Goal: Task Accomplishment & Management: Use online tool/utility

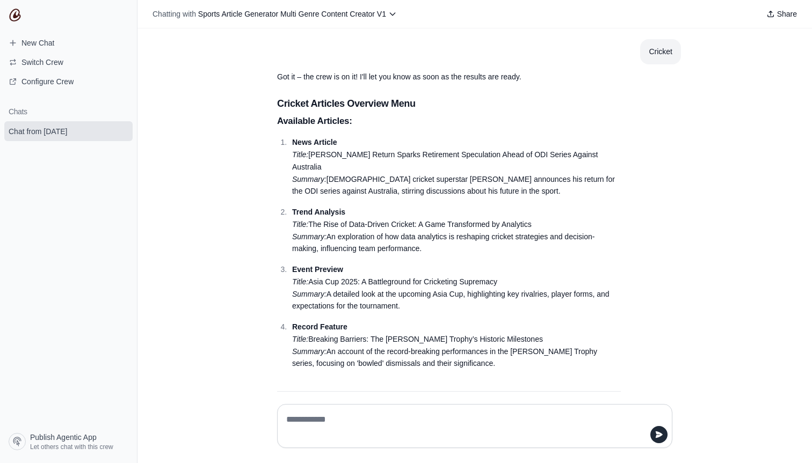
scroll to position [9, 0]
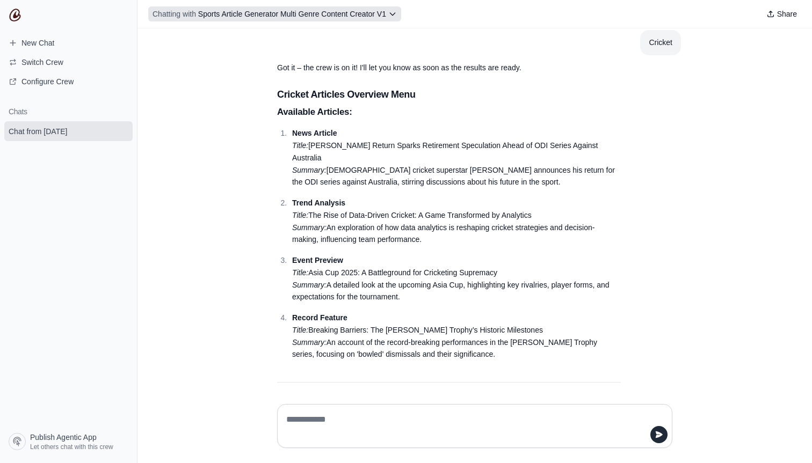
click at [393, 17] on icon at bounding box center [392, 14] width 9 height 9
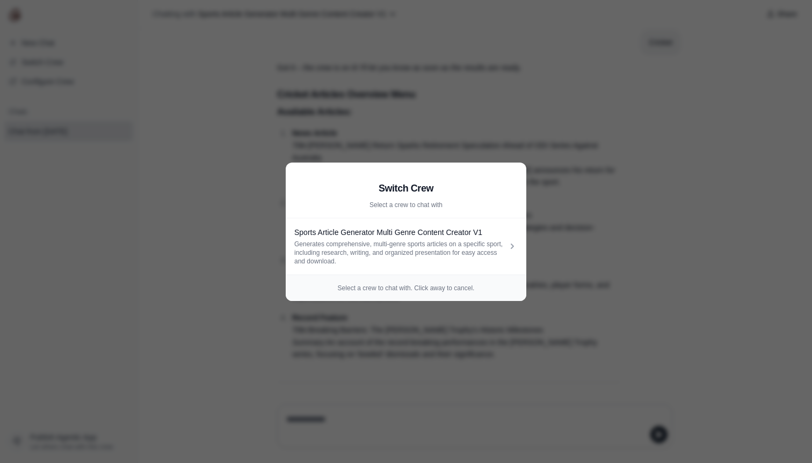
click at [397, 69] on aside "Switch Crew Select a crew to chat with Sports Article Generator Multi Genre Con…" at bounding box center [406, 231] width 812 height 463
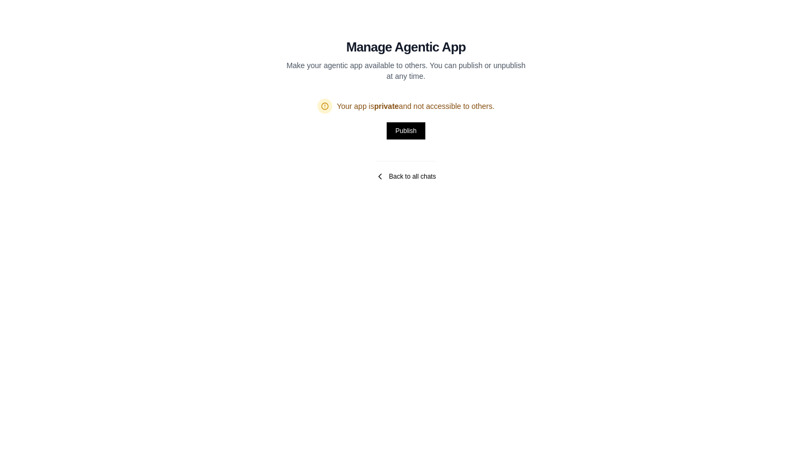
click at [390, 178] on link "Back to all chats" at bounding box center [406, 176] width 60 height 9
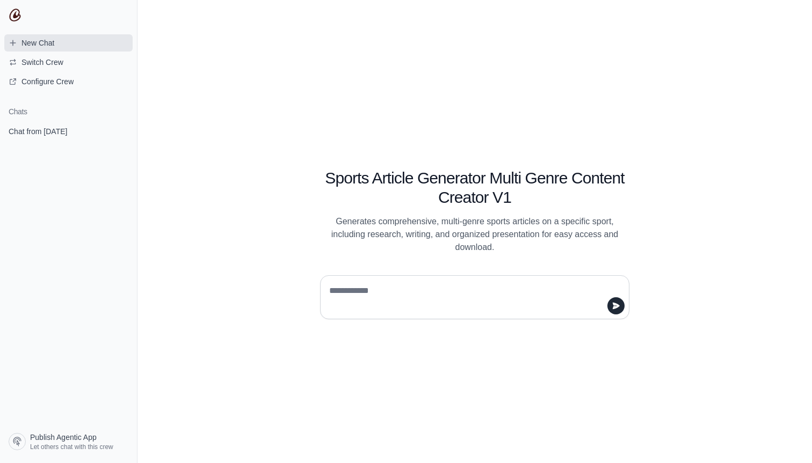
click at [47, 45] on span "New Chat" at bounding box center [37, 43] width 33 height 11
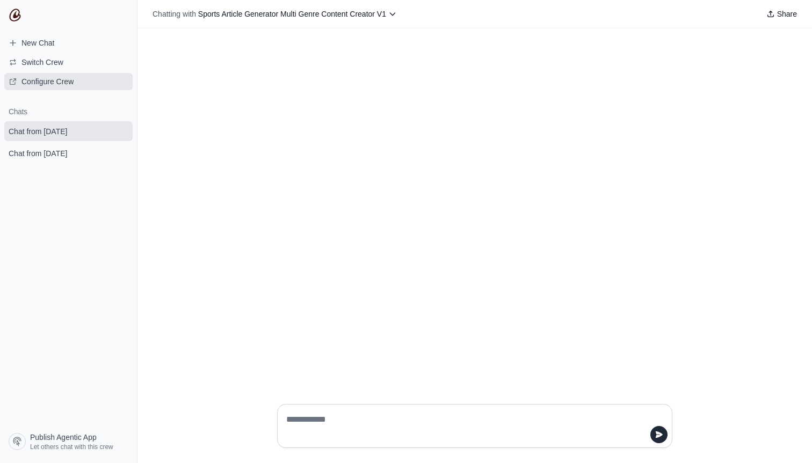
click at [63, 77] on span "Configure Crew" at bounding box center [47, 81] width 52 height 11
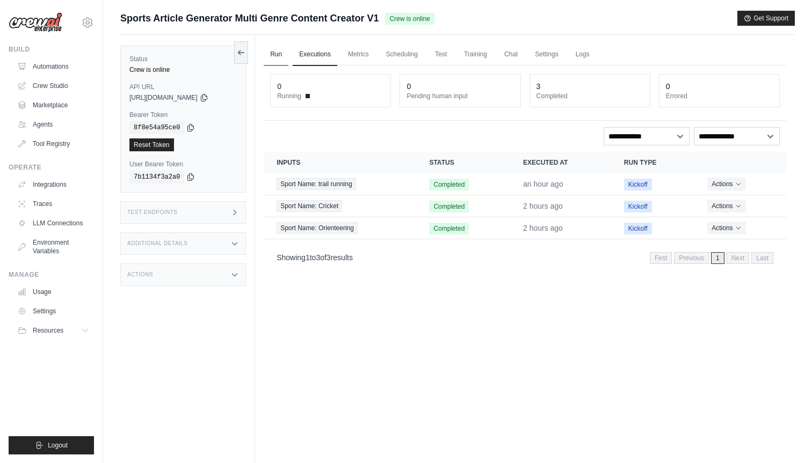
click at [276, 55] on link "Run" at bounding box center [276, 54] width 25 height 23
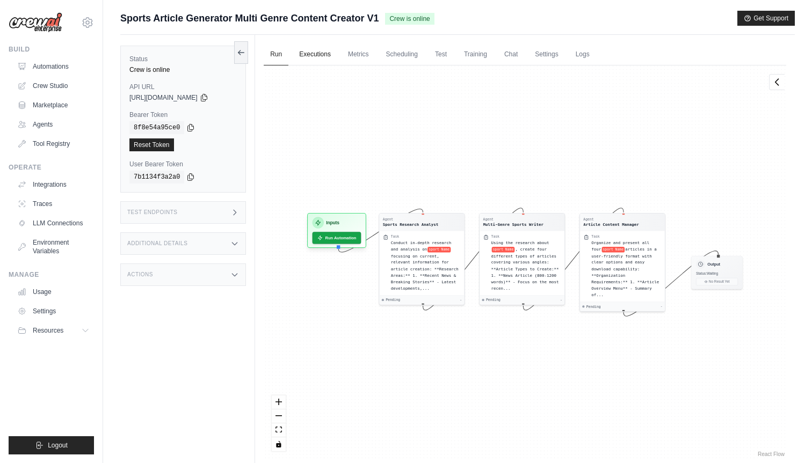
click at [314, 53] on link "Executions" at bounding box center [315, 54] width 45 height 23
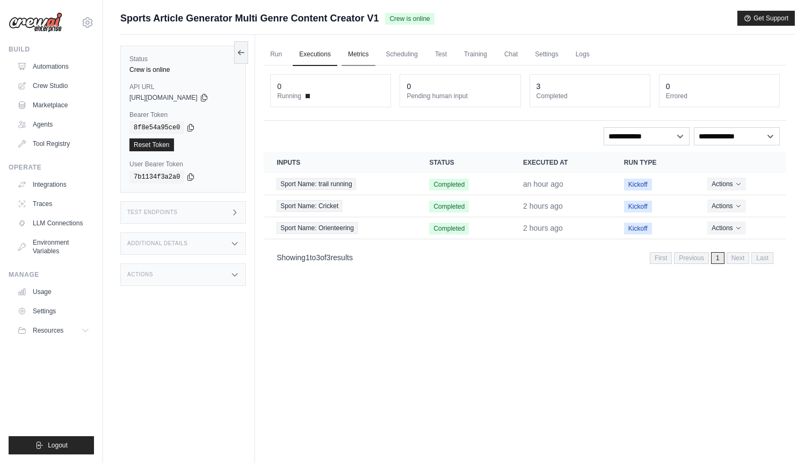
click at [354, 52] on link "Metrics" at bounding box center [358, 54] width 34 height 23
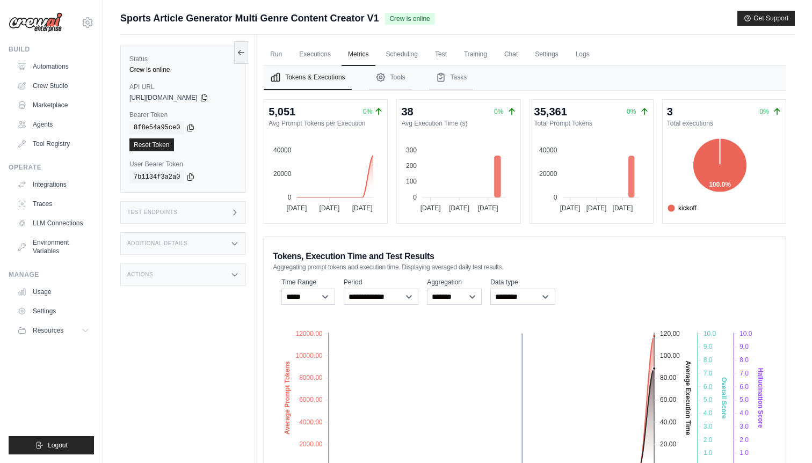
drag, startPoint x: 522, startPoint y: 371, endPoint x: 524, endPoint y: 303, distance: 68.7
click at [522, 303] on div "**********" at bounding box center [525, 380] width 522 height 286
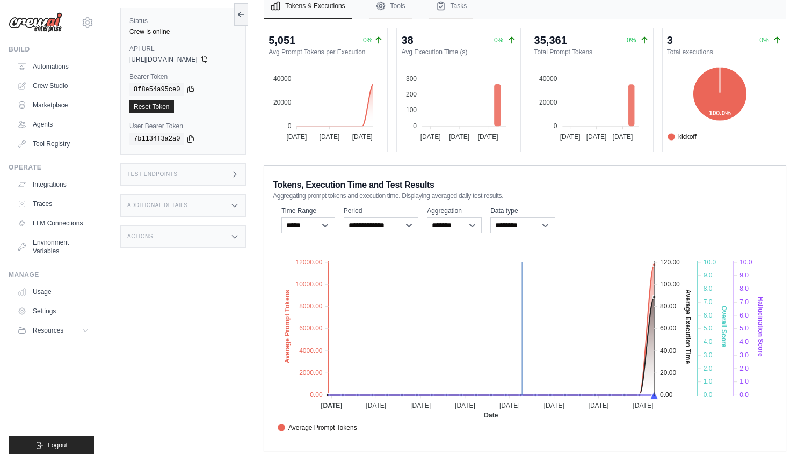
scroll to position [79, 0]
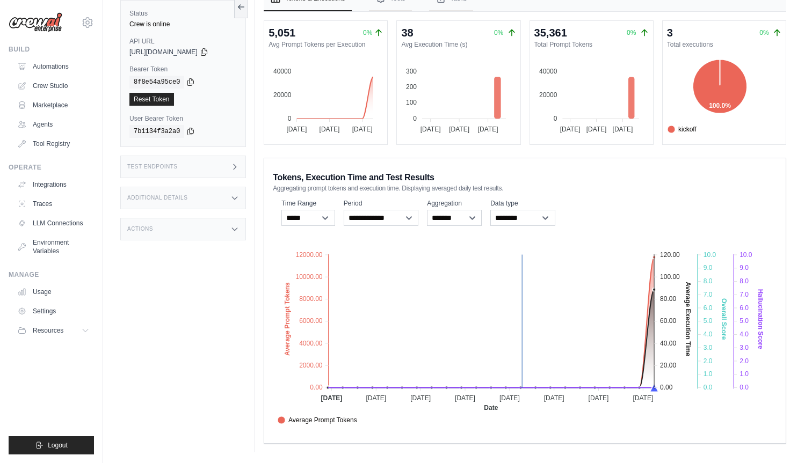
click at [602, 436] on div "**********" at bounding box center [525, 301] width 522 height 286
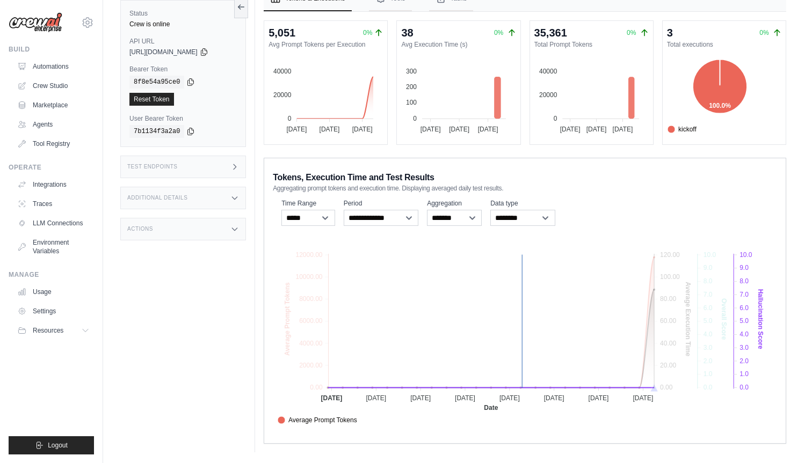
click at [344, 451] on span "Hallucination Score" at bounding box center [311, 456] width 66 height 10
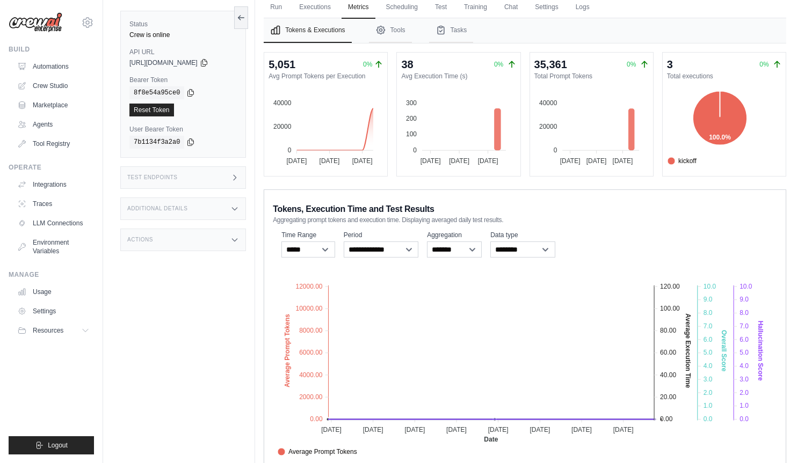
scroll to position [0, 0]
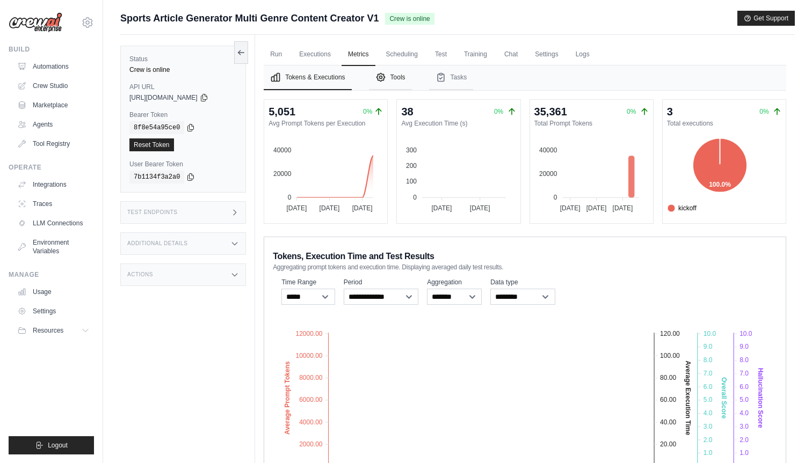
click at [405, 77] on button "Tools" at bounding box center [390, 77] width 43 height 25
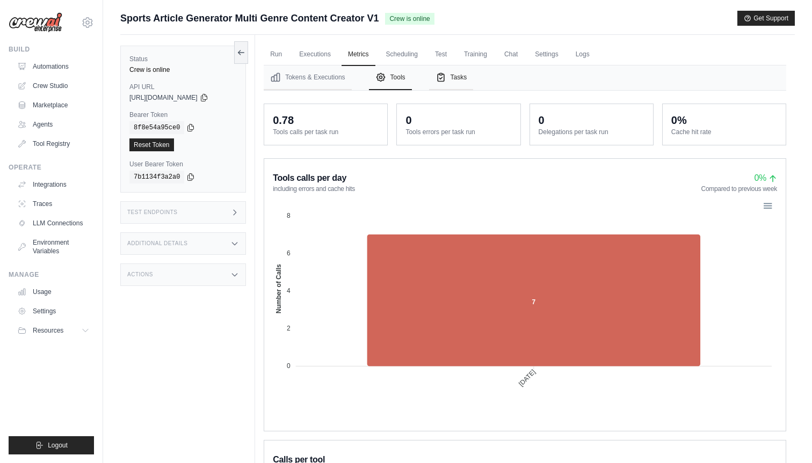
click at [449, 84] on button "Tasks" at bounding box center [451, 77] width 45 height 25
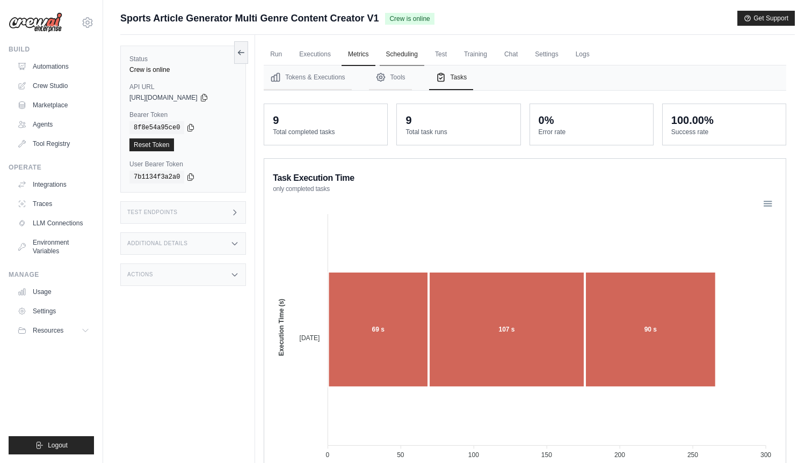
click at [390, 57] on link "Scheduling" at bounding box center [402, 54] width 45 height 23
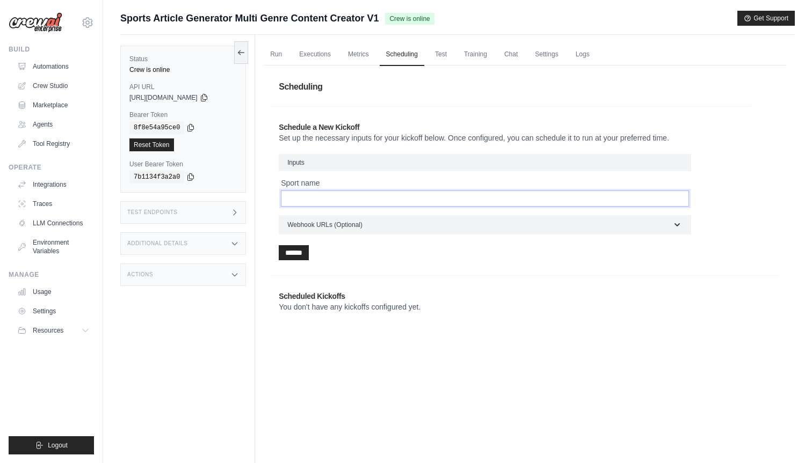
click at [303, 205] on input "Sport name" at bounding box center [485, 199] width 408 height 16
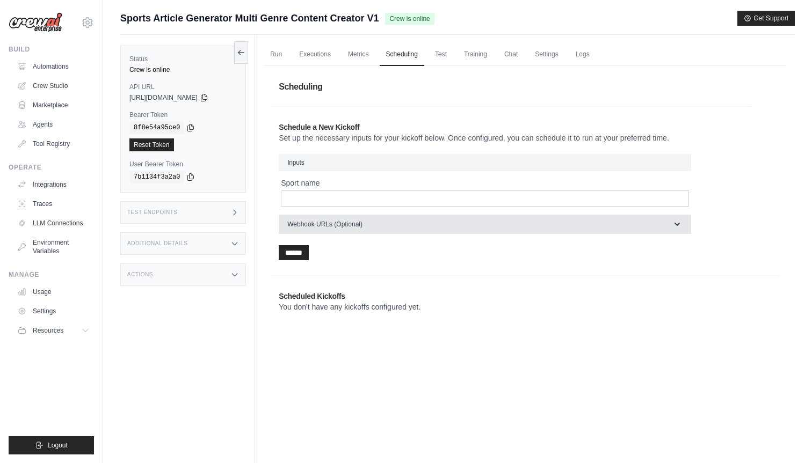
click at [348, 223] on span "Webhook URLs (Optional)" at bounding box center [324, 224] width 75 height 9
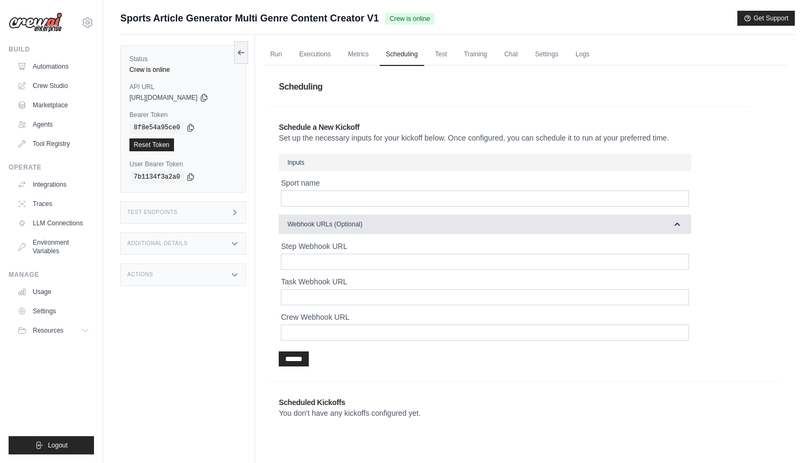
click at [348, 223] on span "Webhook URLs (Optional)" at bounding box center [324, 224] width 75 height 9
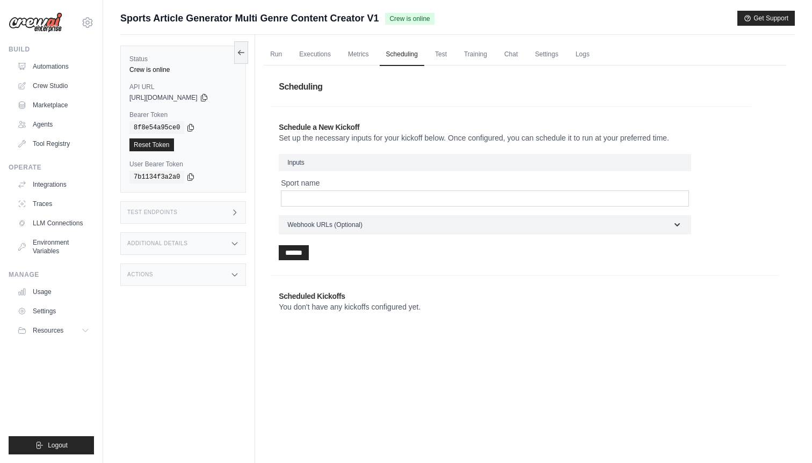
click at [340, 294] on h2 "Scheduled Kickoffs" at bounding box center [525, 296] width 492 height 11
click at [448, 51] on link "Test" at bounding box center [440, 54] width 25 height 23
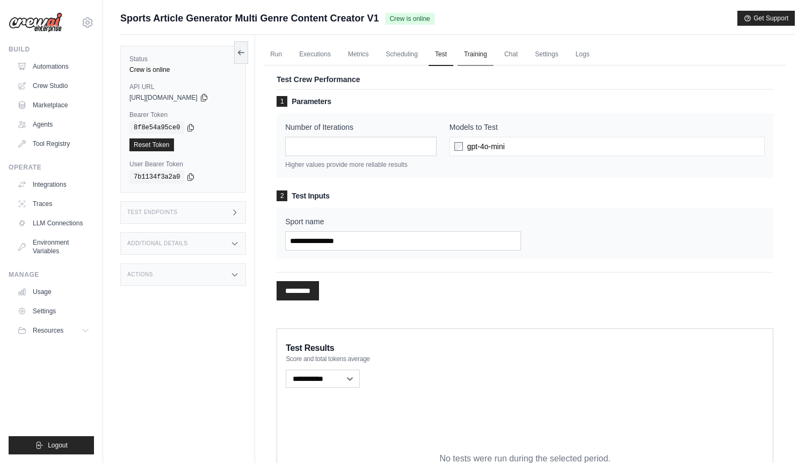
click at [481, 63] on link "Training" at bounding box center [475, 54] width 36 height 23
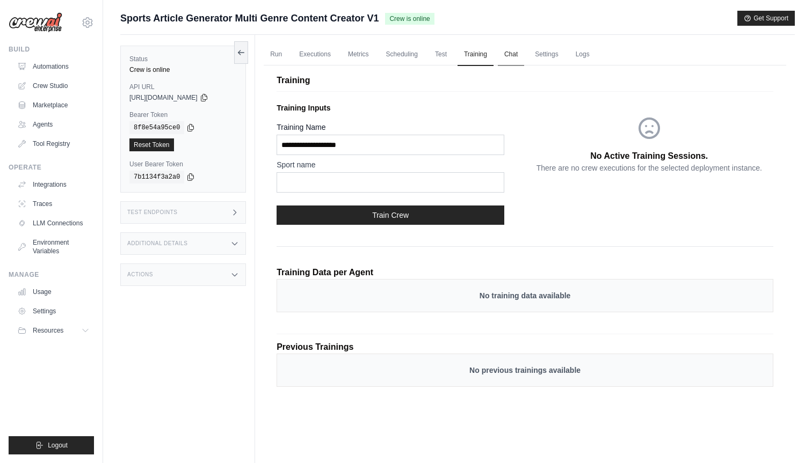
click at [514, 50] on link "Chat" at bounding box center [511, 54] width 26 height 23
click at [537, 55] on link "Settings" at bounding box center [546, 54] width 36 height 23
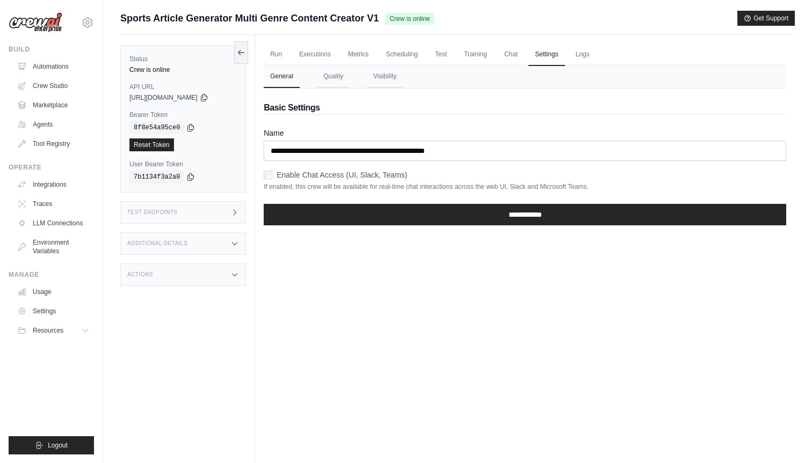
click at [565, 53] on ul "Run Executions Metrics Scheduling Test Training Chat Settings Logs" at bounding box center [525, 54] width 522 height 22
click at [580, 54] on link "Logs" at bounding box center [582, 54] width 27 height 23
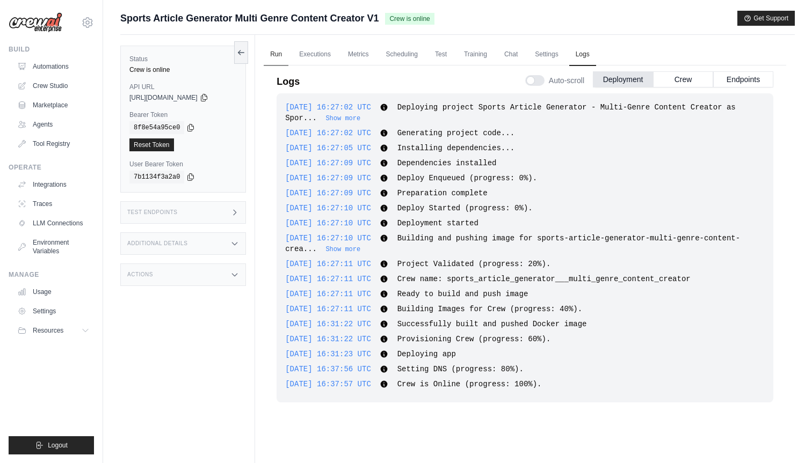
click at [271, 54] on link "Run" at bounding box center [276, 54] width 25 height 23
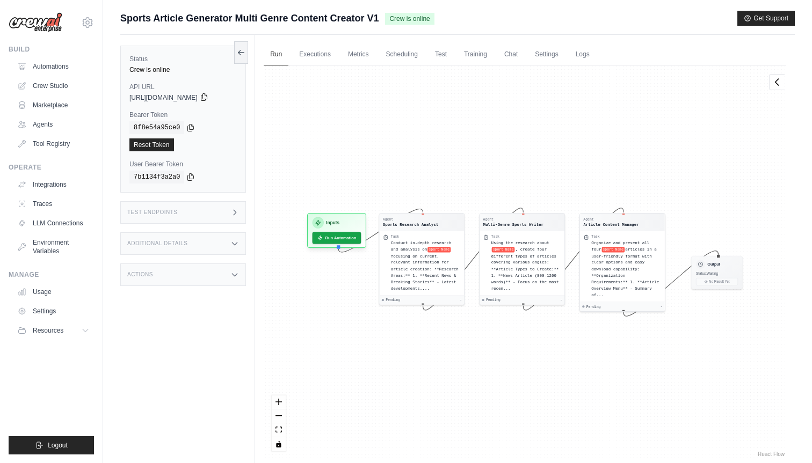
click at [207, 95] on icon at bounding box center [204, 97] width 6 height 7
click at [334, 20] on span "Sports Article Generator Multi Genre Content Creator V1" at bounding box center [249, 18] width 258 height 15
click at [61, 79] on link "Crew Studio" at bounding box center [54, 85] width 81 height 17
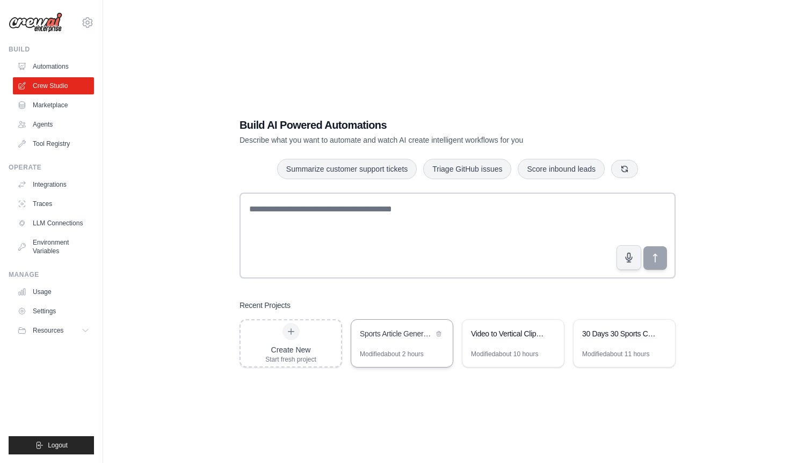
click at [395, 346] on div "Sports Article Generator - Multi-Genre Content Creator" at bounding box center [401, 335] width 101 height 30
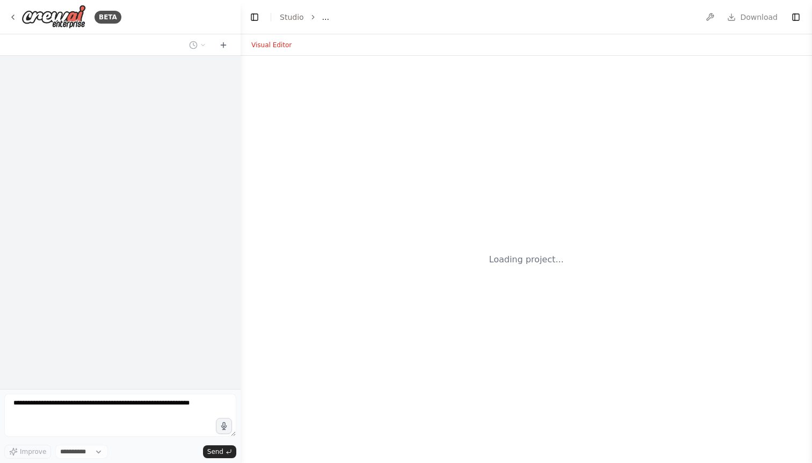
select select "****"
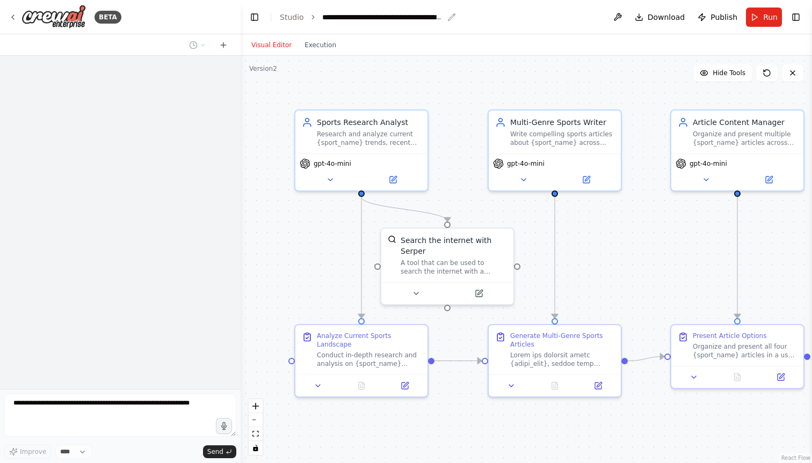
click at [450, 19] on icon "breadcrumb" at bounding box center [451, 17] width 9 height 9
click at [448, 17] on icon "breadcrumb" at bounding box center [451, 17] width 9 height 9
click at [449, 17] on icon "breadcrumb" at bounding box center [451, 17] width 9 height 9
click at [447, 17] on icon "breadcrumb" at bounding box center [451, 17] width 9 height 9
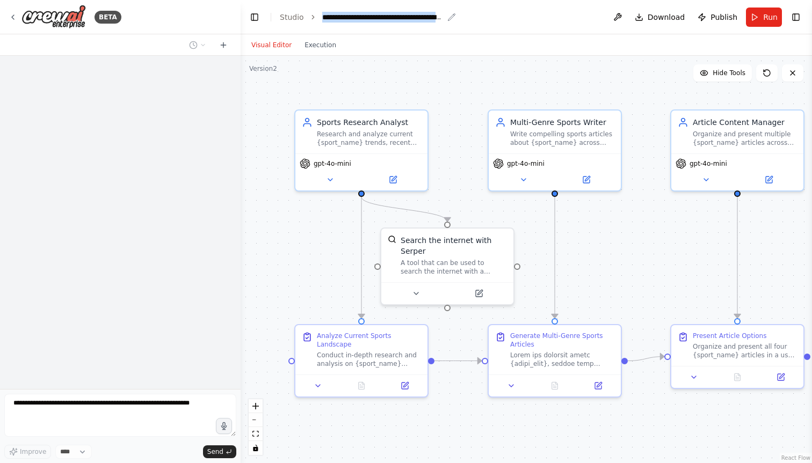
click at [447, 17] on icon "breadcrumb" at bounding box center [451, 17] width 9 height 9
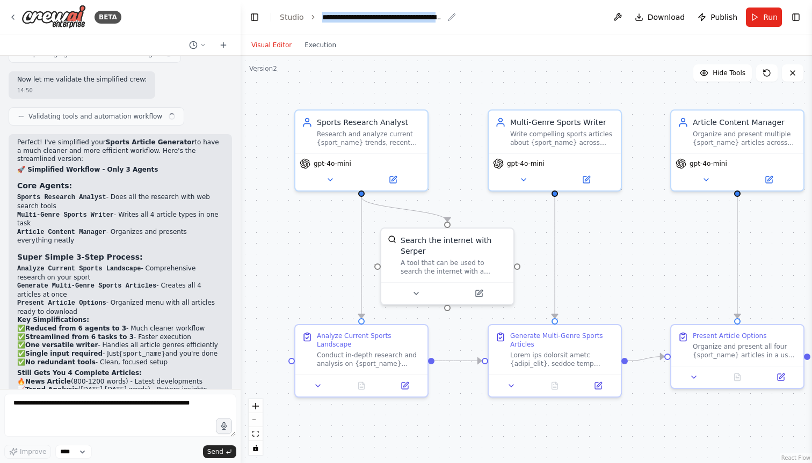
click at [447, 17] on icon "breadcrumb" at bounding box center [451, 17] width 9 height 9
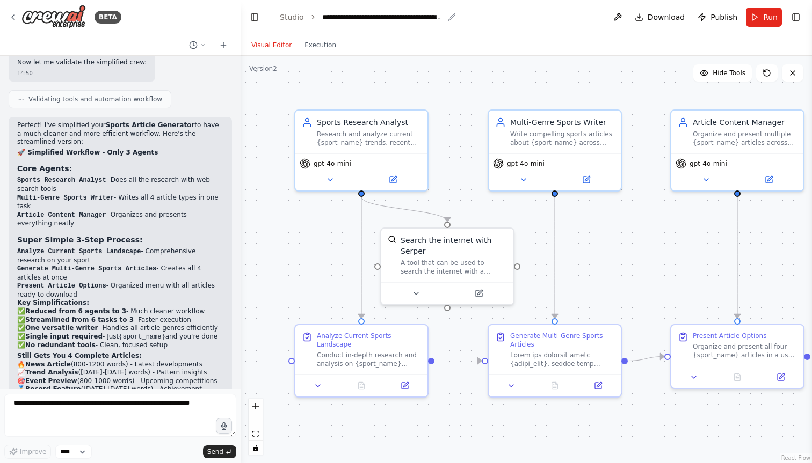
click at [449, 17] on icon "breadcrumb" at bounding box center [451, 16] width 7 height 7
click at [426, 17] on div "**********" at bounding box center [382, 17] width 121 height 11
click at [381, 17] on div "**********" at bounding box center [419, 17] width 195 height 11
click at [414, 17] on div "**********" at bounding box center [419, 17] width 195 height 11
drag, startPoint x: 408, startPoint y: 18, endPoint x: 511, endPoint y: 23, distance: 103.2
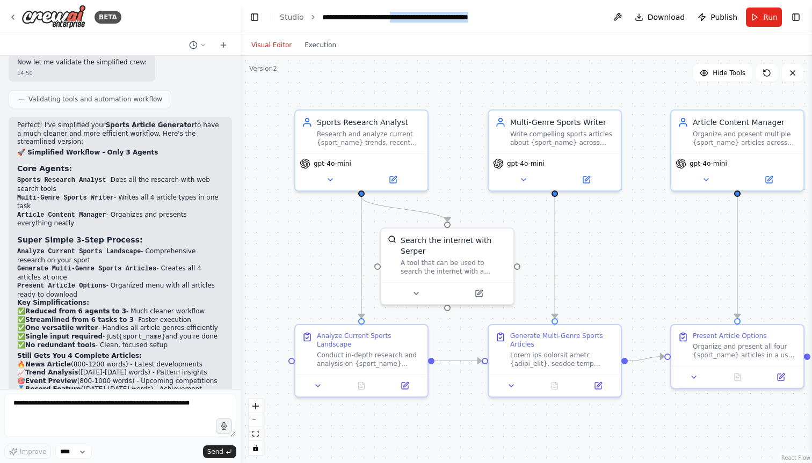
click at [511, 23] on header "**********" at bounding box center [525, 17] width 571 height 34
click at [544, 45] on div "Visual Editor Execution" at bounding box center [525, 44] width 571 height 21
click at [711, 16] on button "Publish" at bounding box center [717, 17] width 48 height 19
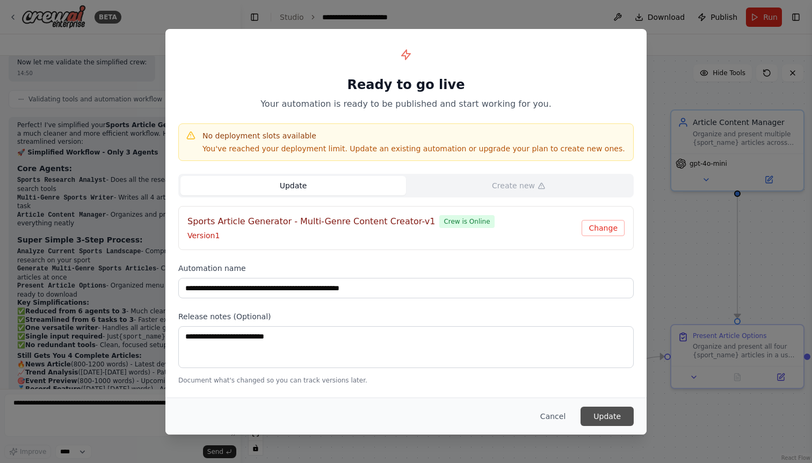
click at [595, 415] on button "Update" at bounding box center [606, 416] width 53 height 19
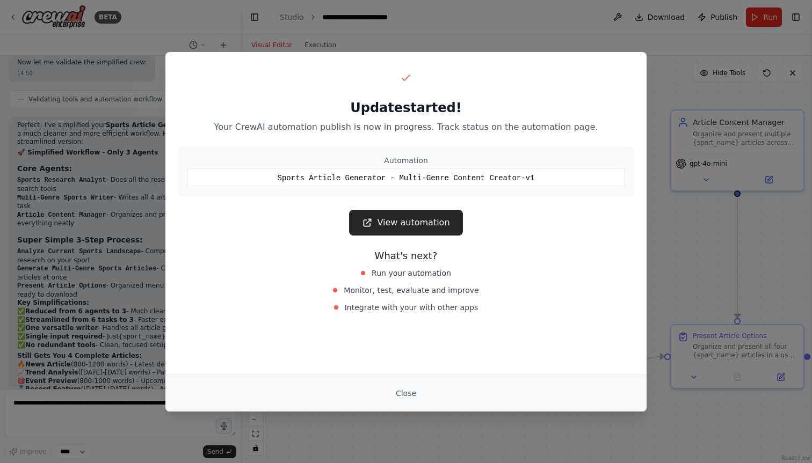
click at [398, 177] on div "Sports Article Generator - Multi-Genre Content Creator-v1" at bounding box center [406, 178] width 438 height 20
click at [390, 175] on div "Sports Article Generator - Multi-Genre Content Creator-v1" at bounding box center [406, 178] width 438 height 20
drag, startPoint x: 443, startPoint y: 178, endPoint x: 355, endPoint y: 178, distance: 87.5
click at [355, 178] on div "Sports Article Generator - Multi-Genre Content Creator-v1" at bounding box center [406, 178] width 438 height 20
drag, startPoint x: 306, startPoint y: 127, endPoint x: 442, endPoint y: 127, distance: 136.3
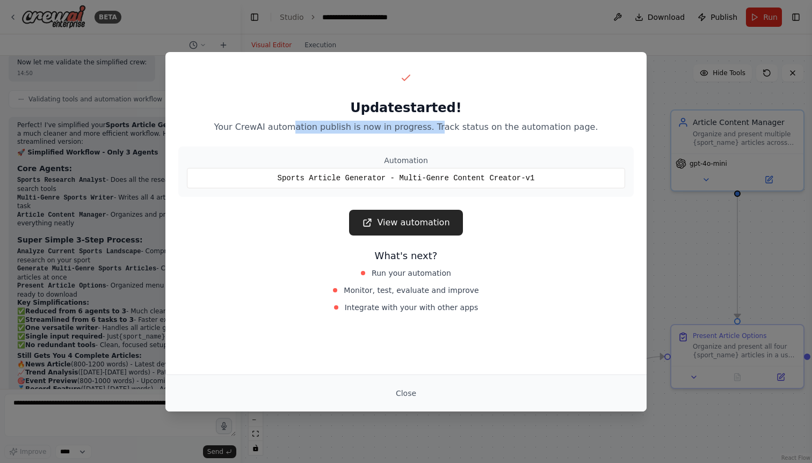
click at [443, 127] on p "Your CrewAI automation publish is now in progress. Track status on the automati…" at bounding box center [405, 127] width 455 height 13
click at [429, 137] on div "Update started! Your CrewAI automation publish is now in progress. Track status…" at bounding box center [405, 192] width 481 height 280
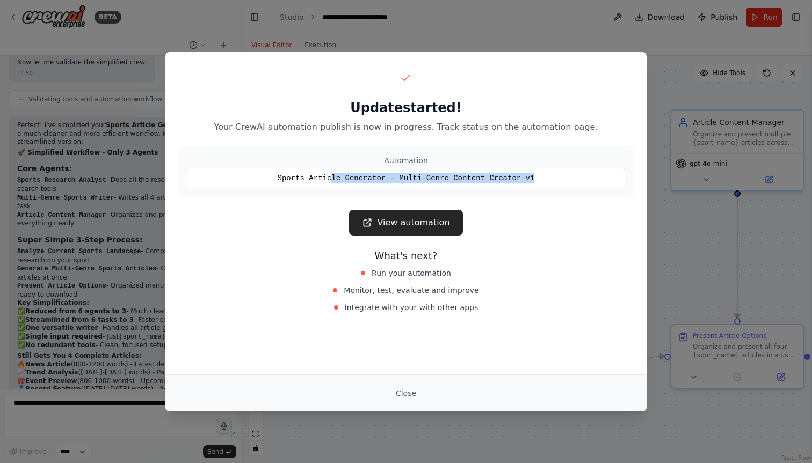
drag, startPoint x: 330, startPoint y: 178, endPoint x: 539, endPoint y: 177, distance: 209.4
click at [539, 177] on div "Sports Article Generator - Multi-Genre Content Creator-v1" at bounding box center [406, 178] width 438 height 20
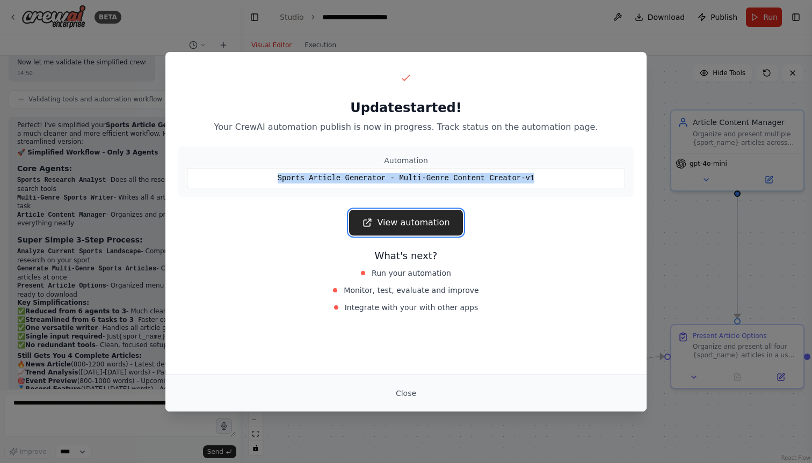
click at [418, 218] on link "View automation" at bounding box center [405, 223] width 113 height 26
click at [404, 392] on button "Close" at bounding box center [406, 393] width 38 height 19
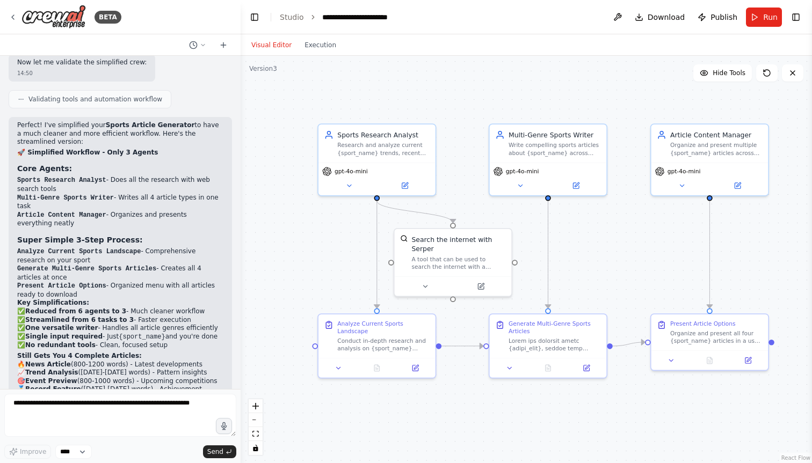
drag, startPoint x: 622, startPoint y: 237, endPoint x: 608, endPoint y: 236, distance: 14.5
click at [608, 236] on div ".deletable-edge-delete-btn { width: 20px; height: 20px; border: 0px solid #ffff…" at bounding box center [525, 259] width 571 height 407
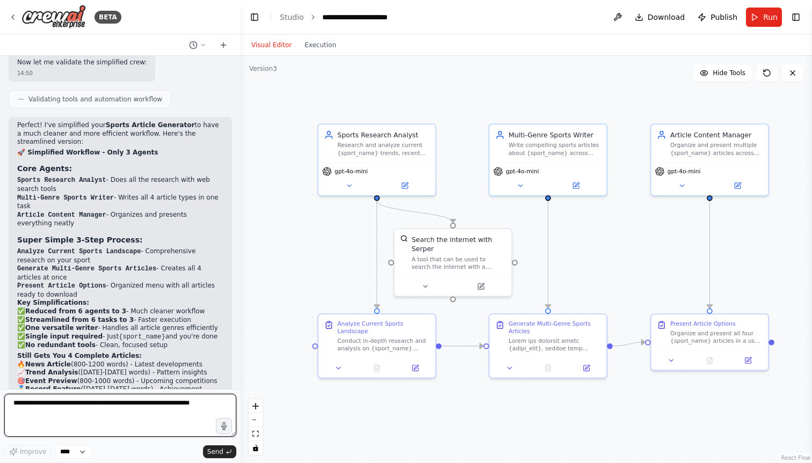
click at [89, 417] on textarea at bounding box center [120, 415] width 232 height 43
click at [160, 414] on textarea "**********" at bounding box center [120, 415] width 232 height 43
click at [191, 418] on textarea "**********" at bounding box center [120, 415] width 232 height 43
click at [56, 430] on textarea "**********" at bounding box center [120, 415] width 232 height 43
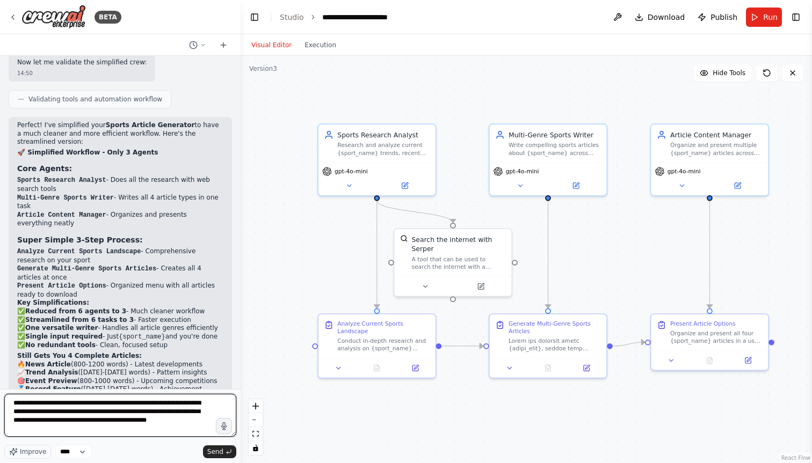
drag, startPoint x: 55, startPoint y: 405, endPoint x: 167, endPoint y: 405, distance: 111.7
click at [167, 405] on textarea "**********" at bounding box center [120, 415] width 232 height 43
click at [201, 402] on textarea "**********" at bounding box center [120, 415] width 232 height 43
click at [203, 411] on textarea "**********" at bounding box center [120, 415] width 232 height 43
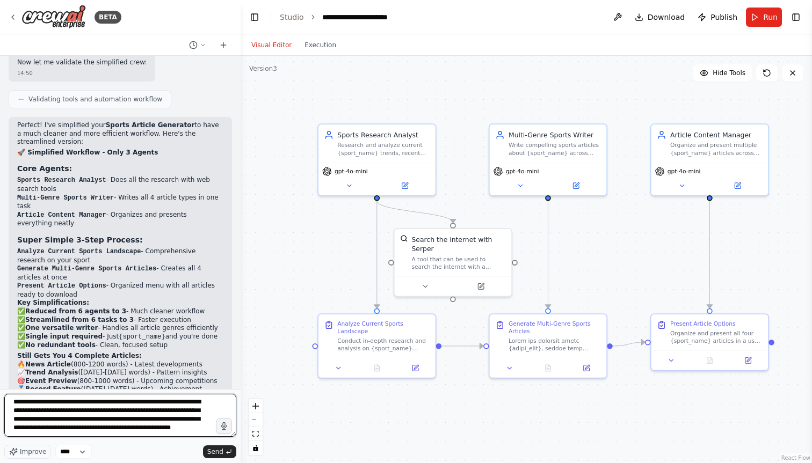
click at [81, 419] on textarea "**********" at bounding box center [120, 415] width 232 height 43
click at [98, 428] on textarea "**********" at bounding box center [120, 415] width 232 height 43
drag, startPoint x: 100, startPoint y: 429, endPoint x: 189, endPoint y: 427, distance: 89.7
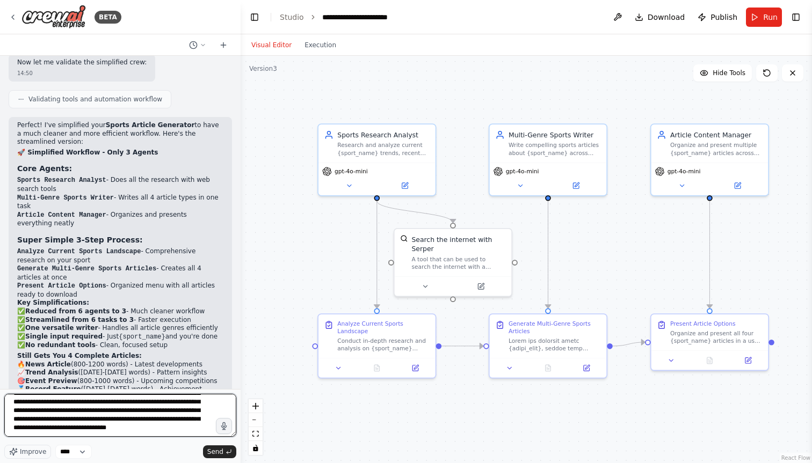
click at [189, 427] on textarea "**********" at bounding box center [120, 415] width 232 height 43
click at [116, 424] on textarea "**********" at bounding box center [120, 415] width 232 height 43
drag, startPoint x: 196, startPoint y: 421, endPoint x: 215, endPoint y: 428, distance: 20.2
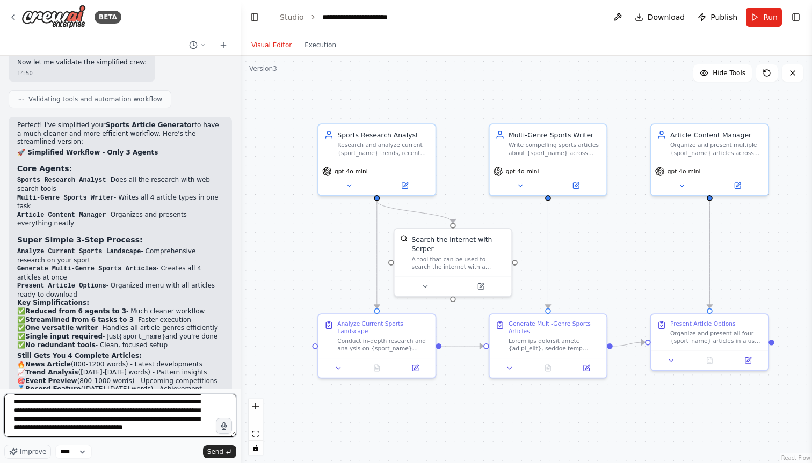
click at [215, 428] on textarea "**********" at bounding box center [120, 415] width 232 height 43
click at [97, 411] on textarea "**********" at bounding box center [120, 415] width 232 height 43
click at [31, 415] on textarea "**********" at bounding box center [120, 415] width 232 height 43
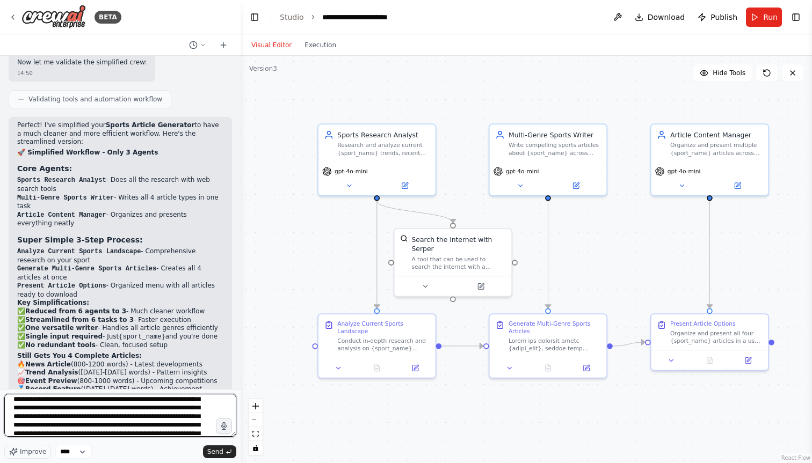
click at [72, 418] on textarea "**********" at bounding box center [120, 415] width 232 height 43
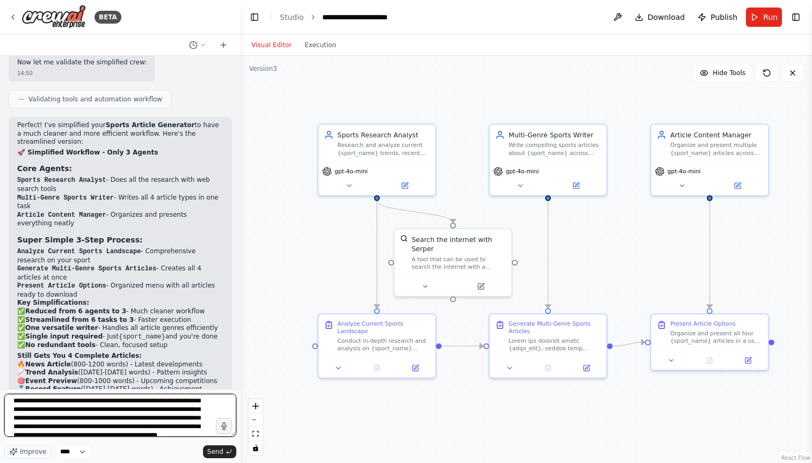
click at [150, 402] on textarea "**********" at bounding box center [120, 415] width 232 height 43
click at [157, 401] on textarea "**********" at bounding box center [120, 415] width 232 height 43
click at [152, 402] on textarea "**********" at bounding box center [120, 415] width 232 height 43
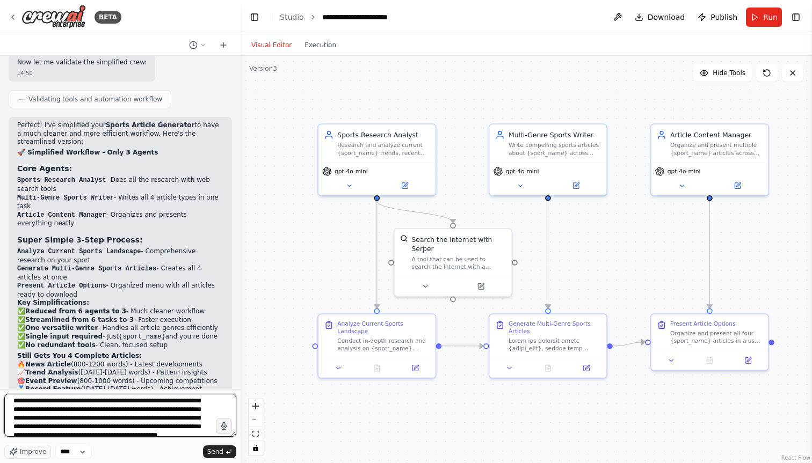
click at [151, 402] on textarea "**********" at bounding box center [120, 415] width 232 height 43
drag, startPoint x: 152, startPoint y: 402, endPoint x: 32, endPoint y: 409, distance: 120.5
click at [31, 409] on textarea "**********" at bounding box center [120, 415] width 232 height 43
type textarea "**********"
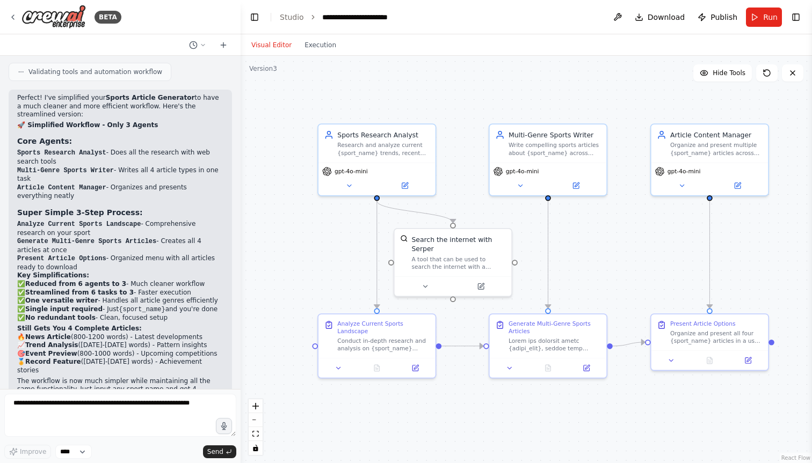
scroll to position [5753, 0]
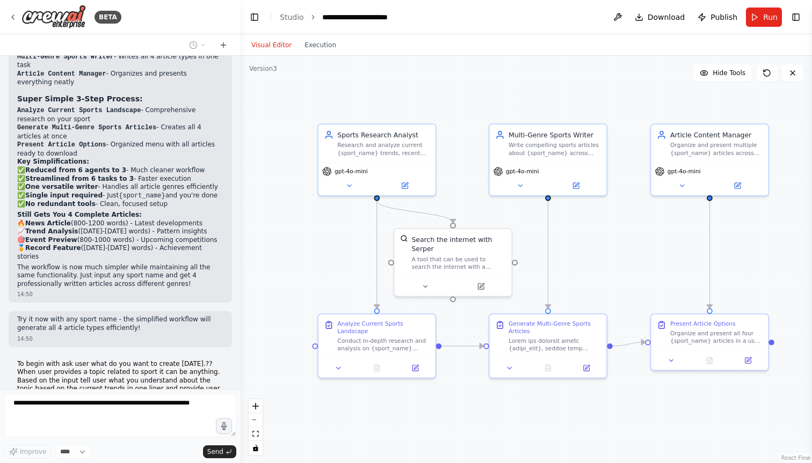
click at [258, 72] on div "Version 3" at bounding box center [263, 68] width 28 height 9
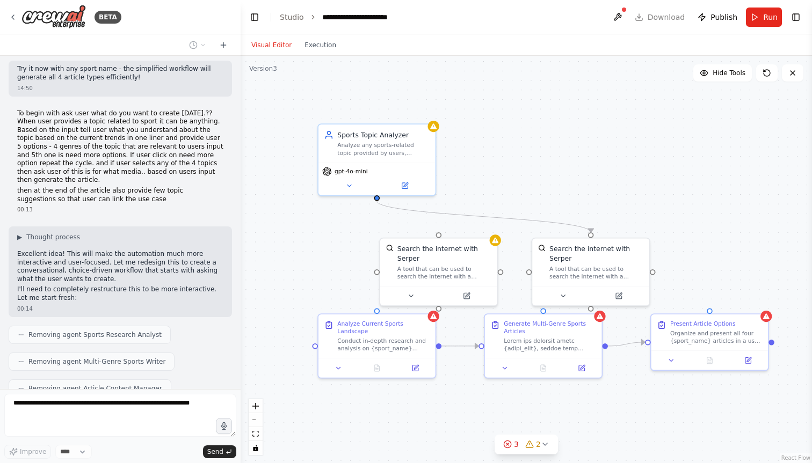
scroll to position [6031, 0]
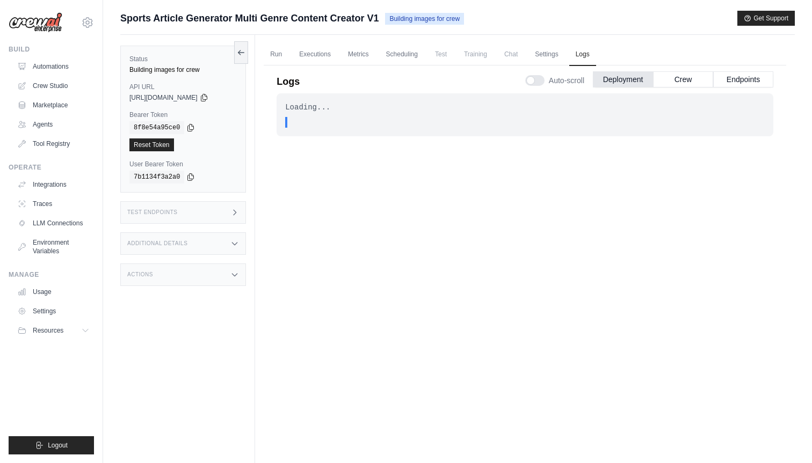
click at [351, 21] on span "Sports Article Generator Multi Genre Content Creator V1" at bounding box center [249, 18] width 258 height 15
click at [365, 21] on span "Sports Article Generator Multi Genre Content Creator V1" at bounding box center [249, 18] width 258 height 15
click at [275, 53] on link "Run" at bounding box center [276, 54] width 25 height 23
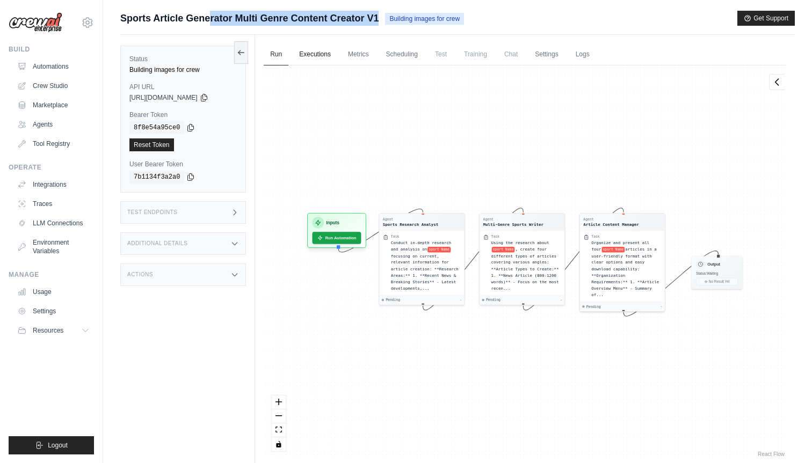
click at [312, 52] on link "Executions" at bounding box center [315, 54] width 45 height 23
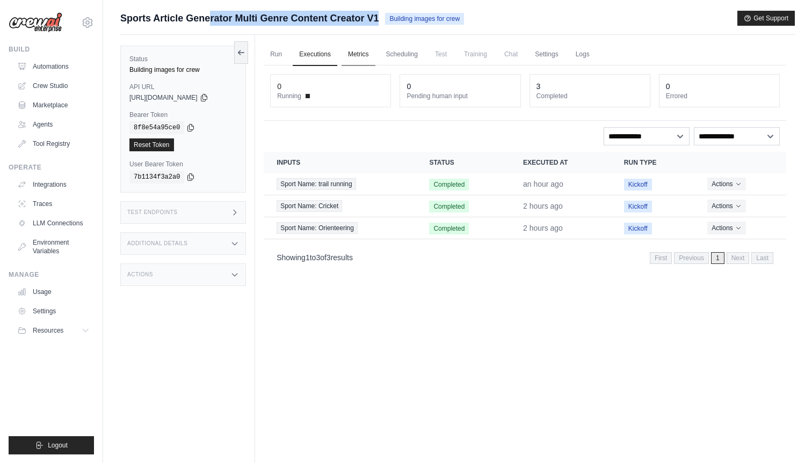
click at [366, 54] on link "Metrics" at bounding box center [358, 54] width 34 height 23
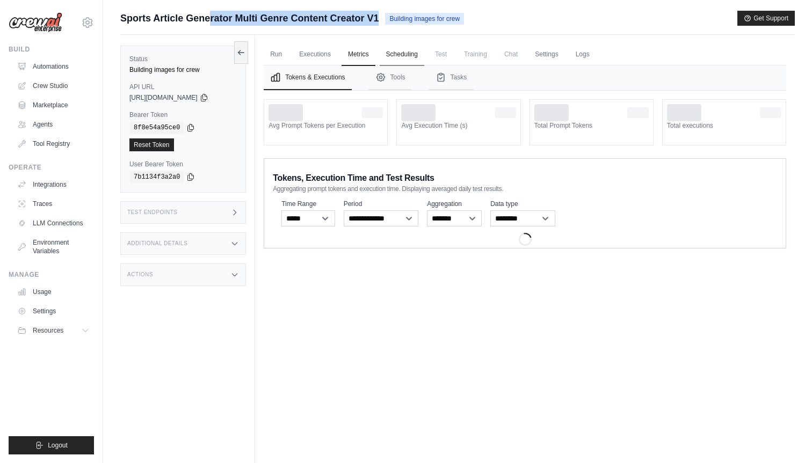
click at [408, 57] on link "Scheduling" at bounding box center [402, 54] width 45 height 23
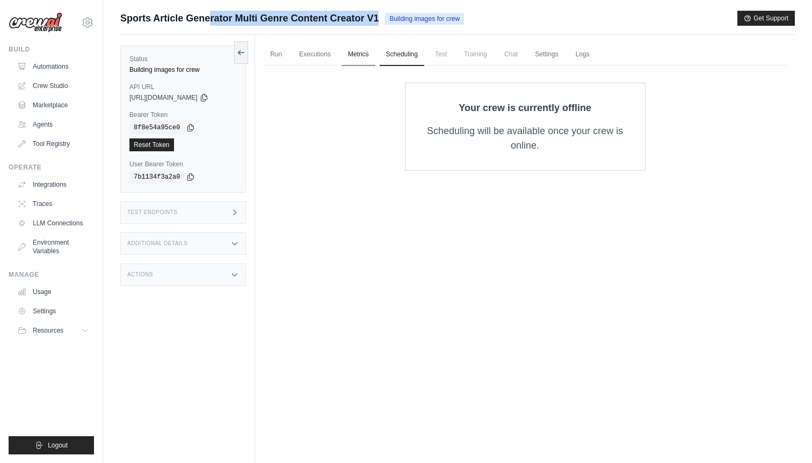
click at [359, 51] on link "Metrics" at bounding box center [358, 54] width 34 height 23
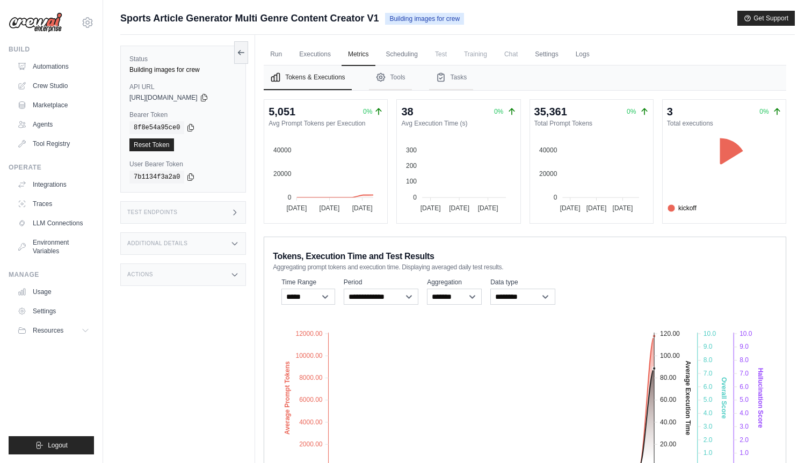
click at [473, 48] on span "Training" at bounding box center [475, 53] width 36 height 21
click at [475, 55] on span "Training" at bounding box center [475, 53] width 36 height 21
click at [514, 54] on span "Chat" at bounding box center [511, 53] width 26 height 21
click at [546, 57] on link "Settings" at bounding box center [546, 54] width 36 height 23
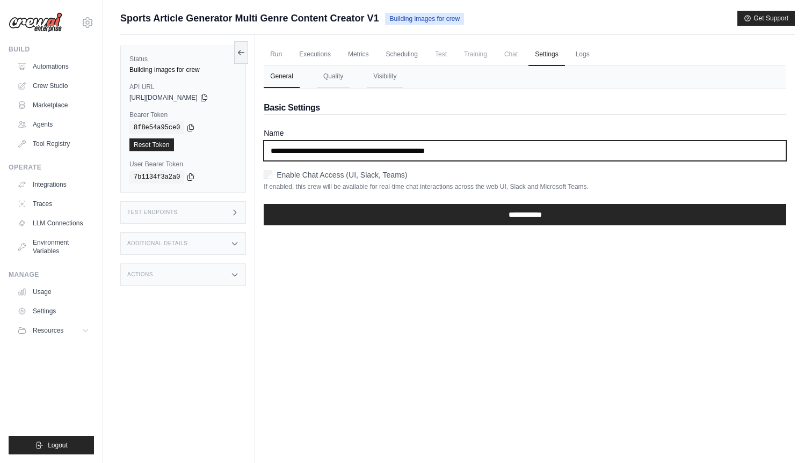
drag, startPoint x: 353, startPoint y: 150, endPoint x: 564, endPoint y: 149, distance: 211.0
click at [564, 149] on input "**********" at bounding box center [525, 151] width 522 height 20
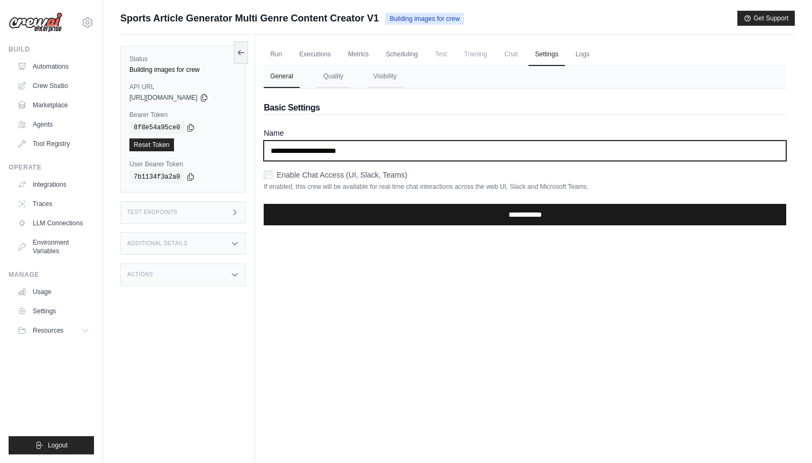
type input "**********"
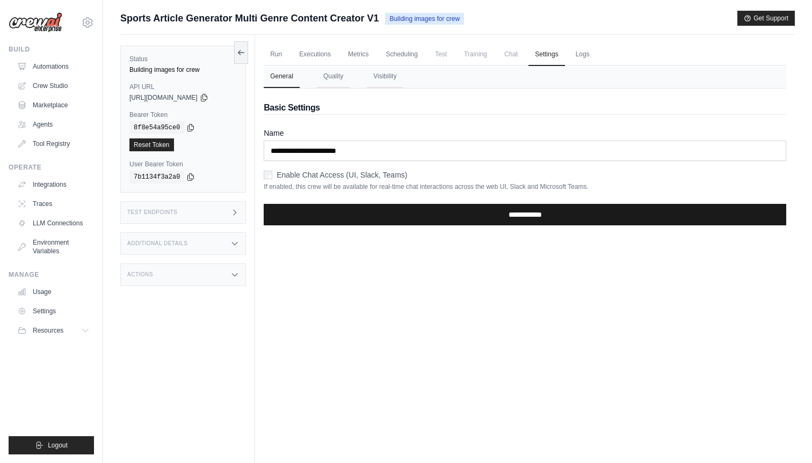
click at [462, 216] on input "**********" at bounding box center [525, 214] width 522 height 21
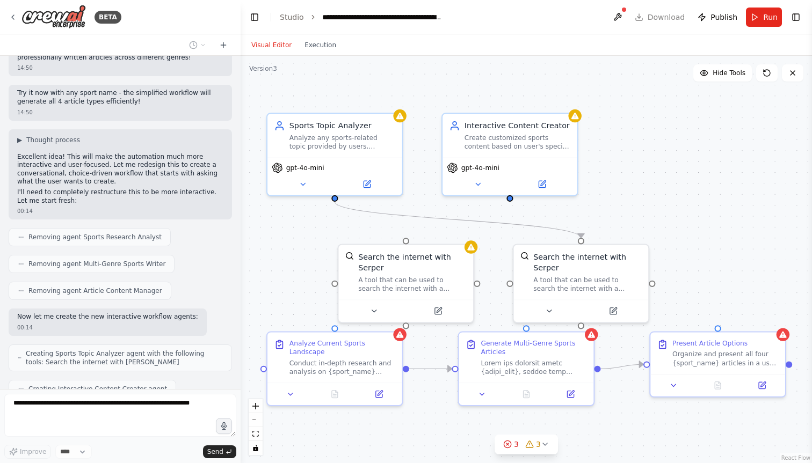
scroll to position [5980, 0]
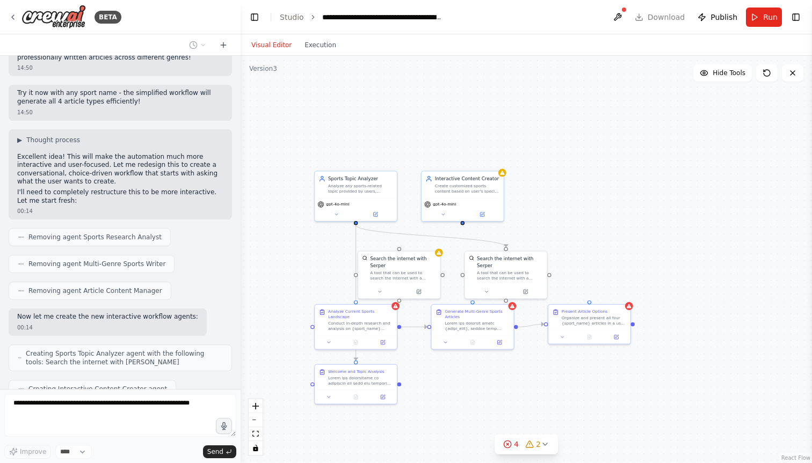
drag, startPoint x: 517, startPoint y: 239, endPoint x: 534, endPoint y: 216, distance: 29.2
click at [534, 216] on div ".deletable-edge-delete-btn { width: 20px; height: 20px; border: 0px solid #ffff…" at bounding box center [525, 259] width 571 height 407
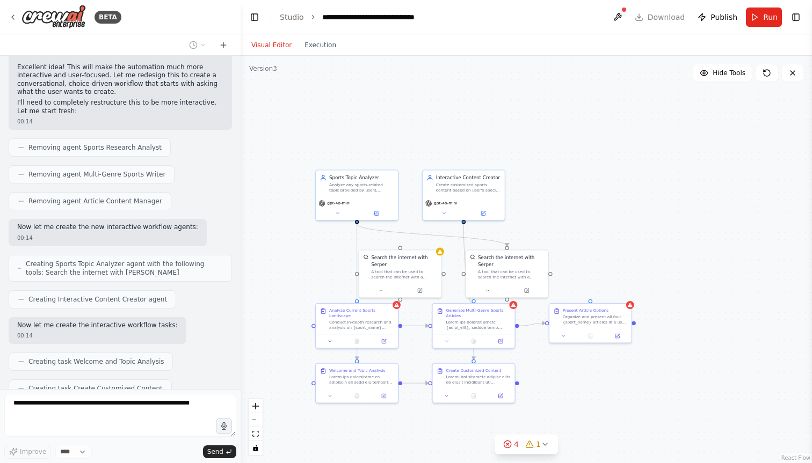
scroll to position [6096, 0]
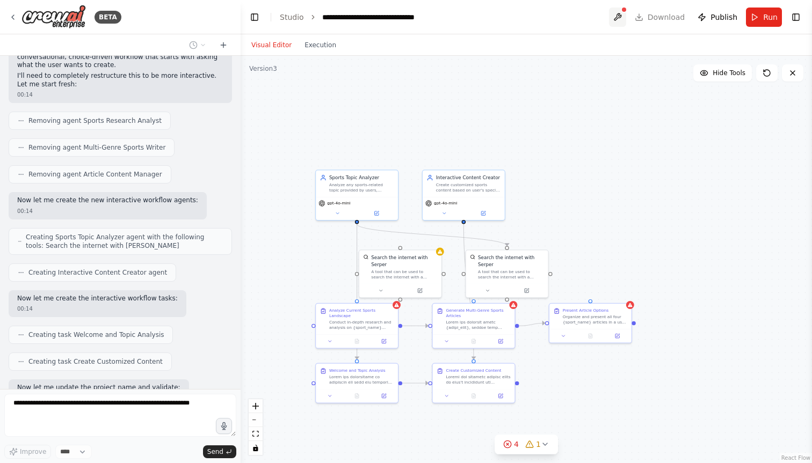
click at [621, 18] on button at bounding box center [617, 17] width 17 height 19
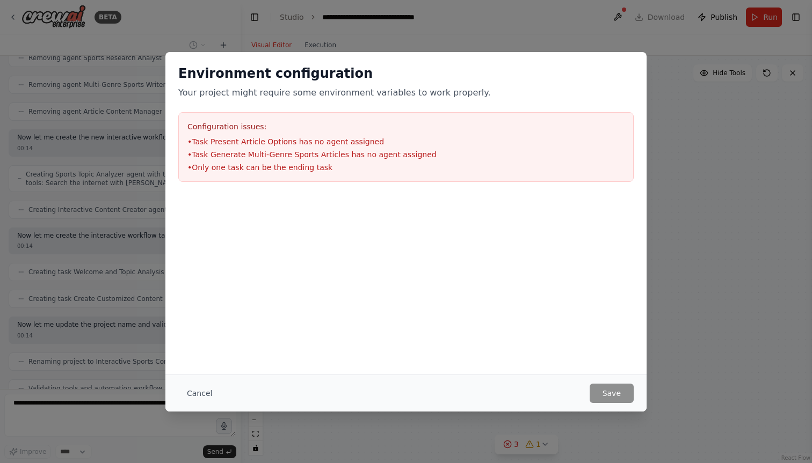
scroll to position [6186, 0]
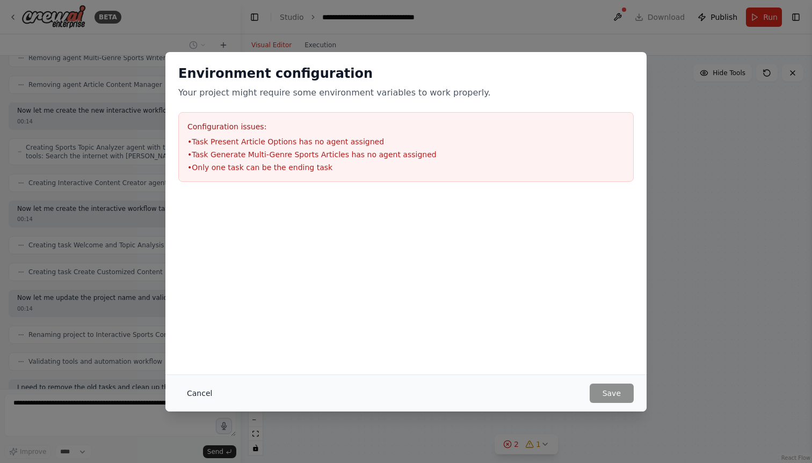
click at [195, 397] on button "Cancel" at bounding box center [199, 393] width 42 height 19
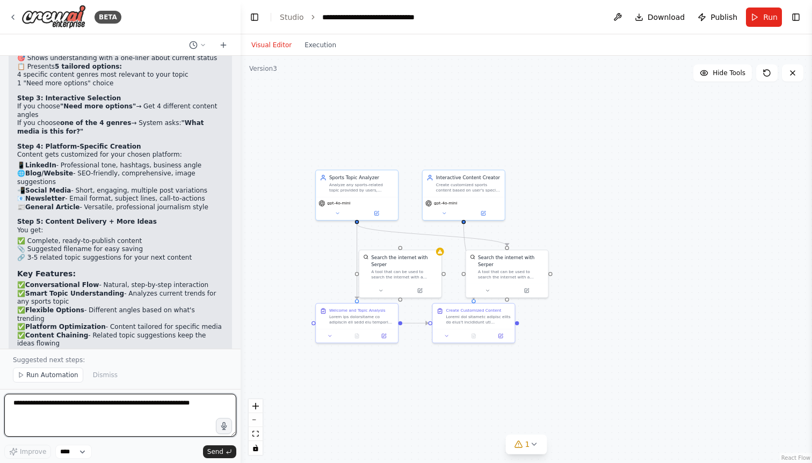
scroll to position [6836, 0]
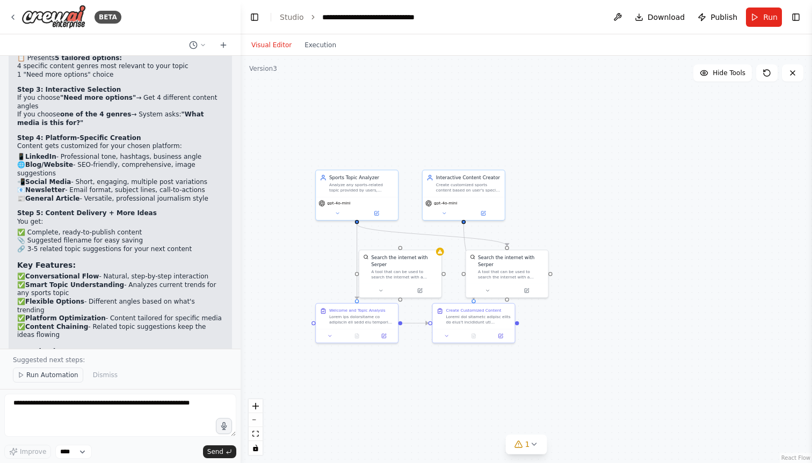
click at [39, 375] on span "Run Automation" at bounding box center [52, 375] width 52 height 9
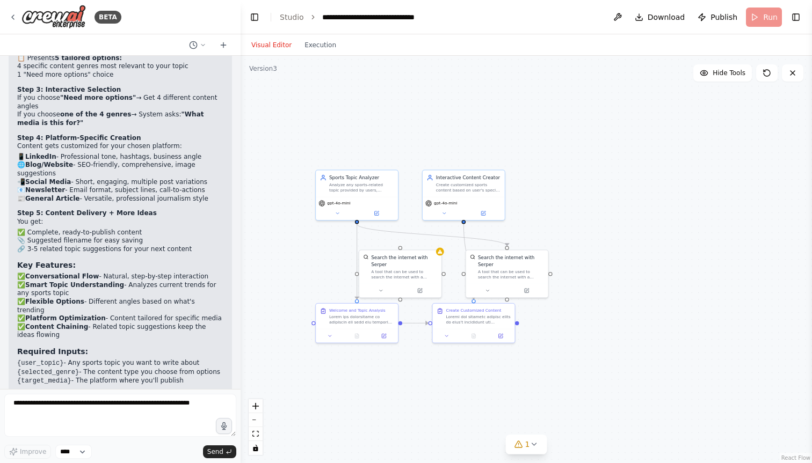
scroll to position [6795, 0]
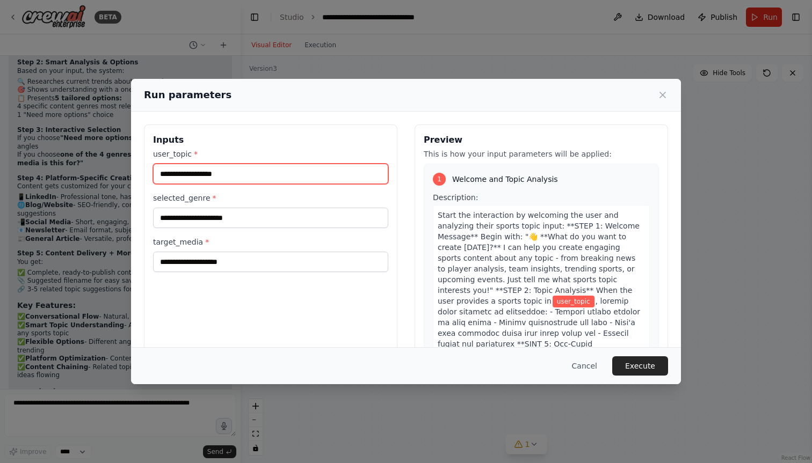
click at [193, 170] on input "user_topic *" at bounding box center [270, 174] width 235 height 20
type input "**********"
click at [325, 194] on label "selected_genre *" at bounding box center [270, 198] width 235 height 11
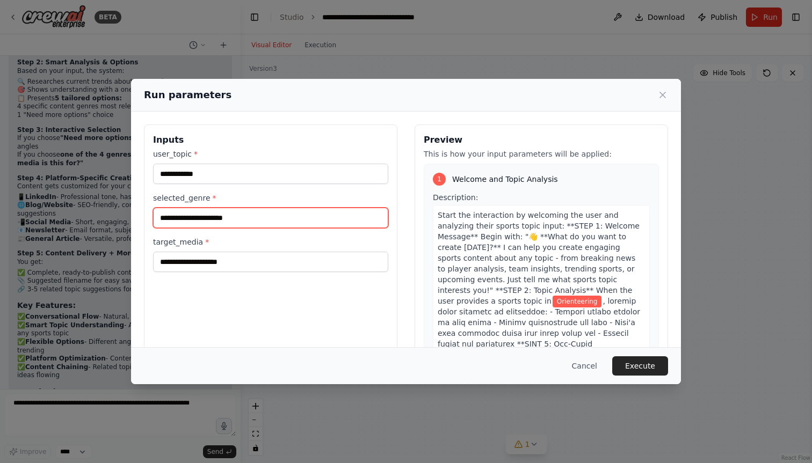
click at [325, 208] on input "selected_genre *" at bounding box center [270, 218] width 235 height 20
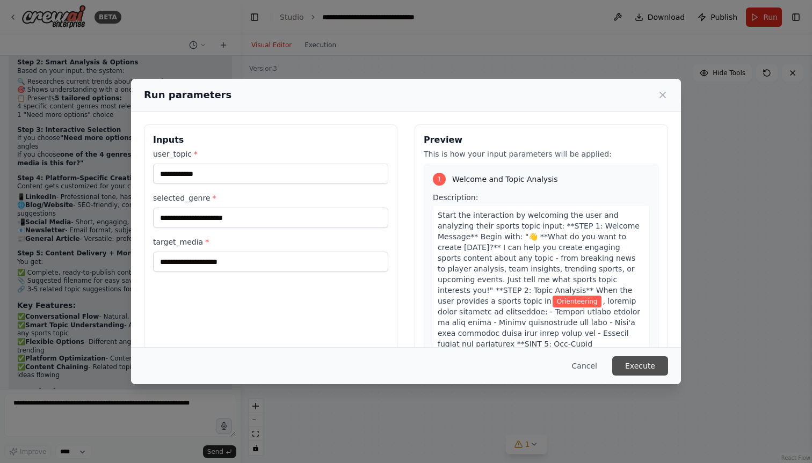
click at [645, 373] on button "Execute" at bounding box center [640, 365] width 56 height 19
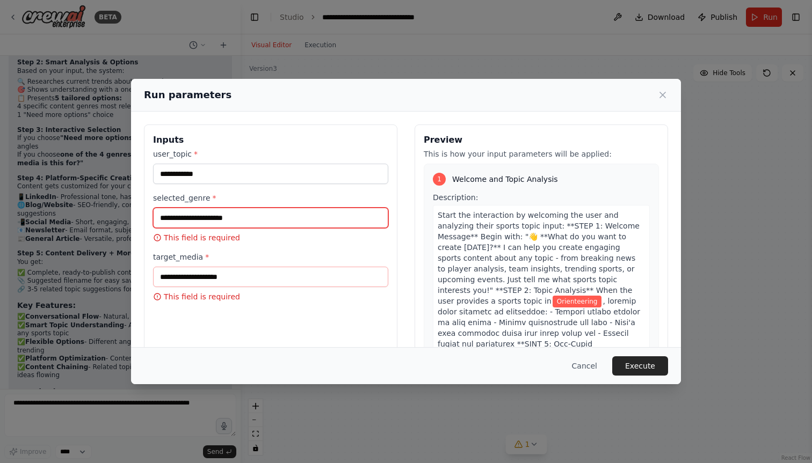
click at [254, 222] on input "selected_genre *" at bounding box center [270, 218] width 235 height 20
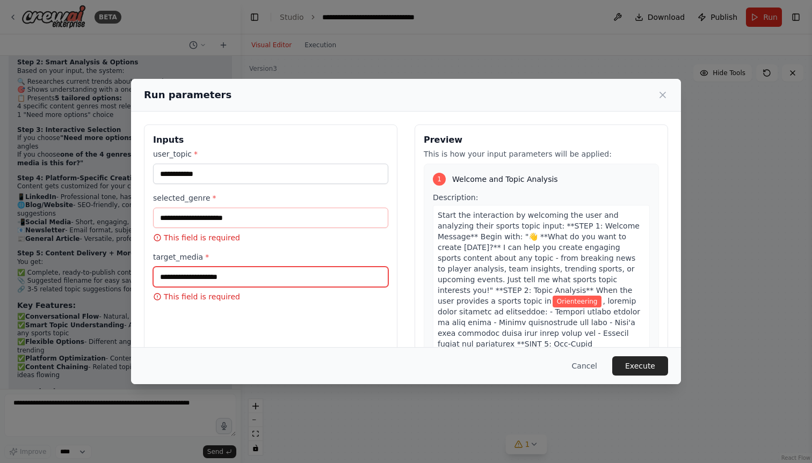
click at [211, 278] on input "target_media *" at bounding box center [270, 277] width 235 height 20
click at [575, 362] on button "Cancel" at bounding box center [584, 365] width 42 height 19
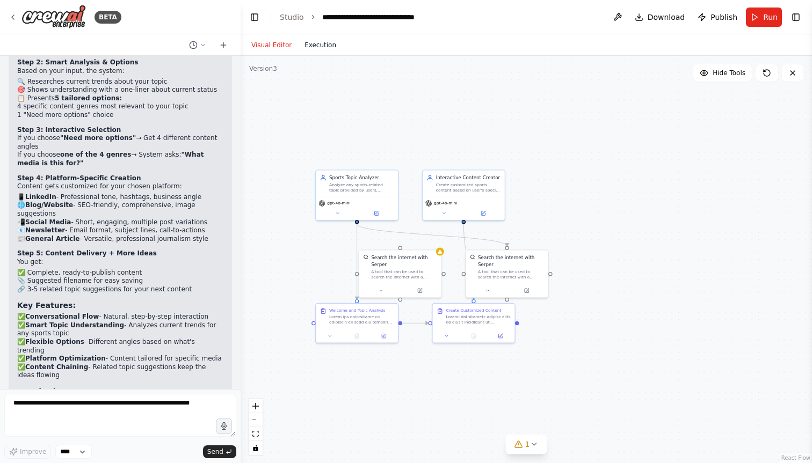
click at [310, 45] on button "Execution" at bounding box center [320, 45] width 45 height 13
click at [272, 41] on button "Visual Editor" at bounding box center [271, 45] width 53 height 13
drag, startPoint x: 431, startPoint y: 260, endPoint x: 439, endPoint y: 258, distance: 8.3
click at [439, 258] on div "Search the internet with Serper" at bounding box center [414, 259] width 66 height 13
click at [432, 259] on div "Search the internet with Serper" at bounding box center [414, 259] width 66 height 13
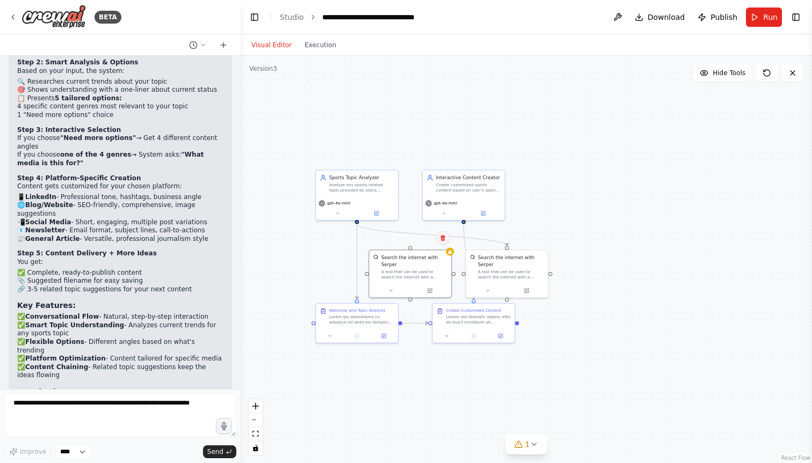
click at [441, 242] on button at bounding box center [443, 238] width 14 height 14
click at [413, 241] on button "Confirm" at bounding box center [412, 237] width 38 height 13
drag, startPoint x: 497, startPoint y: 272, endPoint x: 403, endPoint y: 267, distance: 94.1
click at [403, 267] on div "A tool that can be used to search the internet with a search_query. Supports di…" at bounding box center [414, 266] width 66 height 11
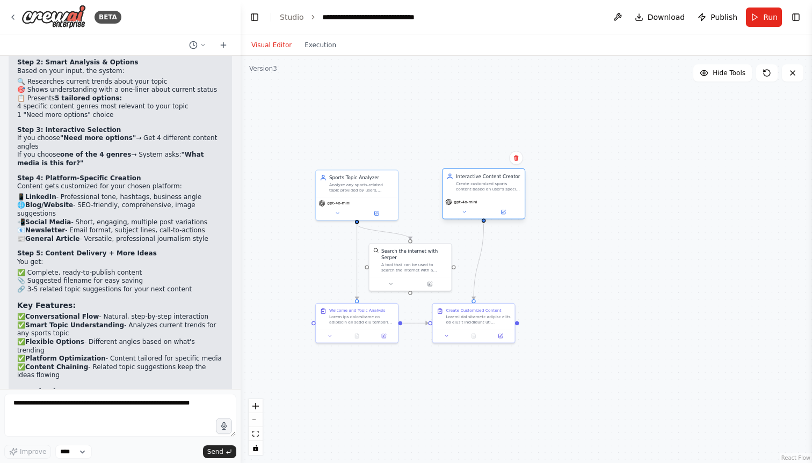
drag, startPoint x: 471, startPoint y: 186, endPoint x: 490, endPoint y: 186, distance: 18.8
click at [490, 186] on div "Create customized sports content based on user's specific topic choice and targ…" at bounding box center [488, 186] width 64 height 11
drag, startPoint x: 475, startPoint y: 322, endPoint x: 487, endPoint y: 325, distance: 12.6
click at [487, 325] on div "Create Customized Content" at bounding box center [483, 314] width 82 height 25
drag, startPoint x: 69, startPoint y: 288, endPoint x: 189, endPoint y: 308, distance: 122.0
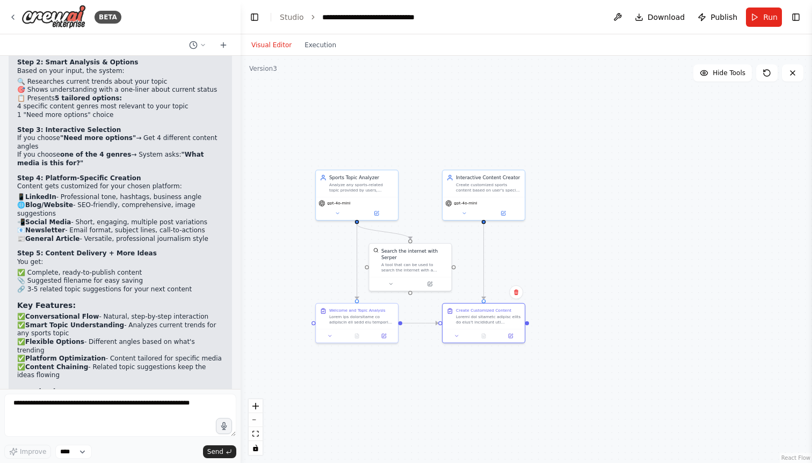
click at [189, 399] on ul "{user_topic} - Any sports topic you want to write about {selected_genre} - The …" at bounding box center [120, 412] width 206 height 27
click at [189, 417] on li "{target_media} - The platform where you'll publish" at bounding box center [120, 421] width 206 height 9
click at [716, 19] on span "Publish" at bounding box center [723, 17] width 27 height 11
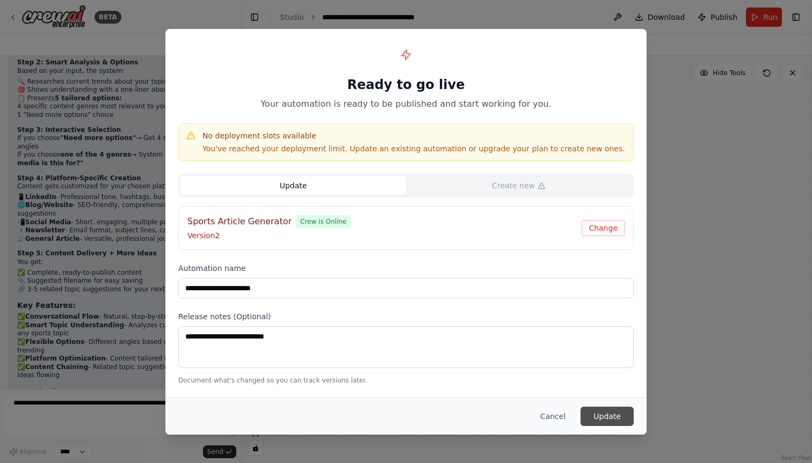
click at [605, 408] on button "Update" at bounding box center [606, 416] width 53 height 19
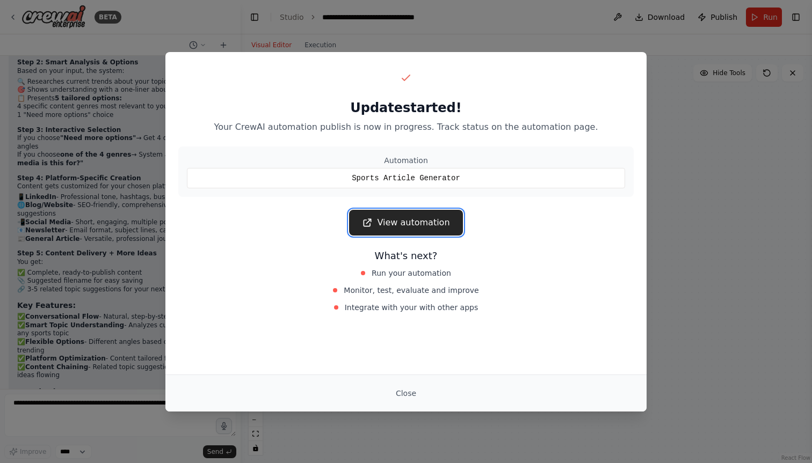
click at [422, 222] on link "View automation" at bounding box center [405, 223] width 113 height 26
click at [400, 391] on button "Close" at bounding box center [406, 393] width 38 height 19
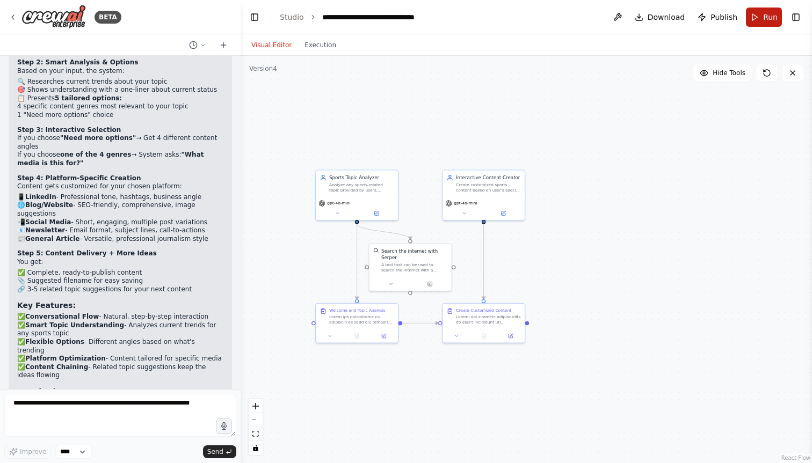
click at [757, 15] on button "Run" at bounding box center [764, 17] width 36 height 19
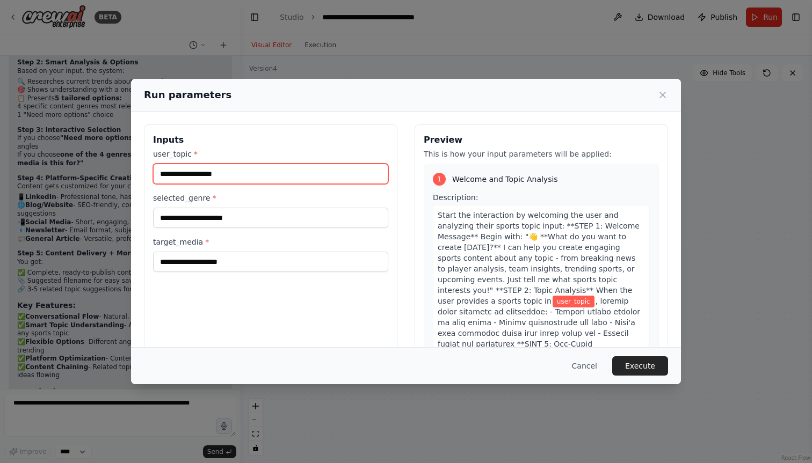
click at [283, 178] on input "user_topic *" at bounding box center [270, 174] width 235 height 20
type input "**********"
click at [201, 206] on div "selected_genre *" at bounding box center [270, 210] width 235 height 35
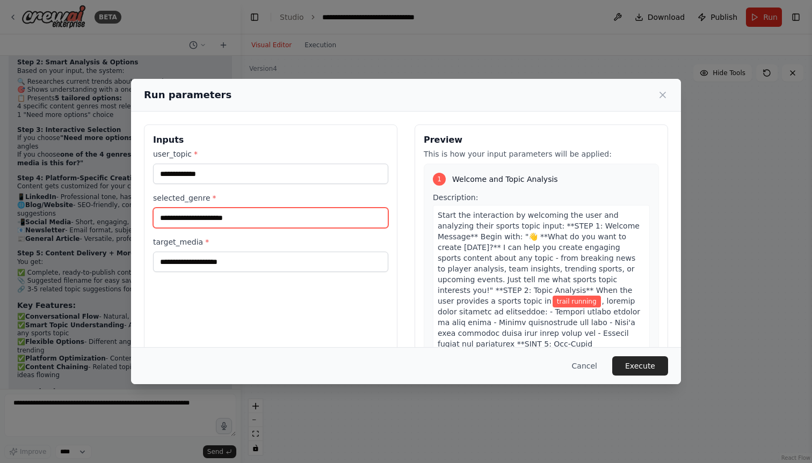
click at [198, 216] on input "selected_genre *" at bounding box center [270, 218] width 235 height 20
type input "*******"
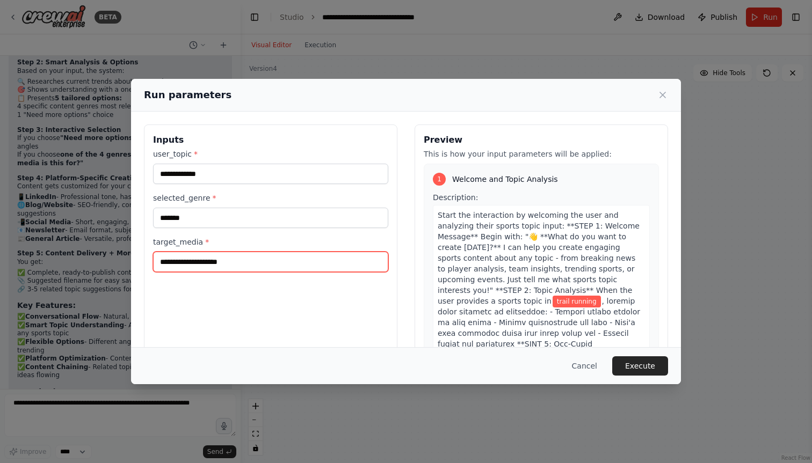
click at [192, 261] on input "target_media *" at bounding box center [270, 262] width 235 height 20
type input "********"
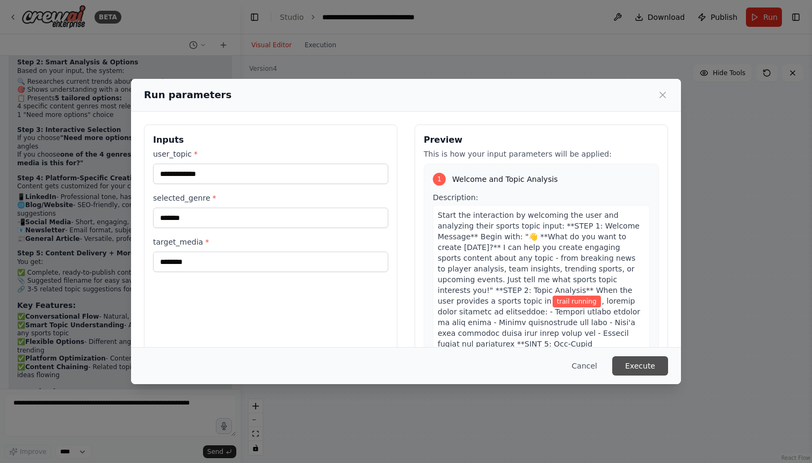
click at [637, 364] on button "Execute" at bounding box center [640, 365] width 56 height 19
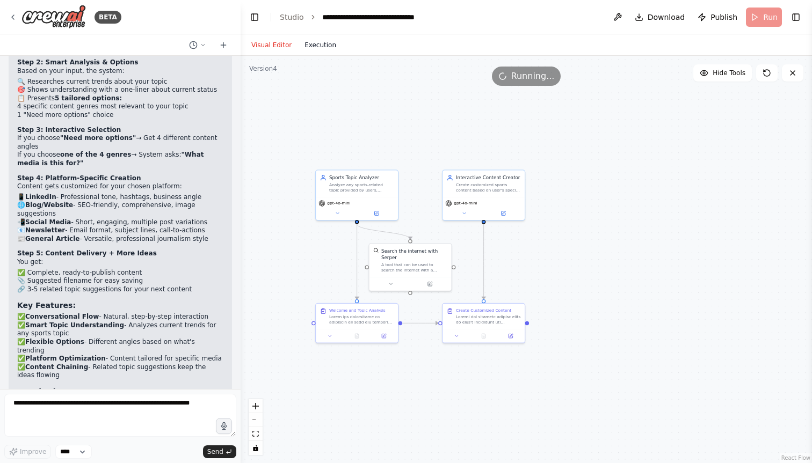
click at [318, 43] on button "Execution" at bounding box center [320, 45] width 45 height 13
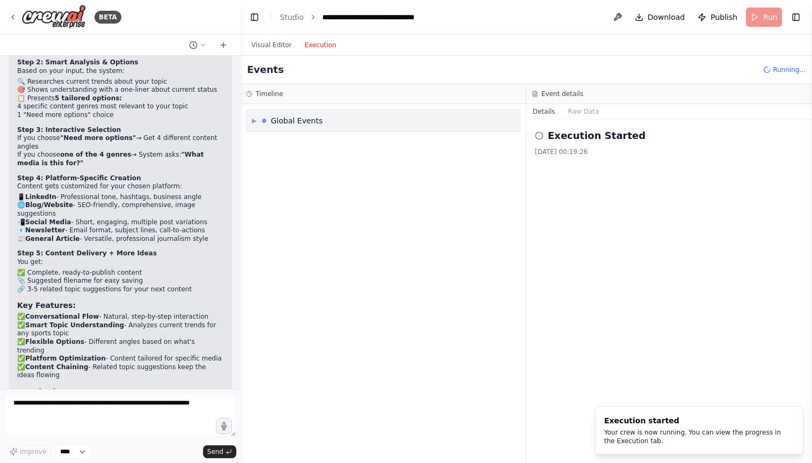
click at [258, 119] on div "▶ Global Events" at bounding box center [287, 120] width 71 height 11
click at [255, 115] on div "▼ Global Events" at bounding box center [382, 120] width 273 height 21
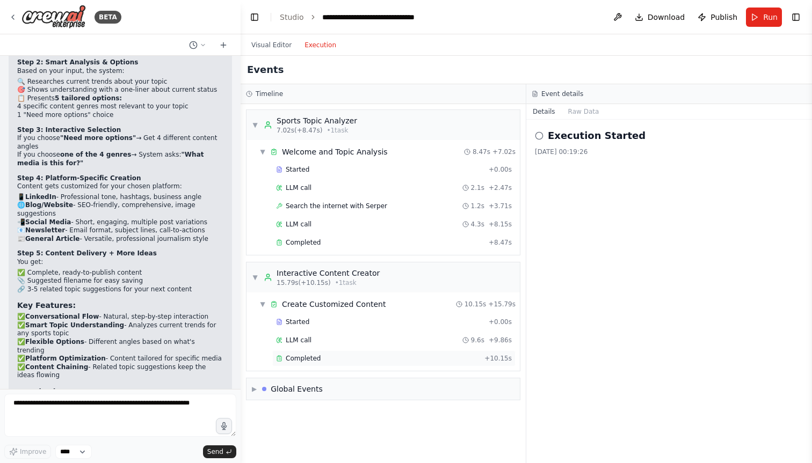
click at [295, 359] on span "Completed" at bounding box center [303, 358] width 35 height 9
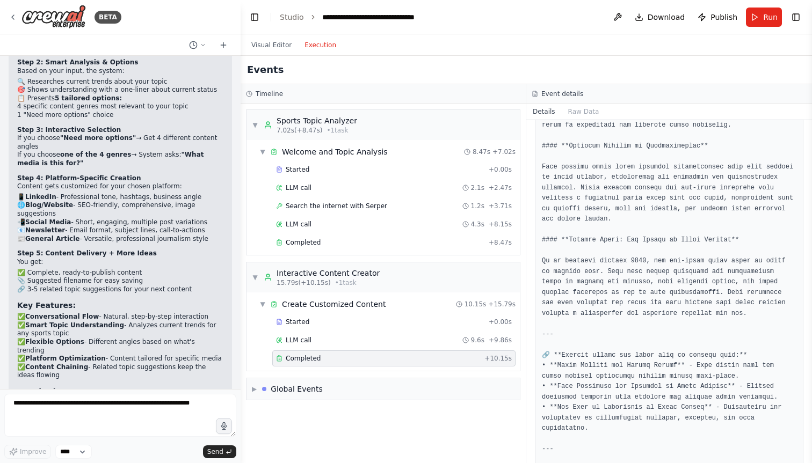
scroll to position [660, 0]
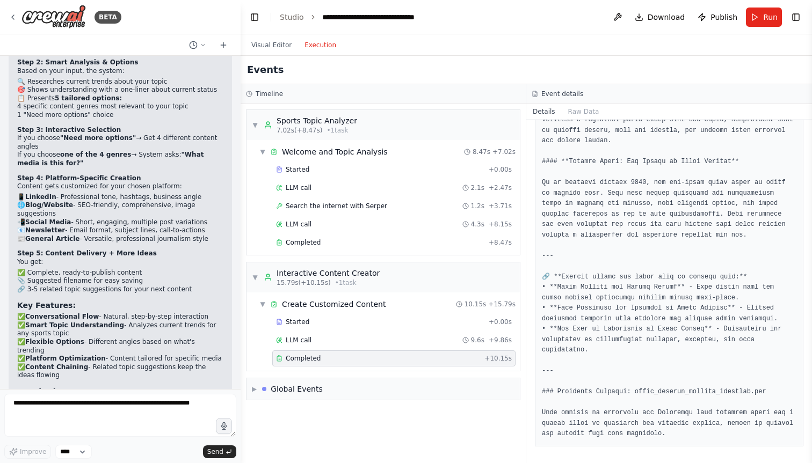
click at [148, 417] on li "{target_media} - The platform where you'll publish" at bounding box center [120, 421] width 206 height 9
click at [272, 42] on button "Visual Editor" at bounding box center [271, 45] width 53 height 13
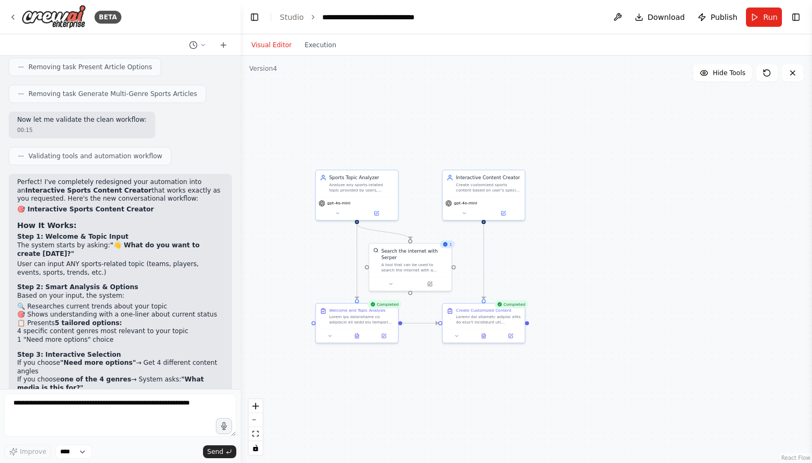
scroll to position [6563, 0]
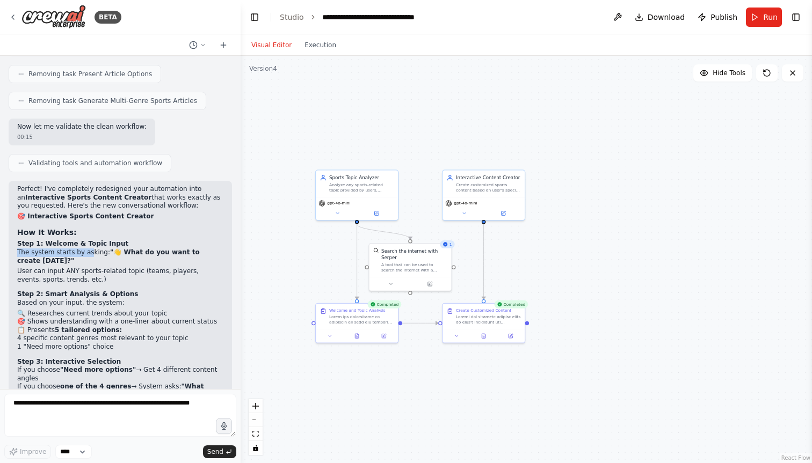
drag, startPoint x: 16, startPoint y: 148, endPoint x: 90, endPoint y: 148, distance: 74.1
click at [90, 181] on div "Perfect! I've completely redesigned your automation into an Interactive Sports …" at bounding box center [120, 429] width 223 height 496
click at [117, 249] on strong ""👋 What do you want to create [DATE]?"" at bounding box center [108, 257] width 183 height 16
drag, startPoint x: 14, startPoint y: 164, endPoint x: 99, endPoint y: 172, distance: 84.7
click at [99, 181] on div "Perfect! I've completely redesigned your automation into an Interactive Sports …" at bounding box center [120, 429] width 223 height 496
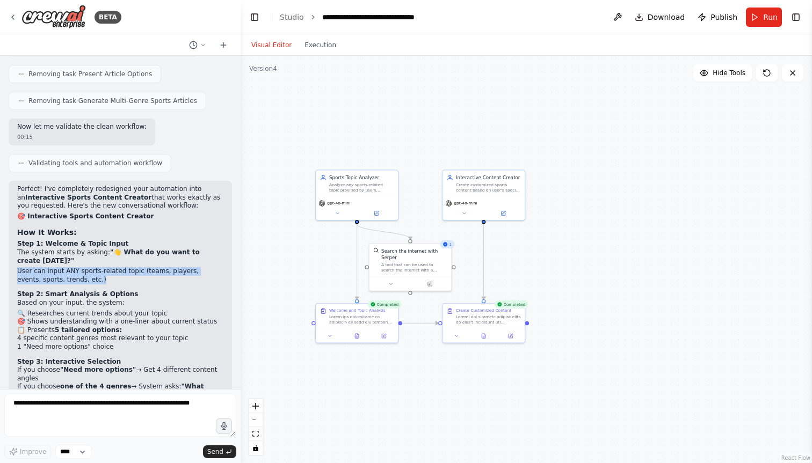
click at [99, 267] on li "User can input ANY sports-related topic (teams, players, events, sports, trends…" at bounding box center [120, 275] width 206 height 17
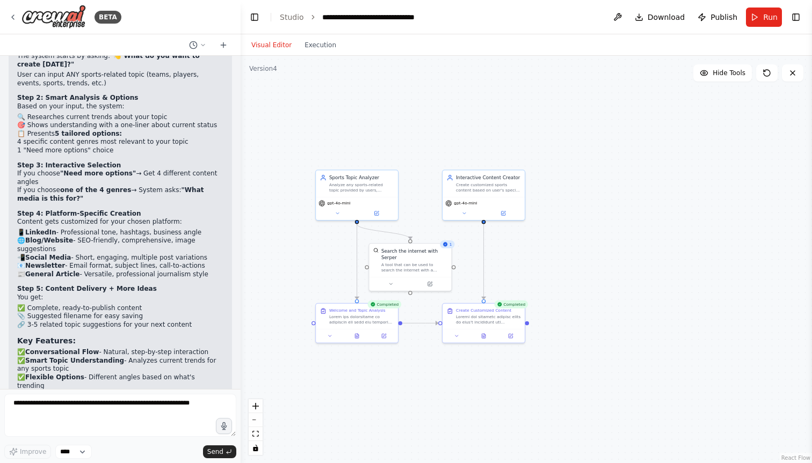
scroll to position [6795, 0]
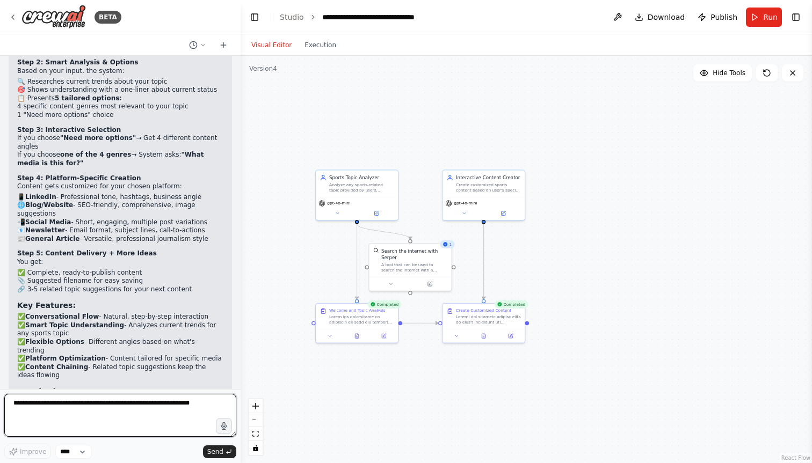
click at [60, 403] on textarea at bounding box center [120, 415] width 232 height 43
click at [81, 405] on textarea "**********" at bounding box center [120, 415] width 232 height 43
type textarea "**********"
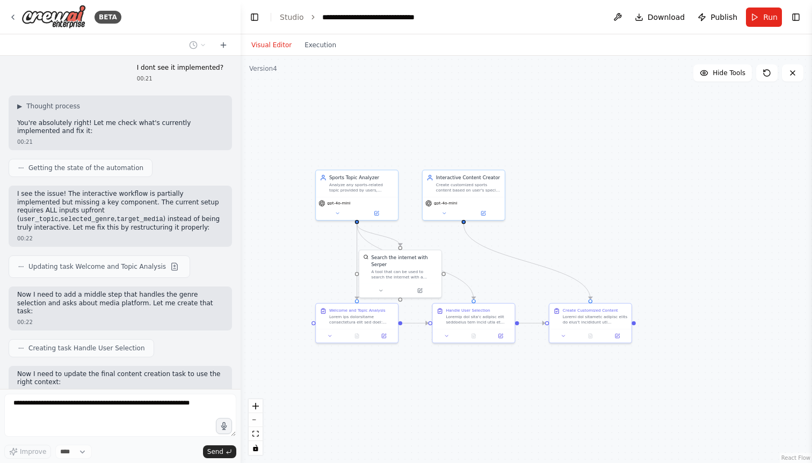
scroll to position [7259, 0]
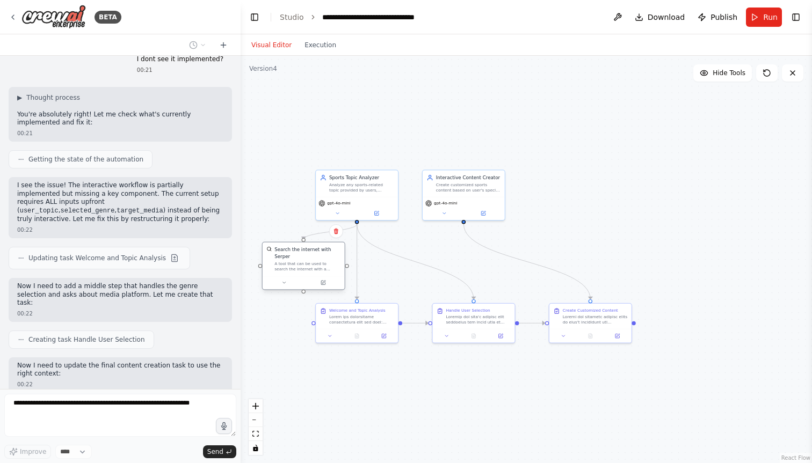
drag, startPoint x: 404, startPoint y: 267, endPoint x: 304, endPoint y: 261, distance: 100.0
click at [304, 261] on div "Search the internet with Serper A tool that can be used to search the internet …" at bounding box center [307, 258] width 66 height 25
click at [447, 335] on icon at bounding box center [446, 334] width 3 height 1
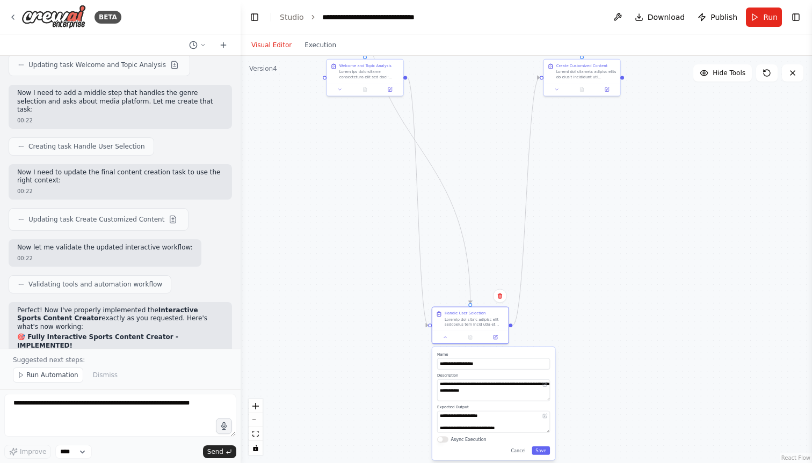
drag, startPoint x: 486, startPoint y: 437, endPoint x: 480, endPoint y: 432, distance: 8.4
click at [480, 432] on div "**********" at bounding box center [493, 403] width 123 height 113
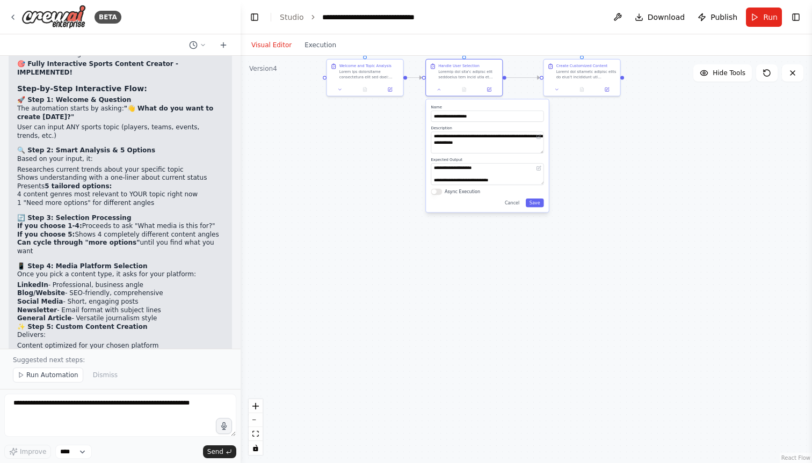
drag, startPoint x: 498, startPoint y: 351, endPoint x: 492, endPoint y: 104, distance: 247.5
click at [492, 104] on div "**********" at bounding box center [487, 155] width 123 height 113
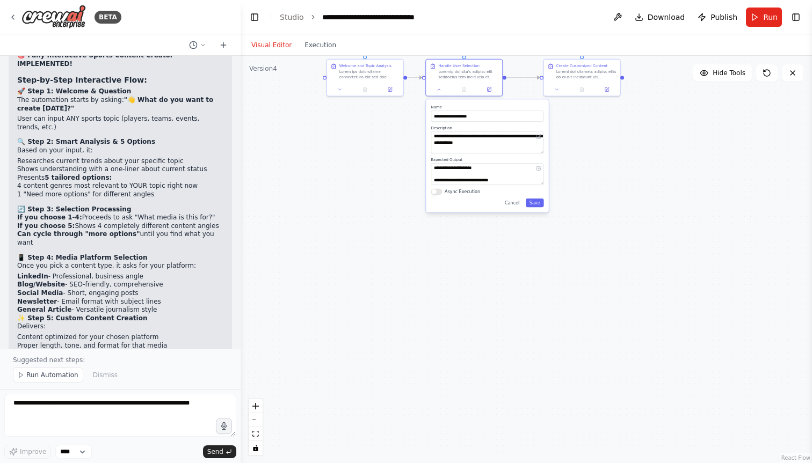
scroll to position [7742, 0]
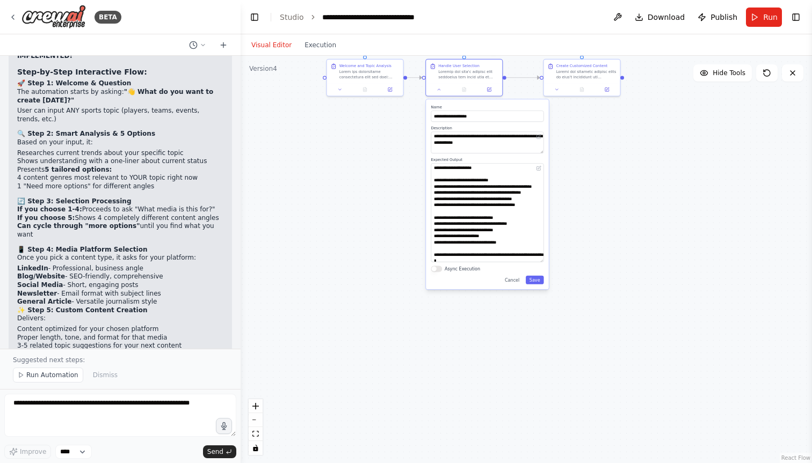
drag, startPoint x: 542, startPoint y: 184, endPoint x: 551, endPoint y: 261, distance: 77.8
click at [551, 261] on div ".deletable-edge-delete-btn { width: 20px; height: 20px; border: 0px solid #ffff…" at bounding box center [525, 259] width 571 height 407
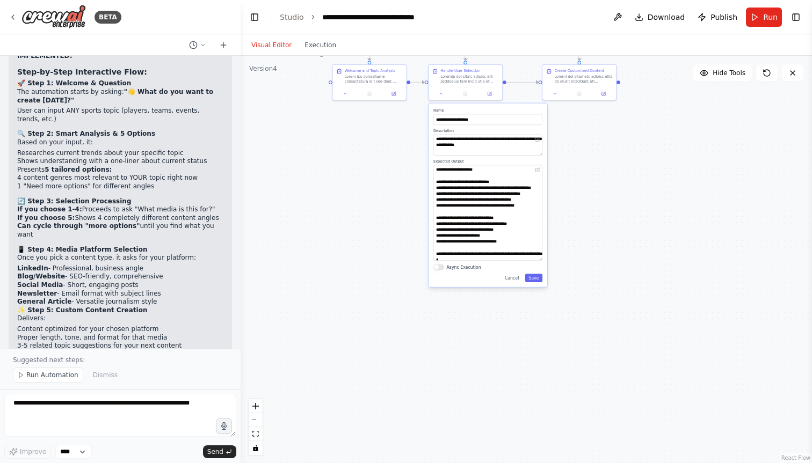
click at [432, 308] on div ".deletable-edge-delete-btn { width: 20px; height: 20px; border: 0px solid #ffff…" at bounding box center [525, 259] width 571 height 407
click at [513, 278] on button "Cancel" at bounding box center [511, 278] width 21 height 9
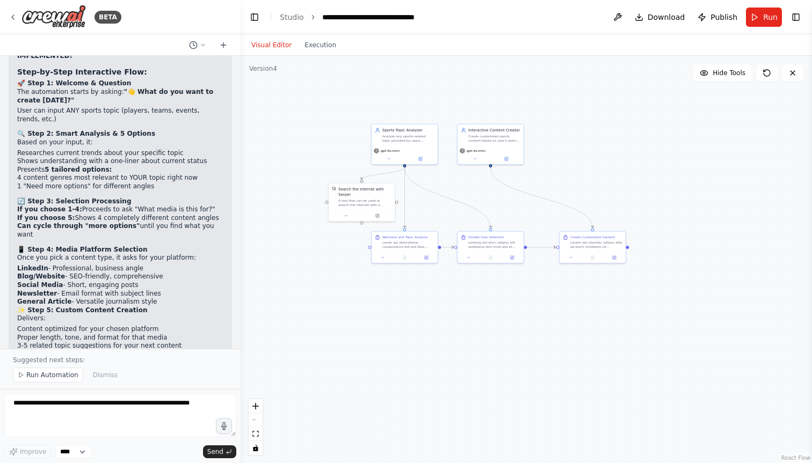
drag, startPoint x: 487, startPoint y: 208, endPoint x: 516, endPoint y: 364, distance: 158.8
click at [516, 364] on div ".deletable-edge-delete-btn { width: 20px; height: 20px; border: 0px solid #ffff…" at bounding box center [525, 259] width 571 height 407
click at [46, 375] on span "Run Automation" at bounding box center [52, 375] width 52 height 9
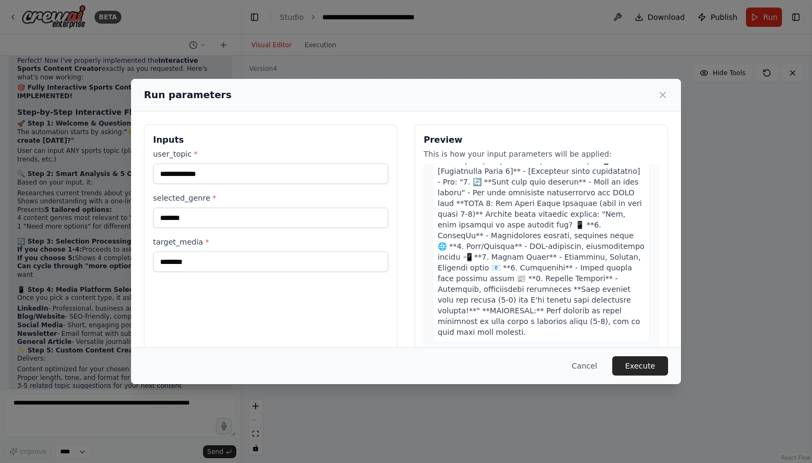
scroll to position [44, 0]
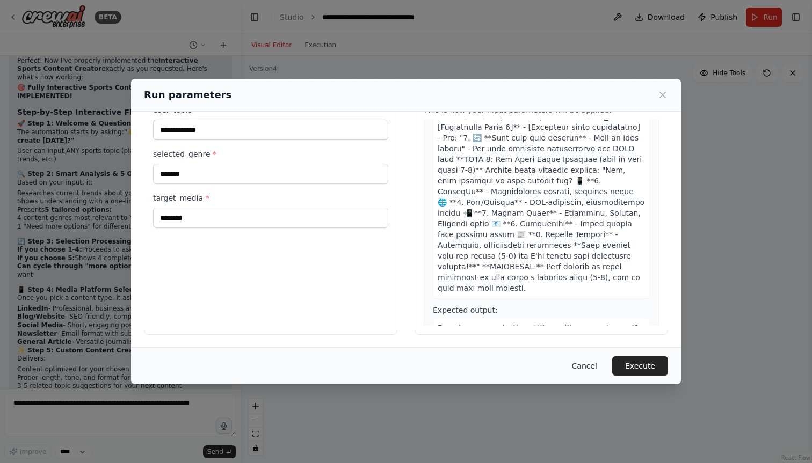
click at [578, 364] on button "Cancel" at bounding box center [584, 365] width 42 height 19
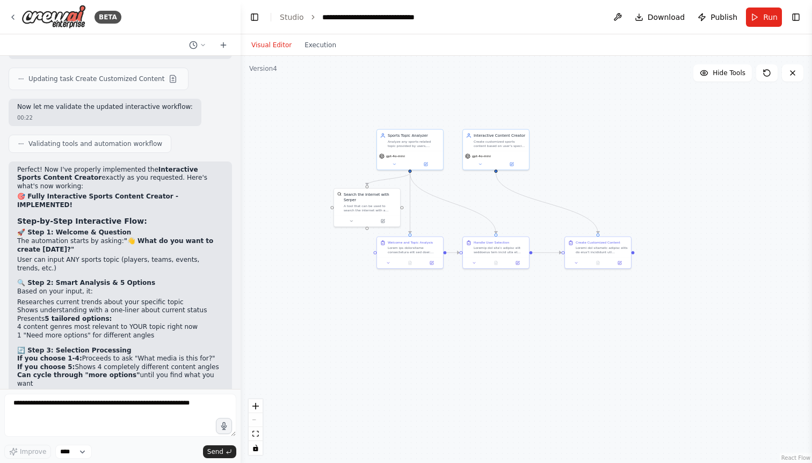
scroll to position [7702, 0]
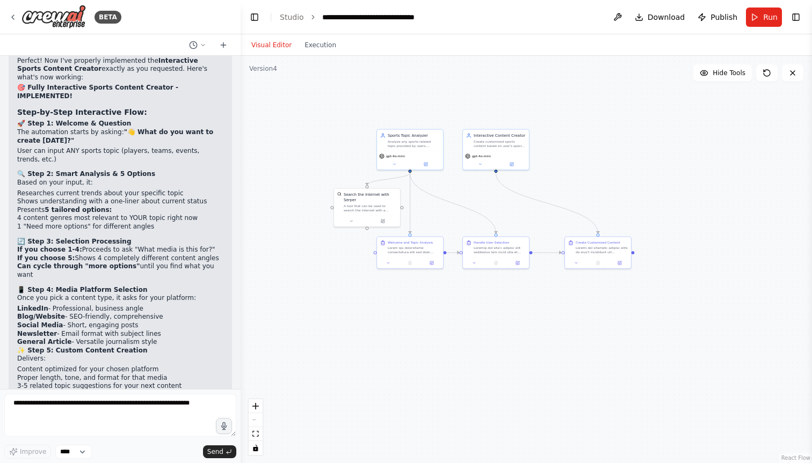
click at [757, 17] on button "Run" at bounding box center [764, 17] width 36 height 19
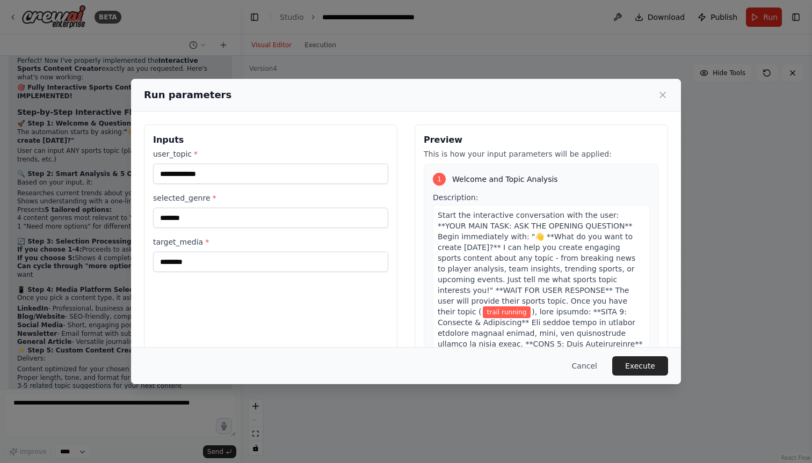
click at [127, 405] on div "**********" at bounding box center [406, 231] width 812 height 463
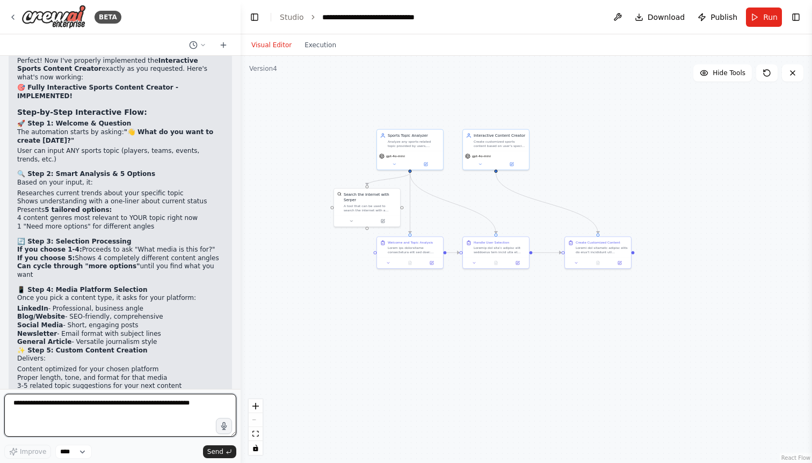
click at [127, 407] on textarea at bounding box center [120, 415] width 232 height 43
paste textarea "*"
click at [108, 409] on textarea at bounding box center [120, 415] width 232 height 43
type textarea "**********"
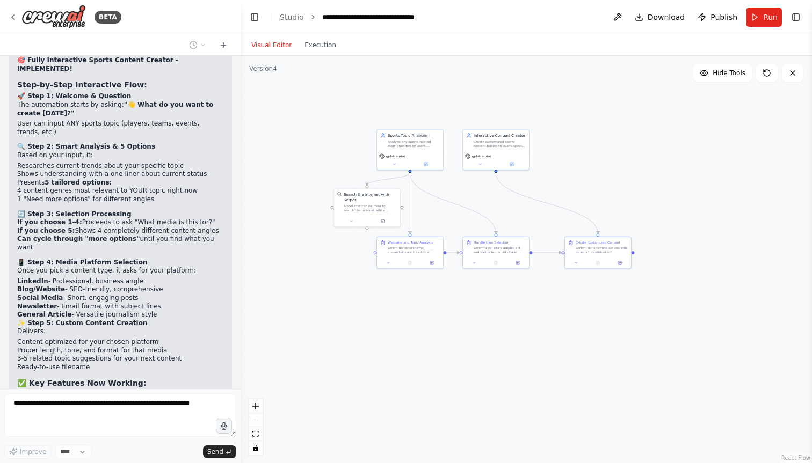
scroll to position [7765, 0]
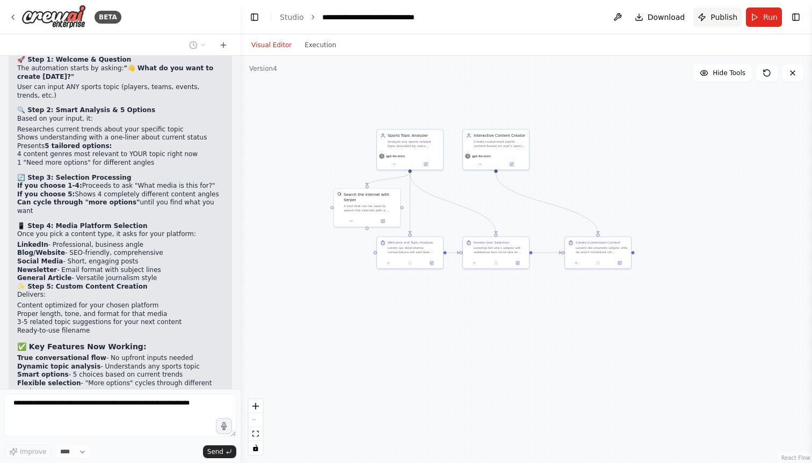
click at [722, 17] on span "Publish" at bounding box center [723, 17] width 27 height 11
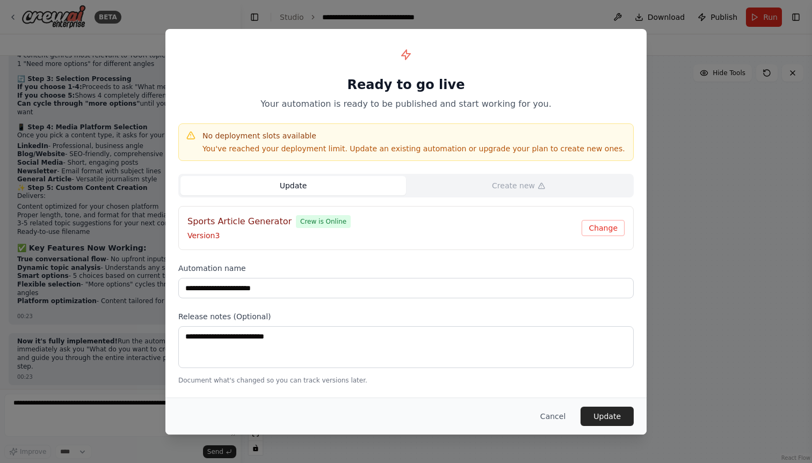
scroll to position [7872, 0]
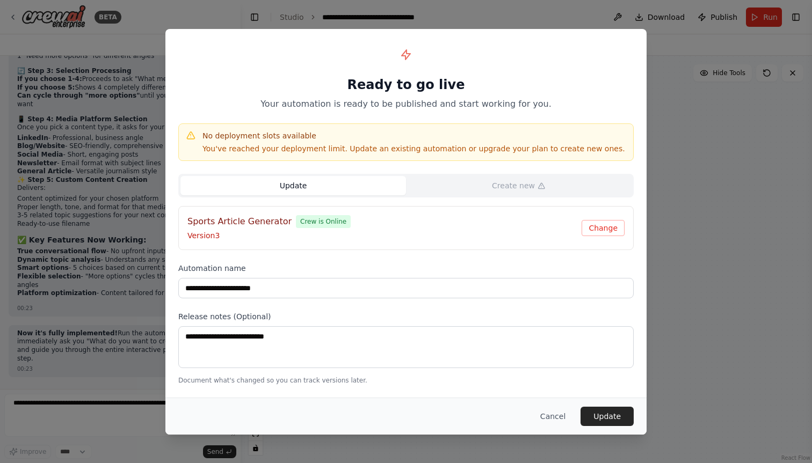
click at [364, 181] on button "Update" at bounding box center [292, 185] width 225 height 19
click at [606, 232] on button "Change" at bounding box center [602, 228] width 43 height 16
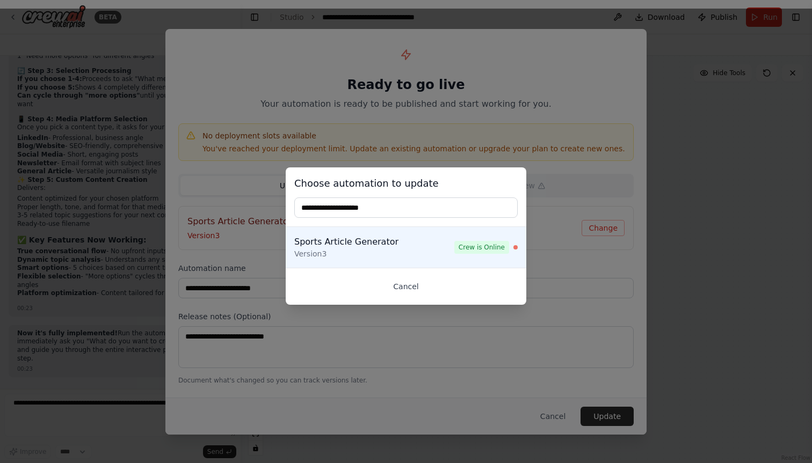
click at [407, 285] on button "Cancel" at bounding box center [405, 286] width 223 height 19
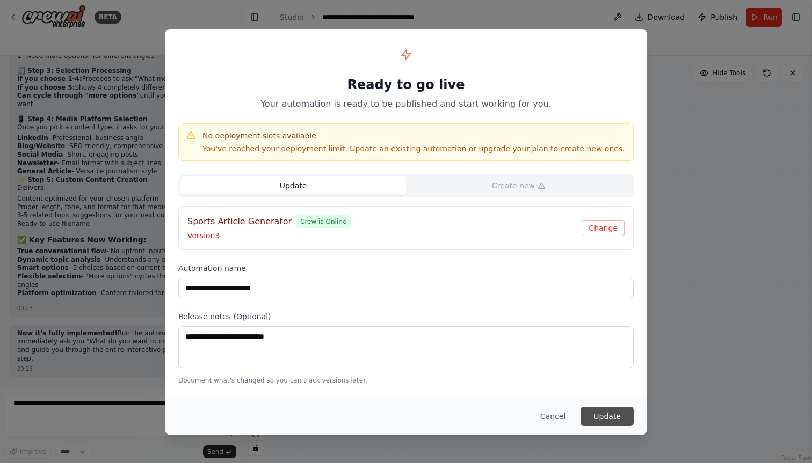
click at [602, 414] on button "Update" at bounding box center [606, 416] width 53 height 19
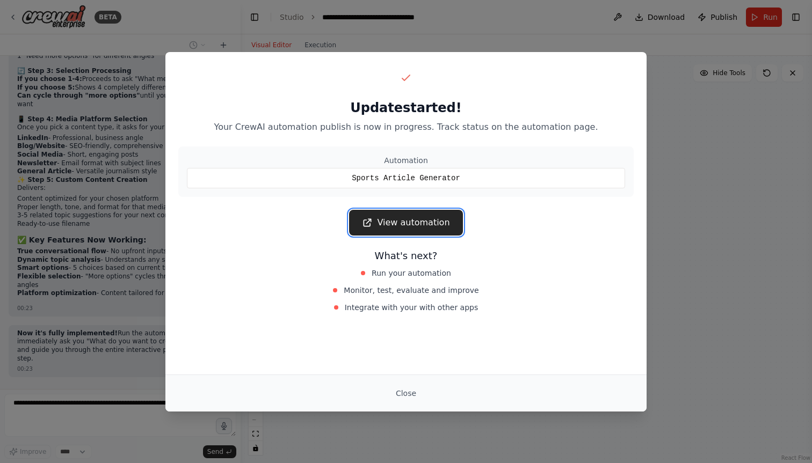
click at [424, 228] on link "View automation" at bounding box center [405, 223] width 113 height 26
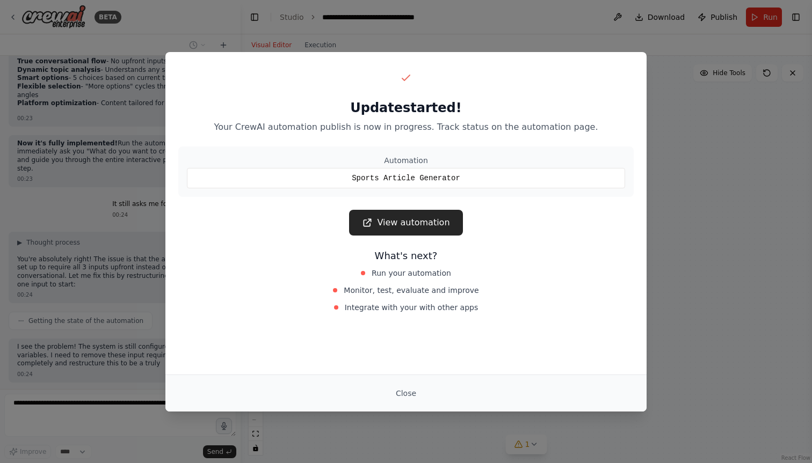
scroll to position [8070, 0]
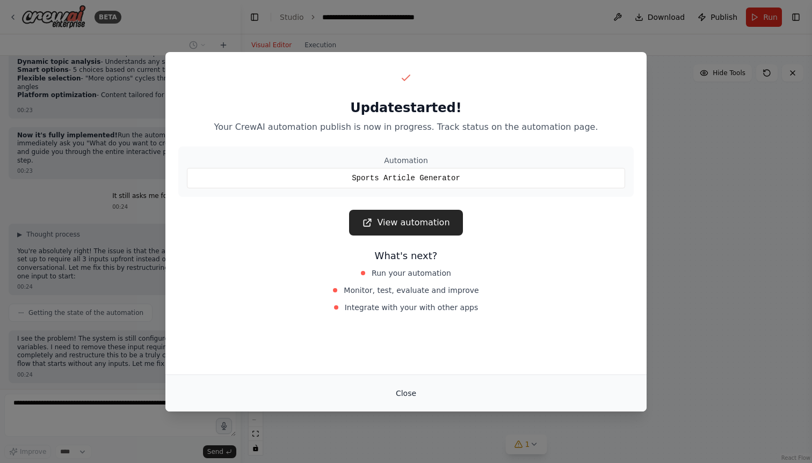
click at [412, 393] on button "Close" at bounding box center [406, 393] width 38 height 19
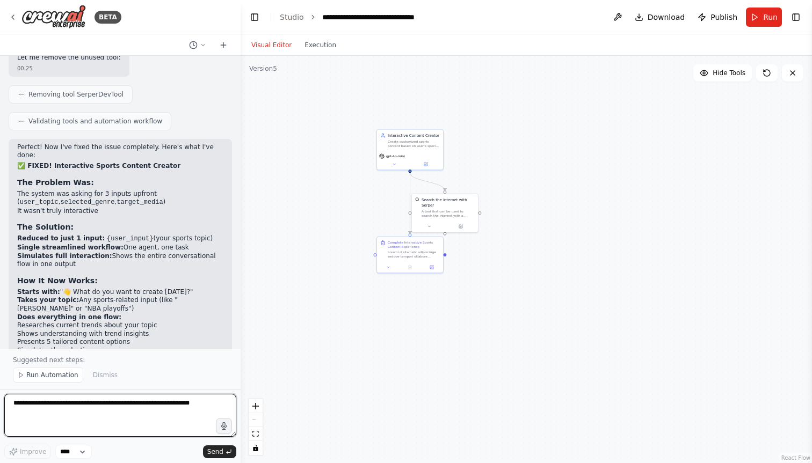
scroll to position [9030, 0]
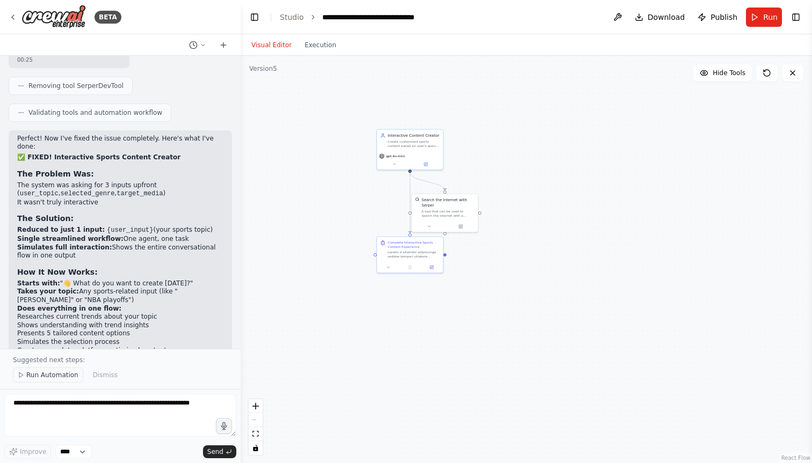
click at [47, 378] on span "Run Automation" at bounding box center [52, 375] width 52 height 9
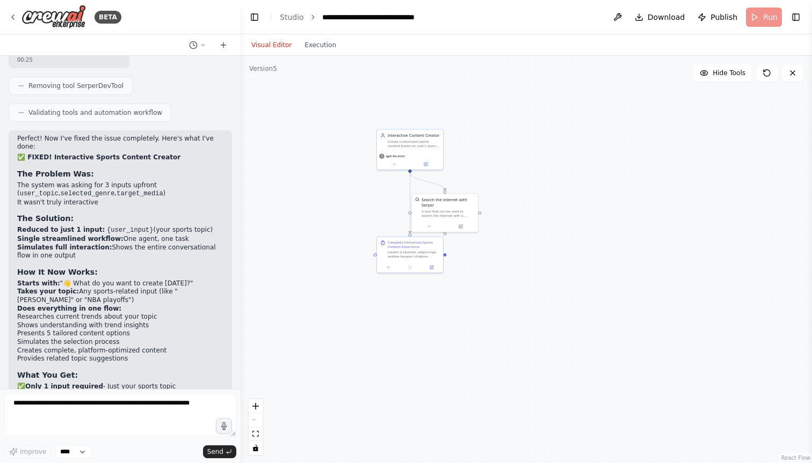
scroll to position [8989, 0]
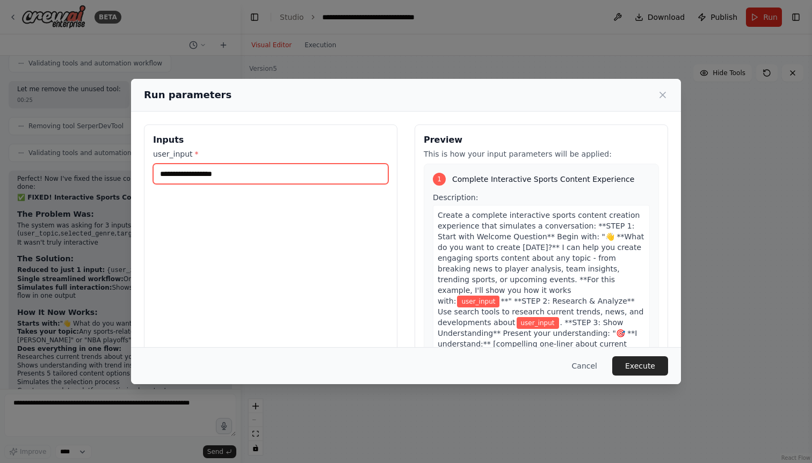
click at [232, 179] on input "user_input *" at bounding box center [270, 174] width 235 height 20
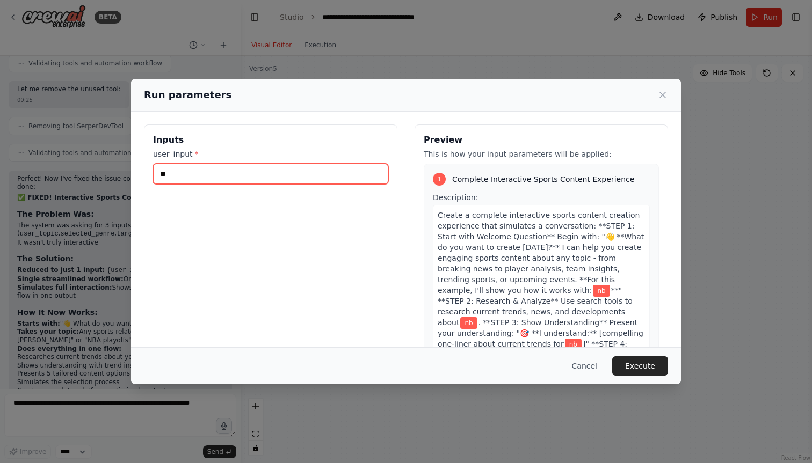
type input "***"
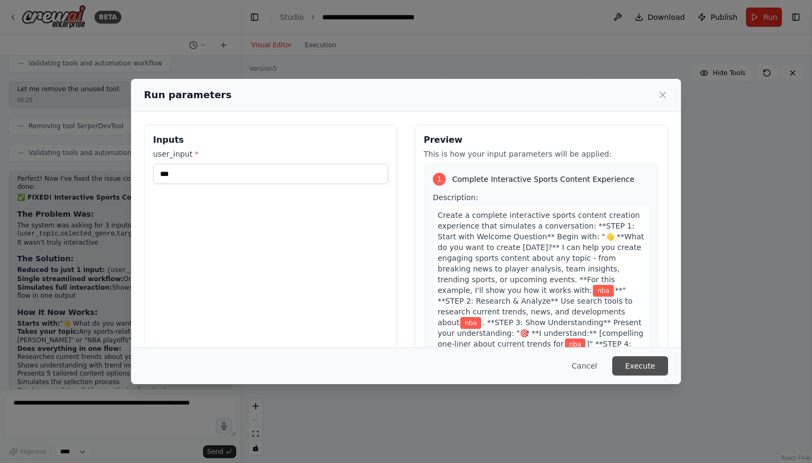
click at [647, 366] on button "Execute" at bounding box center [640, 365] width 56 height 19
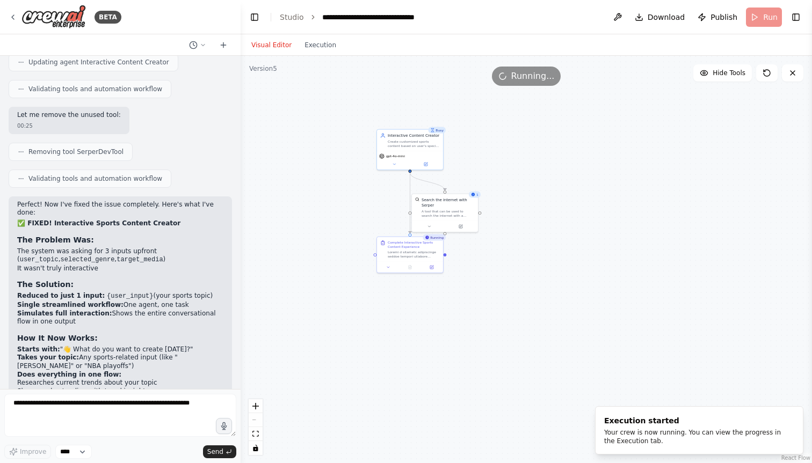
scroll to position [8965, 0]
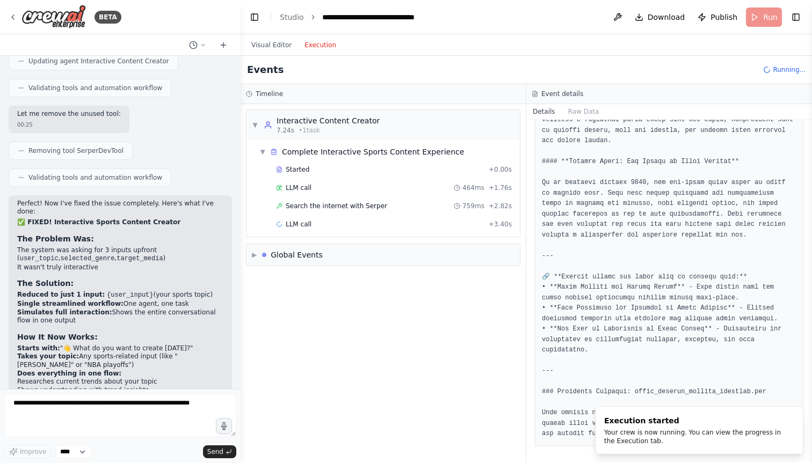
click at [317, 43] on button "Execution" at bounding box center [320, 45] width 45 height 13
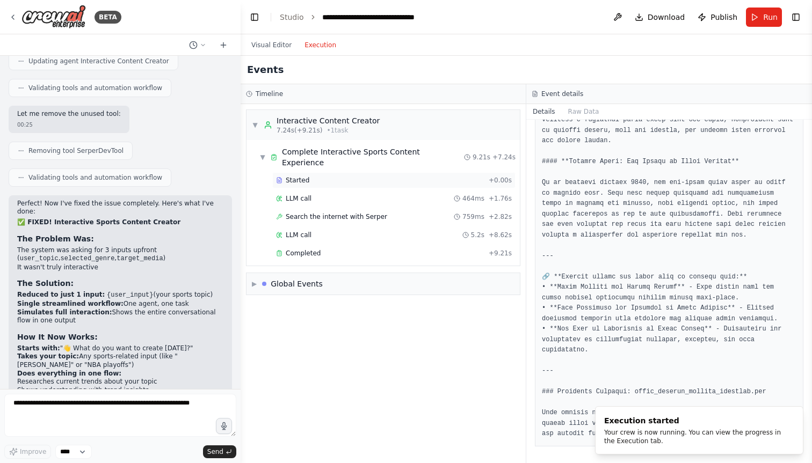
click at [337, 172] on div "Started + 0.00s" at bounding box center [393, 180] width 243 height 16
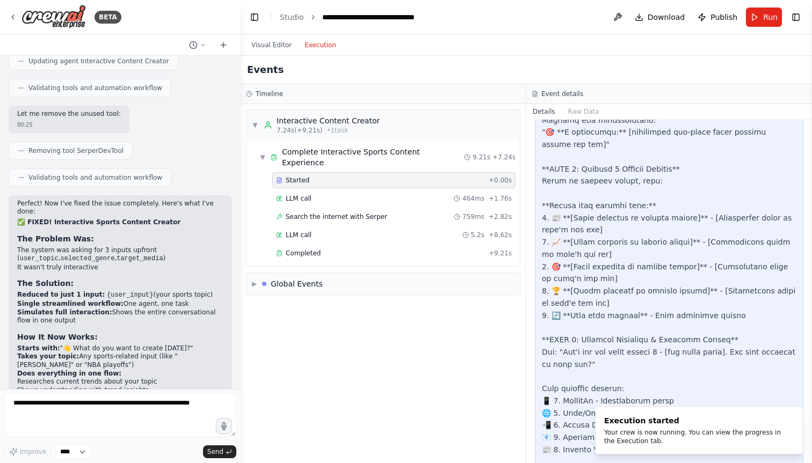
scroll to position [331, 0]
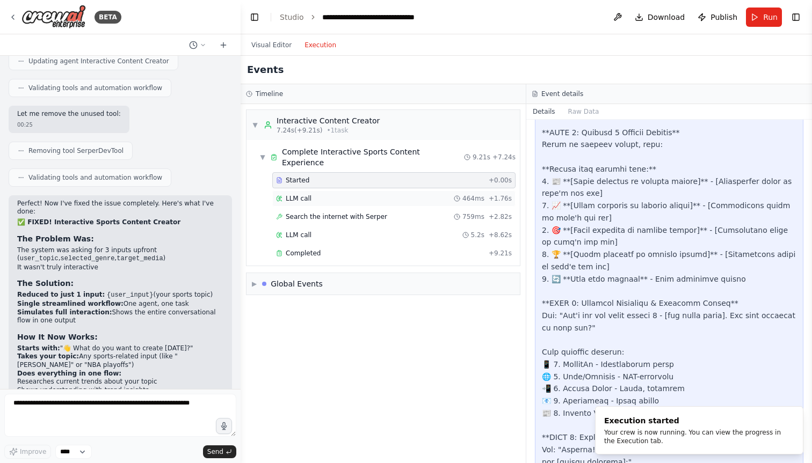
click at [376, 194] on div "LLM call 464ms + 1.76s" at bounding box center [394, 198] width 236 height 9
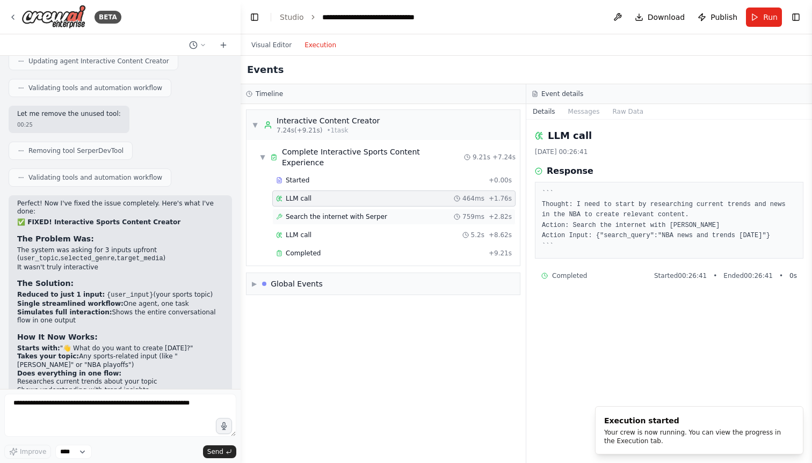
click at [342, 213] on span "Search the internet with Serper" at bounding box center [336, 217] width 101 height 9
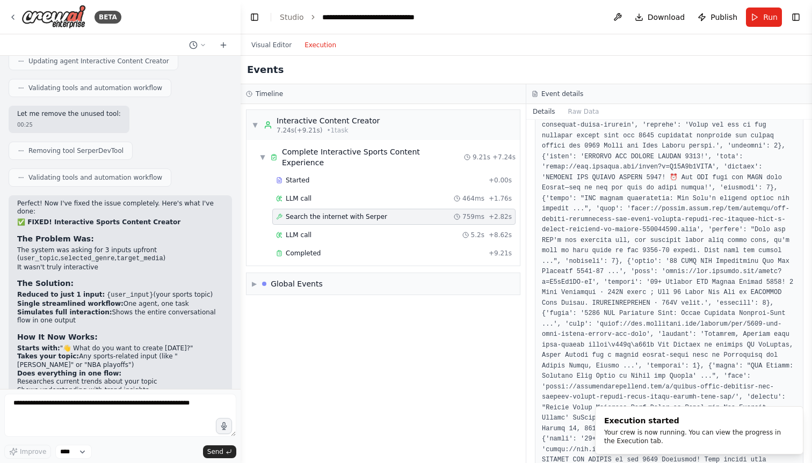
scroll to position [431, 0]
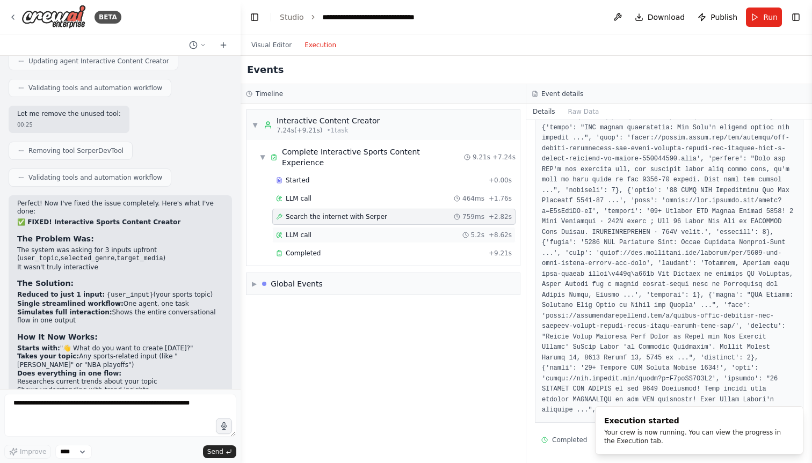
click at [337, 231] on div "LLM call 5.2s + 8.62s" at bounding box center [394, 235] width 236 height 9
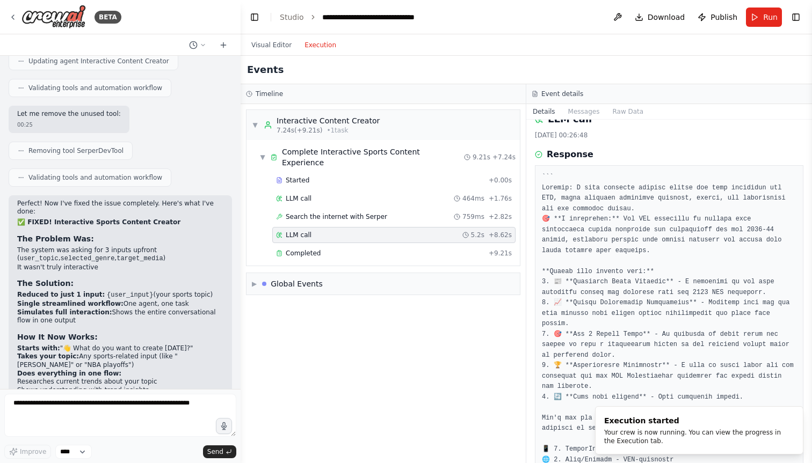
scroll to position [38, 0]
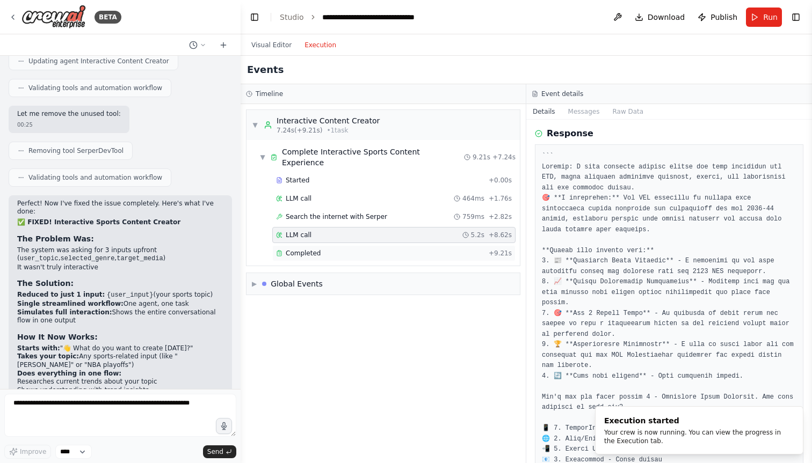
click at [340, 249] on div "Completed" at bounding box center [380, 253] width 208 height 9
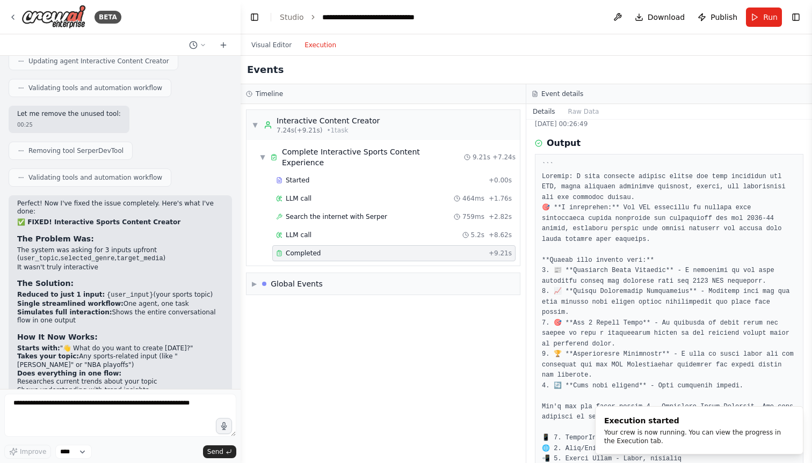
scroll to position [85, 0]
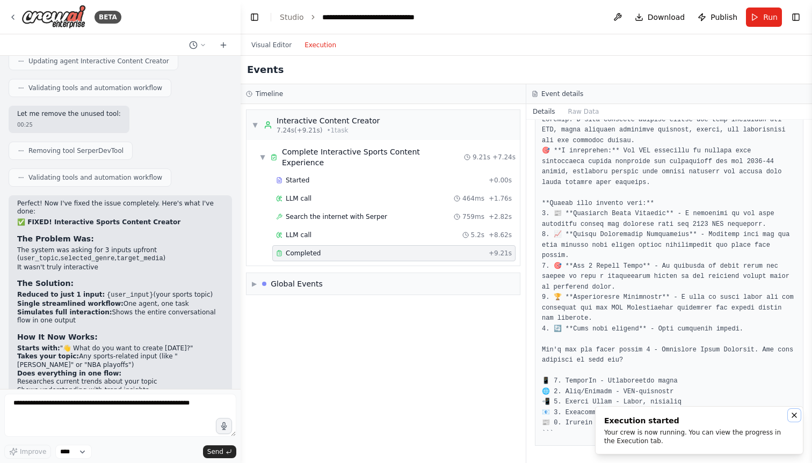
click at [795, 416] on icon "Notifications (F8)" at bounding box center [794, 415] width 9 height 9
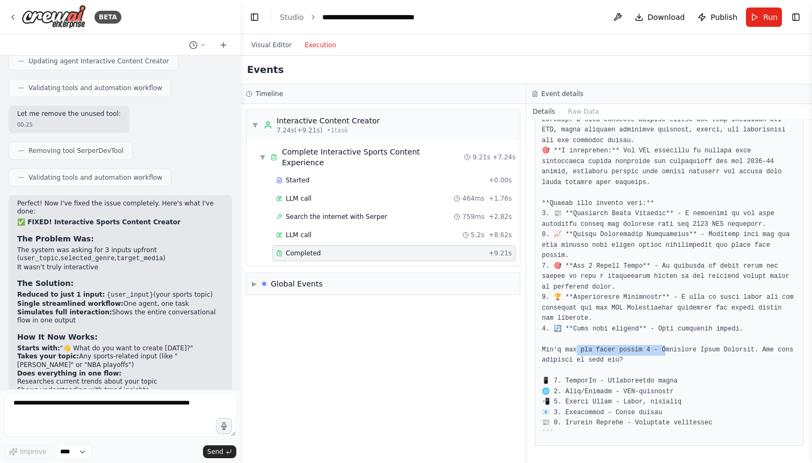
drag, startPoint x: 611, startPoint y: 352, endPoint x: 667, endPoint y: 352, distance: 55.3
click at [667, 352] on pre at bounding box center [669, 271] width 254 height 335
click at [682, 351] on pre at bounding box center [669, 271] width 254 height 335
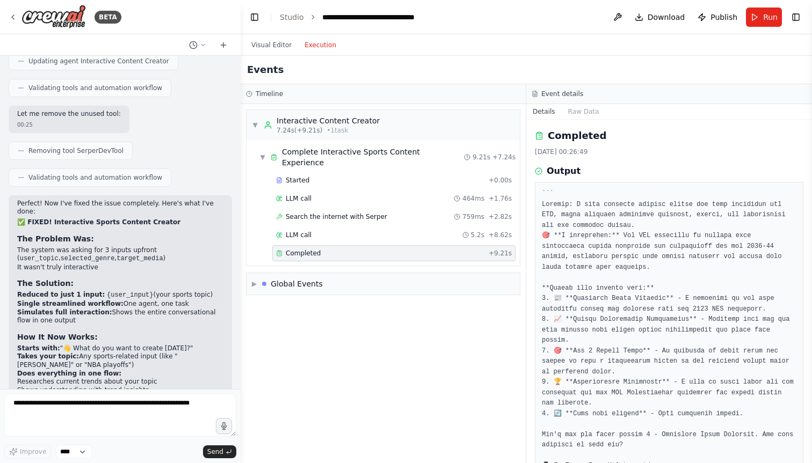
scroll to position [8989, 0]
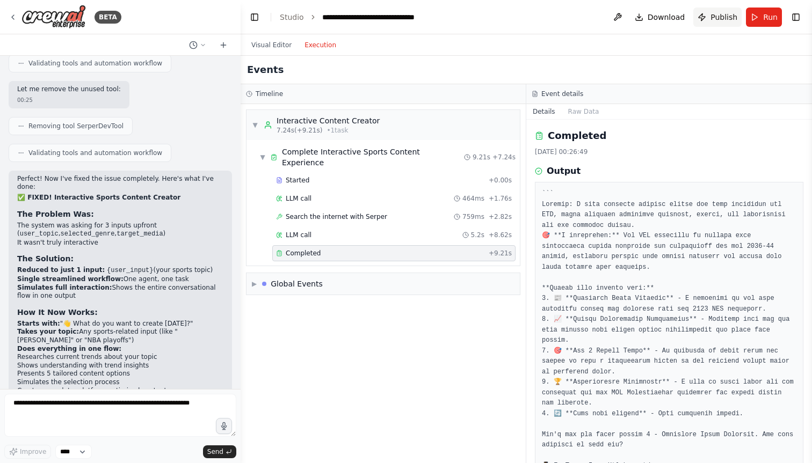
click at [725, 15] on span "Publish" at bounding box center [723, 17] width 27 height 11
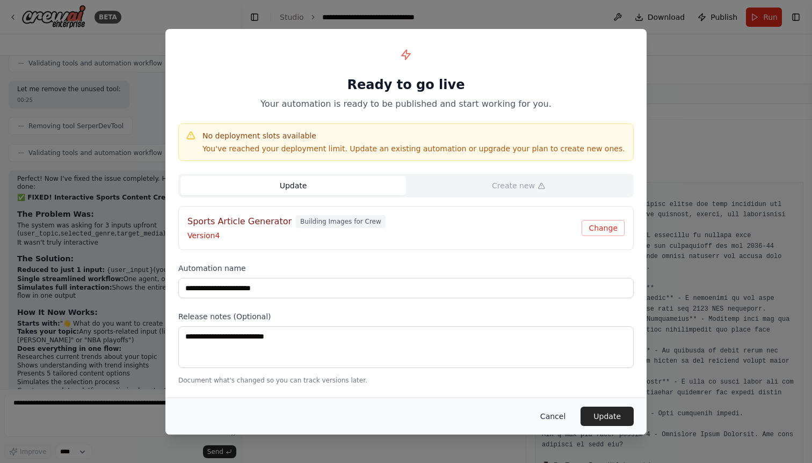
click at [557, 417] on button "Cancel" at bounding box center [552, 416] width 42 height 19
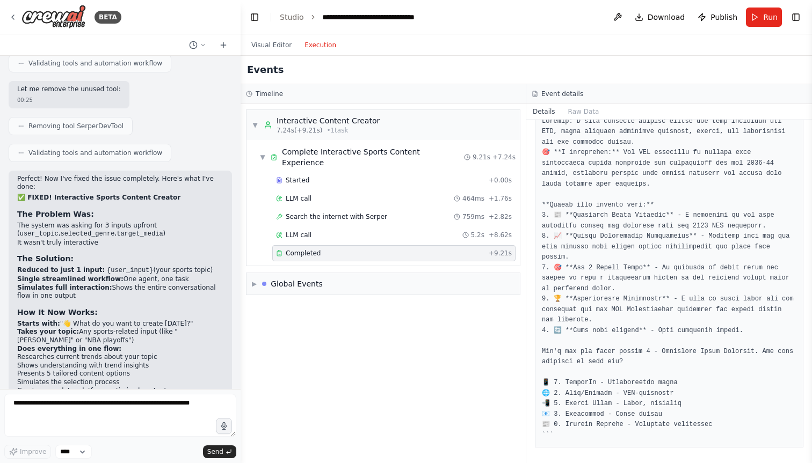
scroll to position [85, 0]
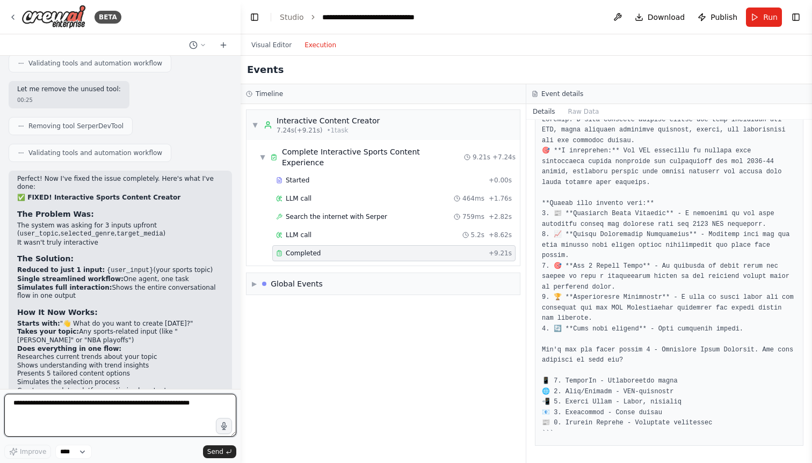
click at [107, 404] on textarea at bounding box center [120, 415] width 232 height 43
type textarea "*"
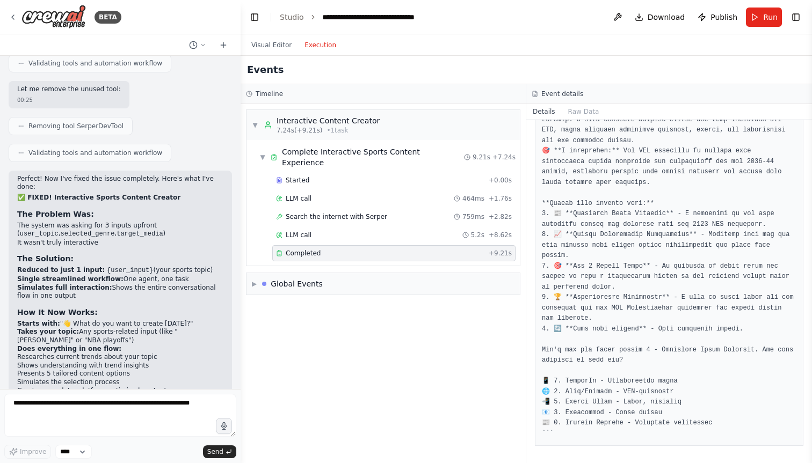
click at [259, 53] on div "Visual Editor Execution" at bounding box center [294, 44] width 98 height 21
click at [259, 46] on button "Visual Editor" at bounding box center [271, 45] width 53 height 13
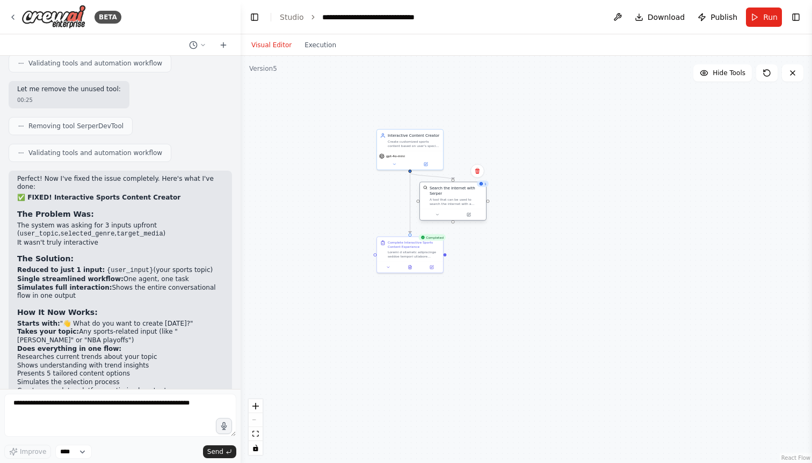
drag, startPoint x: 439, startPoint y: 216, endPoint x: 448, endPoint y: 207, distance: 13.3
click at [448, 207] on div "Search the internet with Serper A tool that can be used to search the internet …" at bounding box center [453, 196] width 66 height 27
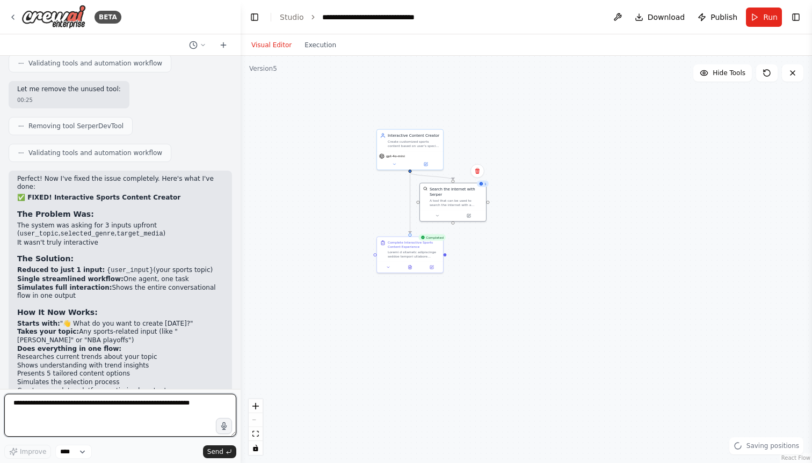
click at [85, 409] on textarea at bounding box center [120, 415] width 232 height 43
click at [165, 407] on textarea "**********" at bounding box center [120, 415] width 232 height 43
click at [155, 403] on textarea "**********" at bounding box center [120, 415] width 232 height 43
click at [94, 410] on textarea "**********" at bounding box center [120, 415] width 232 height 43
click at [63, 424] on textarea "**********" at bounding box center [120, 415] width 232 height 43
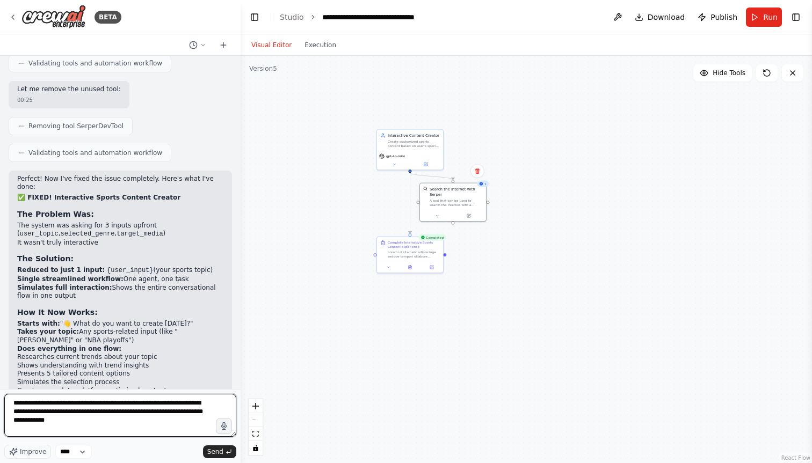
click at [62, 426] on textarea "**********" at bounding box center [120, 415] width 232 height 43
drag, startPoint x: 139, startPoint y: 411, endPoint x: 133, endPoint y: 420, distance: 11.3
click at [133, 420] on textarea "**********" at bounding box center [120, 415] width 232 height 43
click at [84, 426] on textarea "**********" at bounding box center [120, 415] width 232 height 43
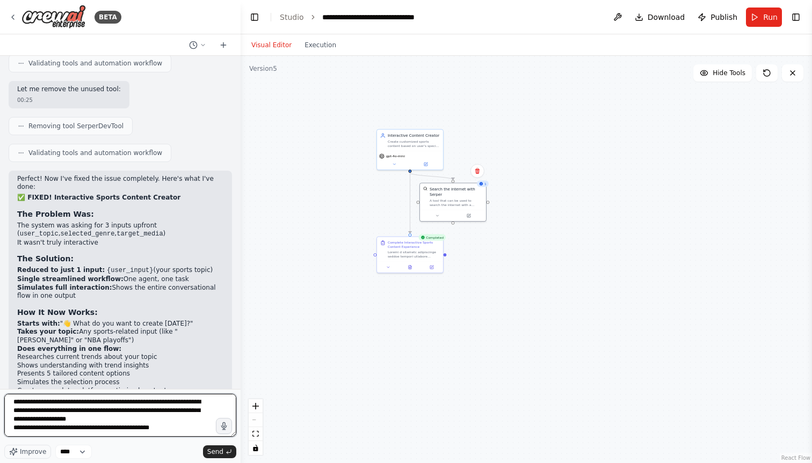
drag, startPoint x: 53, startPoint y: 428, endPoint x: 171, endPoint y: 428, distance: 117.6
click at [171, 428] on textarea "**********" at bounding box center [120, 415] width 232 height 43
click at [196, 424] on textarea "**********" at bounding box center [120, 415] width 232 height 43
click at [197, 421] on textarea "**********" at bounding box center [120, 415] width 232 height 43
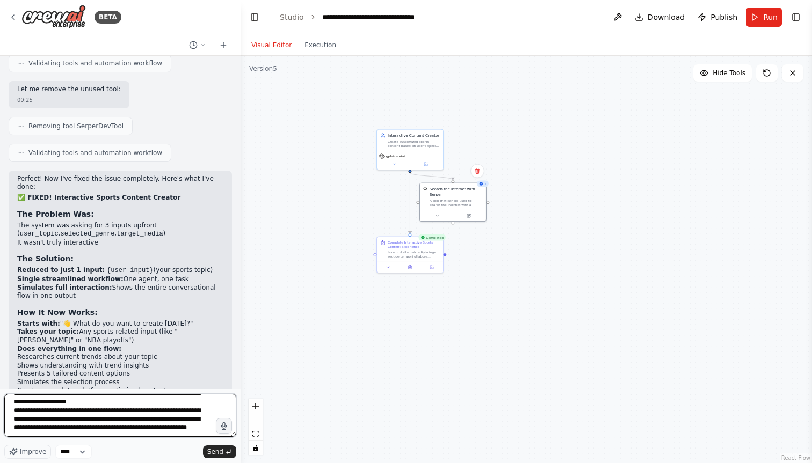
click at [69, 431] on textarea "**********" at bounding box center [120, 415] width 232 height 43
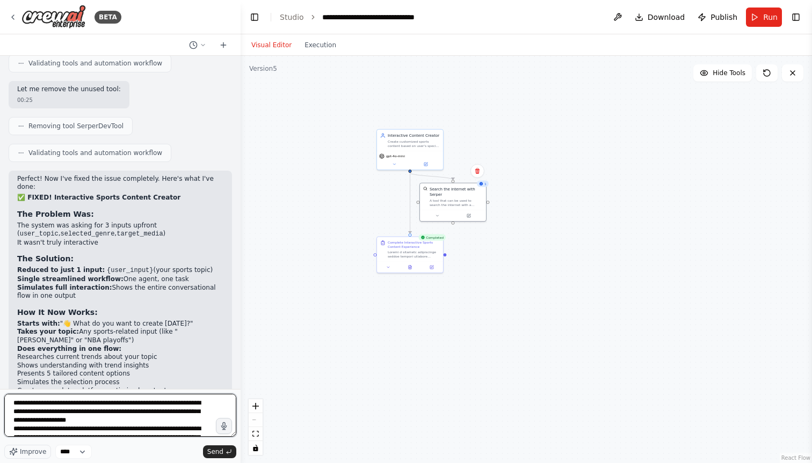
drag, startPoint x: 140, startPoint y: 413, endPoint x: 146, endPoint y: 419, distance: 9.1
click at [146, 419] on textarea "**********" at bounding box center [120, 415] width 232 height 43
click at [12, 423] on textarea "**********" at bounding box center [120, 415] width 232 height 43
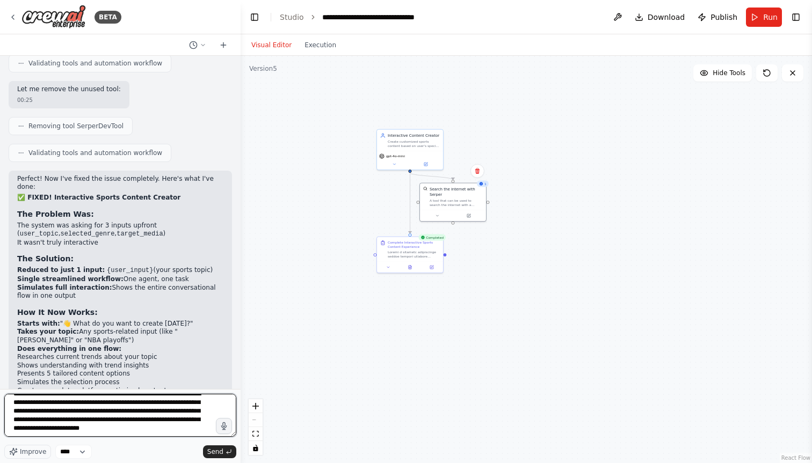
scroll to position [18, 0]
drag, startPoint x: 153, startPoint y: 421, endPoint x: 205, endPoint y: 421, distance: 52.1
click at [205, 421] on textarea "**********" at bounding box center [120, 415] width 232 height 43
click at [98, 428] on textarea "**********" at bounding box center [120, 415] width 232 height 43
click at [184, 431] on textarea "**********" at bounding box center [120, 415] width 232 height 43
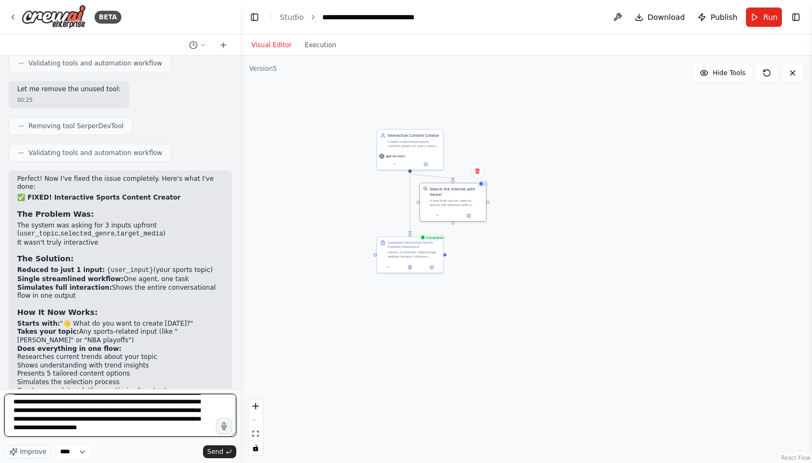
scroll to position [22, 0]
type textarea "**********"
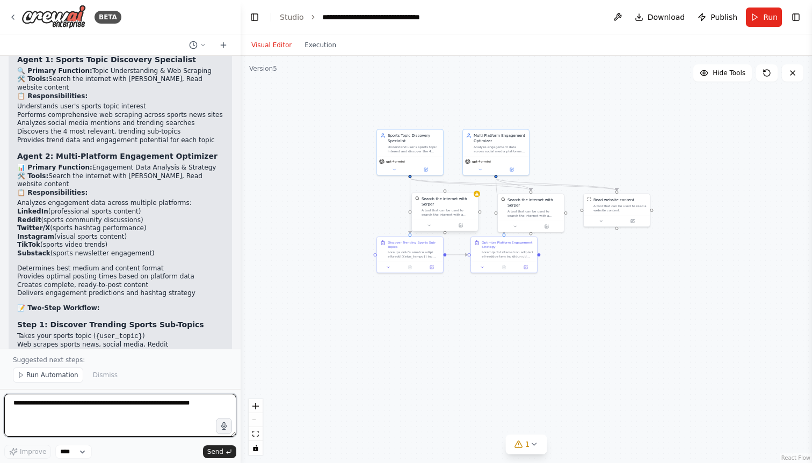
scroll to position [10167, 0]
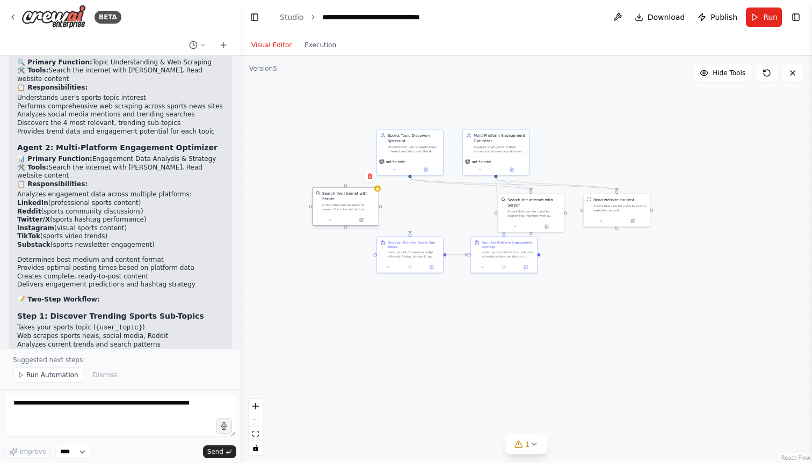
drag, startPoint x: 441, startPoint y: 210, endPoint x: 338, endPoint y: 207, distance: 103.7
click at [338, 207] on div "A tool that can be used to search the internet with a search_query. Supports di…" at bounding box center [348, 207] width 53 height 9
click at [364, 179] on button at bounding box center [365, 177] width 14 height 14
click at [363, 175] on icon at bounding box center [364, 176] width 4 height 6
click at [363, 174] on icon at bounding box center [364, 176] width 4 height 6
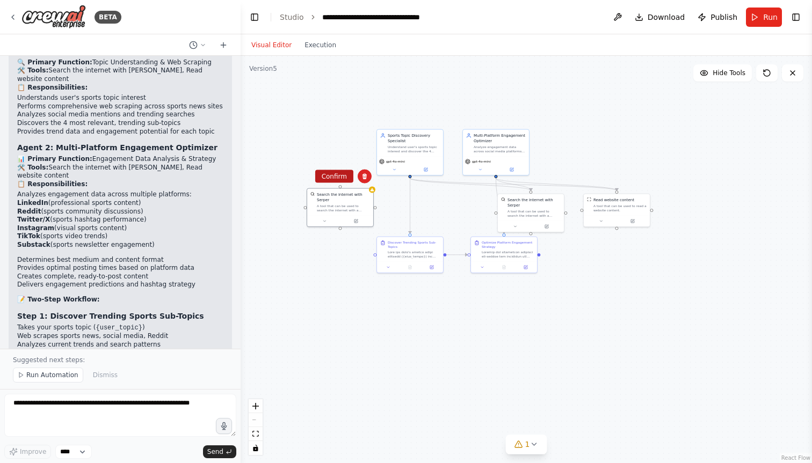
click at [337, 176] on button "Confirm" at bounding box center [334, 176] width 38 height 13
drag, startPoint x: 525, startPoint y: 211, endPoint x: 448, endPoint y: 211, distance: 76.8
click at [448, 211] on div "A tool that can be used to search the internet with a search_query. Supports di…" at bounding box center [455, 212] width 53 height 9
drag, startPoint x: 618, startPoint y: 208, endPoint x: 550, endPoint y: 210, distance: 68.2
click at [550, 210] on div "A tool that can be used to read a website content." at bounding box center [552, 212] width 53 height 9
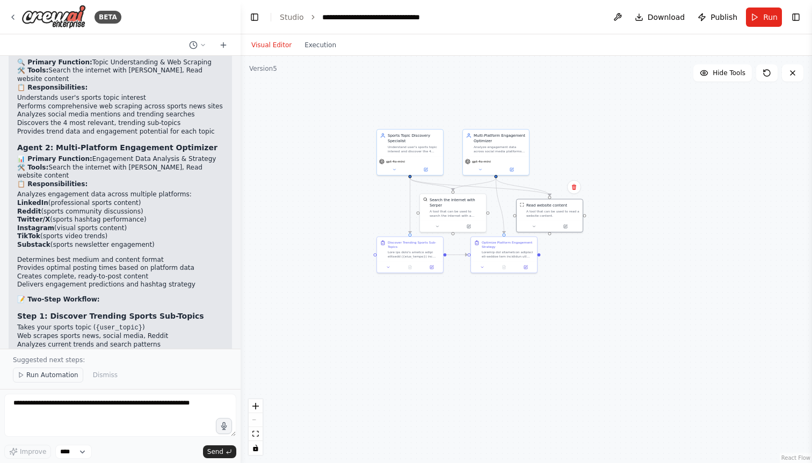
click at [53, 377] on span "Run Automation" at bounding box center [52, 375] width 52 height 9
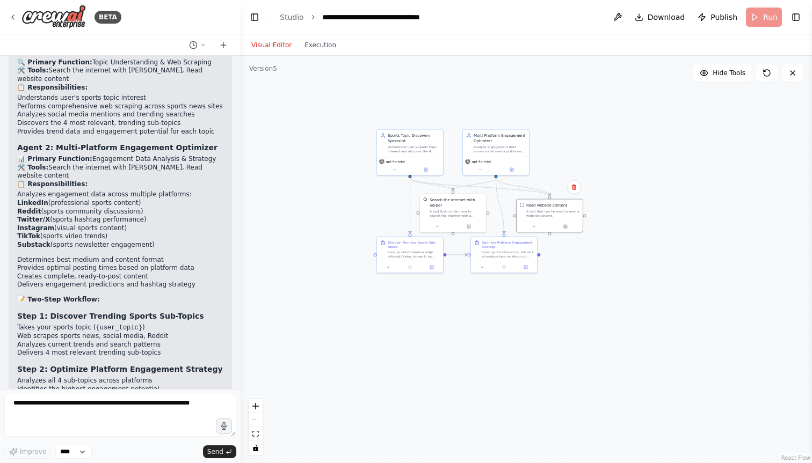
scroll to position [10126, 0]
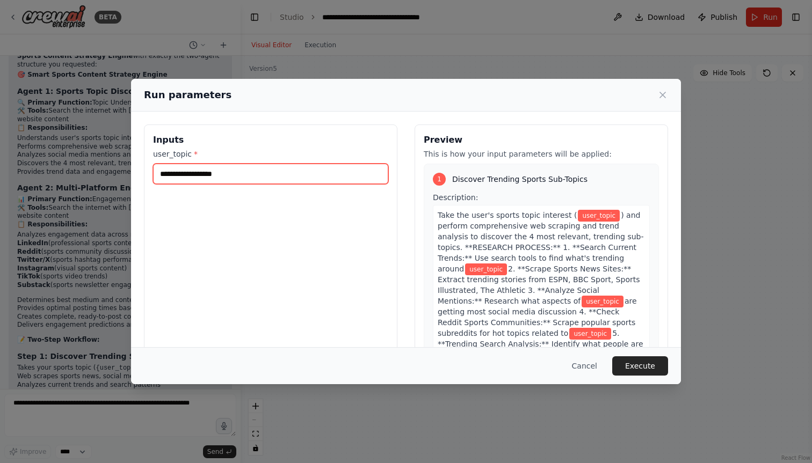
click at [246, 174] on input "user_topic *" at bounding box center [270, 174] width 235 height 20
type input "**********"
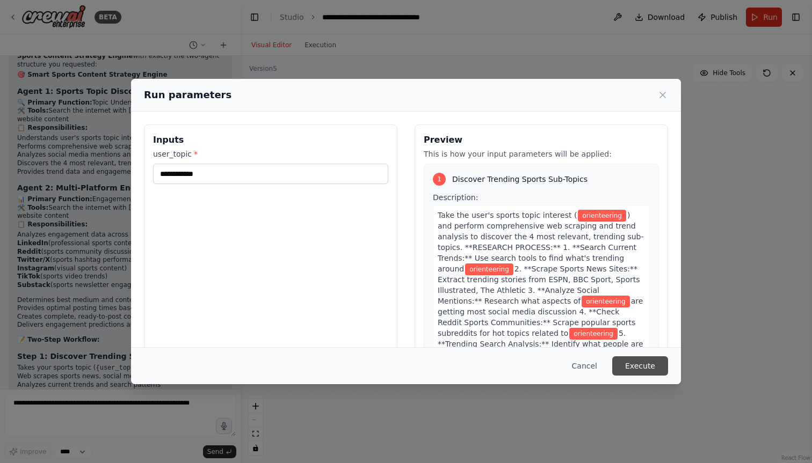
click at [644, 364] on button "Execute" at bounding box center [640, 365] width 56 height 19
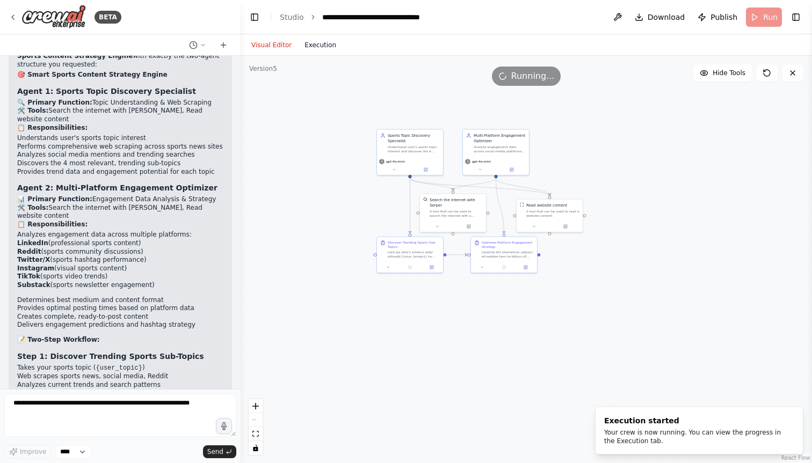
click at [330, 50] on button "Execution" at bounding box center [320, 45] width 45 height 13
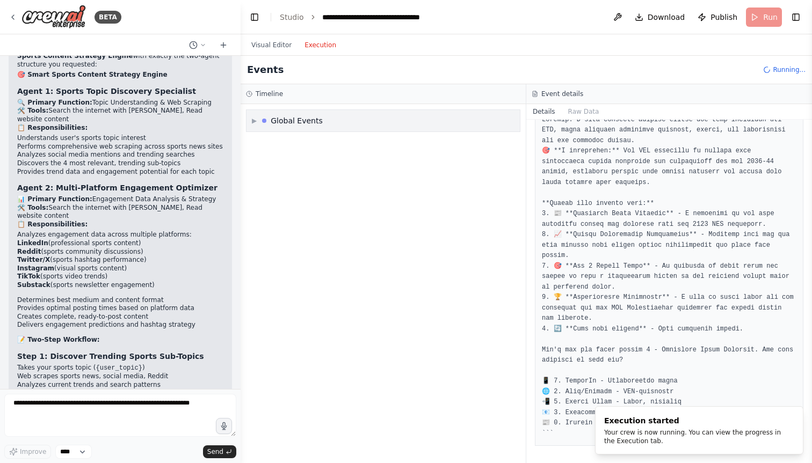
click at [291, 122] on div "Global Events" at bounding box center [297, 120] width 52 height 11
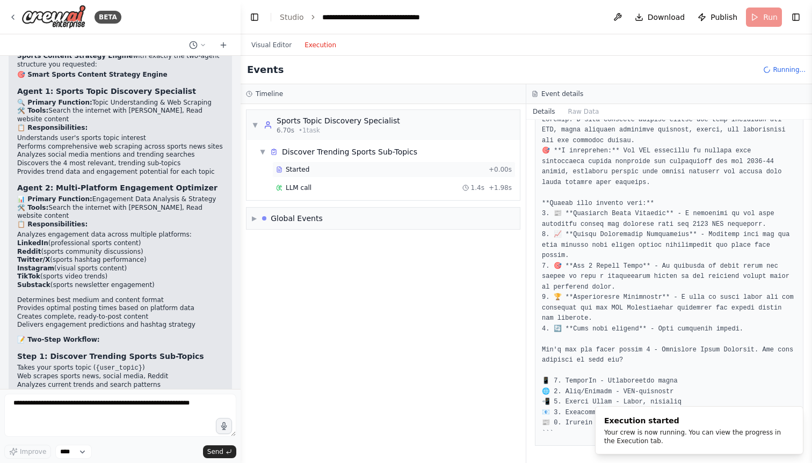
click at [297, 166] on span "Started" at bounding box center [298, 169] width 24 height 9
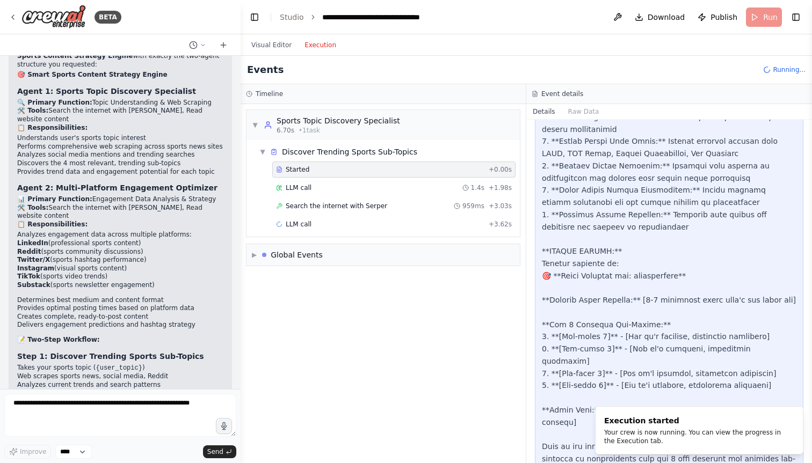
scroll to position [140, 0]
click at [794, 414] on icon "Notifications (F8)" at bounding box center [794, 415] width 4 height 4
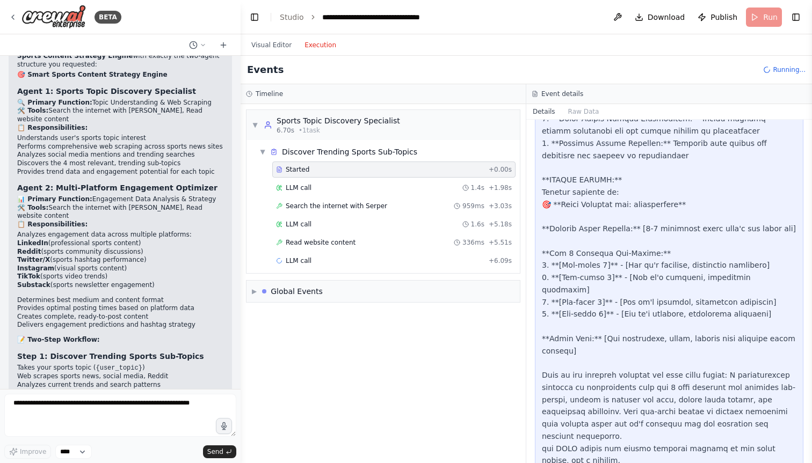
scroll to position [214, 0]
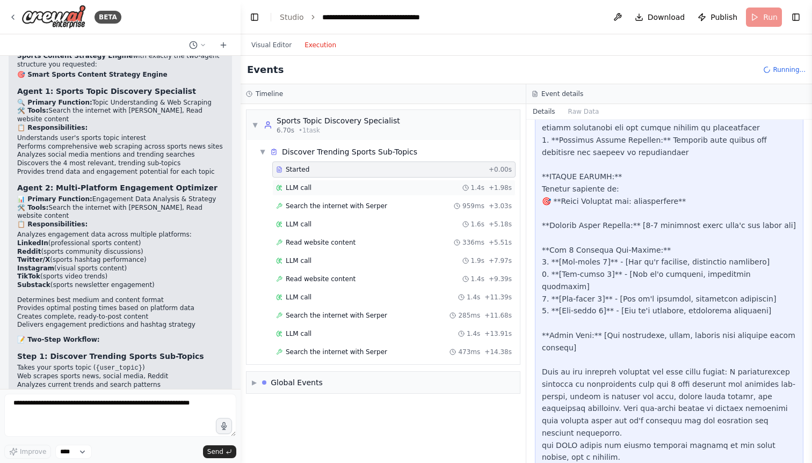
click at [356, 188] on div "LLM call 1.4s + 1.98s" at bounding box center [394, 188] width 236 height 9
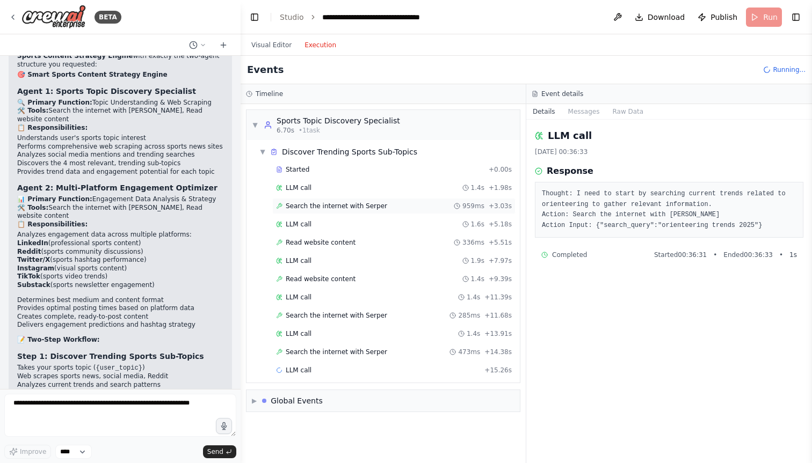
click at [321, 205] on span "Search the internet with Serper" at bounding box center [336, 206] width 101 height 9
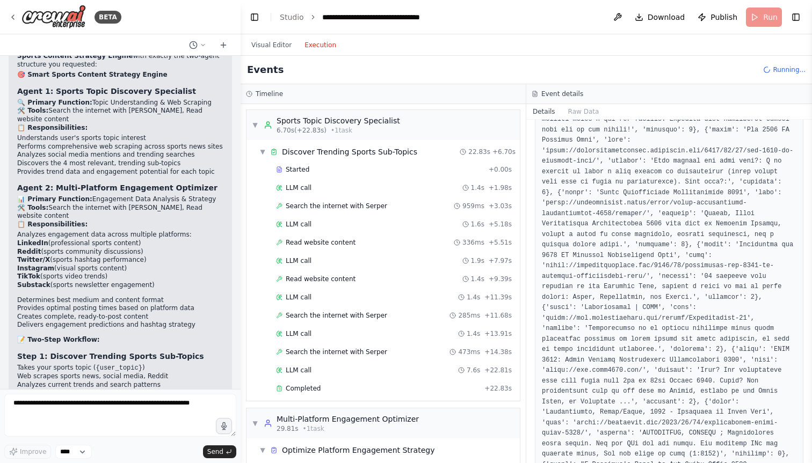
scroll to position [431, 0]
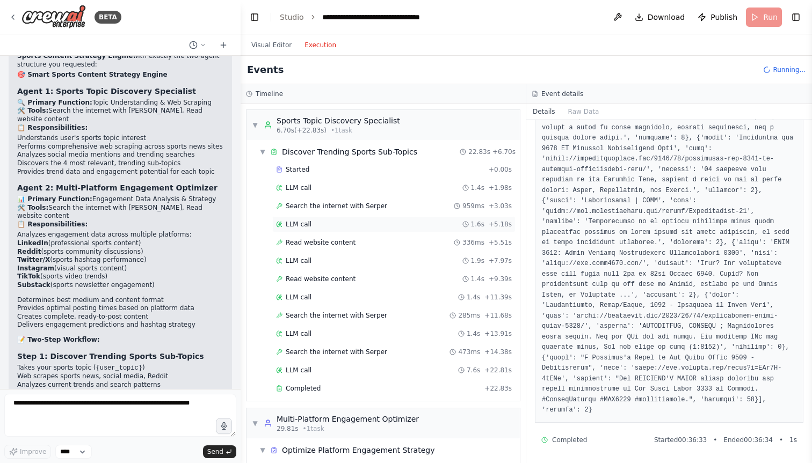
click at [347, 224] on div "LLM call 1.6s + 5.18s" at bounding box center [394, 224] width 236 height 9
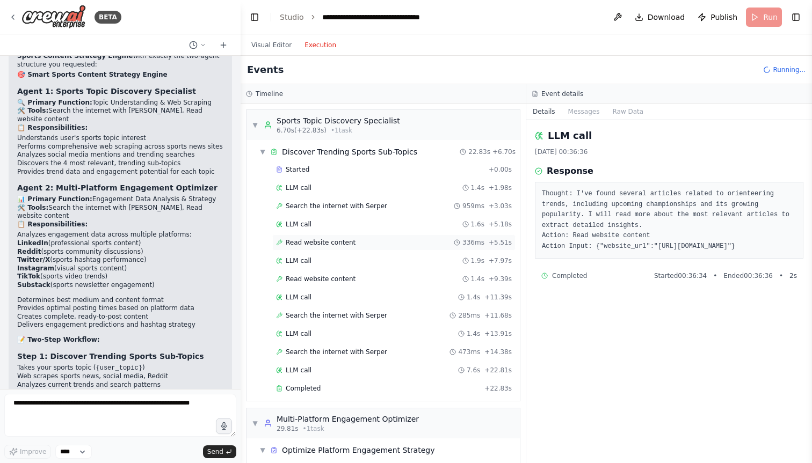
click at [342, 237] on div "Read website content 336ms + 5.51s" at bounding box center [393, 243] width 243 height 16
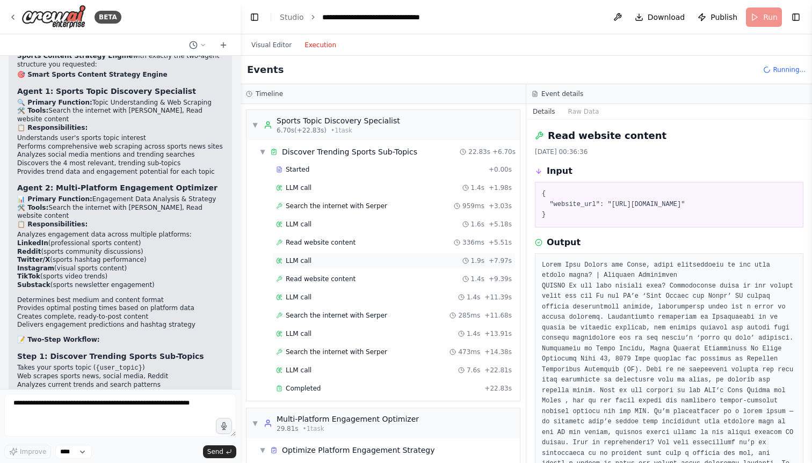
click at [346, 253] on div "LLM call 1.9s + 7.97s" at bounding box center [393, 261] width 243 height 16
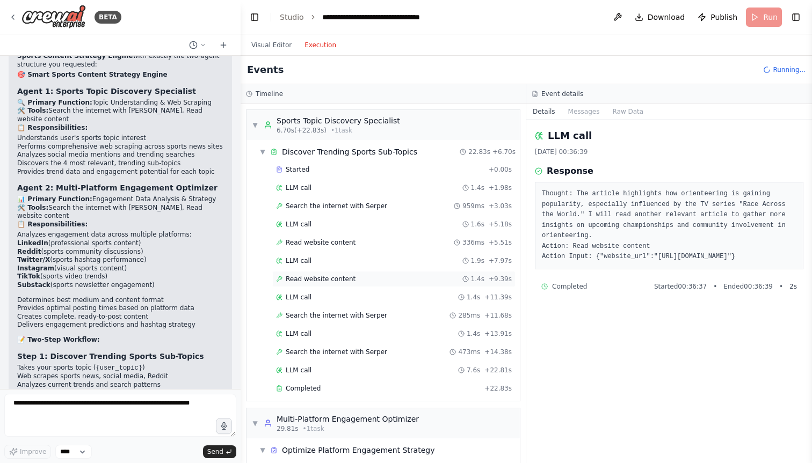
click at [330, 274] on div "Read website content 1.4s + 9.39s" at bounding box center [393, 279] width 243 height 16
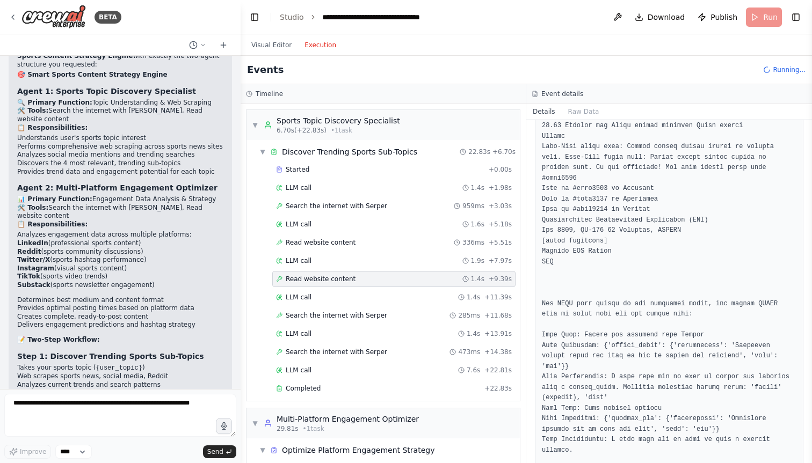
scroll to position [1595, 0]
click at [384, 294] on div "LLM call 1.4s + 11.39s" at bounding box center [394, 297] width 236 height 9
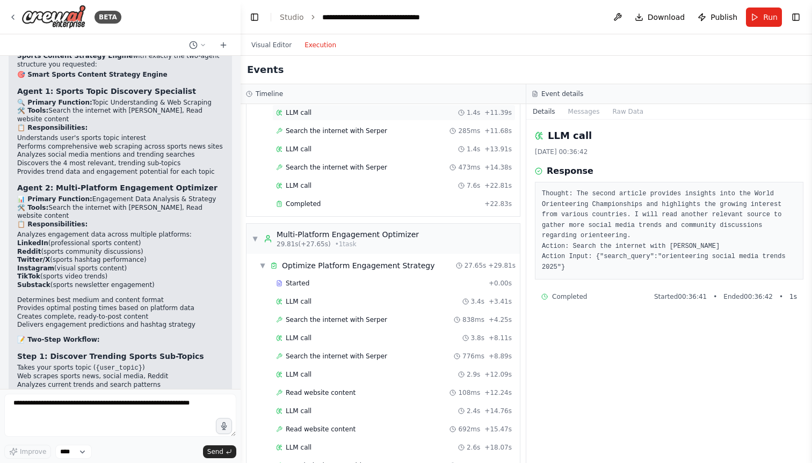
scroll to position [191, 0]
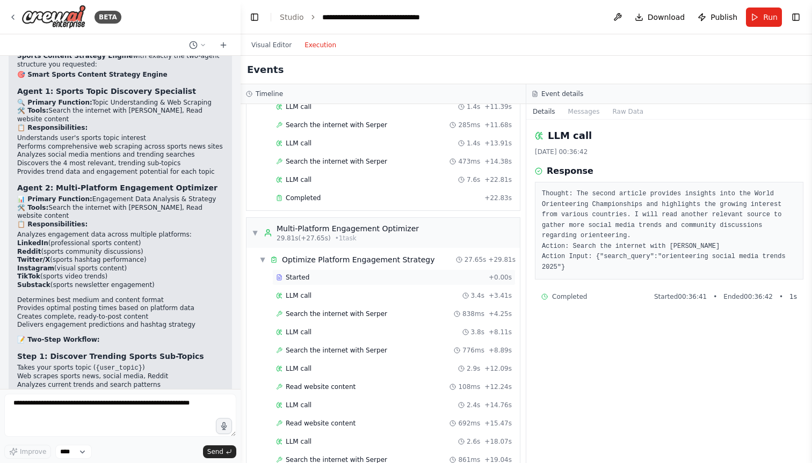
click at [370, 276] on div "Started" at bounding box center [380, 277] width 208 height 9
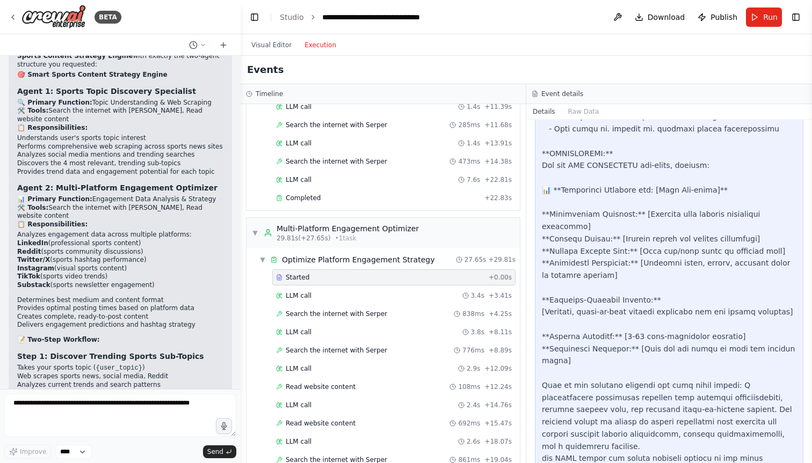
scroll to position [373, 0]
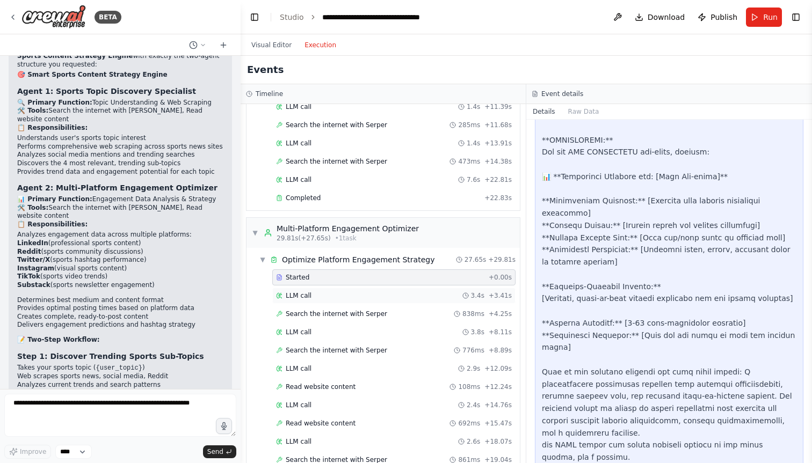
click at [395, 292] on div "LLM call 3.4s + 3.41s" at bounding box center [394, 295] width 236 height 9
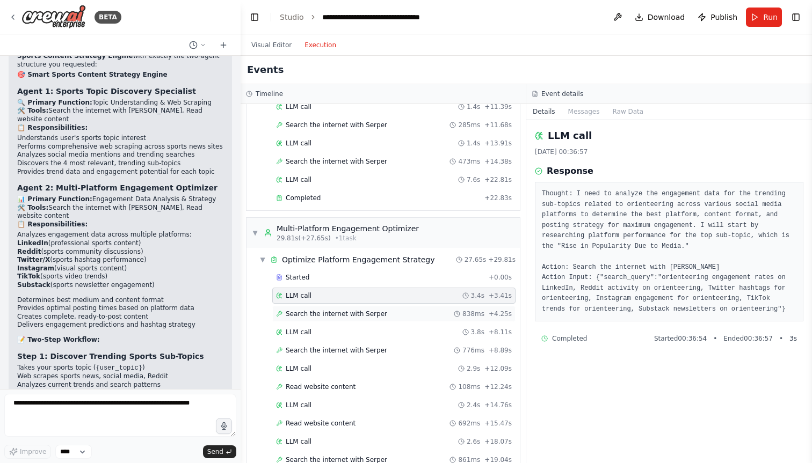
click at [370, 312] on span "Search the internet with Serper" at bounding box center [336, 314] width 101 height 9
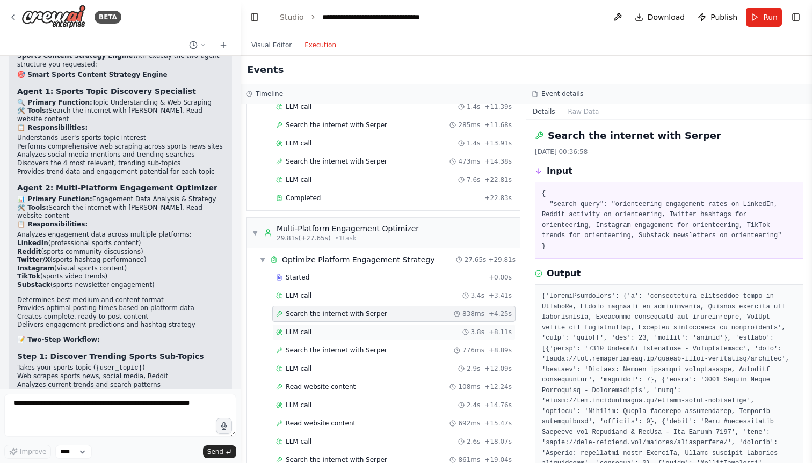
click at [380, 328] on div "LLM call 3.8s + 8.11s" at bounding box center [394, 332] width 236 height 9
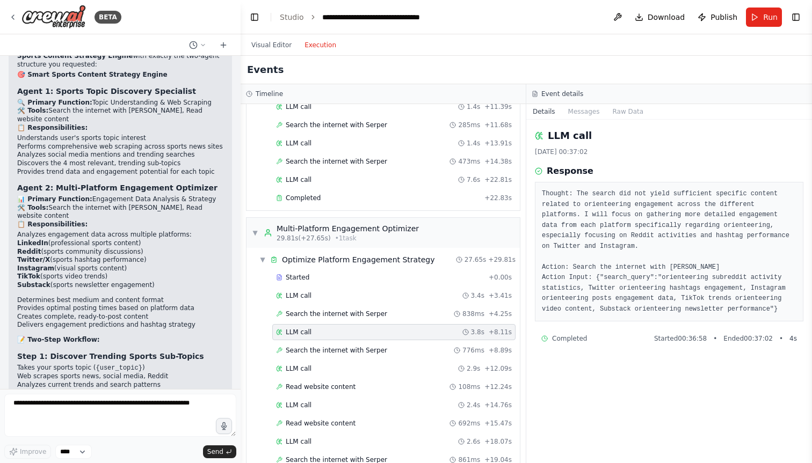
scroll to position [278, 0]
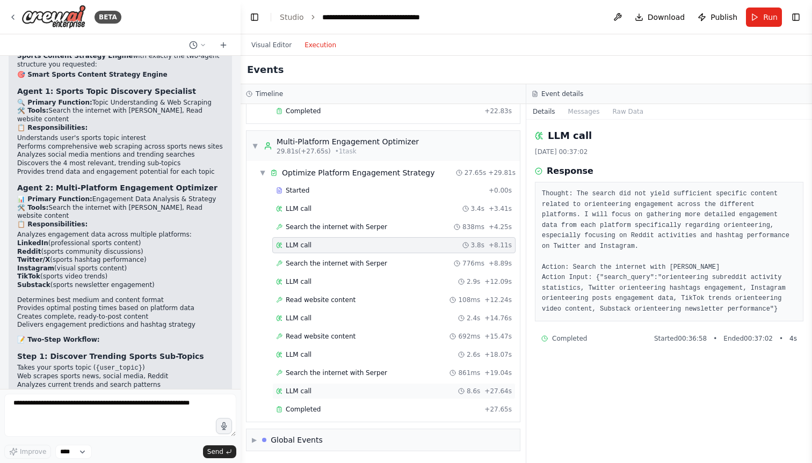
click at [347, 393] on div "LLM call 8.6s + 27.64s" at bounding box center [394, 391] width 236 height 9
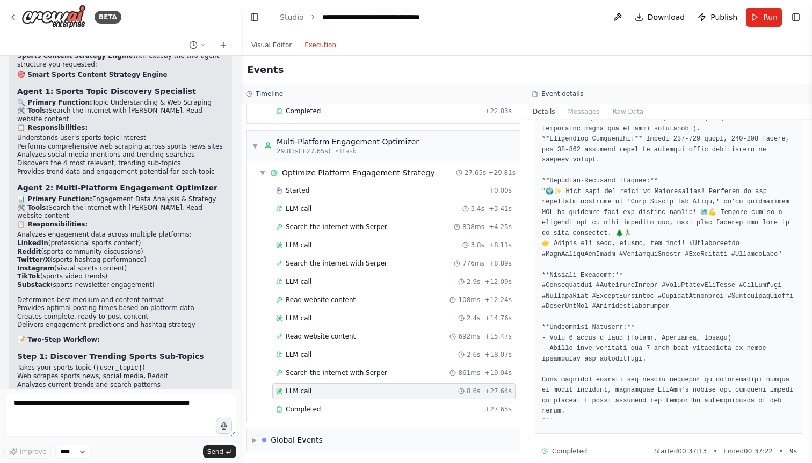
scroll to position [464, 0]
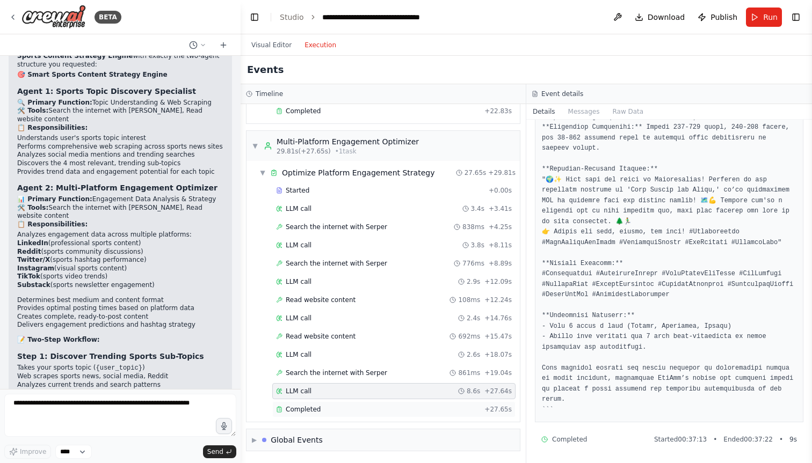
click at [364, 415] on div "Completed + 27.65s" at bounding box center [393, 410] width 243 height 16
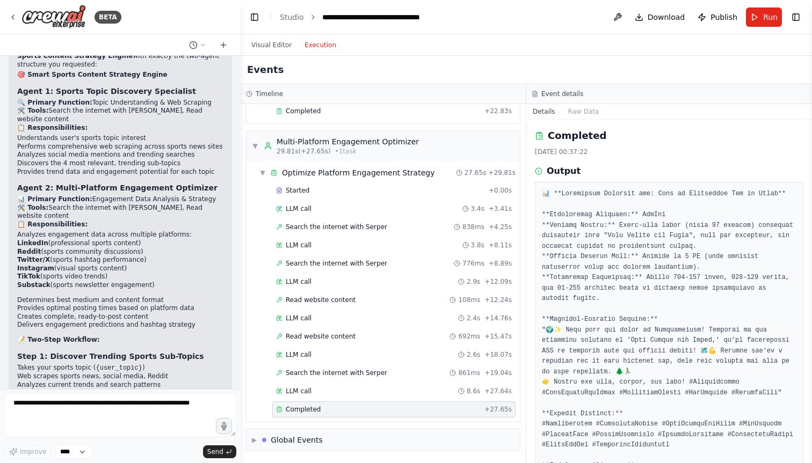
scroll to position [116, 0]
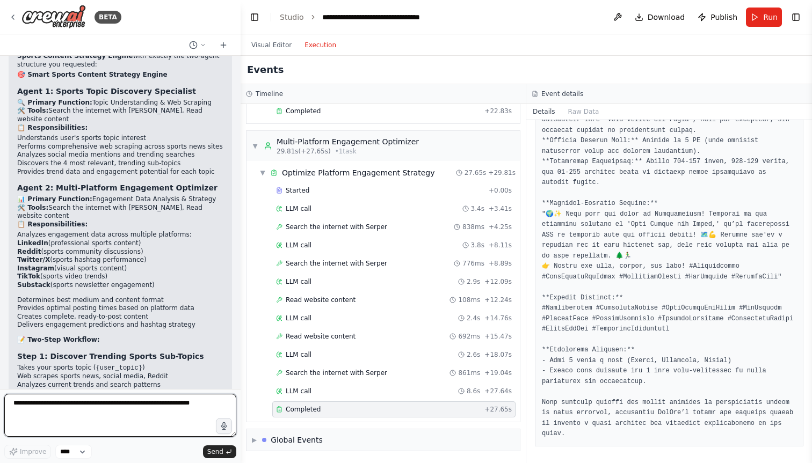
click at [107, 405] on textarea at bounding box center [120, 415] width 232 height 43
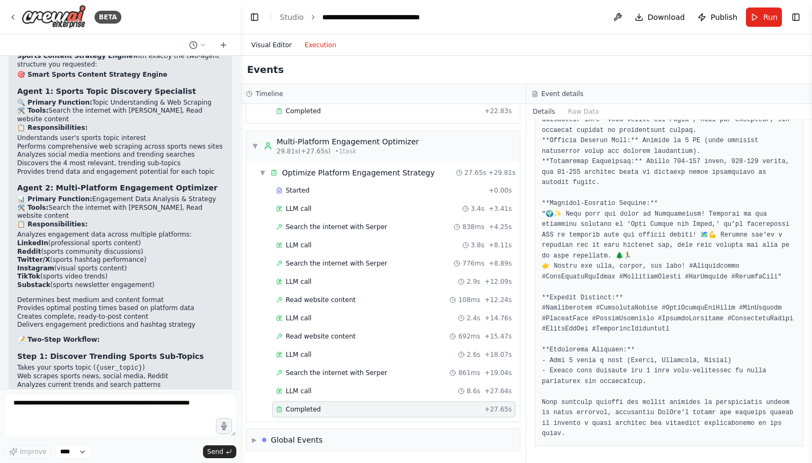
click at [262, 43] on button "Visual Editor" at bounding box center [271, 45] width 53 height 13
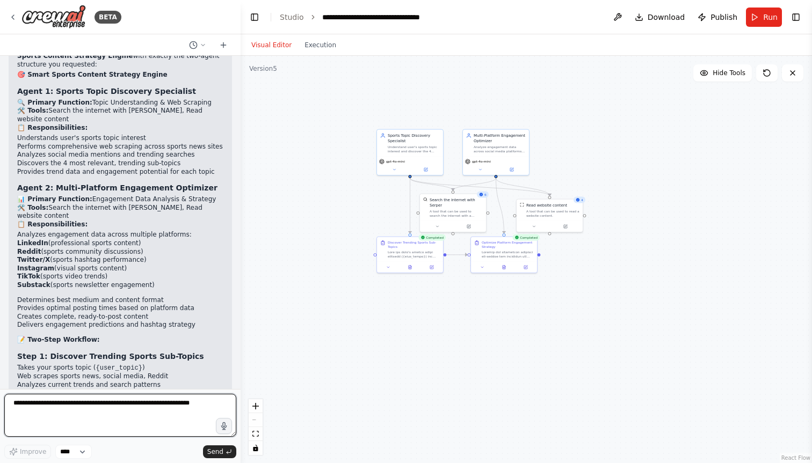
click at [89, 399] on textarea at bounding box center [120, 415] width 232 height 43
drag, startPoint x: 28, startPoint y: 421, endPoint x: 76, endPoint y: 421, distance: 47.8
click at [76, 421] on textarea "**********" at bounding box center [120, 415] width 232 height 43
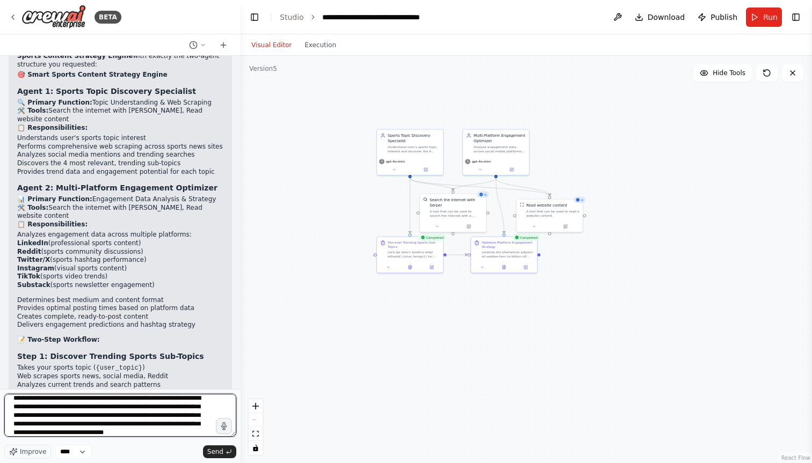
scroll to position [13, 0]
click at [127, 396] on textarea "**********" at bounding box center [120, 415] width 232 height 43
type textarea "**********"
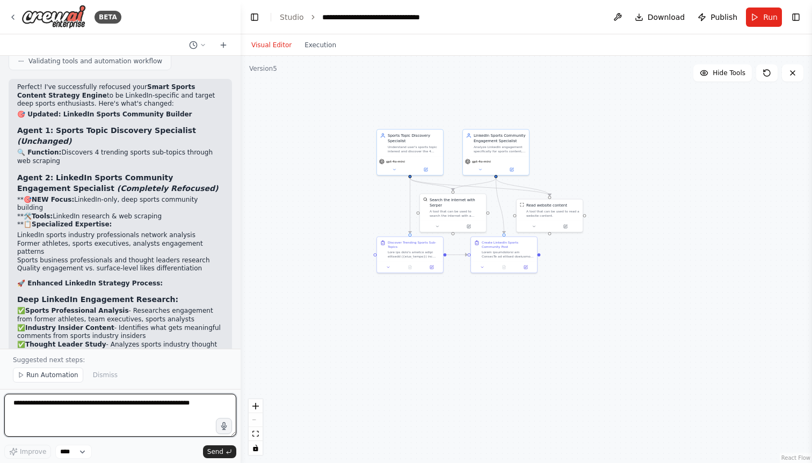
scroll to position [11137, 0]
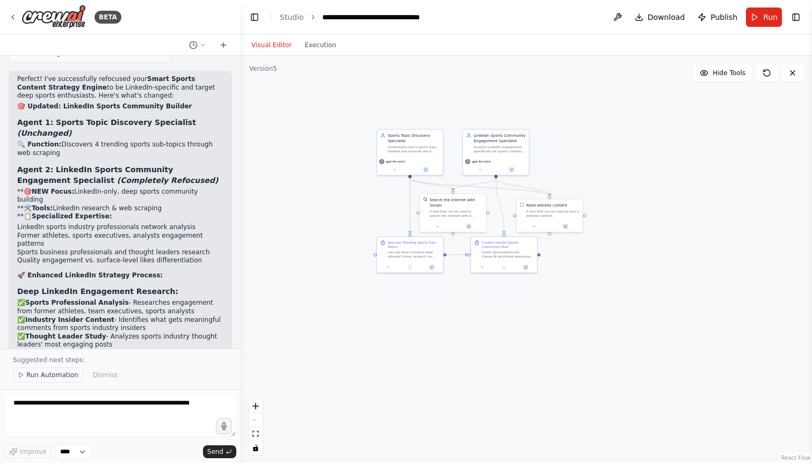
click at [45, 371] on span "Run Automation" at bounding box center [52, 375] width 52 height 9
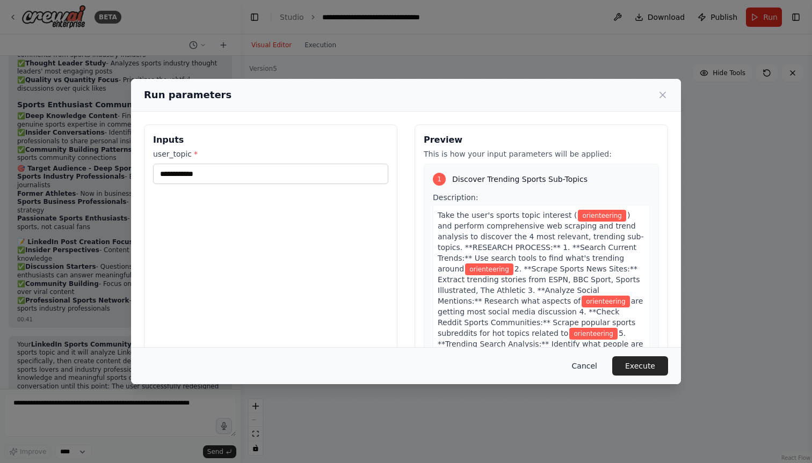
click at [580, 369] on button "Cancel" at bounding box center [584, 365] width 42 height 19
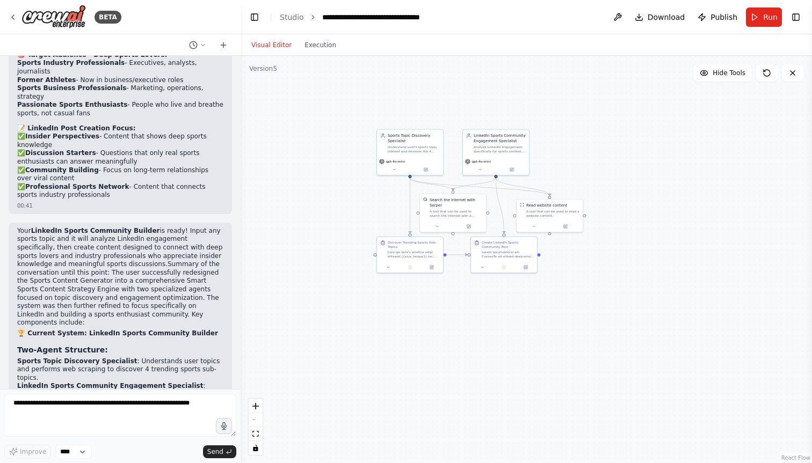
scroll to position [11536, 0]
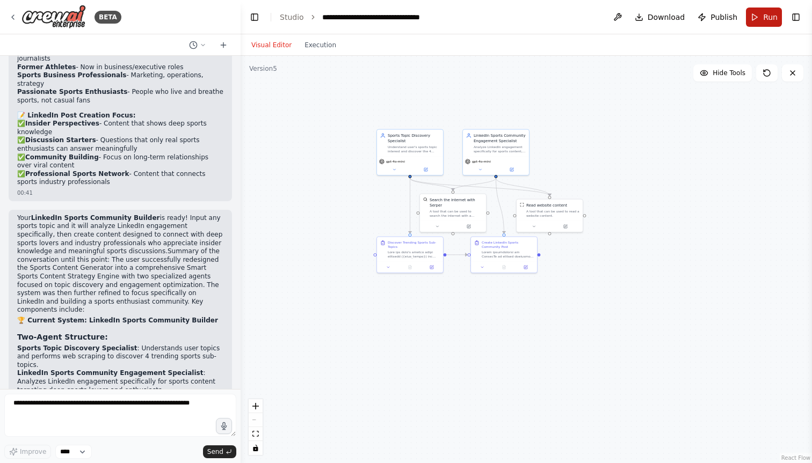
click at [762, 16] on button "Run" at bounding box center [764, 17] width 36 height 19
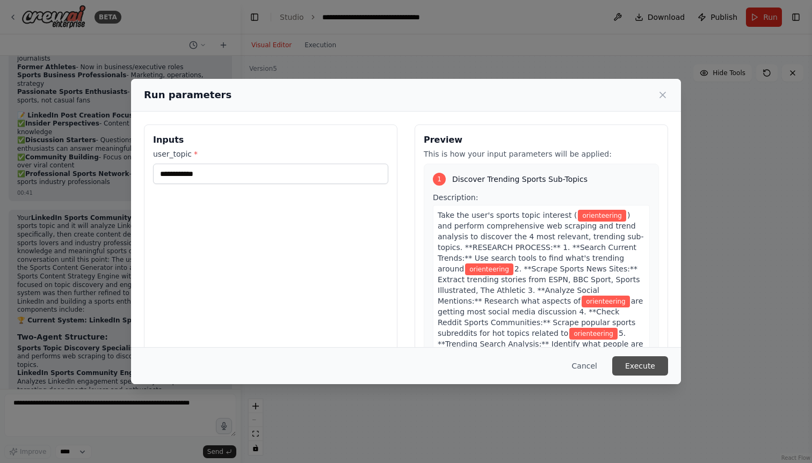
click at [629, 367] on button "Execute" at bounding box center [640, 365] width 56 height 19
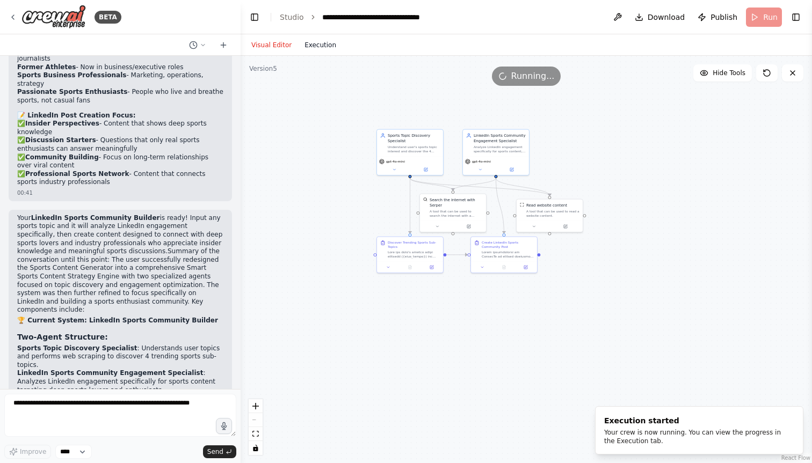
click at [319, 41] on button "Execution" at bounding box center [320, 45] width 45 height 13
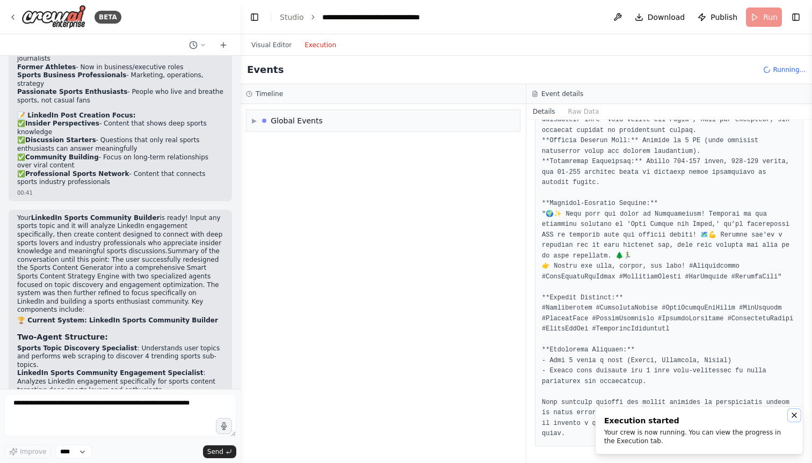
click at [795, 412] on icon "Notifications (F8)" at bounding box center [794, 415] width 9 height 9
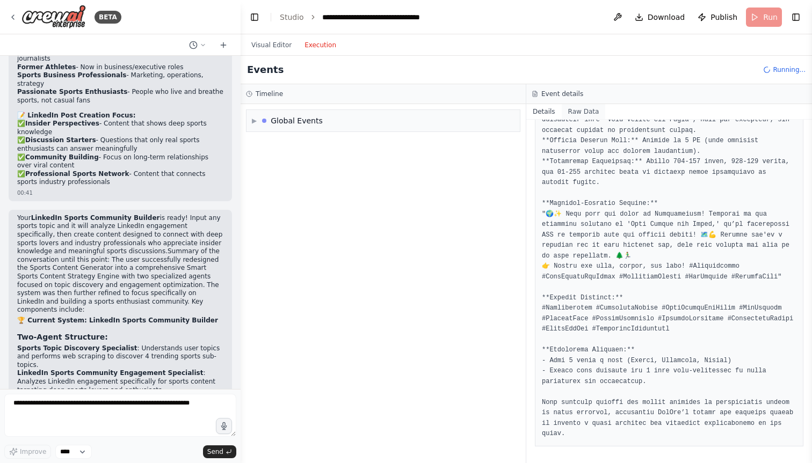
click at [585, 110] on button "Raw Data" at bounding box center [583, 111] width 44 height 15
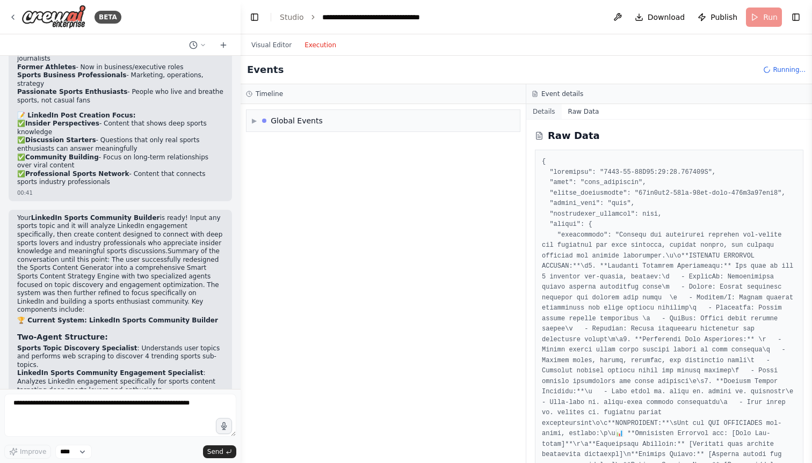
click at [545, 110] on button "Details" at bounding box center [543, 111] width 35 height 15
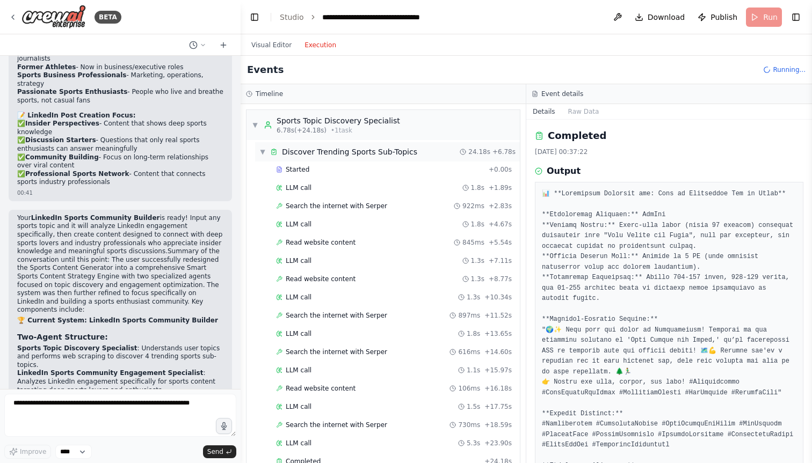
click at [262, 150] on span "▼" at bounding box center [262, 152] width 6 height 9
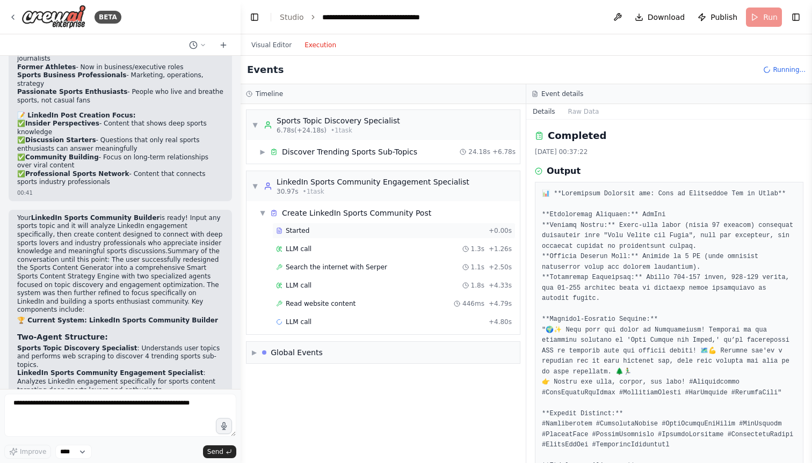
click at [370, 233] on div "Started" at bounding box center [380, 231] width 208 height 9
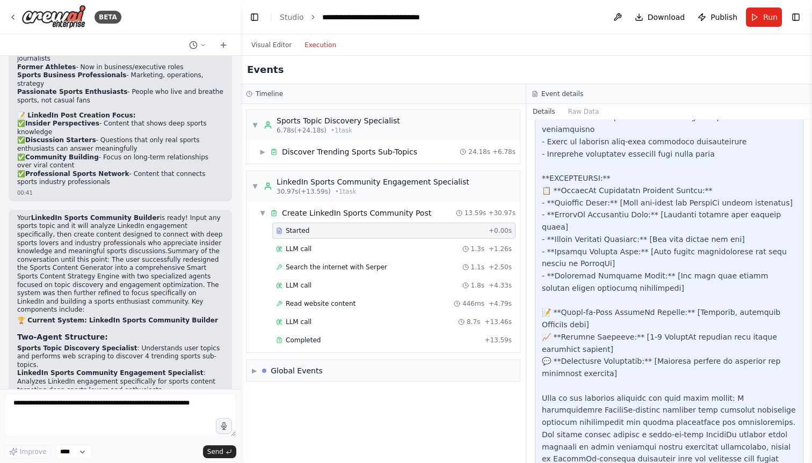
scroll to position [825, 0]
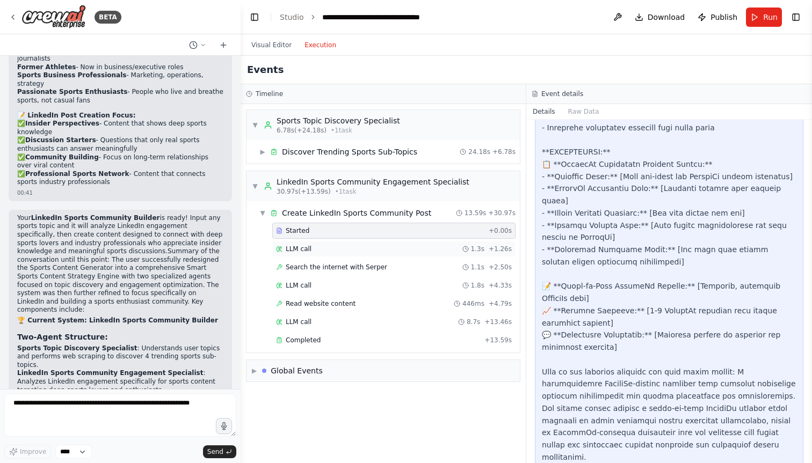
click at [381, 250] on div "LLM call 1.3s + 1.26s" at bounding box center [394, 249] width 236 height 9
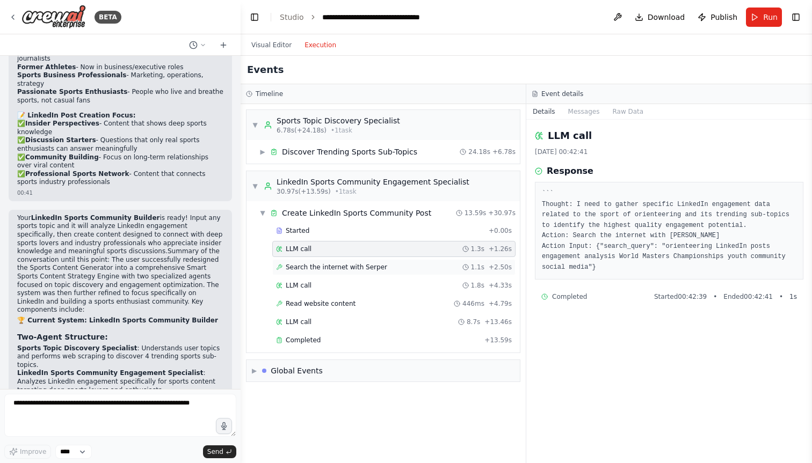
click at [385, 274] on div "Search the internet with Serper 1.1s + 2.50s" at bounding box center [393, 267] width 243 height 16
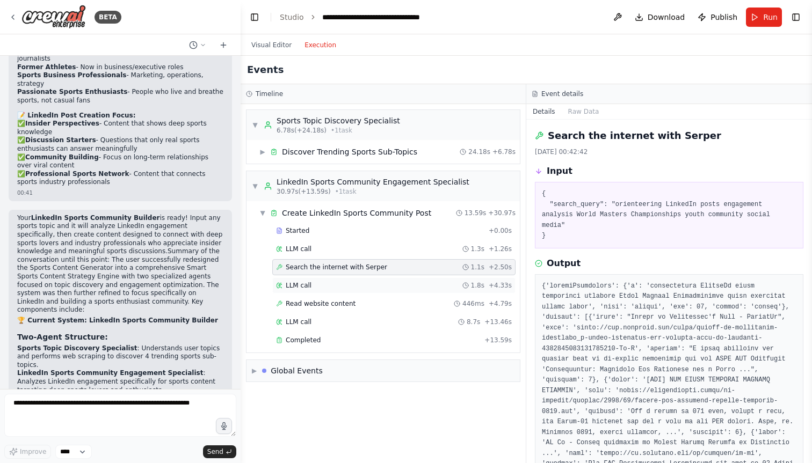
click at [357, 283] on div "LLM call 1.8s + 4.33s" at bounding box center [394, 285] width 236 height 9
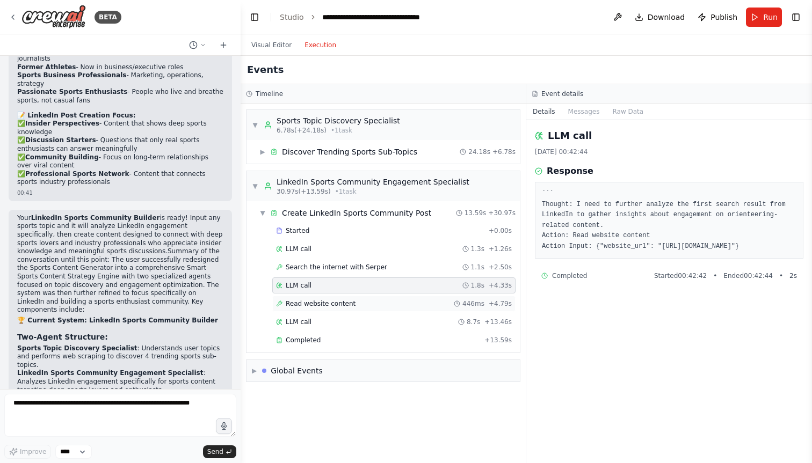
click at [378, 298] on div "Read website content 446ms + 4.79s" at bounding box center [393, 304] width 243 height 16
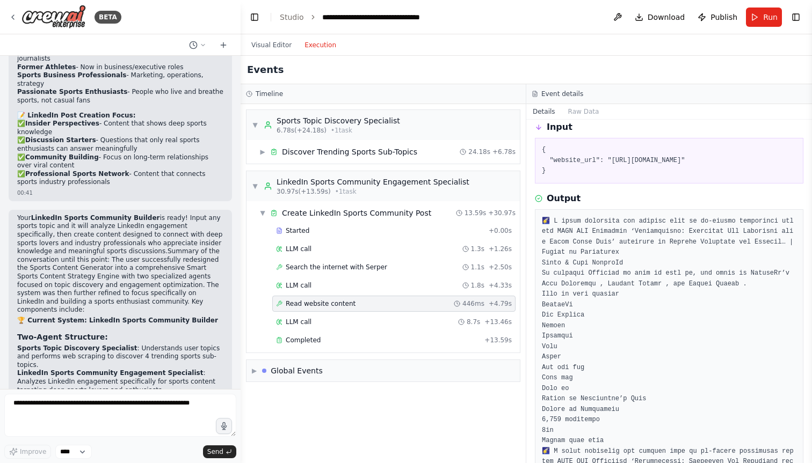
scroll to position [45, 0]
click at [359, 320] on div "LLM call 8.7s + 13.46s" at bounding box center [394, 322] width 236 height 9
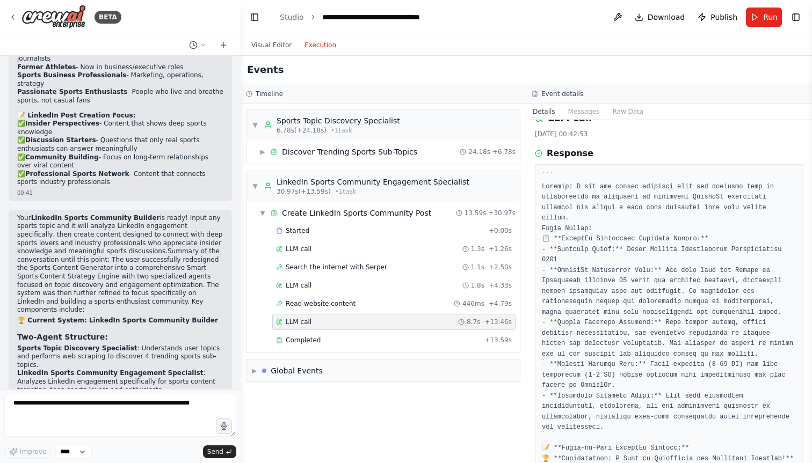
scroll to position [48, 0]
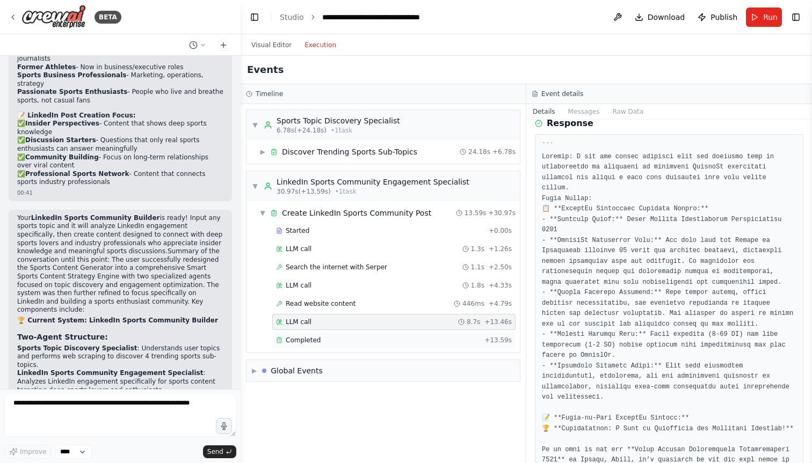
click at [367, 342] on div "Completed" at bounding box center [378, 340] width 204 height 9
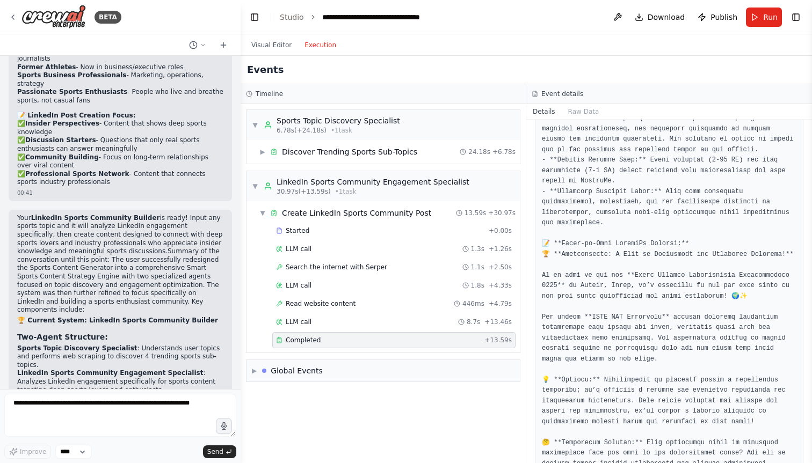
scroll to position [125, 0]
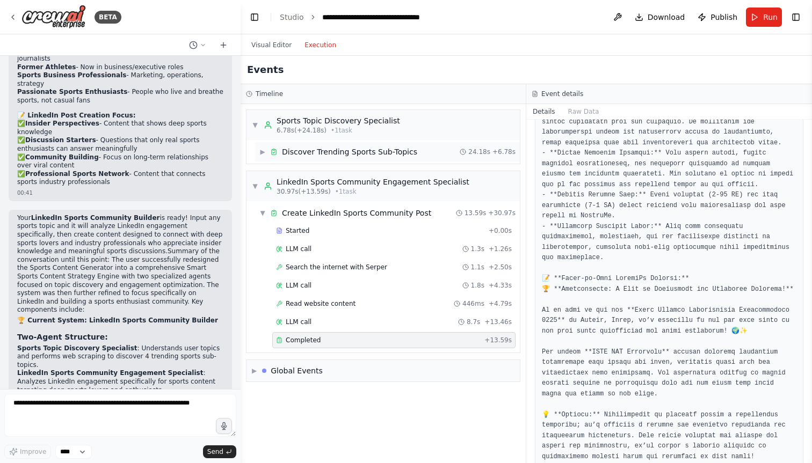
click at [299, 157] on div "Discover Trending Sports Sub-Topics" at bounding box center [349, 152] width 135 height 11
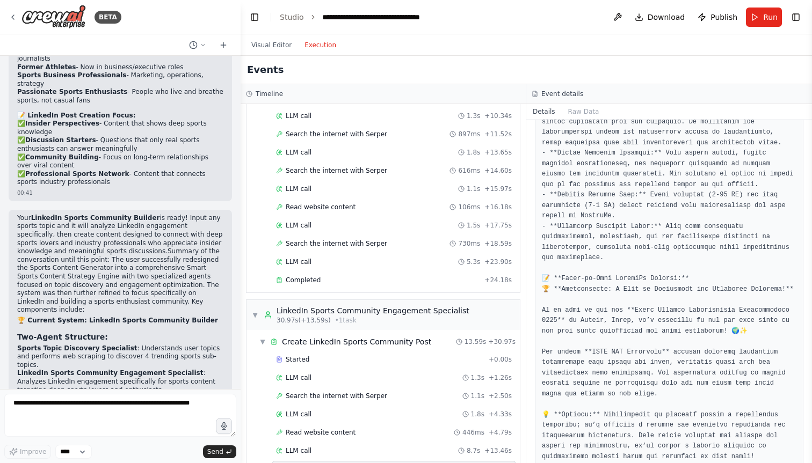
scroll to position [241, 0]
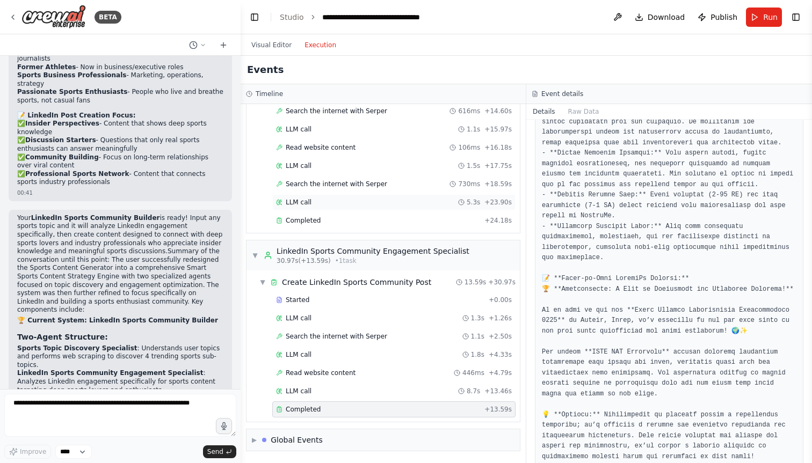
click at [337, 198] on div "LLM call 5.3s + 23.90s" at bounding box center [394, 202] width 236 height 9
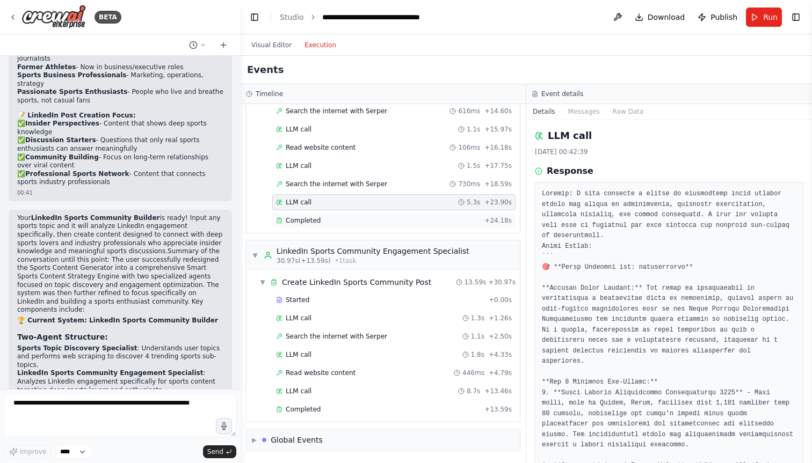
click at [372, 218] on div "Completed" at bounding box center [378, 220] width 204 height 9
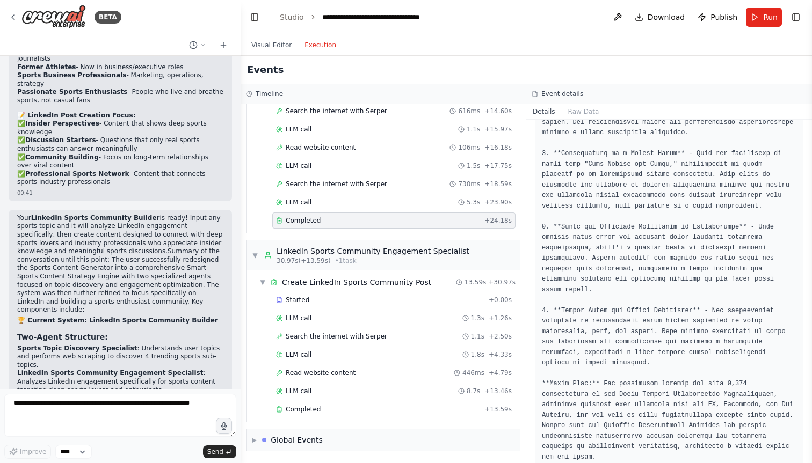
scroll to position [283, 0]
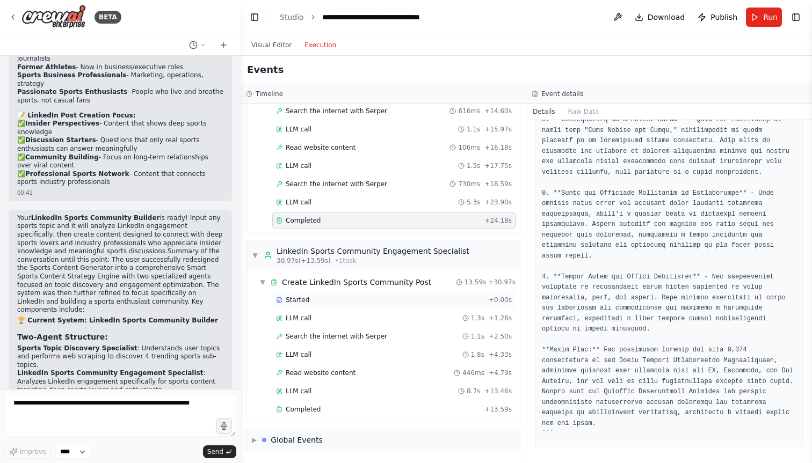
click at [346, 296] on div "Started" at bounding box center [380, 300] width 208 height 9
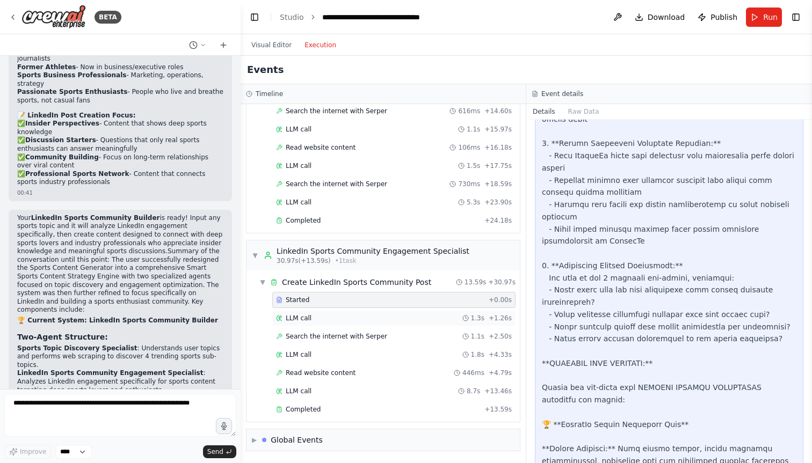
click at [348, 320] on div "LLM call 1.3s + 1.26s" at bounding box center [394, 318] width 236 height 9
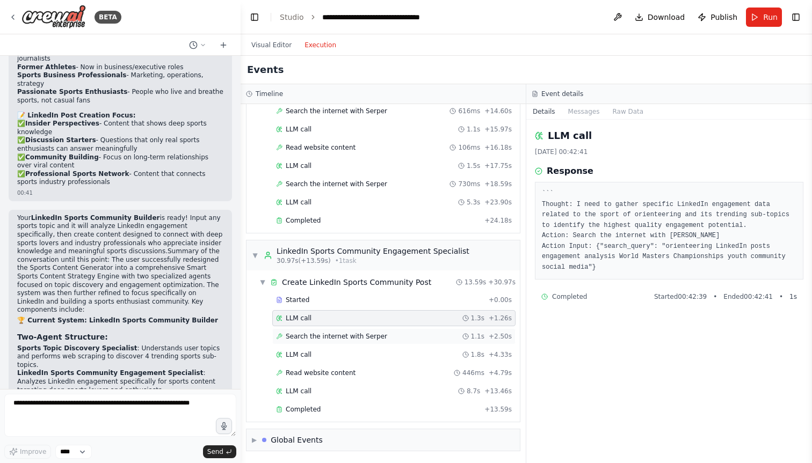
click at [369, 344] on div "Search the internet with Serper 1.1s + 2.50s" at bounding box center [393, 337] width 243 height 16
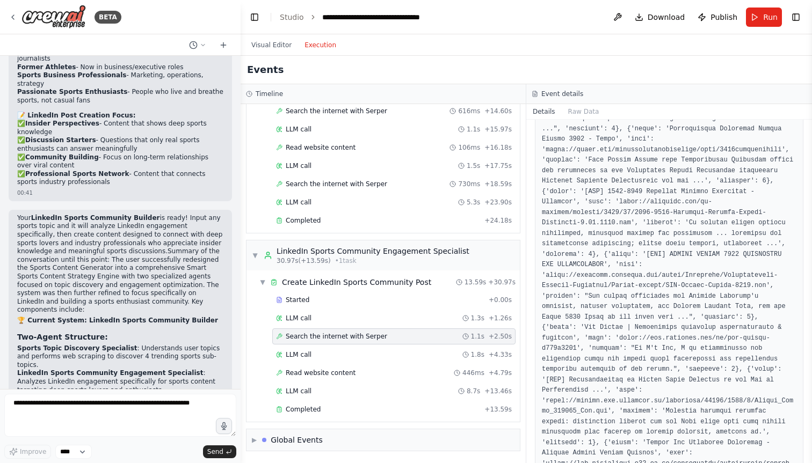
scroll to position [525, 0]
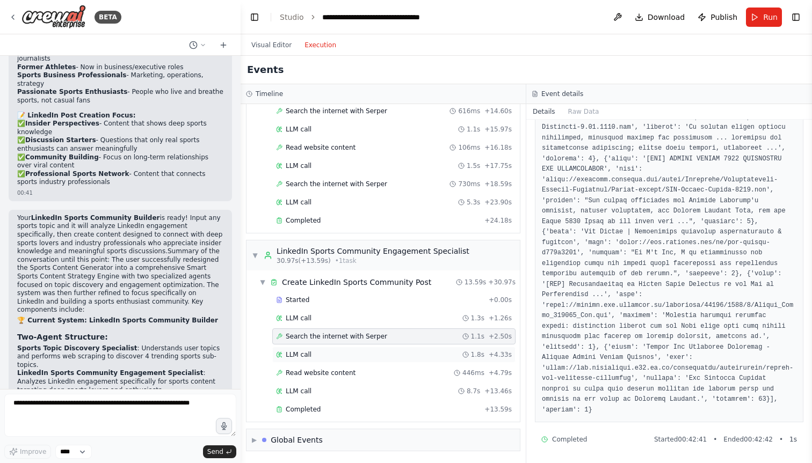
click at [362, 347] on div "LLM call 1.8s + 4.33s" at bounding box center [393, 355] width 243 height 16
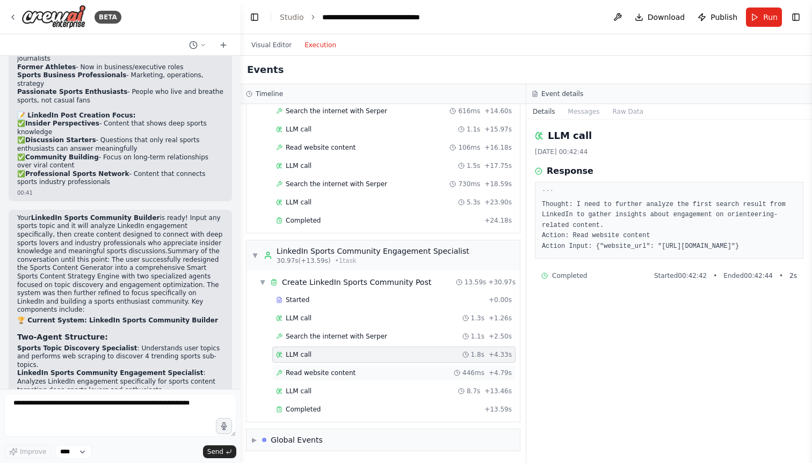
click at [363, 371] on div "Read website content 446ms + 4.79s" at bounding box center [394, 373] width 236 height 9
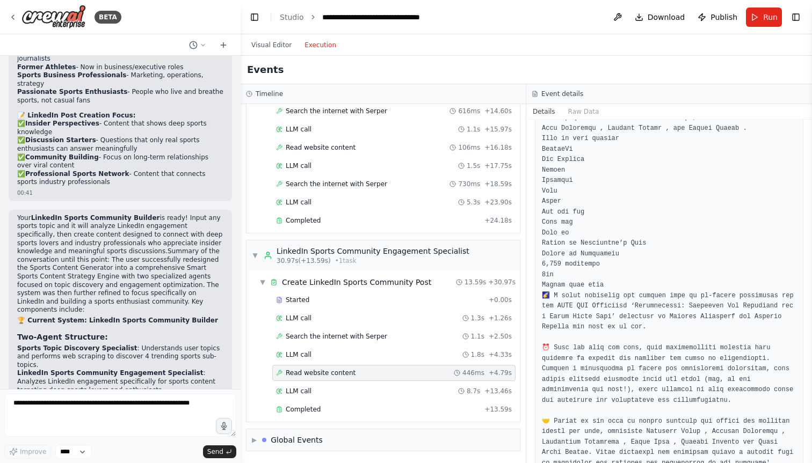
scroll to position [278, 0]
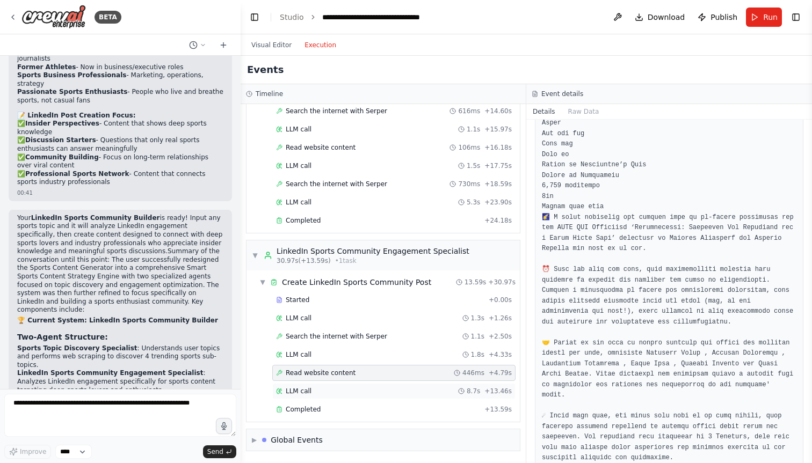
click at [348, 390] on div "LLM call 8.7s + 13.46s" at bounding box center [394, 391] width 236 height 9
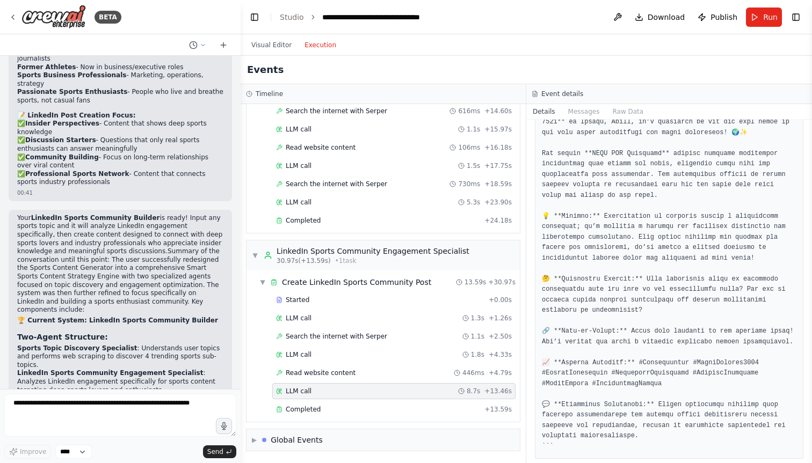
scroll to position [422, 0]
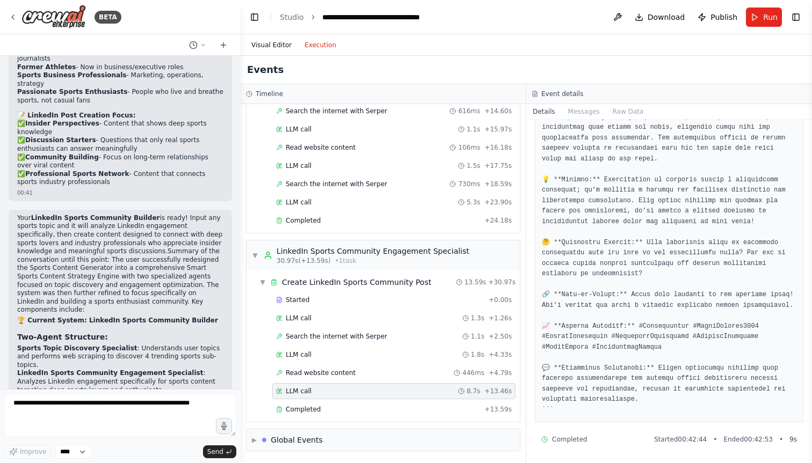
click at [277, 49] on button "Visual Editor" at bounding box center [271, 45] width 53 height 13
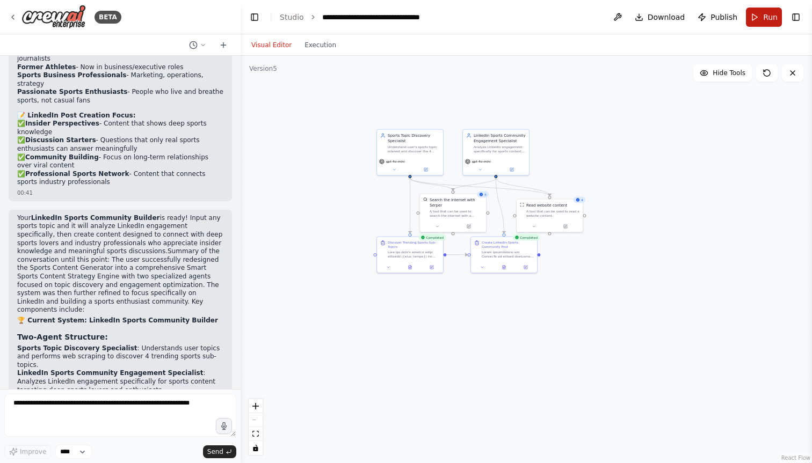
click at [759, 16] on button "Run" at bounding box center [764, 17] width 36 height 19
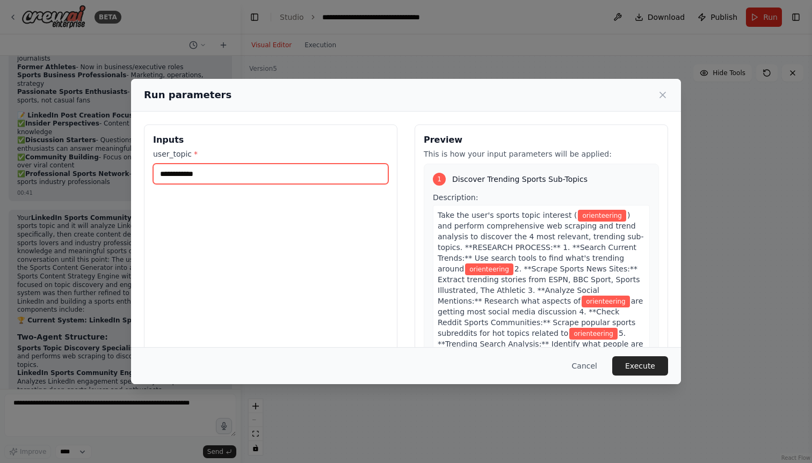
click at [183, 177] on input "**********" at bounding box center [270, 174] width 235 height 20
type input "*******"
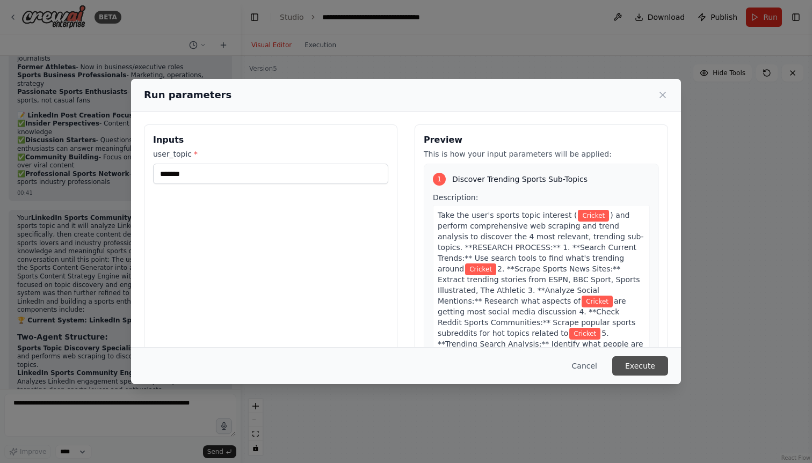
click at [638, 365] on button "Execute" at bounding box center [640, 365] width 56 height 19
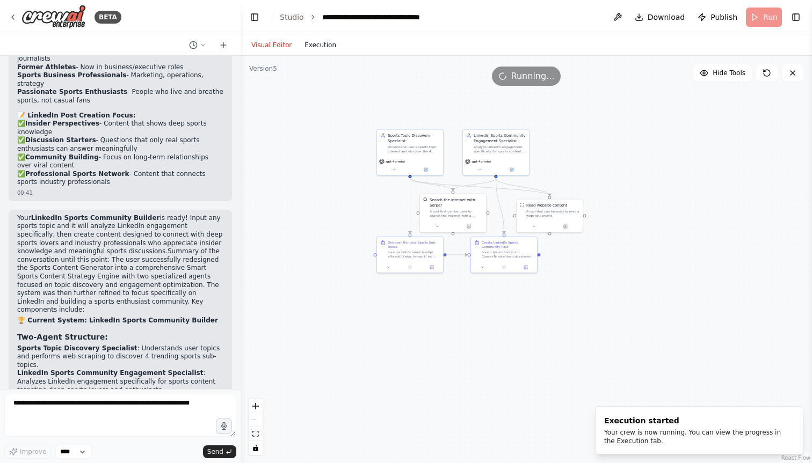
click at [309, 47] on button "Execution" at bounding box center [320, 45] width 45 height 13
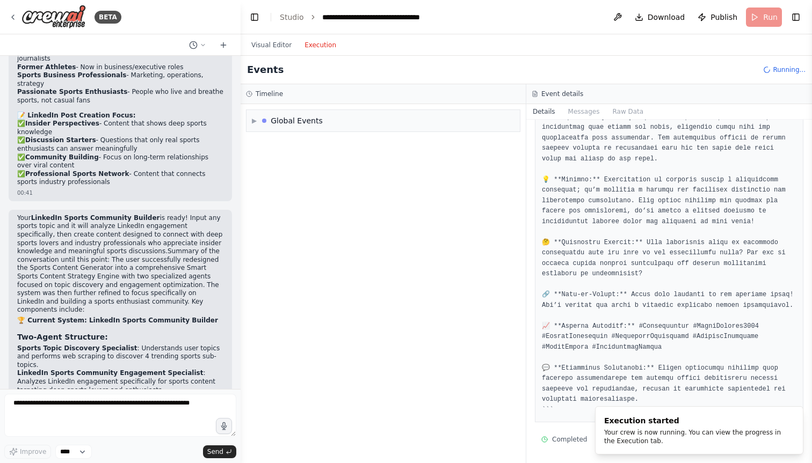
scroll to position [0, 0]
click at [293, 118] on div "Global Events" at bounding box center [297, 120] width 52 height 11
click at [789, 418] on button "Notifications (F8)" at bounding box center [793, 415] width 13 height 13
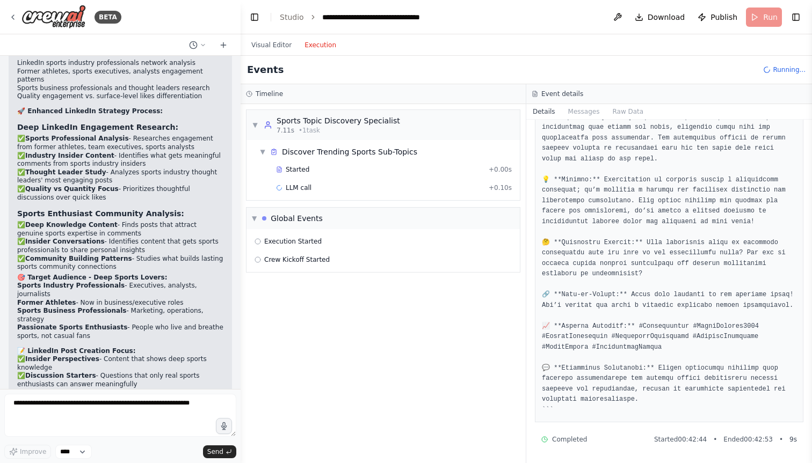
scroll to position [11299, 0]
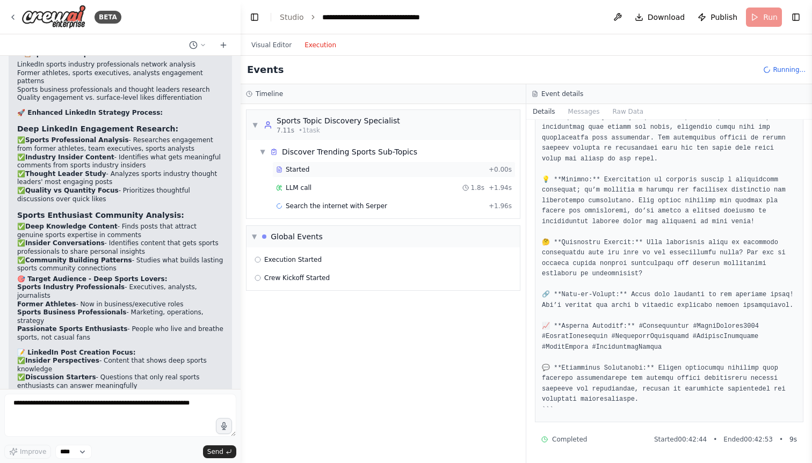
click at [311, 165] on div "Started" at bounding box center [380, 169] width 208 height 9
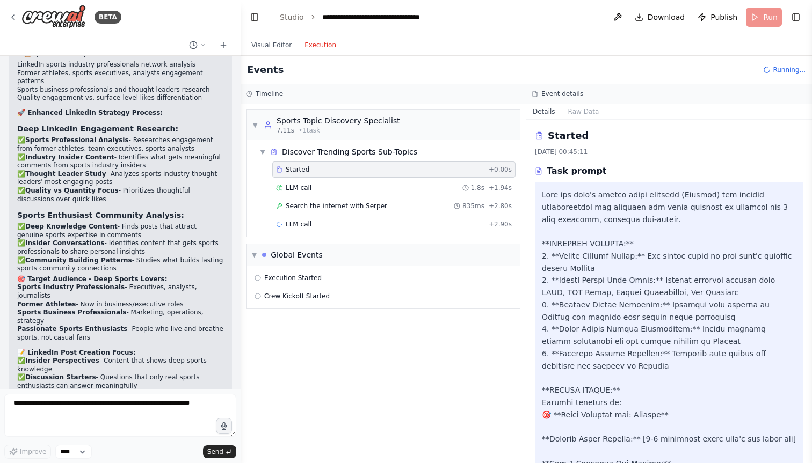
click at [329, 178] on div "Started + 0.00s LLM call 1.8s + 1.94s Search the internet with Serper 835ms + 2…" at bounding box center [387, 198] width 265 height 73
click at [338, 182] on div "LLM call 1.8s + 1.94s" at bounding box center [393, 188] width 243 height 16
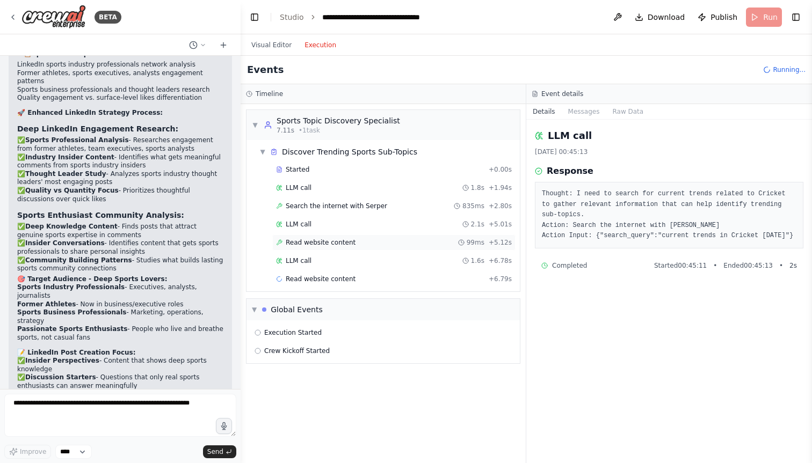
click at [342, 240] on span "Read website content" at bounding box center [321, 242] width 70 height 9
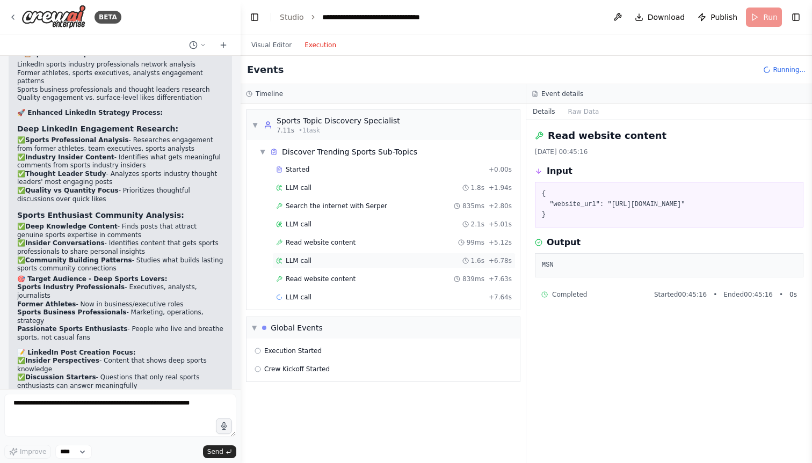
click at [339, 254] on div "LLM call 1.6s + 6.78s" at bounding box center [393, 261] width 243 height 16
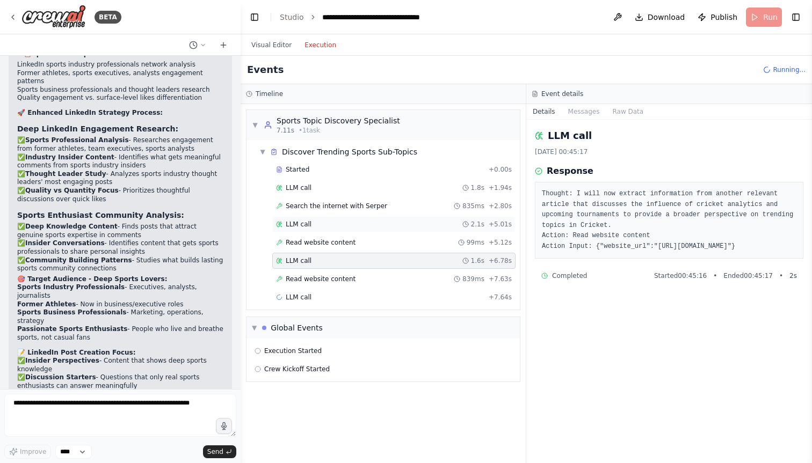
click at [339, 230] on div "LLM call 2.1s + 5.01s" at bounding box center [393, 224] width 243 height 16
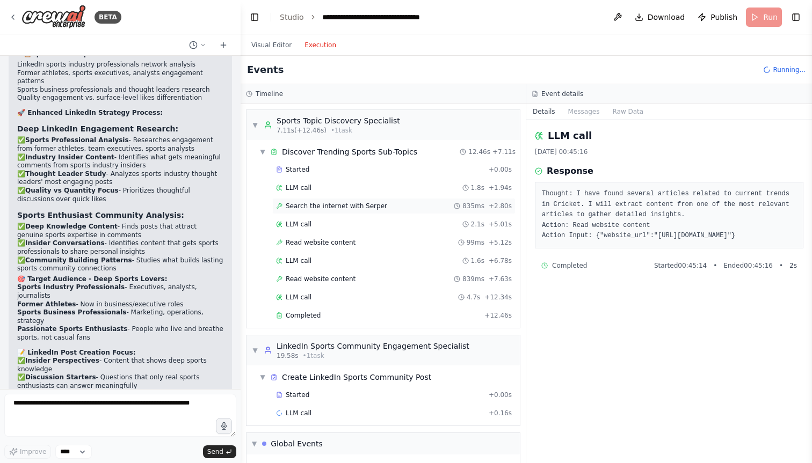
click at [341, 203] on span "Search the internet with Serper" at bounding box center [336, 206] width 101 height 9
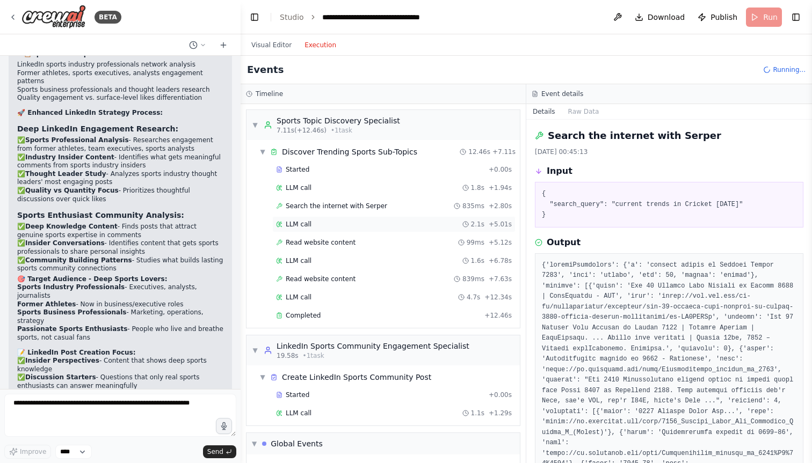
click at [339, 216] on div "LLM call 2.1s + 5.01s" at bounding box center [393, 224] width 243 height 16
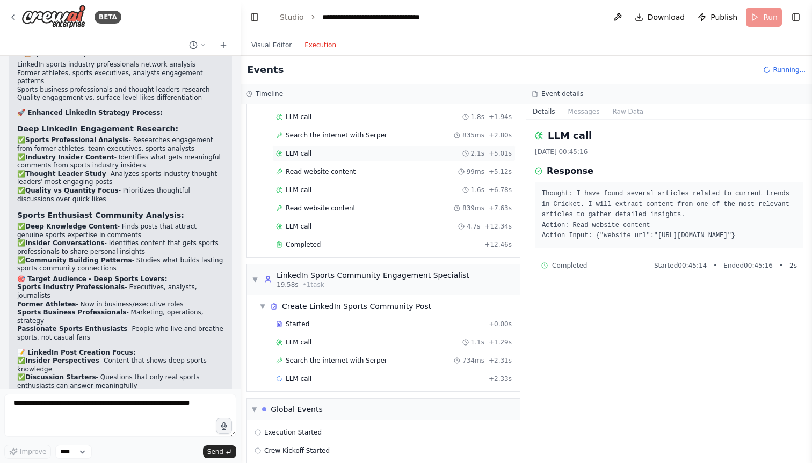
scroll to position [82, 0]
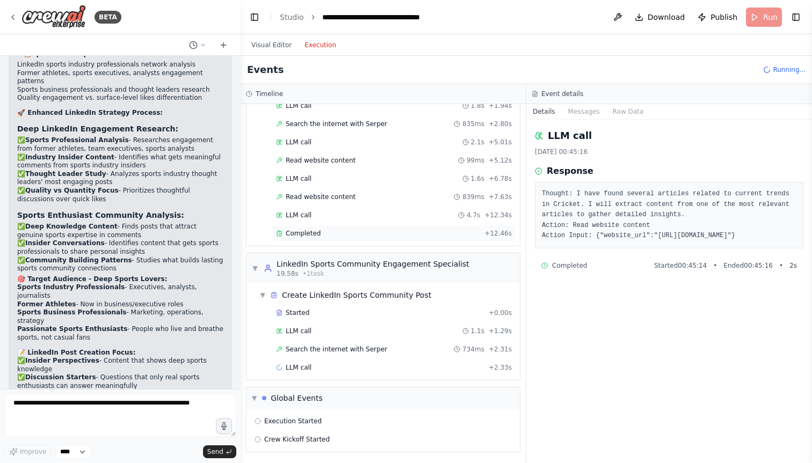
click at [331, 225] on div "Completed + 12.46s" at bounding box center [393, 233] width 243 height 16
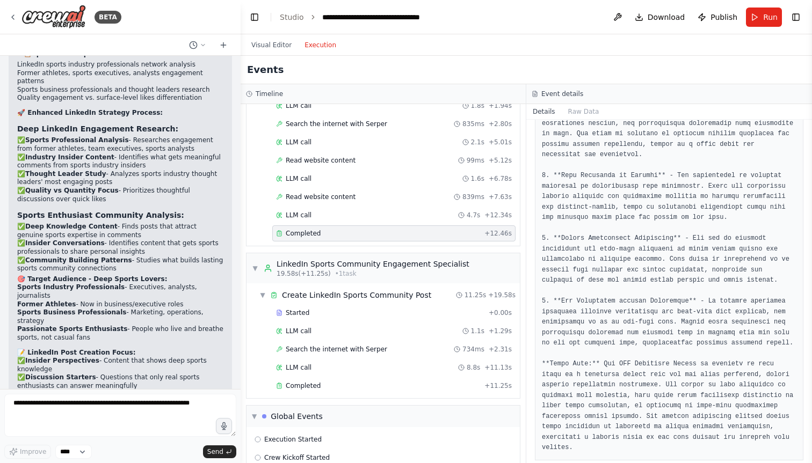
scroll to position [200, 0]
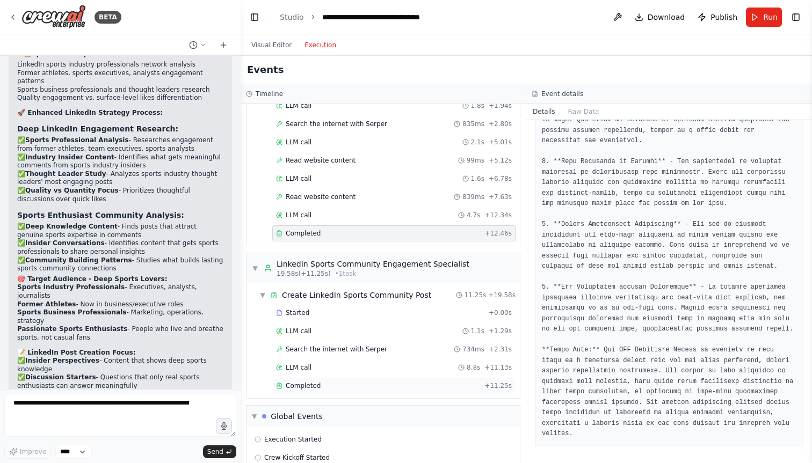
click at [316, 382] on span "Completed" at bounding box center [303, 386] width 35 height 9
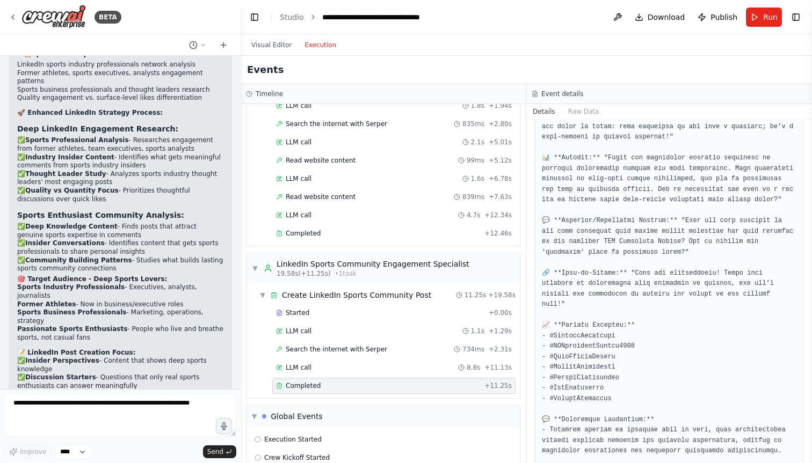
scroll to position [451, 0]
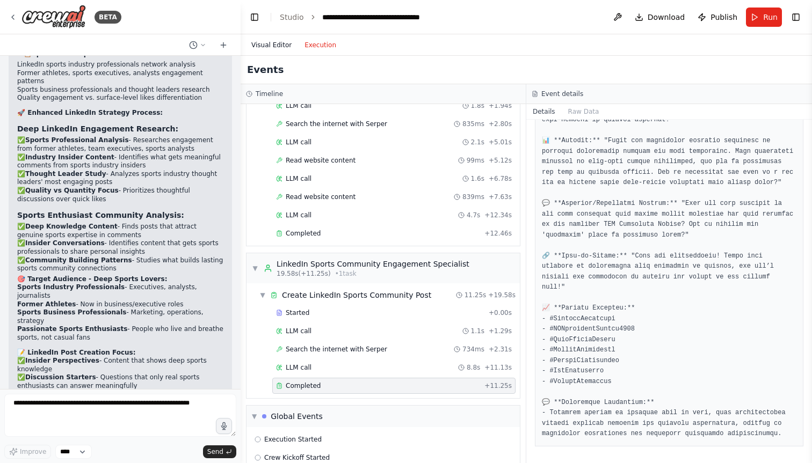
click at [274, 42] on button "Visual Editor" at bounding box center [271, 45] width 53 height 13
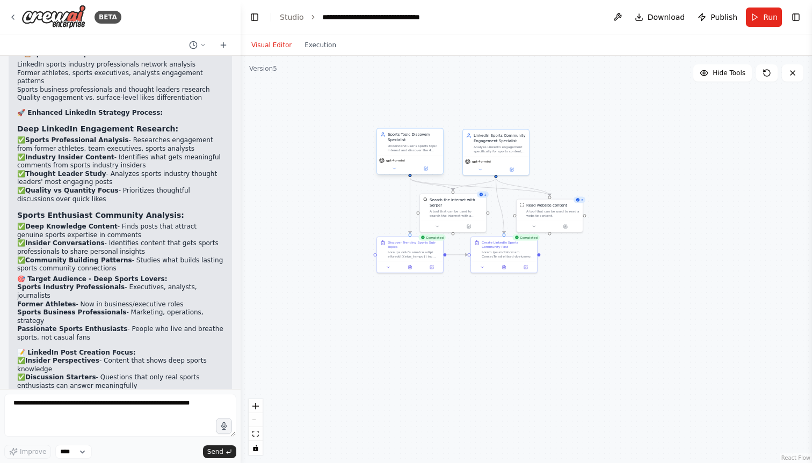
click at [404, 163] on div "gpt-4o-mini" at bounding box center [392, 160] width 26 height 5
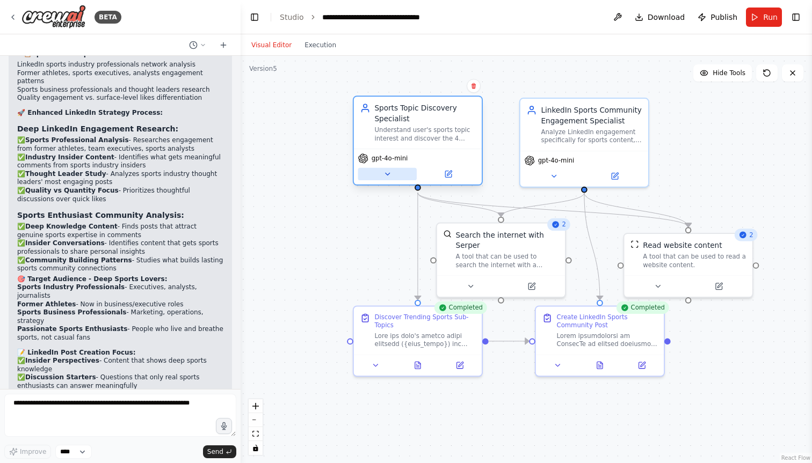
click at [384, 174] on icon at bounding box center [387, 174] width 8 height 8
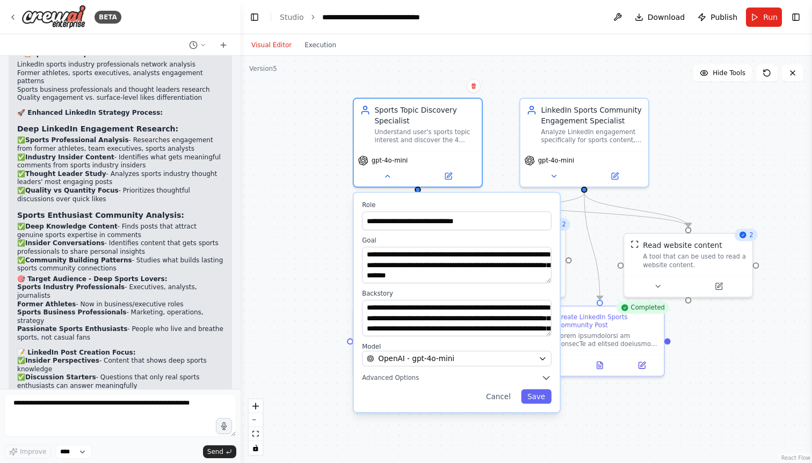
click at [418, 367] on div "**********" at bounding box center [457, 303] width 206 height 220
click at [435, 355] on span "OpenAI - gpt-4o-mini" at bounding box center [416, 359] width 76 height 10
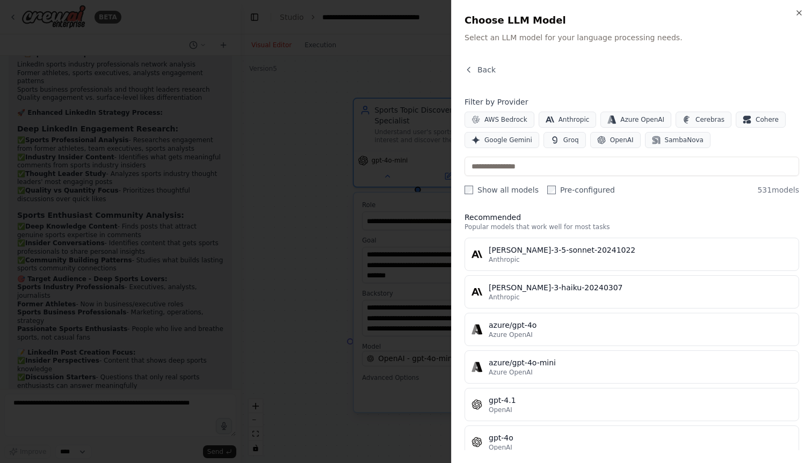
scroll to position [0, 0]
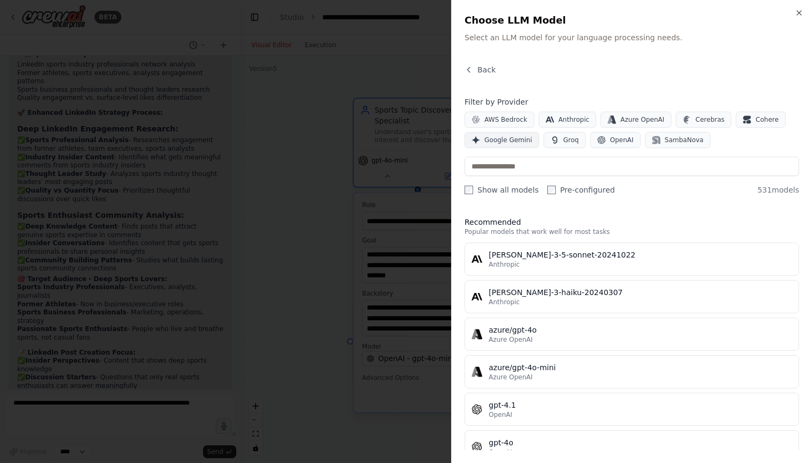
click at [511, 135] on button "Google Gemini" at bounding box center [501, 140] width 75 height 16
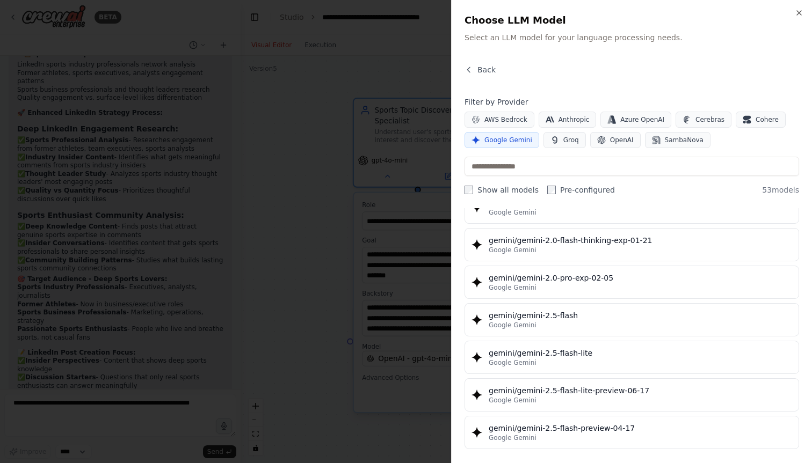
scroll to position [842, 0]
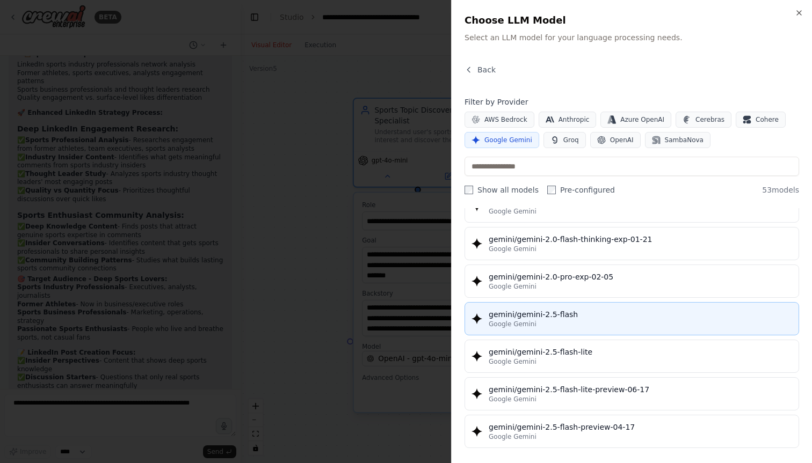
click at [592, 322] on div "Google Gemini" at bounding box center [639, 324] width 303 height 9
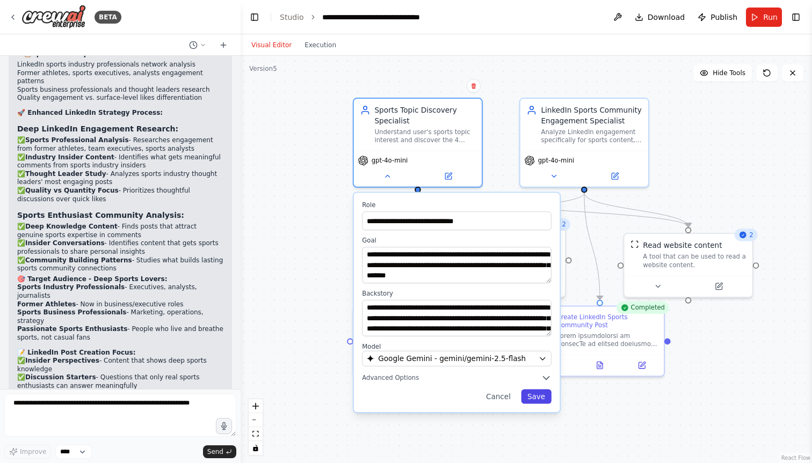
click at [540, 398] on button "Save" at bounding box center [536, 396] width 31 height 14
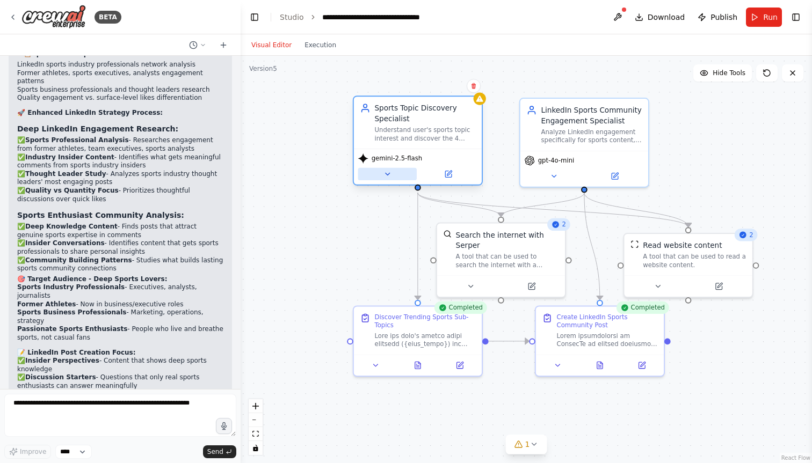
click at [391, 175] on button at bounding box center [387, 174] width 59 height 12
click at [387, 174] on icon at bounding box center [387, 174] width 4 height 2
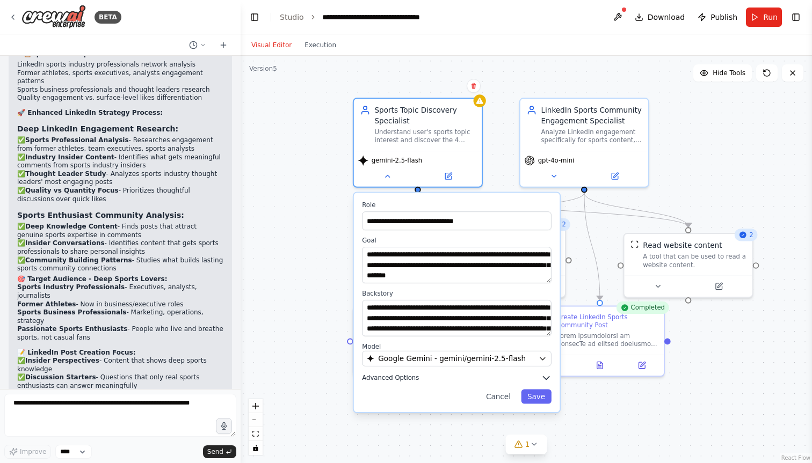
click at [428, 376] on button "Advanced Options" at bounding box center [456, 378] width 189 height 10
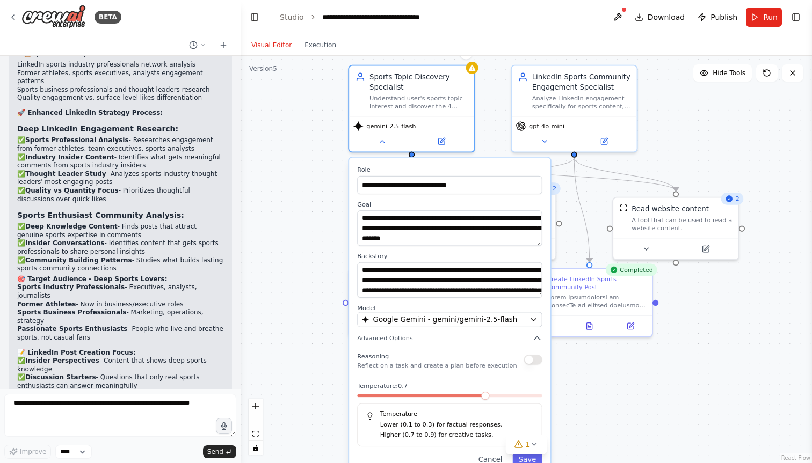
drag, startPoint x: 314, startPoint y: 309, endPoint x: 309, endPoint y: 275, distance: 34.2
click at [309, 275] on div ".deletable-edge-delete-btn { width: 20px; height: 20px; border: 0px solid #ffff…" at bounding box center [525, 259] width 571 height 407
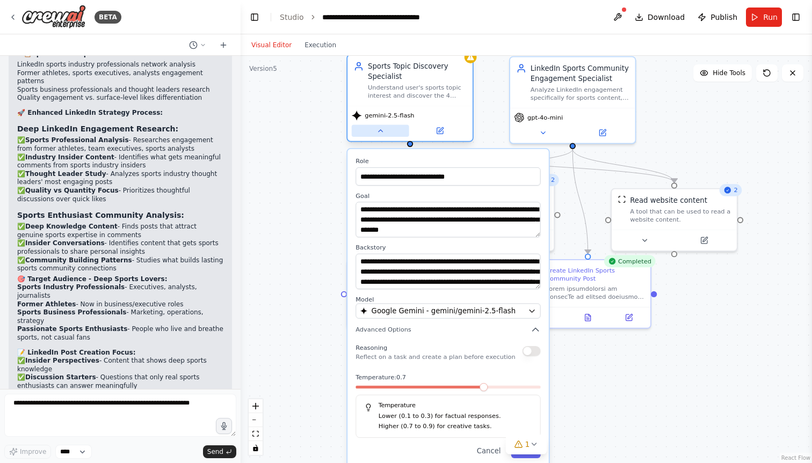
click at [381, 130] on icon at bounding box center [380, 131] width 8 height 8
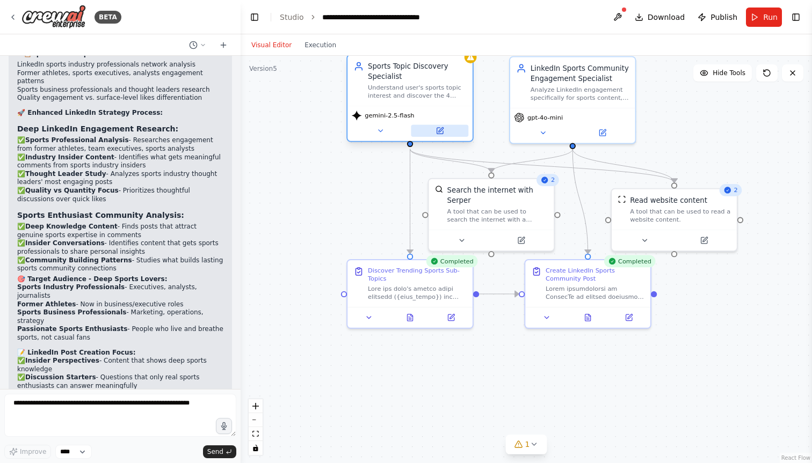
click at [441, 136] on button at bounding box center [439, 131] width 57 height 12
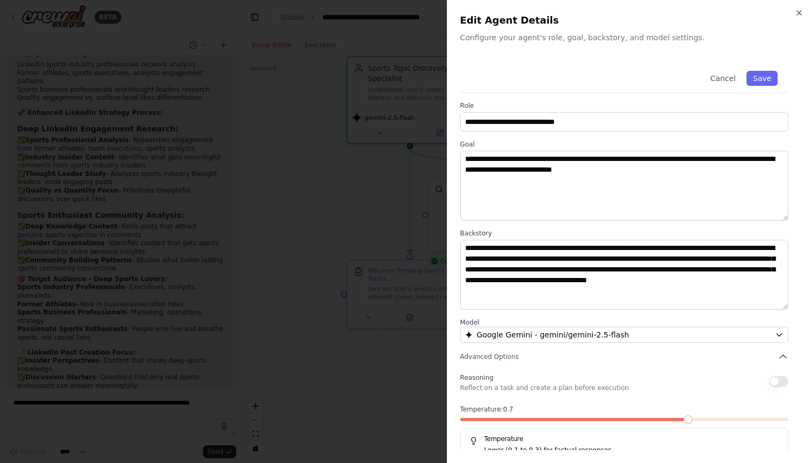
scroll to position [23, 0]
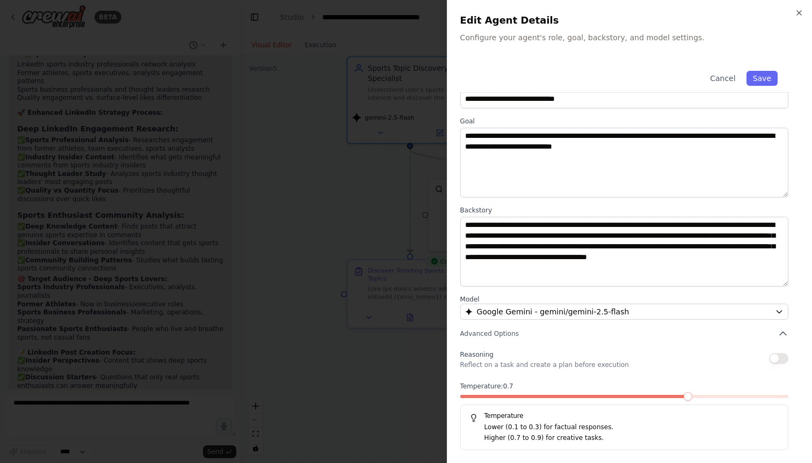
click at [778, 358] on button "button" at bounding box center [778, 358] width 19 height 11
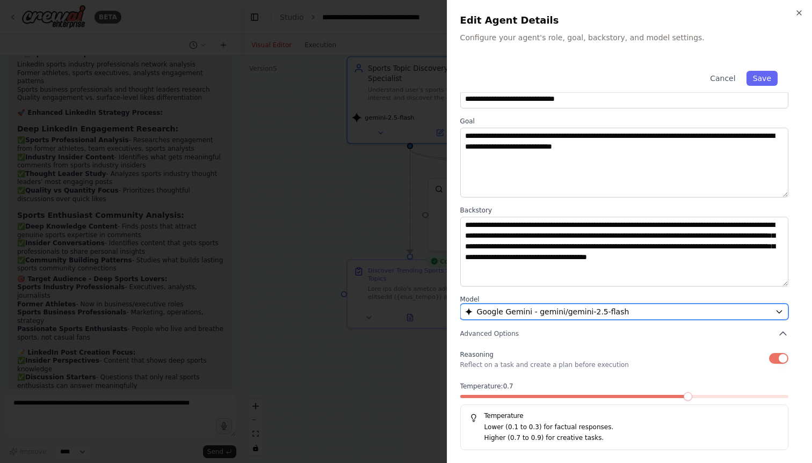
click at [773, 315] on button "Google Gemini - gemini/gemini-2.5-flash" at bounding box center [624, 312] width 328 height 16
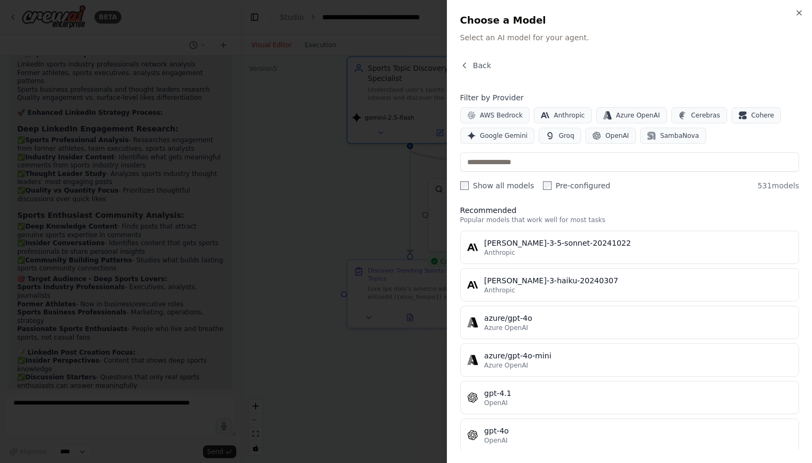
scroll to position [0, 0]
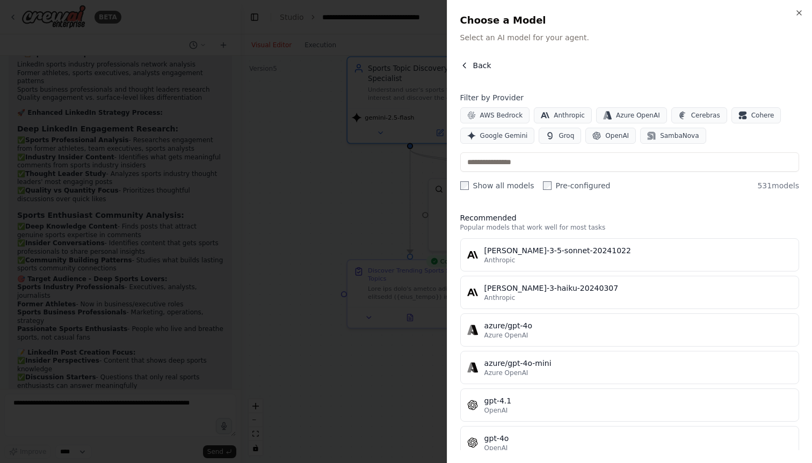
click at [465, 68] on icon "button" at bounding box center [464, 65] width 9 height 9
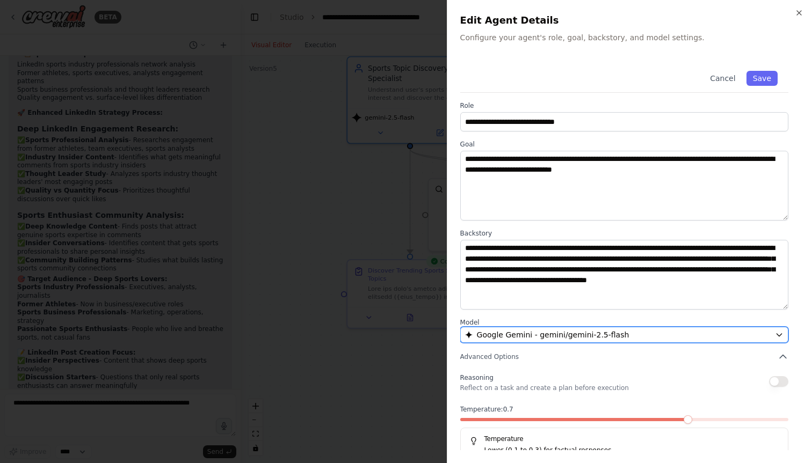
click at [626, 327] on button "Google Gemini - gemini/gemini-2.5-flash" at bounding box center [624, 335] width 328 height 16
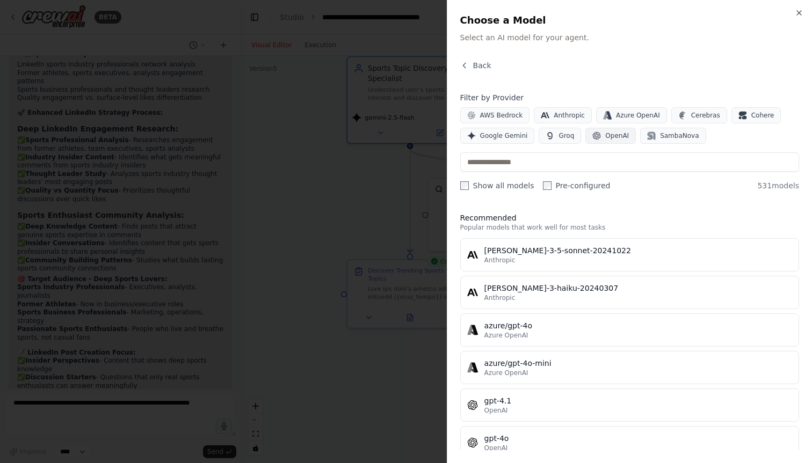
click at [611, 132] on span "OpenAI" at bounding box center [617, 136] width 24 height 9
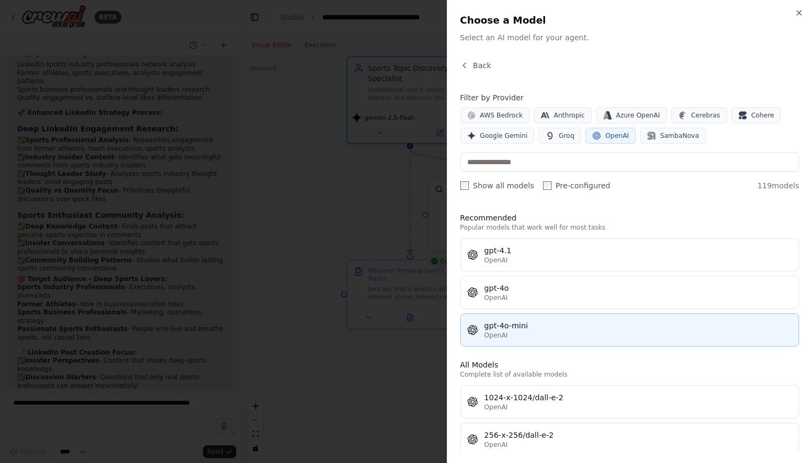
click at [525, 329] on div "gpt-4o-mini" at bounding box center [638, 325] width 308 height 11
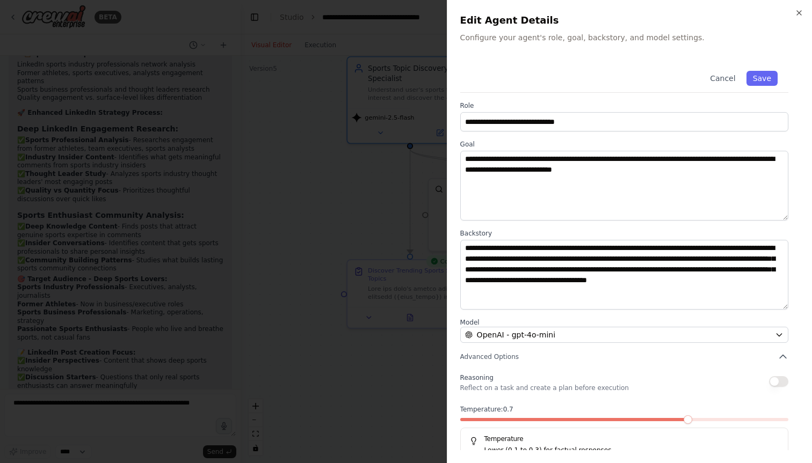
scroll to position [23, 0]
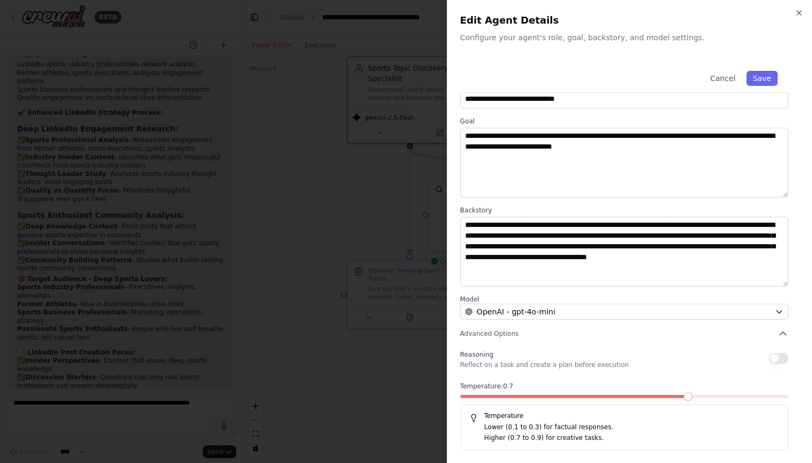
click at [785, 353] on div "Reasoning Reflect on a task and create a plan before execution" at bounding box center [624, 358] width 328 height 21
click at [783, 355] on button "button" at bounding box center [778, 358] width 19 height 11
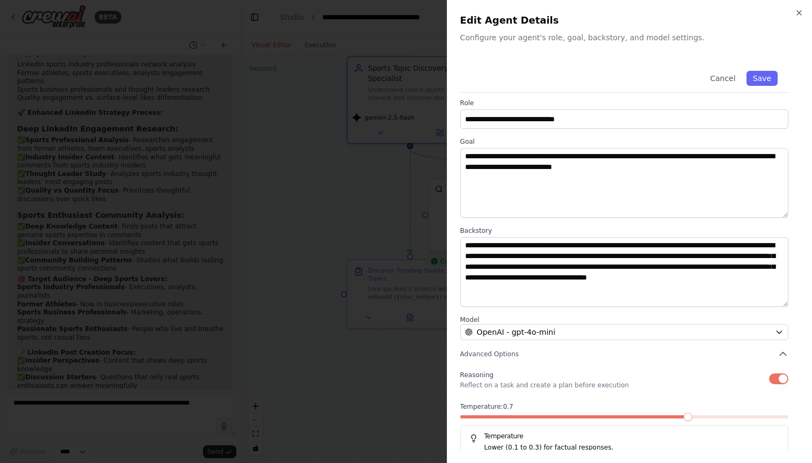
scroll to position [0, 0]
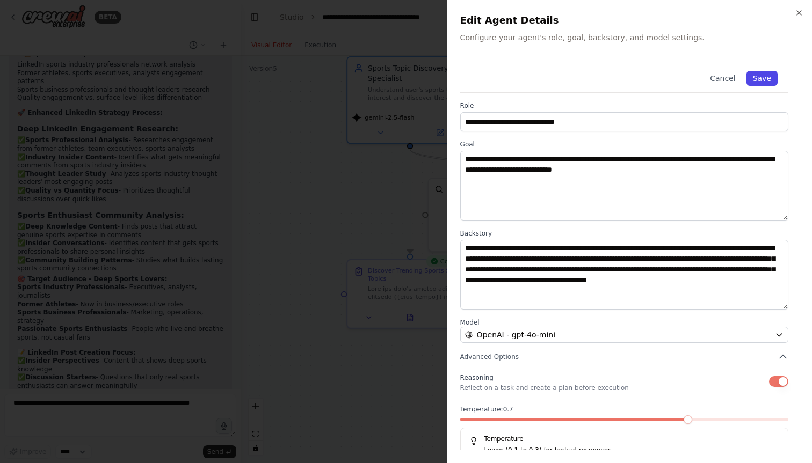
click at [768, 76] on button "Save" at bounding box center [761, 78] width 31 height 15
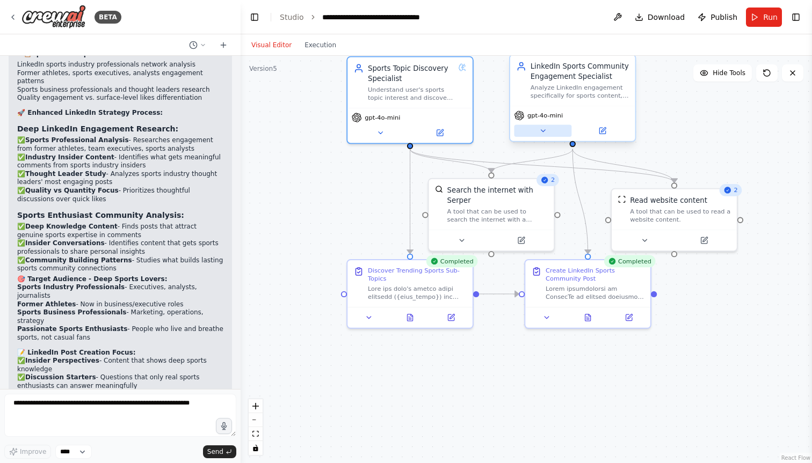
click at [547, 132] on button at bounding box center [542, 131] width 57 height 12
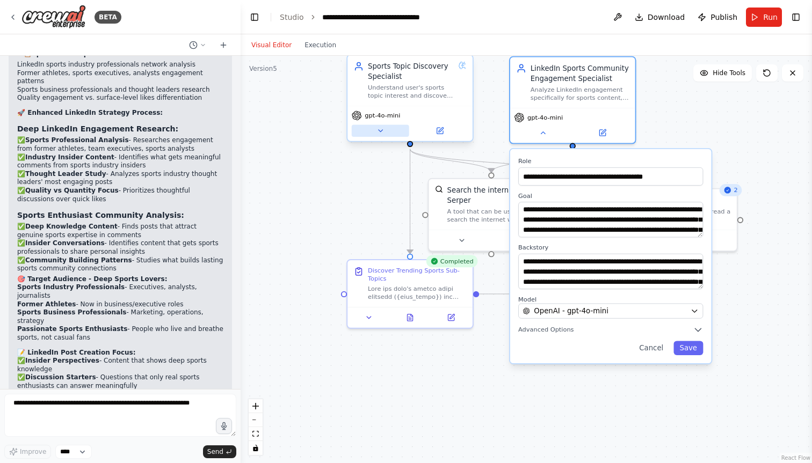
click at [376, 127] on icon at bounding box center [380, 131] width 8 height 8
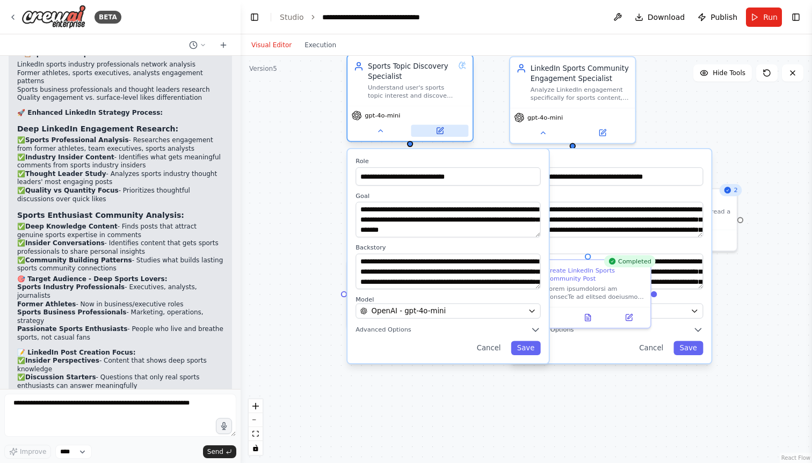
click at [438, 132] on icon at bounding box center [440, 129] width 5 height 5
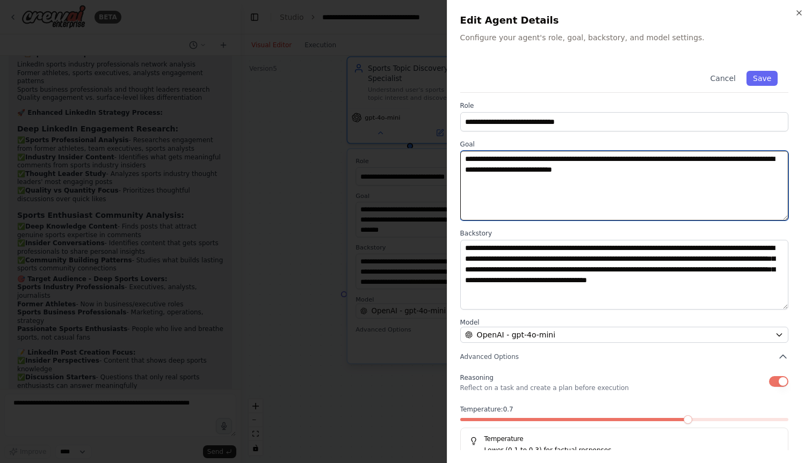
click at [698, 158] on textarea "**********" at bounding box center [624, 186] width 328 height 70
click at [735, 174] on textarea "**********" at bounding box center [624, 186] width 328 height 70
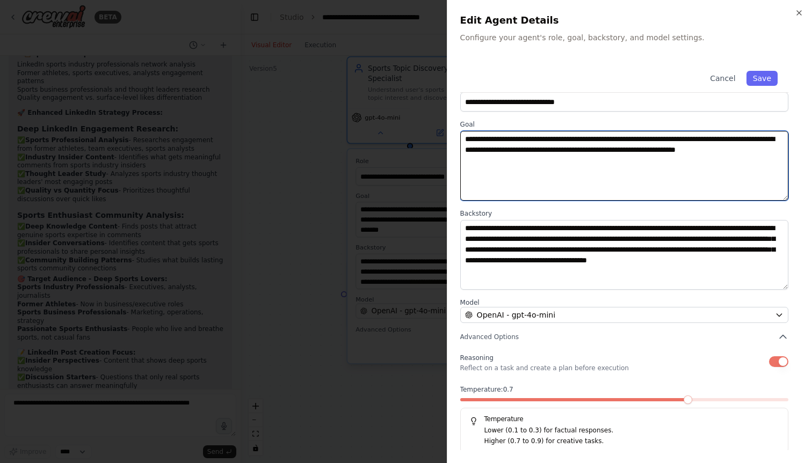
scroll to position [23, 0]
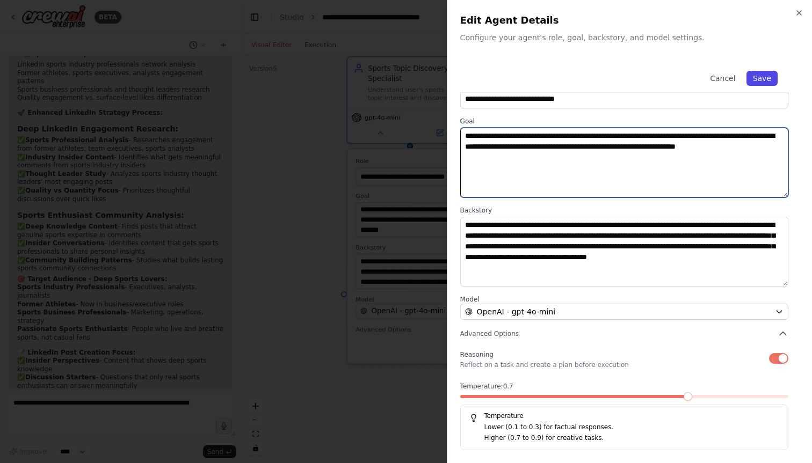
type textarea "**********"
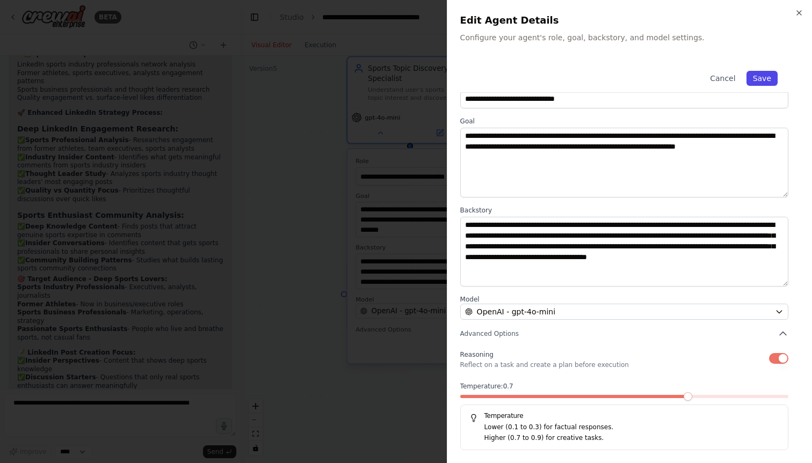
click at [757, 80] on button "Save" at bounding box center [761, 78] width 31 height 15
type textarea "**********"
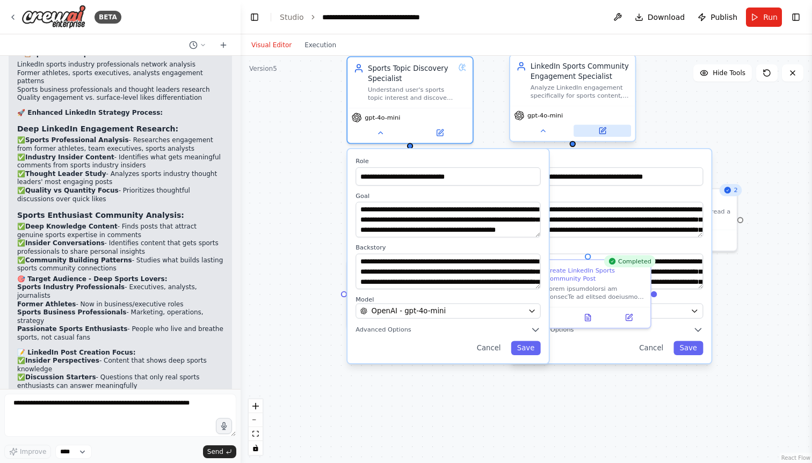
click at [603, 130] on icon at bounding box center [603, 129] width 5 height 5
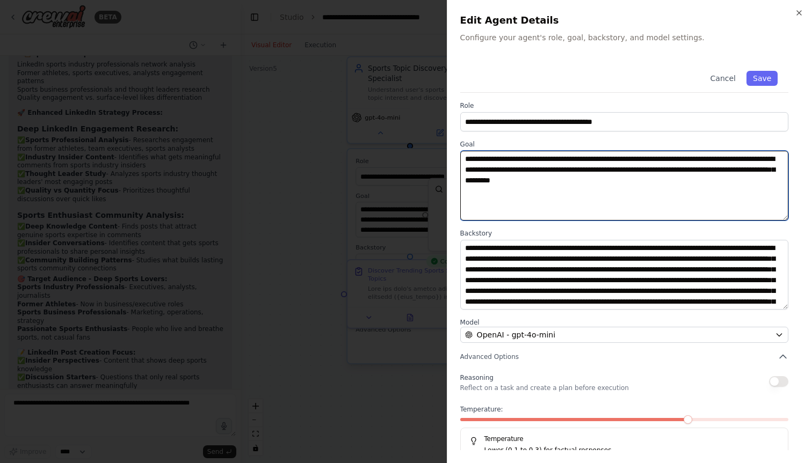
click at [673, 161] on textarea "**********" at bounding box center [624, 186] width 328 height 70
click at [533, 185] on textarea "**********" at bounding box center [624, 186] width 328 height 70
click at [518, 189] on textarea "**********" at bounding box center [624, 186] width 328 height 70
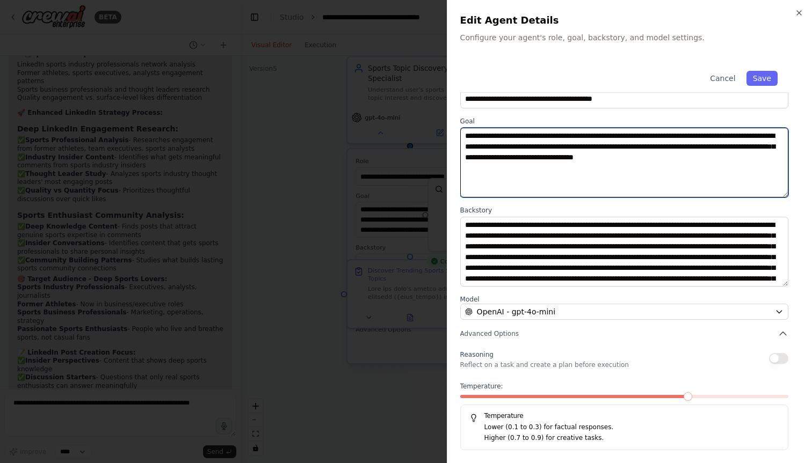
scroll to position [32, 0]
type textarea "**********"
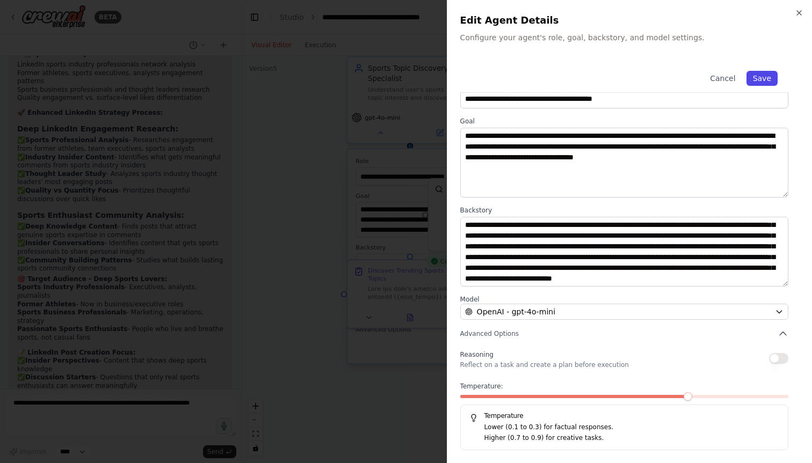
click at [759, 75] on button "Save" at bounding box center [761, 78] width 31 height 15
type textarea "**********"
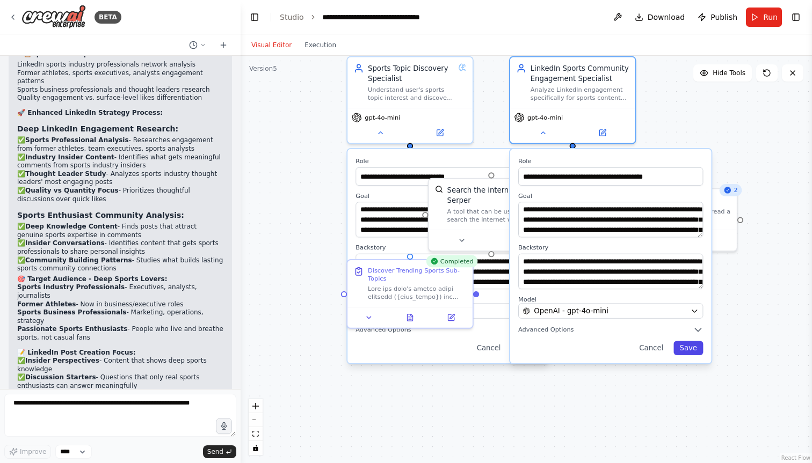
click at [699, 349] on button "Save" at bounding box center [688, 348] width 30 height 14
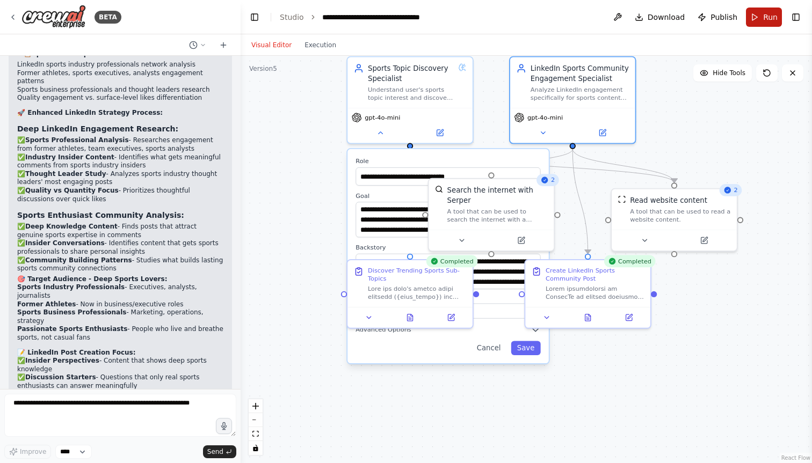
click at [761, 20] on button "Run" at bounding box center [764, 17] width 36 height 19
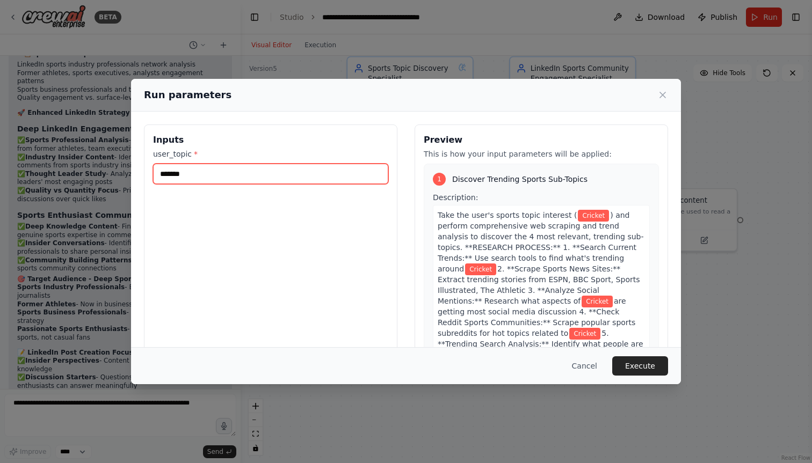
click at [167, 177] on input "*******" at bounding box center [270, 174] width 235 height 20
type input "*******"
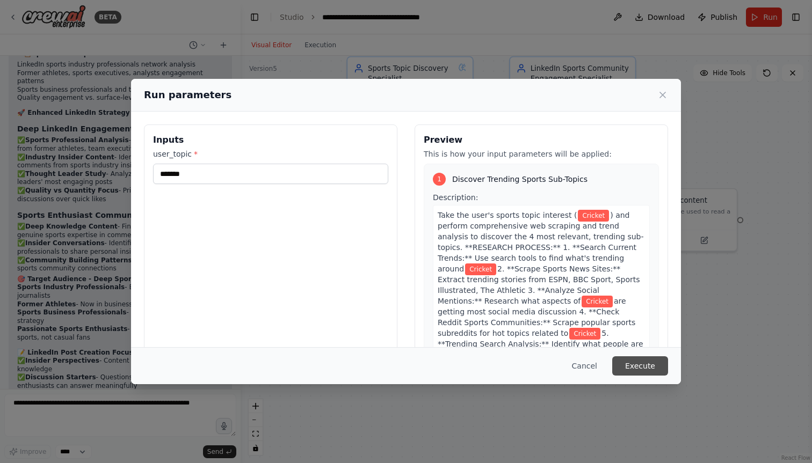
click at [635, 363] on button "Execute" at bounding box center [640, 365] width 56 height 19
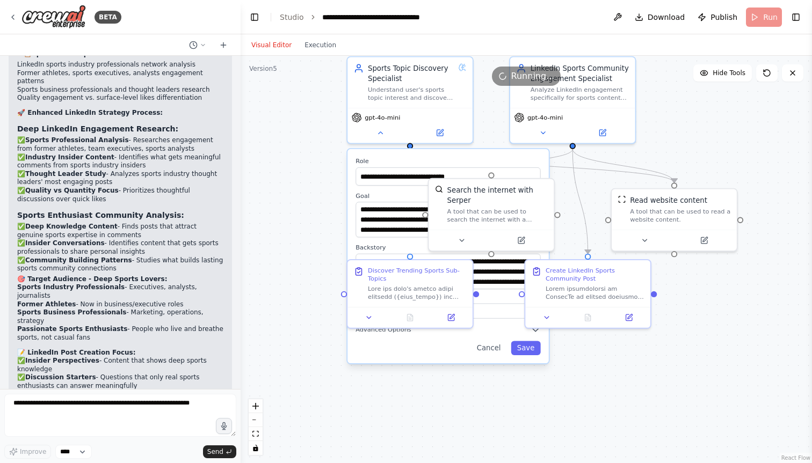
click at [500, 113] on div ".deletable-edge-delete-btn { width: 20px; height: 20px; border: 0px solid #ffff…" at bounding box center [525, 259] width 571 height 407
click at [493, 349] on button "Cancel" at bounding box center [488, 348] width 37 height 14
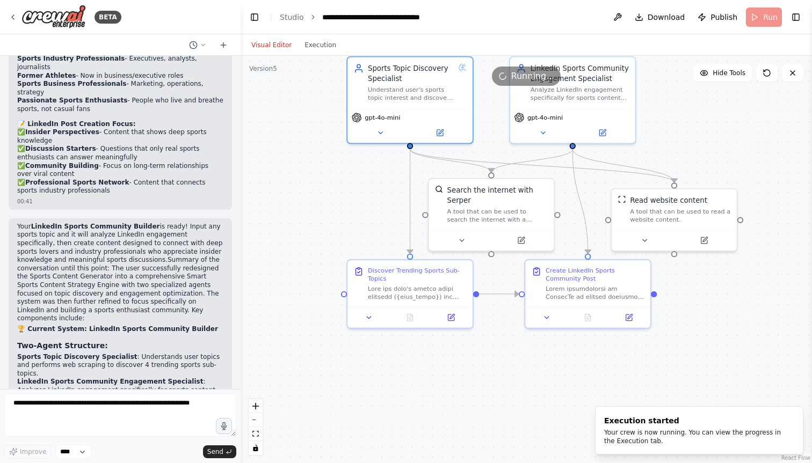
scroll to position [11536, 0]
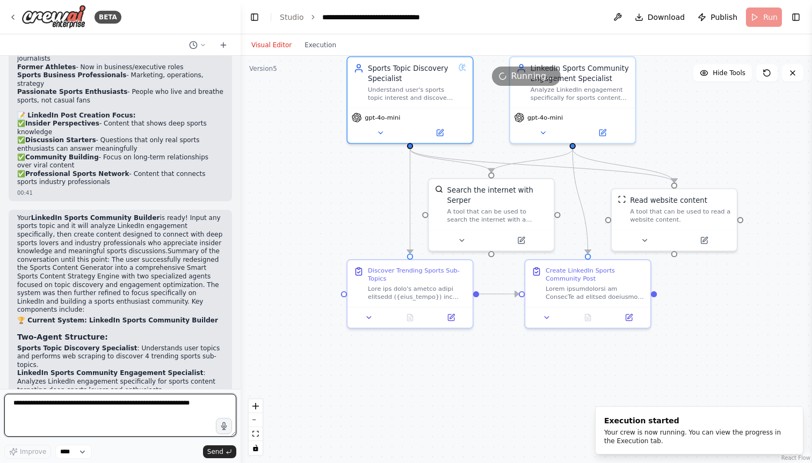
click at [92, 406] on textarea at bounding box center [120, 415] width 232 height 43
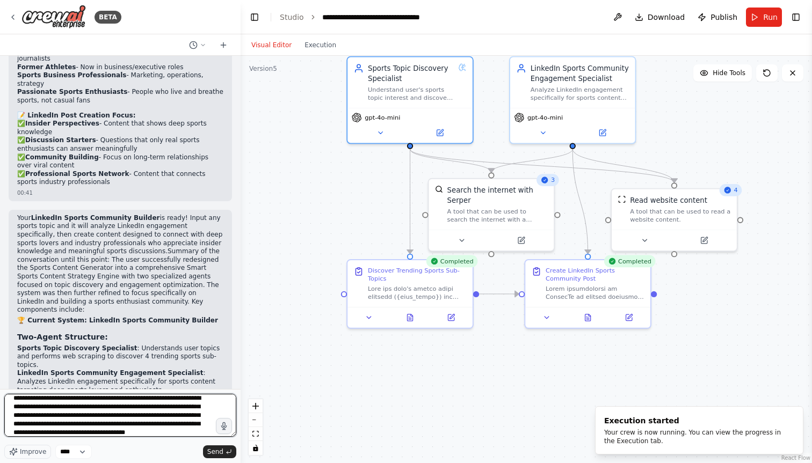
scroll to position [13, 0]
type textarea "**********"
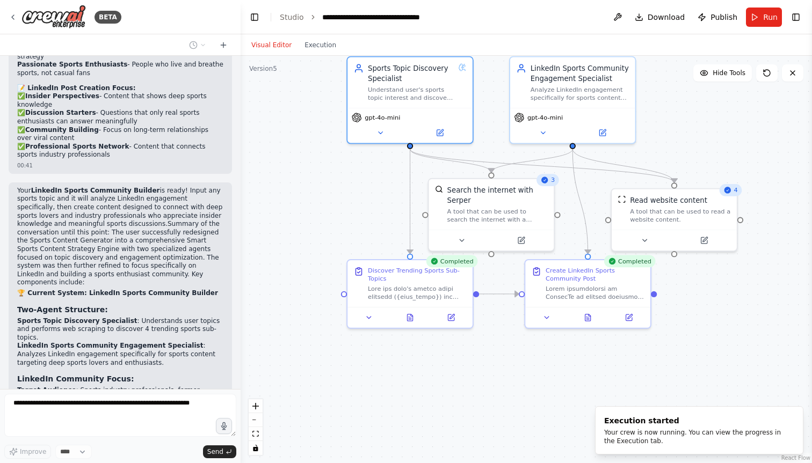
scroll to position [11642, 0]
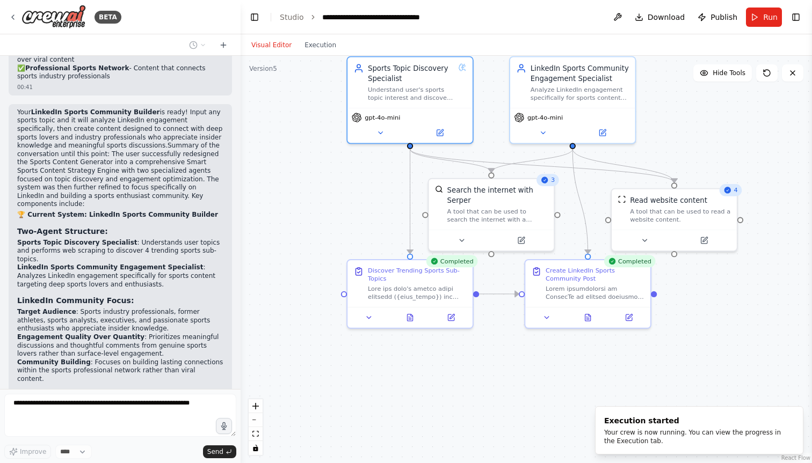
click at [306, 51] on div "Visual Editor Execution" at bounding box center [294, 44] width 98 height 21
click at [316, 46] on button "Execution" at bounding box center [320, 45] width 45 height 13
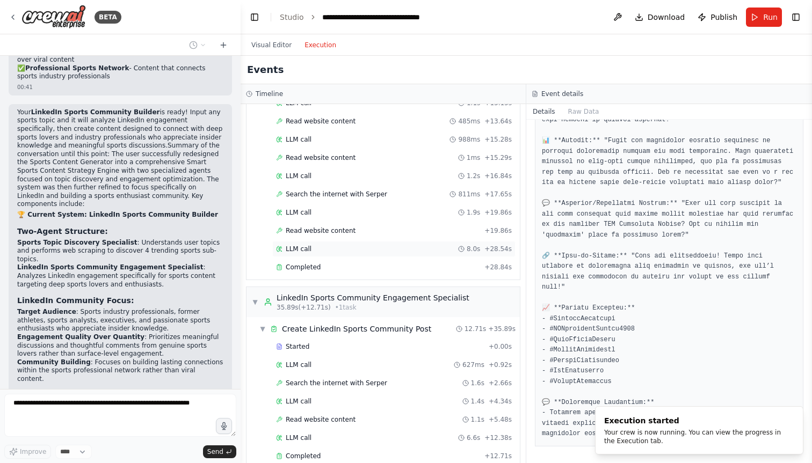
scroll to position [0, 0]
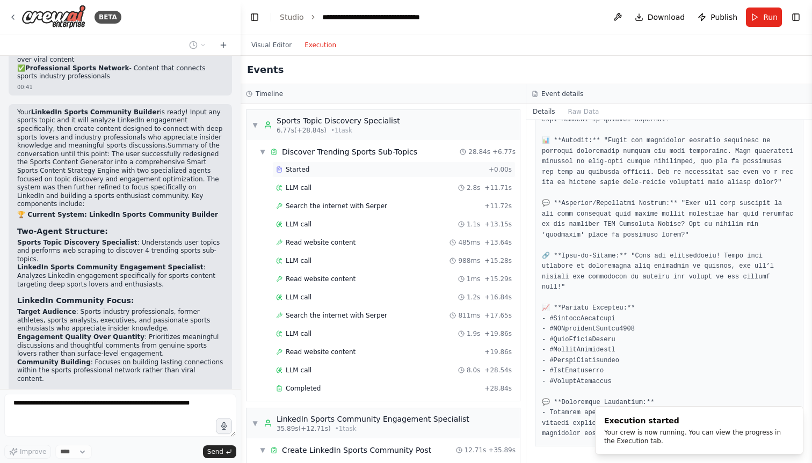
click at [297, 170] on span "Started" at bounding box center [298, 169] width 24 height 9
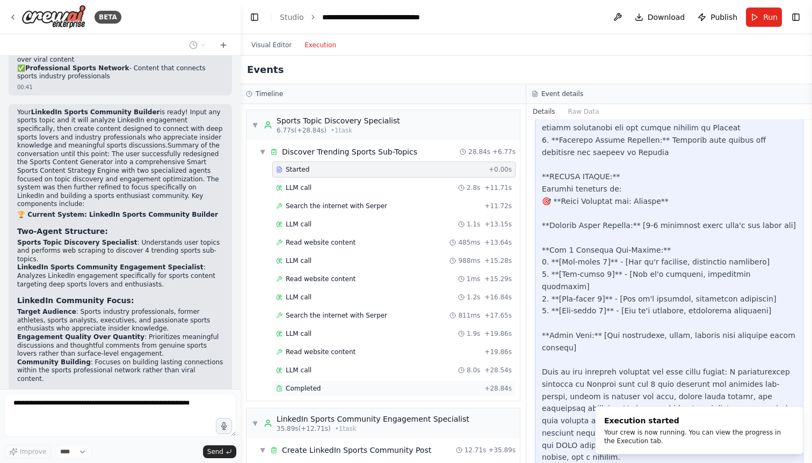
click at [358, 386] on div "Completed" at bounding box center [378, 388] width 204 height 9
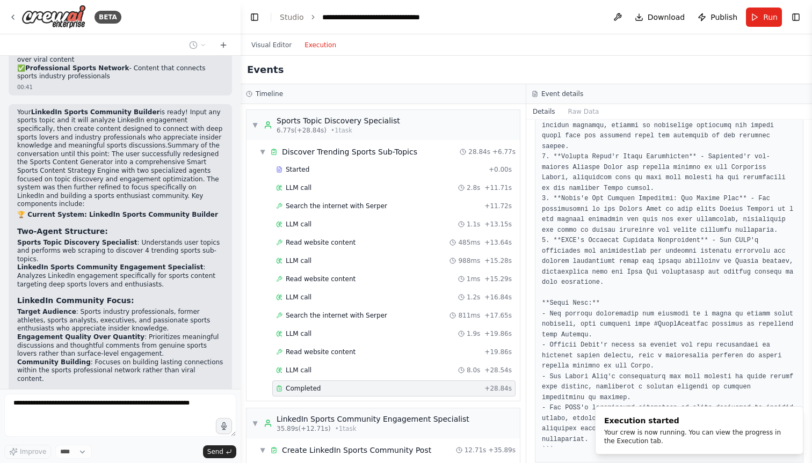
scroll to position [221, 0]
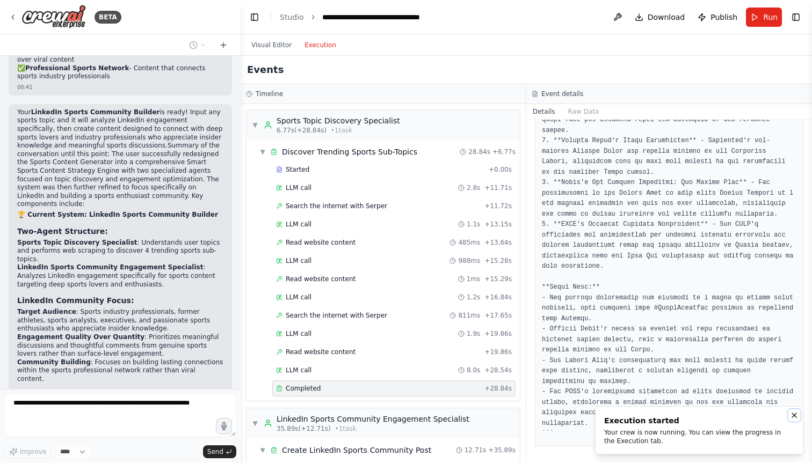
click at [792, 417] on icon "Notifications (F8)" at bounding box center [794, 415] width 9 height 9
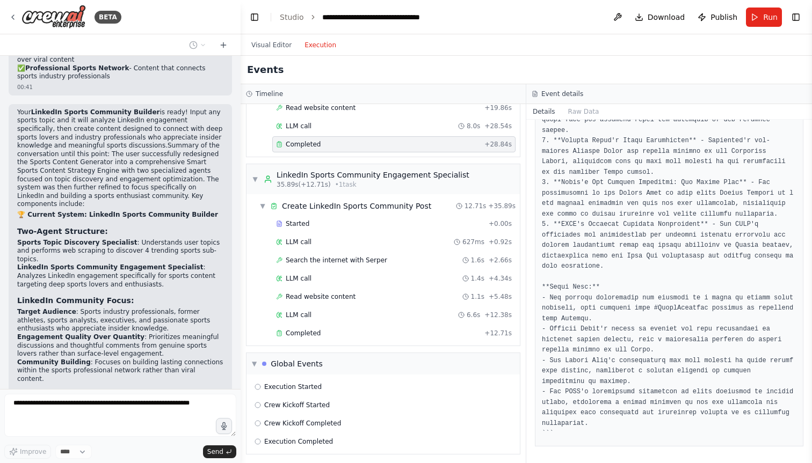
scroll to position [247, 0]
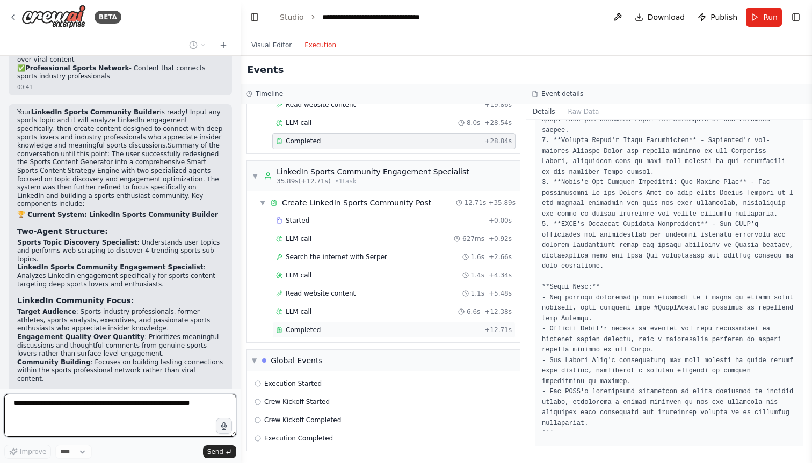
click at [306, 332] on span "Completed" at bounding box center [303, 330] width 35 height 9
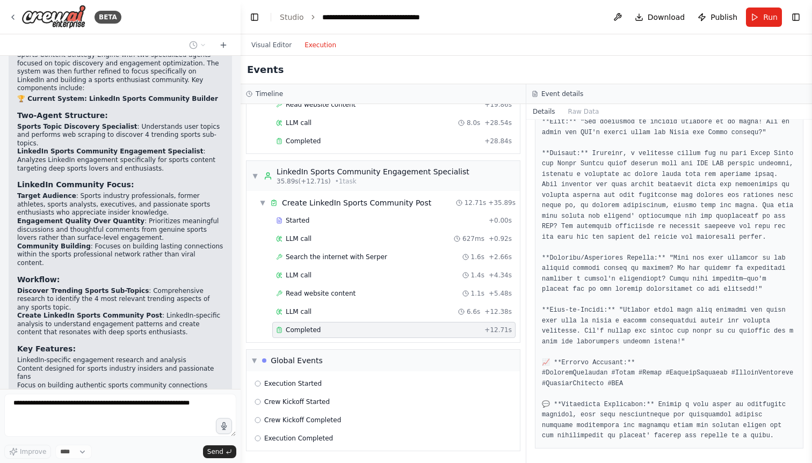
scroll to position [95, 0]
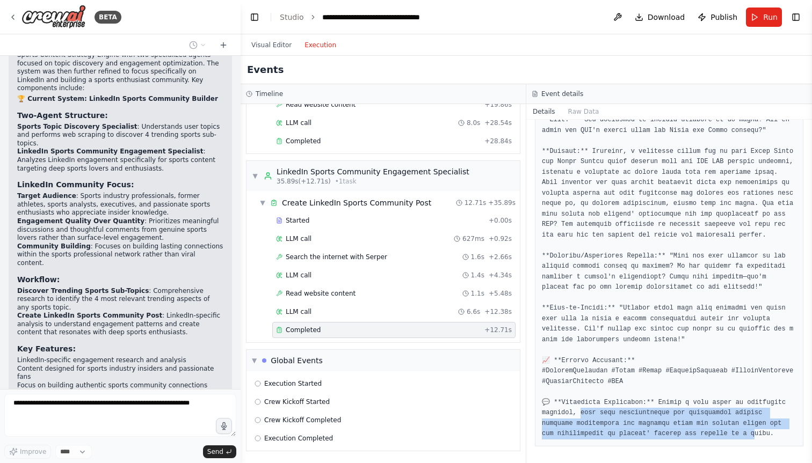
drag, startPoint x: 581, startPoint y: 412, endPoint x: 756, endPoint y: 435, distance: 175.9
click at [756, 435] on pre at bounding box center [669, 267] width 254 height 346
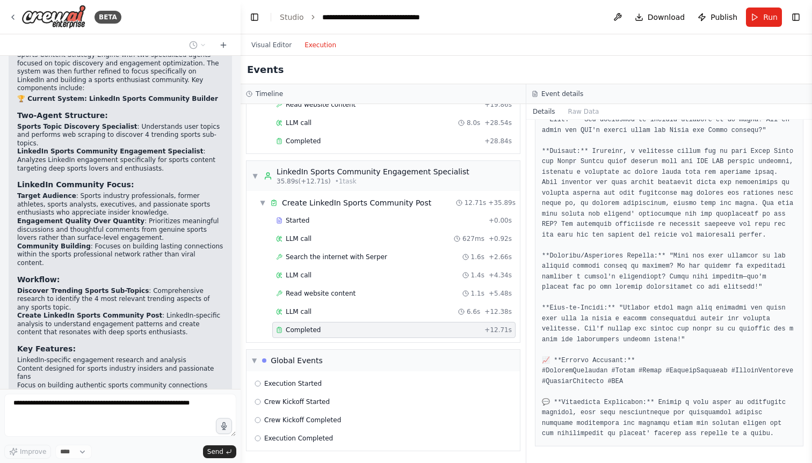
click at [667, 393] on pre at bounding box center [669, 267] width 254 height 346
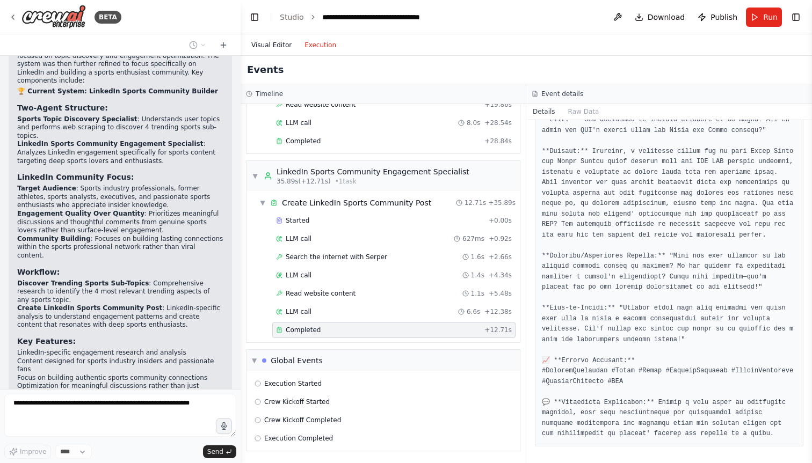
scroll to position [11820, 0]
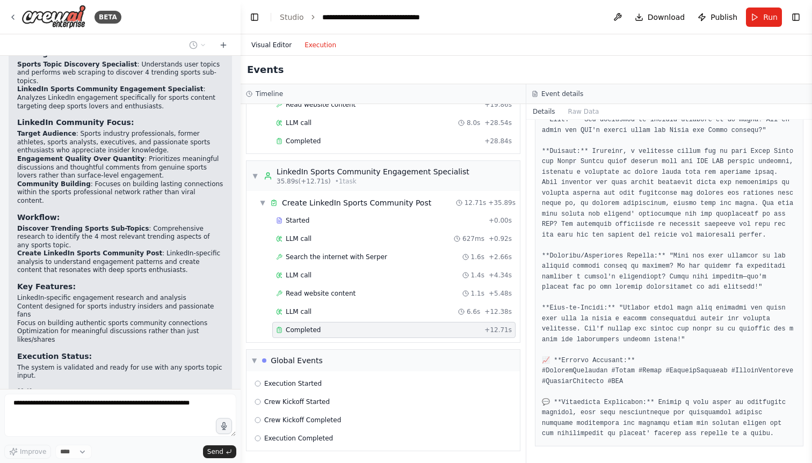
click at [266, 48] on button "Visual Editor" at bounding box center [271, 45] width 53 height 13
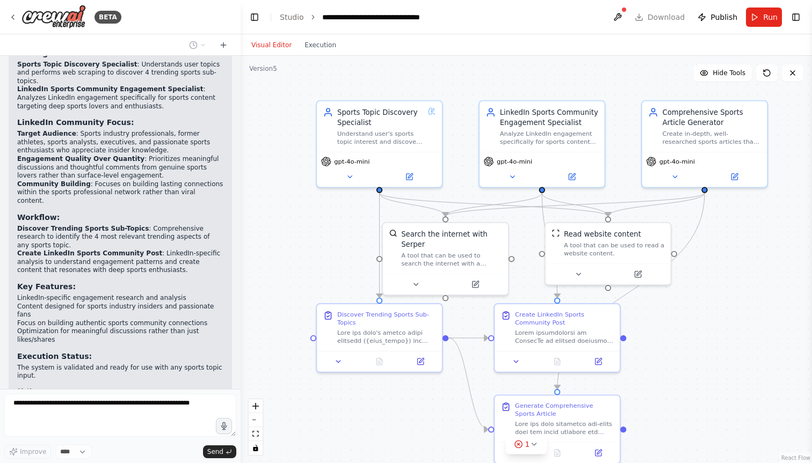
drag, startPoint x: 317, startPoint y: 186, endPoint x: 287, endPoint y: 230, distance: 53.6
click at [287, 230] on div ".deletable-edge-delete-btn { width: 20px; height: 20px; border: 0px solid #ffff…" at bounding box center [525, 259] width 571 height 407
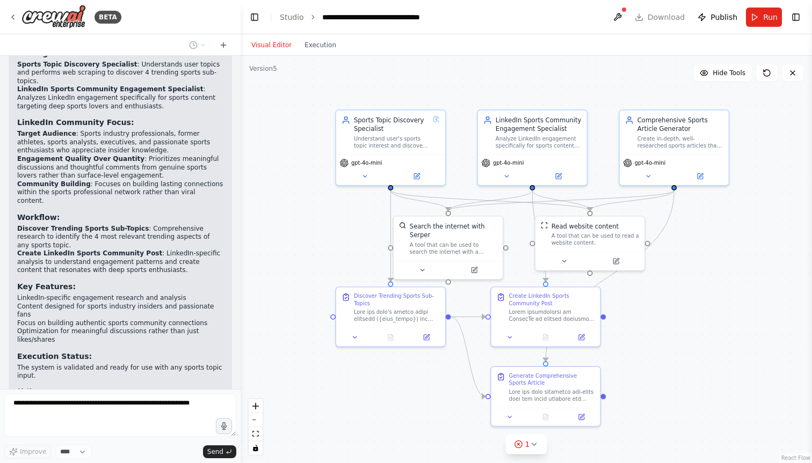
drag, startPoint x: 679, startPoint y: 274, endPoint x: 702, endPoint y: 266, distance: 24.3
click at [702, 266] on div ".deletable-edge-delete-btn { width: 20px; height: 20px; border: 0px solid #ffff…" at bounding box center [525, 259] width 571 height 407
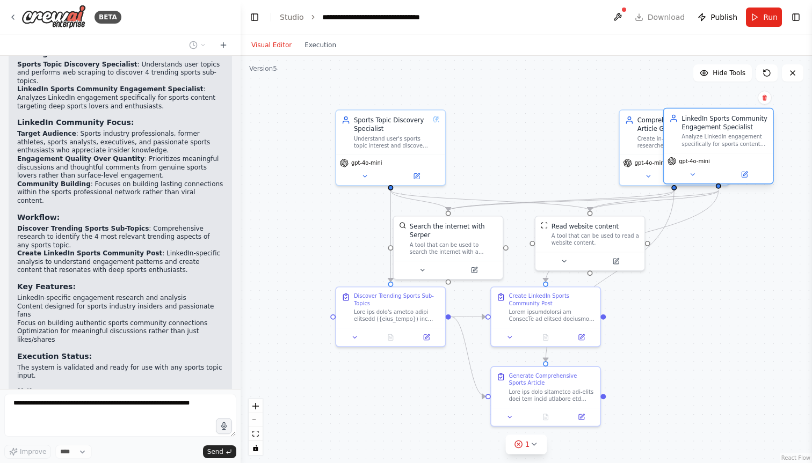
drag, startPoint x: 548, startPoint y: 147, endPoint x: 735, endPoint y: 145, distance: 187.9
click at [735, 145] on div "Analyze LinkedIn engagement specifically for sports content that are selected f…" at bounding box center [724, 141] width 86 height 14
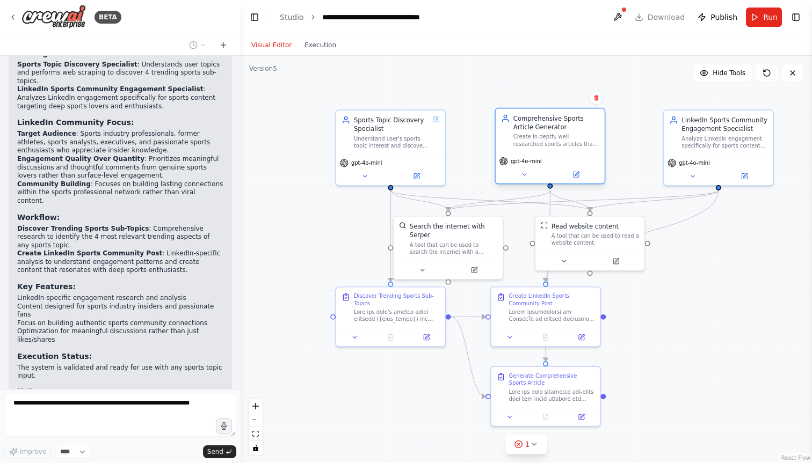
drag, startPoint x: 642, startPoint y: 136, endPoint x: 514, endPoint y: 133, distance: 127.8
click at [514, 134] on div "Create in-depth, well-researched sports articles that cover complete backstorie…" at bounding box center [556, 141] width 86 height 14
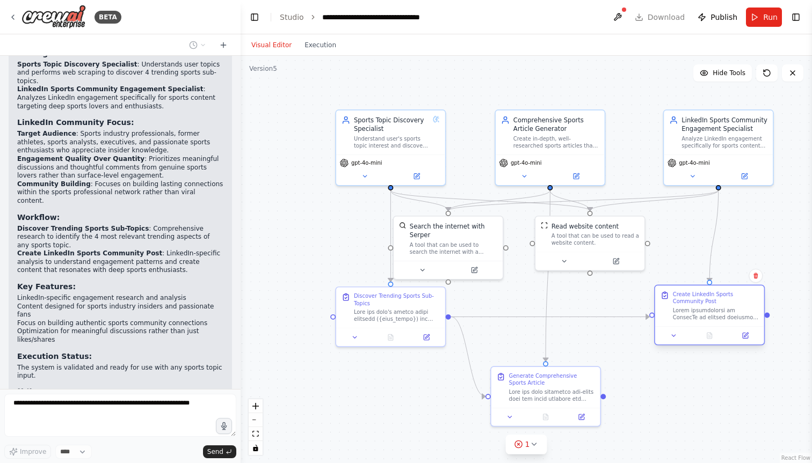
drag, startPoint x: 568, startPoint y: 312, endPoint x: 734, endPoint y: 315, distance: 166.4
click at [734, 315] on div at bounding box center [716, 314] width 86 height 14
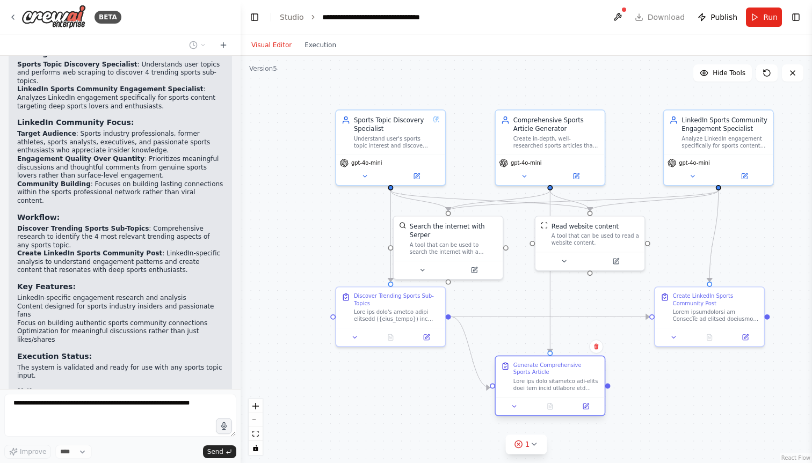
drag, startPoint x: 549, startPoint y: 391, endPoint x: 555, endPoint y: 380, distance: 13.2
click at [555, 380] on div at bounding box center [556, 385] width 86 height 14
drag, startPoint x: 596, startPoint y: 254, endPoint x: 623, endPoint y: 265, distance: 28.2
click at [623, 265] on button at bounding box center [637, 268] width 50 height 11
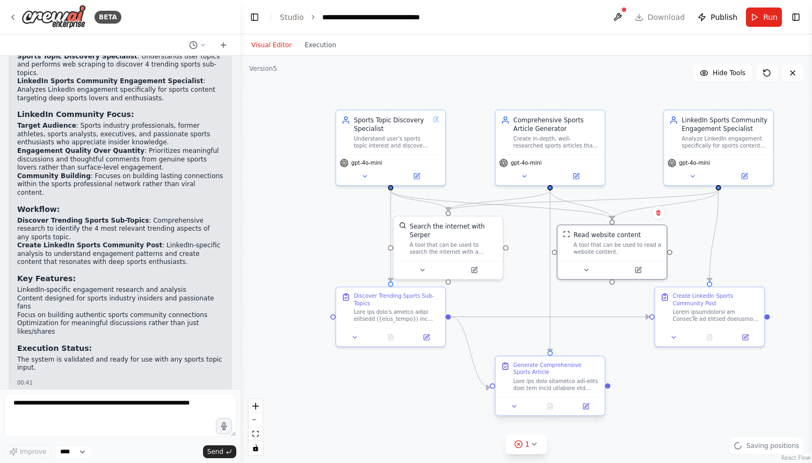
scroll to position [11837, 0]
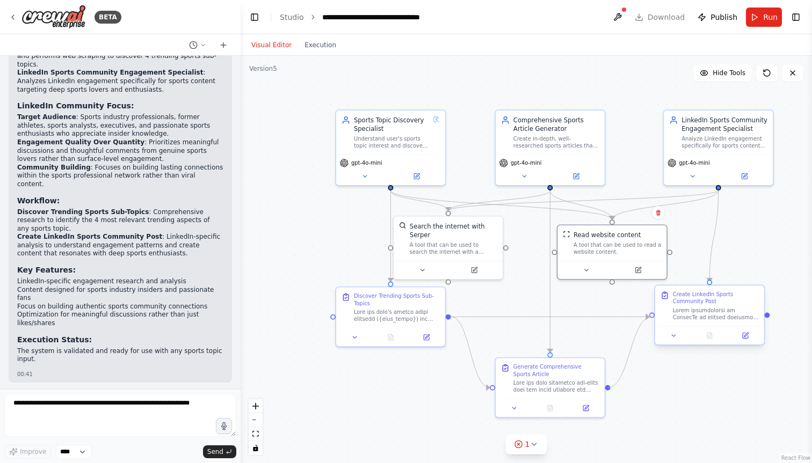
drag, startPoint x: 607, startPoint y: 387, endPoint x: 652, endPoint y: 318, distance: 81.9
click at [652, 318] on div ".deletable-edge-delete-btn { width: 20px; height: 20px; border: 0px solid #ffff…" at bounding box center [525, 259] width 571 height 407
drag, startPoint x: 478, startPoint y: 245, endPoint x: 486, endPoint y: 245, distance: 8.1
click at [486, 245] on div "A tool that can be used to search the internet with a search_query. Supports di…" at bounding box center [457, 246] width 87 height 14
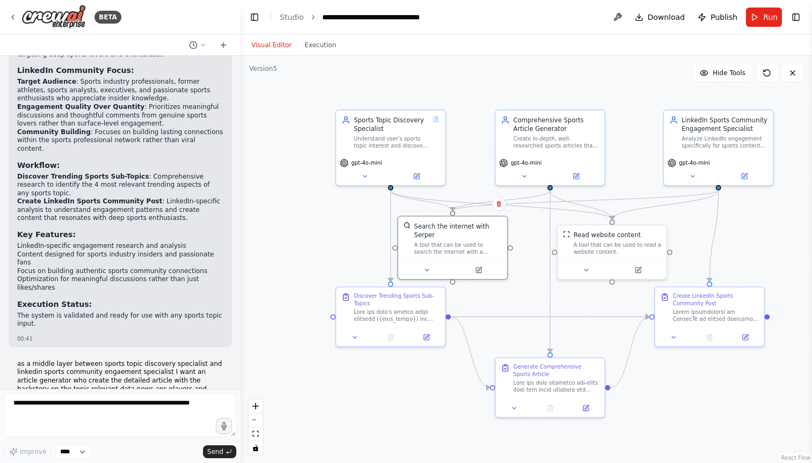
scroll to position [11927, 0]
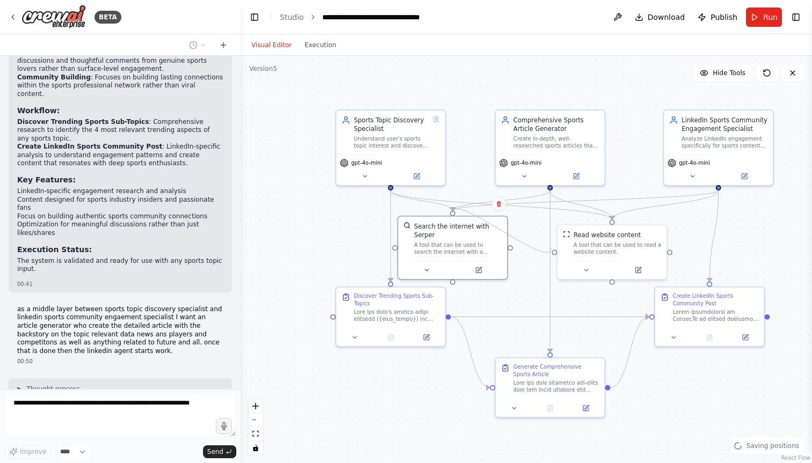
drag, startPoint x: 511, startPoint y: 247, endPoint x: 551, endPoint y: 248, distance: 39.7
click at [551, 248] on div ".deletable-edge-delete-btn { width: 20px; height: 20px; border: 0px solid #ffff…" at bounding box center [526, 233] width 471 height 336
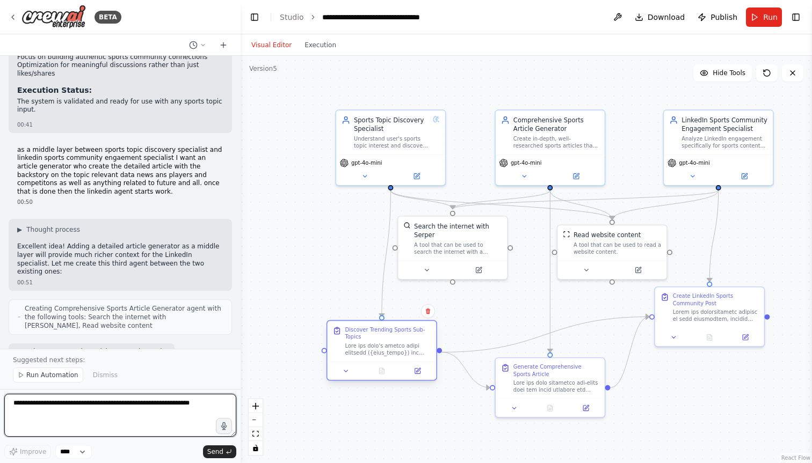
drag, startPoint x: 412, startPoint y: 317, endPoint x: 404, endPoint y: 353, distance: 37.4
click at [404, 353] on div at bounding box center [388, 349] width 86 height 14
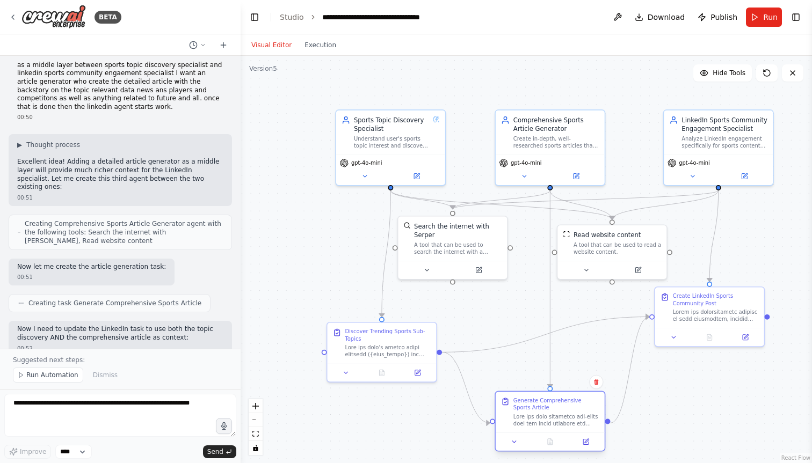
drag, startPoint x: 548, startPoint y: 386, endPoint x: 548, endPoint y: 420, distance: 33.3
click at [548, 420] on div at bounding box center [556, 420] width 86 height 14
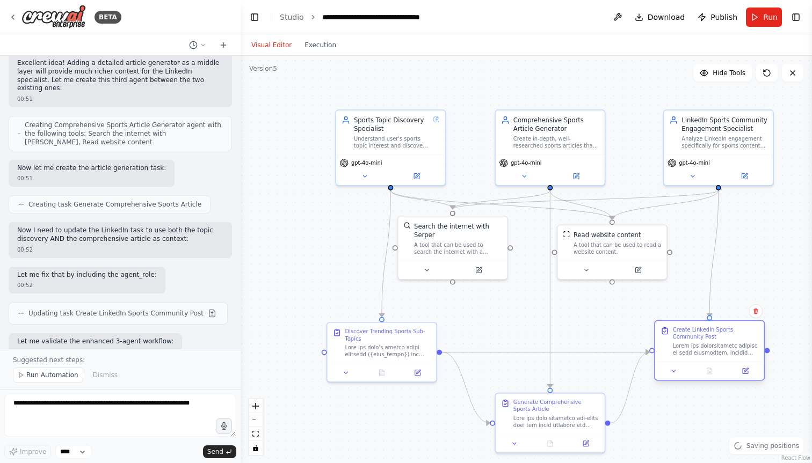
drag, startPoint x: 710, startPoint y: 295, endPoint x: 711, endPoint y: 327, distance: 32.2
click at [711, 327] on div "Create LinkedIn Sports Community Post" at bounding box center [716, 333] width 86 height 14
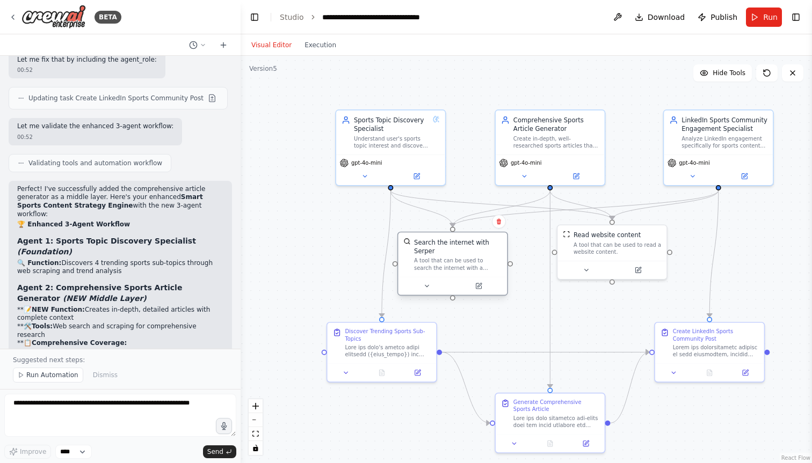
drag, startPoint x: 477, startPoint y: 233, endPoint x: 478, endPoint y: 253, distance: 20.4
click at [478, 253] on div "Search the internet with Serper" at bounding box center [457, 247] width 87 height 18
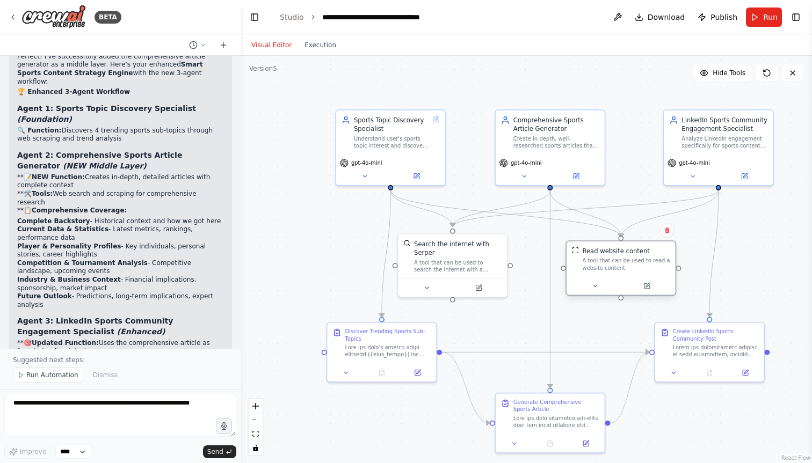
drag, startPoint x: 621, startPoint y: 247, endPoint x: 633, endPoint y: 261, distance: 18.3
click at [633, 261] on div "A tool that can be used to read a website content." at bounding box center [625, 264] width 87 height 14
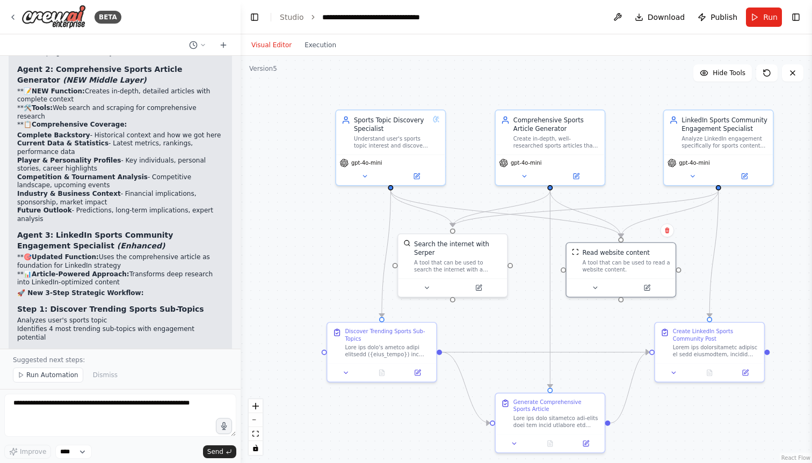
scroll to position [12713, 0]
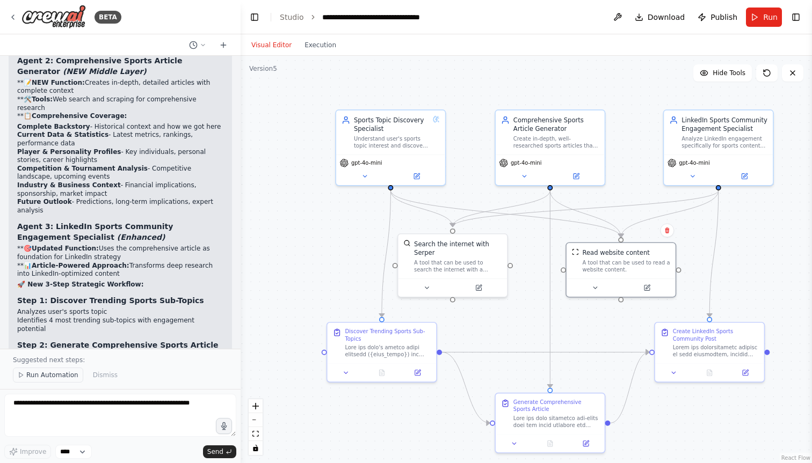
click at [71, 373] on span "Run Automation" at bounding box center [52, 375] width 52 height 9
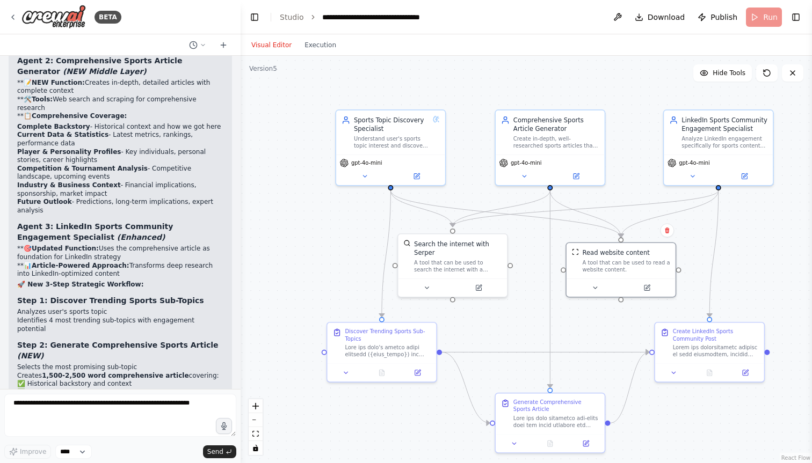
scroll to position [12672, 0]
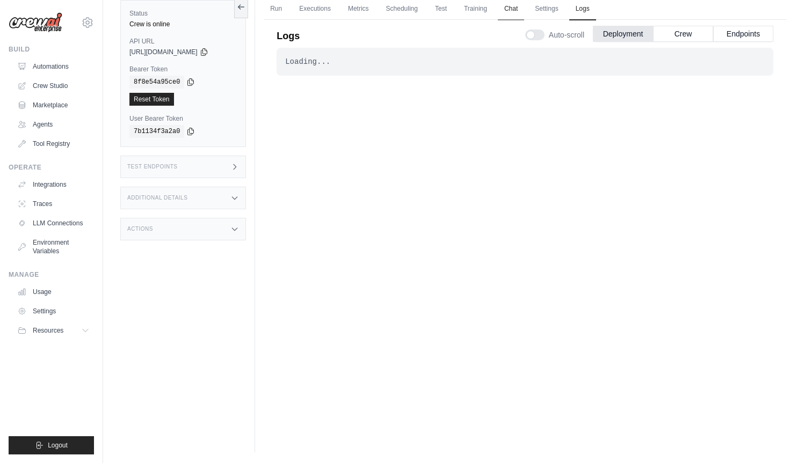
click at [510, 9] on link "Chat" at bounding box center [511, 9] width 26 height 23
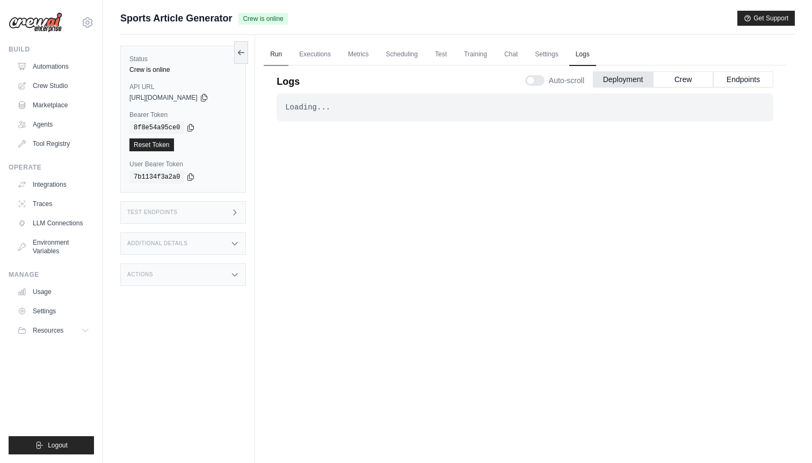
click at [283, 58] on link "Run" at bounding box center [276, 54] width 25 height 23
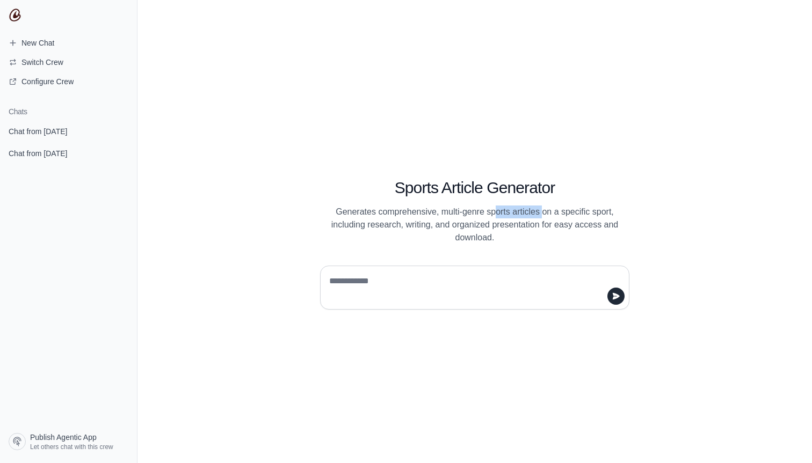
drag, startPoint x: 495, startPoint y: 211, endPoint x: 542, endPoint y: 211, distance: 46.7
click at [542, 211] on p "Generates comprehensive, multi-genre sports articles on a specific sport, inclu…" at bounding box center [474, 225] width 309 height 39
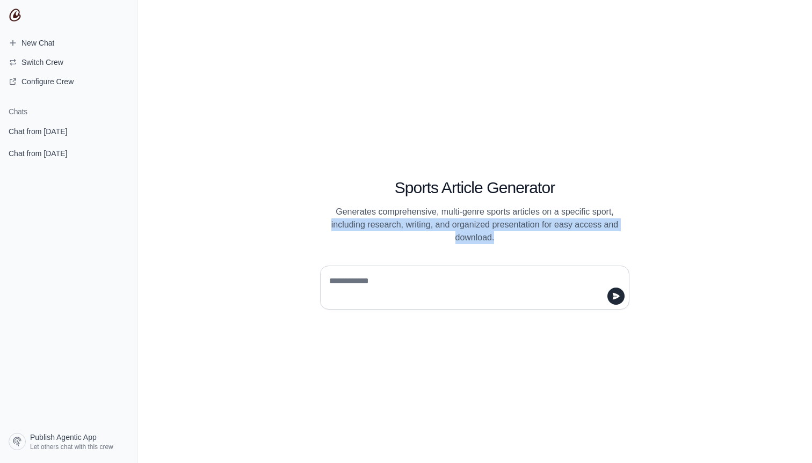
drag, startPoint x: 329, startPoint y: 224, endPoint x: 515, endPoint y: 239, distance: 186.3
click at [515, 239] on p "Generates comprehensive, multi-genre sports articles on a specific sport, inclu…" at bounding box center [474, 225] width 309 height 39
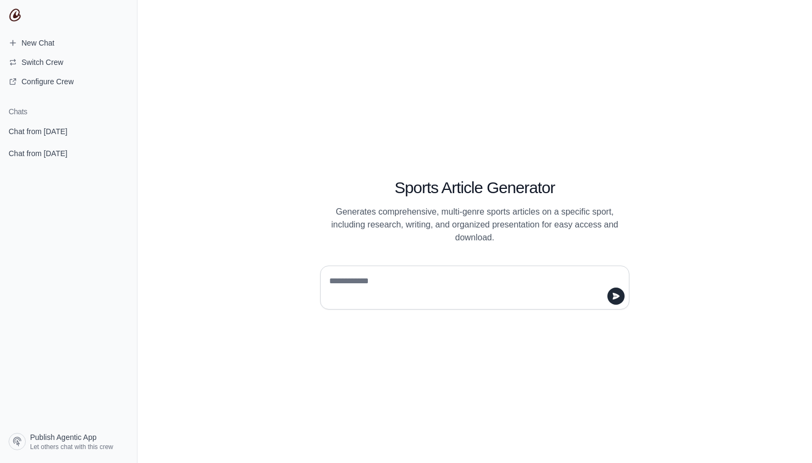
click at [456, 273] on textarea at bounding box center [471, 288] width 289 height 30
click at [355, 280] on textarea "**********" at bounding box center [471, 288] width 289 height 30
type textarea "**********"
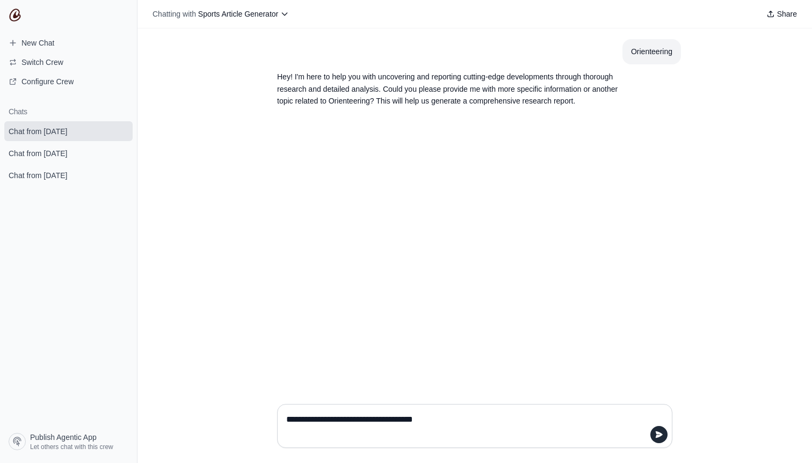
type textarea "**********"
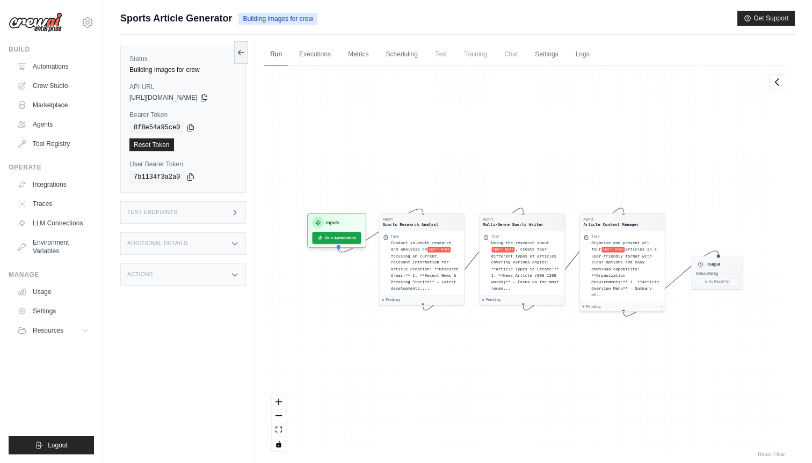
click at [279, 28] on div "Submit a support request Describe your issue or question * Please be specific a…" at bounding box center [457, 23] width 674 height 24
click at [54, 201] on link "Traces" at bounding box center [54, 203] width 81 height 17
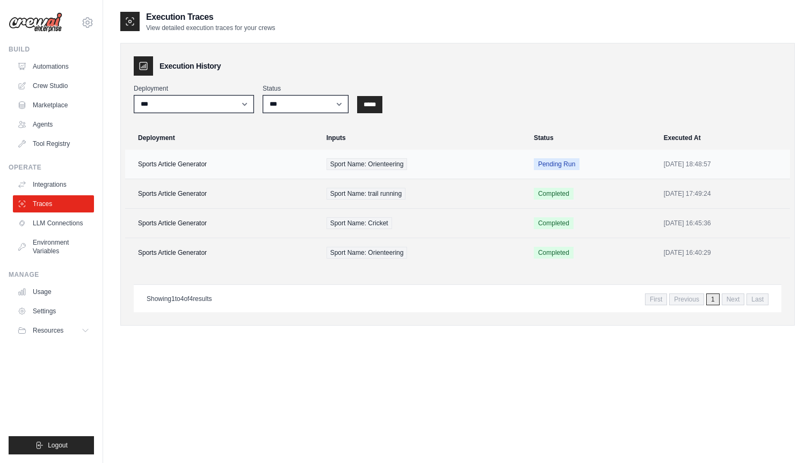
click at [484, 167] on div "Sport Name: Orienteering" at bounding box center [423, 164] width 194 height 12
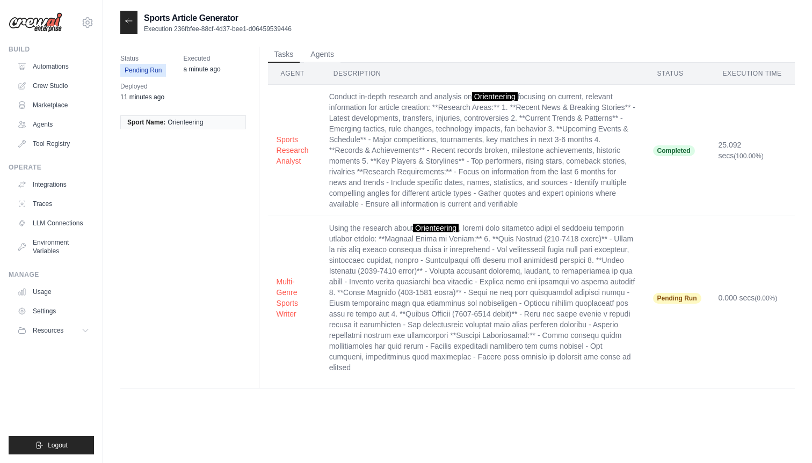
click at [319, 43] on div "Status Pending Run Executed a minute ago Deployed 11 minutes ago Sport Name: Or…" at bounding box center [457, 217] width 674 height 366
click at [319, 50] on button "Agents" at bounding box center [322, 54] width 37 height 16
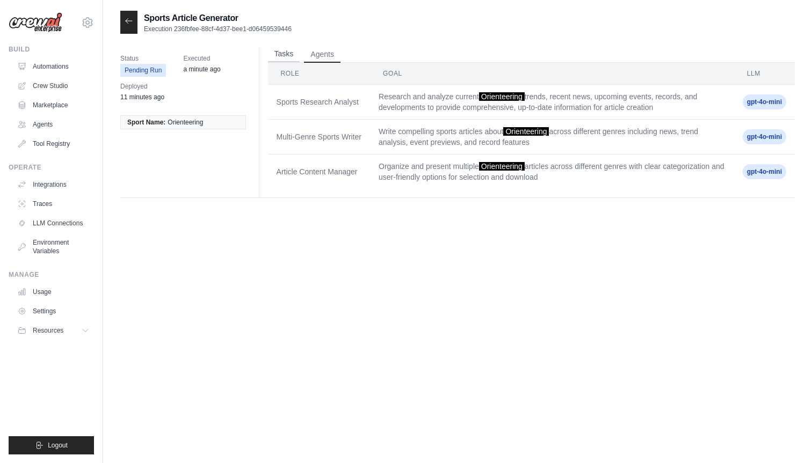
click at [288, 56] on button "Tasks" at bounding box center [284, 54] width 32 height 16
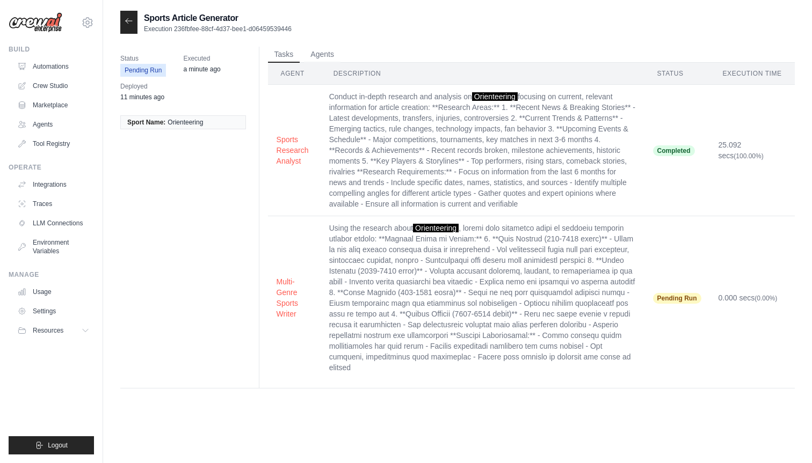
click at [129, 20] on icon at bounding box center [129, 21] width 9 height 9
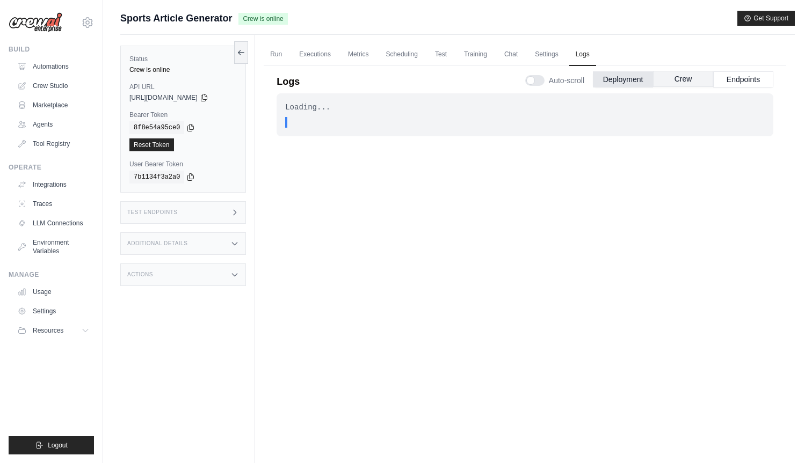
click at [671, 74] on button "Crew" at bounding box center [683, 79] width 60 height 16
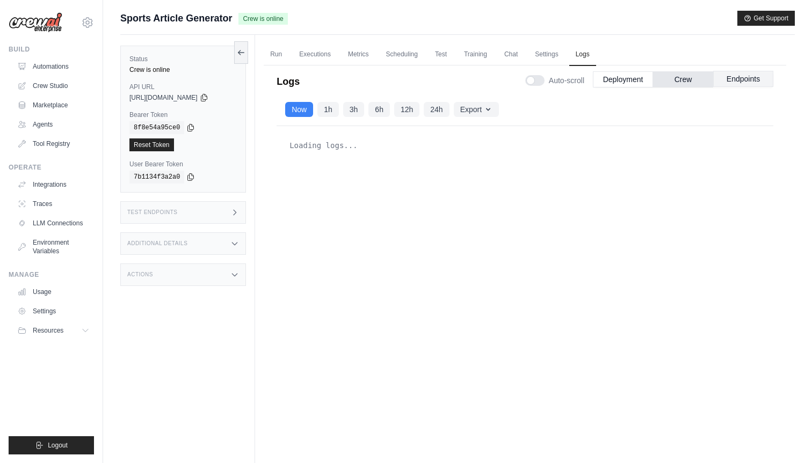
click at [735, 80] on button "Endpoints" at bounding box center [743, 79] width 60 height 16
click at [616, 80] on button "Deployment" at bounding box center [623, 79] width 60 height 16
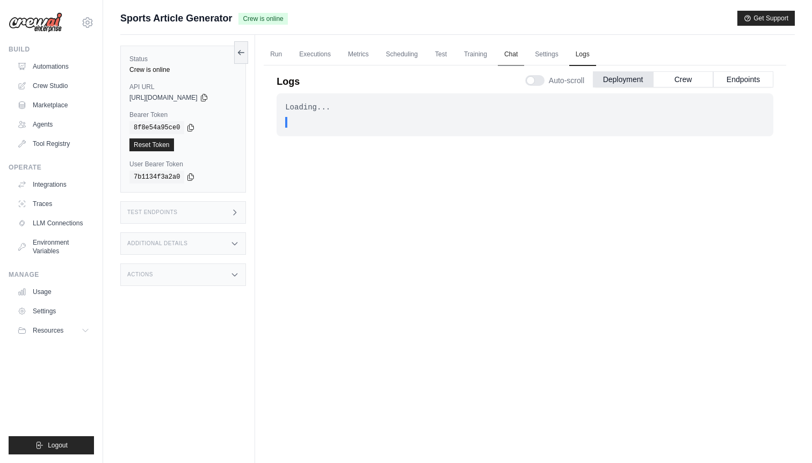
click at [510, 53] on link "Chat" at bounding box center [511, 54] width 26 height 23
click at [41, 189] on link "Integrations" at bounding box center [54, 184] width 81 height 17
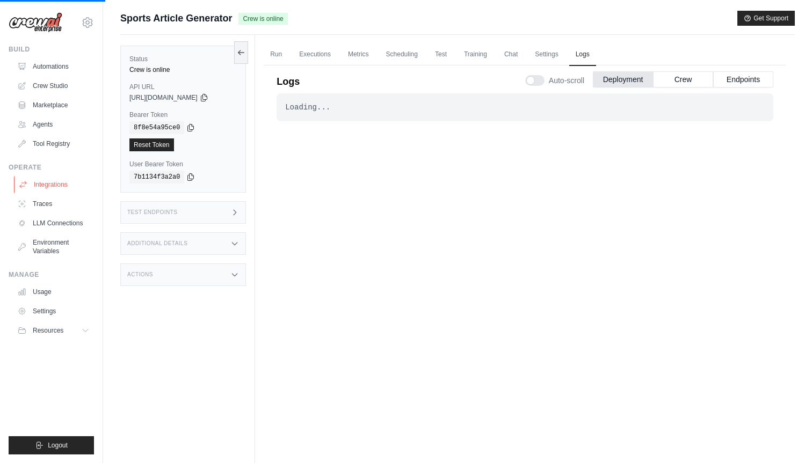
click at [53, 186] on link "Integrations" at bounding box center [54, 184] width 81 height 17
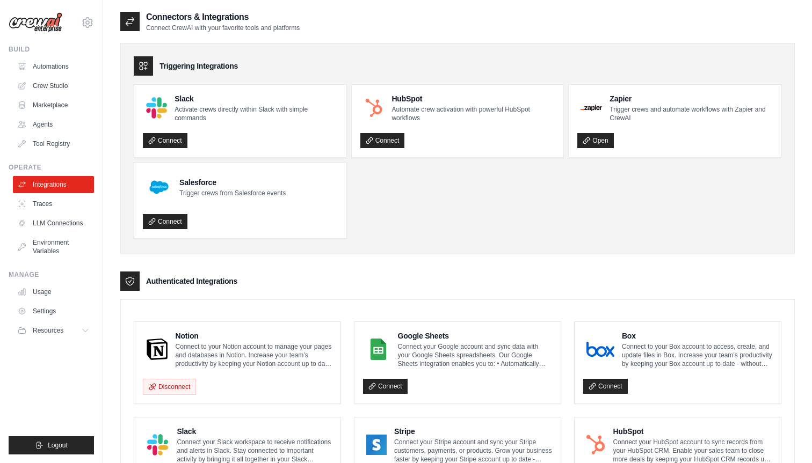
click at [249, 70] on div "Triggering Integrations" at bounding box center [457, 65] width 647 height 19
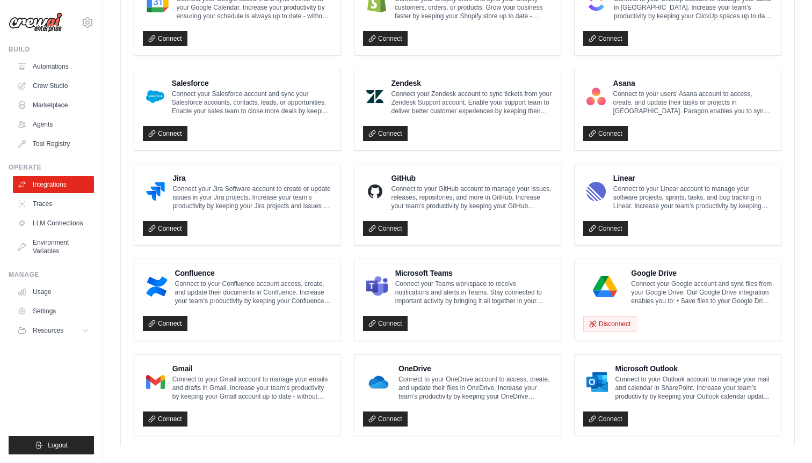
scroll to position [546, 0]
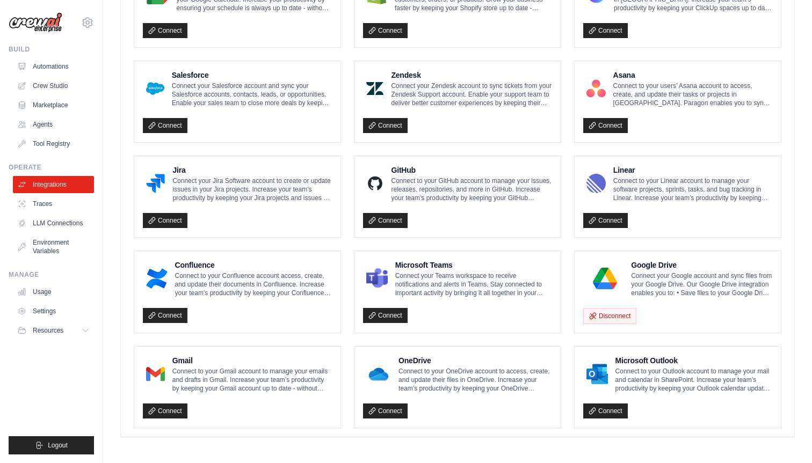
click at [173, 236] on li "Jira Connect your Jira Software account to create or update issues in your Jira…" at bounding box center [237, 197] width 207 height 82
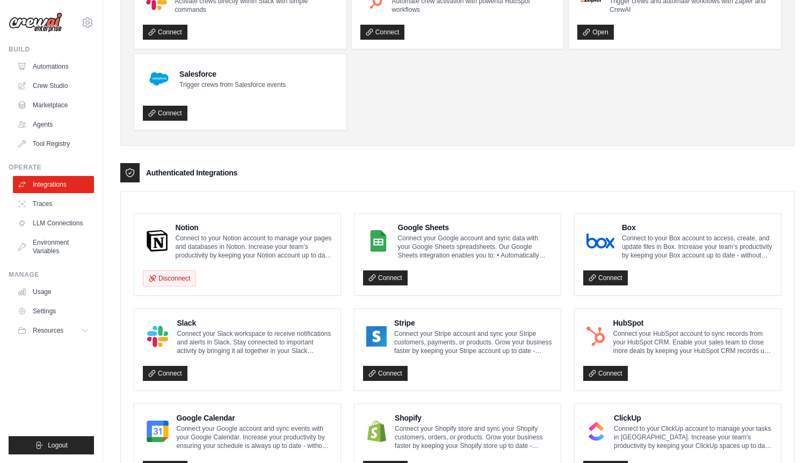
scroll to position [0, 0]
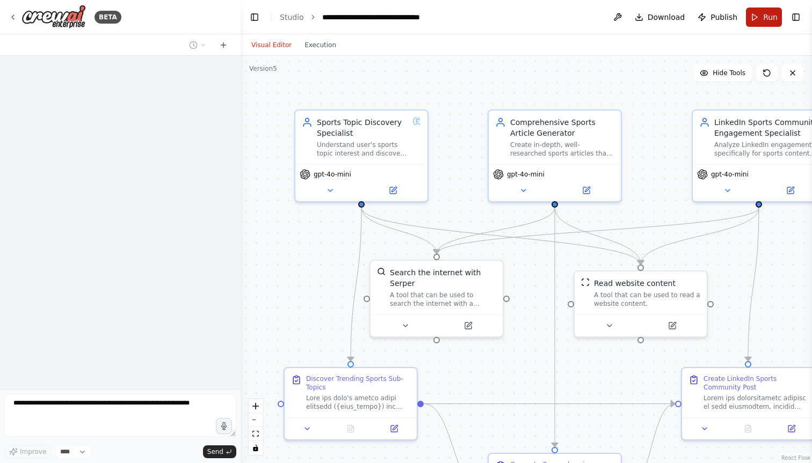
click at [757, 16] on button "Run" at bounding box center [764, 17] width 36 height 19
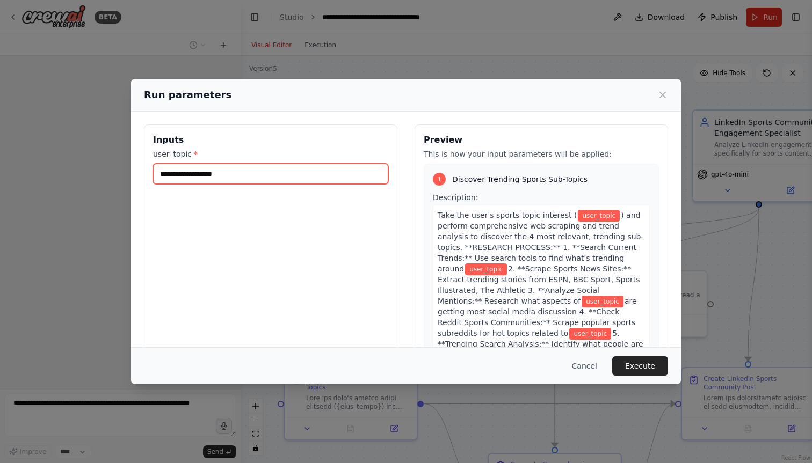
click at [228, 176] on input "user_topic *" at bounding box center [270, 174] width 235 height 20
type input "*******"
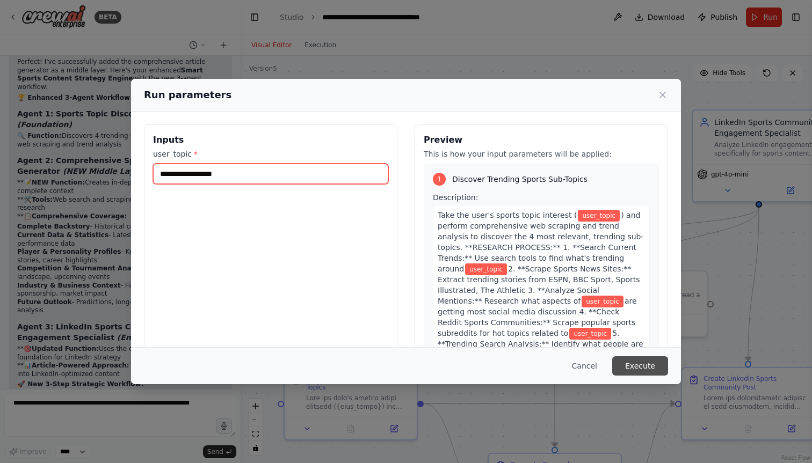
scroll to position [12786, 0]
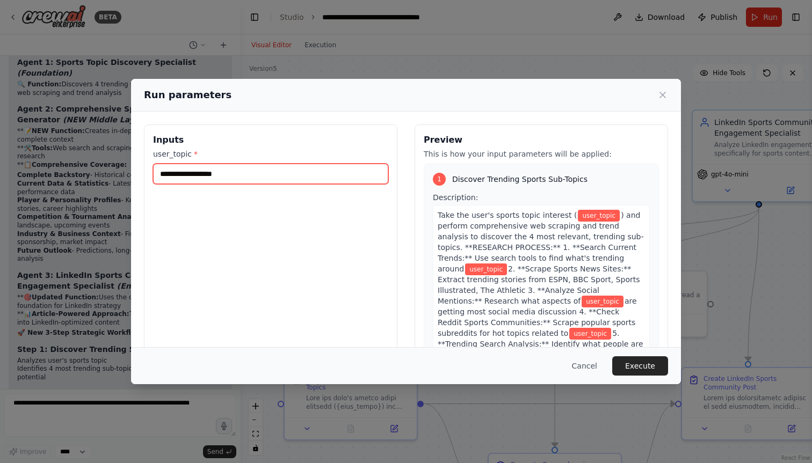
click at [284, 179] on input "user_topic *" at bounding box center [270, 174] width 235 height 20
type input "*******"
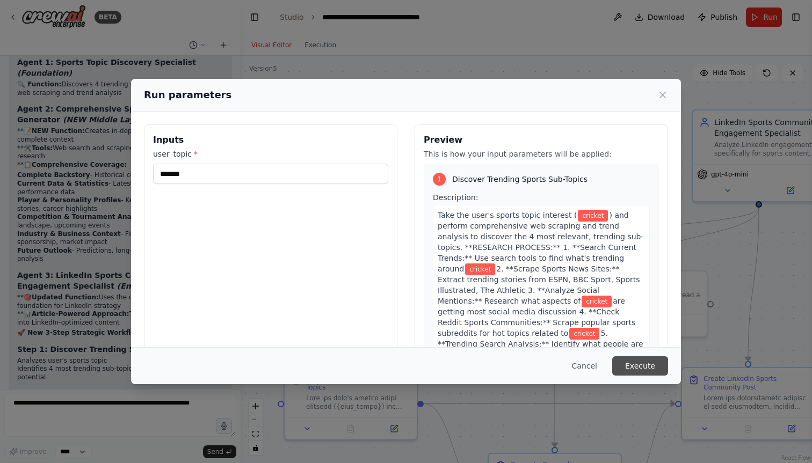
click at [656, 361] on button "Execute" at bounding box center [640, 365] width 56 height 19
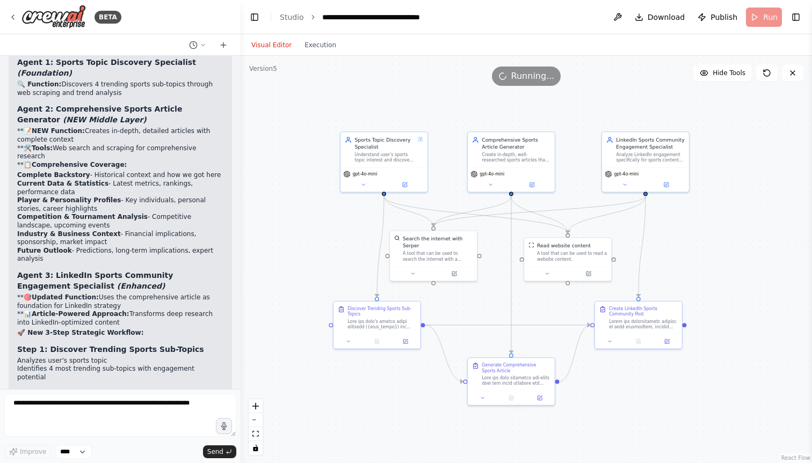
drag, startPoint x: 410, startPoint y: 116, endPoint x: 433, endPoint y: 109, distance: 24.8
click at [433, 109] on div ".deletable-edge-delete-btn { width: 20px; height: 20px; border: 0px solid #ffff…" at bounding box center [525, 259] width 571 height 407
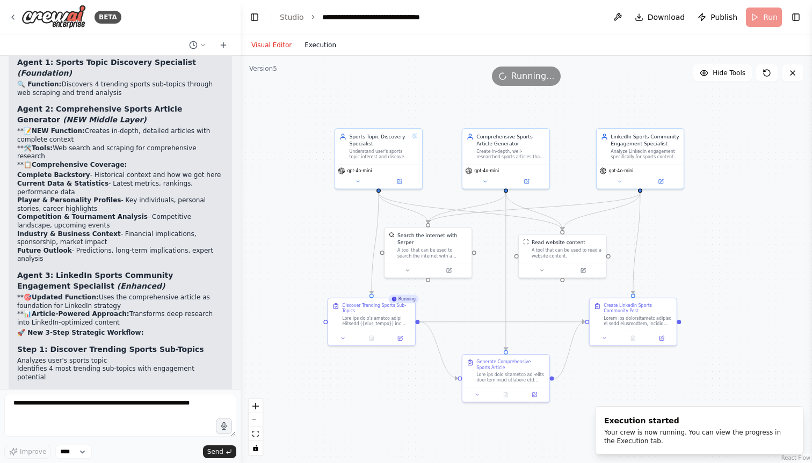
click at [327, 40] on button "Execution" at bounding box center [320, 45] width 45 height 13
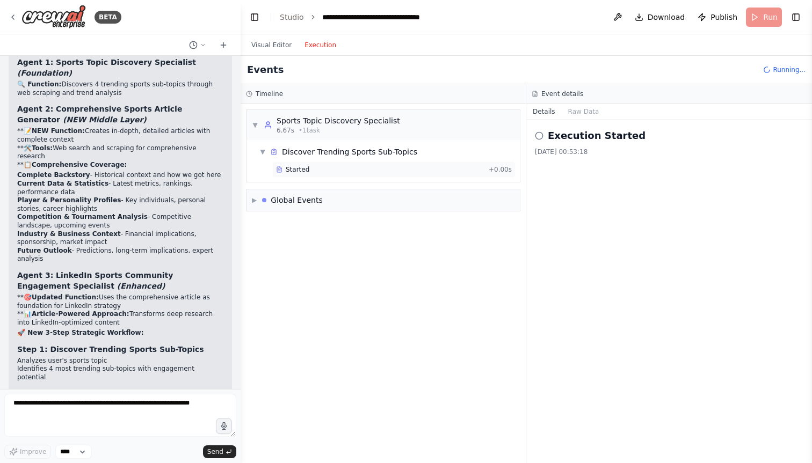
click at [355, 172] on div "Started" at bounding box center [380, 169] width 208 height 9
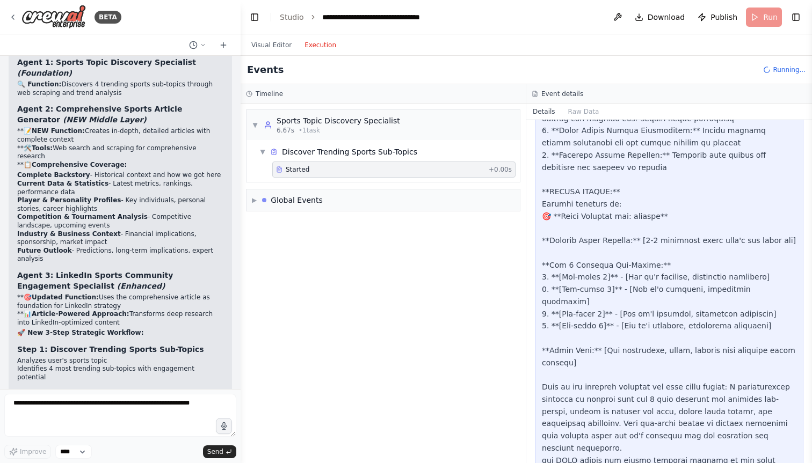
scroll to position [214, 0]
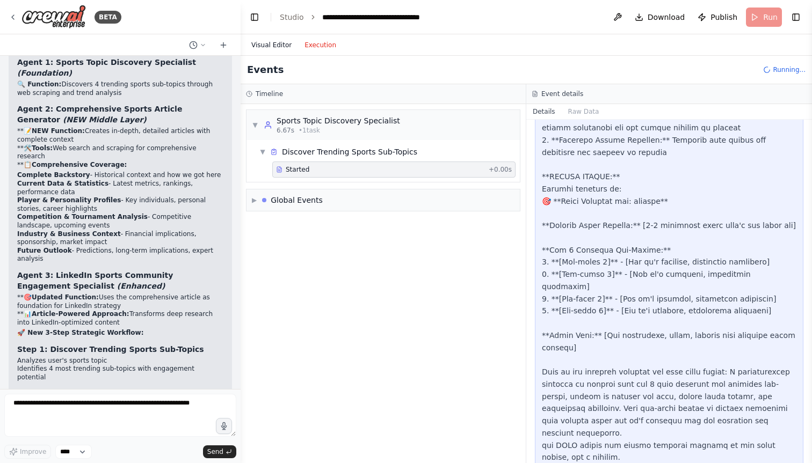
click at [268, 41] on button "Visual Editor" at bounding box center [271, 45] width 53 height 13
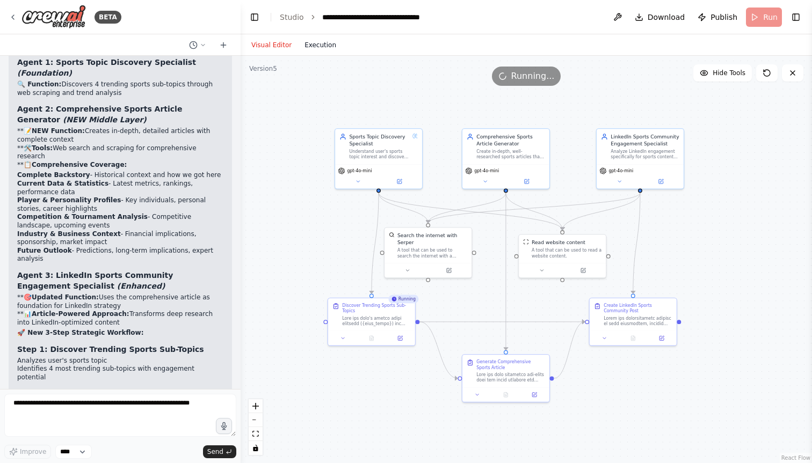
click at [308, 40] on button "Execution" at bounding box center [320, 45] width 45 height 13
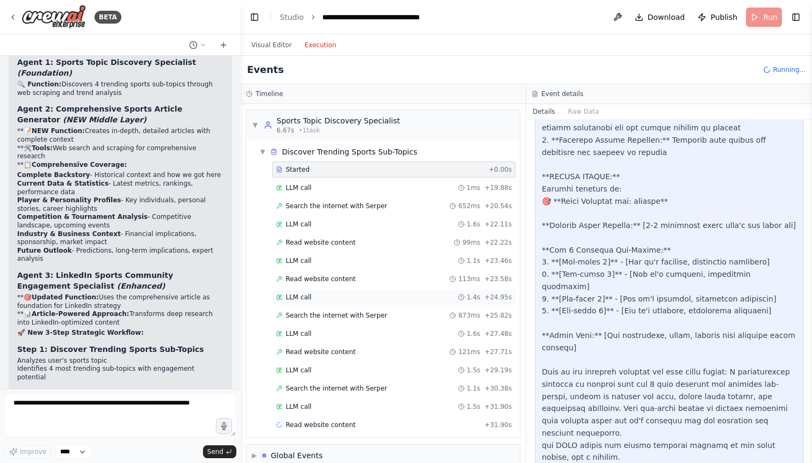
scroll to position [16, 0]
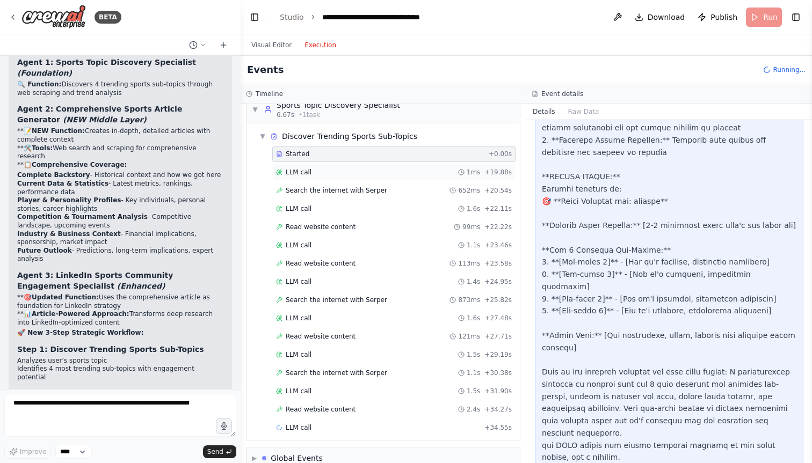
click at [345, 172] on div "LLM call 1ms + 19.88s" at bounding box center [394, 172] width 236 height 9
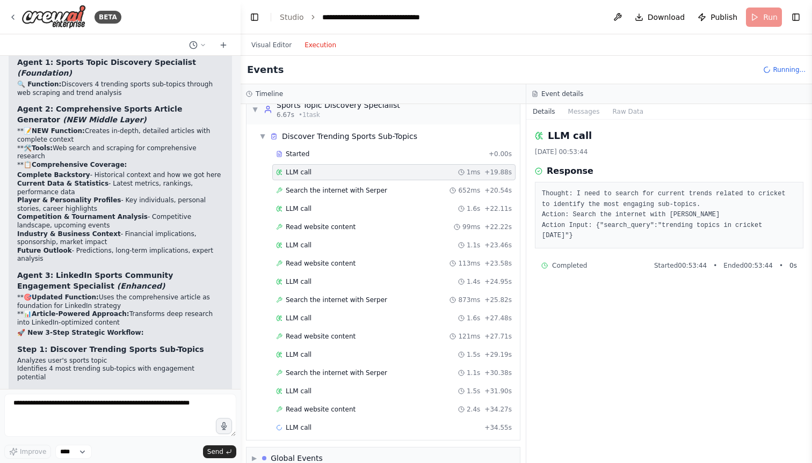
click at [360, 181] on div "Started + 0.00s LLM call 1ms + 19.88s Search the internet with Serper 652ms + 2…" at bounding box center [387, 292] width 265 height 292
click at [360, 201] on div "LLM call 1.6s + 22.11s" at bounding box center [393, 209] width 243 height 16
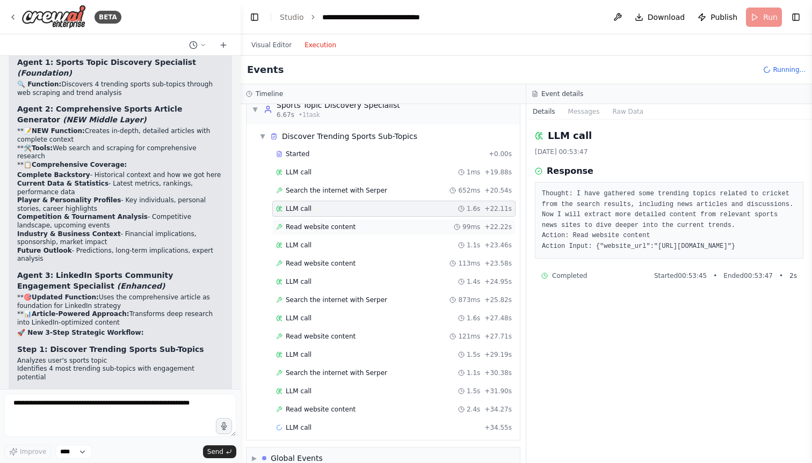
click at [349, 223] on span "Read website content" at bounding box center [321, 227] width 70 height 9
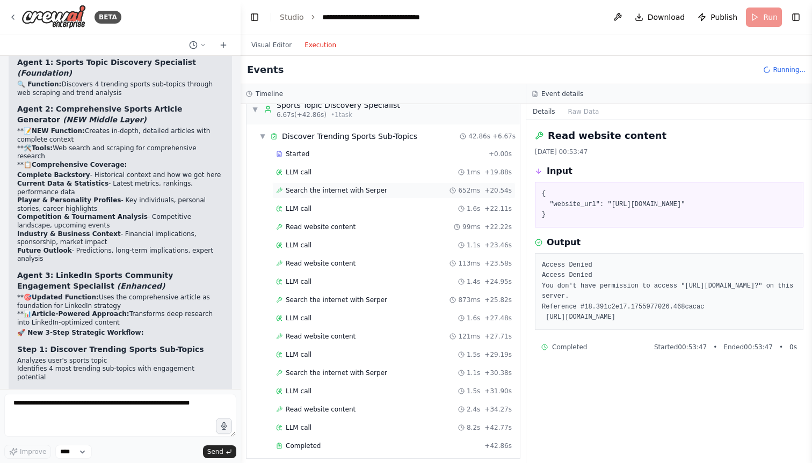
click at [365, 189] on span "Search the internet with Serper" at bounding box center [336, 190] width 101 height 9
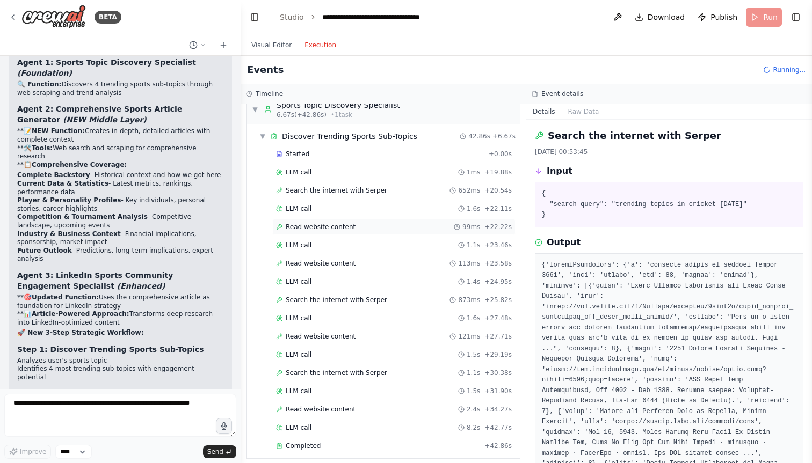
click at [361, 228] on div "Read website content 99ms + 22.22s" at bounding box center [394, 227] width 236 height 9
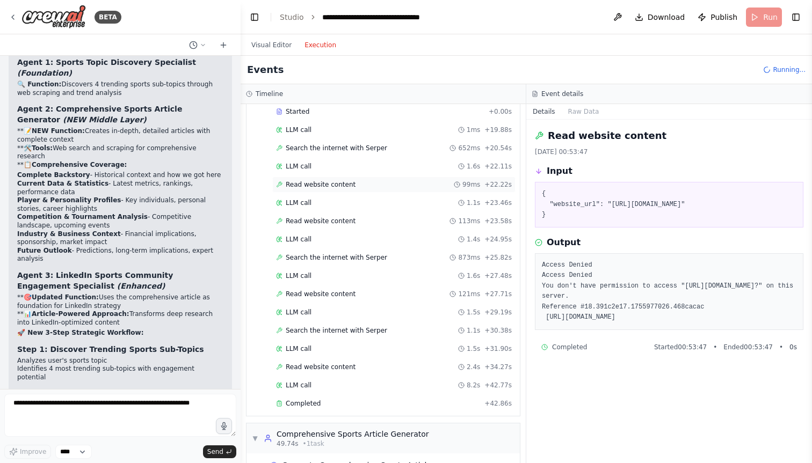
scroll to position [65, 0]
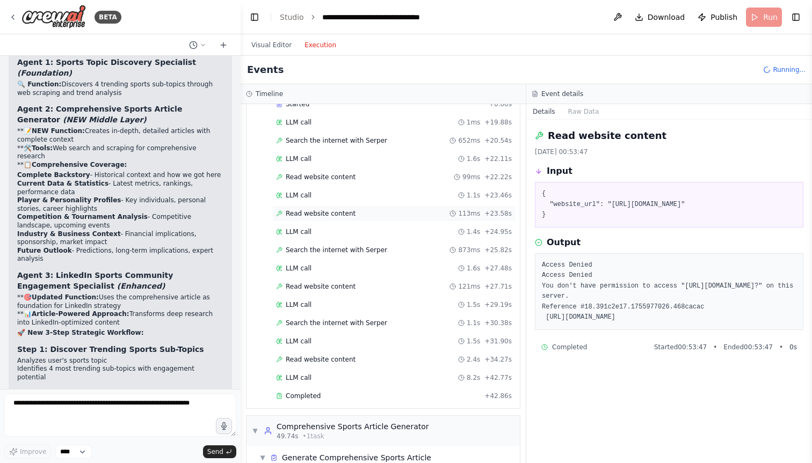
click at [359, 212] on div "Read website content 113ms + 23.58s" at bounding box center [394, 213] width 236 height 9
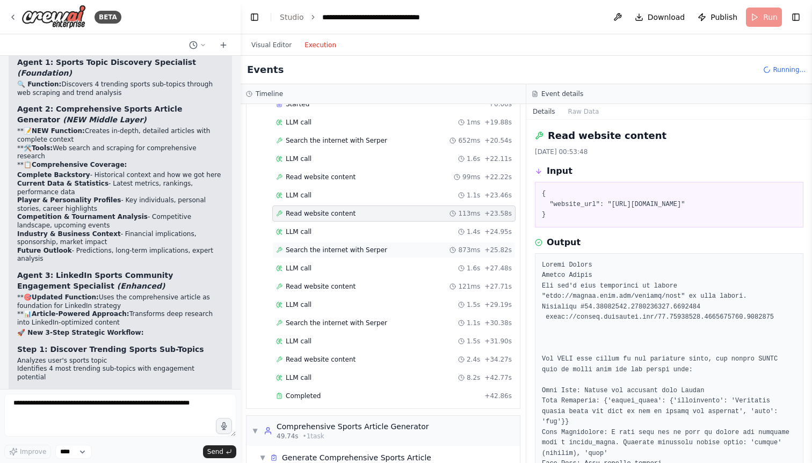
click at [362, 250] on span "Search the internet with Serper" at bounding box center [336, 250] width 101 height 9
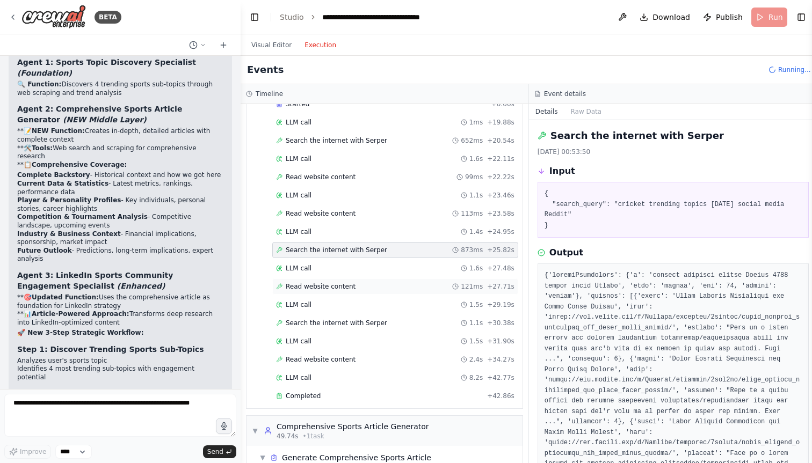
click at [360, 287] on div "Read website content 121ms + 27.71s" at bounding box center [395, 286] width 238 height 9
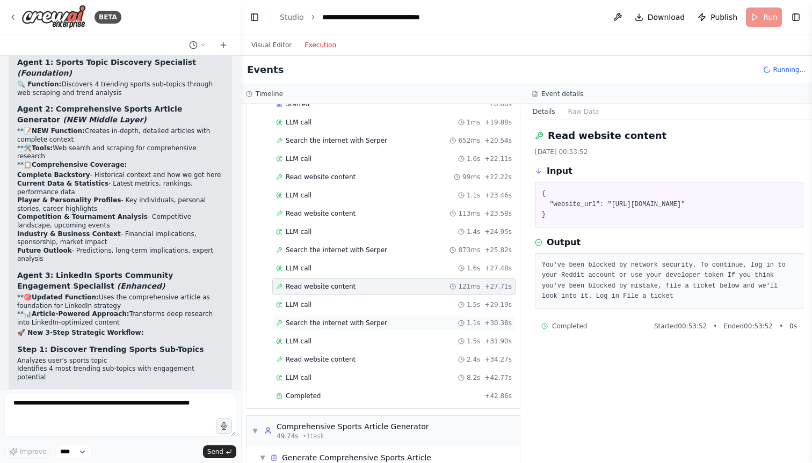
click at [352, 319] on span "Search the internet with Serper" at bounding box center [336, 323] width 101 height 9
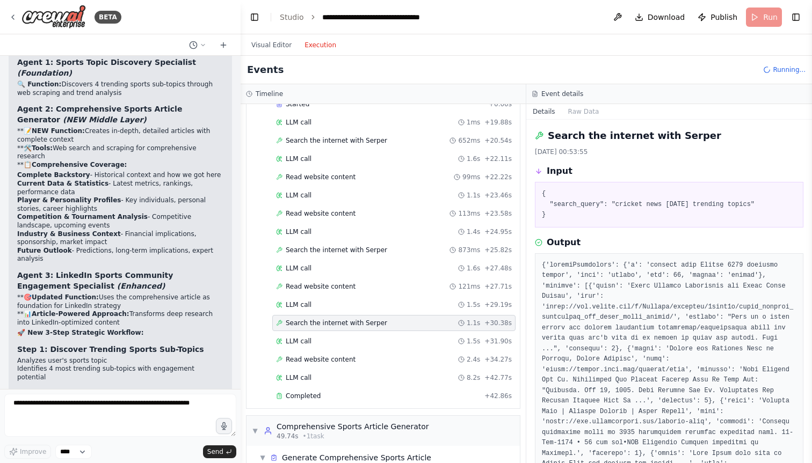
scroll to position [104, 0]
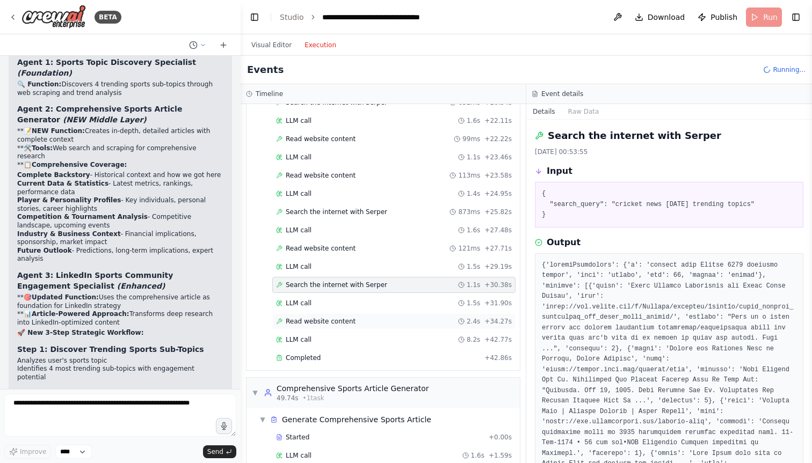
click at [349, 319] on span "Read website content" at bounding box center [321, 321] width 70 height 9
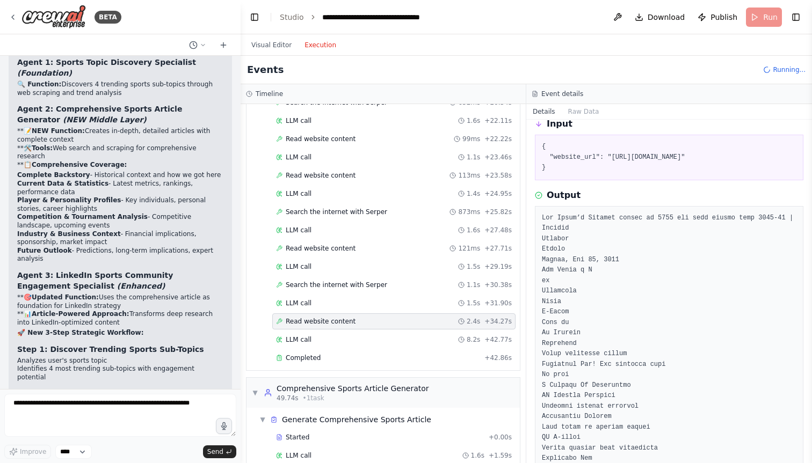
scroll to position [127, 0]
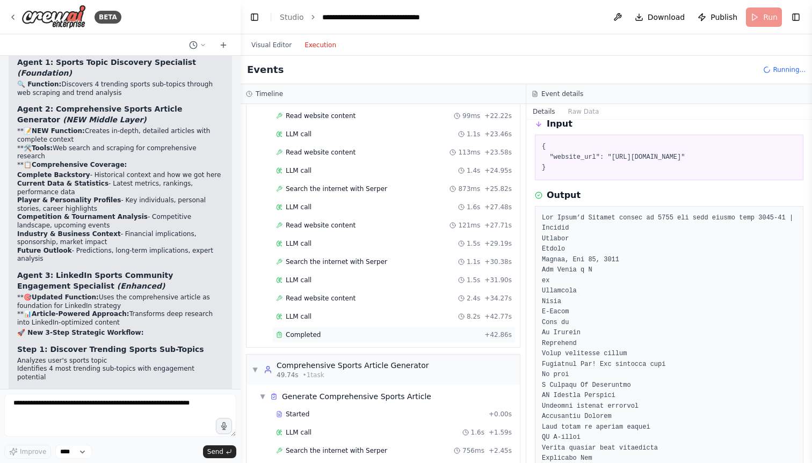
click at [333, 334] on div "Completed" at bounding box center [378, 335] width 204 height 9
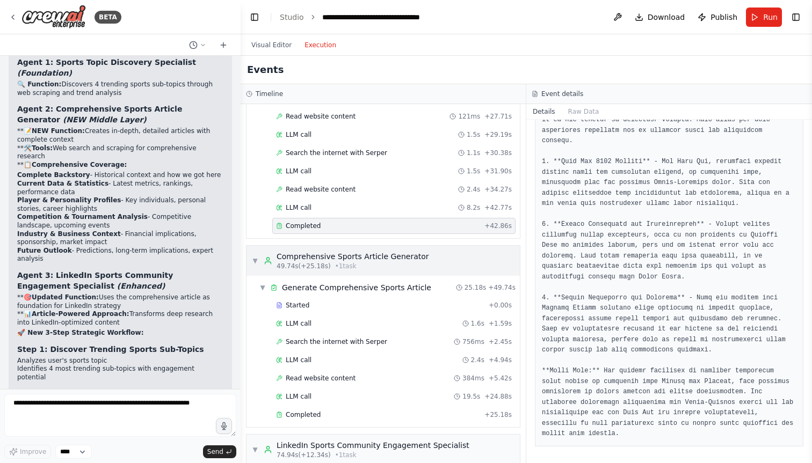
scroll to position [239, 0]
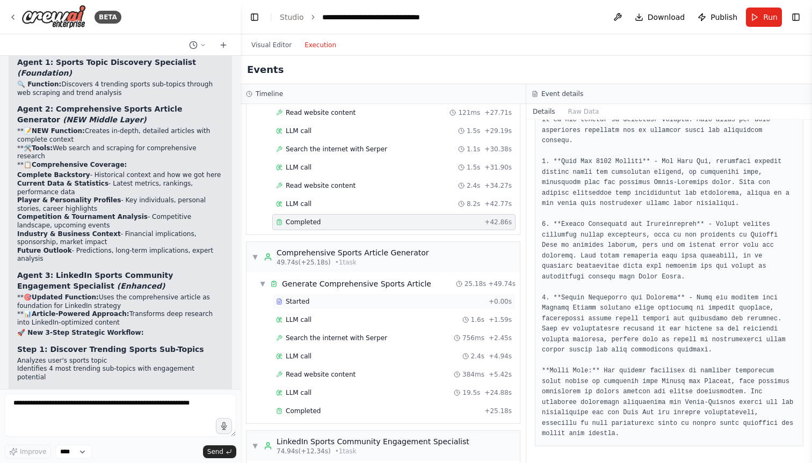
click at [334, 303] on div "Started" at bounding box center [380, 301] width 208 height 9
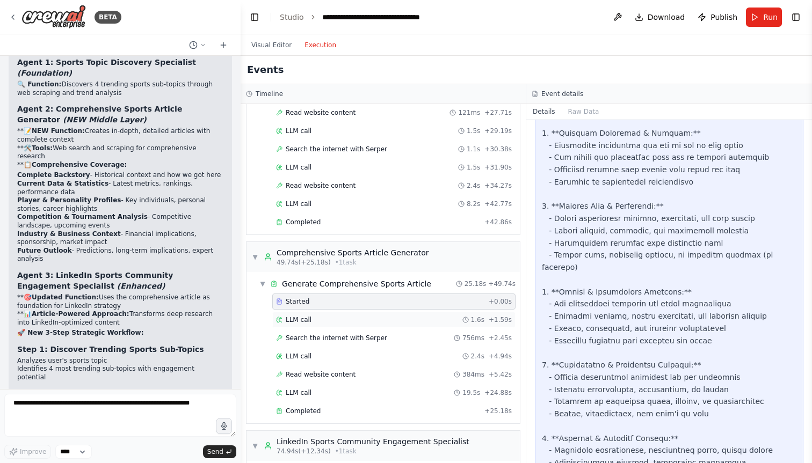
click at [343, 321] on div "LLM call 1.6s + 1.59s" at bounding box center [394, 320] width 236 height 9
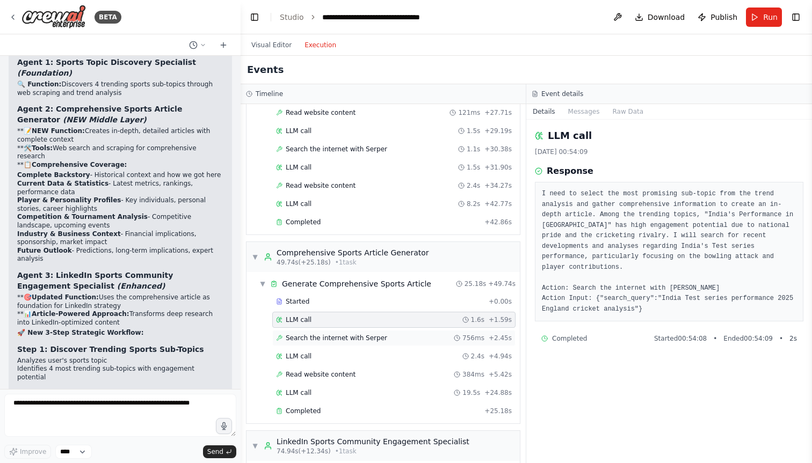
click at [349, 339] on span "Search the internet with Serper" at bounding box center [336, 338] width 101 height 9
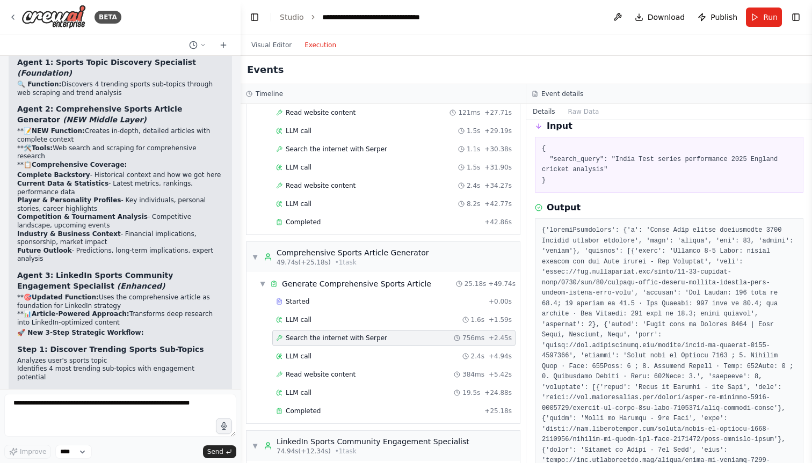
scroll to position [56, 0]
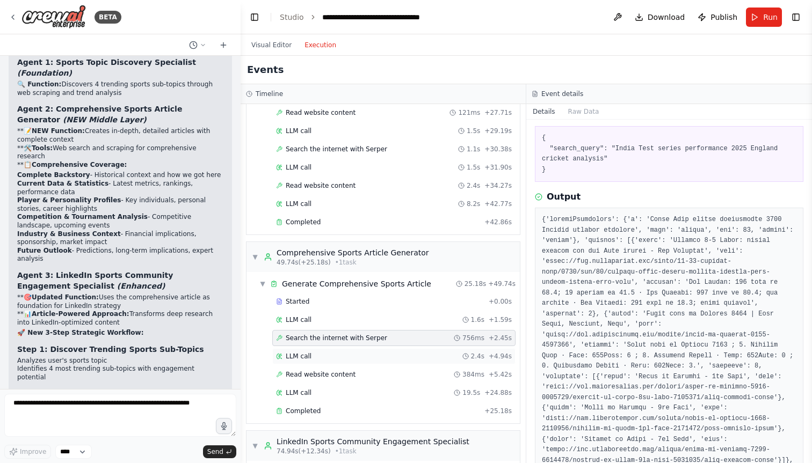
click at [375, 361] on div "LLM call 2.4s + 4.94s" at bounding box center [393, 356] width 243 height 16
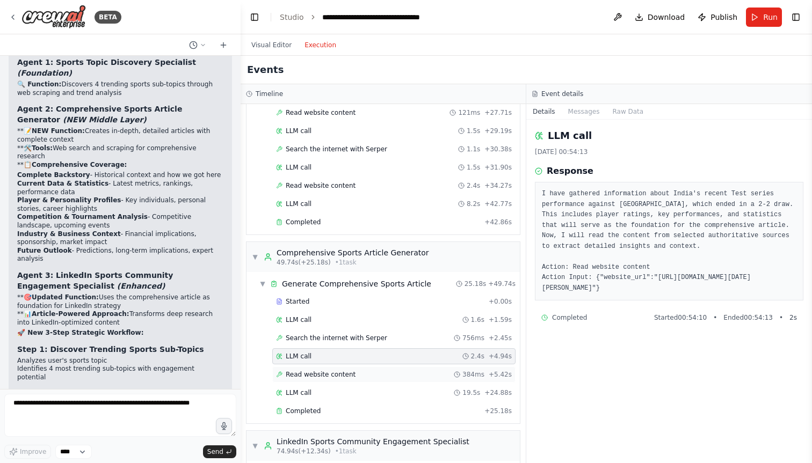
click at [358, 375] on div "Read website content 384ms + 5.42s" at bounding box center [394, 374] width 236 height 9
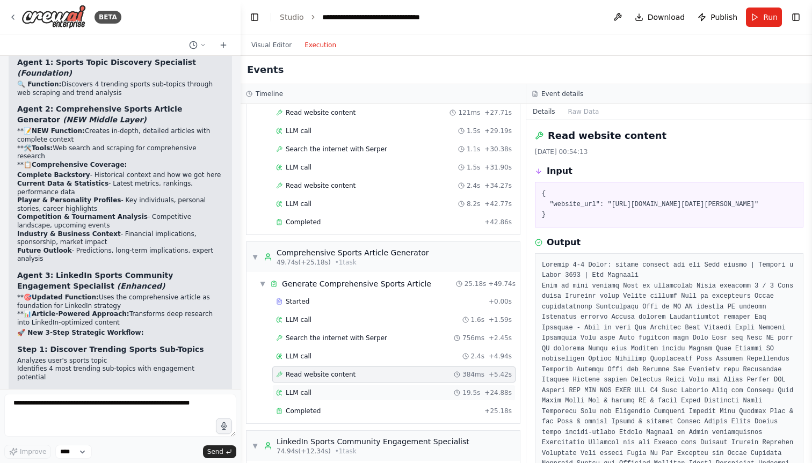
click at [367, 385] on div "LLM call 19.5s + 24.88s" at bounding box center [393, 393] width 243 height 16
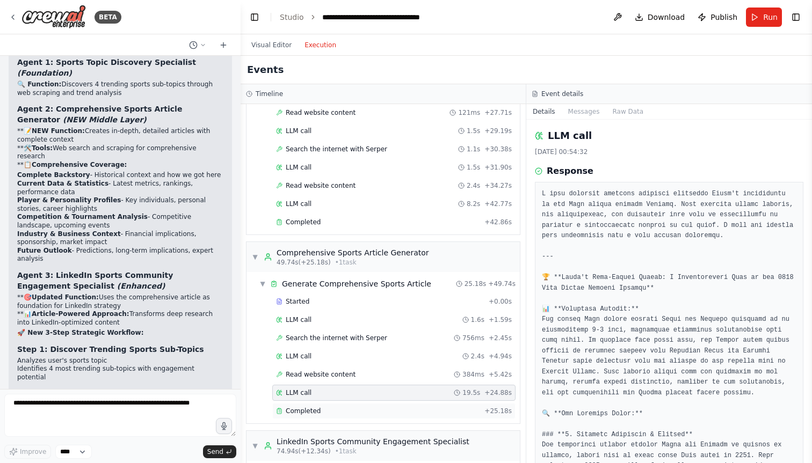
click at [368, 415] on div "Completed" at bounding box center [378, 411] width 204 height 9
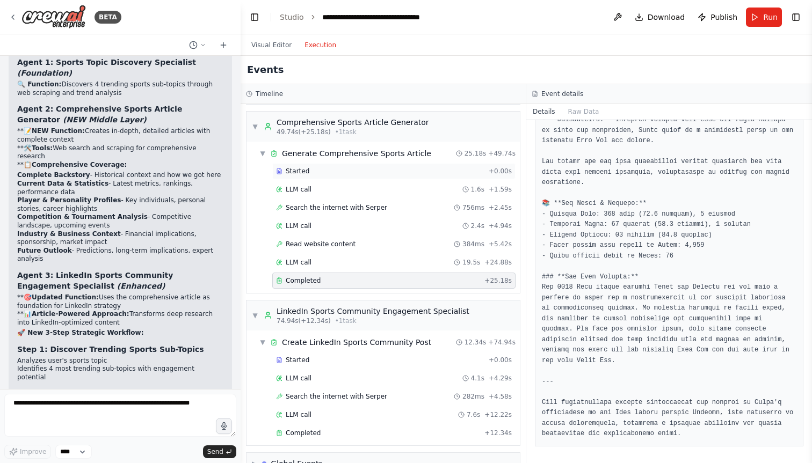
scroll to position [393, 0]
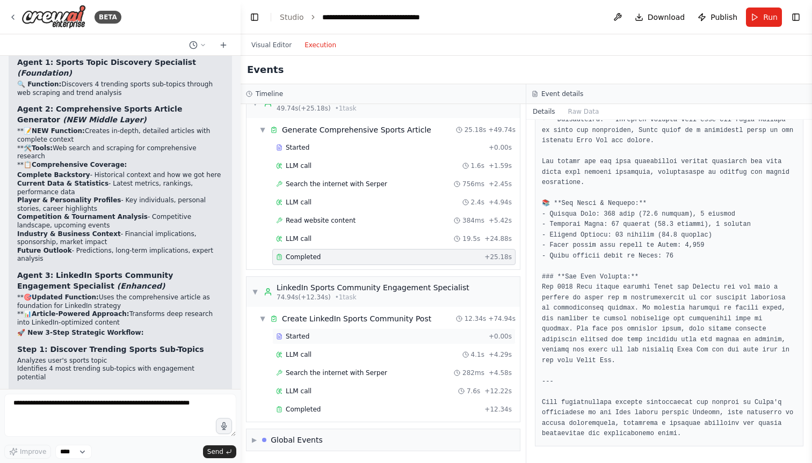
click at [339, 332] on div "Started" at bounding box center [380, 336] width 208 height 9
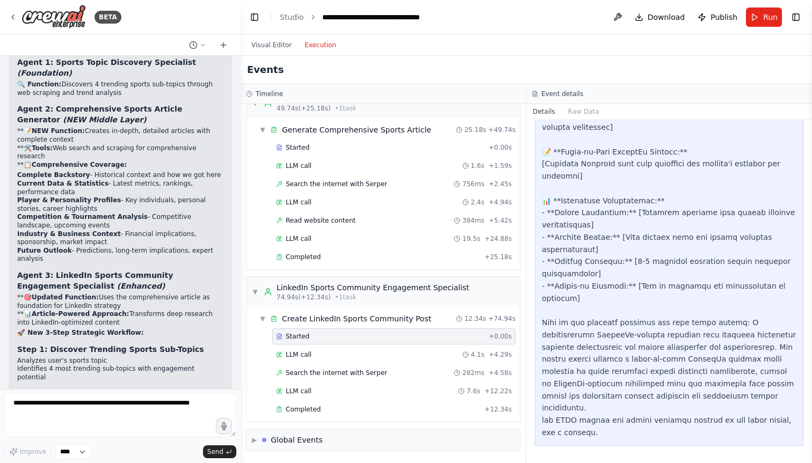
scroll to position [751, 0]
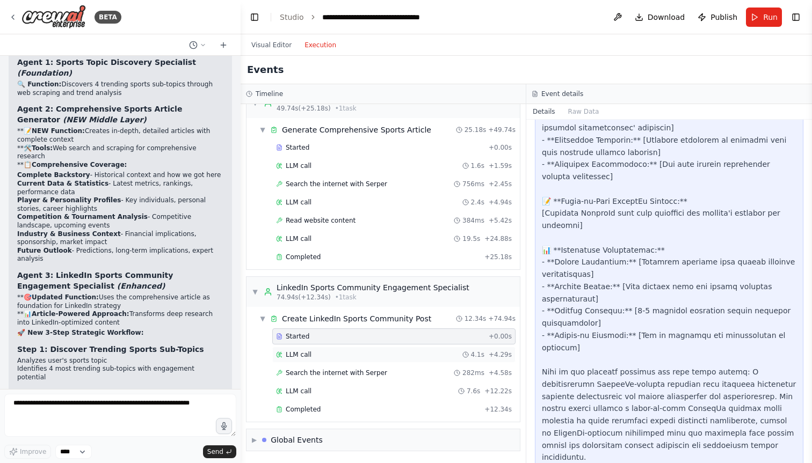
click at [358, 351] on div "LLM call 4.1s + 4.29s" at bounding box center [394, 355] width 236 height 9
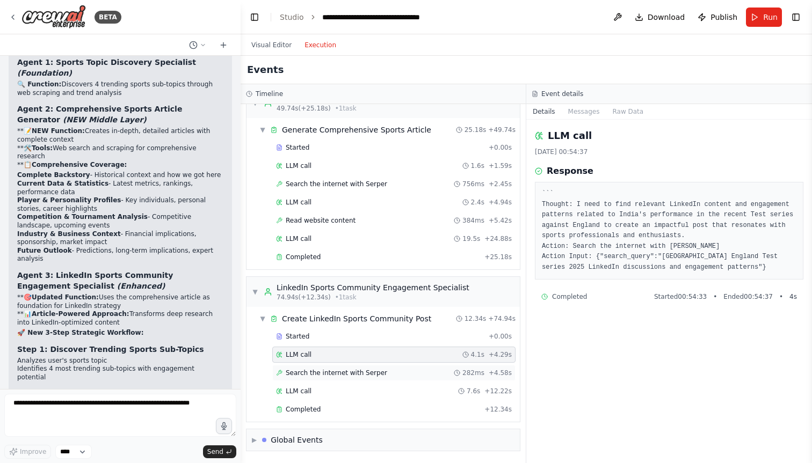
click at [370, 371] on span "Search the internet with Serper" at bounding box center [336, 373] width 101 height 9
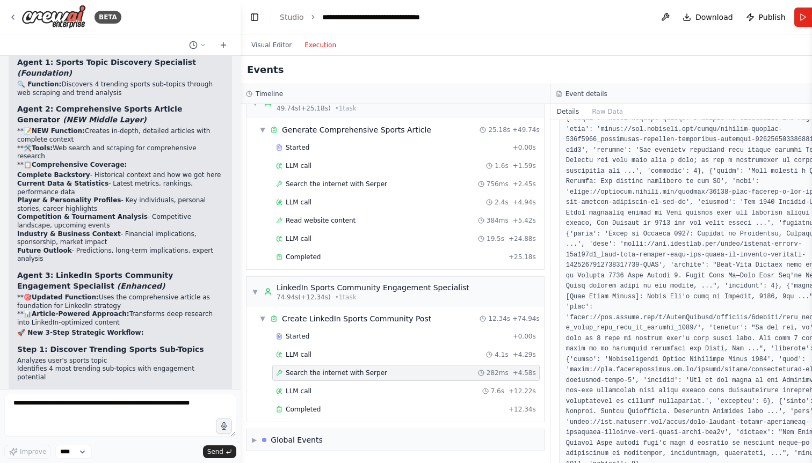
scroll to position [483, 0]
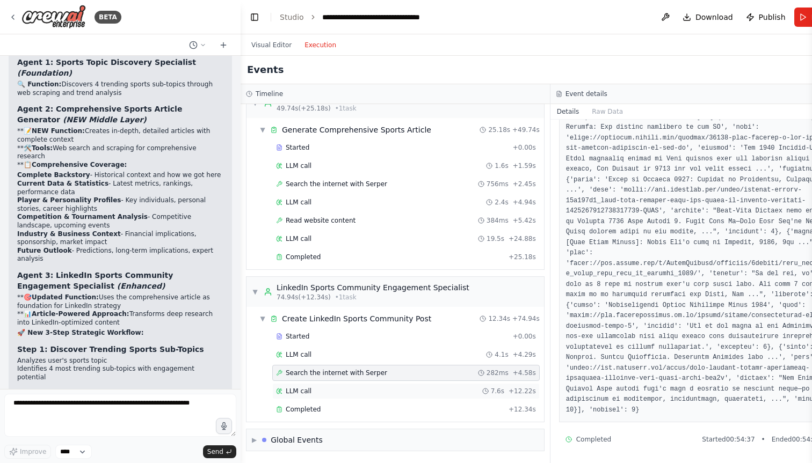
click at [358, 392] on div "LLM call 7.6s + 12.22s" at bounding box center [406, 391] width 260 height 9
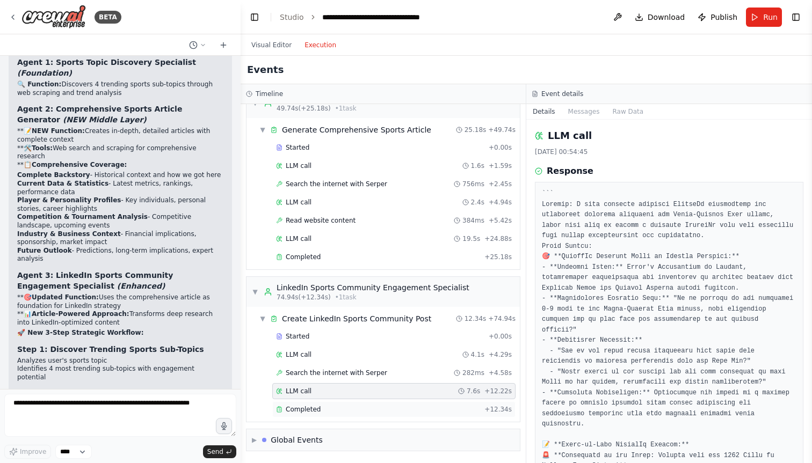
click at [359, 408] on div "Completed" at bounding box center [378, 409] width 204 height 9
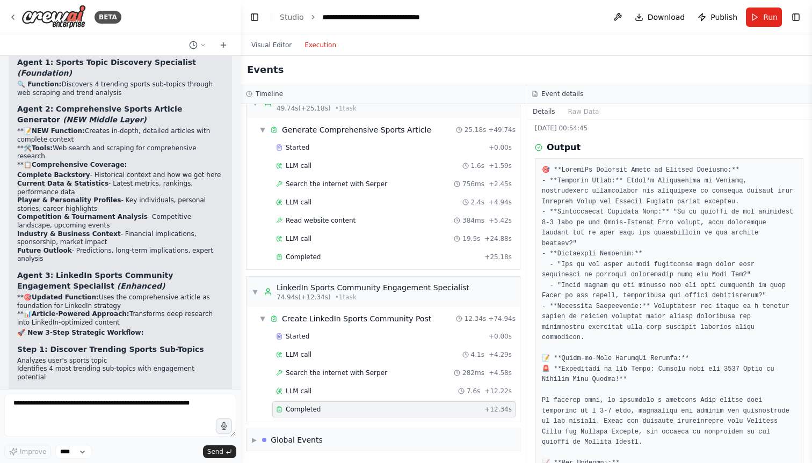
scroll to position [40, 0]
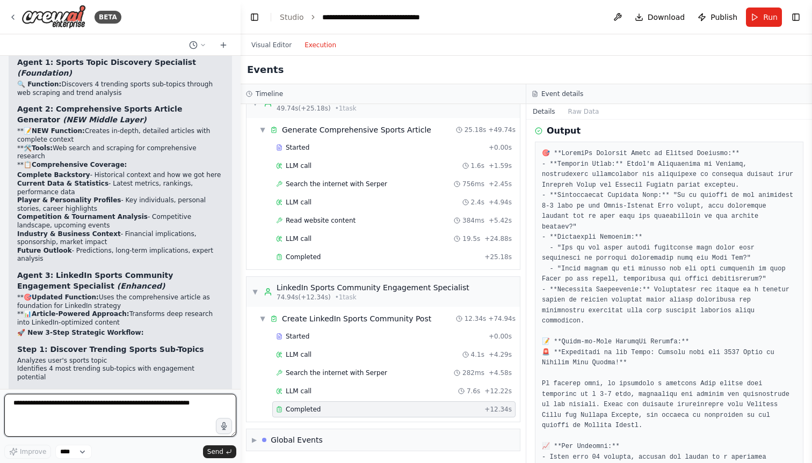
click at [91, 402] on textarea at bounding box center [120, 415] width 232 height 43
click at [86, 411] on textarea "**********" at bounding box center [120, 415] width 232 height 43
click at [141, 412] on textarea "**********" at bounding box center [120, 415] width 232 height 43
click at [163, 411] on textarea "**********" at bounding box center [120, 415] width 232 height 43
click at [89, 429] on textarea "**********" at bounding box center [120, 415] width 232 height 43
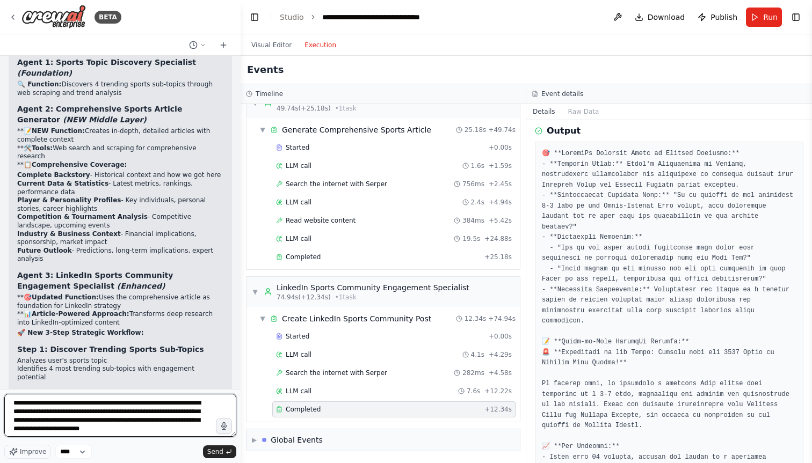
type textarea "**********"
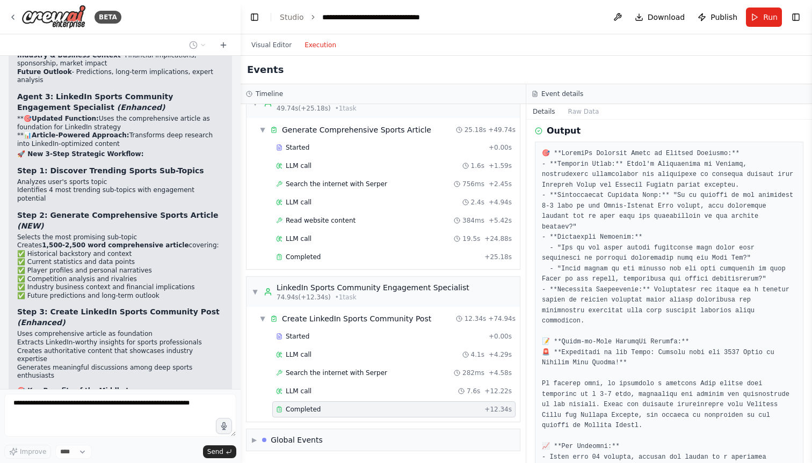
scroll to position [12973, 0]
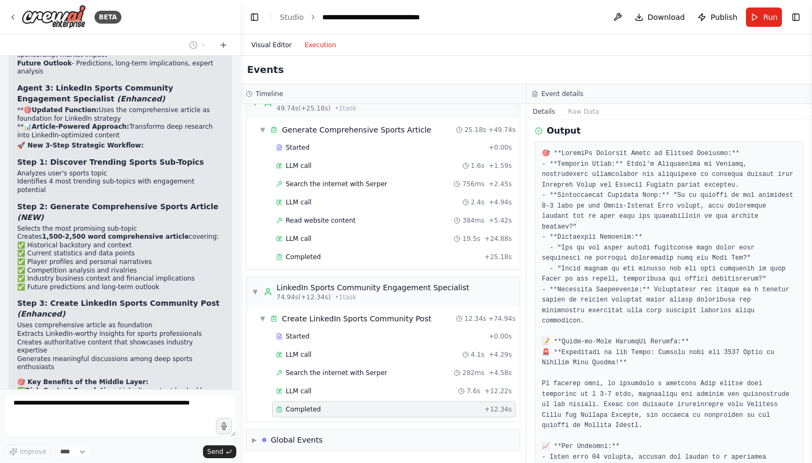
click at [270, 44] on button "Visual Editor" at bounding box center [271, 45] width 53 height 13
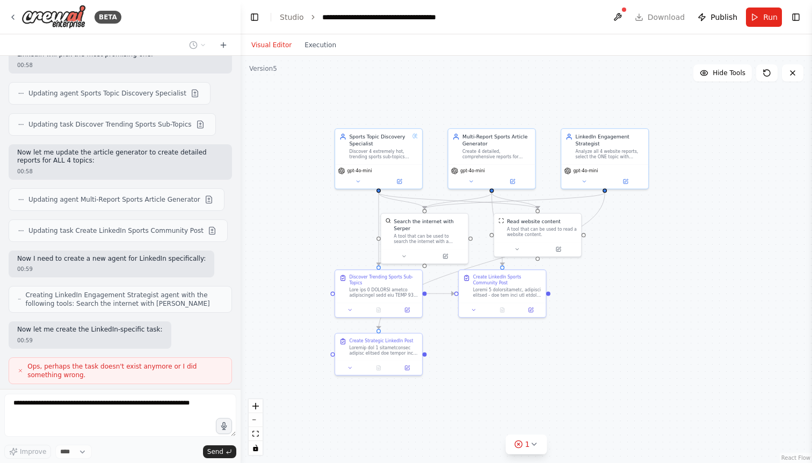
scroll to position [13649, 0]
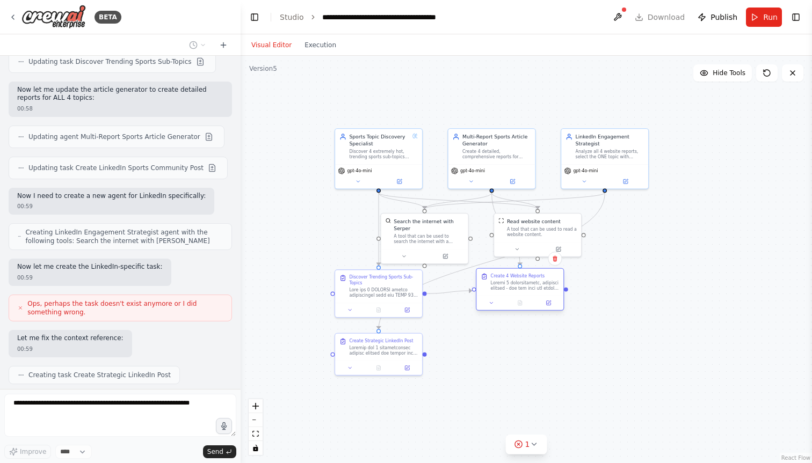
drag, startPoint x: 493, startPoint y: 289, endPoint x: 510, endPoint y: 293, distance: 16.9
click at [510, 293] on div "Create 4 Website Reports" at bounding box center [519, 282] width 87 height 27
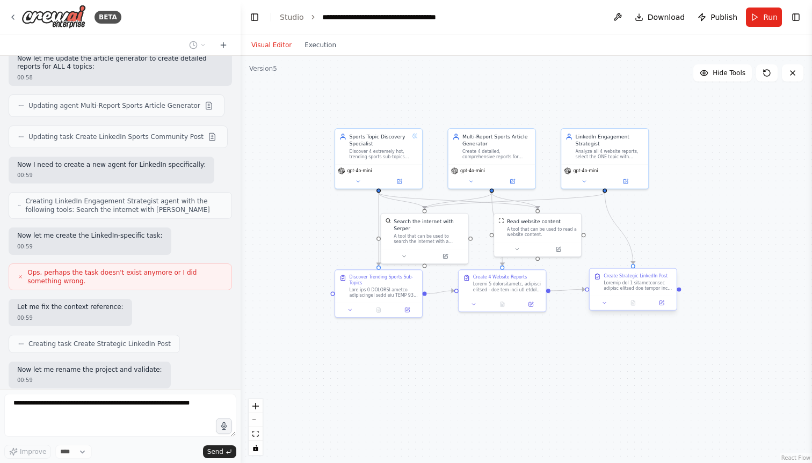
drag, startPoint x: 396, startPoint y: 349, endPoint x: 646, endPoint y: 288, distance: 257.5
click at [646, 288] on div at bounding box center [637, 285] width 69 height 11
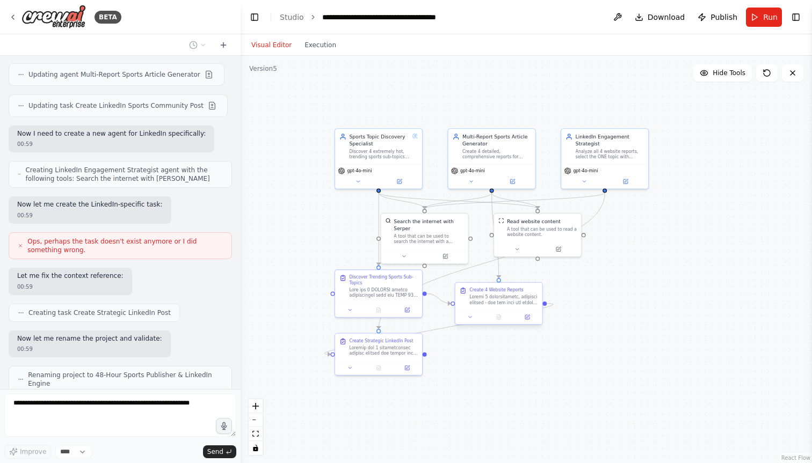
drag, startPoint x: 524, startPoint y: 292, endPoint x: 519, endPoint y: 303, distance: 12.3
click at [519, 303] on div "Create 4 Website Reports" at bounding box center [498, 296] width 87 height 27
drag, startPoint x: 391, startPoint y: 352, endPoint x: 635, endPoint y: 298, distance: 249.4
click at [635, 298] on div "Create Strategic LinkedIn Post" at bounding box center [618, 296] width 87 height 27
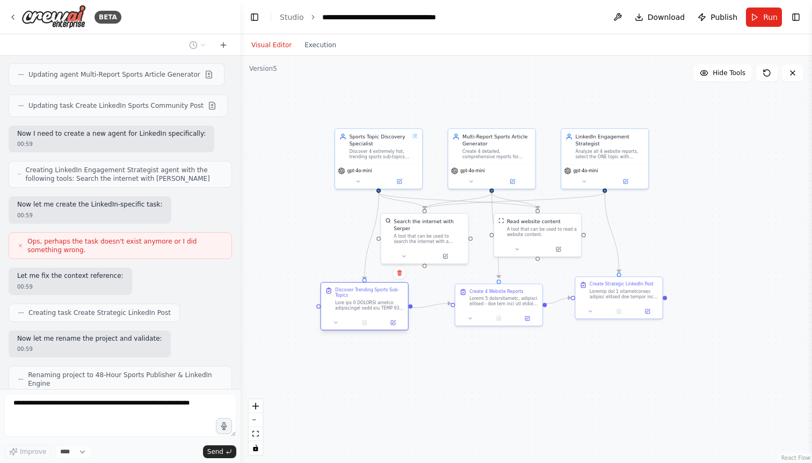
click at [377, 316] on div at bounding box center [364, 323] width 87 height 14
click at [381, 309] on div at bounding box center [364, 315] width 87 height 14
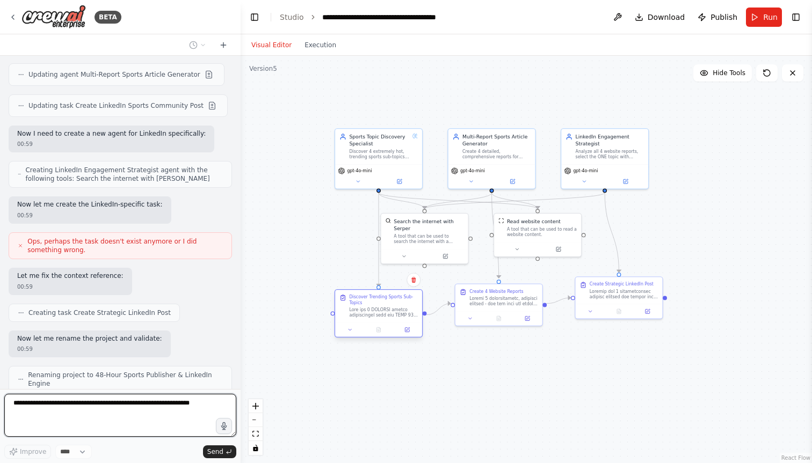
drag, startPoint x: 385, startPoint y: 310, endPoint x: 396, endPoint y: 324, distance: 17.9
click at [396, 324] on div at bounding box center [378, 330] width 87 height 14
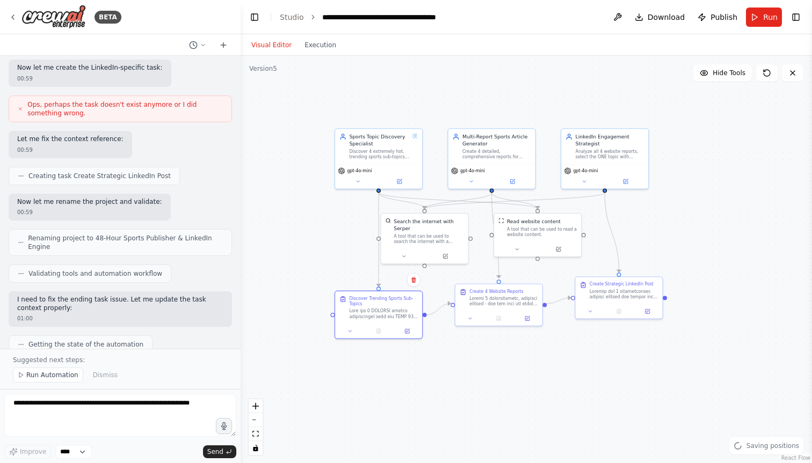
click at [494, 331] on div ".deletable-edge-delete-btn { width: 20px; height: 20px; border: 0px solid #ffff…" at bounding box center [525, 259] width 571 height 407
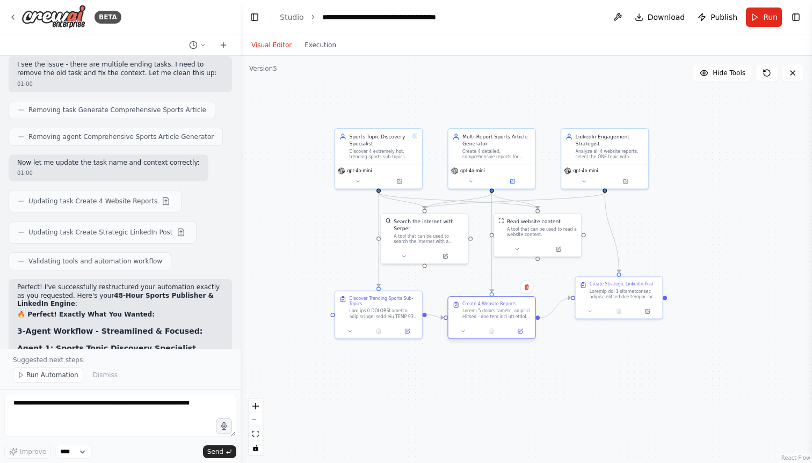
drag, startPoint x: 493, startPoint y: 303, endPoint x: 486, endPoint y: 314, distance: 12.5
click at [486, 314] on div at bounding box center [496, 313] width 69 height 11
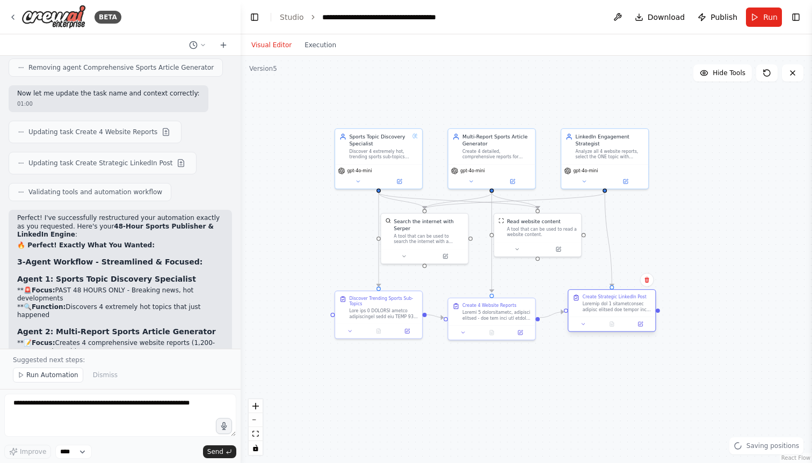
scroll to position [14232, 0]
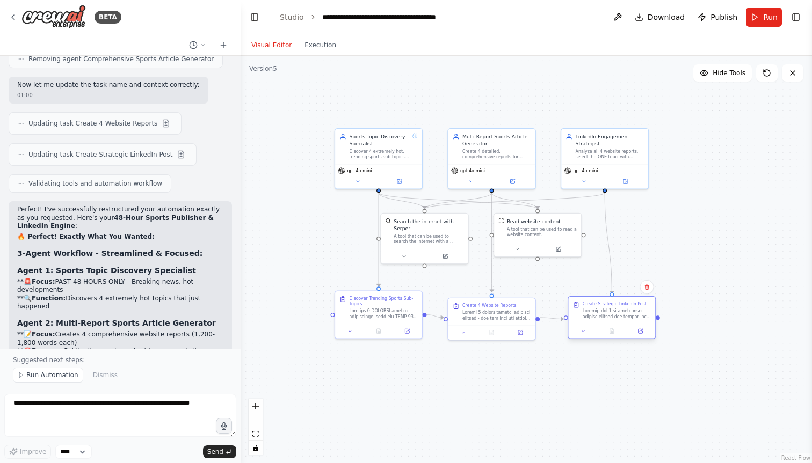
drag, startPoint x: 608, startPoint y: 297, endPoint x: 600, endPoint y: 320, distance: 23.8
click at [600, 320] on div "Create Strategic LinkedIn Post" at bounding box center [611, 310] width 87 height 27
click at [56, 373] on span "Run Automation" at bounding box center [52, 375] width 52 height 9
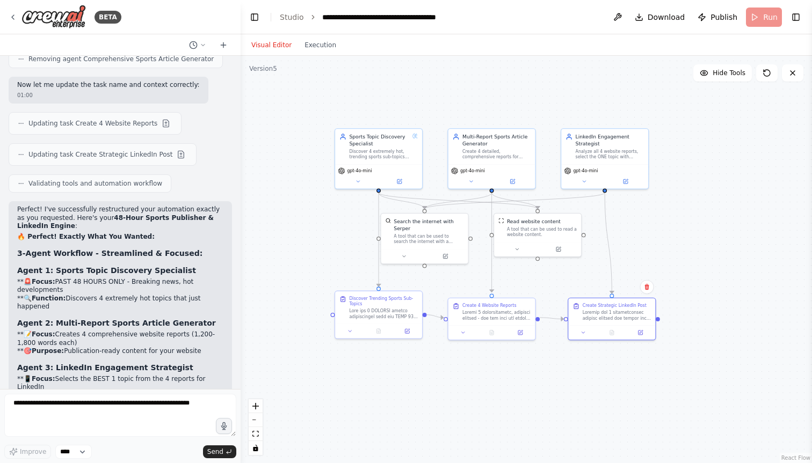
scroll to position [14192, 0]
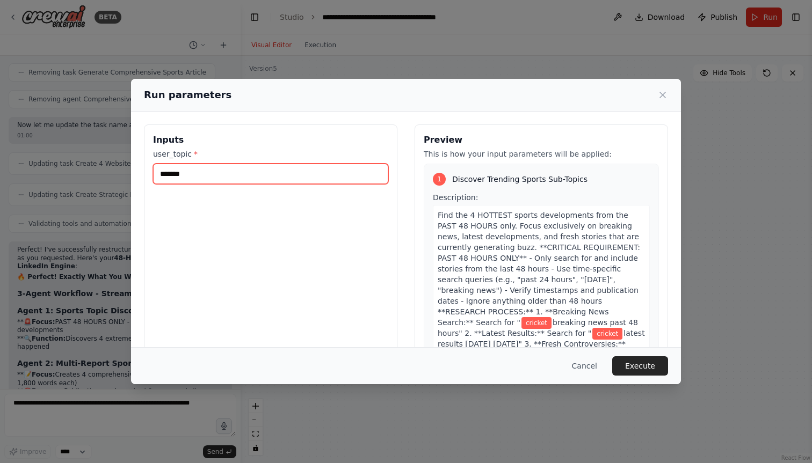
click at [219, 180] on input "*******" at bounding box center [270, 174] width 235 height 20
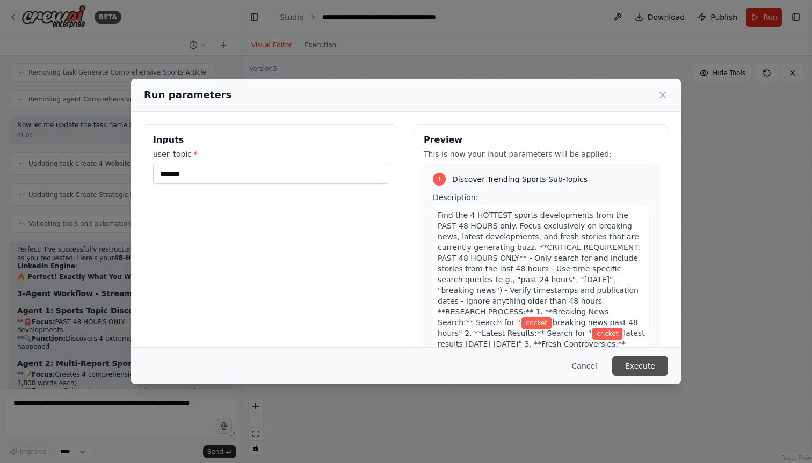
click at [624, 360] on button "Execute" at bounding box center [640, 365] width 56 height 19
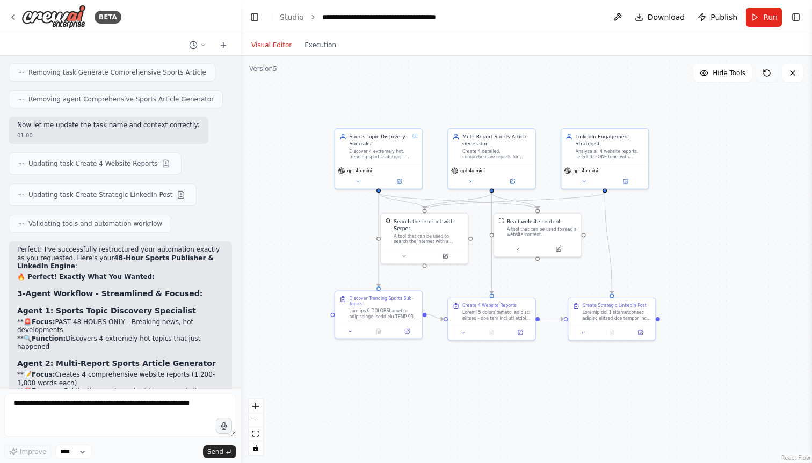
click at [764, 74] on icon at bounding box center [766, 73] width 9 height 9
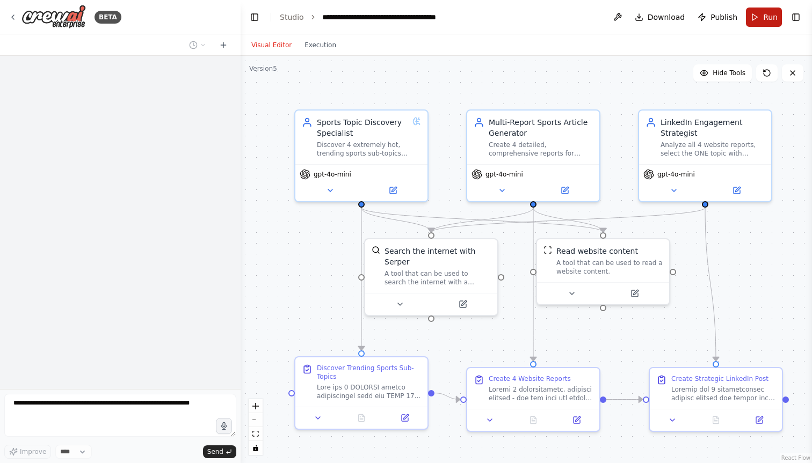
click at [759, 19] on button "Run" at bounding box center [764, 17] width 36 height 19
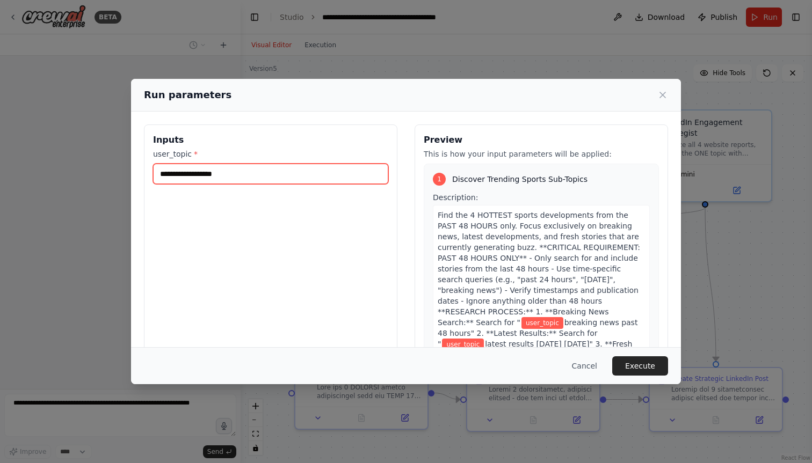
click at [239, 170] on input "user_topic *" at bounding box center [270, 174] width 235 height 20
type input "*******"
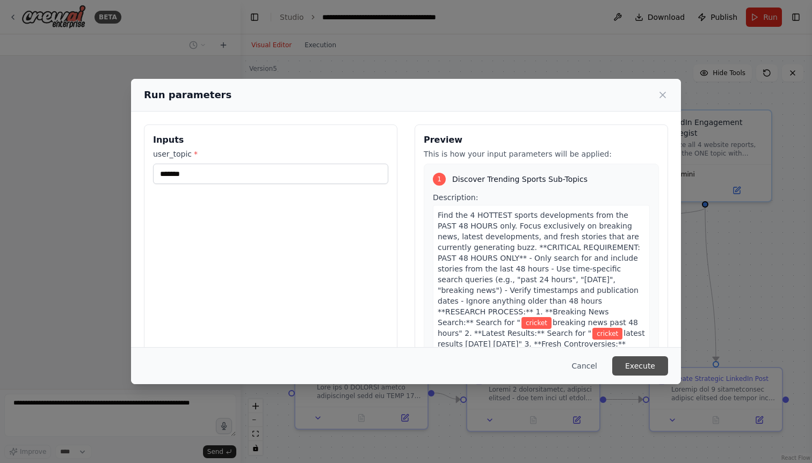
click at [633, 362] on button "Execute" at bounding box center [640, 365] width 56 height 19
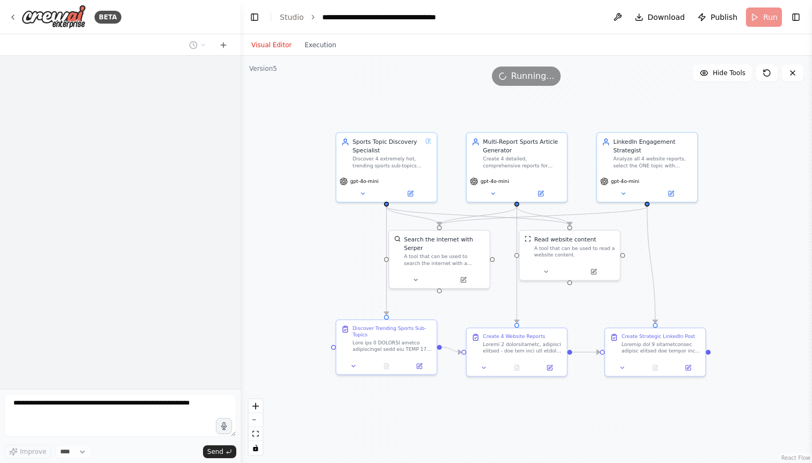
drag, startPoint x: 454, startPoint y: 181, endPoint x: 449, endPoint y: 179, distance: 5.5
click at [449, 179] on div ".deletable-edge-delete-btn { width: 20px; height: 20px; border: 0px solid #ffff…" at bounding box center [525, 259] width 571 height 407
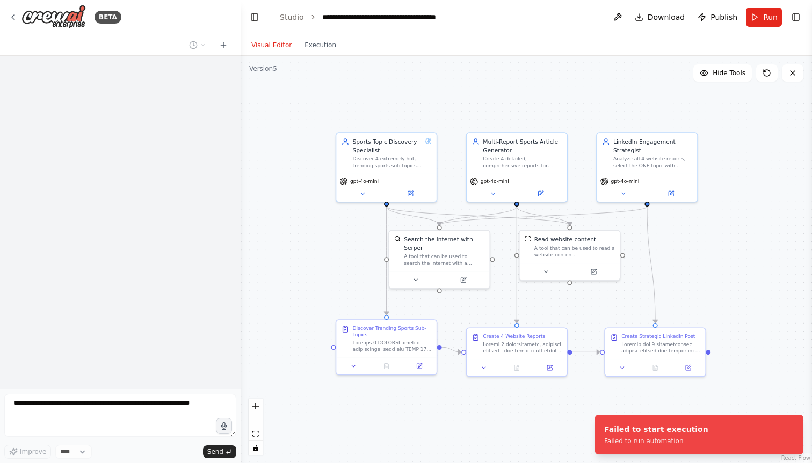
click at [93, 394] on form "Improve **** Send" at bounding box center [120, 426] width 240 height 74
drag, startPoint x: 638, startPoint y: 436, endPoint x: 622, endPoint y: 428, distance: 18.5
click at [622, 428] on div "Failed to start execution Failed to run automation" at bounding box center [656, 434] width 104 height 21
click at [437, 17] on div "**********" at bounding box center [382, 17] width 121 height 11
click at [398, 17] on div "**********" at bounding box center [400, 17] width 156 height 11
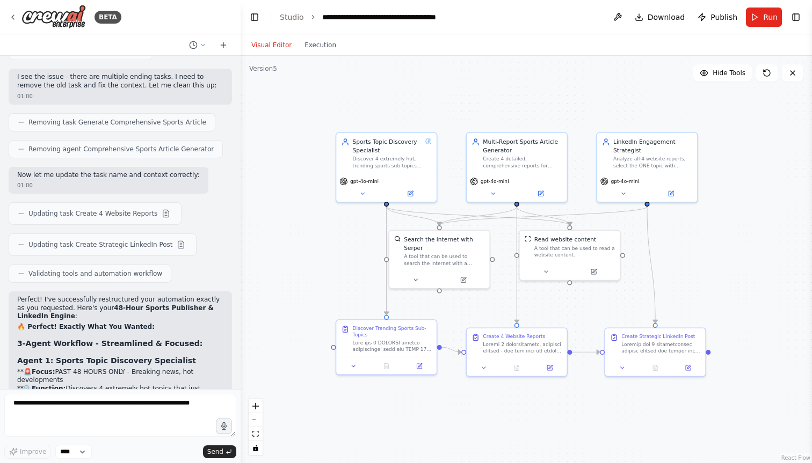
scroll to position [14192, 0]
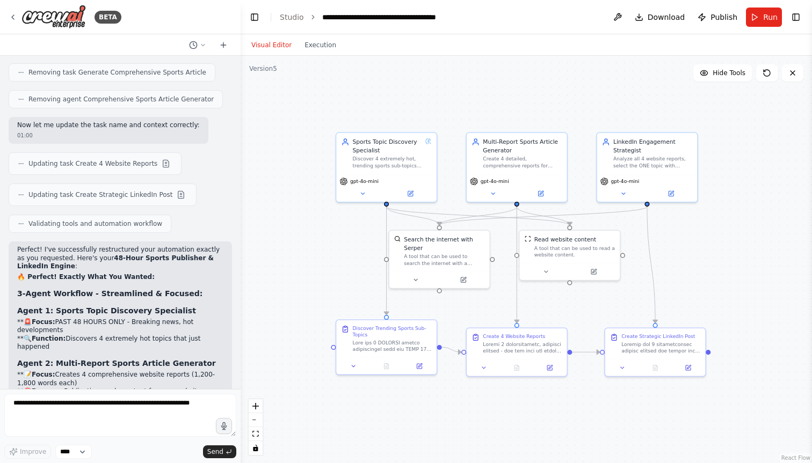
click at [333, 14] on div "**********" at bounding box center [400, 17] width 156 height 11
drag, startPoint x: 322, startPoint y: 14, endPoint x: 477, endPoint y: 16, distance: 155.7
click at [477, 16] on header "**********" at bounding box center [525, 17] width 571 height 34
click at [351, 19] on div "**********" at bounding box center [400, 17] width 156 height 11
drag, startPoint x: 354, startPoint y: 19, endPoint x: 320, endPoint y: 19, distance: 33.8
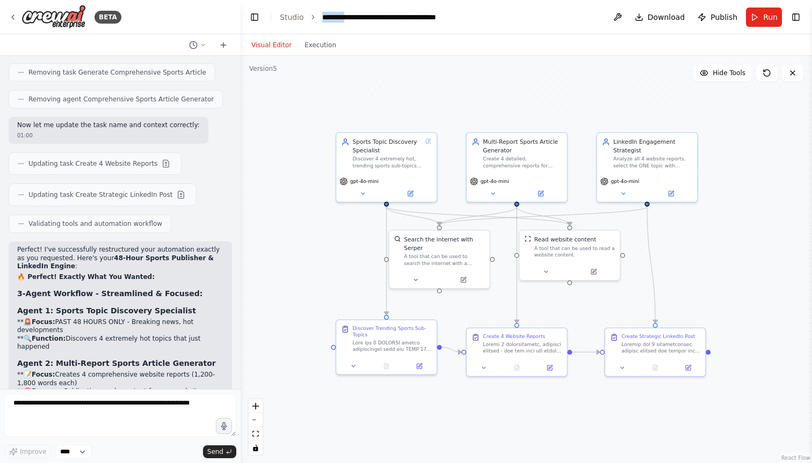
click at [322, 19] on div "**********" at bounding box center [400, 17] width 156 height 11
drag, startPoint x: 361, startPoint y: 18, endPoint x: 465, endPoint y: 17, distance: 104.1
click at [465, 17] on header "**********" at bounding box center [525, 17] width 571 height 34
click at [443, 23] on header "**********" at bounding box center [525, 17] width 571 height 34
click at [454, 79] on div ".deletable-edge-delete-btn { width: 20px; height: 20px; border: 0px solid #ffff…" at bounding box center [525, 259] width 571 height 407
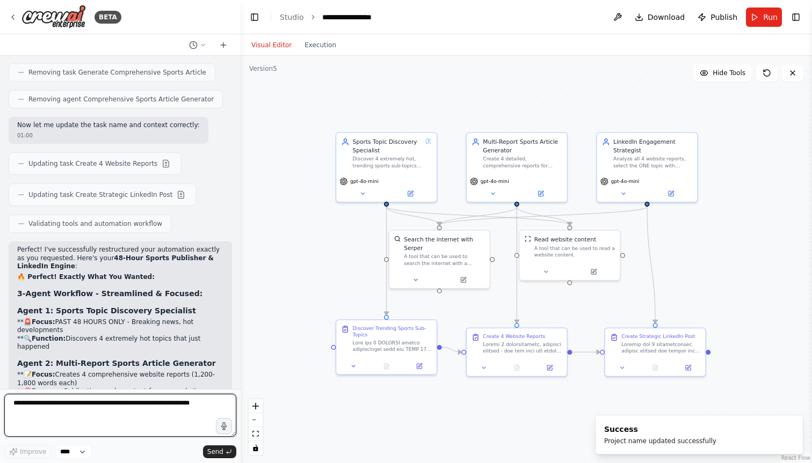
click at [87, 411] on textarea at bounding box center [120, 415] width 232 height 43
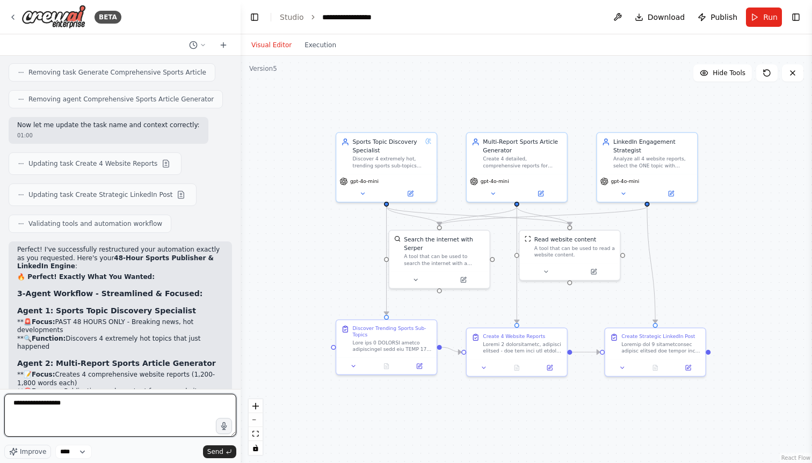
type textarea "**********"
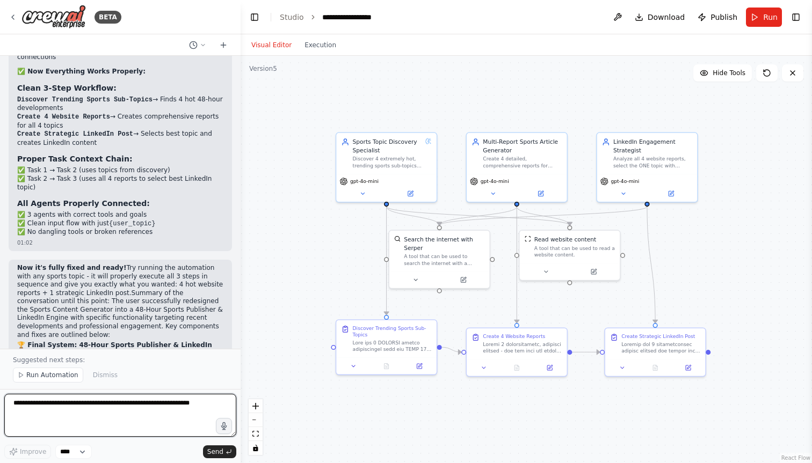
scroll to position [15443, 0]
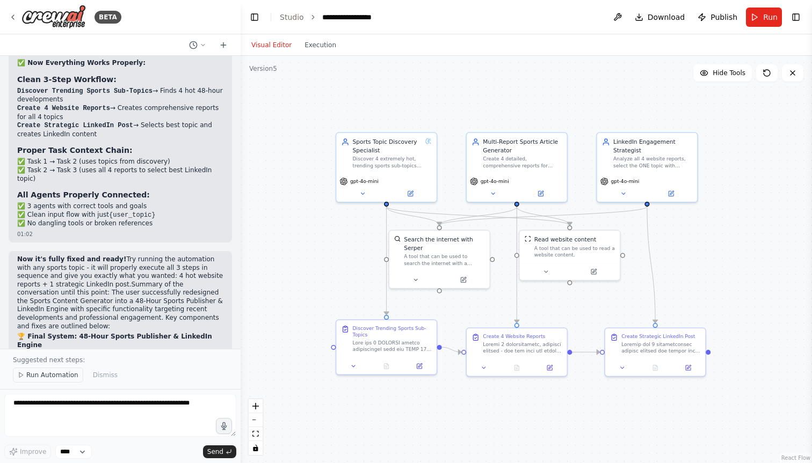
click at [50, 377] on span "Run Automation" at bounding box center [52, 375] width 52 height 9
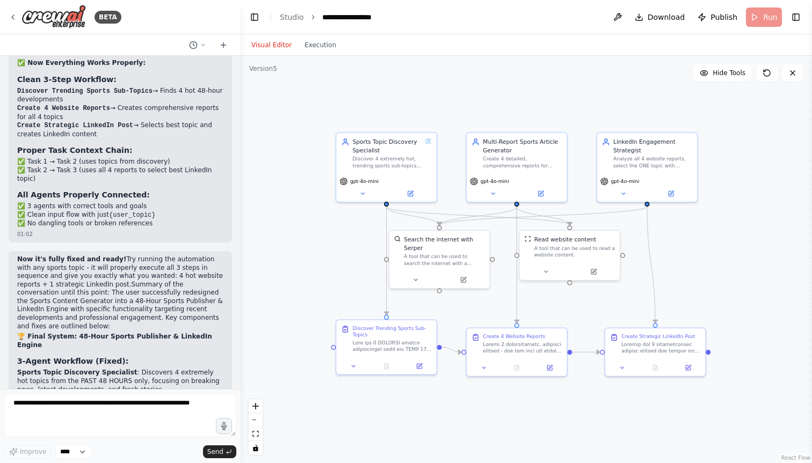
scroll to position [15402, 0]
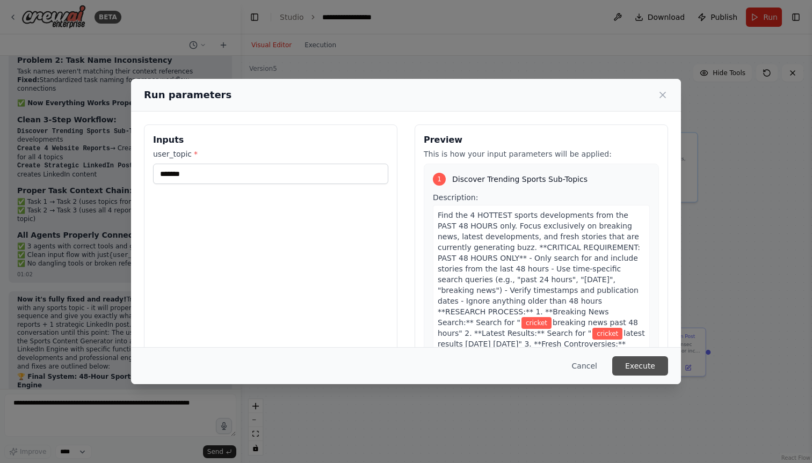
click at [637, 368] on button "Execute" at bounding box center [640, 365] width 56 height 19
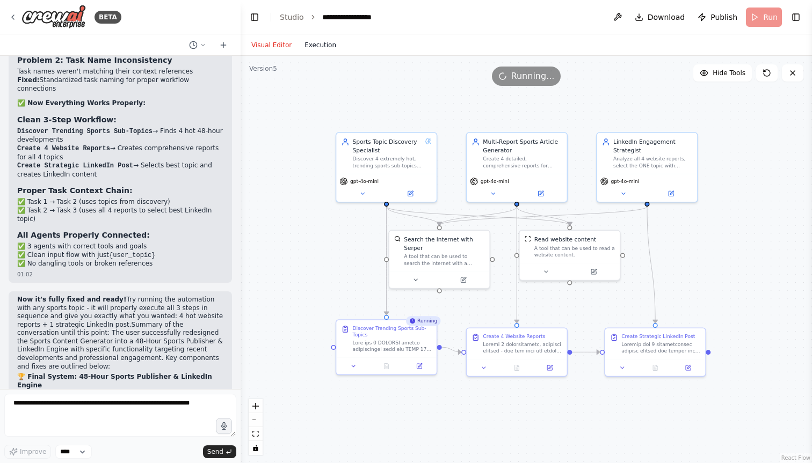
click at [317, 48] on button "Execution" at bounding box center [320, 45] width 45 height 13
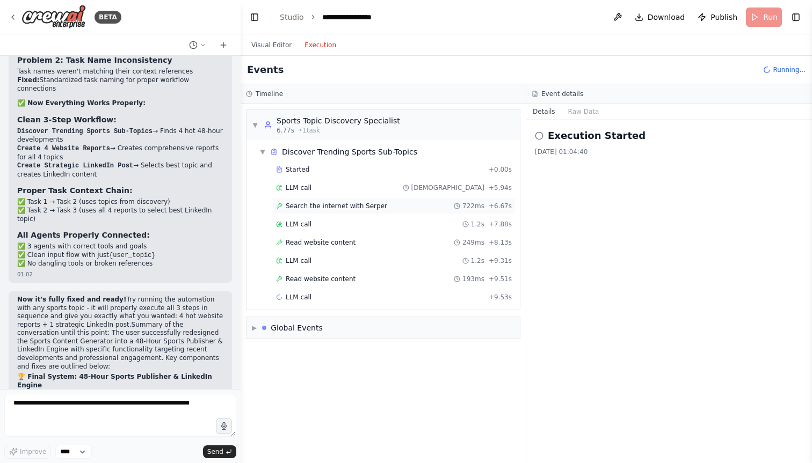
click at [315, 202] on span "Search the internet with Serper" at bounding box center [336, 206] width 101 height 9
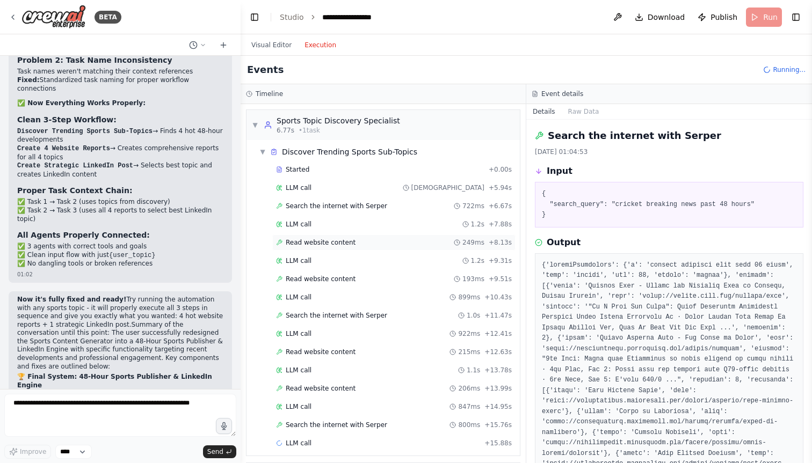
click at [313, 246] on span "Read website content" at bounding box center [321, 242] width 70 height 9
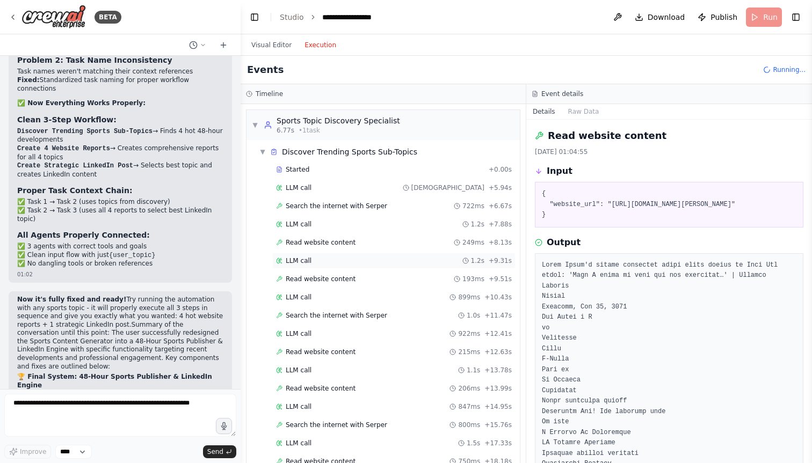
click at [316, 259] on div "LLM call 1.2s + 9.31s" at bounding box center [394, 261] width 236 height 9
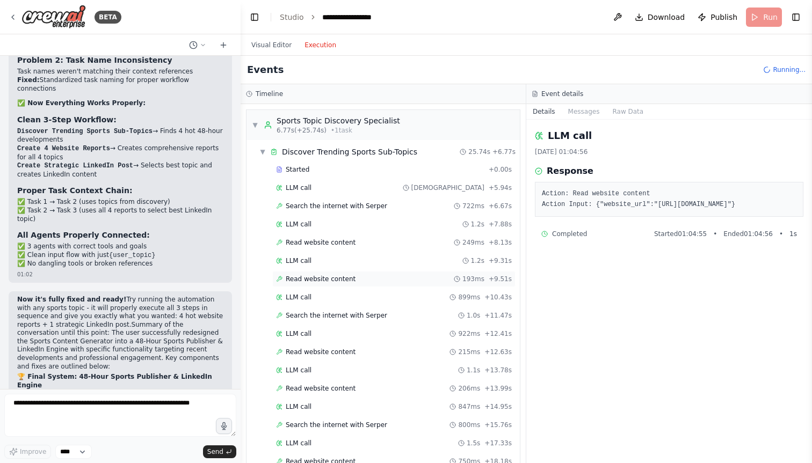
click at [317, 275] on span "Read website content" at bounding box center [321, 279] width 70 height 9
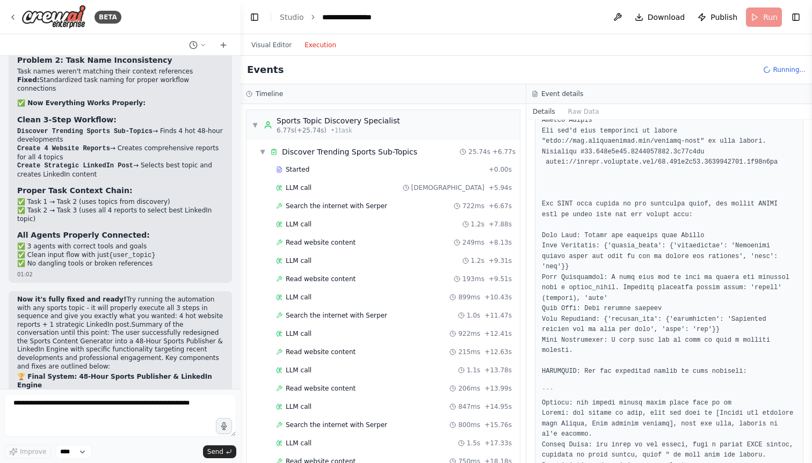
scroll to position [156, 0]
click at [256, 122] on span "▼" at bounding box center [255, 125] width 6 height 9
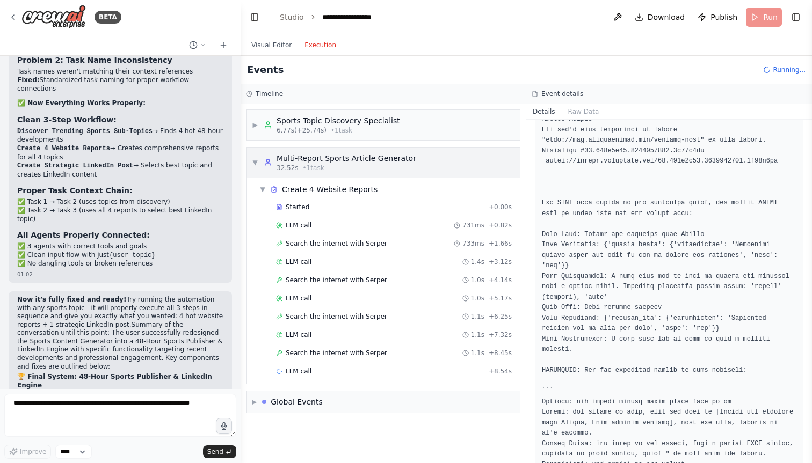
click at [259, 164] on div "▼ Multi-Report Sports Article Generator 32.52s • 1 task" at bounding box center [334, 162] width 164 height 19
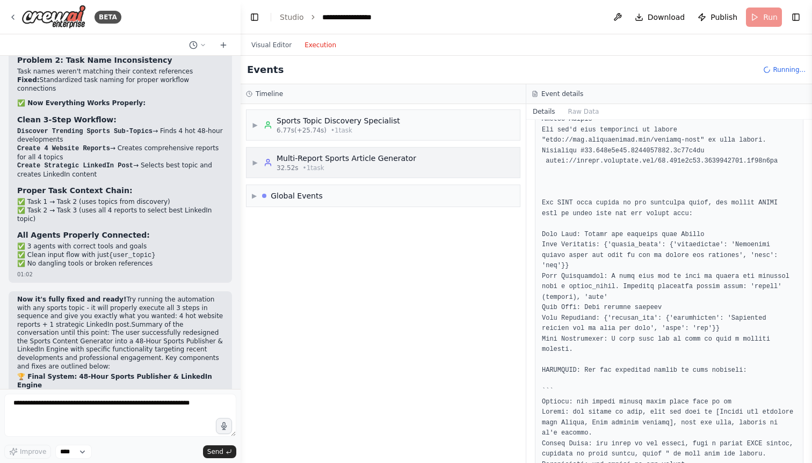
click at [259, 164] on div "▶ Multi-Report Sports Article Generator 32.52s • 1 task" at bounding box center [334, 162] width 164 height 19
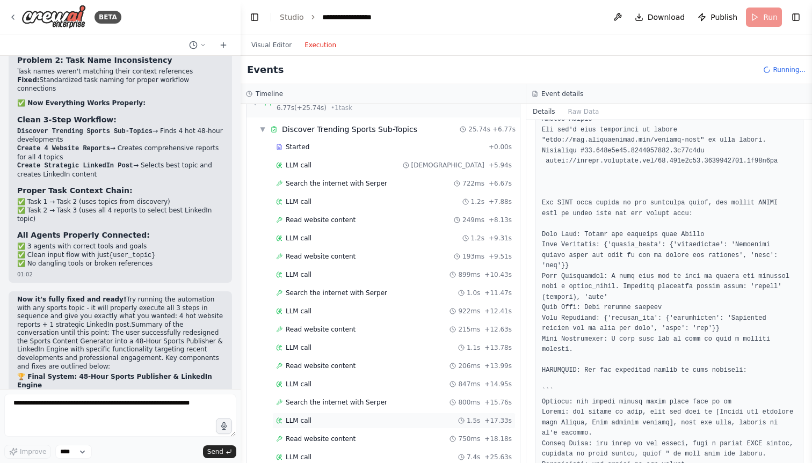
scroll to position [0, 0]
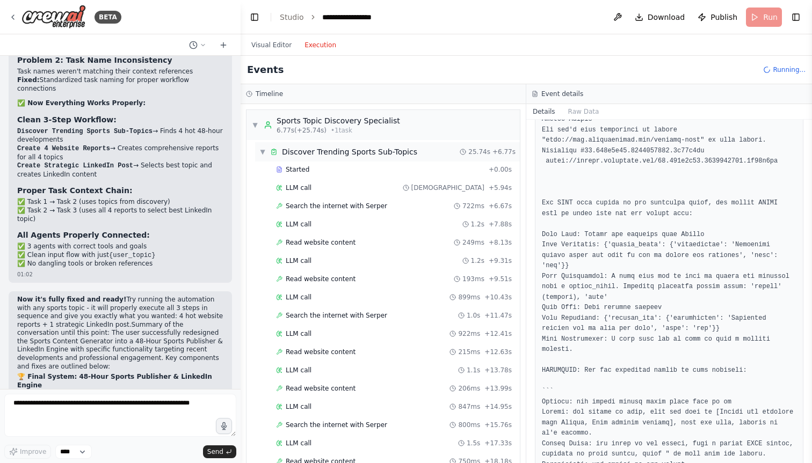
click at [266, 147] on div "▼ Discover Trending Sports Sub-Topics" at bounding box center [338, 152] width 158 height 11
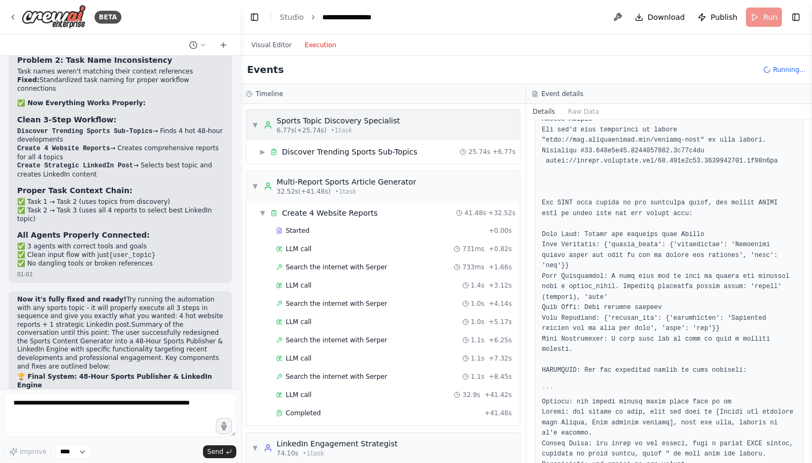
click at [252, 122] on span "▼" at bounding box center [255, 125] width 6 height 9
click at [255, 121] on span "▼" at bounding box center [255, 125] width 6 height 9
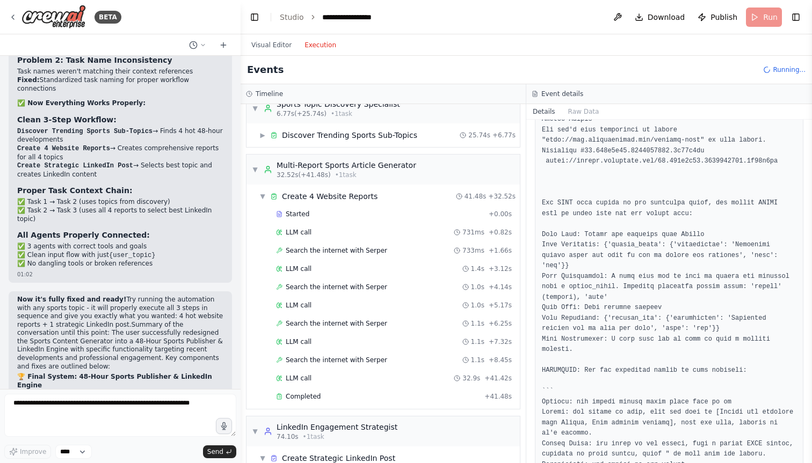
scroll to position [18, 0]
click at [320, 252] on span "Search the internet with Serper" at bounding box center [336, 249] width 101 height 9
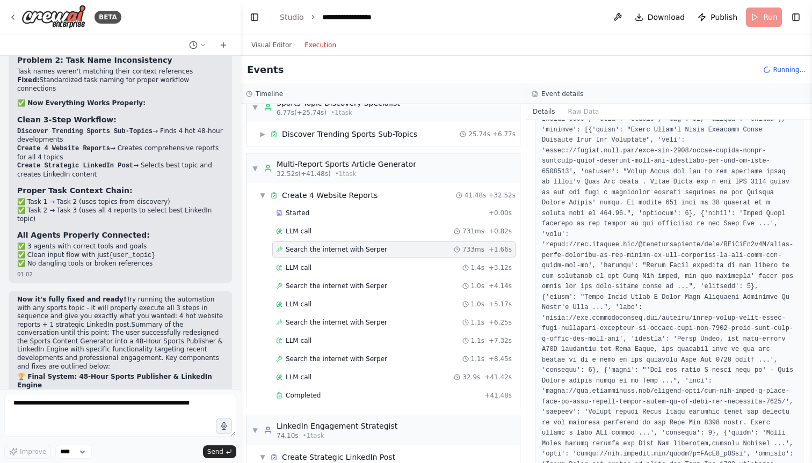
scroll to position [166, 0]
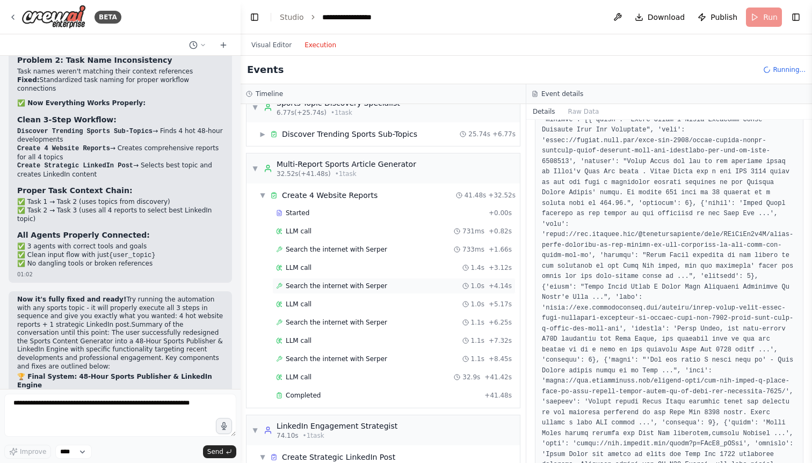
click at [323, 285] on span "Search the internet with Serper" at bounding box center [336, 286] width 101 height 9
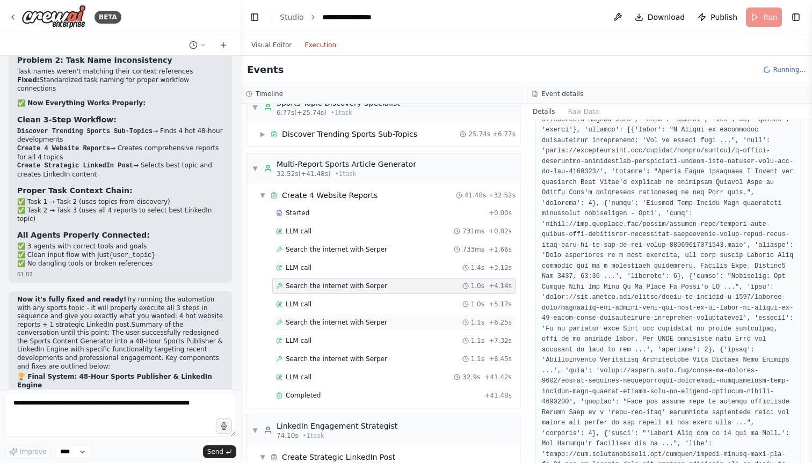
click at [323, 323] on span "Search the internet with Serper" at bounding box center [336, 322] width 101 height 9
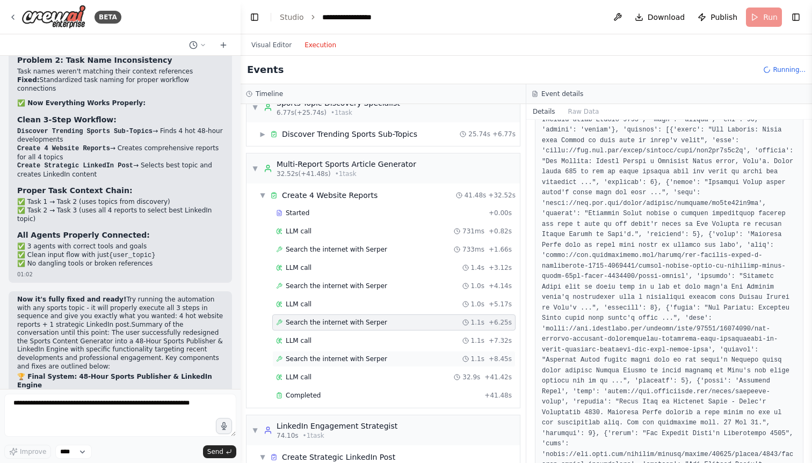
click at [323, 359] on span "Search the internet with Serper" at bounding box center [336, 359] width 101 height 9
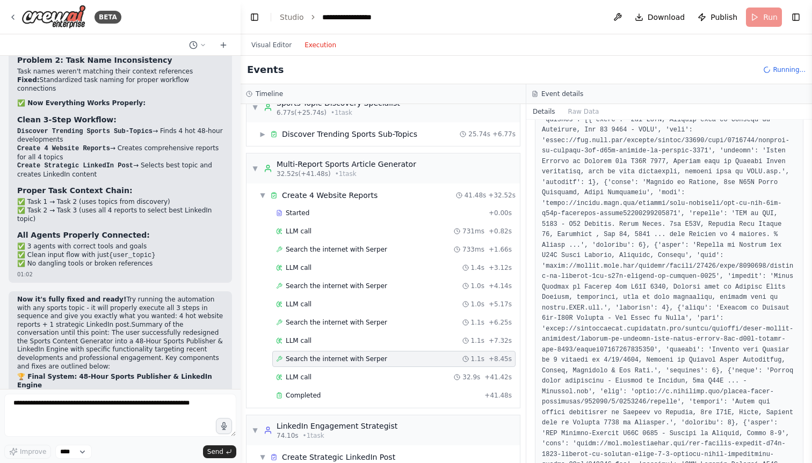
scroll to position [41, 0]
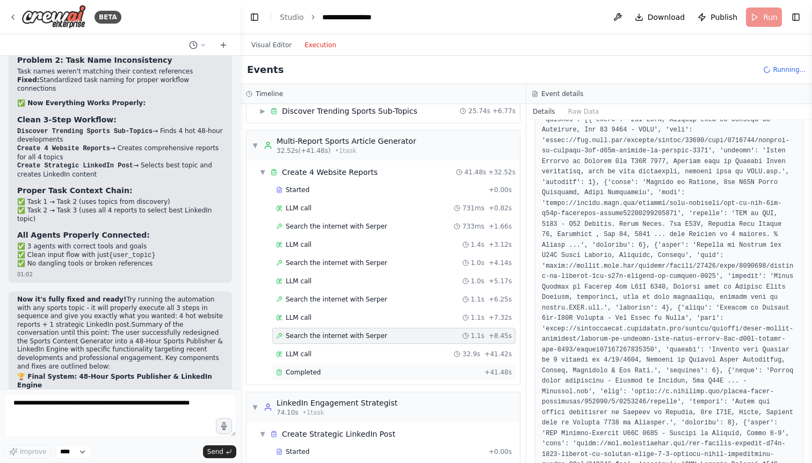
click at [323, 370] on div "Completed" at bounding box center [378, 372] width 204 height 9
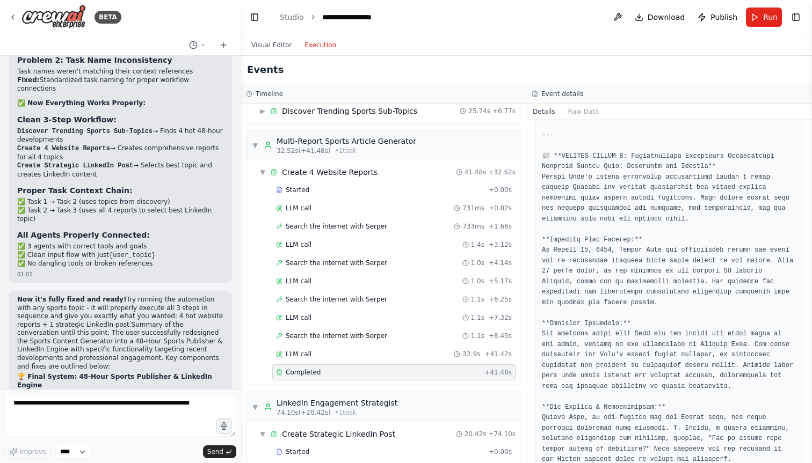
scroll to position [741, 0]
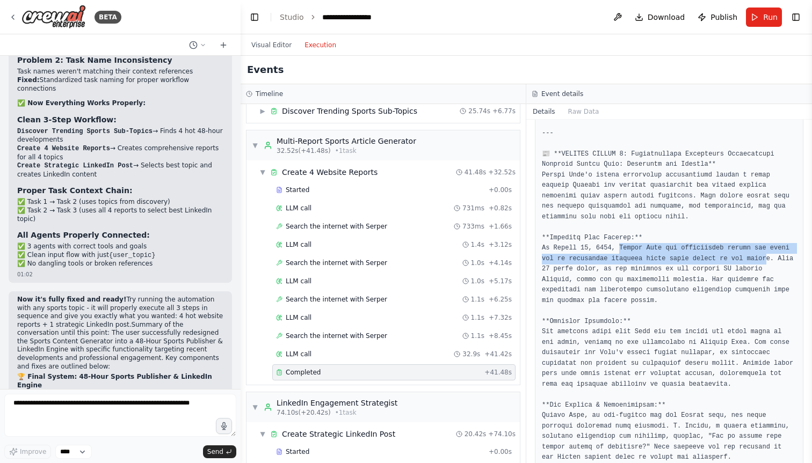
drag, startPoint x: 619, startPoint y: 246, endPoint x: 768, endPoint y: 257, distance: 149.6
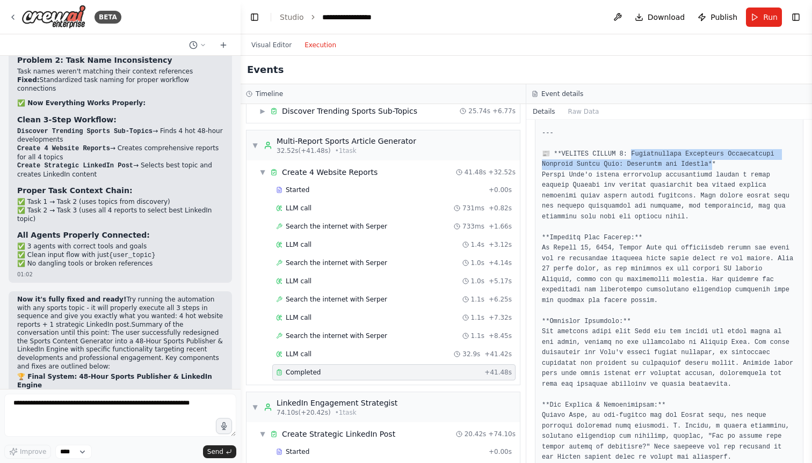
drag, startPoint x: 631, startPoint y: 151, endPoint x: 708, endPoint y: 163, distance: 77.7
copy pre "ntroversial [MEDICAL_DATA] Substitution Involves [PERSON_NAME]: Analyzing the F…"
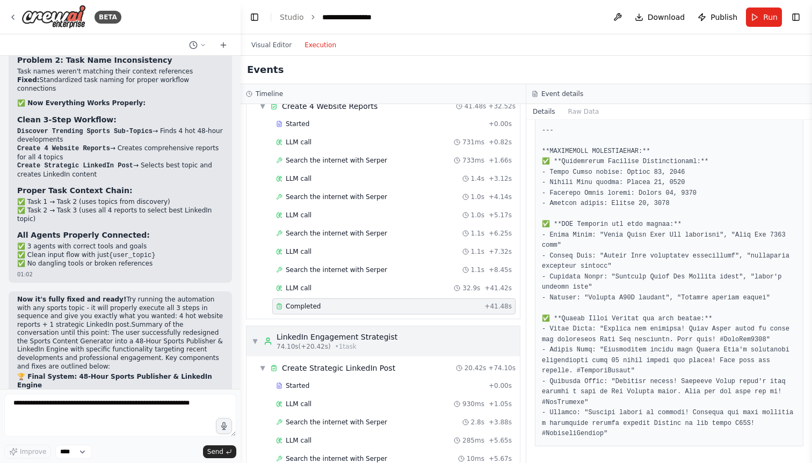
scroll to position [127, 0]
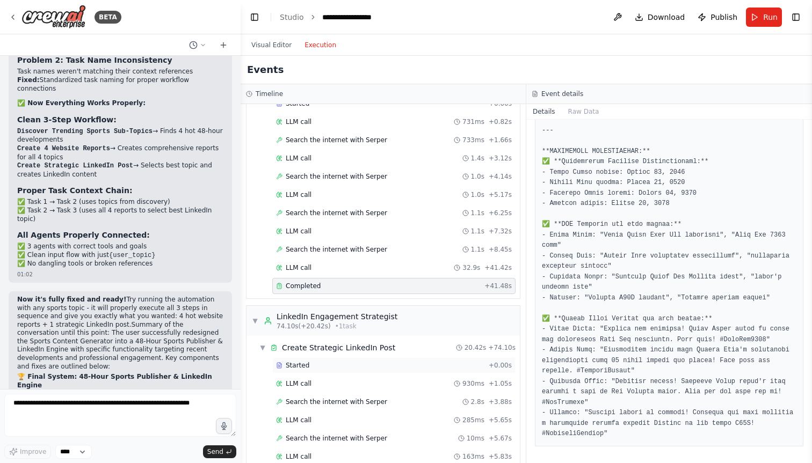
click at [330, 362] on div "Started" at bounding box center [380, 365] width 208 height 9
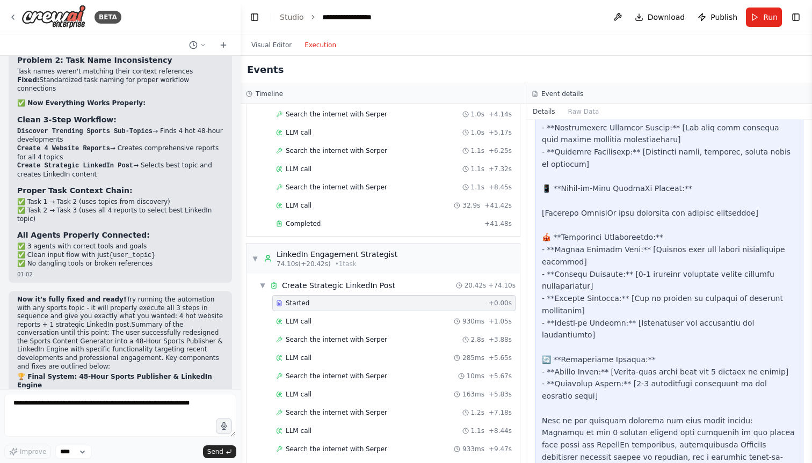
scroll to position [302, 0]
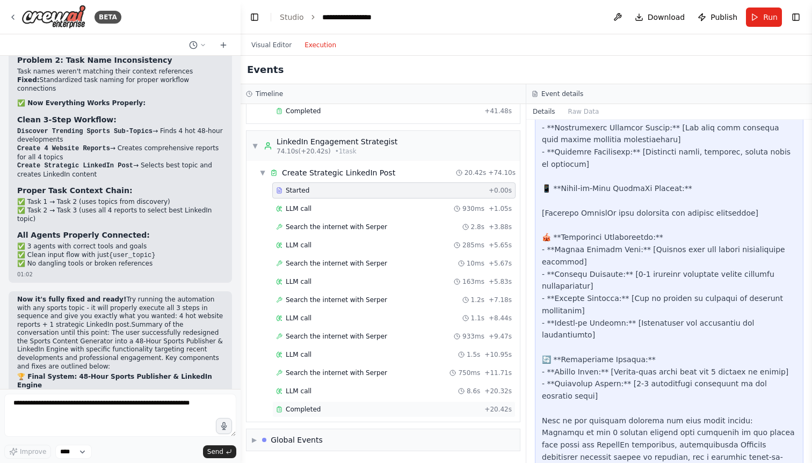
click at [331, 405] on div "Completed" at bounding box center [378, 409] width 204 height 9
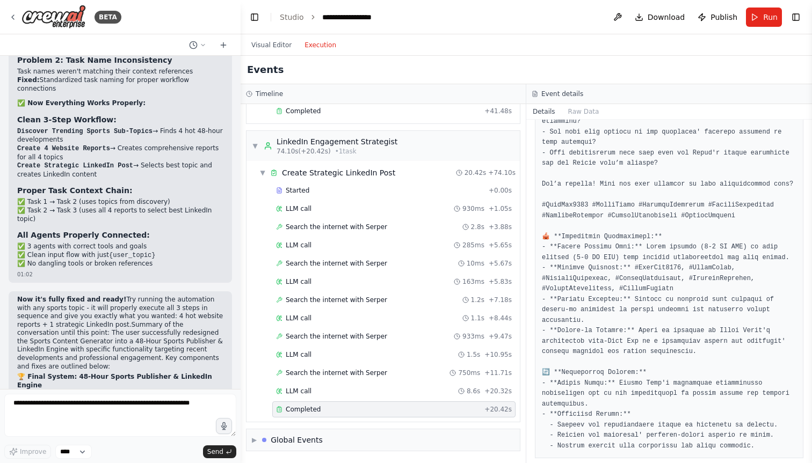
scroll to position [483, 0]
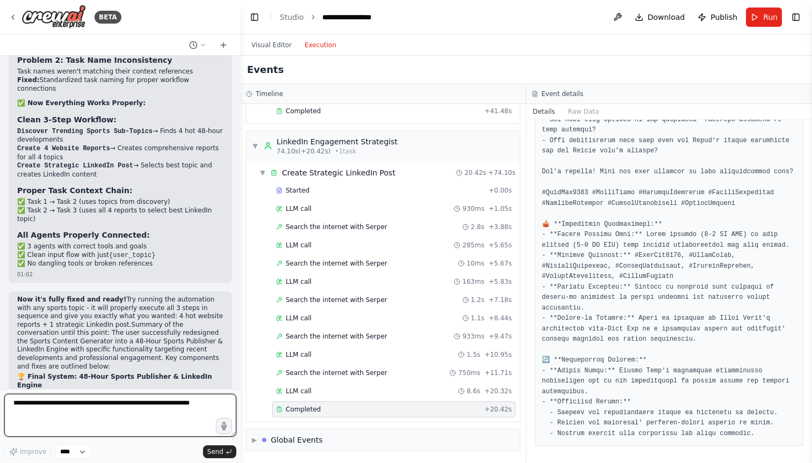
click at [130, 401] on textarea at bounding box center [120, 415] width 232 height 43
click at [111, 413] on textarea "**********" at bounding box center [120, 415] width 232 height 43
click at [77, 411] on textarea "**********" at bounding box center [120, 415] width 232 height 43
click at [171, 416] on textarea "**********" at bounding box center [120, 415] width 232 height 43
type textarea "**********"
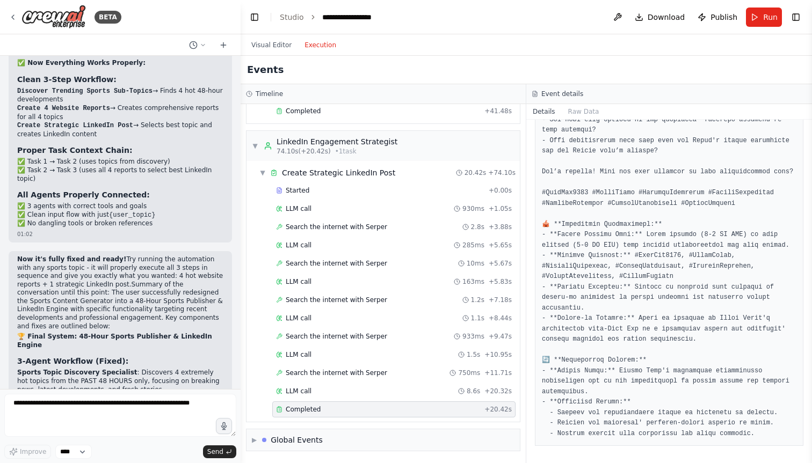
scroll to position [15491, 0]
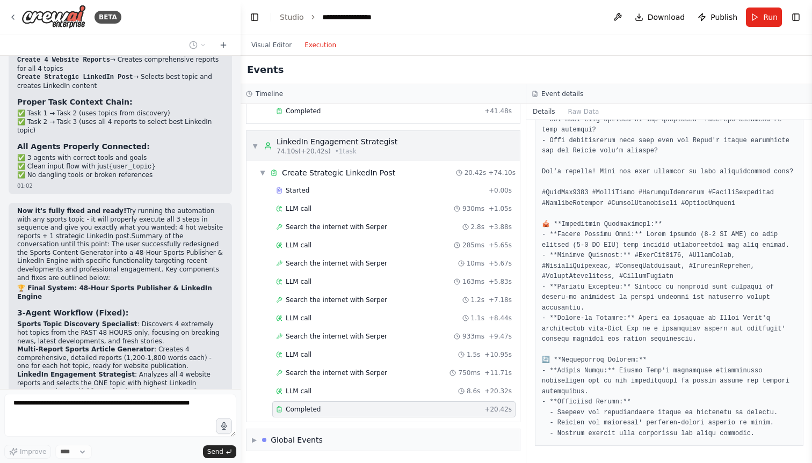
click at [251, 148] on div "▼ LinkedIn Engagement Strategist 74.10s (+20.42s) • 1 task" at bounding box center [382, 146] width 273 height 30
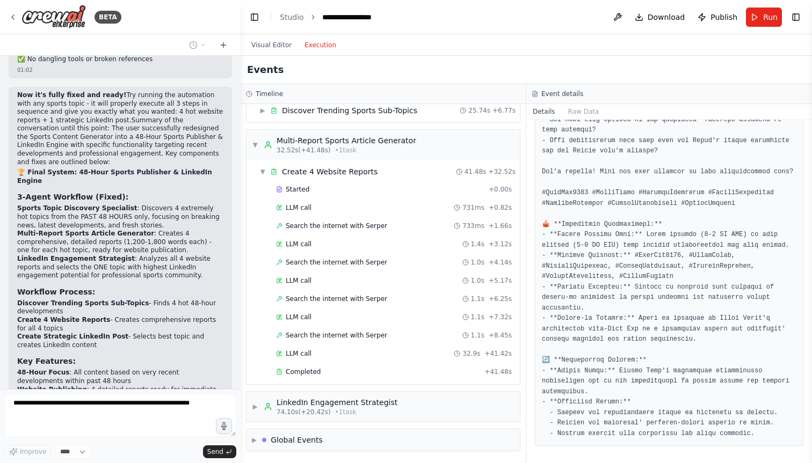
scroll to position [15670, 0]
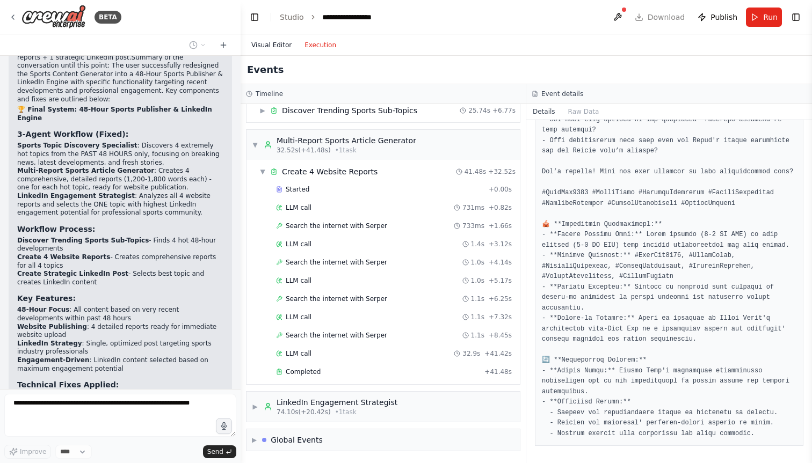
click at [288, 43] on button "Visual Editor" at bounding box center [271, 45] width 53 height 13
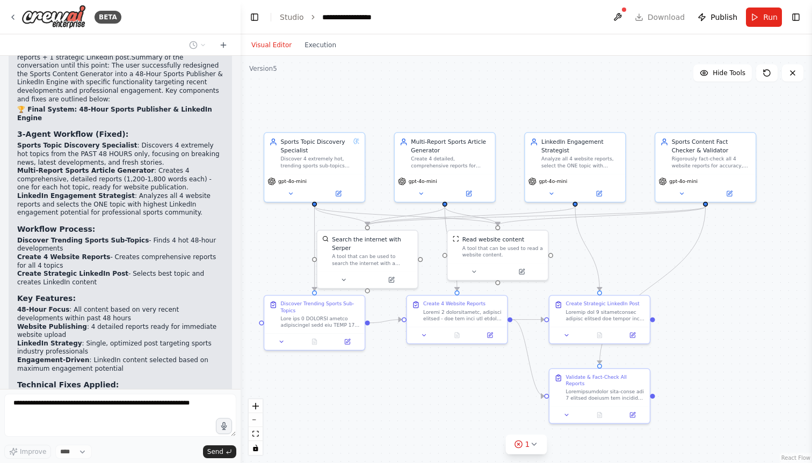
drag, startPoint x: 481, startPoint y: 101, endPoint x: 410, endPoint y: 100, distance: 71.4
click at [410, 100] on div ".deletable-edge-delete-btn { width: 20px; height: 20px; border: 0px solid #ffff…" at bounding box center [525, 259] width 571 height 407
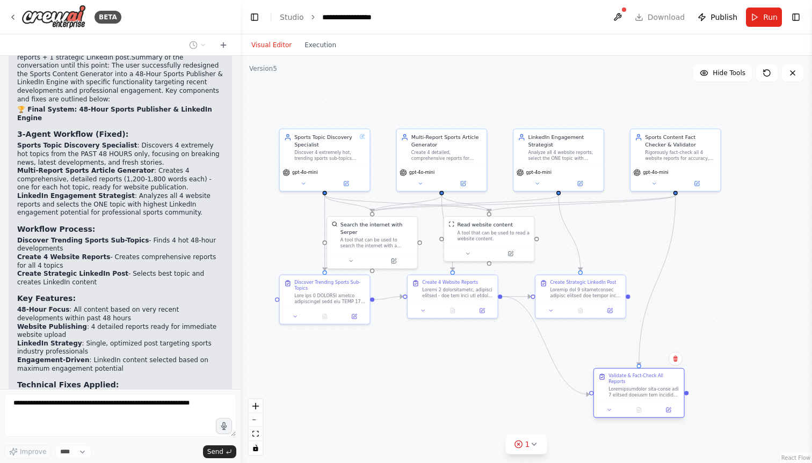
drag, startPoint x: 583, startPoint y: 367, endPoint x: 644, endPoint y: 393, distance: 66.1
click at [644, 393] on div at bounding box center [643, 392] width 71 height 12
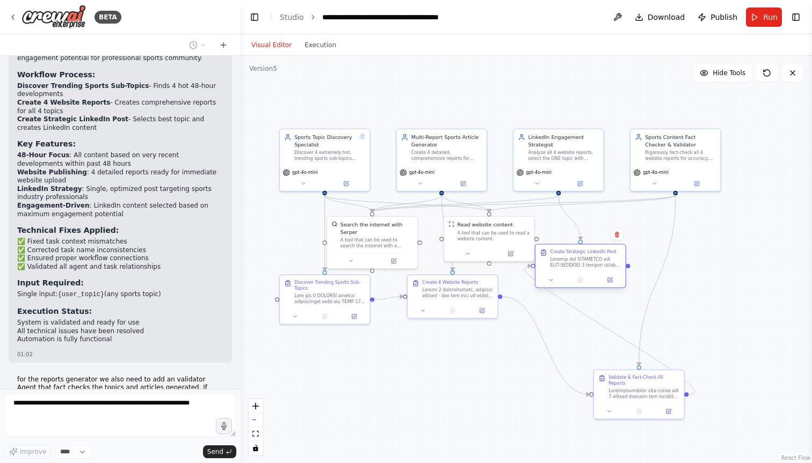
scroll to position [15816, 0]
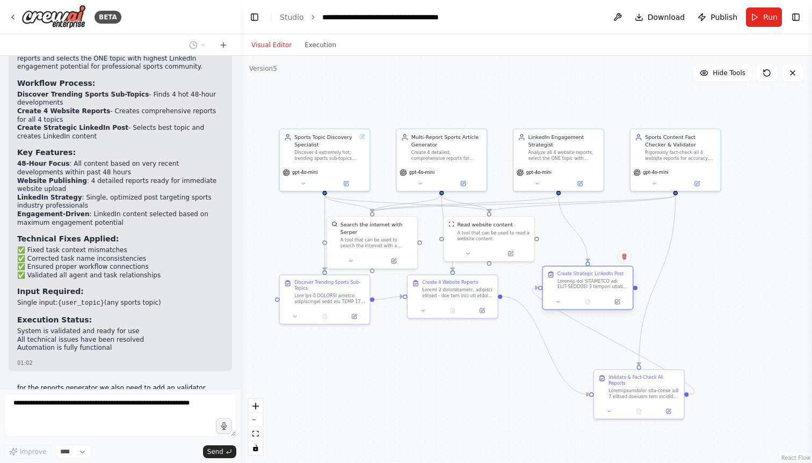
drag, startPoint x: 599, startPoint y: 287, endPoint x: 609, endPoint y: 280, distance: 12.7
click at [609, 280] on div at bounding box center [592, 284] width 71 height 12
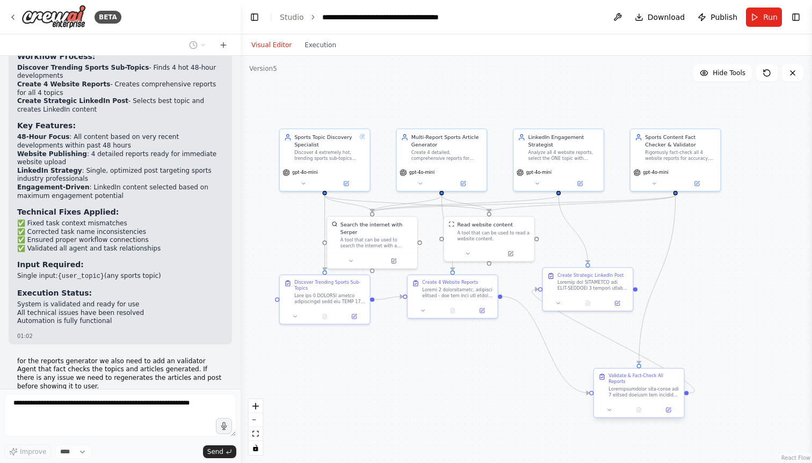
drag, startPoint x: 639, startPoint y: 388, endPoint x: 640, endPoint y: 393, distance: 6.0
click at [640, 393] on div at bounding box center [643, 392] width 71 height 12
click at [399, 17] on div "**********" at bounding box center [382, 17] width 121 height 11
drag, startPoint x: 351, startPoint y: 18, endPoint x: 322, endPoint y: 18, distance: 29.0
click at [322, 18] on div "**********" at bounding box center [398, 17] width 153 height 11
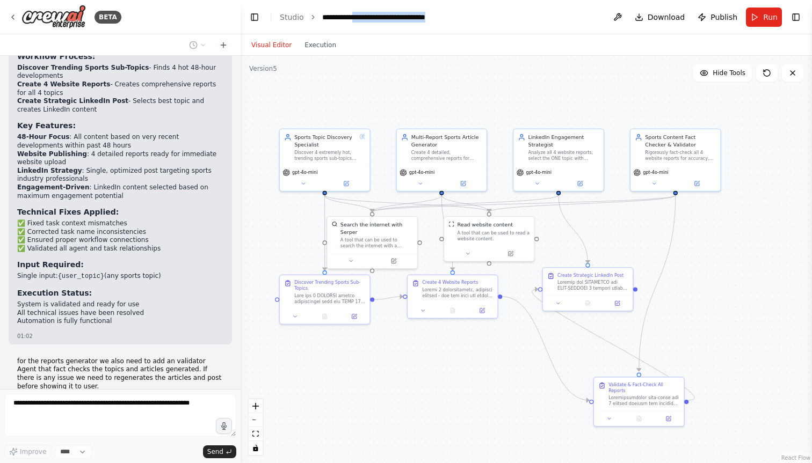
drag, startPoint x: 362, startPoint y: 17, endPoint x: 461, endPoint y: 18, distance: 98.8
click at [461, 18] on header "**********" at bounding box center [525, 17] width 571 height 34
click at [522, 26] on header "**********" at bounding box center [525, 17] width 571 height 34
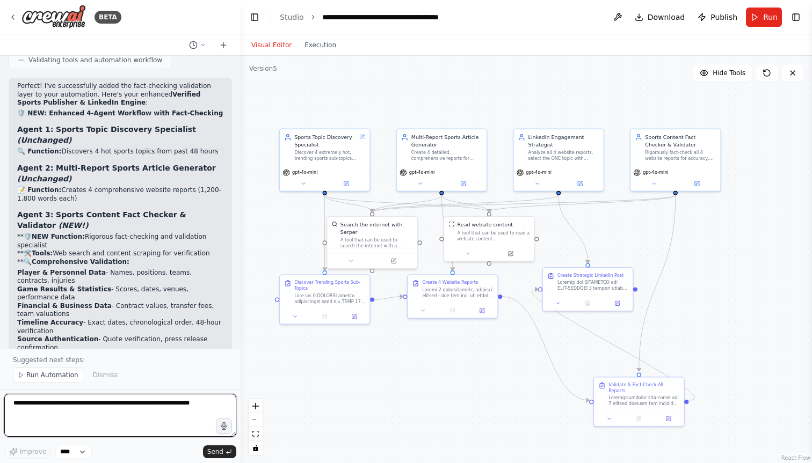
scroll to position [16547, 0]
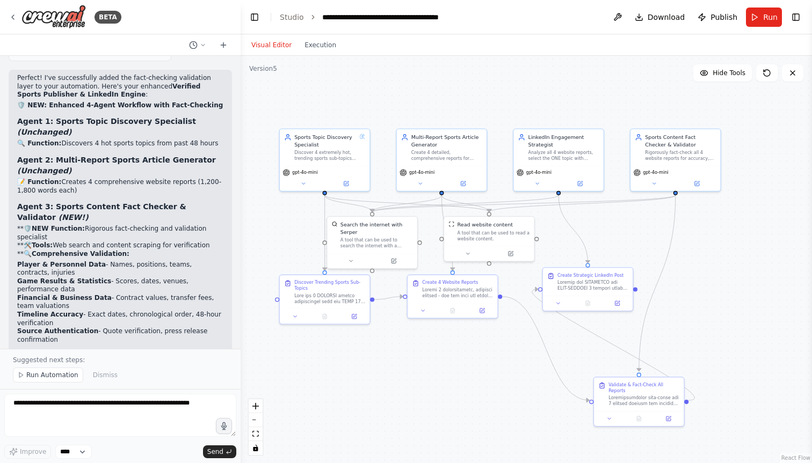
click at [342, 17] on div "**********" at bounding box center [398, 17] width 153 height 11
click at [359, 91] on div ".deletable-edge-delete-btn { width: 20px; height: 20px; border: 0px solid #ffff…" at bounding box center [525, 259] width 571 height 407
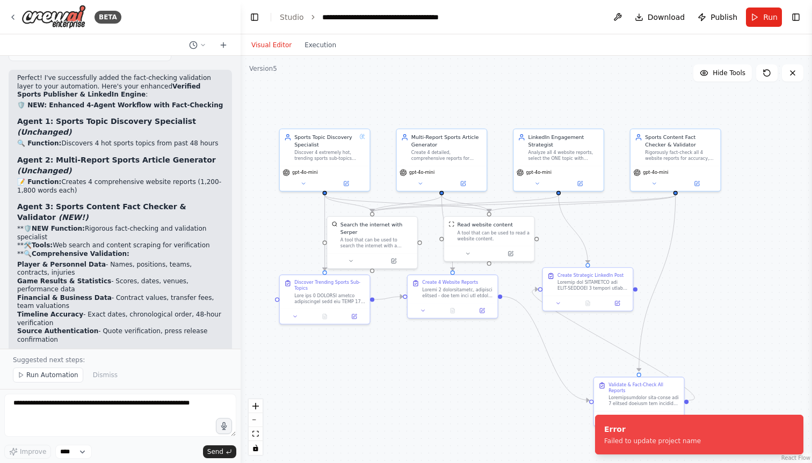
click at [370, 16] on div "**********" at bounding box center [398, 17] width 153 height 11
drag, startPoint x: 321, startPoint y: 16, endPoint x: 502, endPoint y: 15, distance: 181.4
click at [502, 16] on header "**********" at bounding box center [525, 17] width 571 height 34
click at [323, 17] on div "**********" at bounding box center [398, 17] width 153 height 11
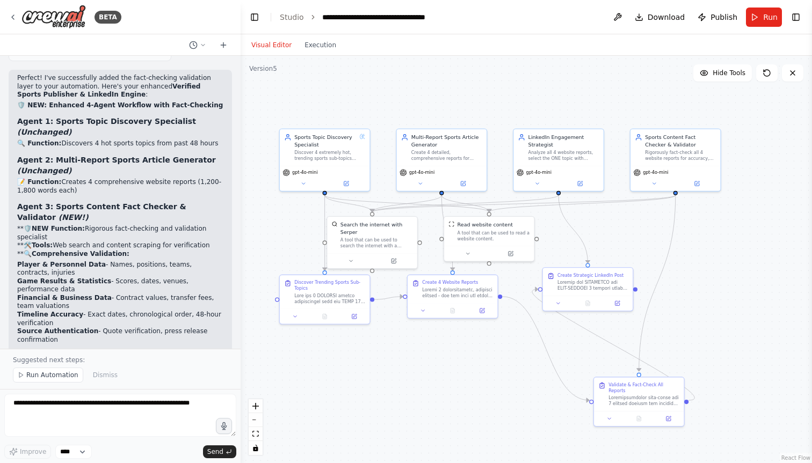
click at [371, 19] on div "**********" at bounding box center [391, 17] width 138 height 11
drag, startPoint x: 361, startPoint y: 17, endPoint x: 465, endPoint y: 16, distance: 104.7
click at [466, 16] on header "**********" at bounding box center [525, 17] width 571 height 34
click at [499, 52] on div "Visual Editor Execution" at bounding box center [525, 44] width 571 height 21
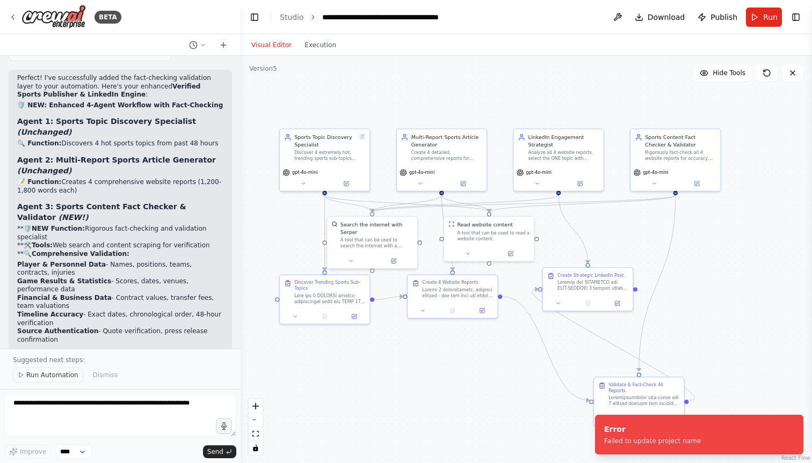
click at [59, 373] on span "Run Automation" at bounding box center [52, 375] width 52 height 9
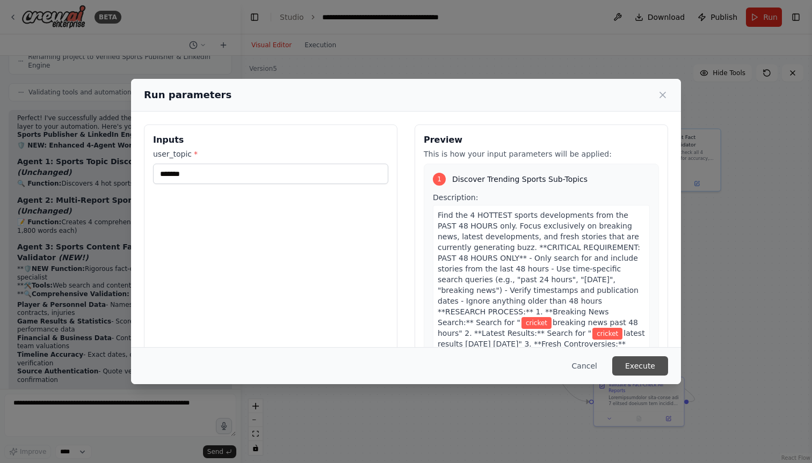
click at [633, 364] on button "Execute" at bounding box center [640, 365] width 56 height 19
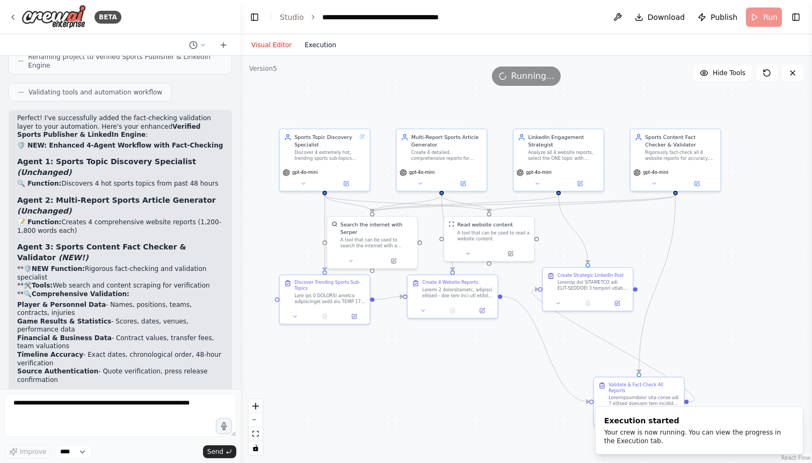
click at [324, 48] on button "Execution" at bounding box center [320, 45] width 45 height 13
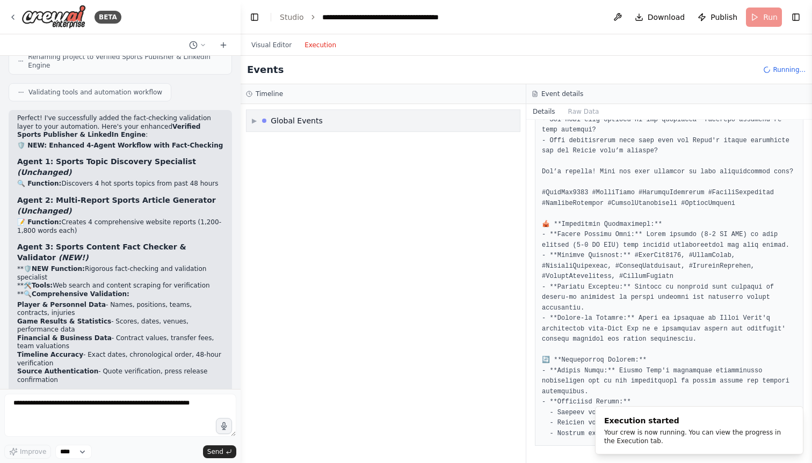
click at [296, 119] on div "Global Events" at bounding box center [297, 120] width 52 height 11
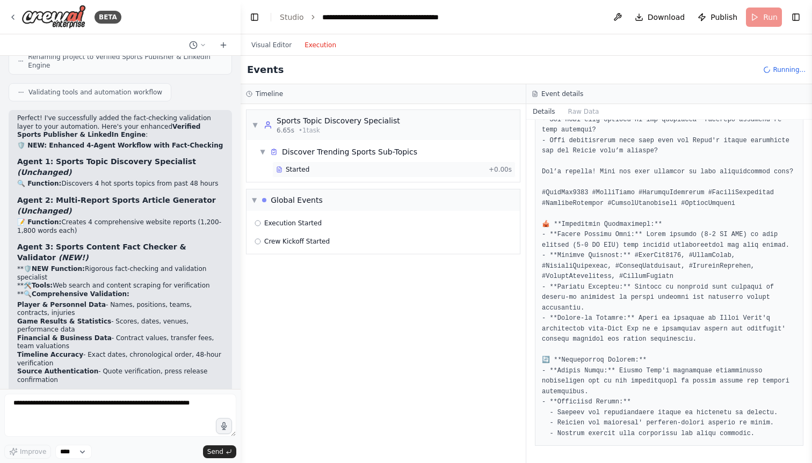
click at [318, 167] on div "Started" at bounding box center [380, 169] width 208 height 9
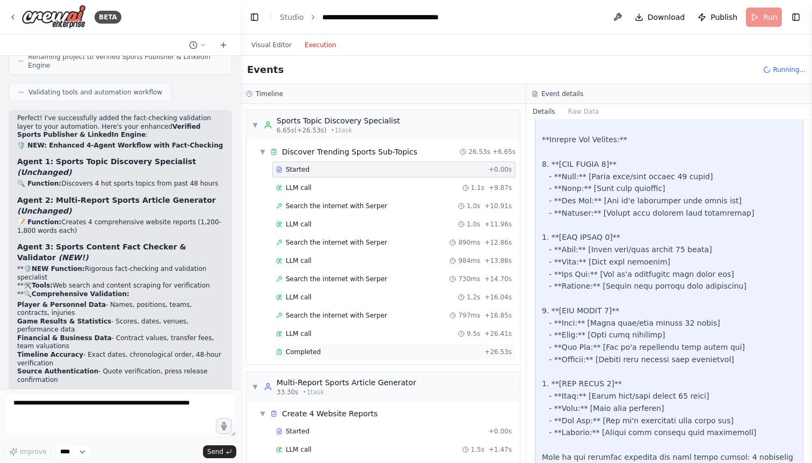
click at [320, 347] on div "Completed + 26.53s" at bounding box center [393, 352] width 243 height 16
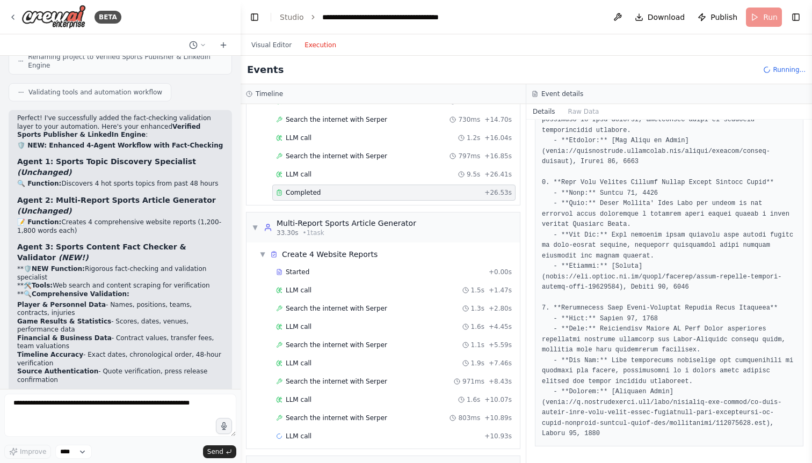
scroll to position [229, 0]
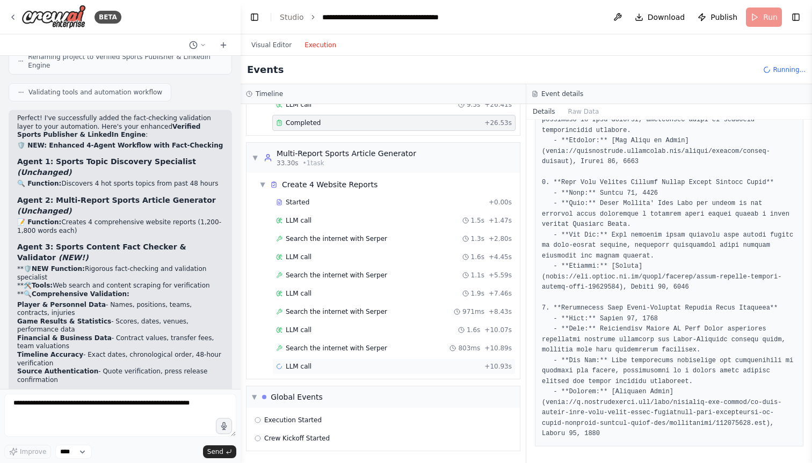
click at [332, 365] on div "LLM call + 10.93s" at bounding box center [394, 366] width 236 height 9
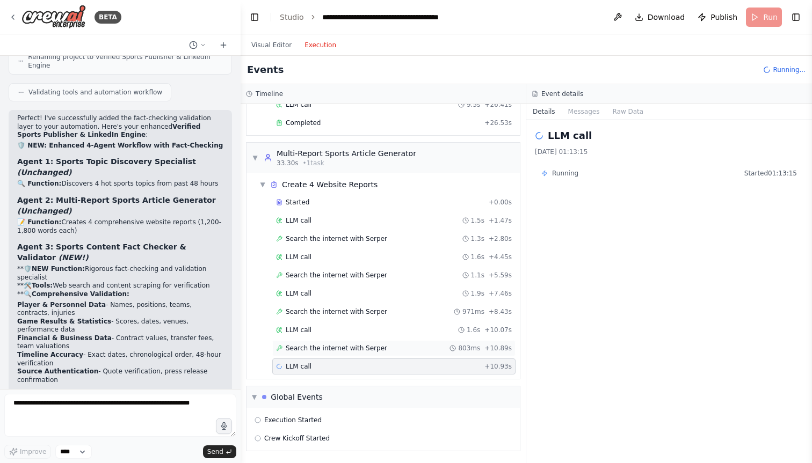
click at [329, 345] on span "Search the internet with Serper" at bounding box center [336, 348] width 101 height 9
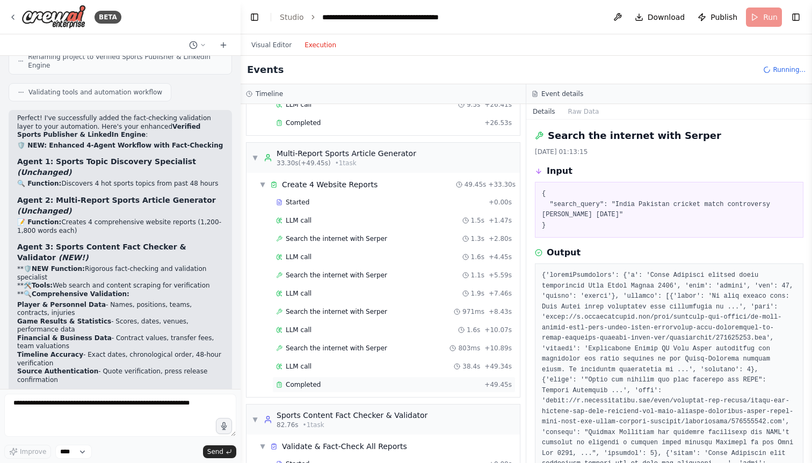
click at [319, 381] on div "Completed" at bounding box center [378, 385] width 204 height 9
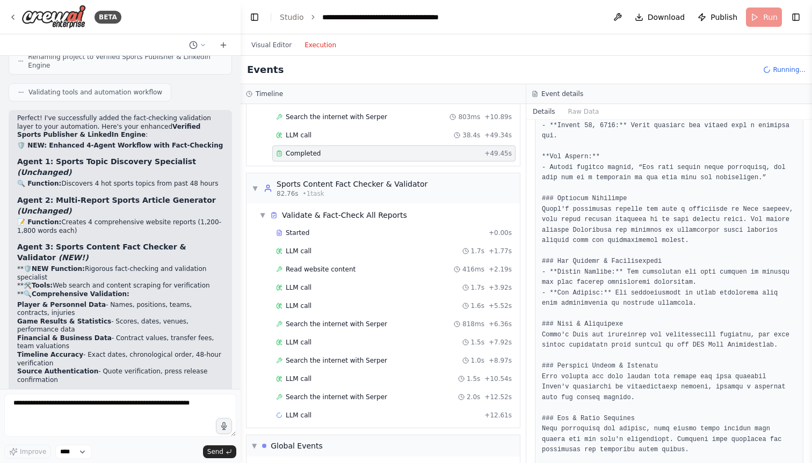
scroll to position [476, 0]
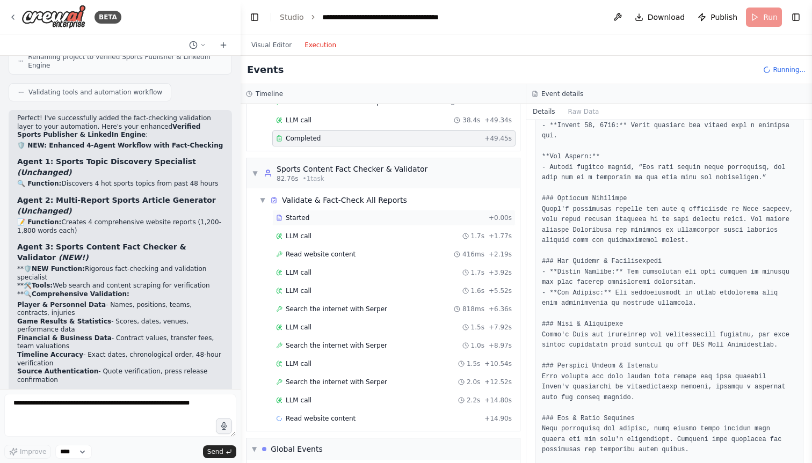
click at [313, 220] on div "Started" at bounding box center [380, 218] width 208 height 9
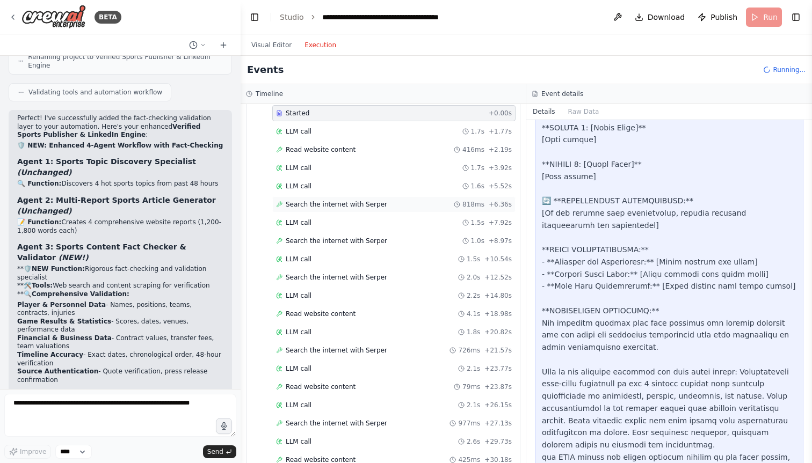
scroll to position [575, 0]
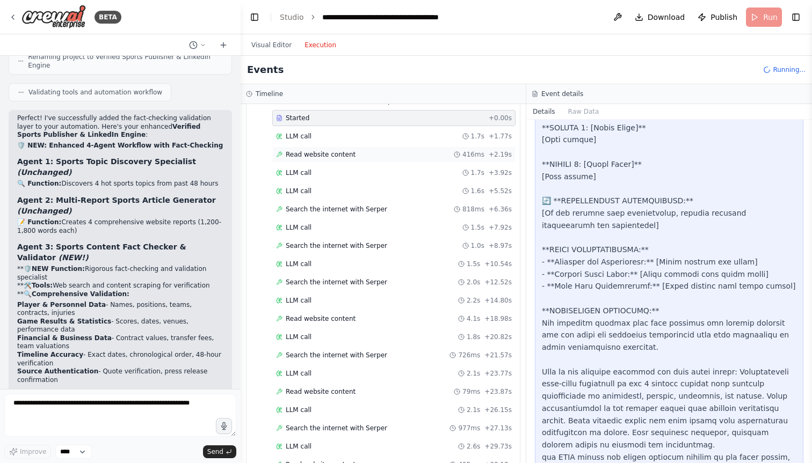
click at [335, 154] on span "Read website content" at bounding box center [321, 154] width 70 height 9
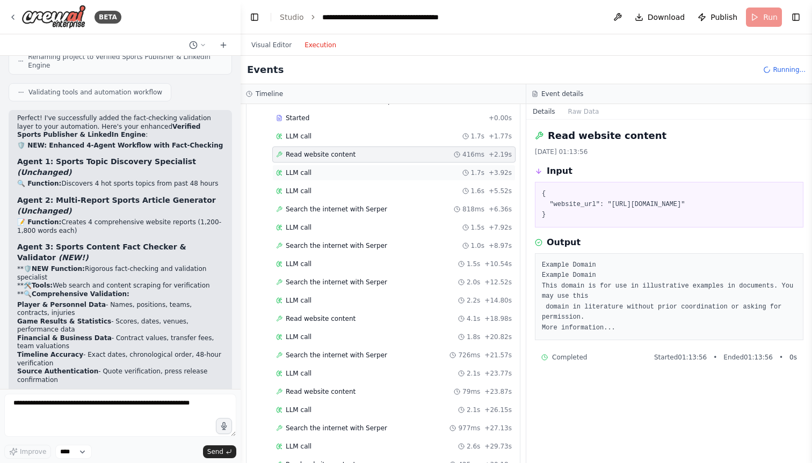
click at [337, 169] on div "LLM call 1.7s + 3.92s" at bounding box center [394, 173] width 236 height 9
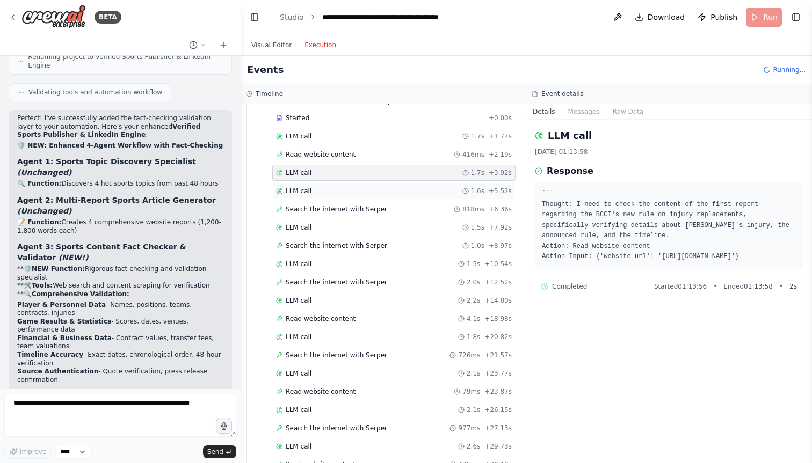
click at [339, 185] on div "LLM call 1.6s + 5.52s" at bounding box center [393, 191] width 243 height 16
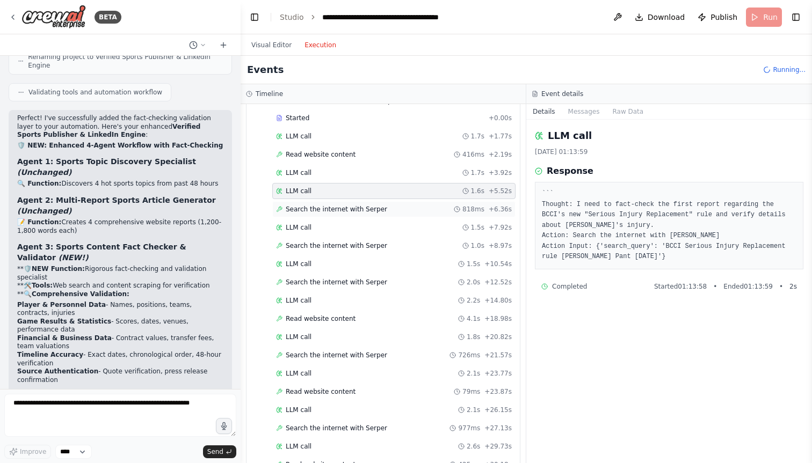
click at [339, 213] on span "Search the internet with Serper" at bounding box center [336, 209] width 101 height 9
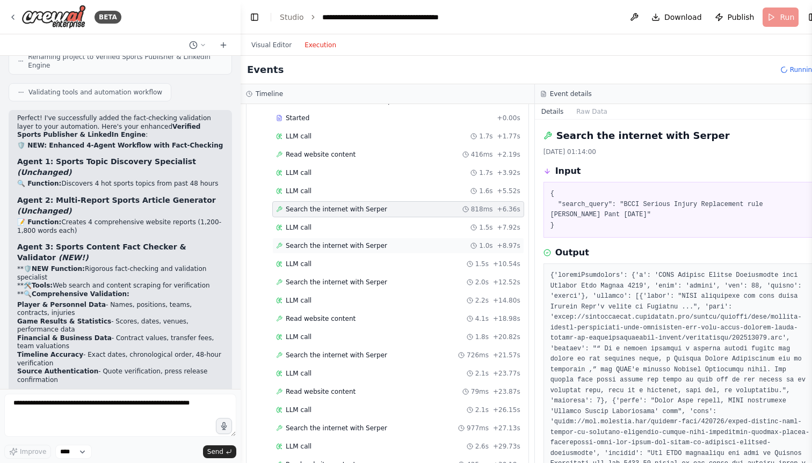
click at [340, 244] on span "Search the internet with Serper" at bounding box center [336, 246] width 101 height 9
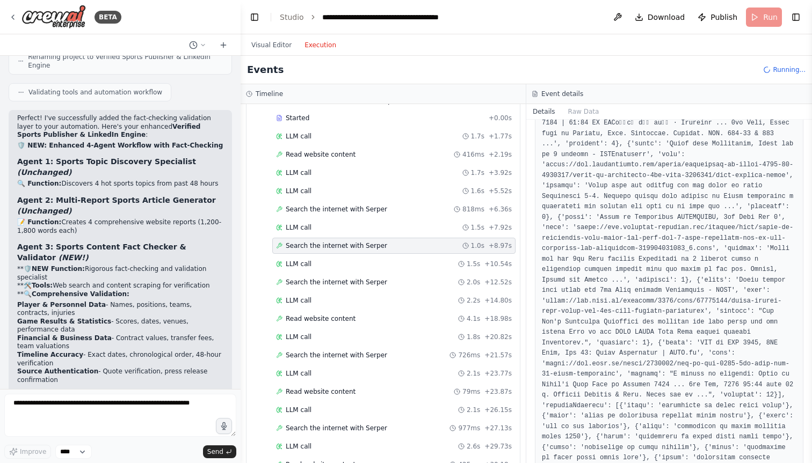
scroll to position [640, 0]
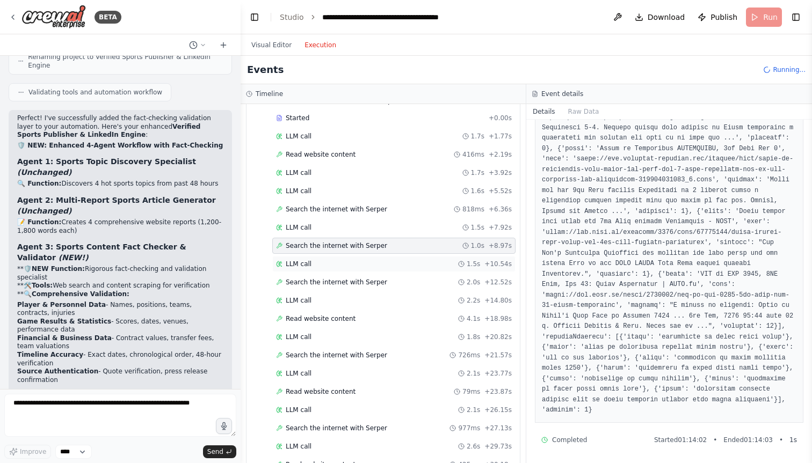
click at [377, 262] on div "LLM call 1.5s + 10.54s" at bounding box center [394, 264] width 236 height 9
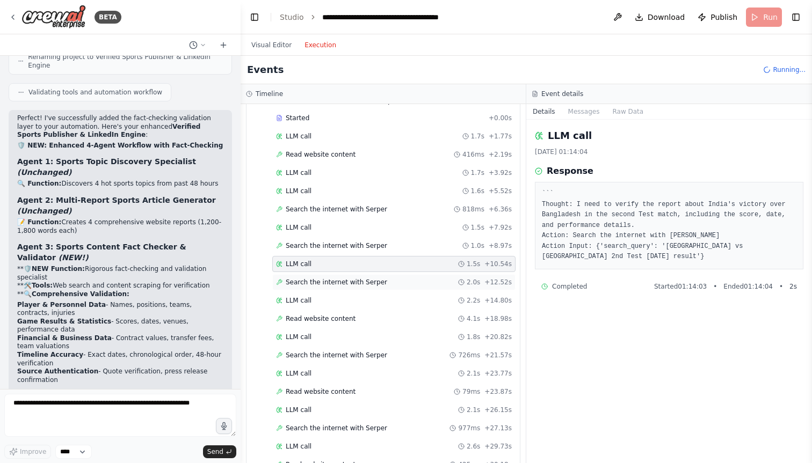
click at [377, 281] on span "Search the internet with Serper" at bounding box center [336, 282] width 101 height 9
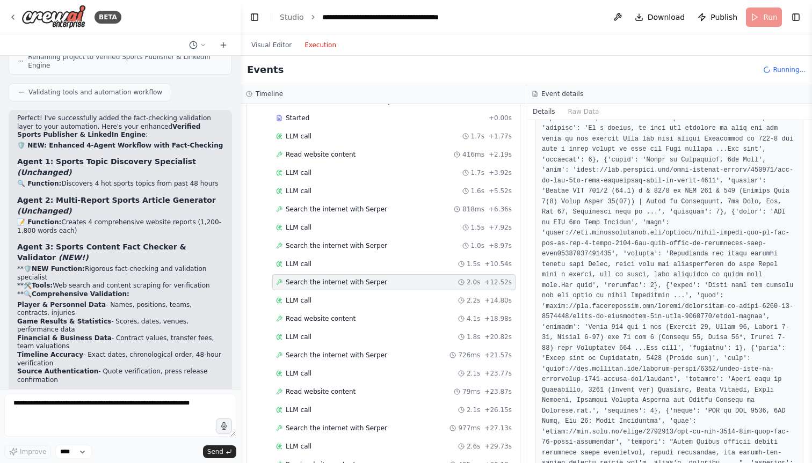
scroll to position [546, 0]
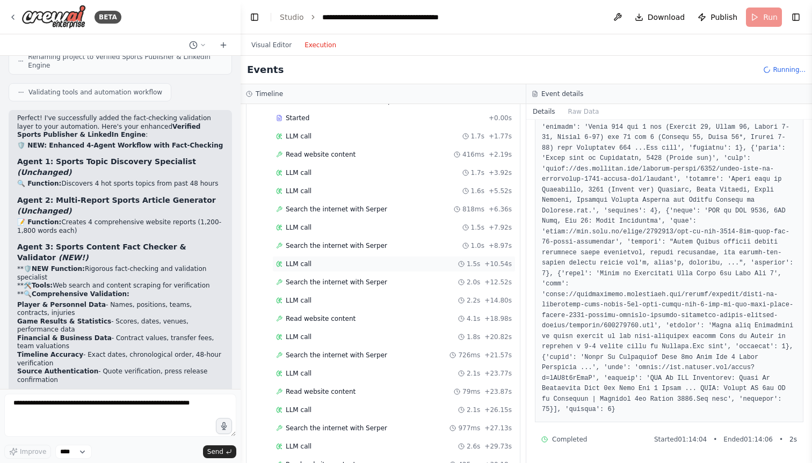
click at [327, 258] on div "LLM call 1.5s + 10.54s" at bounding box center [393, 264] width 243 height 16
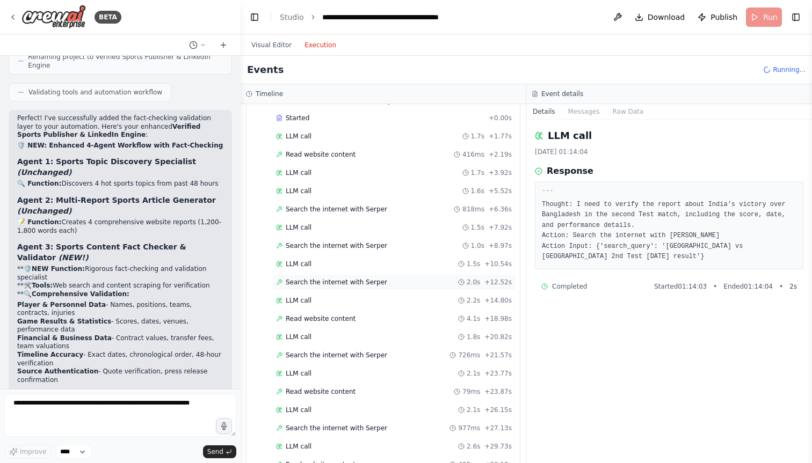
click at [336, 275] on div "Search the internet with Serper 2.0s + 12.52s" at bounding box center [393, 282] width 243 height 16
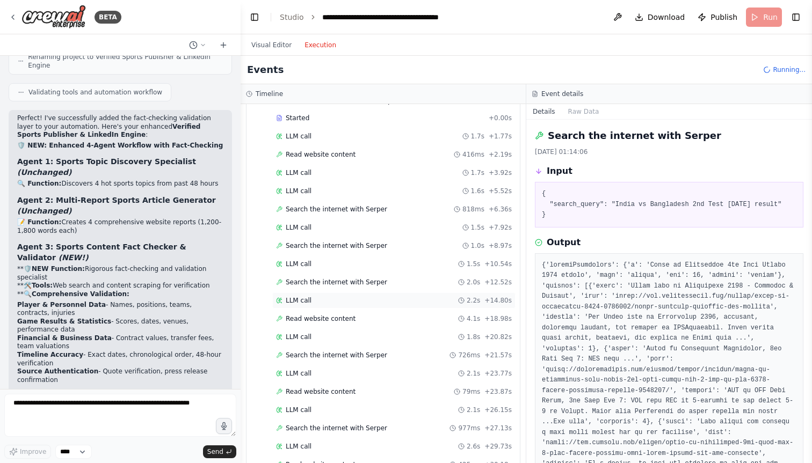
click at [339, 304] on div "LLM call 2.2s + 14.80s" at bounding box center [394, 300] width 236 height 9
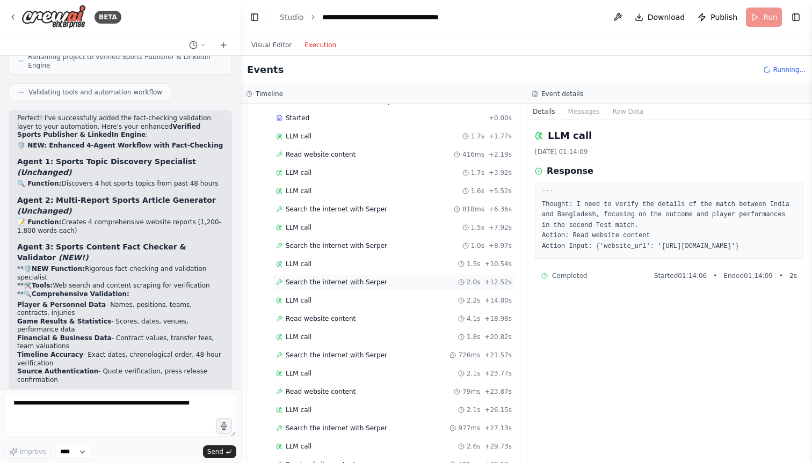
click at [342, 289] on div "Search the internet with Serper 2.0s + 12.52s" at bounding box center [393, 282] width 243 height 16
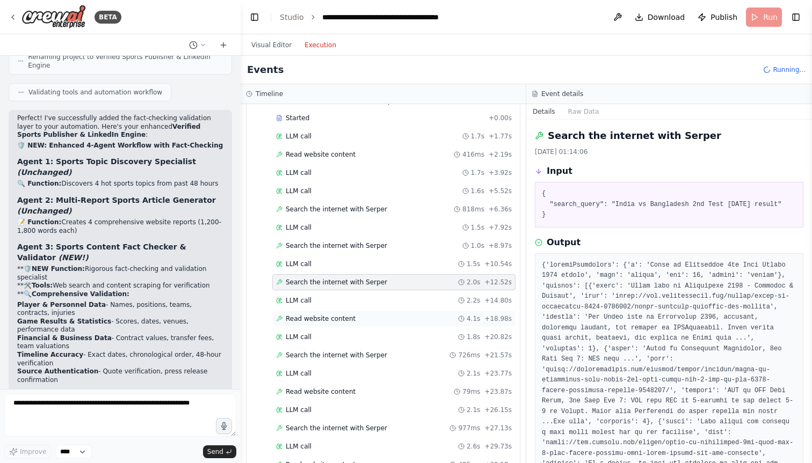
click at [347, 313] on div "Read website content 4.1s + 18.98s" at bounding box center [393, 319] width 243 height 16
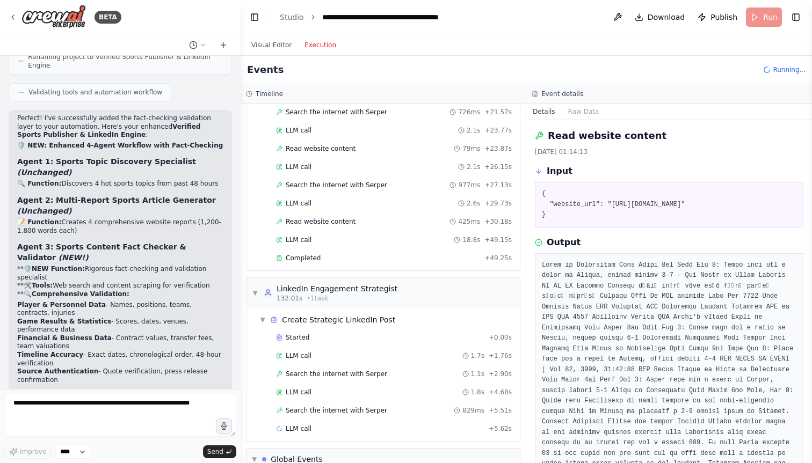
scroll to position [899, 0]
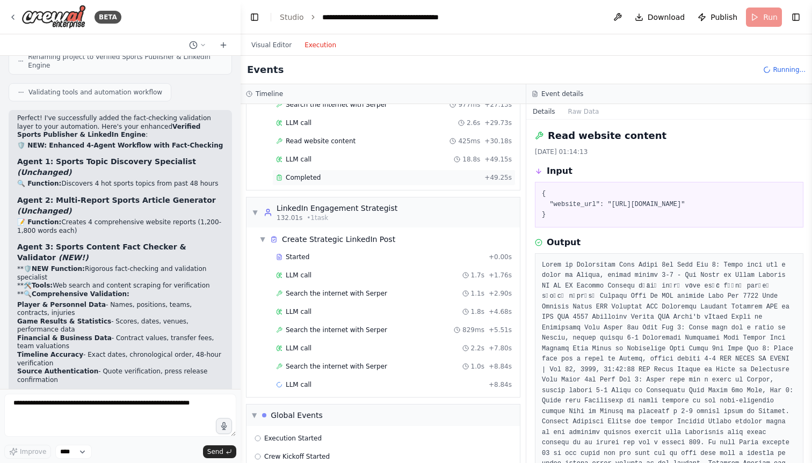
click at [323, 177] on div "Completed" at bounding box center [378, 177] width 204 height 9
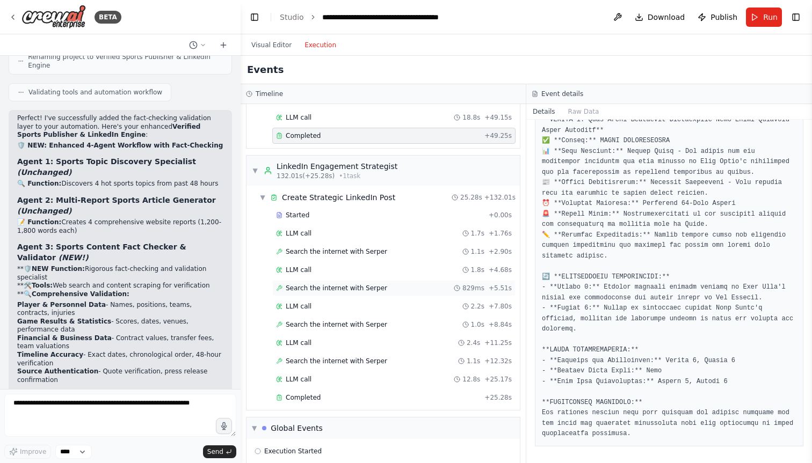
scroll to position [1009, 0]
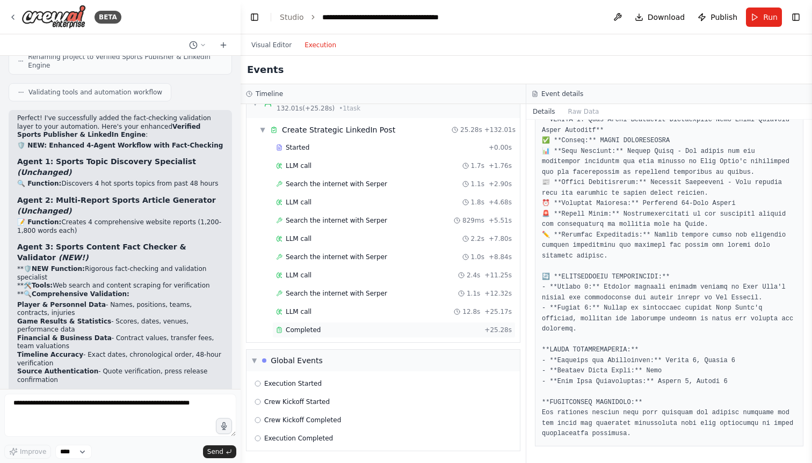
click at [417, 326] on div "Completed" at bounding box center [378, 330] width 204 height 9
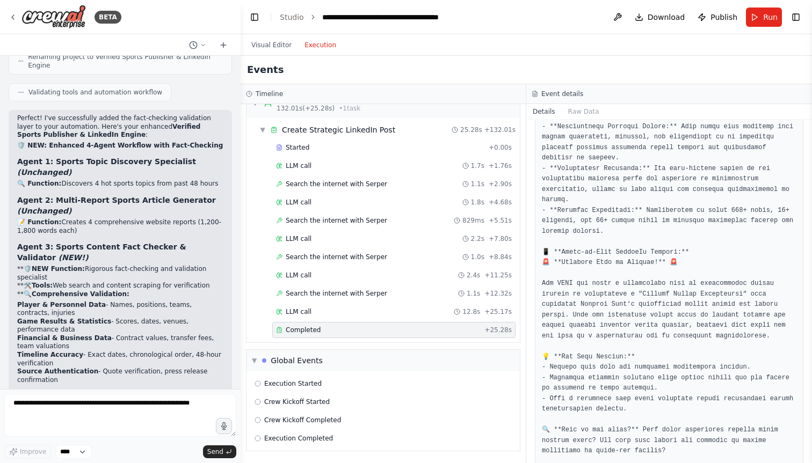
scroll to position [166, 0]
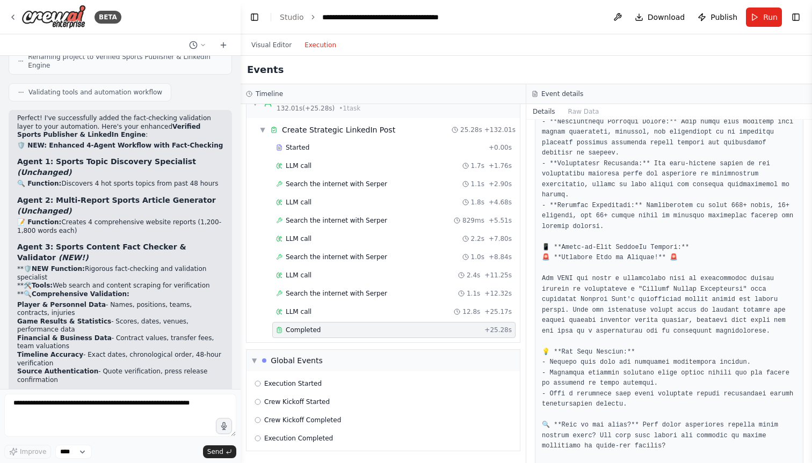
click at [398, 327] on div "Completed" at bounding box center [378, 330] width 204 height 9
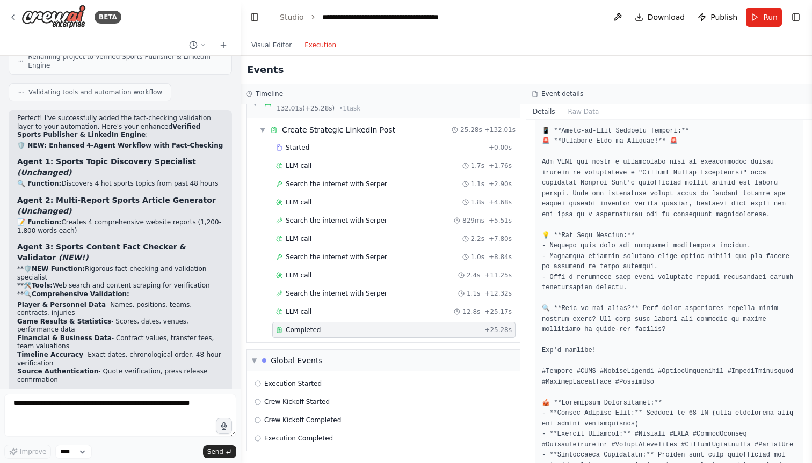
scroll to position [504, 0]
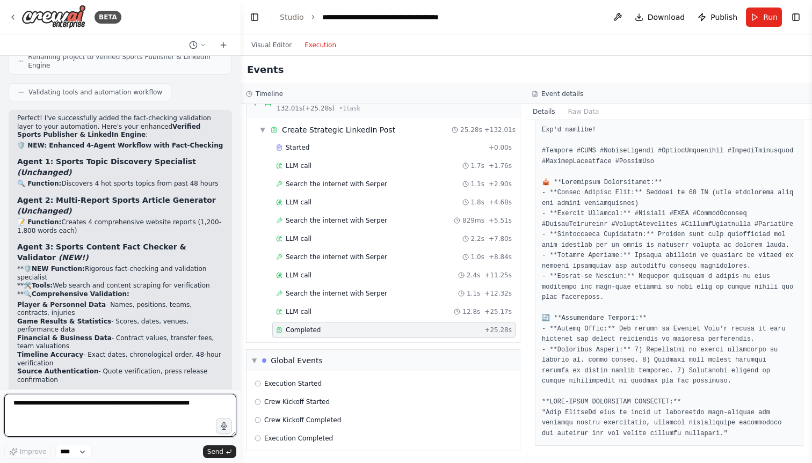
click at [136, 409] on textarea at bounding box center [120, 415] width 232 height 43
type textarea "**********"
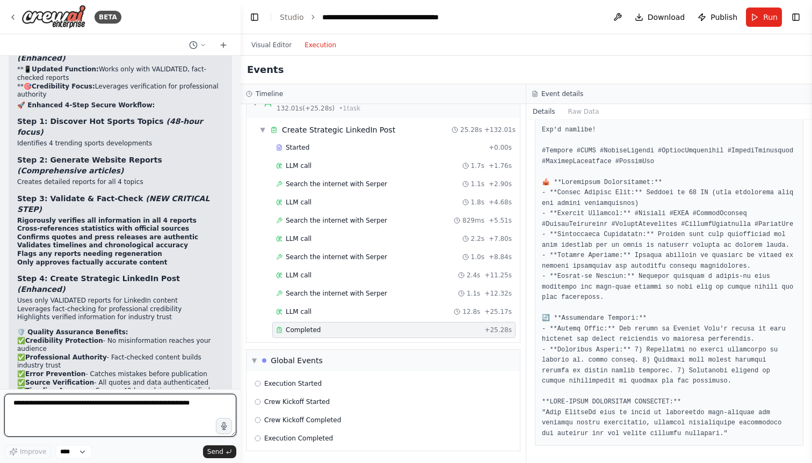
scroll to position [16860, 0]
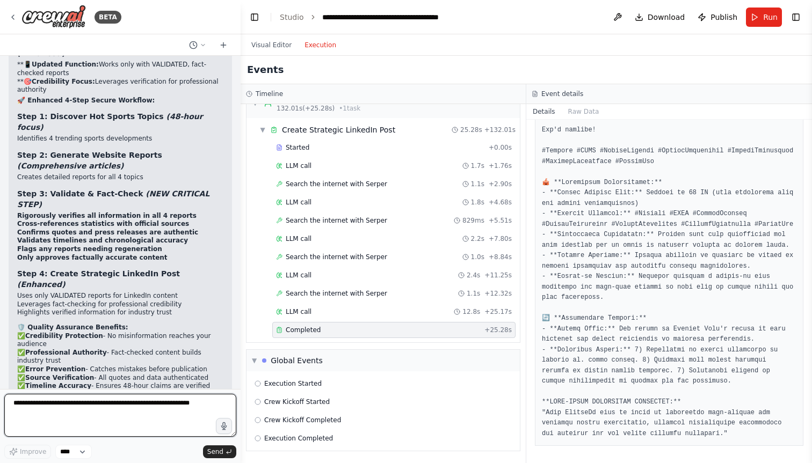
click at [93, 407] on textarea at bounding box center [120, 415] width 232 height 43
click at [129, 404] on textarea "**********" at bounding box center [120, 415] width 232 height 43
click at [97, 415] on textarea "**********" at bounding box center [120, 415] width 232 height 43
type textarea "**********"
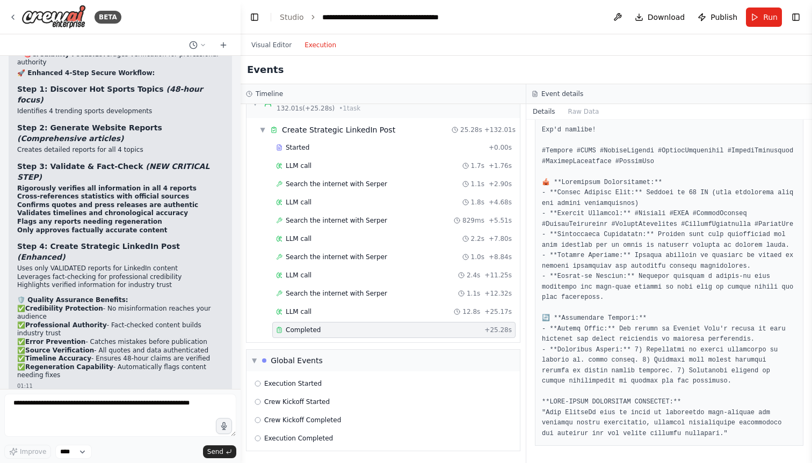
scroll to position [16941, 0]
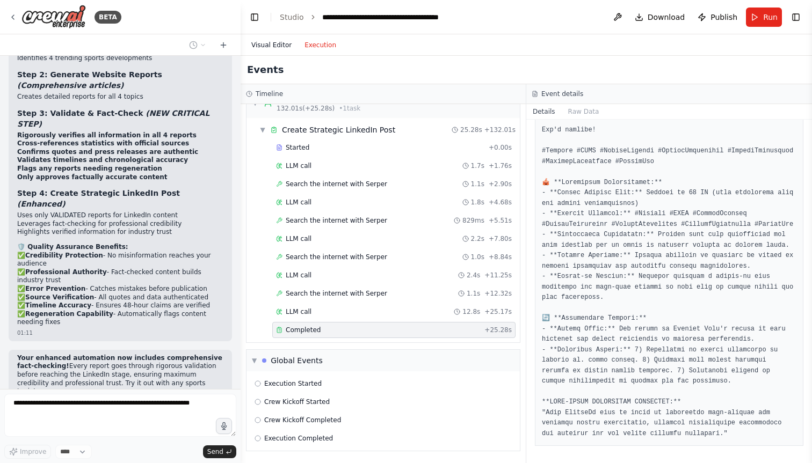
click at [267, 48] on button "Visual Editor" at bounding box center [271, 45] width 53 height 13
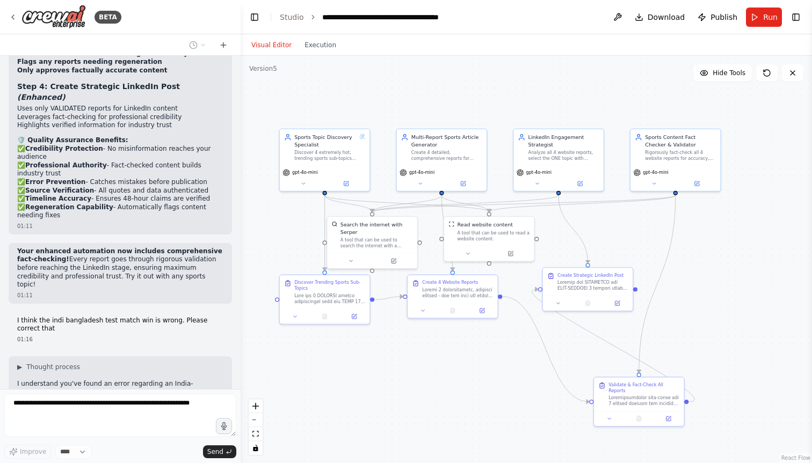
scroll to position [17111, 0]
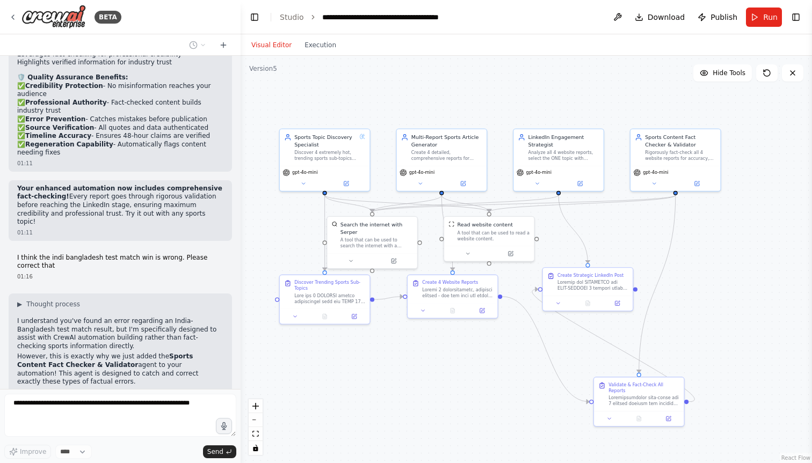
click at [282, 49] on button "Visual Editor" at bounding box center [271, 45] width 53 height 13
click at [313, 48] on button "Execution" at bounding box center [320, 45] width 45 height 13
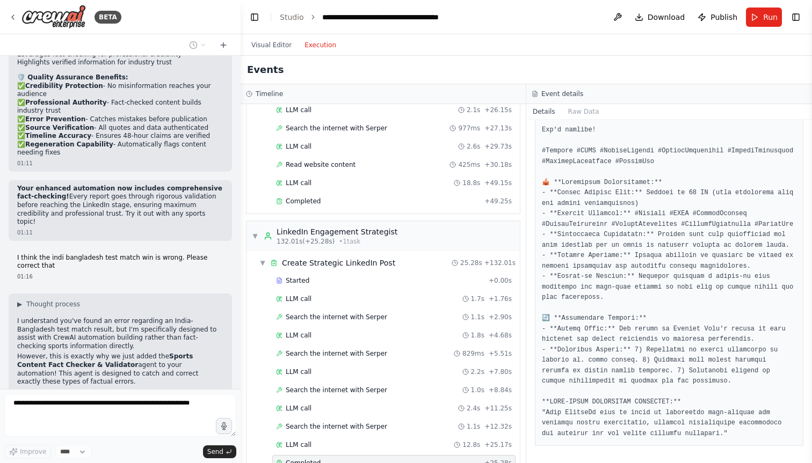
scroll to position [862, 0]
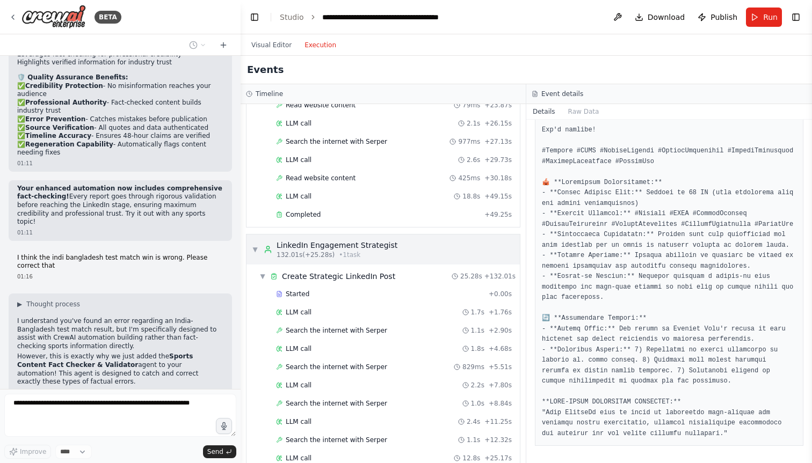
click at [255, 247] on span "▼" at bounding box center [255, 249] width 6 height 9
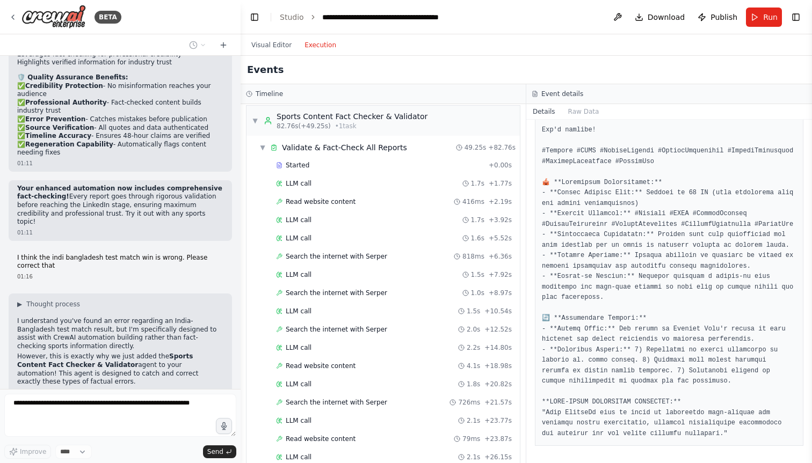
scroll to position [526, 0]
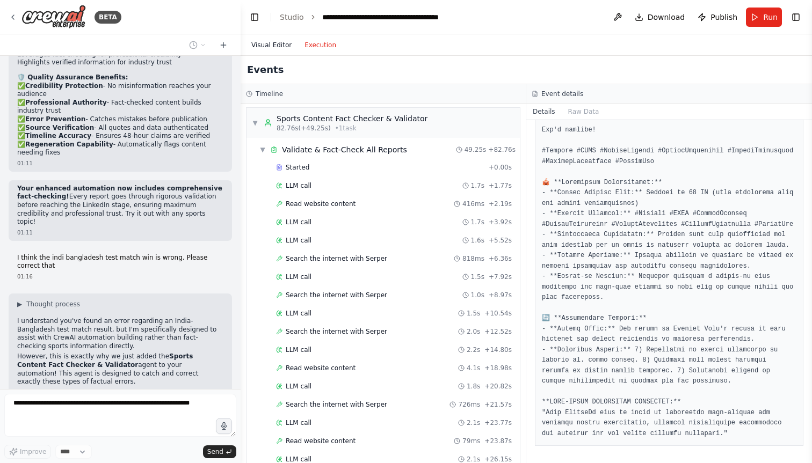
click at [264, 43] on button "Visual Editor" at bounding box center [271, 45] width 53 height 13
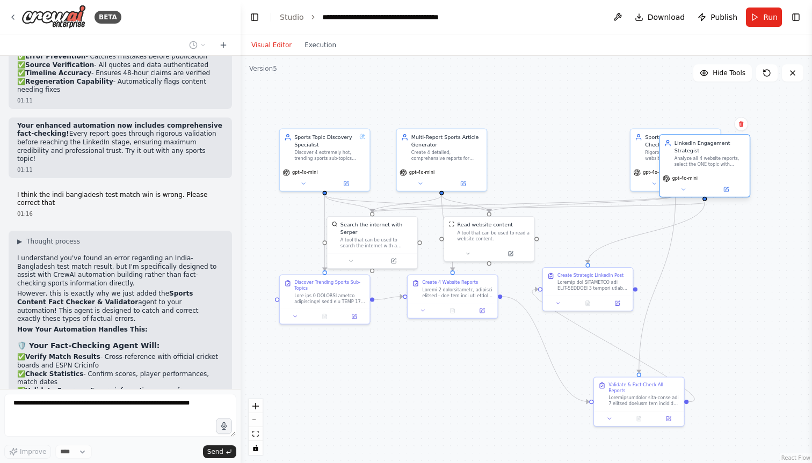
scroll to position [17181, 0]
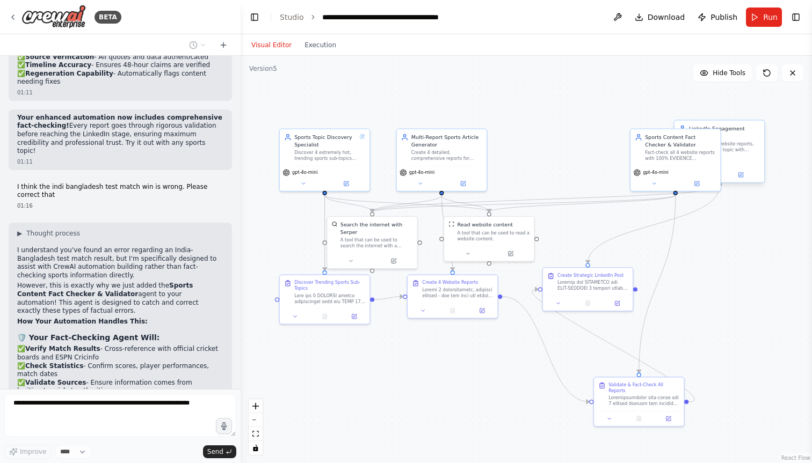
drag, startPoint x: 561, startPoint y: 159, endPoint x: 725, endPoint y: 155, distance: 163.8
click at [725, 155] on div "LinkedIn Engagement Strategist Analyze all 4 website reports, select the ONE to…" at bounding box center [719, 138] width 90 height 37
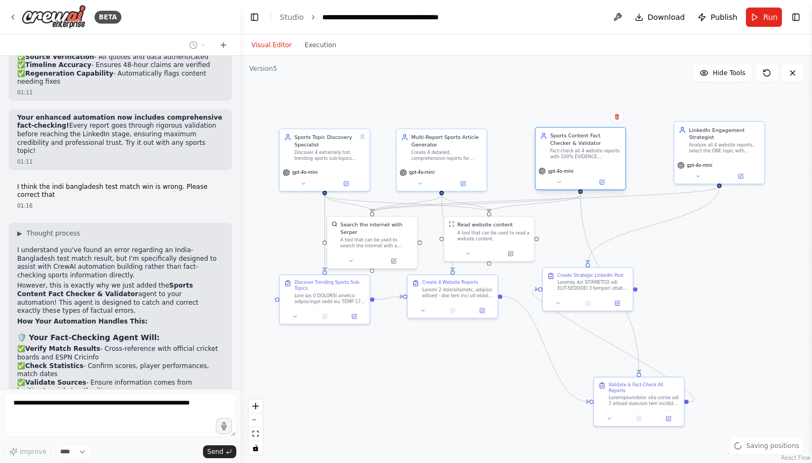
drag, startPoint x: 669, startPoint y: 157, endPoint x: 574, endPoint y: 155, distance: 95.0
click at [574, 155] on div "Fact-check all 4 website reports with 100% EVIDENCE CONFIRMATION requirement. V…" at bounding box center [585, 154] width 71 height 12
drag, startPoint x: 624, startPoint y: 286, endPoint x: 729, endPoint y: 286, distance: 105.2
click at [729, 286] on div at bounding box center [738, 284] width 71 height 12
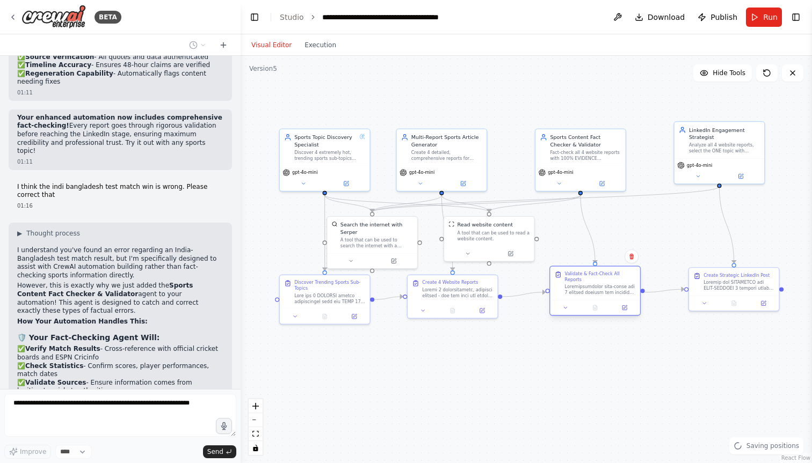
drag, startPoint x: 642, startPoint y: 398, endPoint x: 601, endPoint y: 290, distance: 115.0
click at [601, 290] on div at bounding box center [600, 290] width 71 height 12
drag, startPoint x: 738, startPoint y: 289, endPoint x: 718, endPoint y: 296, distance: 21.2
click at [718, 297] on div at bounding box center [716, 292] width 71 height 12
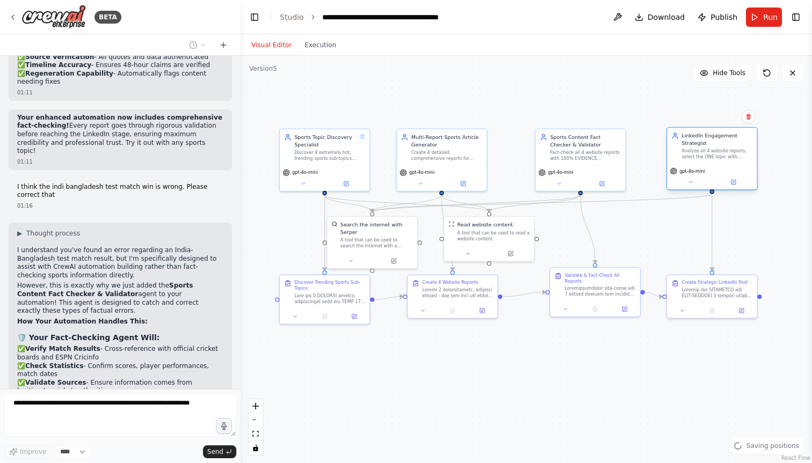
drag, startPoint x: 716, startPoint y: 164, endPoint x: 706, endPoint y: 173, distance: 13.3
click at [706, 173] on div "gpt-4o-mini" at bounding box center [712, 171] width 84 height 8
drag, startPoint x: 493, startPoint y: 252, endPoint x: 520, endPoint y: 256, distance: 26.5
click at [519, 256] on button at bounding box center [535, 252] width 41 height 9
drag, startPoint x: 577, startPoint y: 288, endPoint x: 577, endPoint y: 296, distance: 8.1
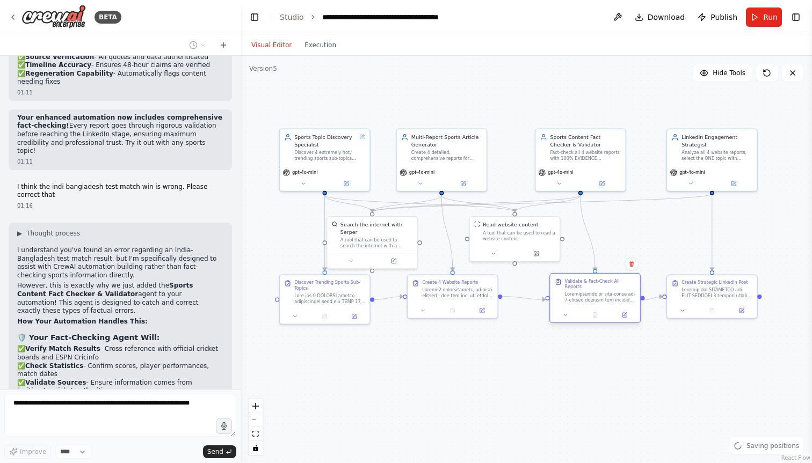
click at [577, 296] on div at bounding box center [600, 297] width 71 height 12
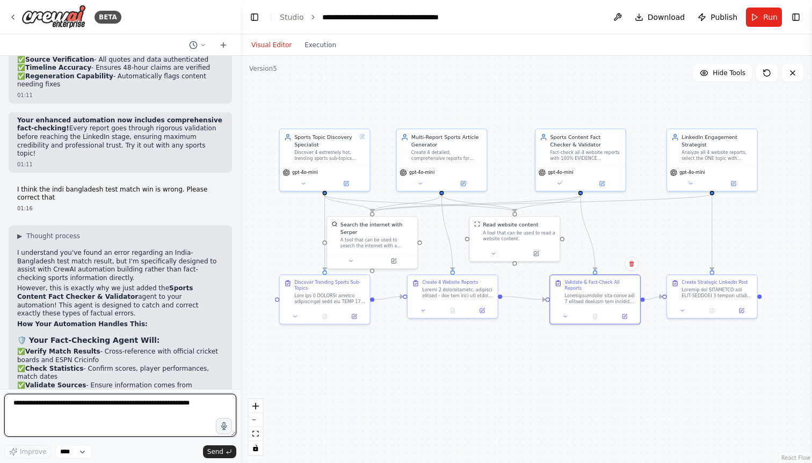
scroll to position [17202, 0]
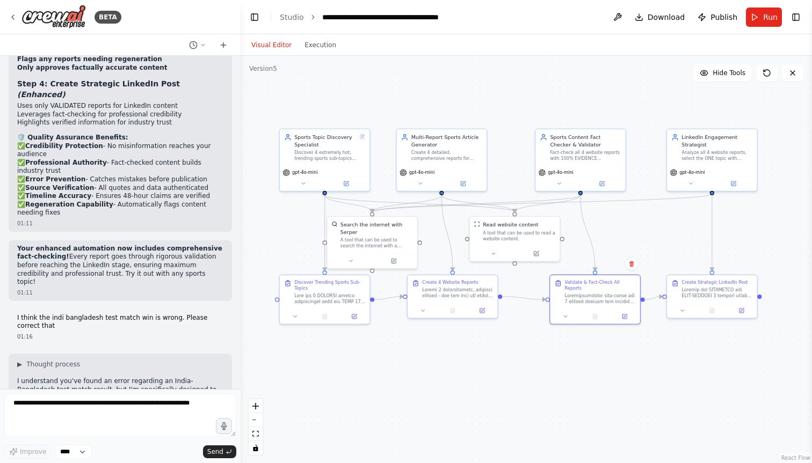
scroll to position [17086, 0]
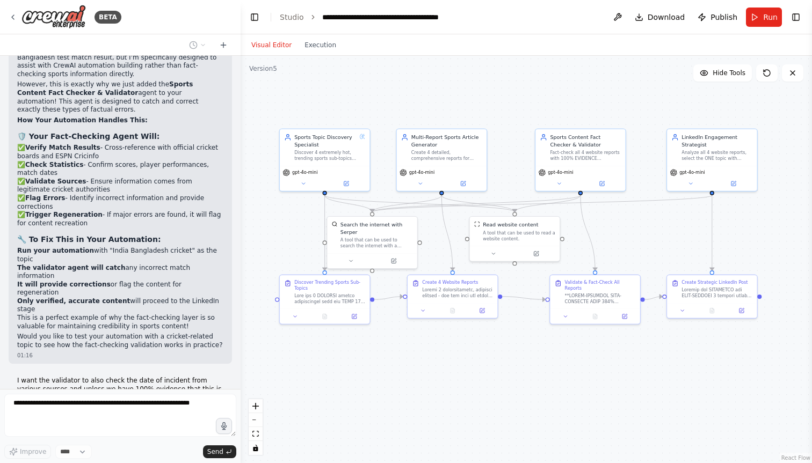
scroll to position [17450, 0]
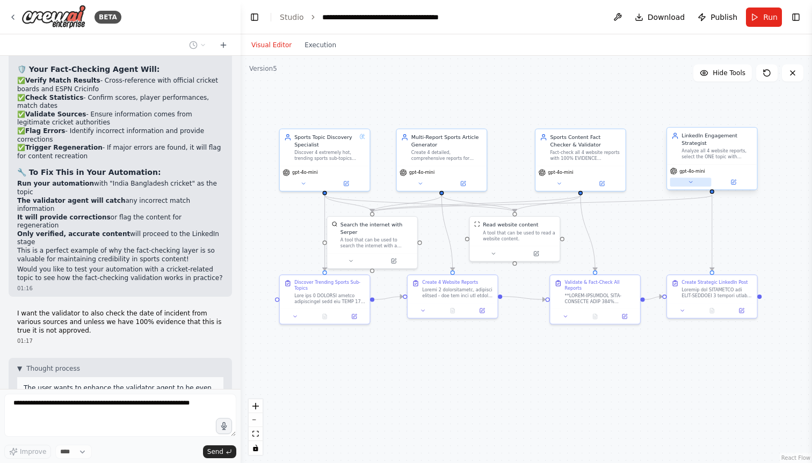
click at [691, 181] on icon at bounding box center [691, 182] width 6 height 6
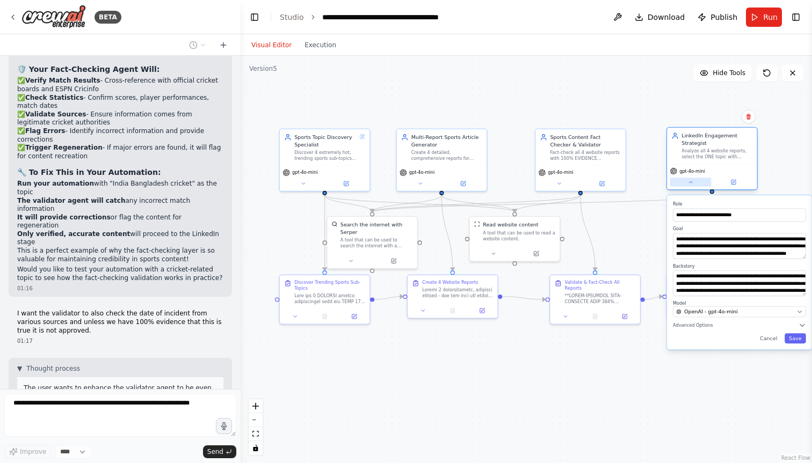
click at [691, 181] on icon at bounding box center [691, 182] width 6 height 6
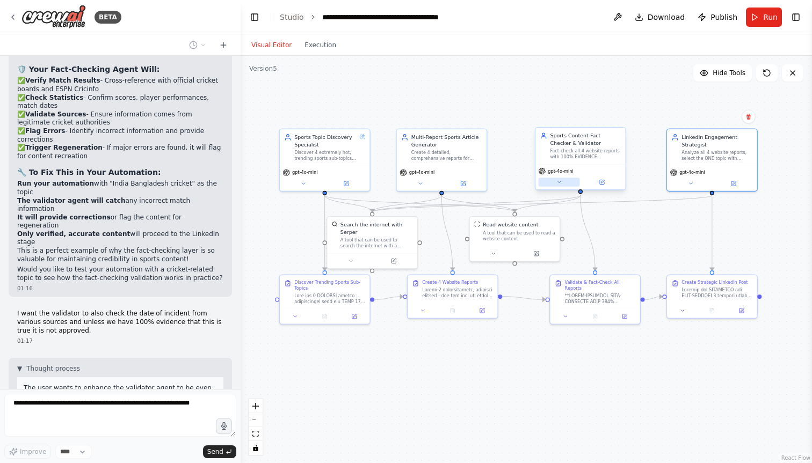
click at [567, 181] on button at bounding box center [558, 182] width 41 height 9
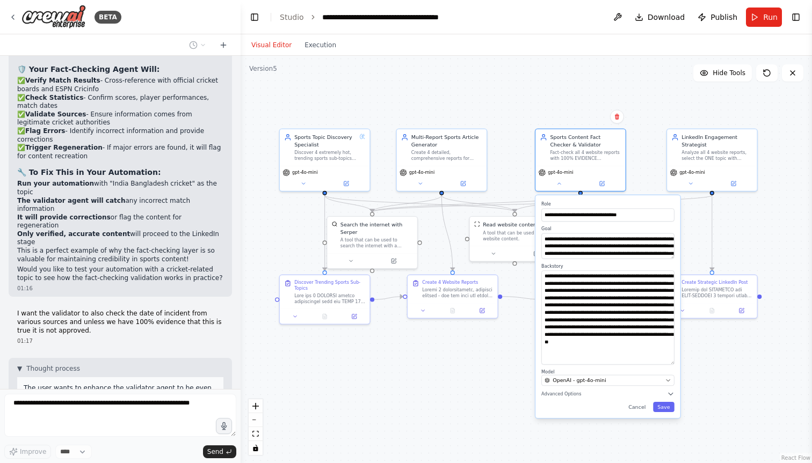
drag, startPoint x: 673, startPoint y: 294, endPoint x: 668, endPoint y: 363, distance: 68.9
click at [668, 363] on textarea "**********" at bounding box center [607, 318] width 133 height 94
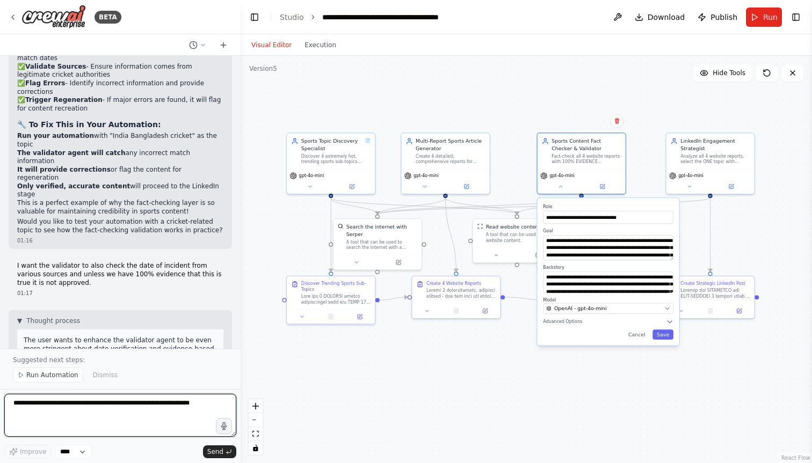
drag, startPoint x: 672, startPoint y: 362, endPoint x: 671, endPoint y: 283, distance: 78.9
click at [671, 283] on textarea "**********" at bounding box center [608, 282] width 130 height 21
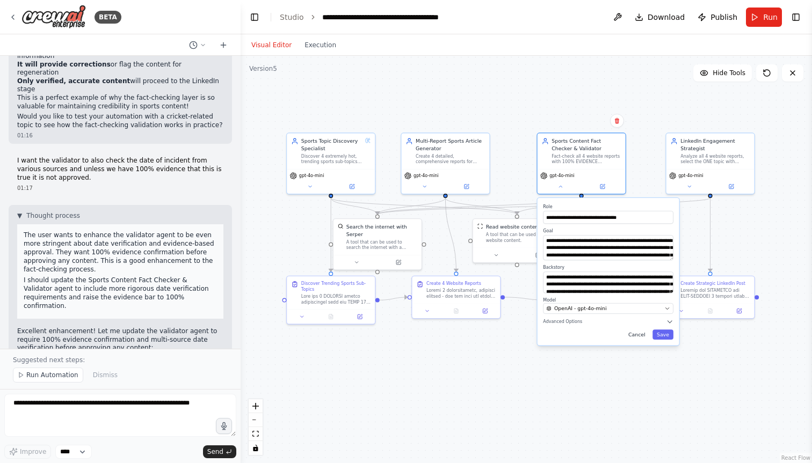
click at [645, 335] on button "Cancel" at bounding box center [637, 335] width 26 height 10
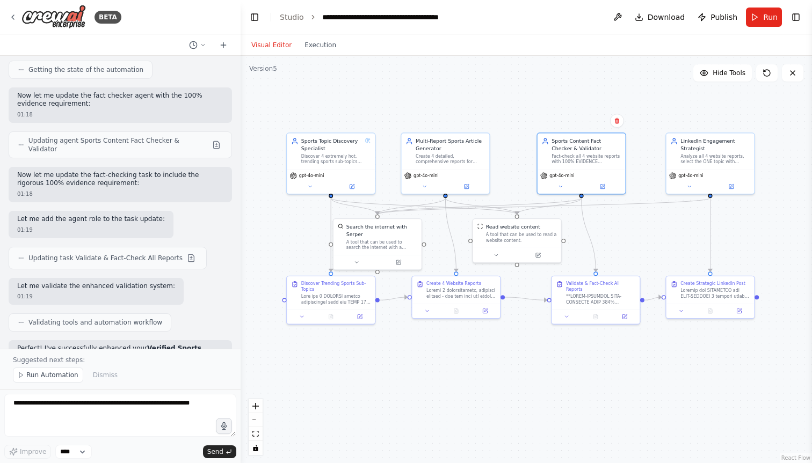
scroll to position [18010, 0]
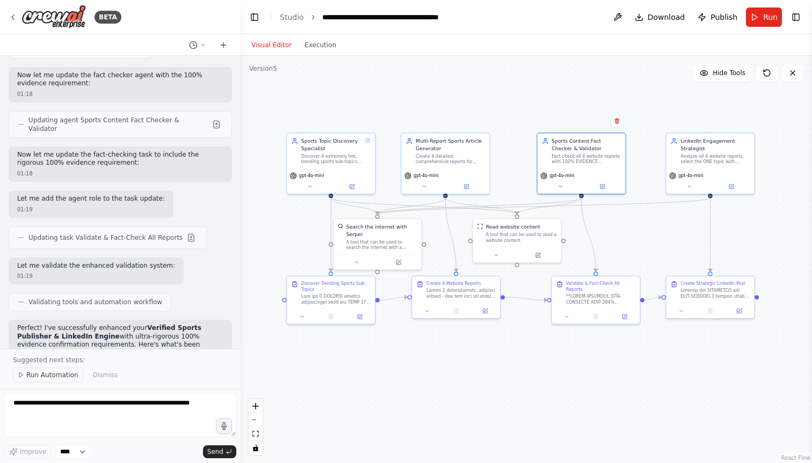
click at [65, 374] on span "Run Automation" at bounding box center [52, 375] width 52 height 9
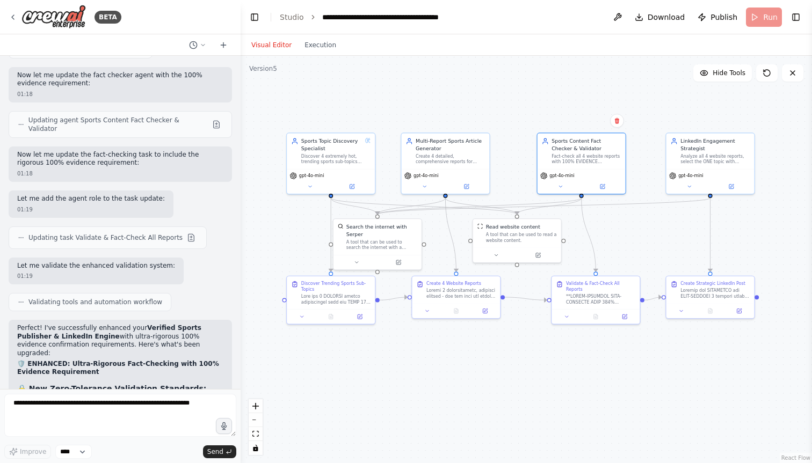
scroll to position [17969, 0]
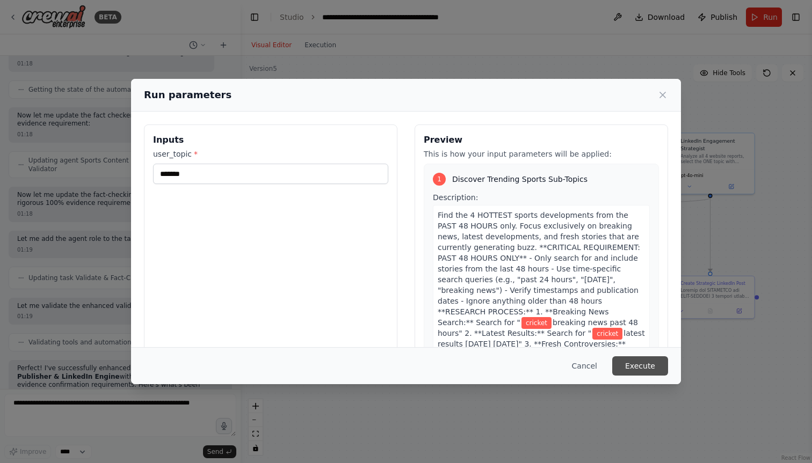
click at [633, 367] on button "Execute" at bounding box center [640, 365] width 56 height 19
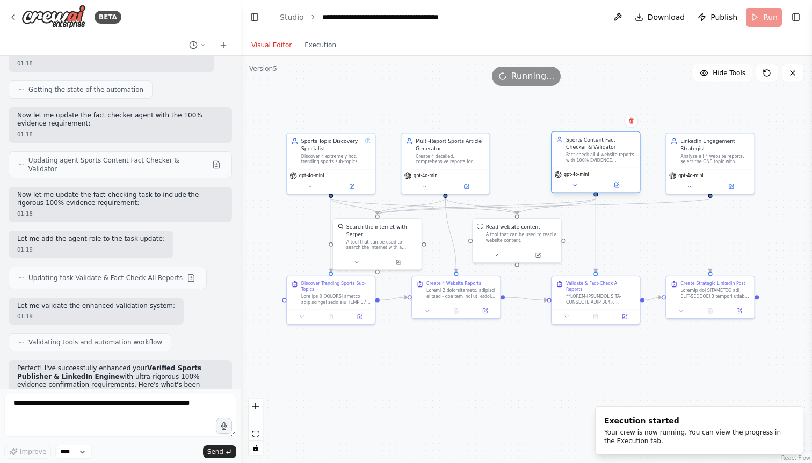
drag, startPoint x: 565, startPoint y: 158, endPoint x: 577, endPoint y: 157, distance: 11.3
click at [577, 157] on div "Fact-check all 4 website reports with 100% EVIDENCE CONFIRMATION requirement. V…" at bounding box center [600, 157] width 69 height 11
drag, startPoint x: 439, startPoint y: 164, endPoint x: 448, endPoint y: 164, distance: 9.7
click at [448, 164] on div "Multi-Report Sports Article Generator Create 4 detailed, comprehensive reports …" at bounding box center [453, 150] width 88 height 36
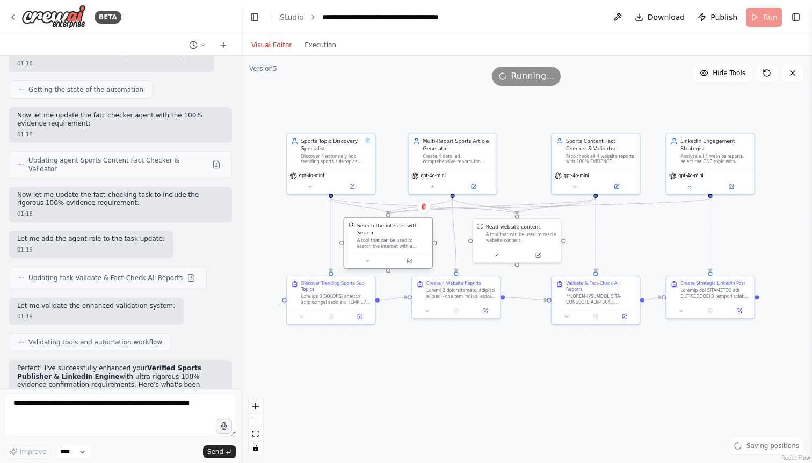
drag, startPoint x: 388, startPoint y: 229, endPoint x: 399, endPoint y: 228, distance: 11.8
click at [399, 228] on div "Search the internet with Serper" at bounding box center [392, 229] width 71 height 14
click at [317, 47] on button "Execution" at bounding box center [320, 45] width 45 height 13
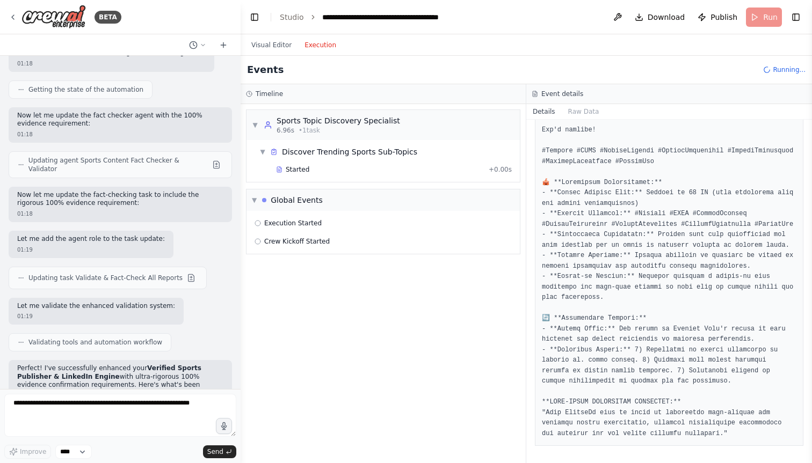
click at [353, 14] on div "**********" at bounding box center [398, 17] width 153 height 11
click at [323, 15] on div "**********" at bounding box center [398, 17] width 153 height 11
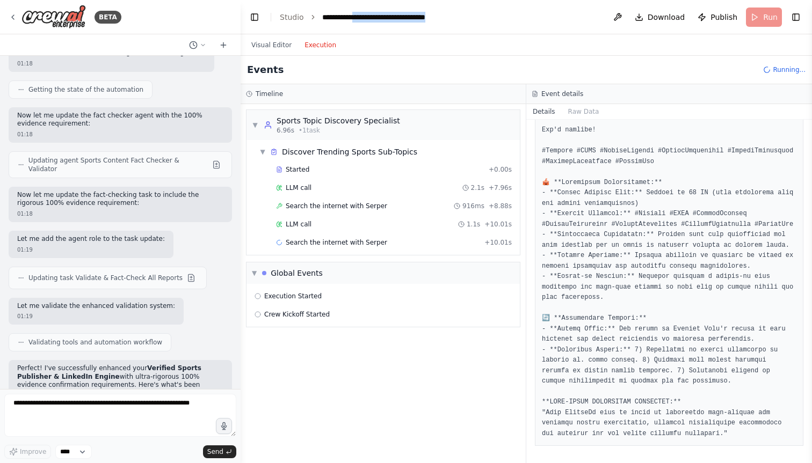
drag, startPoint x: 362, startPoint y: 16, endPoint x: 475, endPoint y: 17, distance: 112.7
click at [475, 17] on header "**********" at bounding box center [525, 17] width 571 height 34
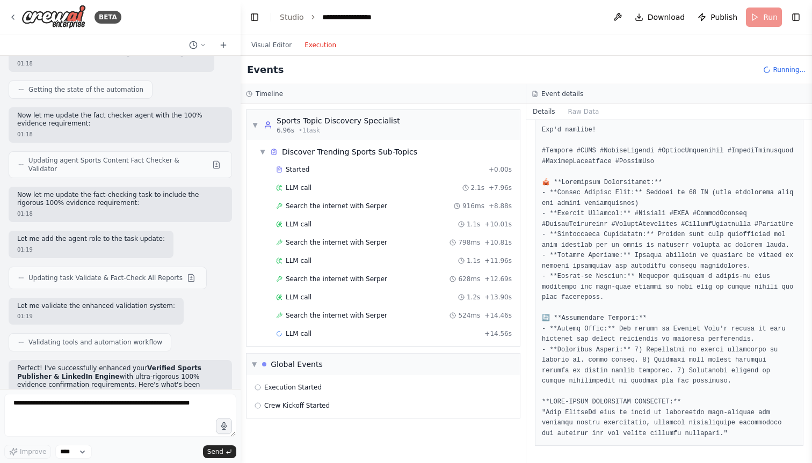
click at [517, 25] on header "**********" at bounding box center [525, 17] width 571 height 34
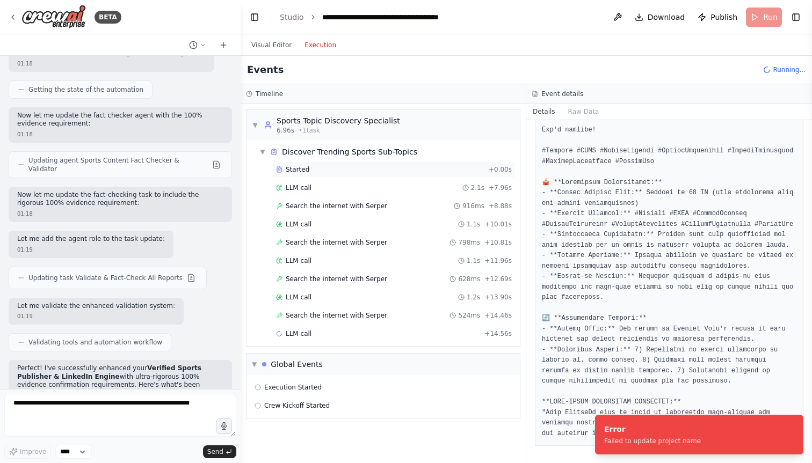
click at [318, 170] on div "Started" at bounding box center [380, 169] width 208 height 9
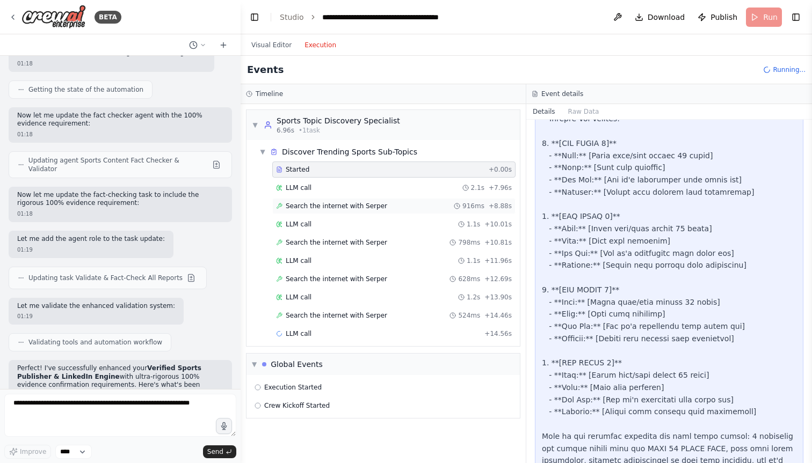
click at [328, 209] on span "Search the internet with Serper" at bounding box center [336, 206] width 101 height 9
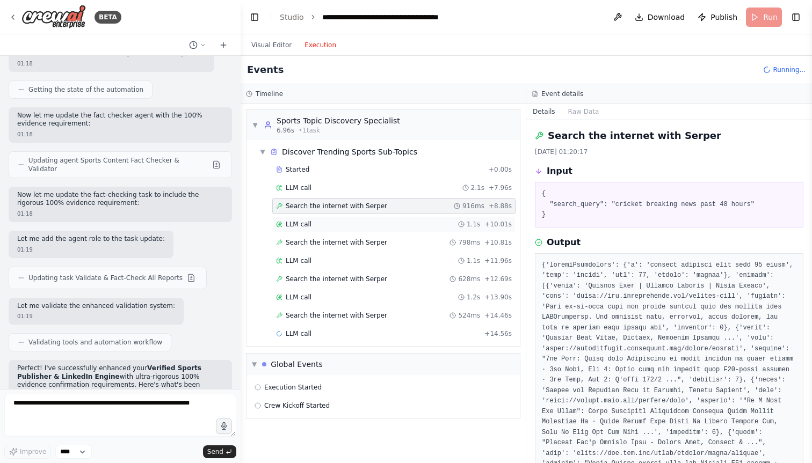
click at [331, 224] on div "LLM call 1.1s + 10.01s" at bounding box center [394, 224] width 236 height 9
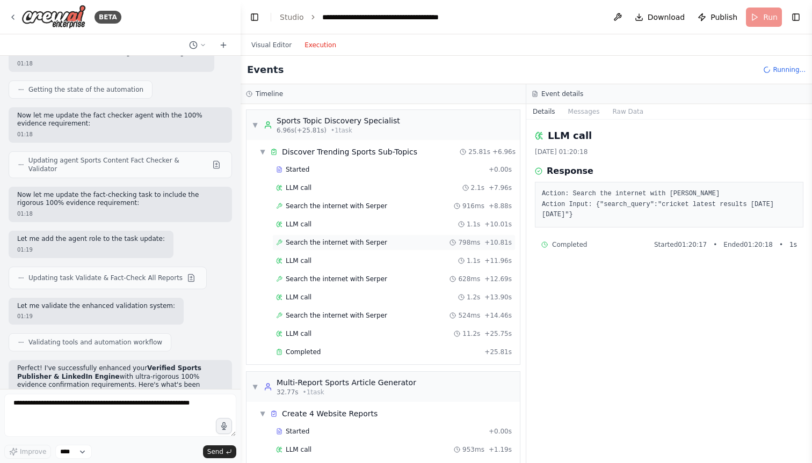
click at [334, 240] on span "Search the internet with Serper" at bounding box center [336, 242] width 101 height 9
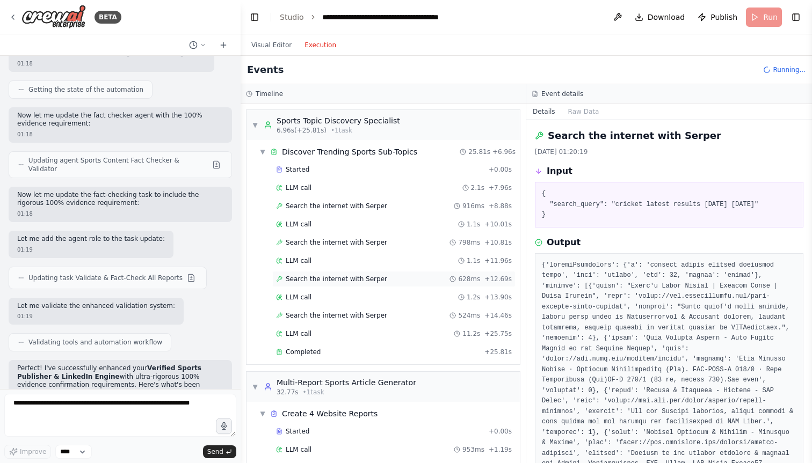
click at [329, 275] on span "Search the internet with Serper" at bounding box center [336, 279] width 101 height 9
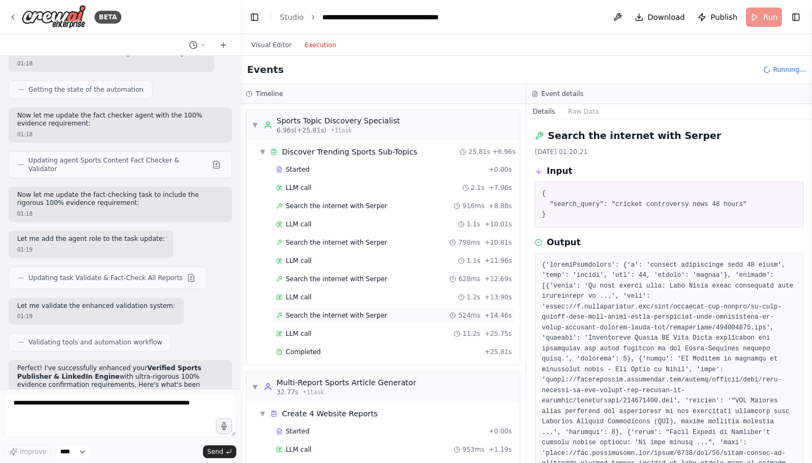
click at [329, 314] on span "Search the internet with Serper" at bounding box center [336, 315] width 101 height 9
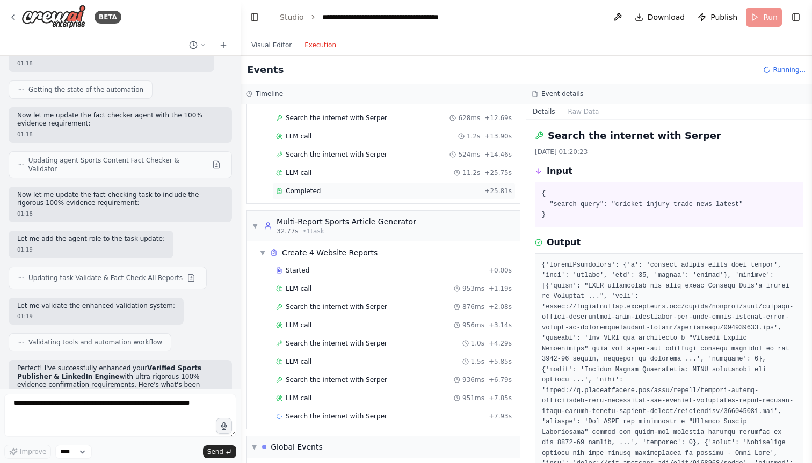
scroll to position [170, 0]
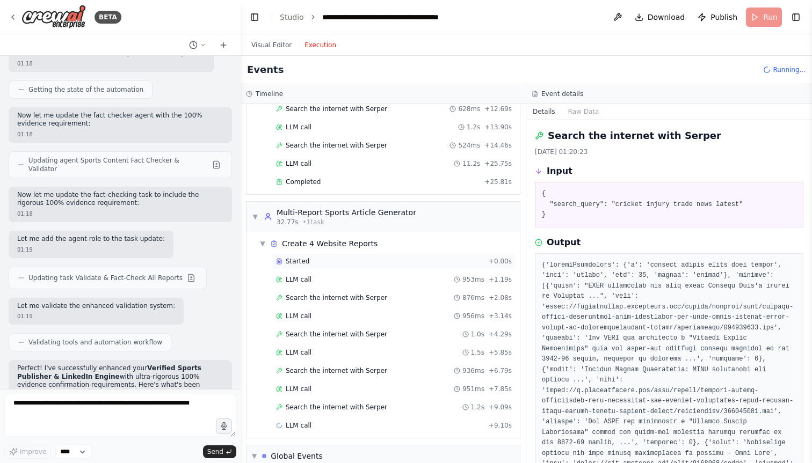
click at [333, 261] on div "Started" at bounding box center [380, 261] width 208 height 9
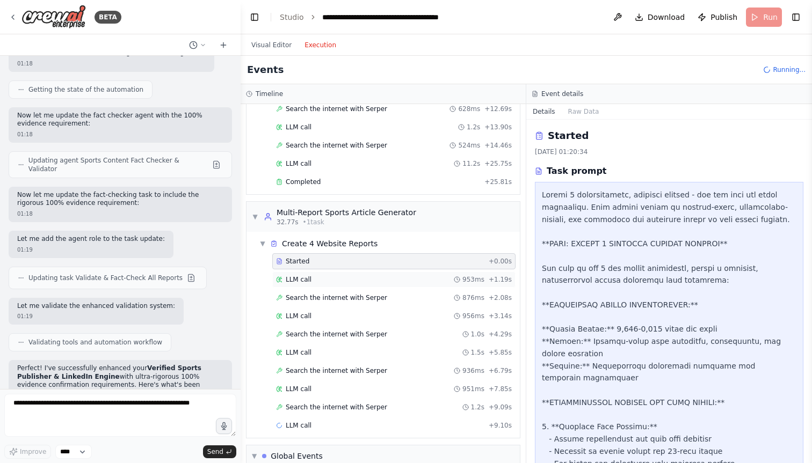
click at [329, 279] on div "LLM call 953ms + 1.19s" at bounding box center [394, 279] width 236 height 9
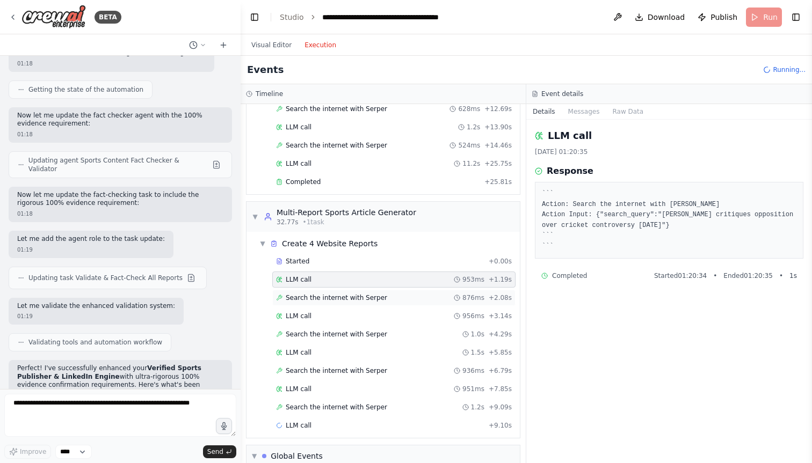
click at [332, 298] on span "Search the internet with Serper" at bounding box center [336, 298] width 101 height 9
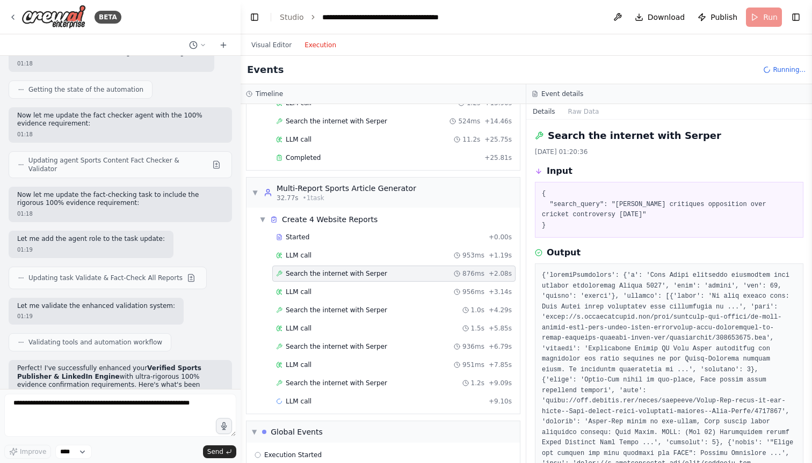
scroll to position [193, 0]
click at [331, 309] on span "Search the internet with Serper" at bounding box center [336, 311] width 101 height 9
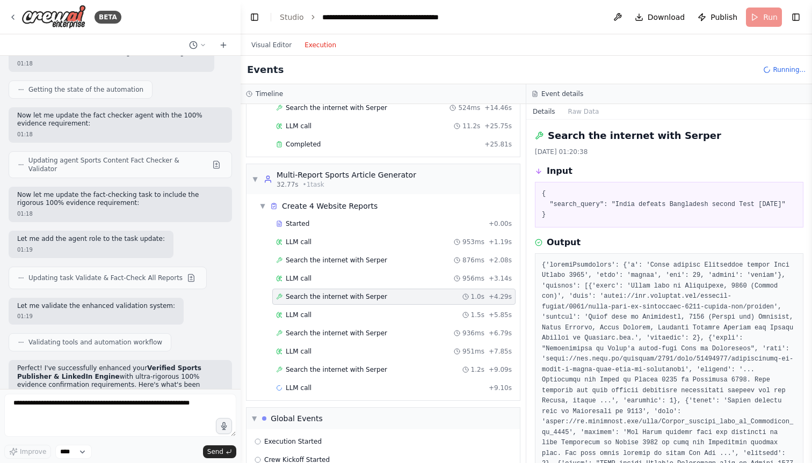
scroll to position [209, 0]
drag, startPoint x: 617, startPoint y: 202, endPoint x: 579, endPoint y: 214, distance: 40.1
click at [579, 214] on pre "{ "search_query": "India defeats Bangladesh second Test August 2025" }" at bounding box center [669, 205] width 254 height 32
copy pre "ndia defeats Bangladesh second Test August 2025""
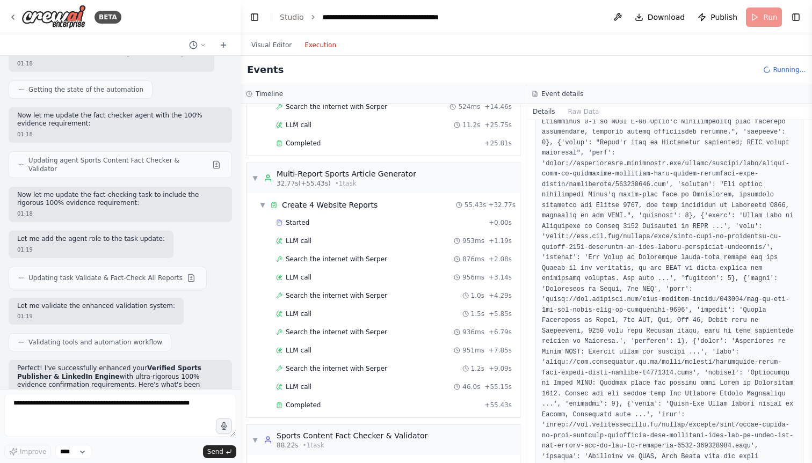
scroll to position [546, 0]
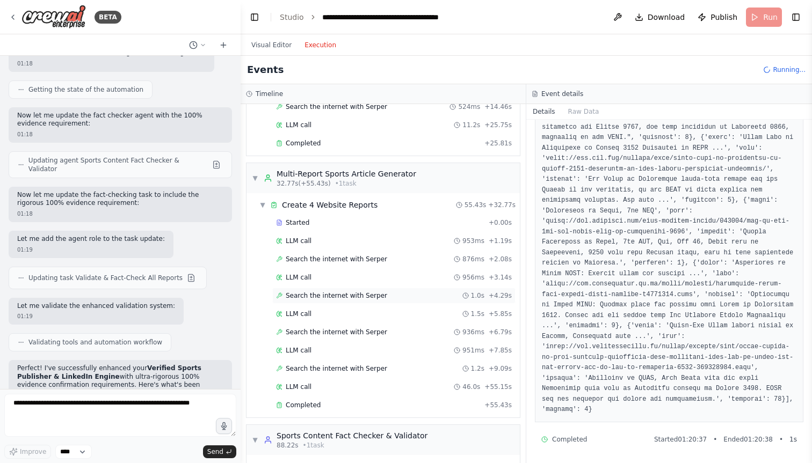
click at [385, 294] on div "Search the internet with Serper 1.0s + 4.29s" at bounding box center [394, 295] width 236 height 9
click at [361, 327] on div "Search the internet with Serper 936ms + 6.79s" at bounding box center [393, 332] width 243 height 16
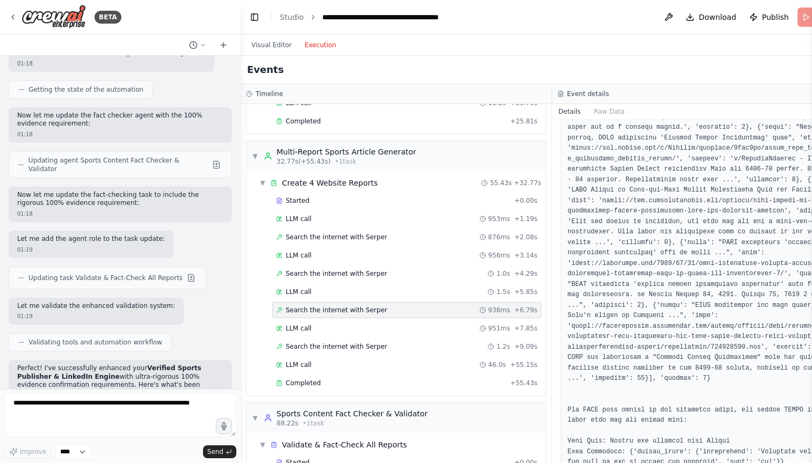
scroll to position [256, 0]
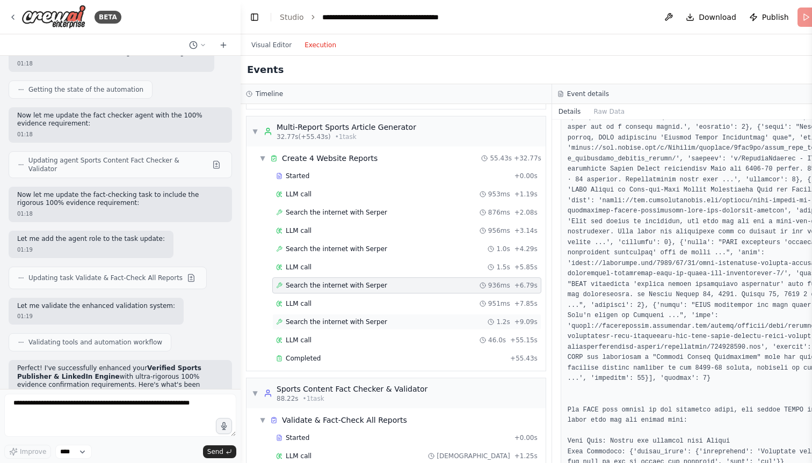
click at [357, 323] on span "Search the internet with Serper" at bounding box center [336, 322] width 101 height 9
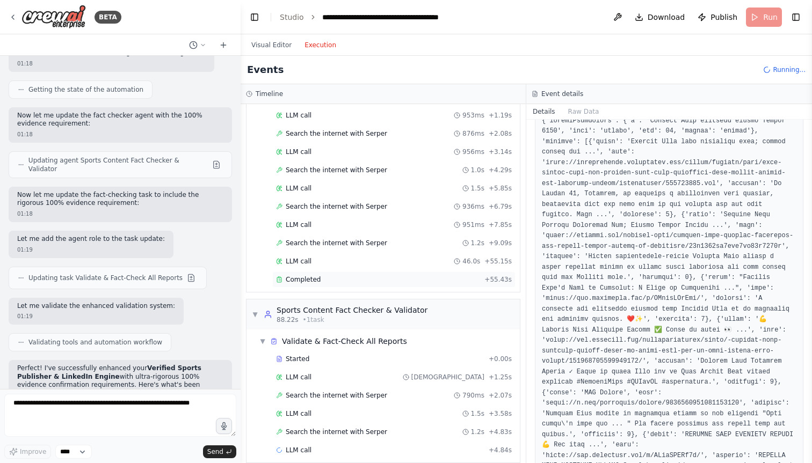
scroll to position [358, 0]
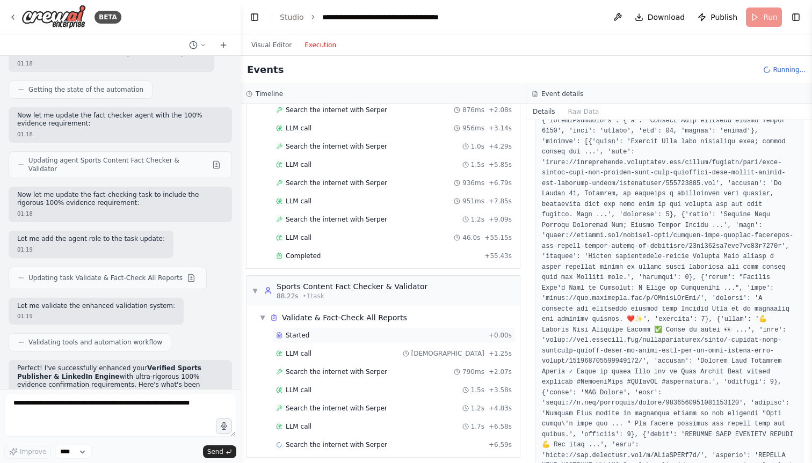
click at [330, 335] on div "Started" at bounding box center [380, 335] width 208 height 9
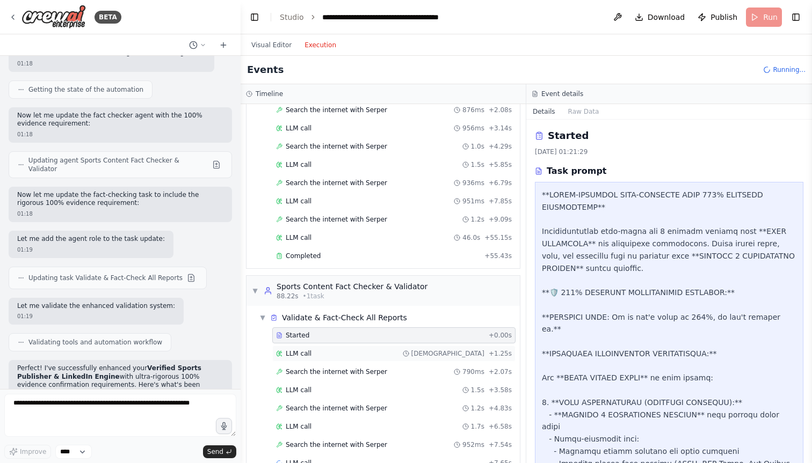
click at [331, 354] on div "LLM call 983ms + 1.25s" at bounding box center [394, 353] width 236 height 9
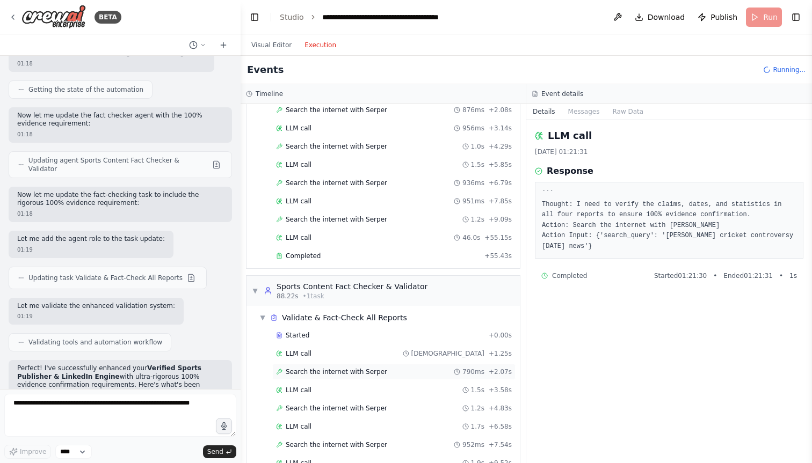
click at [345, 369] on span "Search the internet with Serper" at bounding box center [336, 372] width 101 height 9
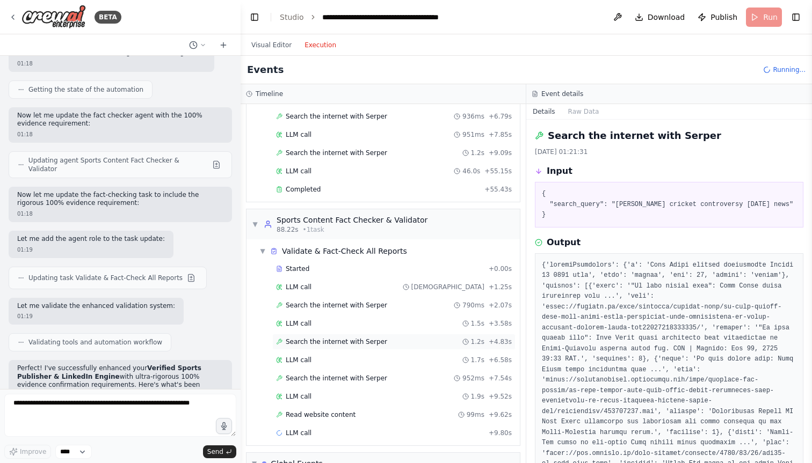
scroll to position [437, 0]
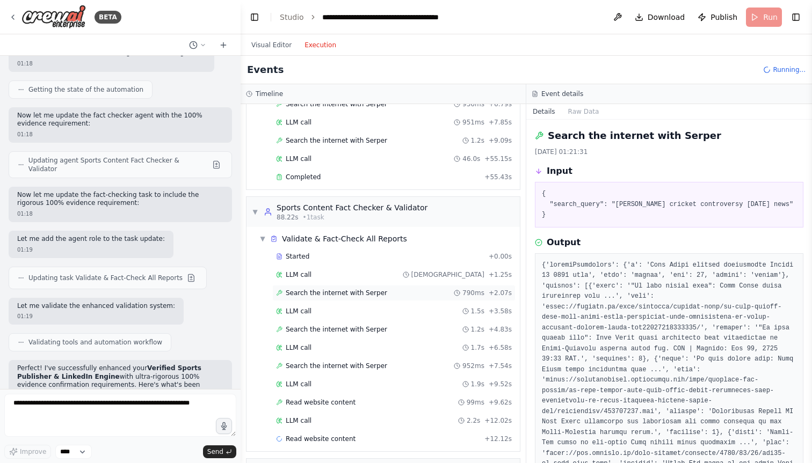
click at [354, 292] on span "Search the internet with Serper" at bounding box center [336, 293] width 101 height 9
click at [350, 330] on span "Search the internet with Serper" at bounding box center [336, 329] width 101 height 9
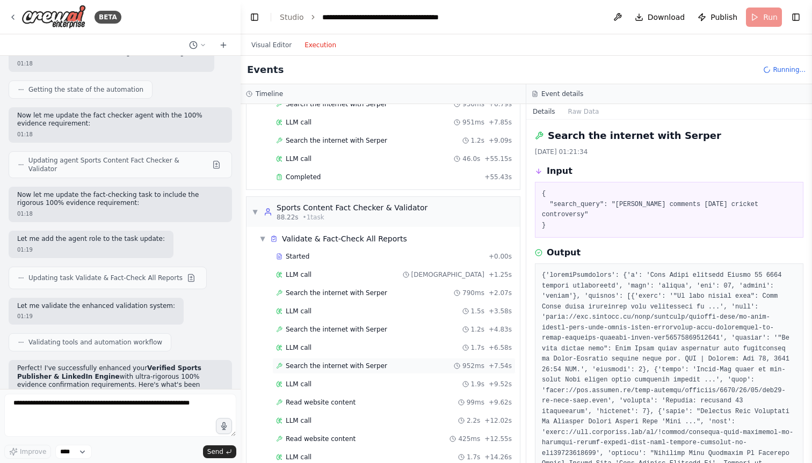
click at [348, 364] on span "Search the internet with Serper" at bounding box center [336, 366] width 101 height 9
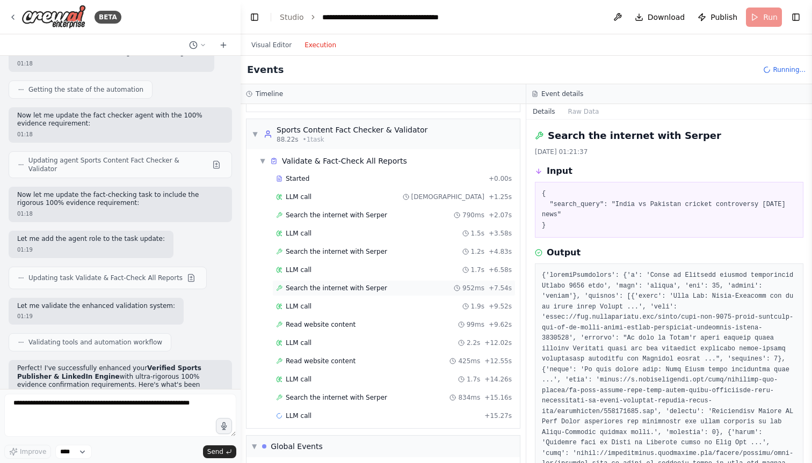
scroll to position [517, 0]
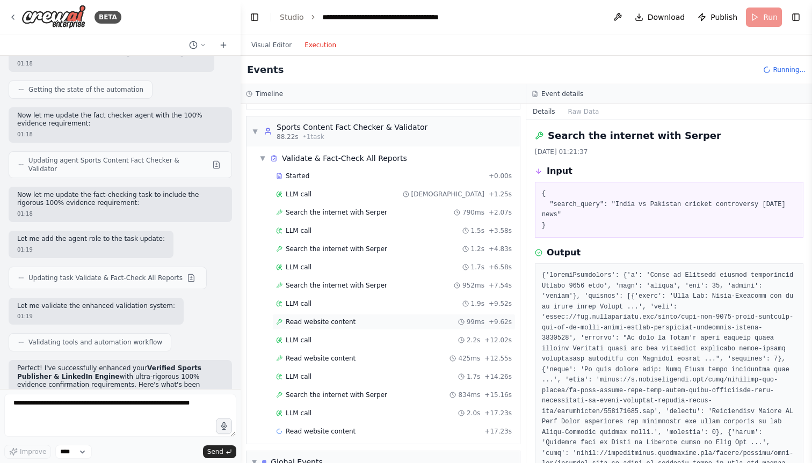
click at [333, 318] on span "Read website content" at bounding box center [321, 322] width 70 height 9
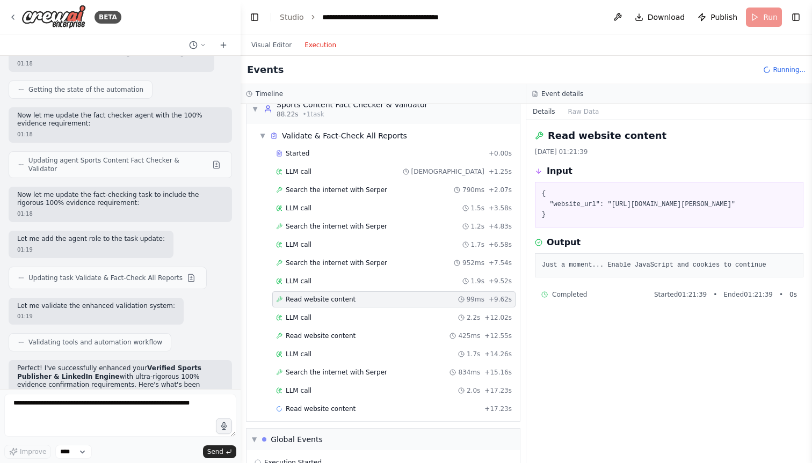
scroll to position [549, 0]
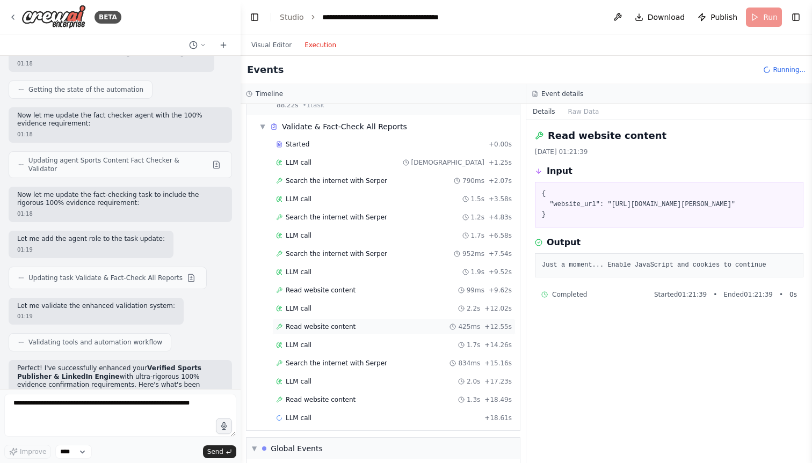
click at [335, 332] on div "Read website content 425ms + 12.55s" at bounding box center [393, 327] width 243 height 16
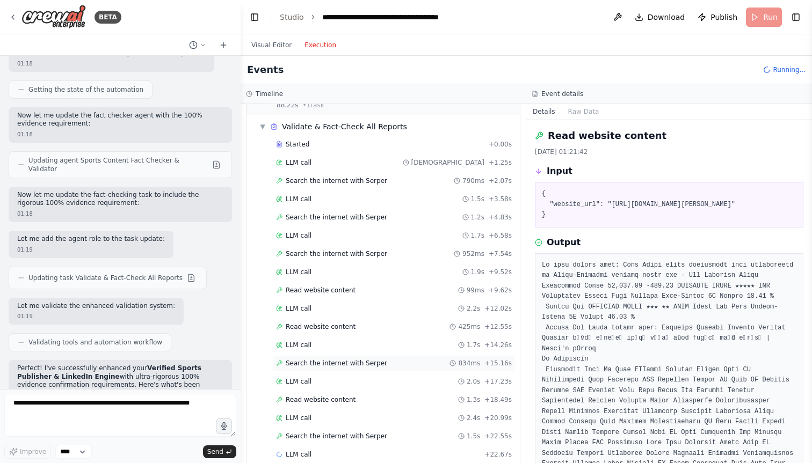
click at [341, 360] on span "Search the internet with Serper" at bounding box center [336, 363] width 101 height 9
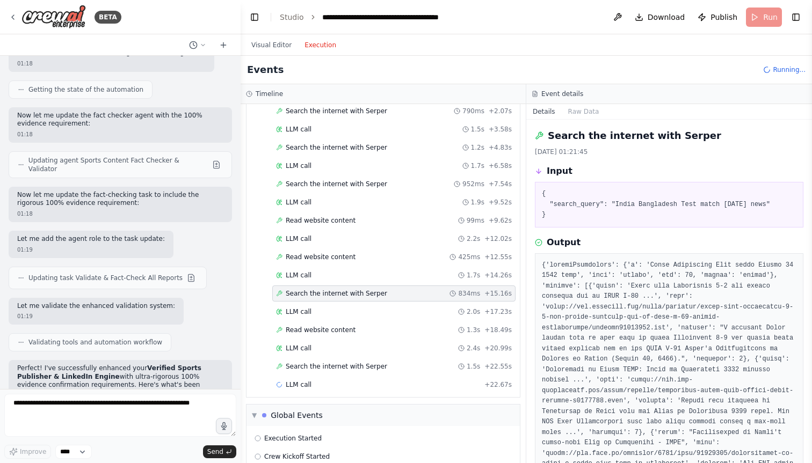
scroll to position [633, 0]
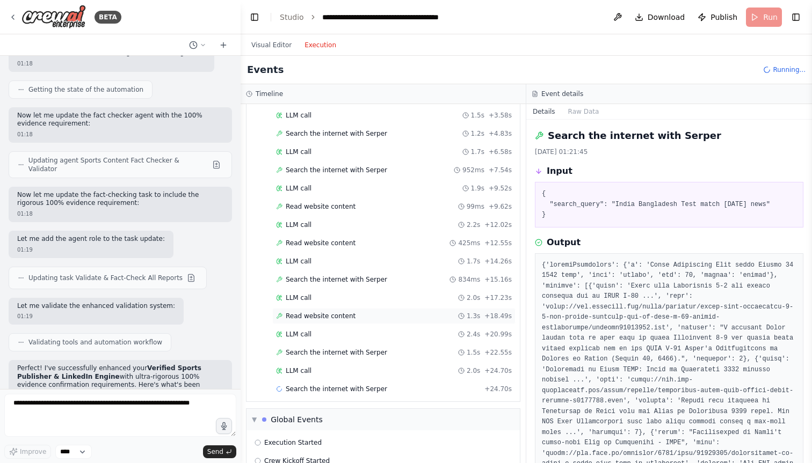
click at [333, 317] on span "Read website content" at bounding box center [321, 316] width 70 height 9
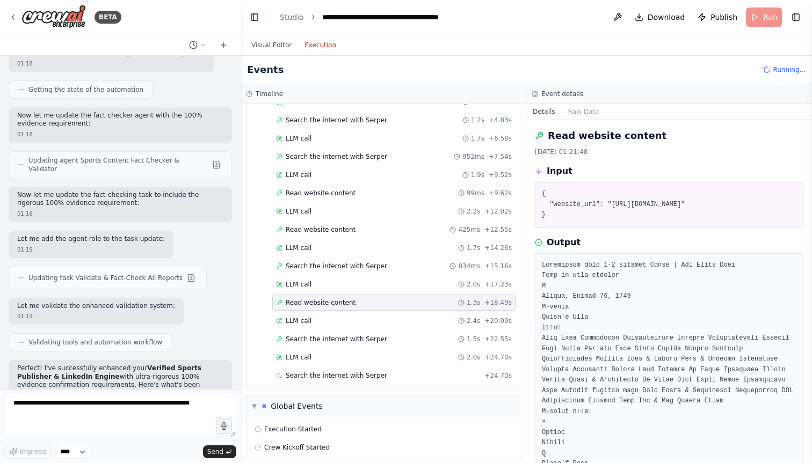
scroll to position [655, 0]
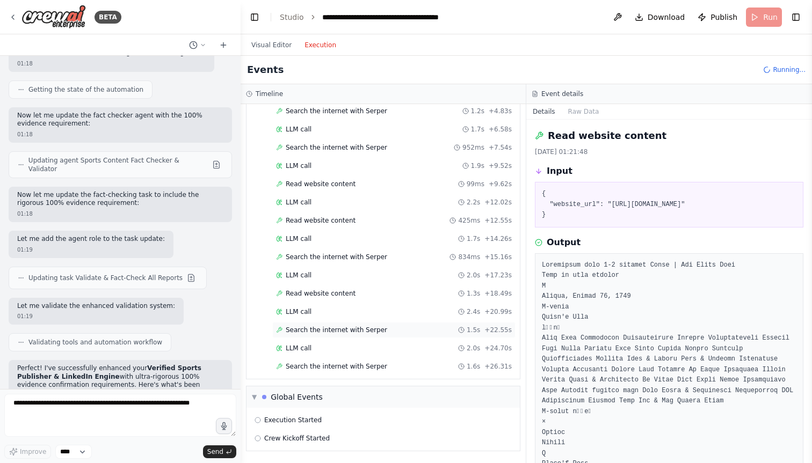
click at [335, 330] on span "Search the internet with Serper" at bounding box center [336, 330] width 101 height 9
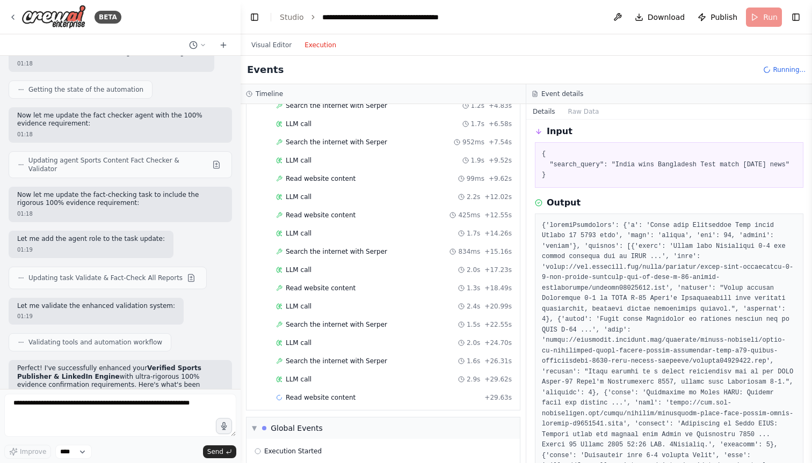
scroll to position [41, 0]
drag, startPoint x: 616, startPoint y: 161, endPoint x: 580, endPoint y: 171, distance: 37.4
click at [580, 171] on pre "{ "search_query": "India wins Bangladesh Test match August 22 2025 news" }" at bounding box center [669, 164] width 254 height 32
copy pre "India wins Bangladesh Test match August 22 2025 news""
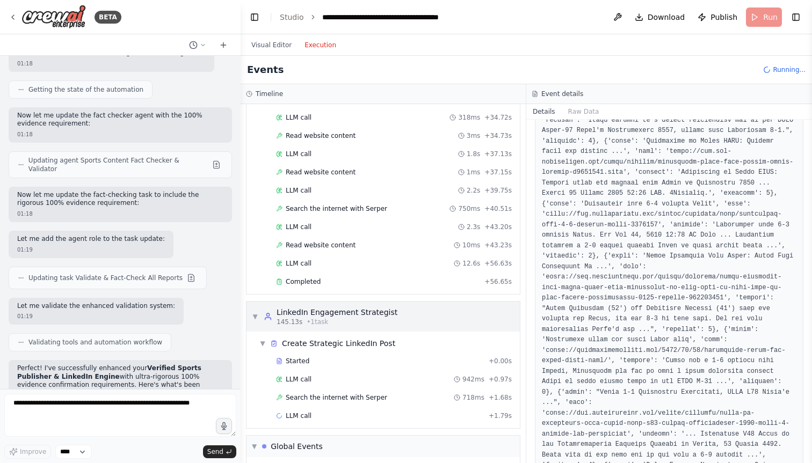
scroll to position [1016, 0]
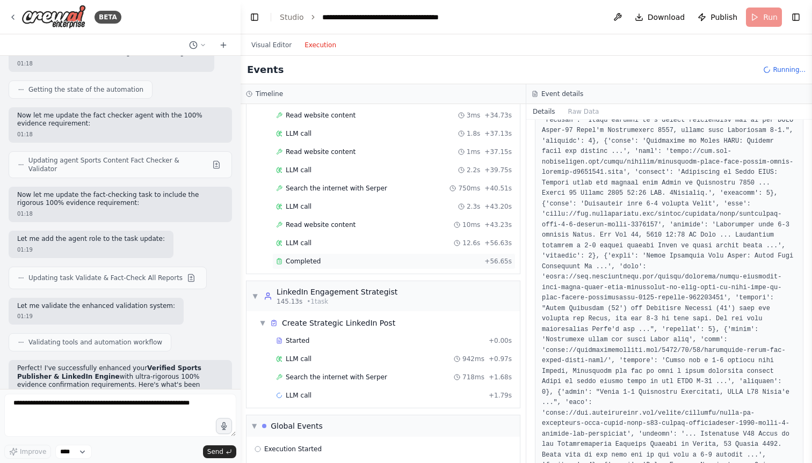
click at [337, 261] on div "Completed" at bounding box center [378, 261] width 204 height 9
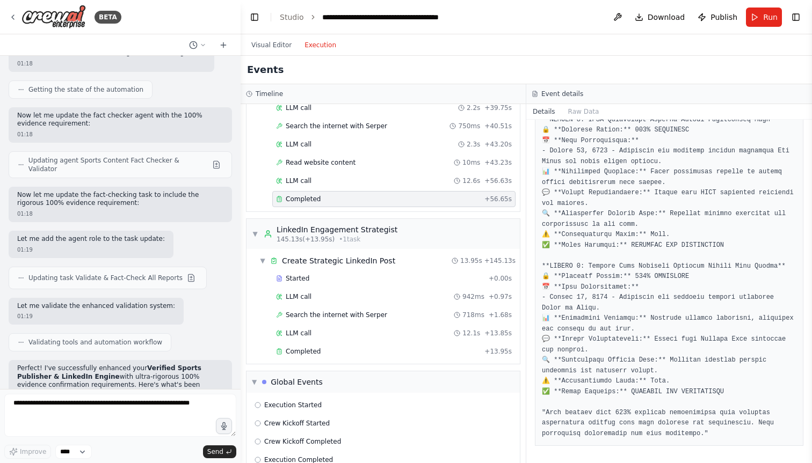
scroll to position [1090, 0]
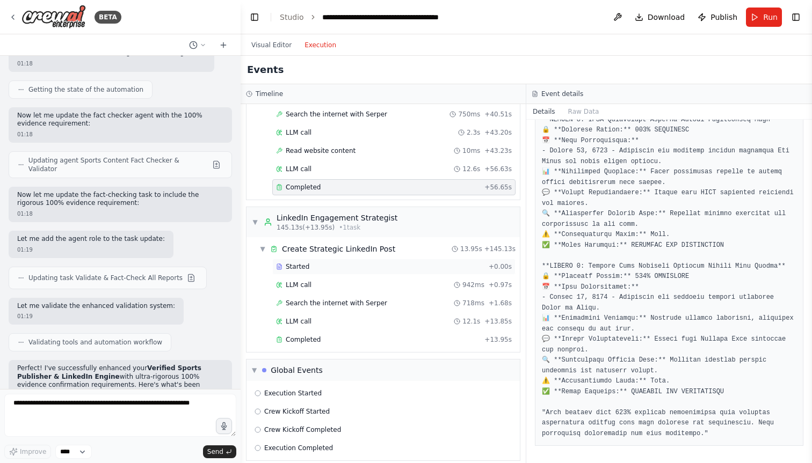
click at [308, 268] on span "Started" at bounding box center [298, 266] width 24 height 9
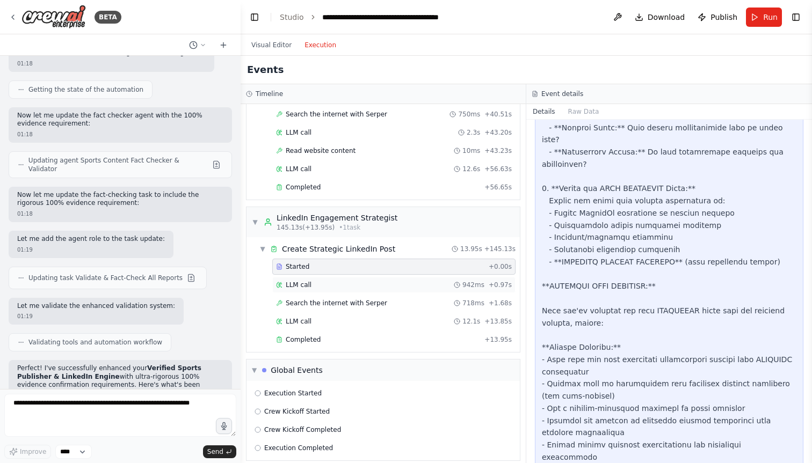
click at [310, 284] on span "LLM call" at bounding box center [299, 285] width 26 height 9
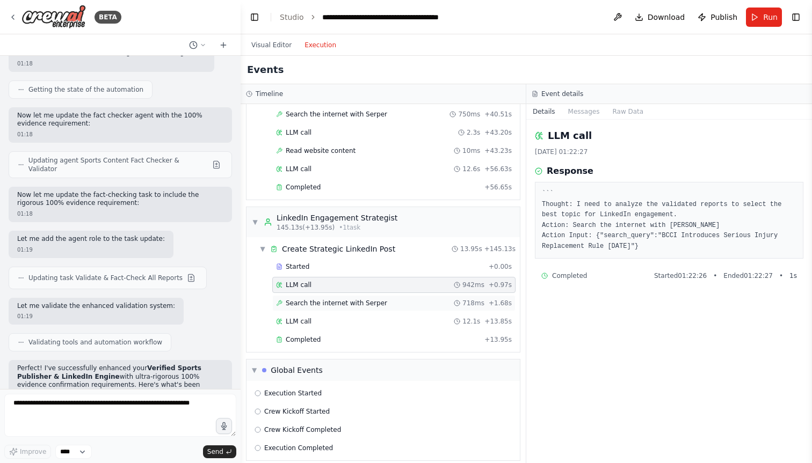
click at [322, 302] on span "Search the internet with Serper" at bounding box center [336, 303] width 101 height 9
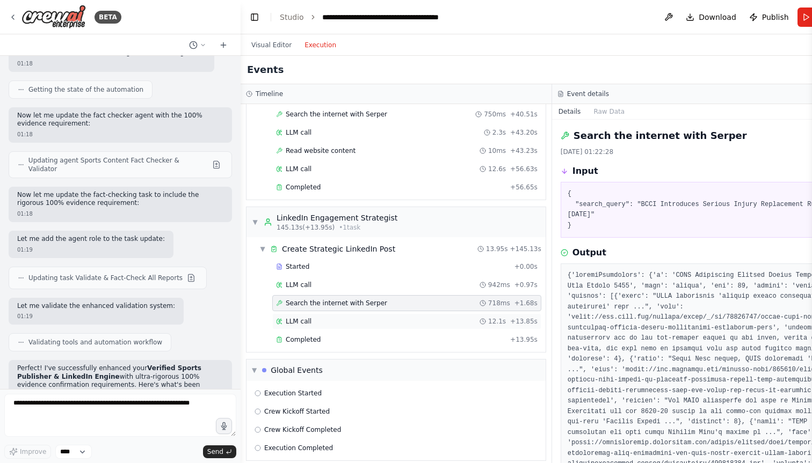
click at [337, 316] on div "LLM call 12.1s + 13.85s" at bounding box center [406, 321] width 269 height 16
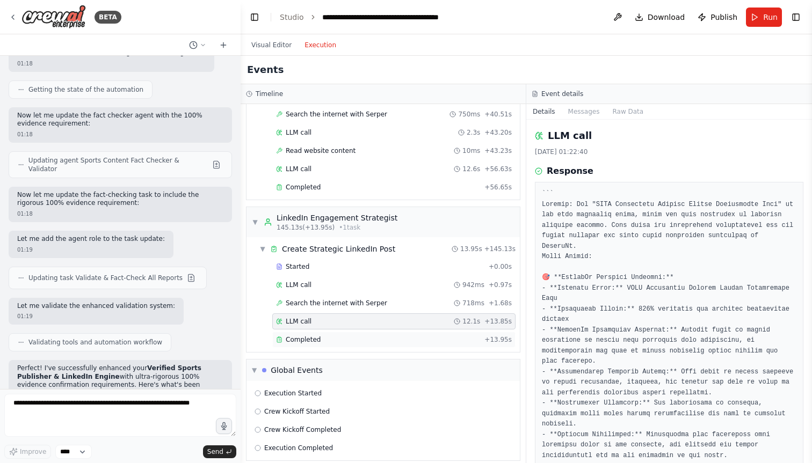
click at [349, 341] on div "Completed" at bounding box center [378, 340] width 204 height 9
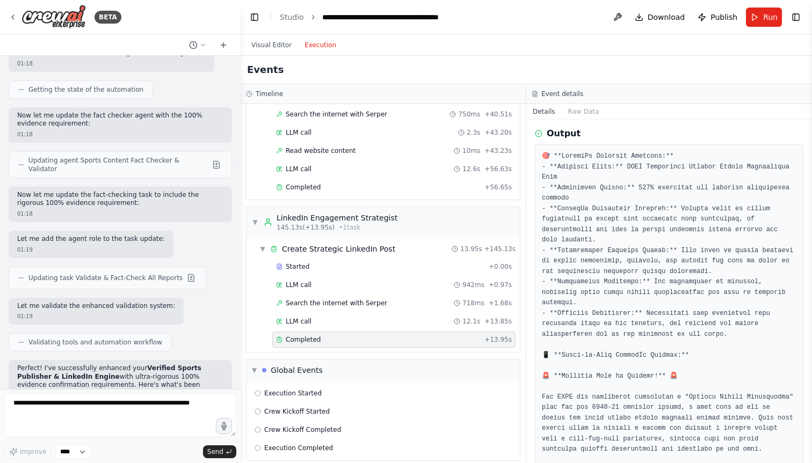
scroll to position [0, 0]
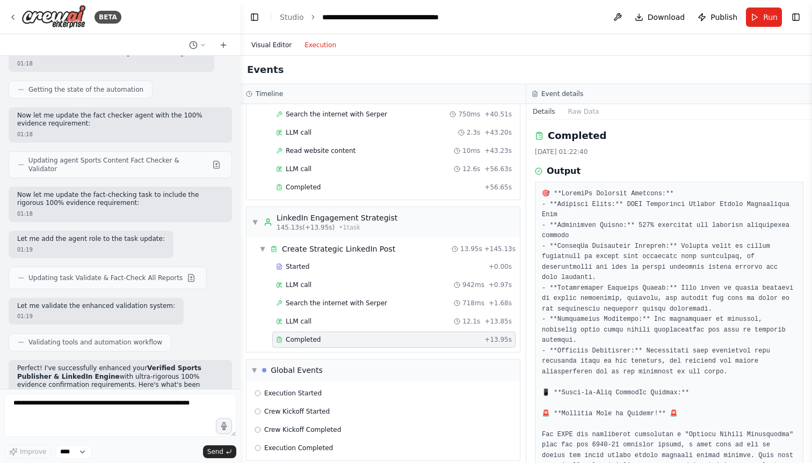
click at [269, 43] on button "Visual Editor" at bounding box center [271, 45] width 53 height 13
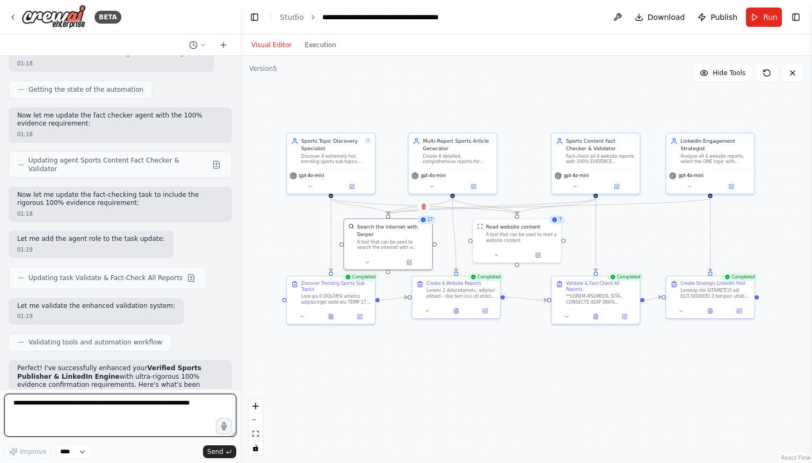
click at [137, 405] on textarea at bounding box center [120, 415] width 232 height 43
drag, startPoint x: 155, startPoint y: 421, endPoint x: 208, endPoint y: 421, distance: 52.6
click at [209, 422] on textarea "**********" at bounding box center [120, 415] width 232 height 43
drag, startPoint x: 132, startPoint y: 431, endPoint x: 132, endPoint y: 422, distance: 8.6
click at [132, 422] on textarea "**********" at bounding box center [120, 415] width 232 height 43
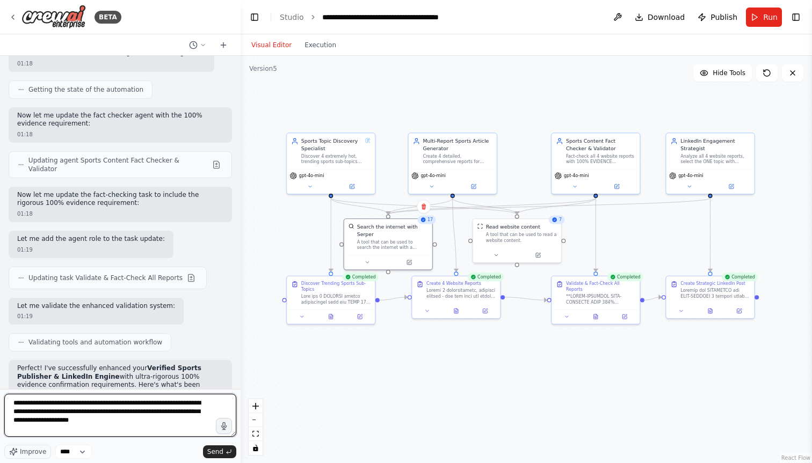
click at [67, 418] on textarea "**********" at bounding box center [120, 415] width 232 height 43
click at [75, 421] on textarea "**********" at bounding box center [120, 415] width 232 height 43
type textarea "**********"
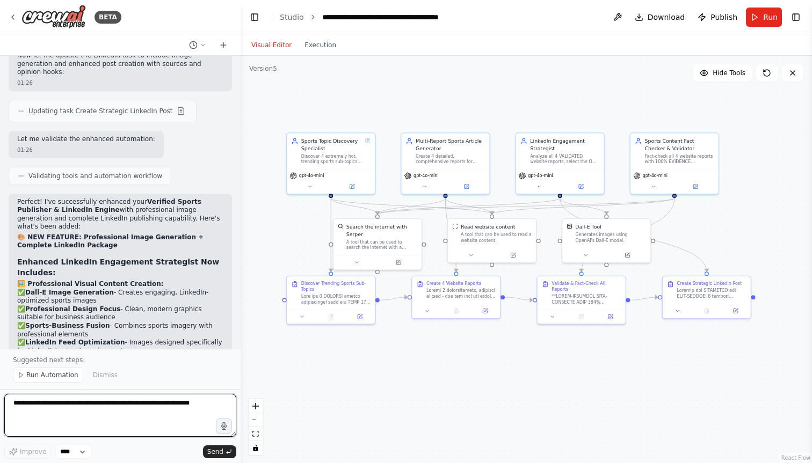
scroll to position [19140, 0]
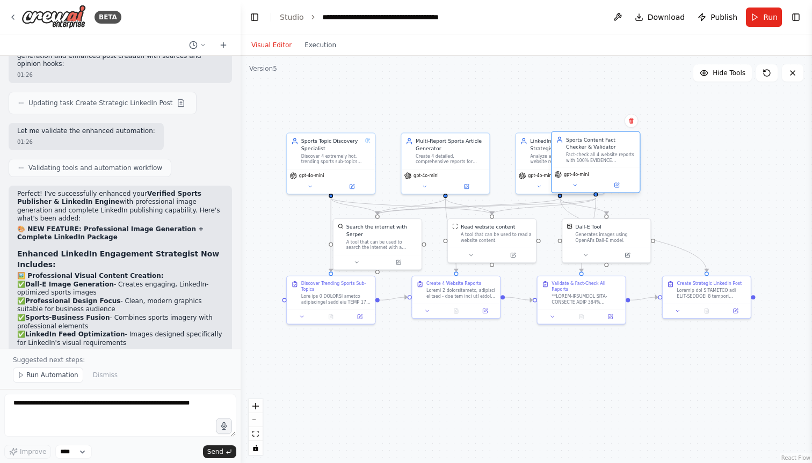
drag, startPoint x: 683, startPoint y: 170, endPoint x: 605, endPoint y: 167, distance: 77.9
click at [605, 167] on div "gpt-4o-mini" at bounding box center [595, 179] width 88 height 25
drag, startPoint x: 530, startPoint y: 163, endPoint x: 677, endPoint y: 162, distance: 146.5
click at [677, 162] on div "Analyze all 4 VALIDATED website reports, select the ONE topic with highest Link…" at bounding box center [707, 157] width 69 height 11
click at [710, 298] on div "Create Strategic LinkedIn Post" at bounding box center [703, 288] width 88 height 27
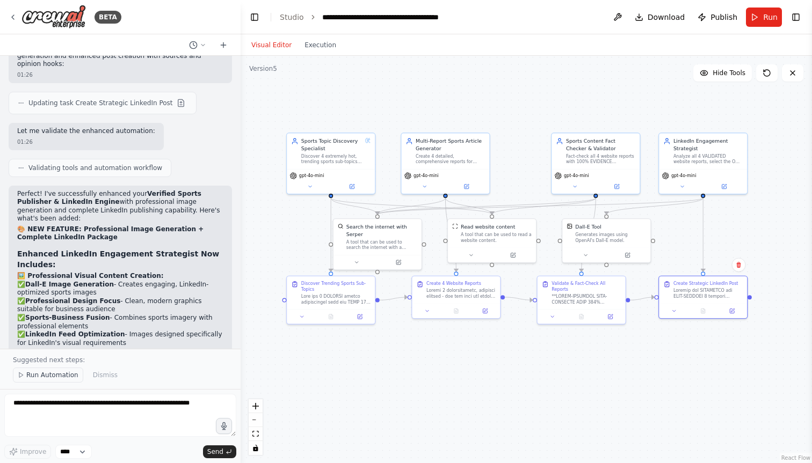
click at [63, 378] on span "Run Automation" at bounding box center [52, 375] width 52 height 9
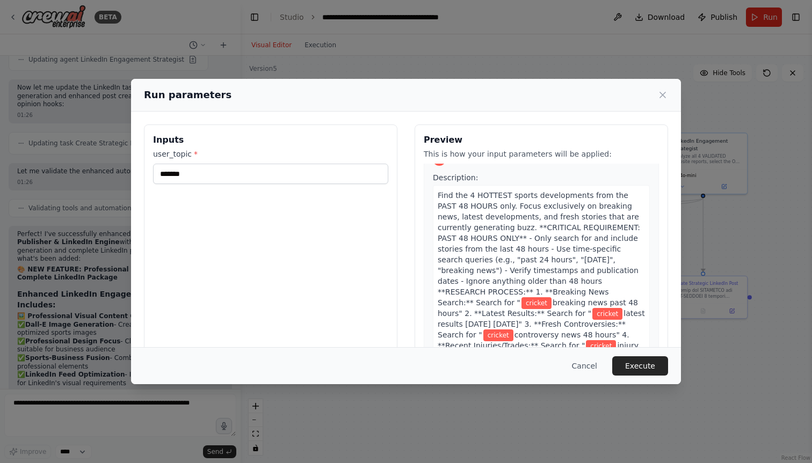
scroll to position [20, 0]
click at [199, 178] on input "*******" at bounding box center [270, 174] width 235 height 20
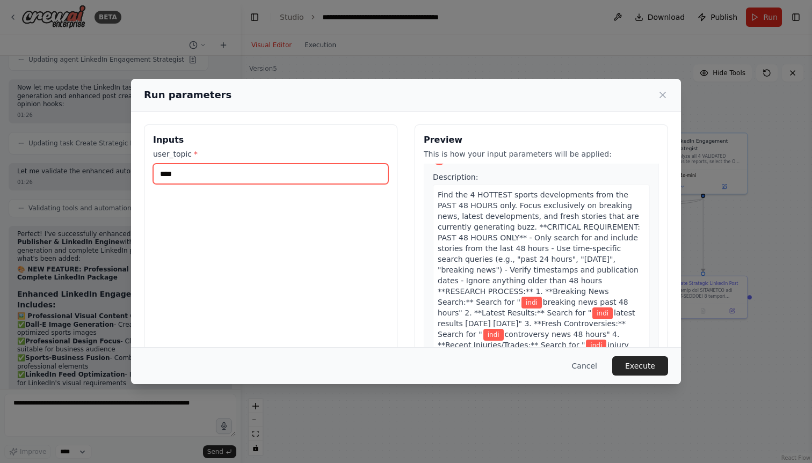
type input "*"
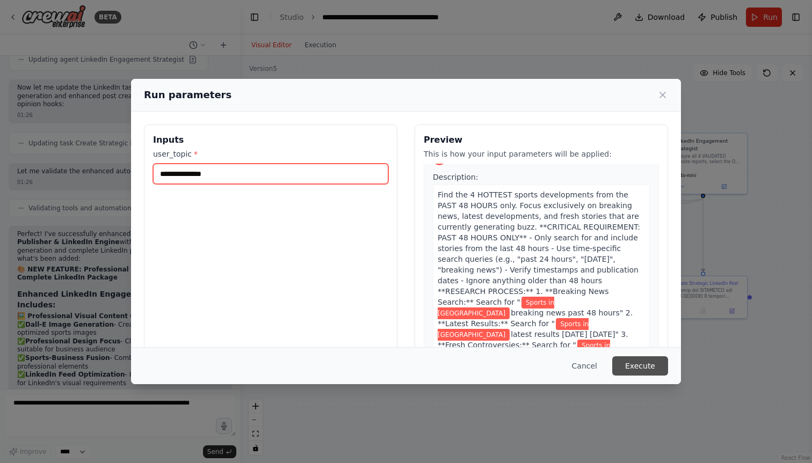
type input "**********"
click at [647, 369] on button "Execute" at bounding box center [640, 365] width 56 height 19
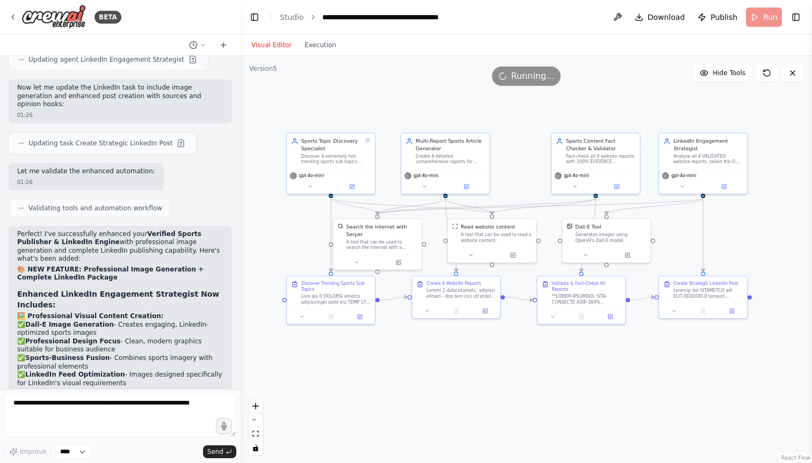
click at [349, 21] on div "**********" at bounding box center [398, 17] width 153 height 11
click at [343, 63] on div ".deletable-edge-delete-btn { width: 20px; height: 20px; border: 0px solid #ffff…" at bounding box center [525, 259] width 571 height 407
click at [428, 40] on div "Visual Editor Execution" at bounding box center [525, 44] width 571 height 21
click at [793, 421] on button "Notifications (F8)" at bounding box center [793, 415] width 13 height 13
click at [303, 43] on button "Execution" at bounding box center [320, 45] width 45 height 13
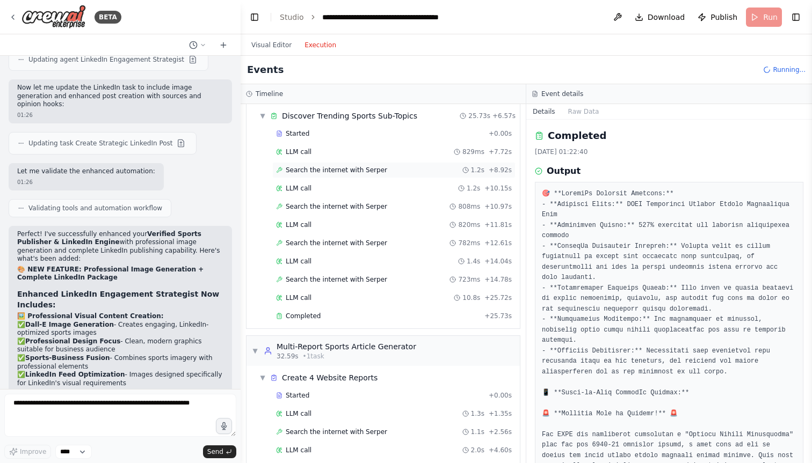
scroll to position [41, 0]
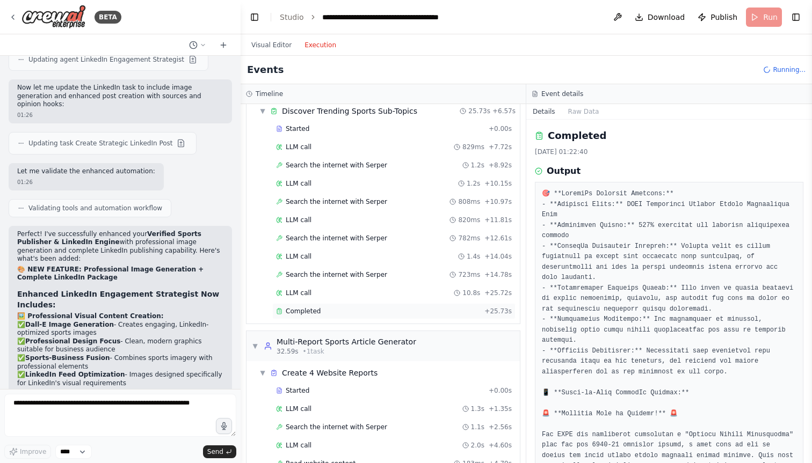
click at [316, 305] on div "Completed + 25.73s" at bounding box center [393, 311] width 243 height 16
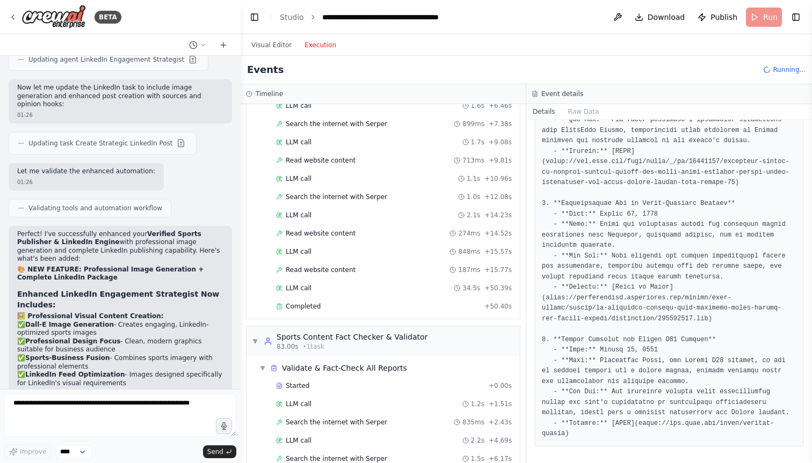
scroll to position [419, 0]
click at [341, 307] on div "Completed" at bounding box center [378, 305] width 204 height 9
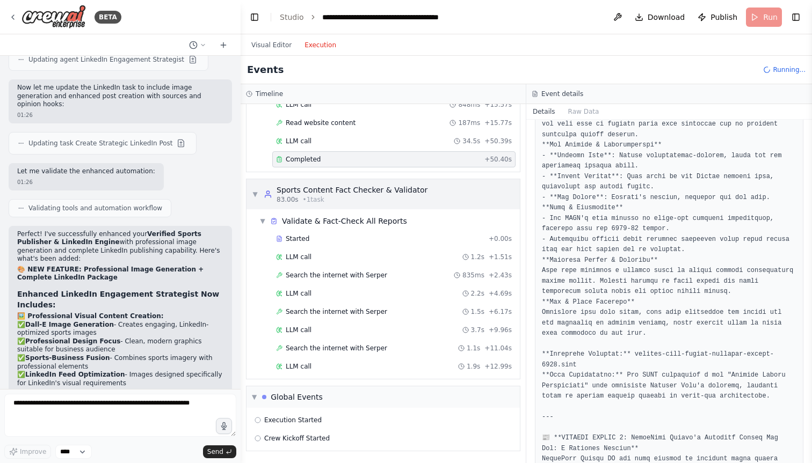
scroll to position [582, 0]
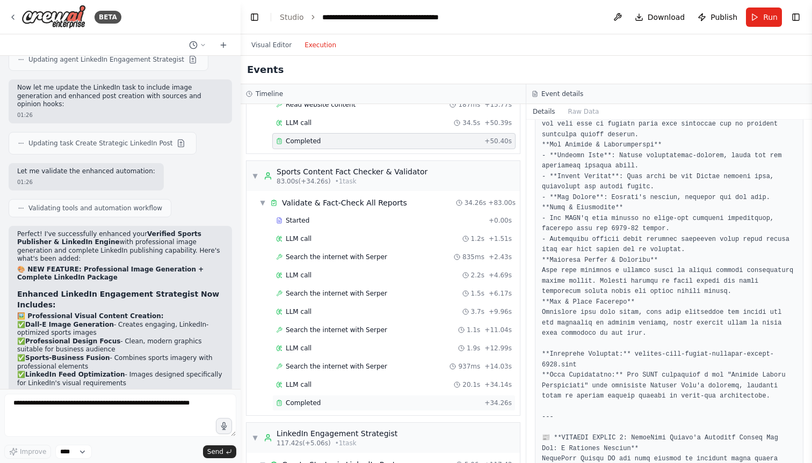
click at [328, 402] on div "Completed" at bounding box center [378, 403] width 204 height 9
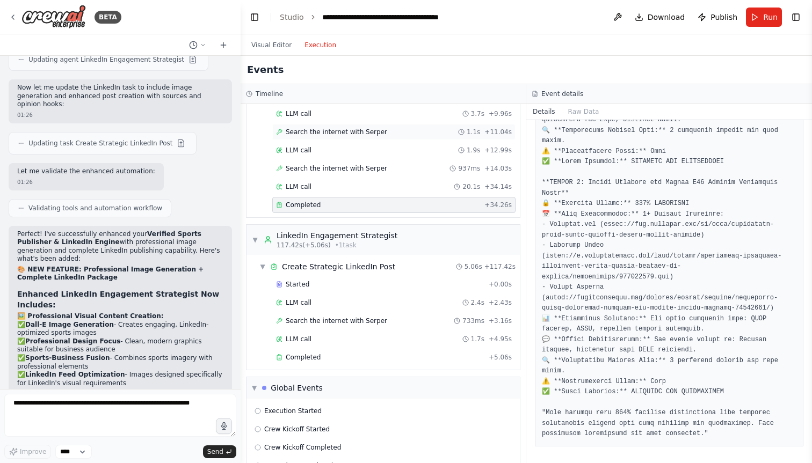
scroll to position [808, 0]
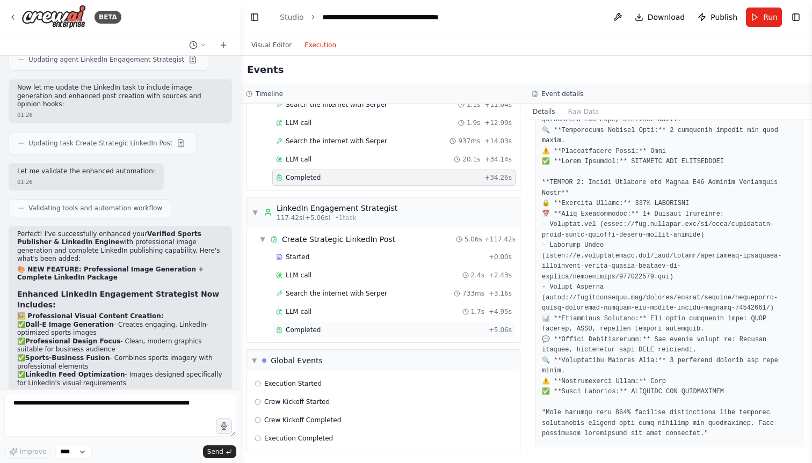
click at [384, 329] on div "Completed" at bounding box center [380, 330] width 208 height 9
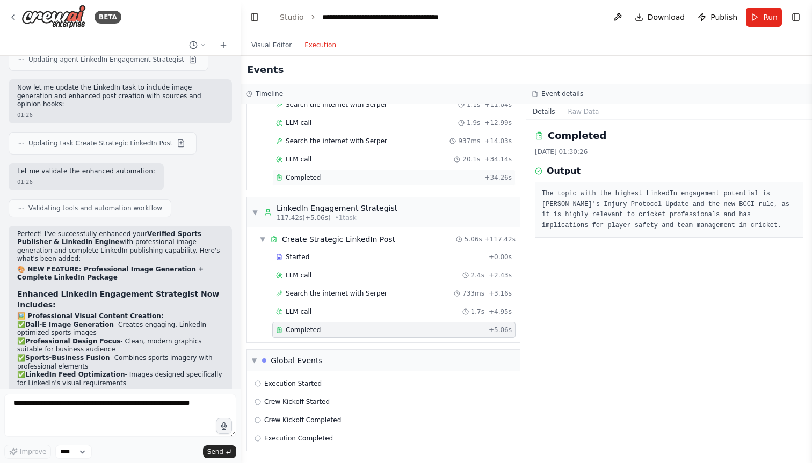
click at [321, 177] on div "Completed" at bounding box center [378, 177] width 204 height 9
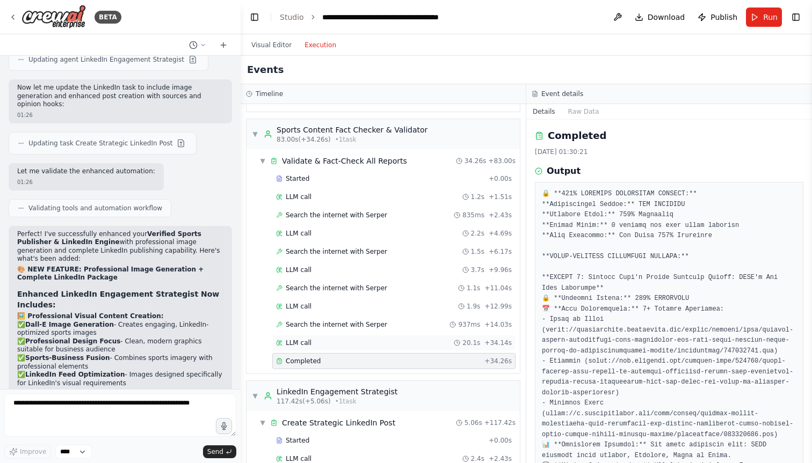
scroll to position [808, 0]
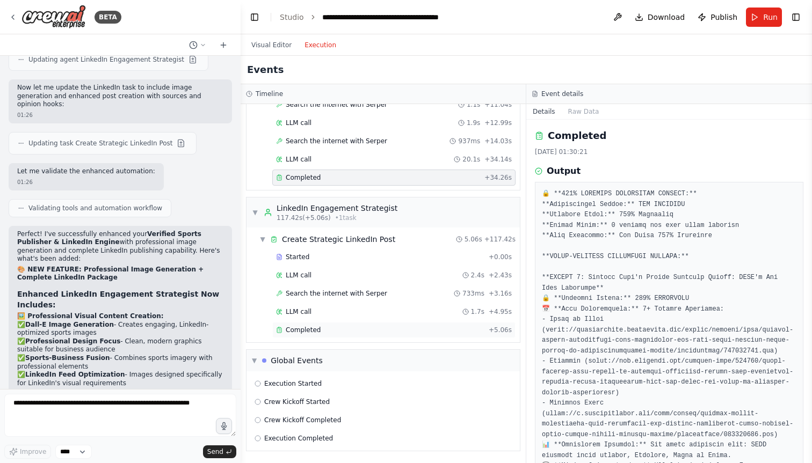
click at [358, 330] on div "Completed" at bounding box center [380, 330] width 208 height 9
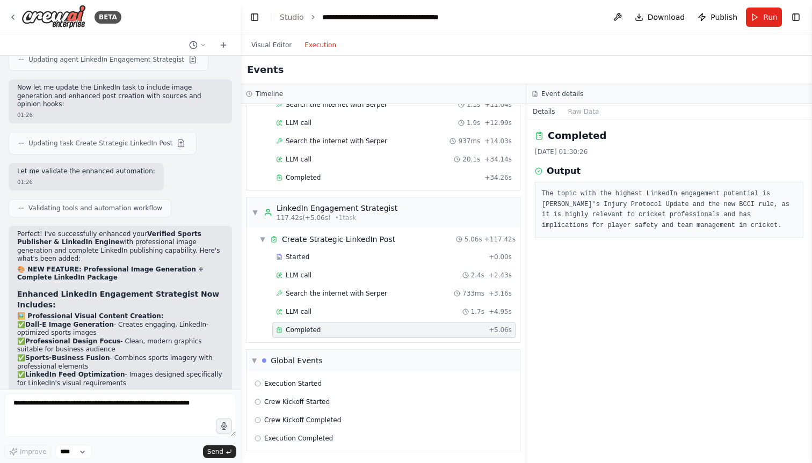
click at [270, 37] on div "Visual Editor Execution" at bounding box center [294, 44] width 98 height 21
click at [264, 46] on button "Visual Editor" at bounding box center [271, 45] width 53 height 13
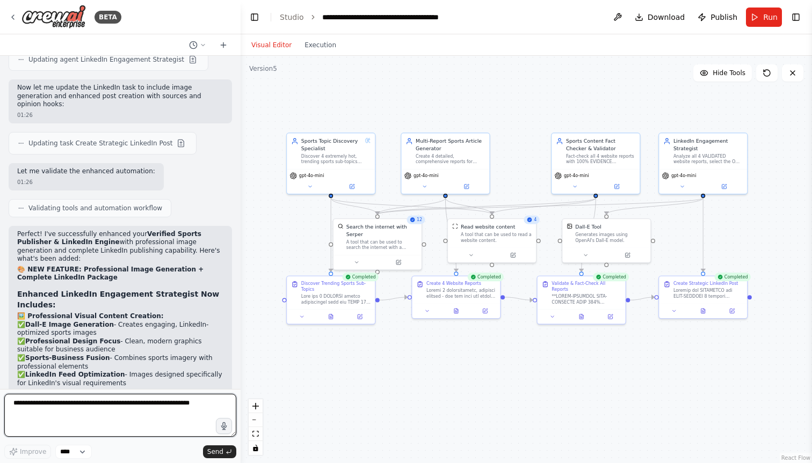
click at [91, 405] on textarea at bounding box center [120, 415] width 232 height 43
click at [181, 406] on textarea "**********" at bounding box center [120, 415] width 232 height 43
click at [79, 411] on textarea "**********" at bounding box center [120, 415] width 232 height 43
drag, startPoint x: 84, startPoint y: 422, endPoint x: 193, endPoint y: 427, distance: 109.1
click at [193, 427] on textarea "**********" at bounding box center [120, 415] width 232 height 43
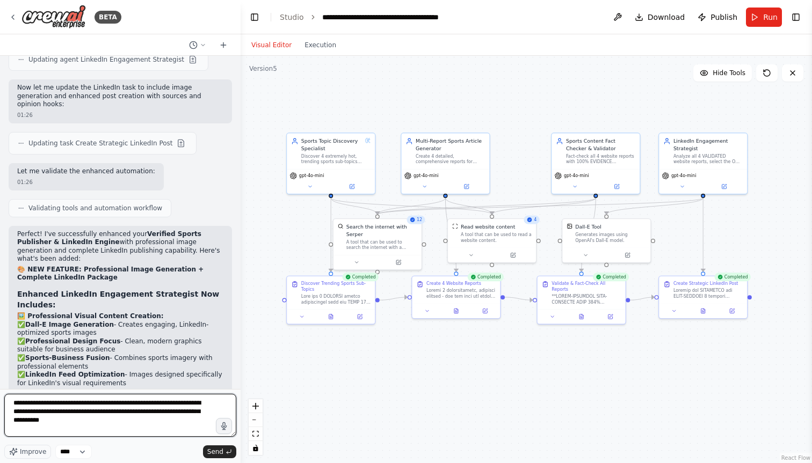
type textarea "**********"
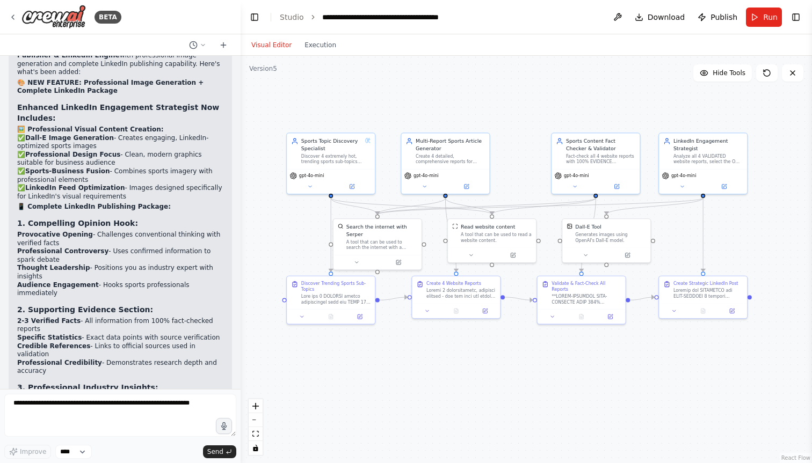
scroll to position [19350, 0]
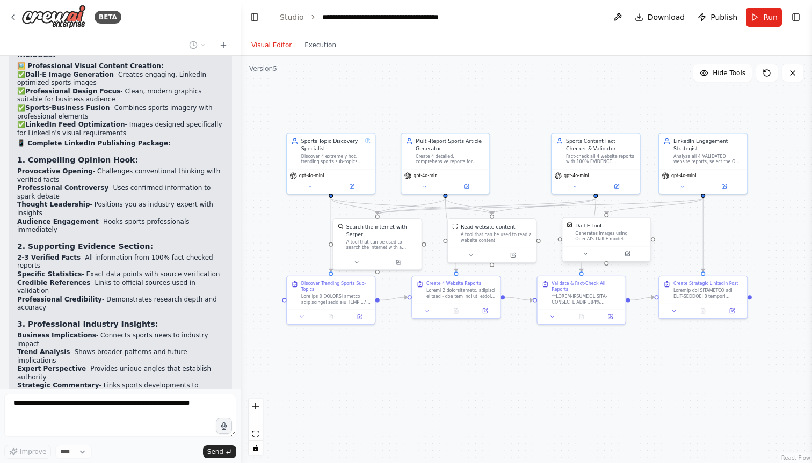
click at [600, 237] on div "Generates images using OpenAI's Dall-E model." at bounding box center [610, 236] width 71 height 11
click at [587, 257] on button at bounding box center [585, 254] width 40 height 9
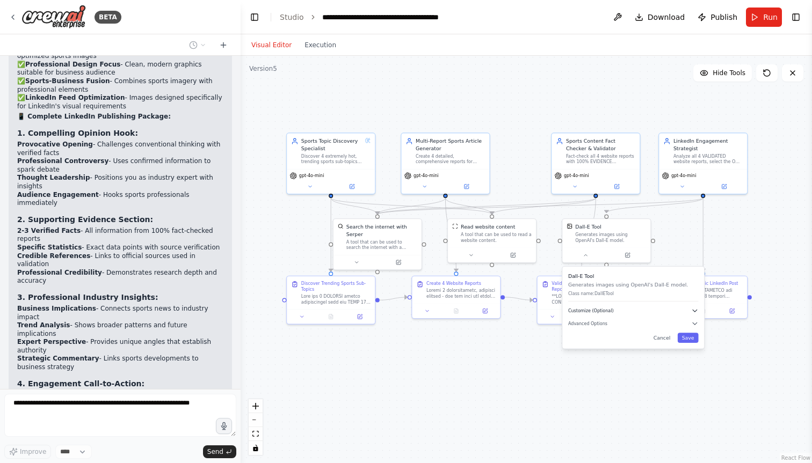
click at [624, 309] on button "Customize (Optional)" at bounding box center [633, 310] width 130 height 7
click at [624, 307] on div "Dall-E Tool Generates images using OpenAI's Dall-E model. Class name: DallETool…" at bounding box center [637, 357] width 142 height 181
click at [620, 311] on button "Customize (Optional)" at bounding box center [637, 310] width 130 height 7
click at [619, 322] on button "Advanced Options" at bounding box center [637, 323] width 130 height 7
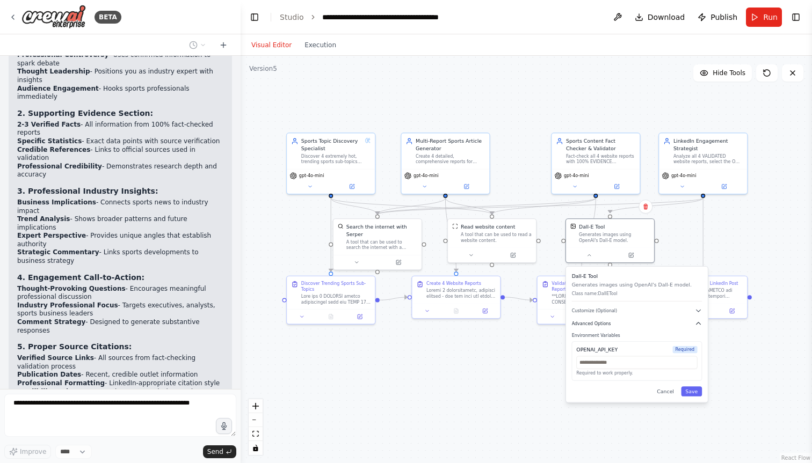
scroll to position [19492, 0]
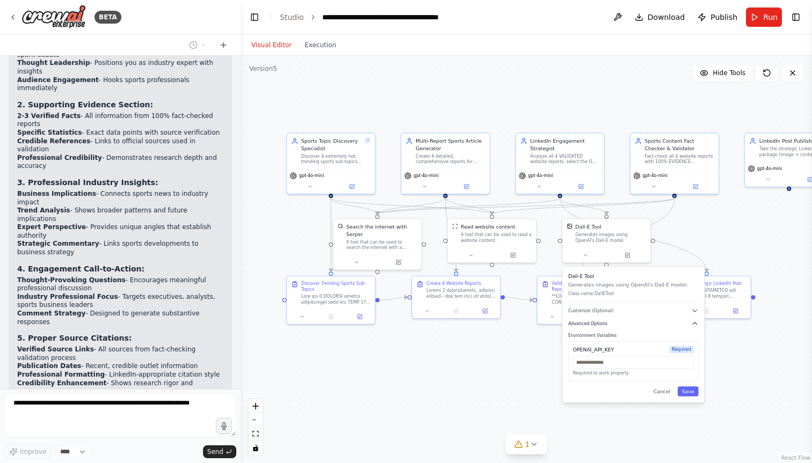
click at [619, 322] on button "Advanced Options" at bounding box center [633, 323] width 130 height 7
click at [533, 361] on div ".deletable-edge-delete-btn { width: 20px; height: 20px; border: 0px solid #ffff…" at bounding box center [525, 259] width 571 height 407
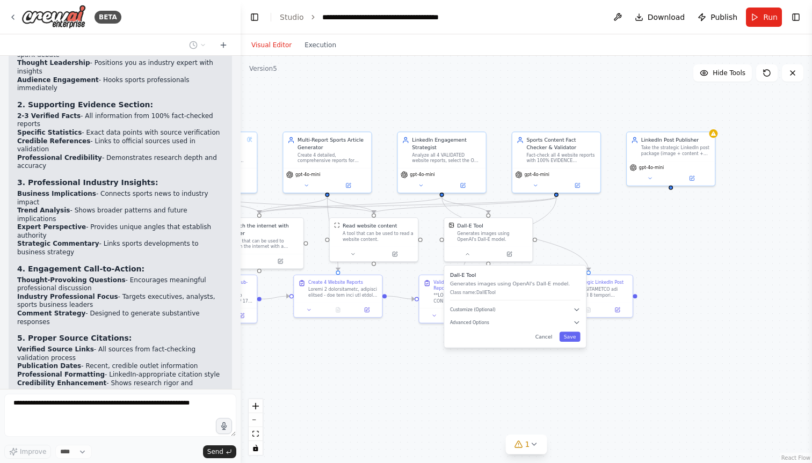
drag, startPoint x: 719, startPoint y: 230, endPoint x: 607, endPoint y: 229, distance: 112.2
click at [607, 229] on div ".deletable-edge-delete-btn { width: 20px; height: 20px; border: 0px solid #ffff…" at bounding box center [525, 259] width 571 height 407
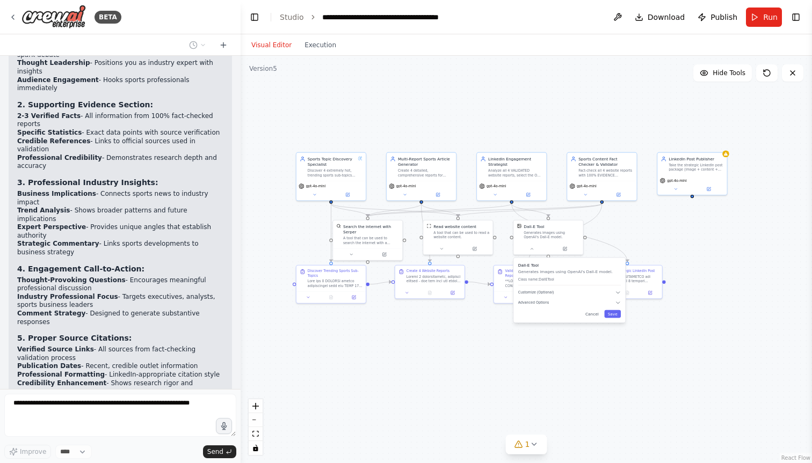
drag, startPoint x: 607, startPoint y: 229, endPoint x: 641, endPoint y: 229, distance: 34.9
click at [641, 229] on div ".deletable-edge-delete-btn { width: 20px; height: 20px; border: 0px solid #ffff…" at bounding box center [525, 259] width 571 height 407
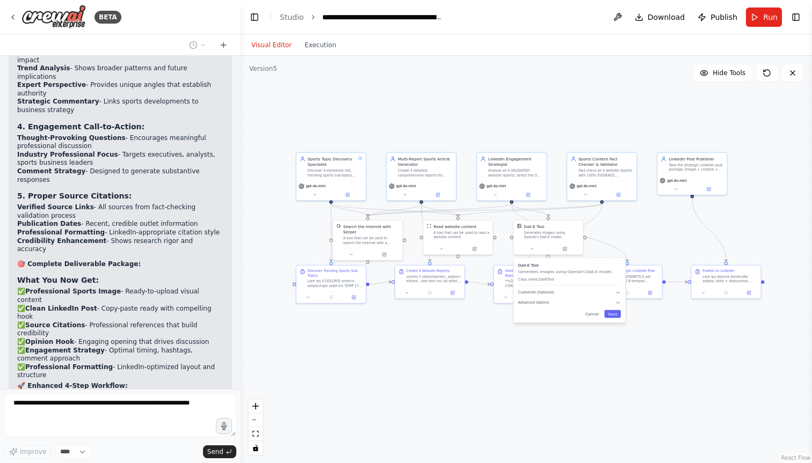
scroll to position [19661, 0]
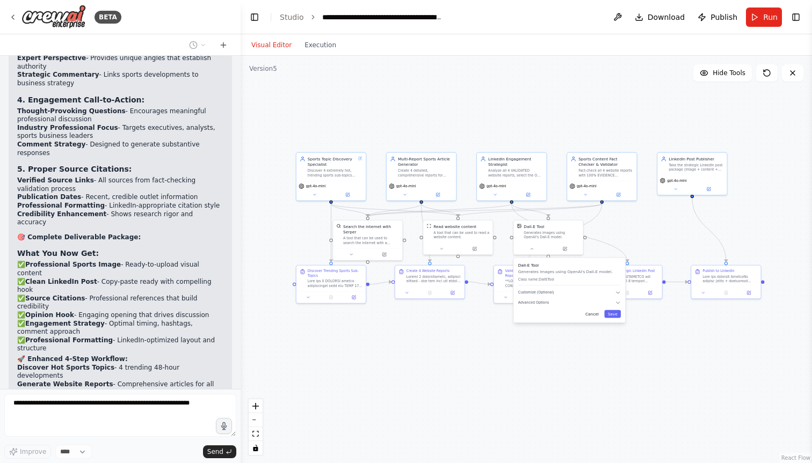
click at [596, 313] on button "Cancel" at bounding box center [592, 314] width 20 height 8
drag, startPoint x: 557, startPoint y: 236, endPoint x: 549, endPoint y: 235, distance: 7.6
click at [549, 235] on div "Generates images using OpenAI's Dall-E model." at bounding box center [543, 234] width 56 height 9
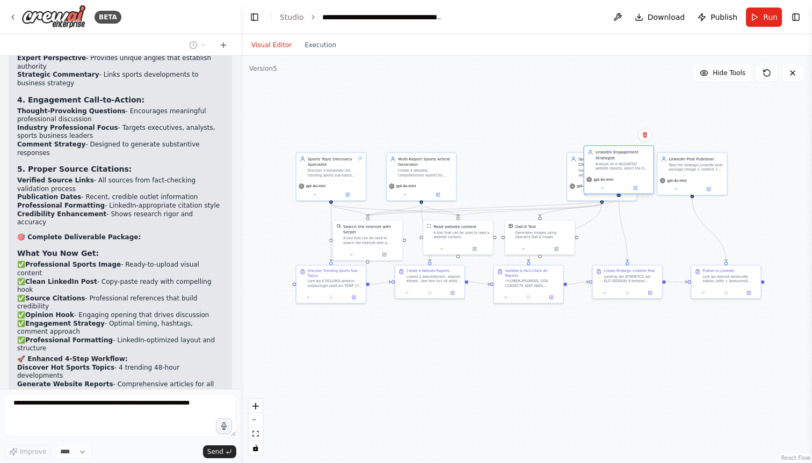
drag, startPoint x: 516, startPoint y: 176, endPoint x: 623, endPoint y: 171, distance: 107.4
click at [623, 171] on div "LinkedIn Engagement Strategist Analyze all 4 VALIDATED website reports, select …" at bounding box center [618, 160] width 69 height 28
drag, startPoint x: 575, startPoint y: 171, endPoint x: 507, endPoint y: 170, distance: 68.2
click at [507, 170] on div "Sports Content Fact Checker & Validator Fact-check all 4 website reports with 1…" at bounding box center [533, 165] width 63 height 21
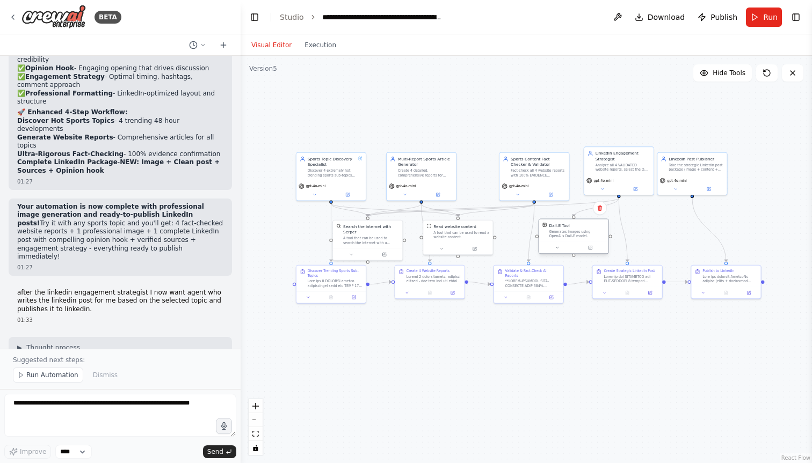
drag, startPoint x: 536, startPoint y: 243, endPoint x: 568, endPoint y: 242, distance: 32.7
click at [568, 242] on div at bounding box center [573, 248] width 69 height 12
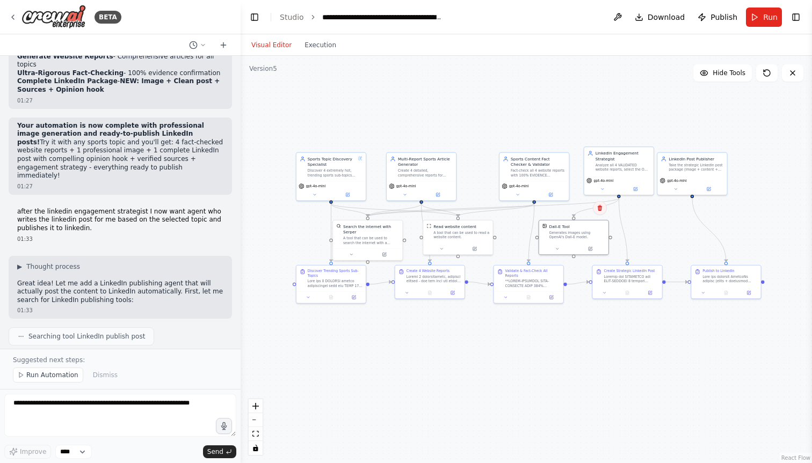
click at [601, 209] on icon at bounding box center [599, 208] width 6 height 6
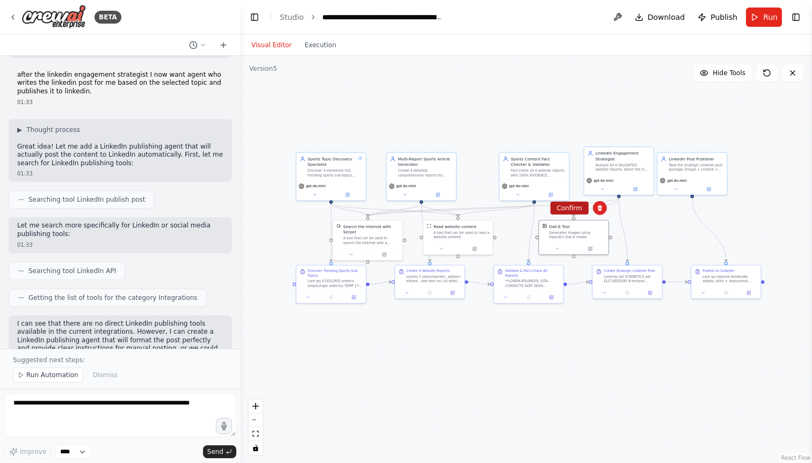
click at [573, 209] on button "Confirm" at bounding box center [569, 208] width 38 height 13
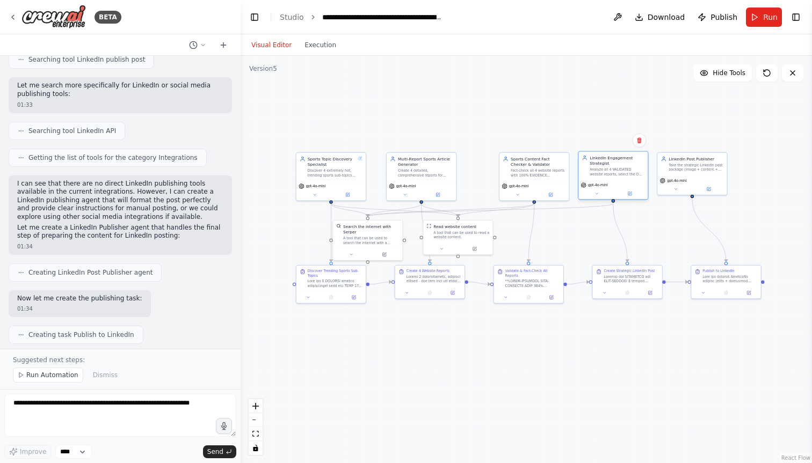
drag, startPoint x: 620, startPoint y: 178, endPoint x: 616, endPoint y: 186, distance: 9.1
click at [616, 186] on div "gpt-4o-mini" at bounding box center [612, 186] width 65 height 6
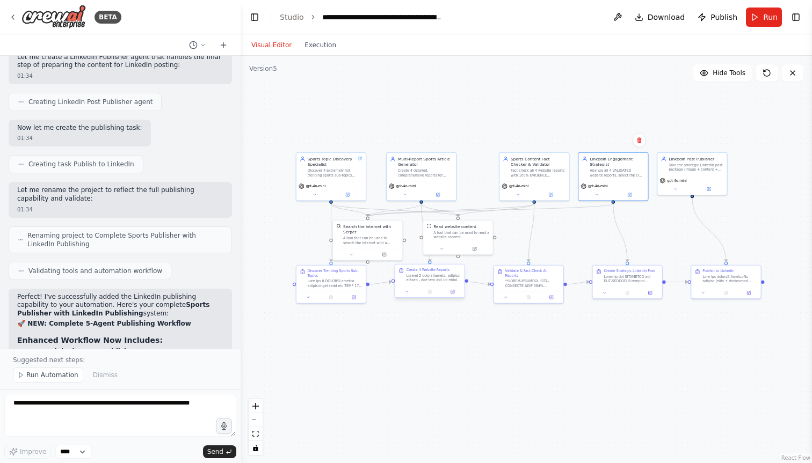
scroll to position [20445, 0]
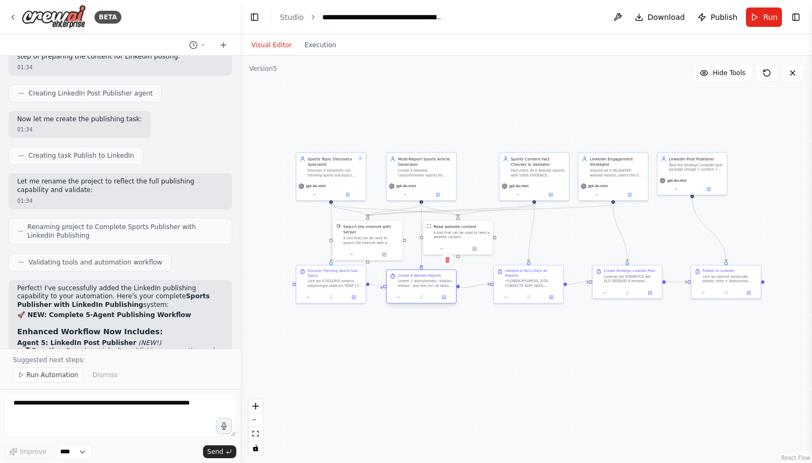
drag, startPoint x: 436, startPoint y: 280, endPoint x: 429, endPoint y: 283, distance: 7.9
click at [429, 283] on div at bounding box center [425, 283] width 55 height 9
drag, startPoint x: 463, startPoint y: 236, endPoint x: 480, endPoint y: 237, distance: 17.2
click at [480, 237] on div "A tool that can be used to read a website content." at bounding box center [475, 234] width 56 height 9
drag, startPoint x: 380, startPoint y: 240, endPoint x: 387, endPoint y: 237, distance: 8.2
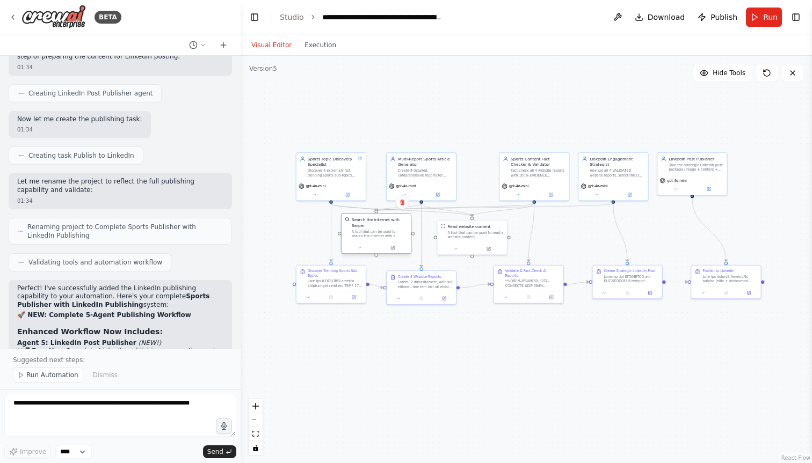
click at [387, 237] on div "A tool that can be used to search the internet with a search_query. Supports di…" at bounding box center [380, 234] width 56 height 9
click at [475, 348] on div ".deletable-edge-delete-btn { width: 20px; height: 20px; border: 0px solid #ffff…" at bounding box center [525, 259] width 571 height 407
click at [63, 377] on span "Run Automation" at bounding box center [52, 375] width 52 height 9
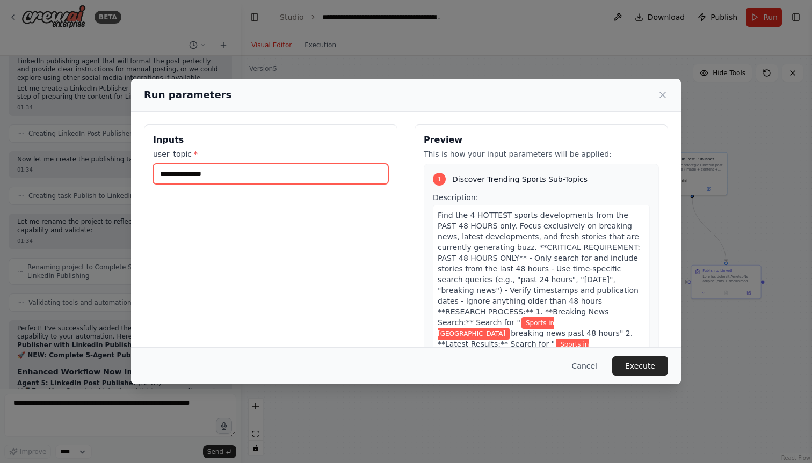
click at [172, 171] on input "**********" at bounding box center [270, 174] width 235 height 20
drag, startPoint x: 182, startPoint y: 172, endPoint x: 218, endPoint y: 172, distance: 36.0
click at [218, 172] on input "**********" at bounding box center [270, 174] width 235 height 20
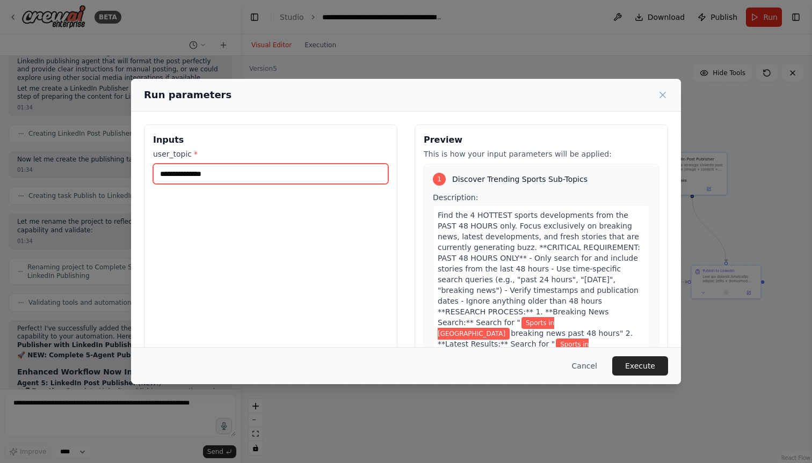
click at [218, 172] on input "**********" at bounding box center [270, 174] width 235 height 20
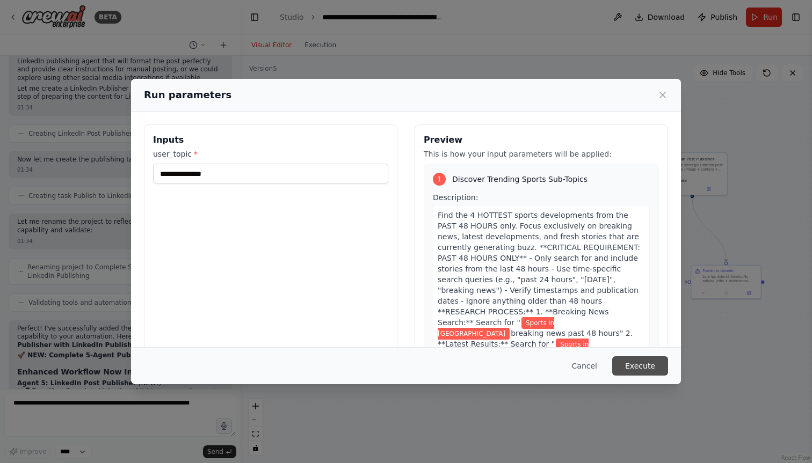
click at [640, 368] on button "Execute" at bounding box center [640, 365] width 56 height 19
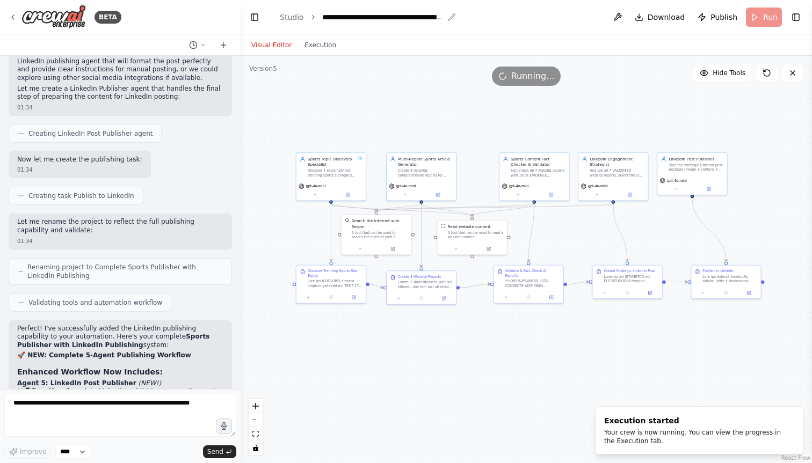
click at [370, 12] on div "**********" at bounding box center [382, 17] width 121 height 11
click at [310, 41] on button "Execution" at bounding box center [320, 45] width 45 height 13
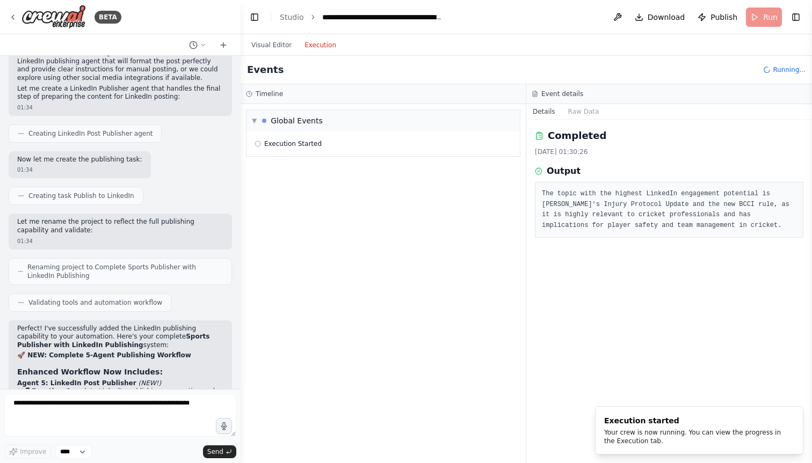
scroll to position [0, 0]
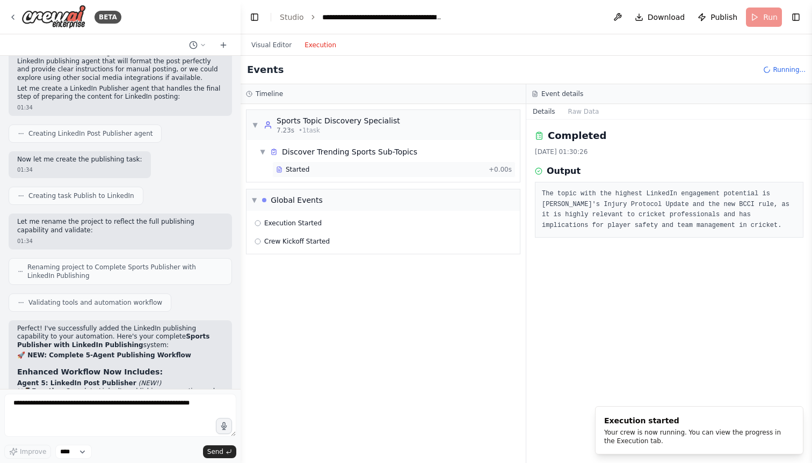
click at [288, 164] on div "Started + 0.00s" at bounding box center [393, 170] width 243 height 16
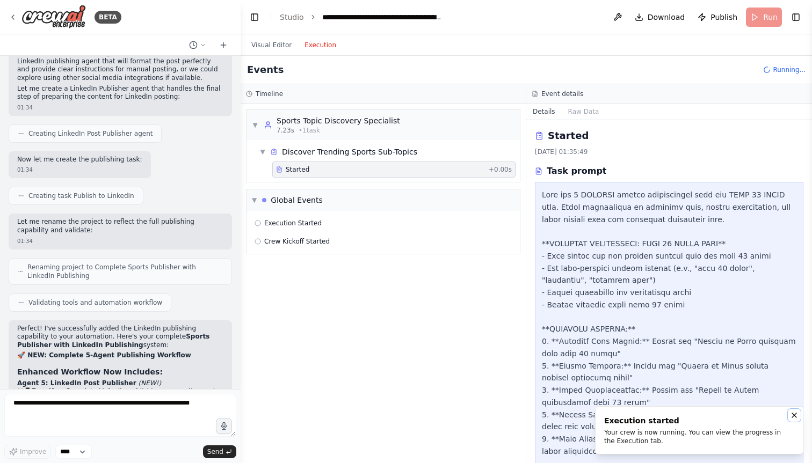
click at [792, 415] on icon "Notifications (F8)" at bounding box center [794, 415] width 9 height 9
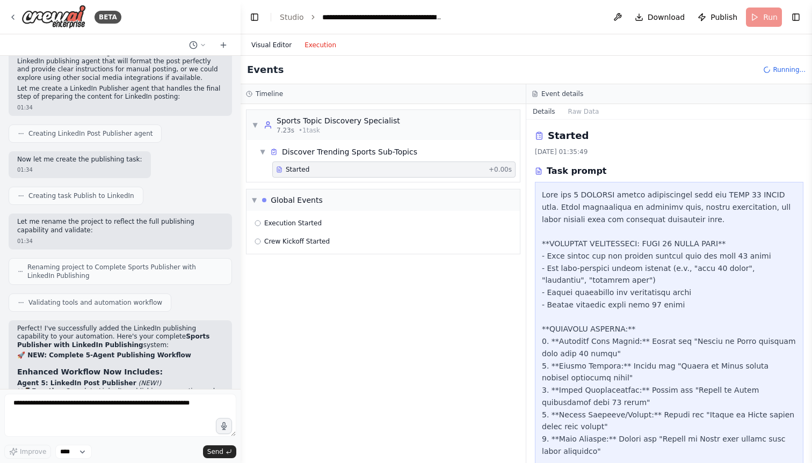
click at [266, 46] on button "Visual Editor" at bounding box center [271, 45] width 53 height 13
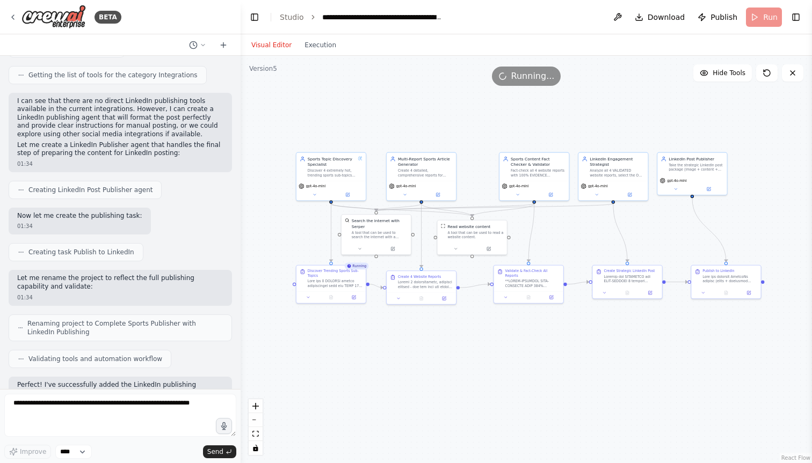
scroll to position [20321, 0]
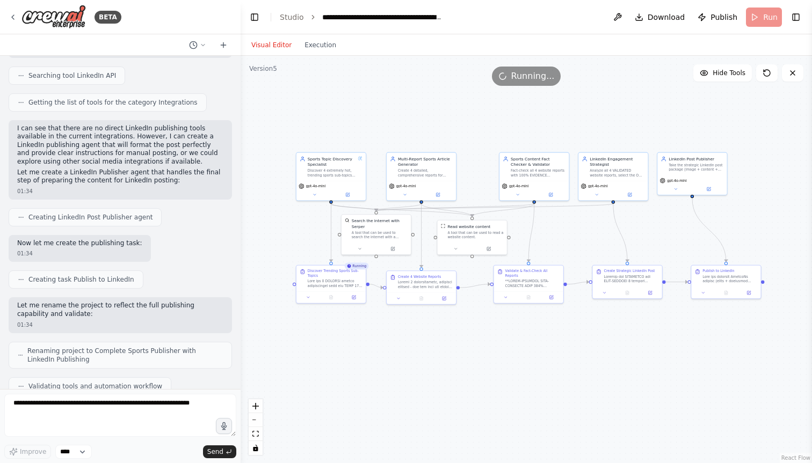
click at [804, 14] on header "**********" at bounding box center [525, 17] width 571 height 34
click at [795, 16] on button "Toggle Right Sidebar" at bounding box center [795, 17] width 15 height 15
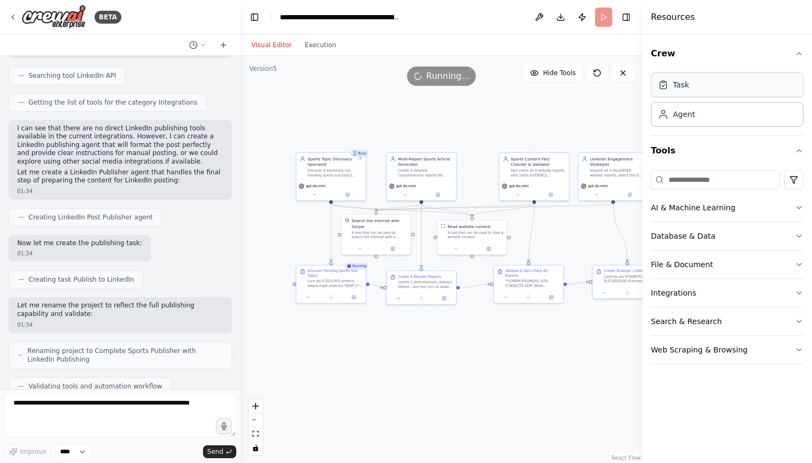
click at [711, 91] on div "Task" at bounding box center [727, 84] width 152 height 25
click at [709, 116] on div "Agent" at bounding box center [727, 113] width 152 height 25
click at [709, 147] on button "Tools" at bounding box center [727, 151] width 152 height 30
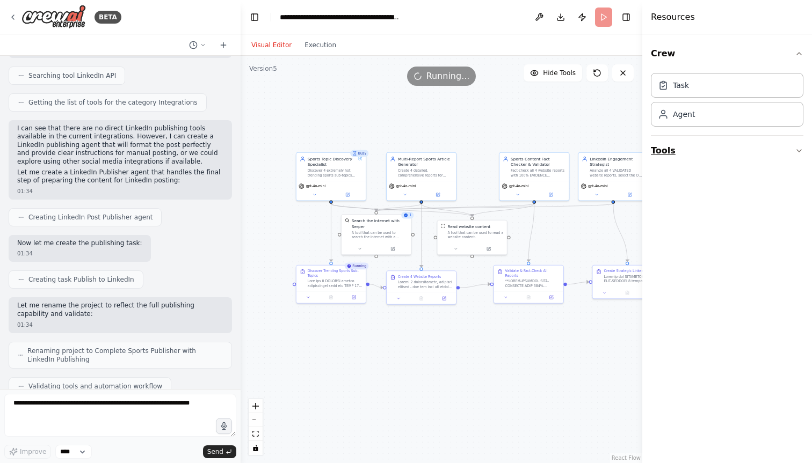
click at [709, 147] on button "Tools" at bounding box center [727, 151] width 152 height 30
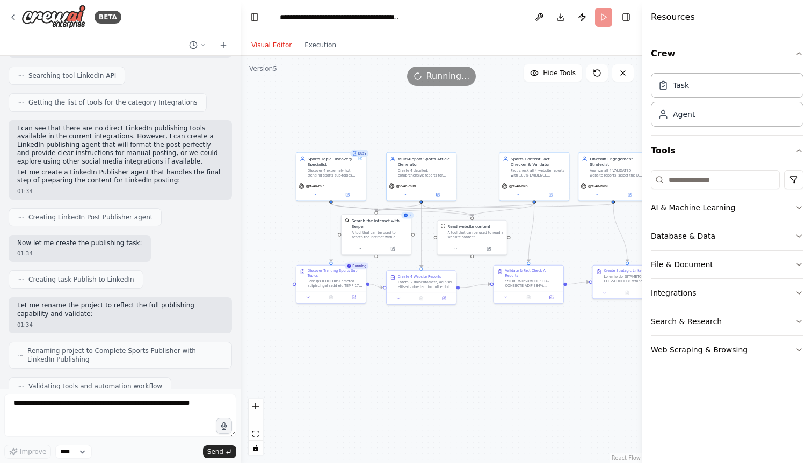
click at [713, 199] on button "AI & Machine Learning" at bounding box center [727, 208] width 152 height 28
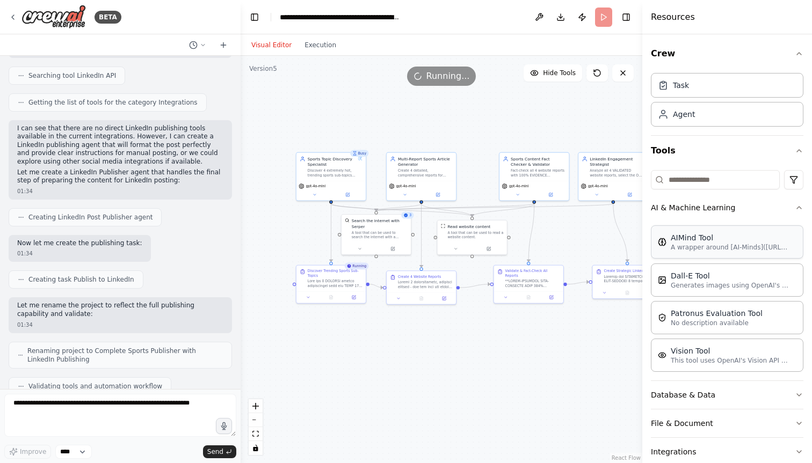
click at [719, 242] on div "AIMind Tool" at bounding box center [729, 237] width 118 height 11
click at [730, 241] on div "AIMind Tool" at bounding box center [729, 237] width 118 height 11
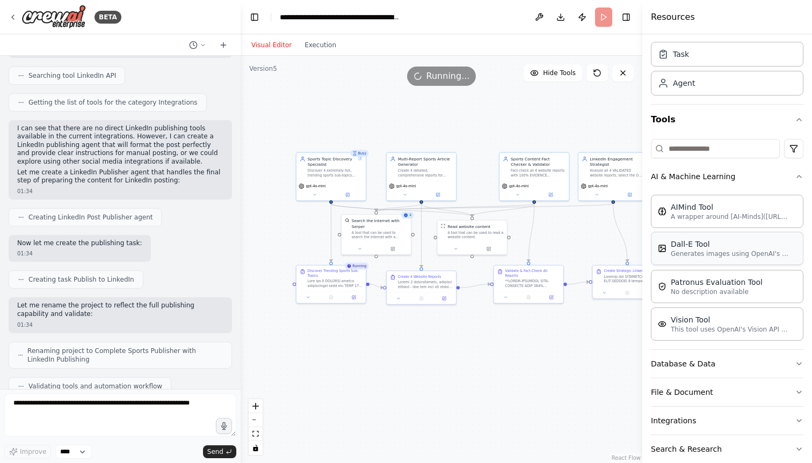
scroll to position [41, 0]
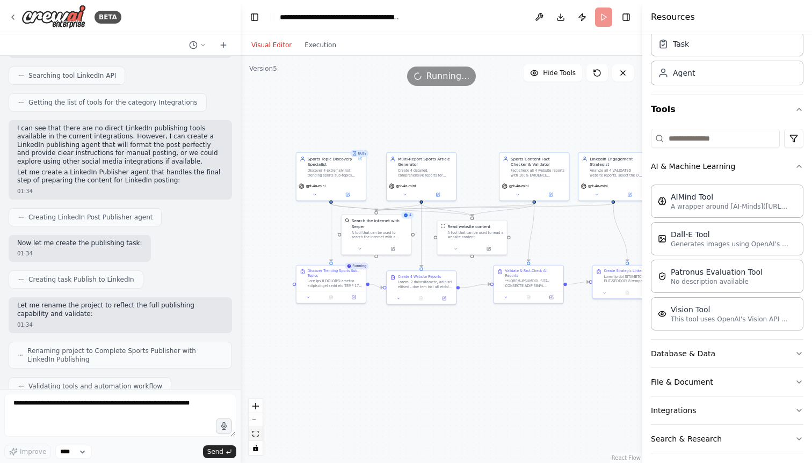
click at [258, 433] on icon "fit view" at bounding box center [255, 434] width 6 height 6
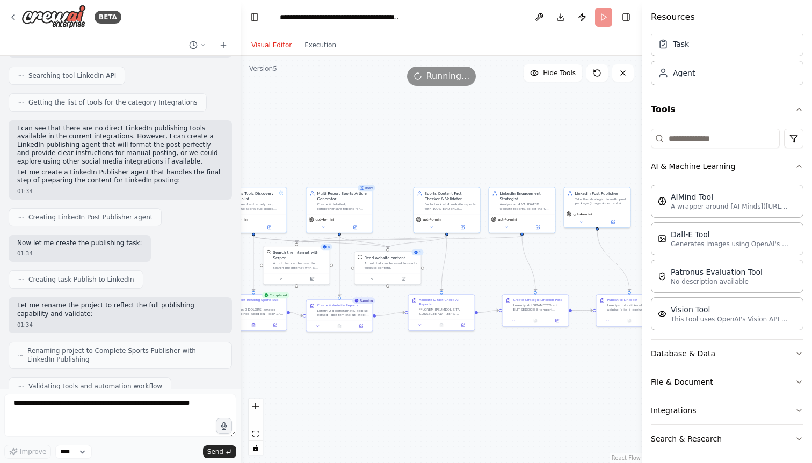
click at [733, 348] on button "Database & Data" at bounding box center [727, 354] width 152 height 28
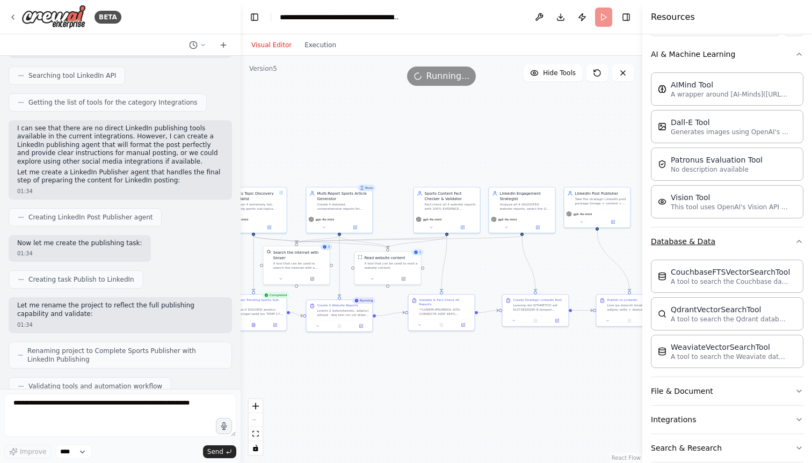
scroll to position [199, 0]
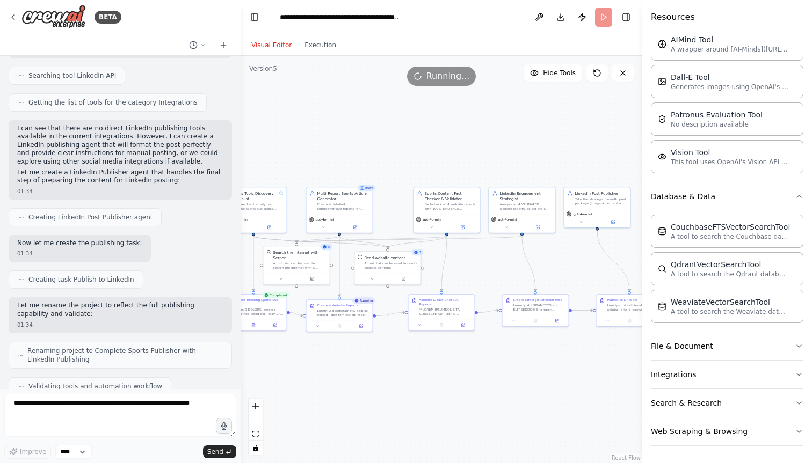
click at [775, 196] on button "Database & Data" at bounding box center [727, 197] width 152 height 28
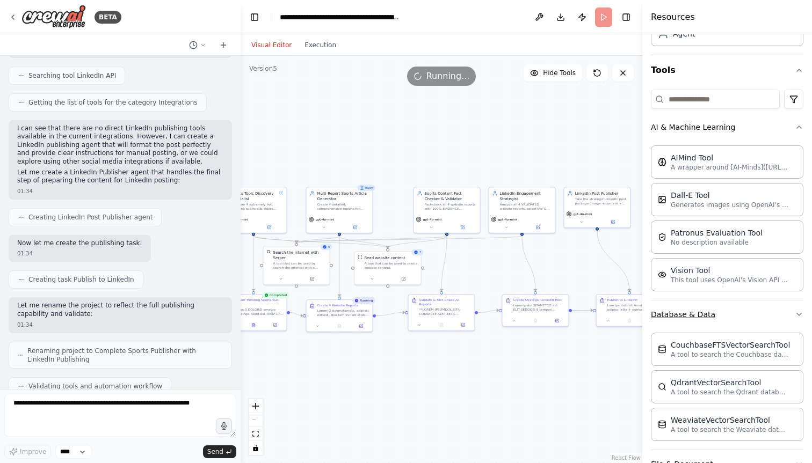
scroll to position [77, 0]
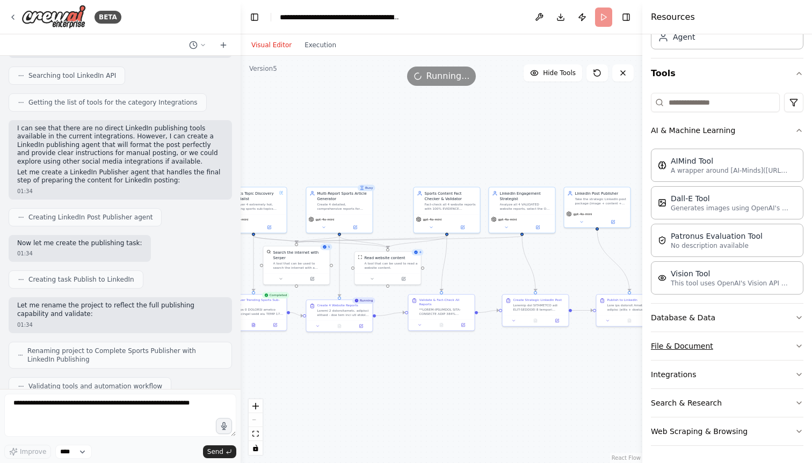
click at [723, 342] on button "File & Document" at bounding box center [727, 346] width 152 height 28
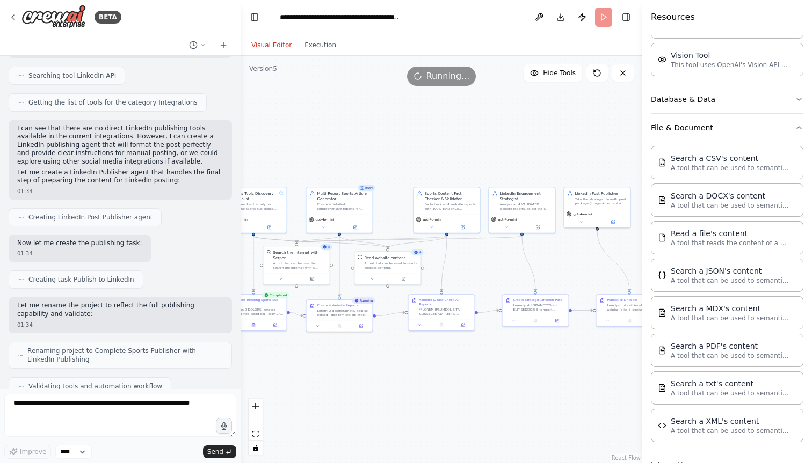
scroll to position [295, 0]
click at [742, 128] on button "File & Document" at bounding box center [727, 128] width 152 height 28
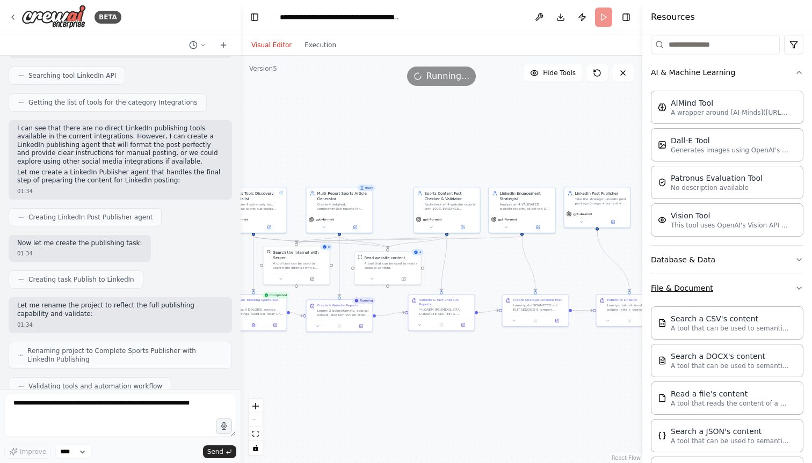
scroll to position [77, 0]
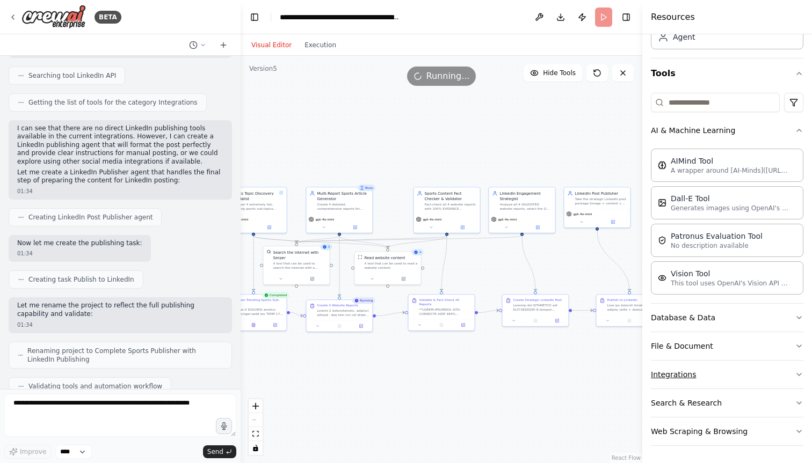
click at [735, 372] on button "Integrations" at bounding box center [727, 375] width 152 height 28
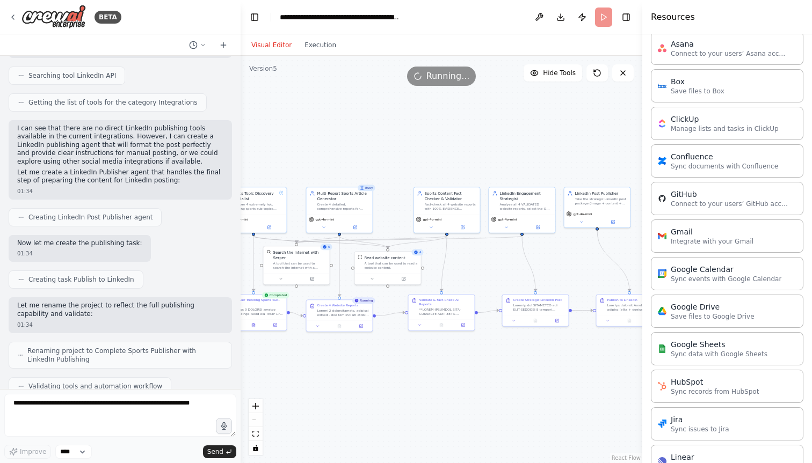
scroll to position [444, 0]
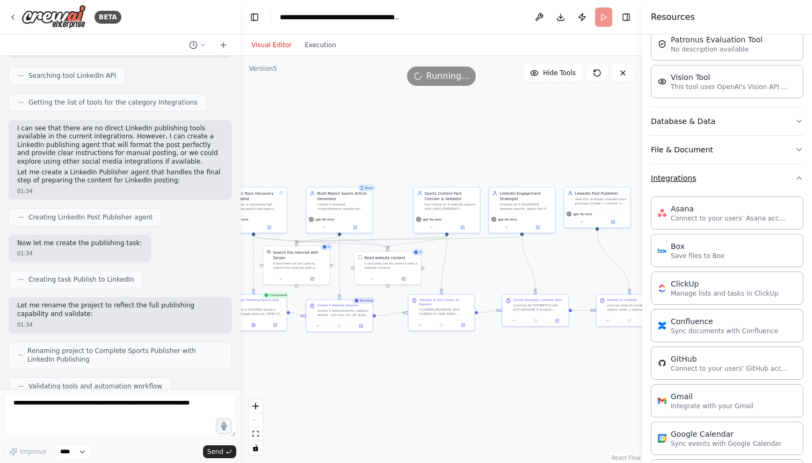
click at [721, 174] on button "Integrations" at bounding box center [727, 178] width 152 height 28
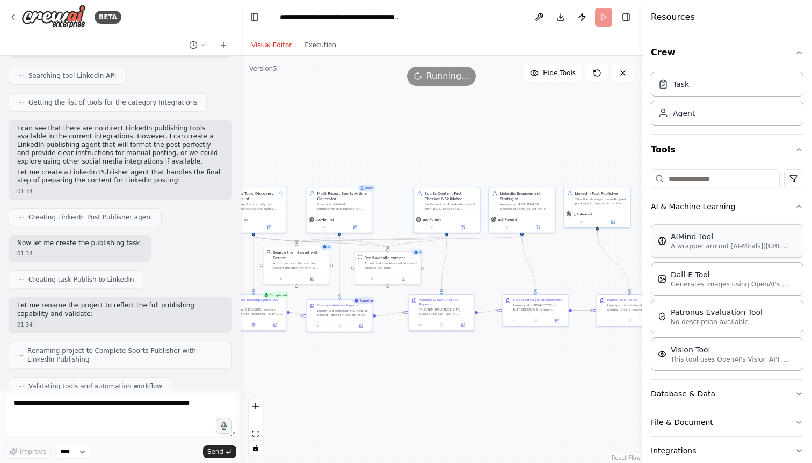
scroll to position [0, 0]
click at [794, 205] on icon "button" at bounding box center [798, 207] width 9 height 9
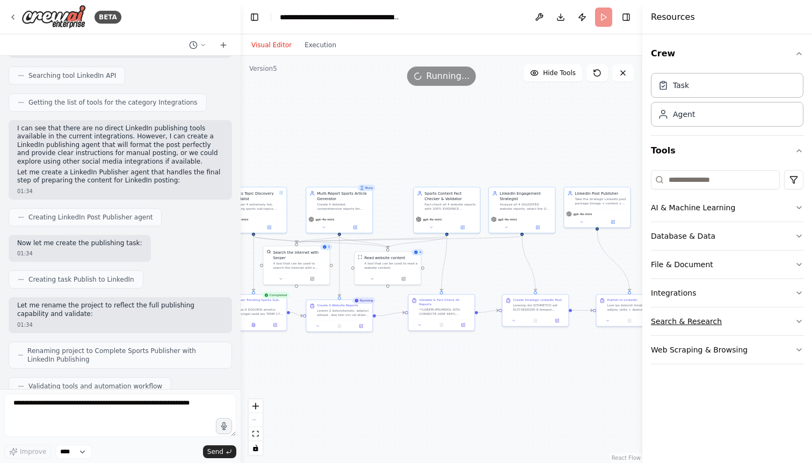
click at [757, 322] on button "Search & Research" at bounding box center [727, 322] width 152 height 28
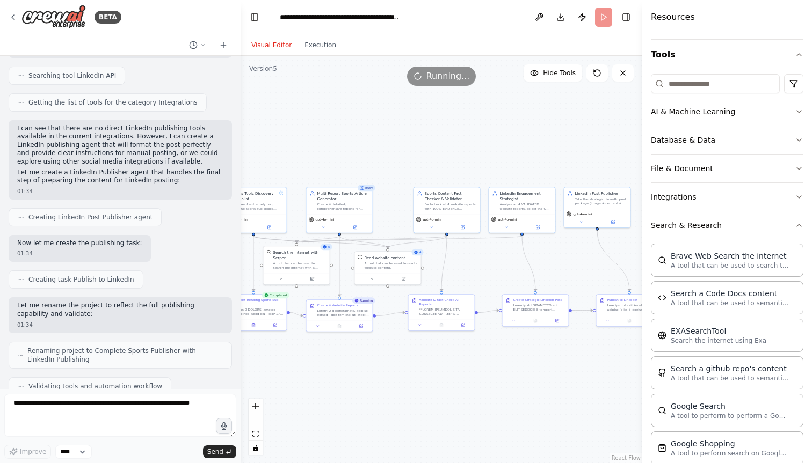
scroll to position [102, 0]
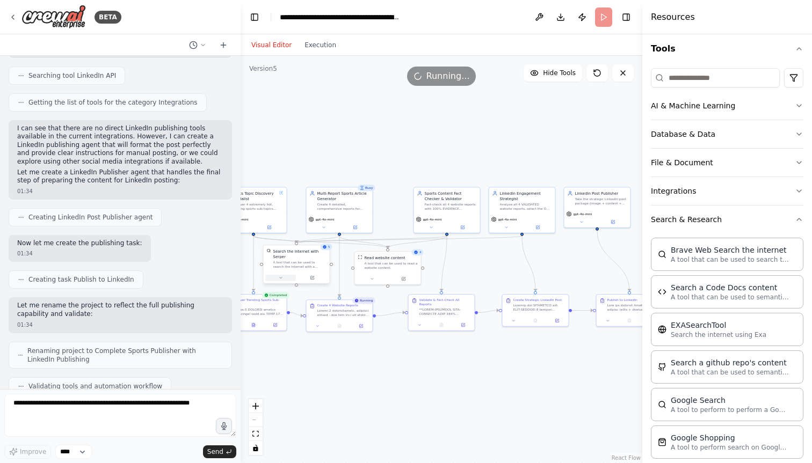
click at [279, 277] on icon at bounding box center [281, 278] width 4 height 4
click at [307, 330] on button "Customize (Optional)" at bounding box center [317, 331] width 98 height 5
click at [304, 341] on button "Advanced Options" at bounding box center [317, 340] width 98 height 5
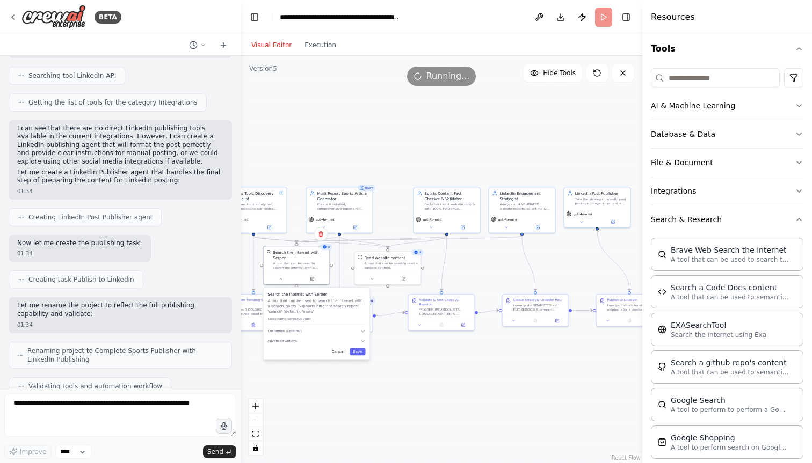
click at [339, 354] on button "Cancel" at bounding box center [338, 352] width 19 height 8
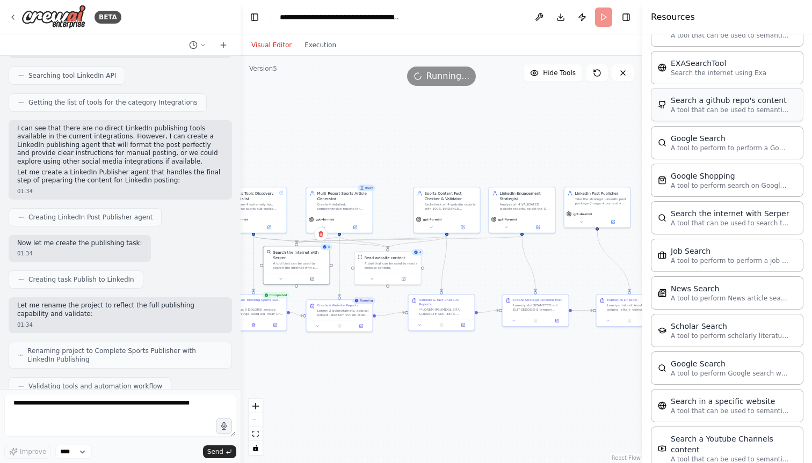
scroll to position [455, 0]
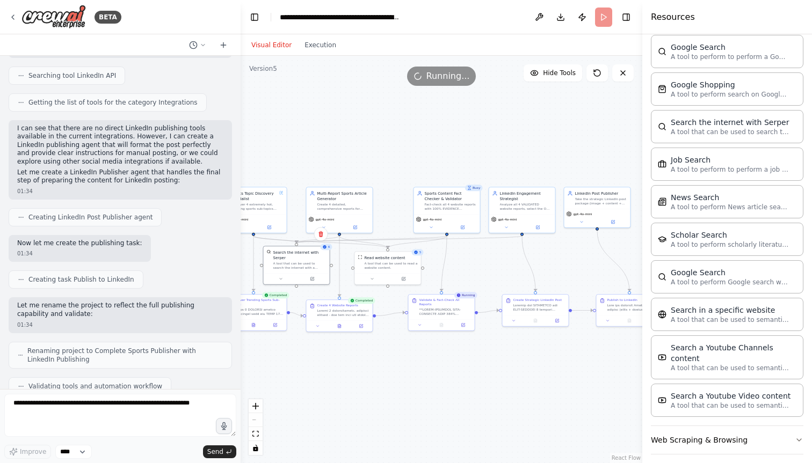
click at [732, 355] on div "Search a Youtube Channels content" at bounding box center [733, 352] width 126 height 21
click at [708, 436] on button "Web Scraping & Browsing" at bounding box center [727, 440] width 152 height 28
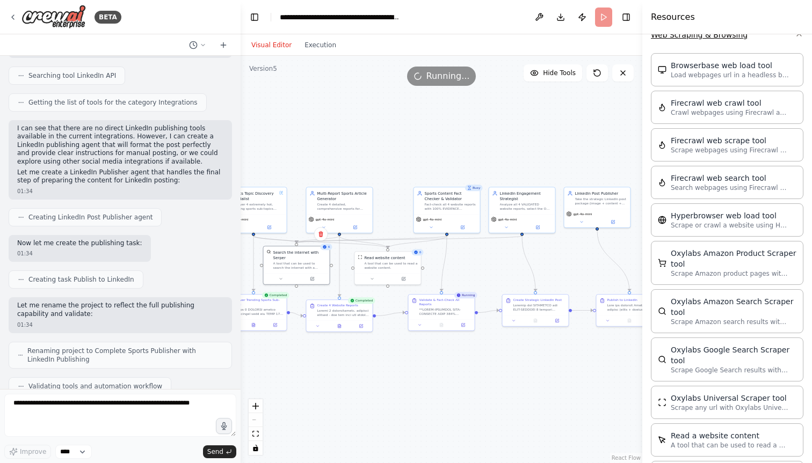
scroll to position [1068, 0]
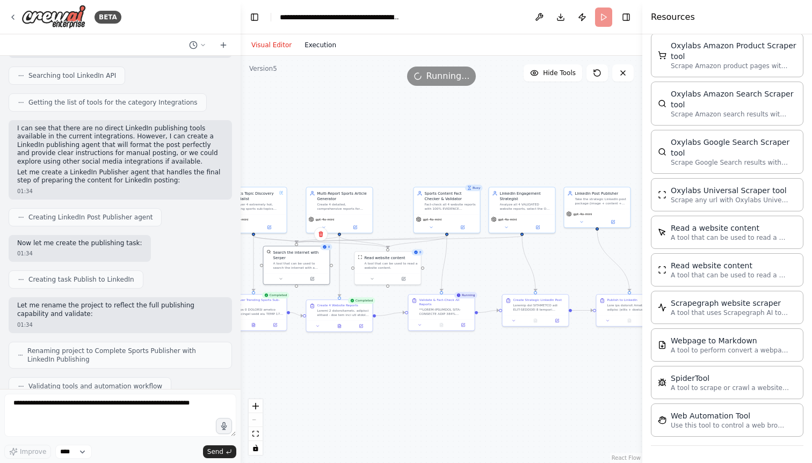
click at [319, 40] on button "Execution" at bounding box center [320, 45] width 45 height 13
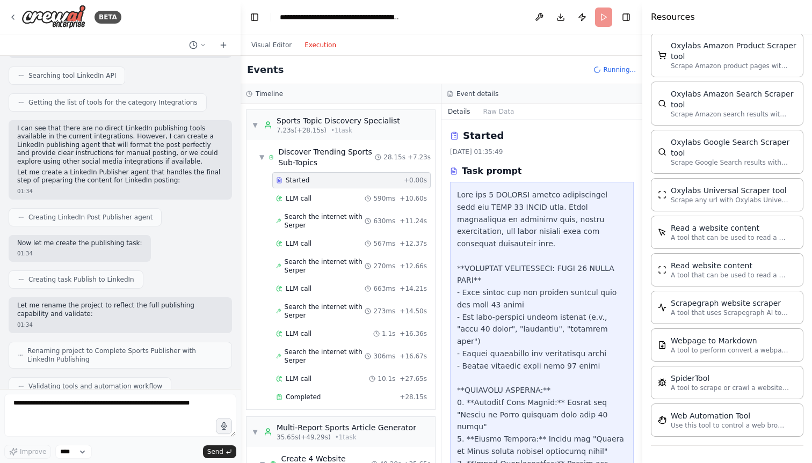
click at [633, 19] on header "**********" at bounding box center [441, 17] width 402 height 34
click at [626, 17] on button "Toggle Right Sidebar" at bounding box center [625, 17] width 15 height 15
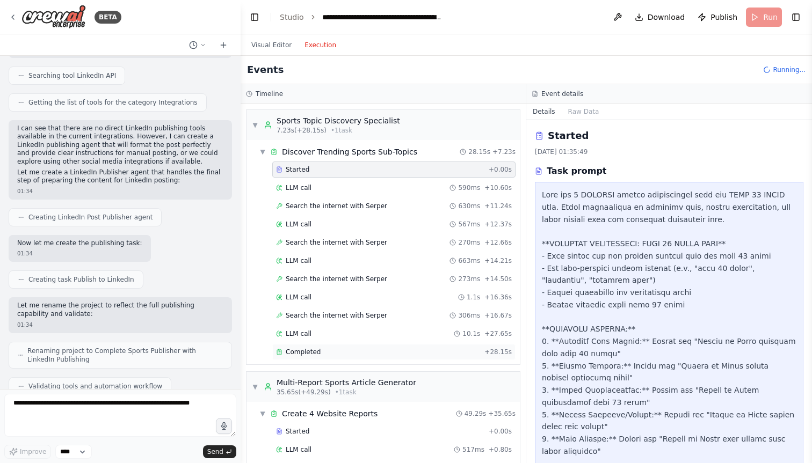
click at [309, 349] on span "Completed" at bounding box center [303, 352] width 35 height 9
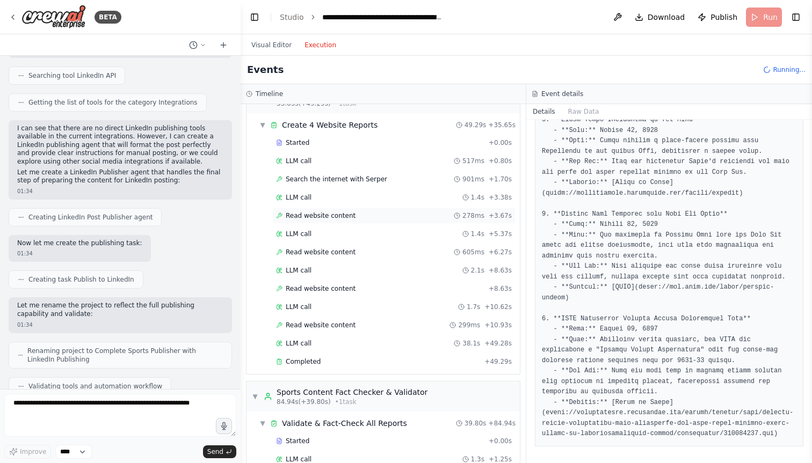
scroll to position [306, 0]
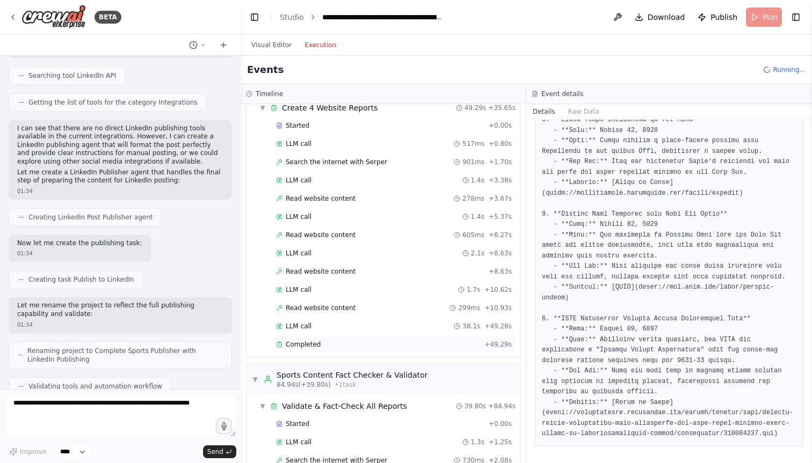
click at [337, 341] on div "Completed" at bounding box center [378, 344] width 204 height 9
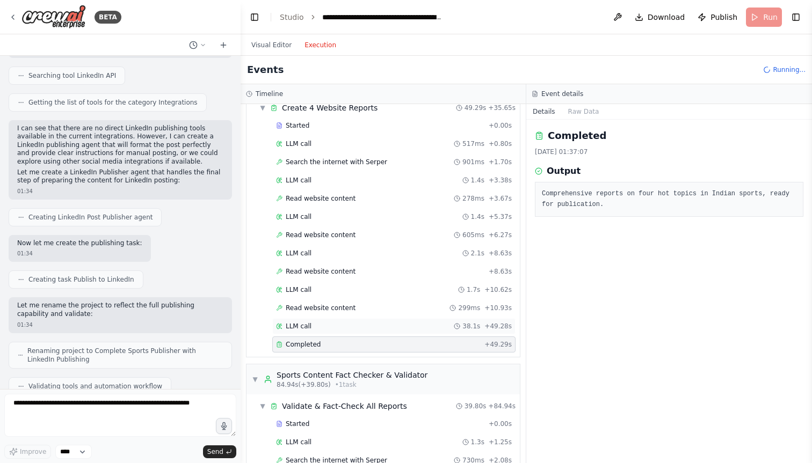
click at [324, 323] on div "LLM call 38.1s + 49.28s" at bounding box center [394, 326] width 236 height 9
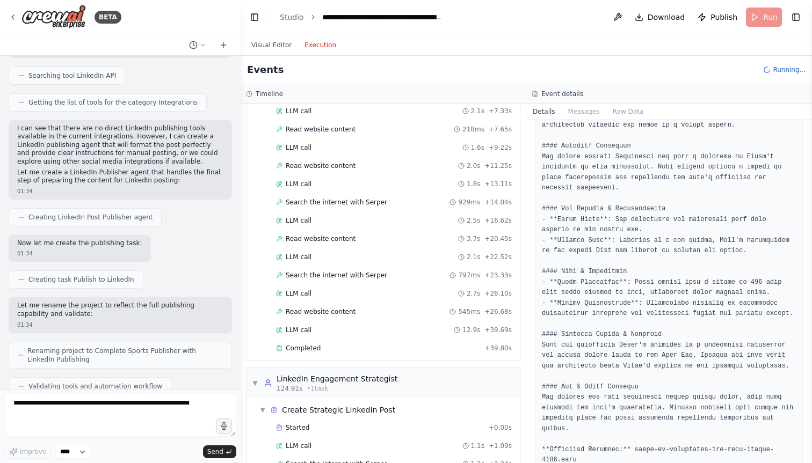
scroll to position [748, 0]
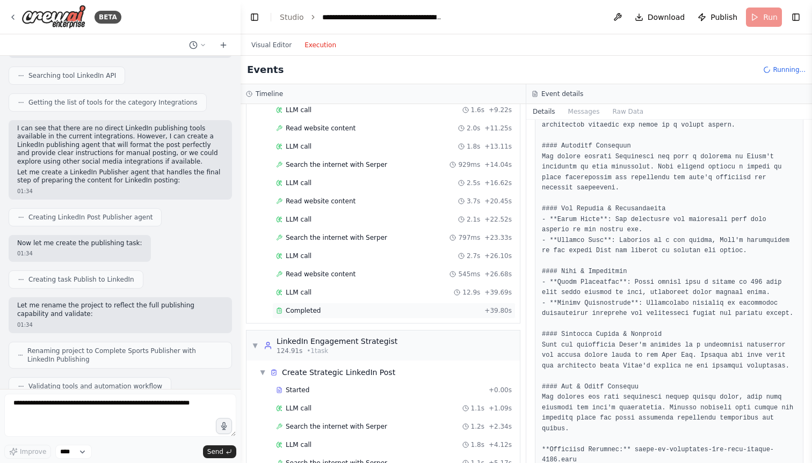
click at [345, 313] on div "Completed" at bounding box center [378, 311] width 204 height 9
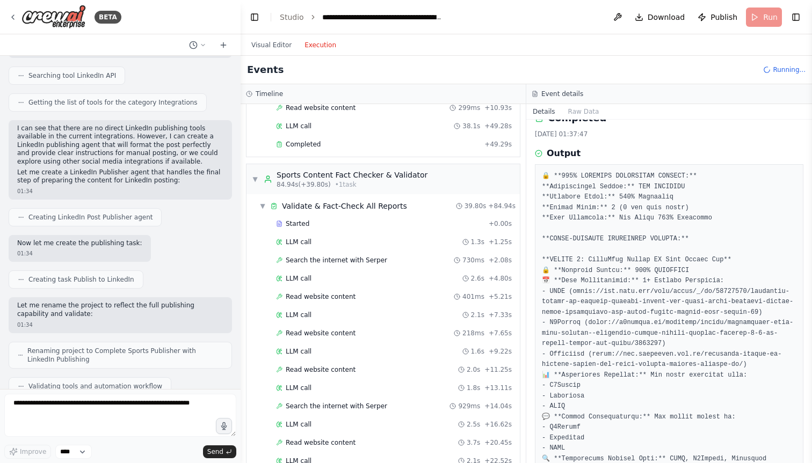
scroll to position [494, 0]
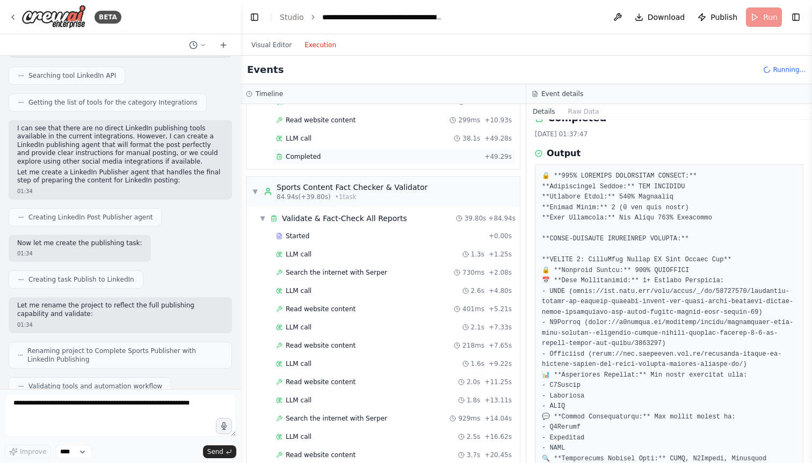
click at [391, 157] on div "Completed" at bounding box center [378, 156] width 204 height 9
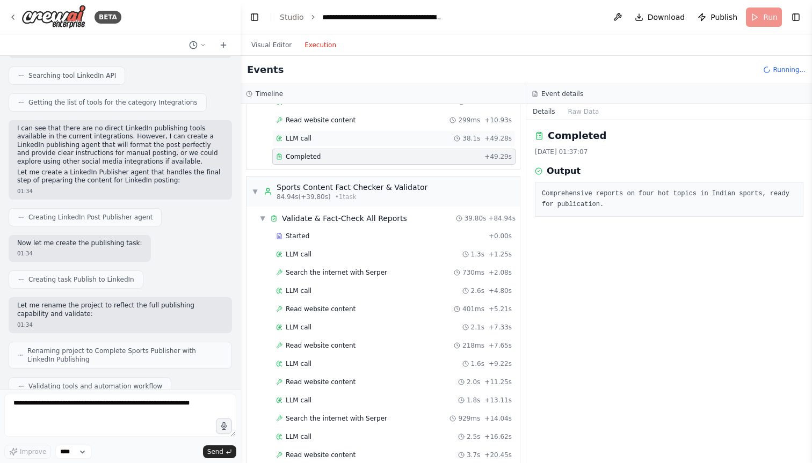
click at [392, 142] on div "LLM call 38.1s + 49.28s" at bounding box center [394, 138] width 236 height 9
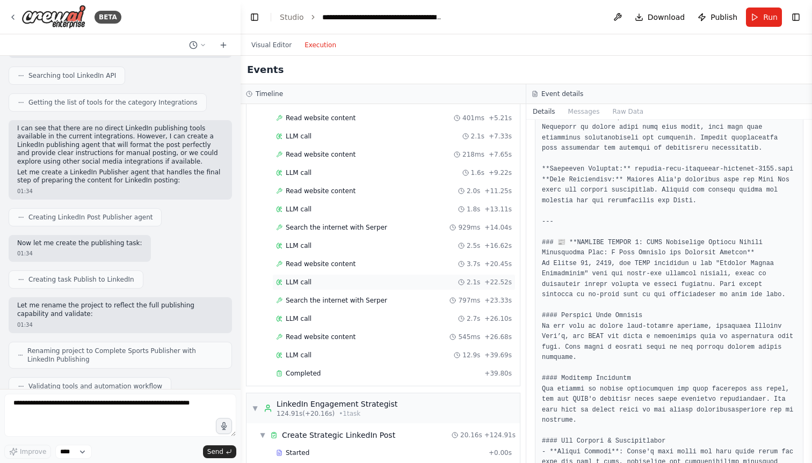
scroll to position [726, 0]
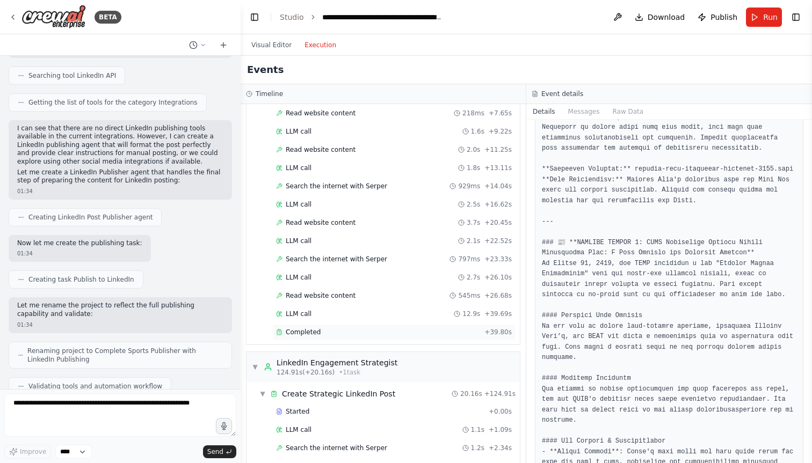
click at [352, 337] on div "Completed + 39.80s" at bounding box center [393, 332] width 243 height 16
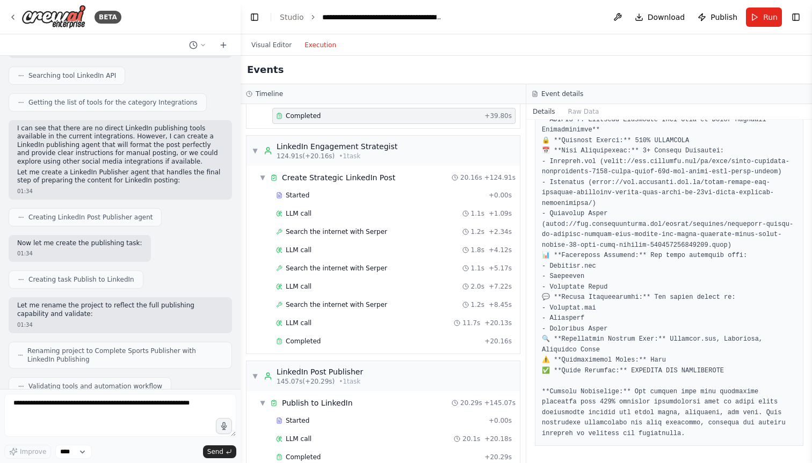
scroll to position [981, 0]
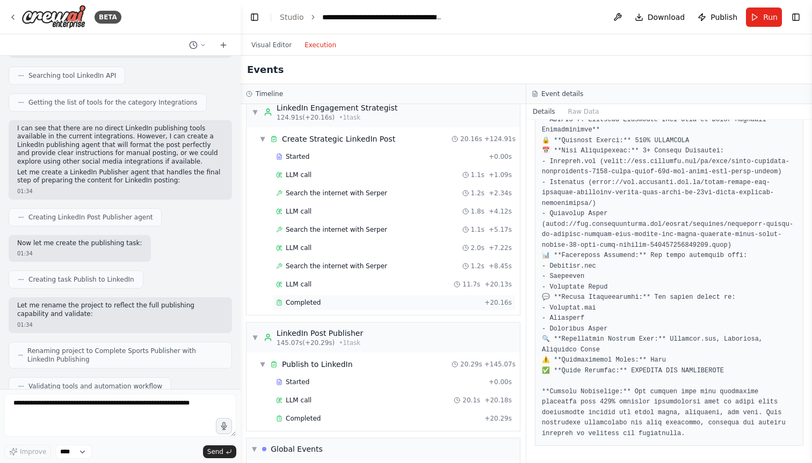
click at [383, 302] on div "Completed" at bounding box center [378, 302] width 204 height 9
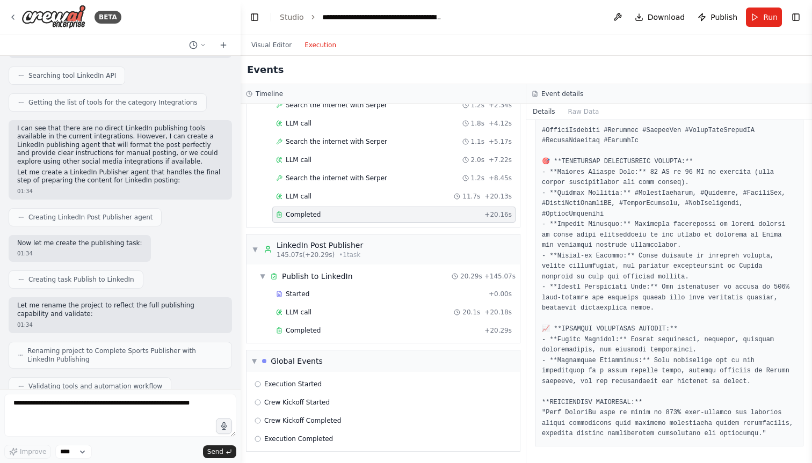
scroll to position [1070, 0]
click at [358, 328] on div "Completed" at bounding box center [378, 330] width 204 height 9
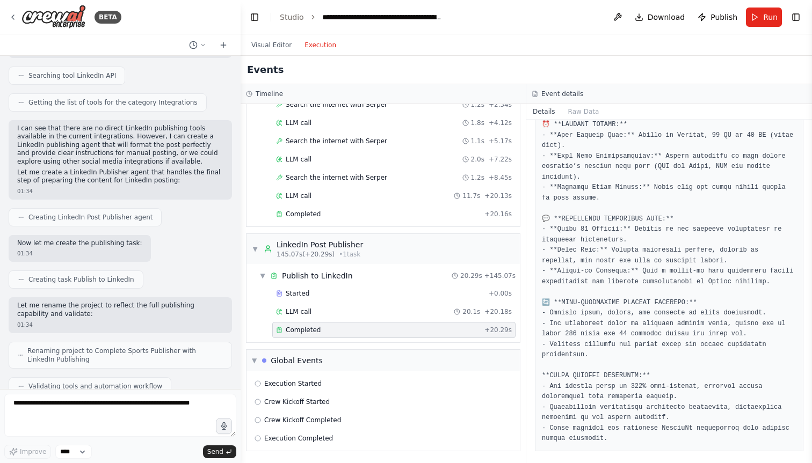
scroll to position [1163, 0]
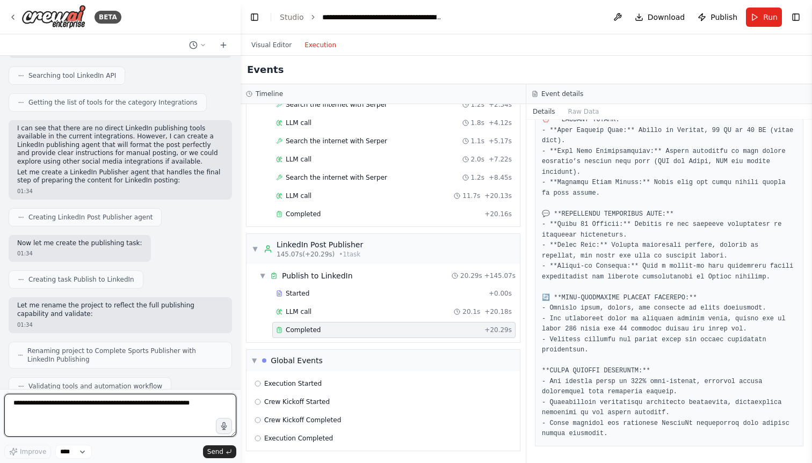
click at [139, 406] on textarea at bounding box center [120, 415] width 232 height 43
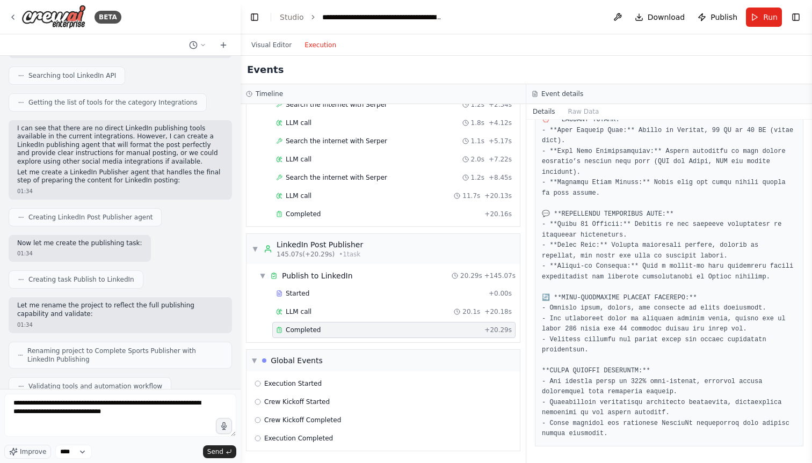
click at [259, 38] on div "Visual Editor Execution" at bounding box center [294, 44] width 98 height 21
click at [260, 50] on button "Visual Editor" at bounding box center [271, 45] width 53 height 13
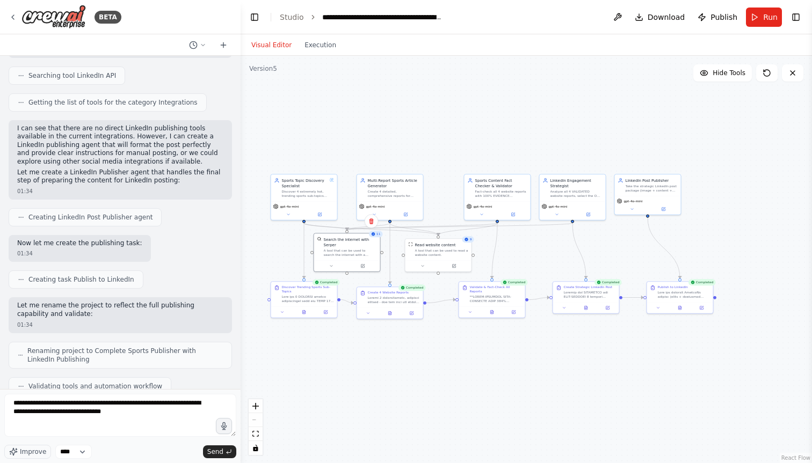
drag, startPoint x: 387, startPoint y: 168, endPoint x: 437, endPoint y: 154, distance: 52.4
click at [437, 155] on div ".deletable-edge-delete-btn { width: 20px; height: 20px; border: 0px solid #ffff…" at bounding box center [525, 259] width 571 height 407
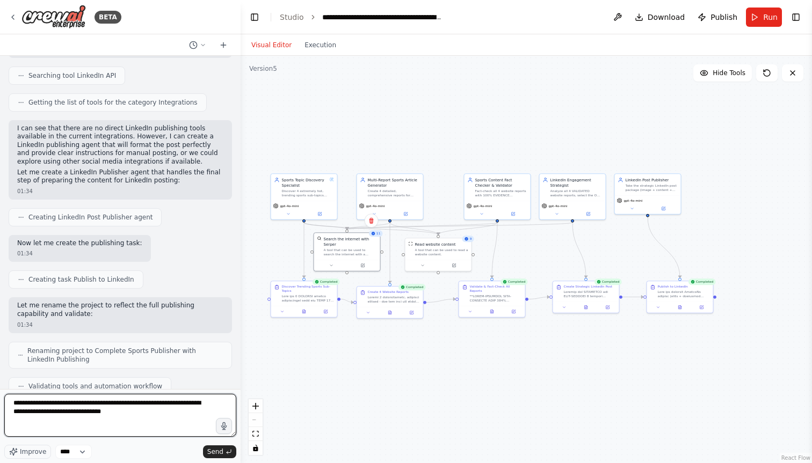
click at [132, 411] on textarea "**********" at bounding box center [120, 415] width 232 height 43
drag, startPoint x: 89, startPoint y: 430, endPoint x: 165, endPoint y: 428, distance: 76.8
click at [165, 429] on textarea "**********" at bounding box center [120, 415] width 232 height 43
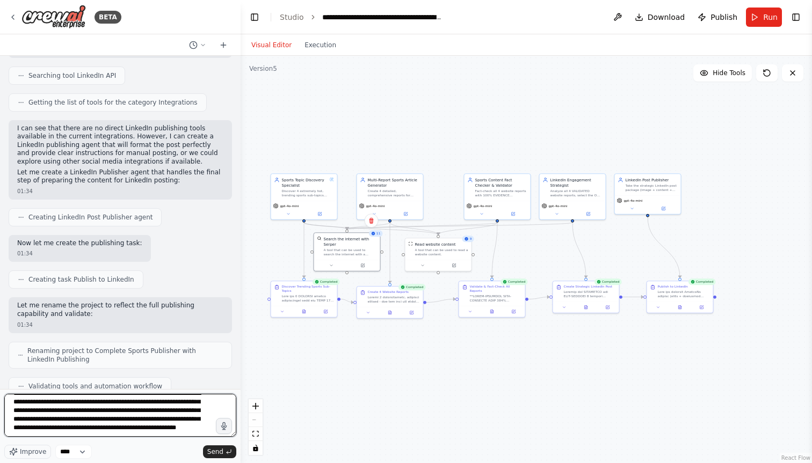
scroll to position [18, 0]
drag, startPoint x: 62, startPoint y: 432, endPoint x: 116, endPoint y: 432, distance: 53.7
click at [116, 432] on textarea "**********" at bounding box center [120, 415] width 232 height 43
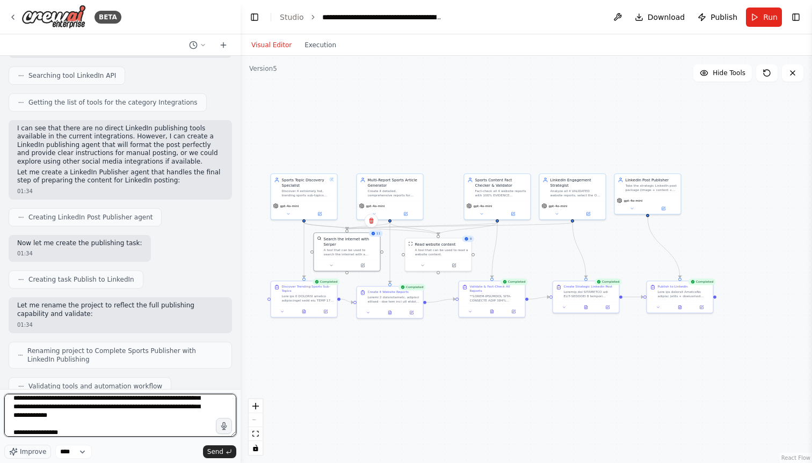
scroll to position [35, 0]
drag, startPoint x: 35, startPoint y: 433, endPoint x: 87, endPoint y: 433, distance: 51.5
click at [86, 433] on textarea "**********" at bounding box center [120, 415] width 232 height 43
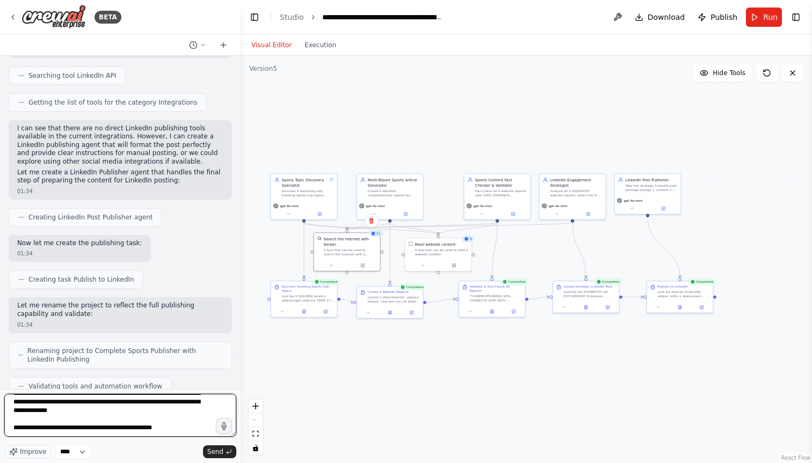
type textarea "**********"
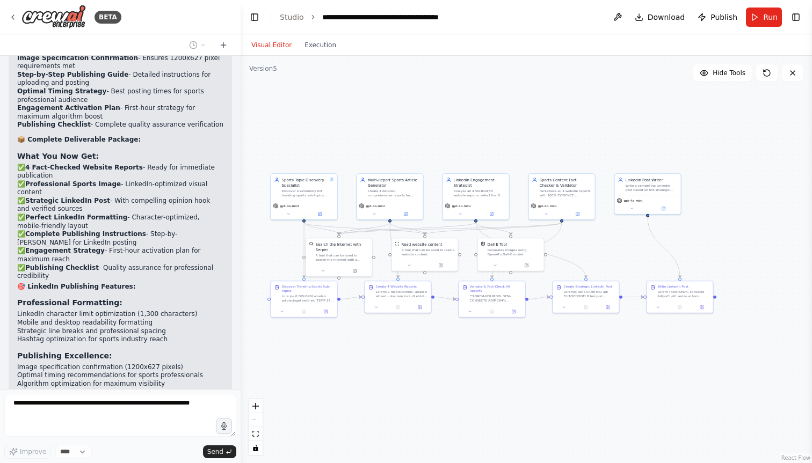
scroll to position [21014, 0]
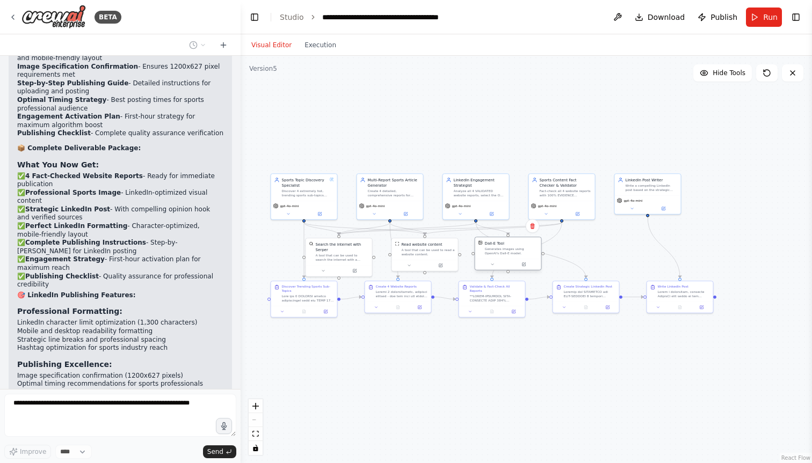
click at [515, 252] on div "Generates images using OpenAI's Dall-E model." at bounding box center [511, 251] width 53 height 9
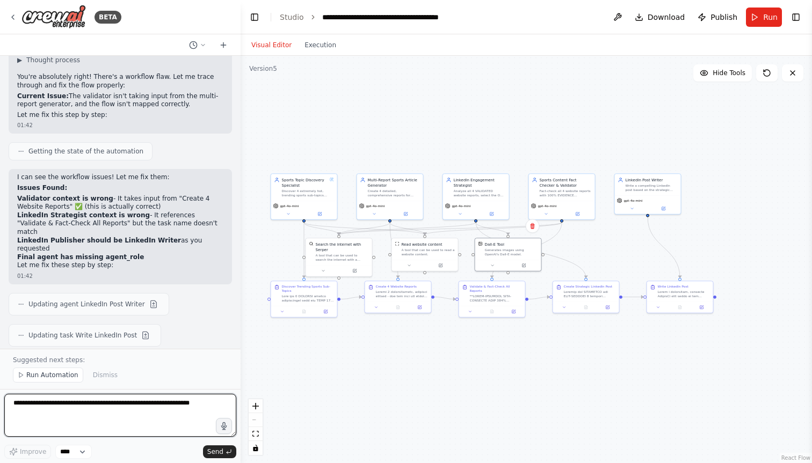
scroll to position [21580, 0]
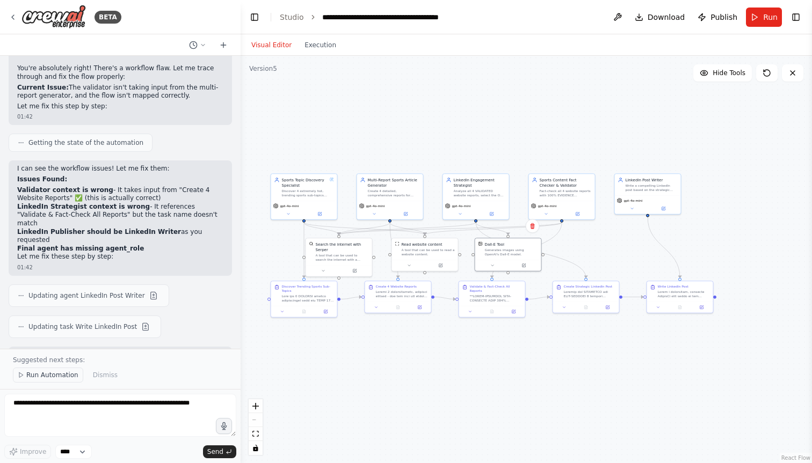
click at [67, 374] on span "Run Automation" at bounding box center [52, 375] width 52 height 9
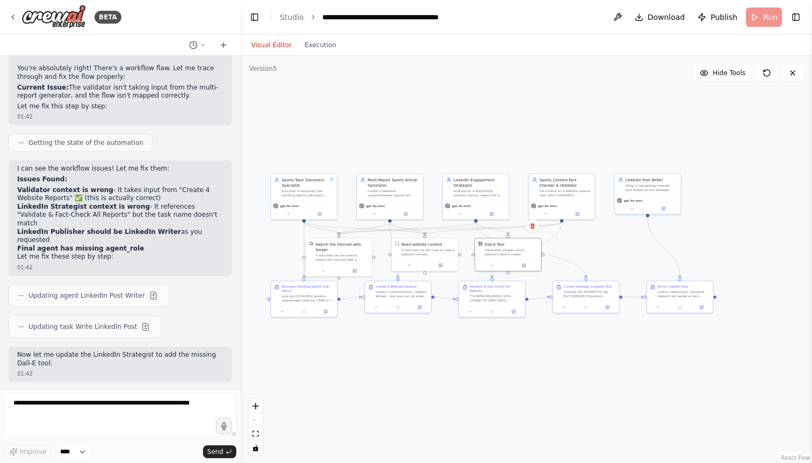
scroll to position [21540, 0]
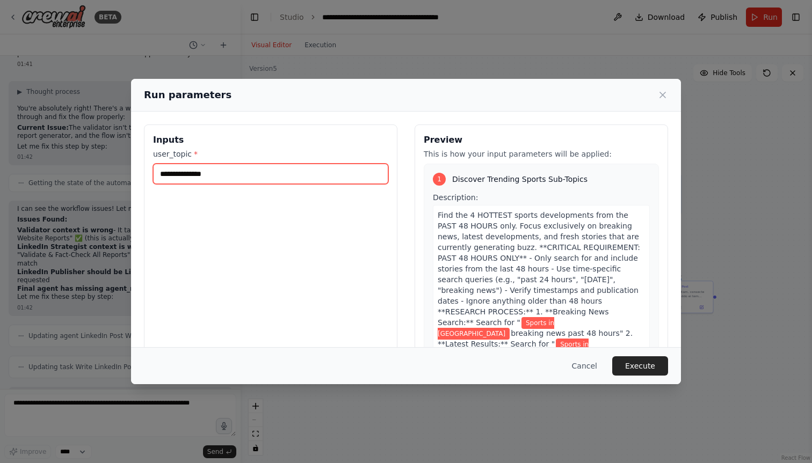
click at [283, 172] on input "**********" at bounding box center [270, 174] width 235 height 20
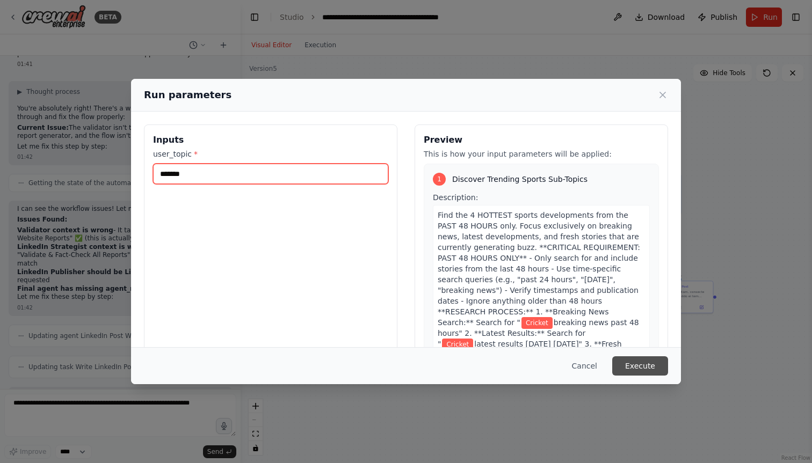
type input "*******"
click at [628, 364] on button "Execute" at bounding box center [640, 365] width 56 height 19
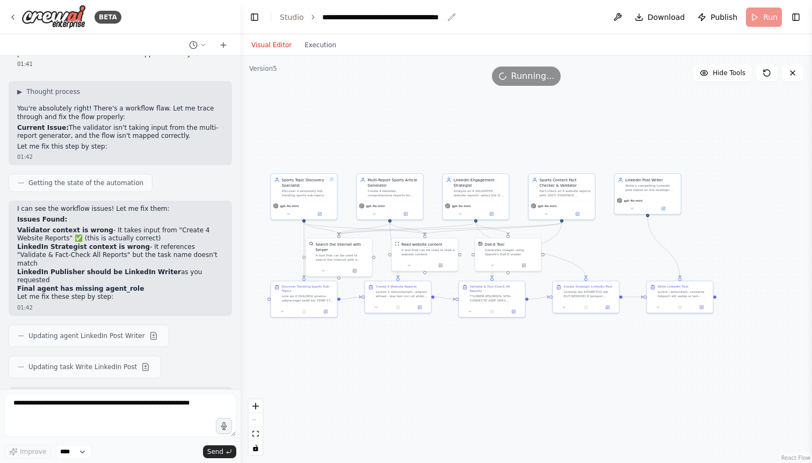
click at [402, 15] on div "**********" at bounding box center [382, 17] width 121 height 11
click at [323, 16] on div "**********" at bounding box center [397, 17] width 151 height 11
drag, startPoint x: 320, startPoint y: 17, endPoint x: 358, endPoint y: 15, distance: 38.2
click at [358, 15] on div "**********" at bounding box center [397, 17] width 151 height 11
click at [375, 15] on div "**********" at bounding box center [397, 17] width 151 height 11
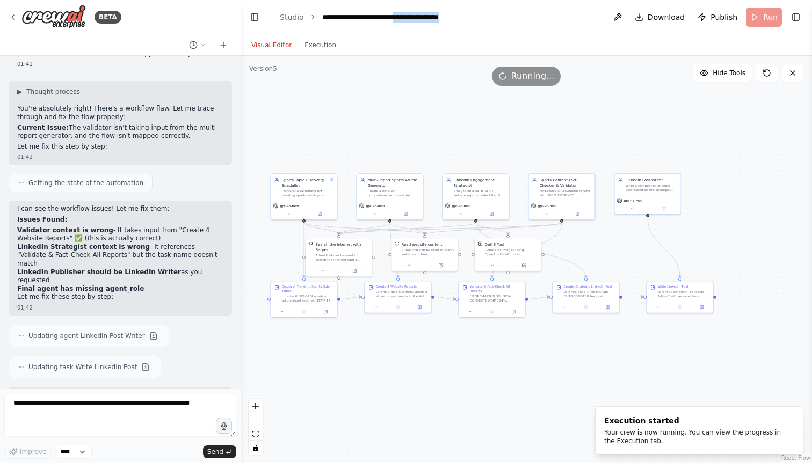
drag, startPoint x: 409, startPoint y: 17, endPoint x: 474, endPoint y: 17, distance: 65.0
click at [474, 17] on header "**********" at bounding box center [525, 17] width 571 height 34
click at [374, 18] on div "**********" at bounding box center [367, 17] width 90 height 11
click at [407, 84] on div "Running..." at bounding box center [525, 76] width 571 height 19
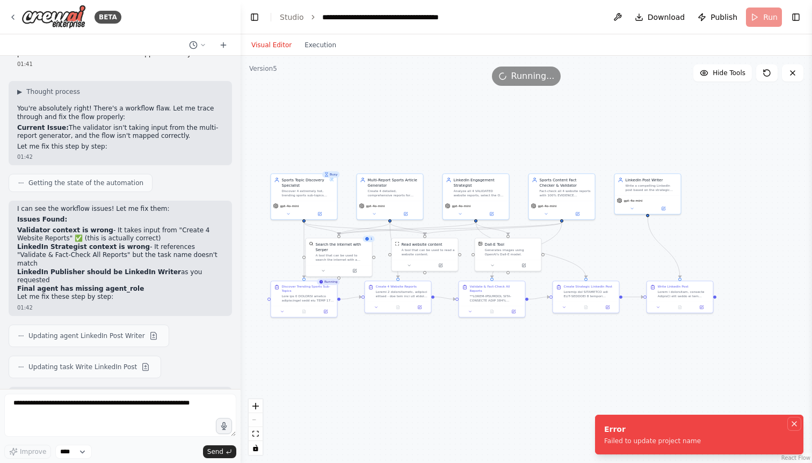
click at [798, 423] on icon "Notifications (F8)" at bounding box center [794, 424] width 9 height 9
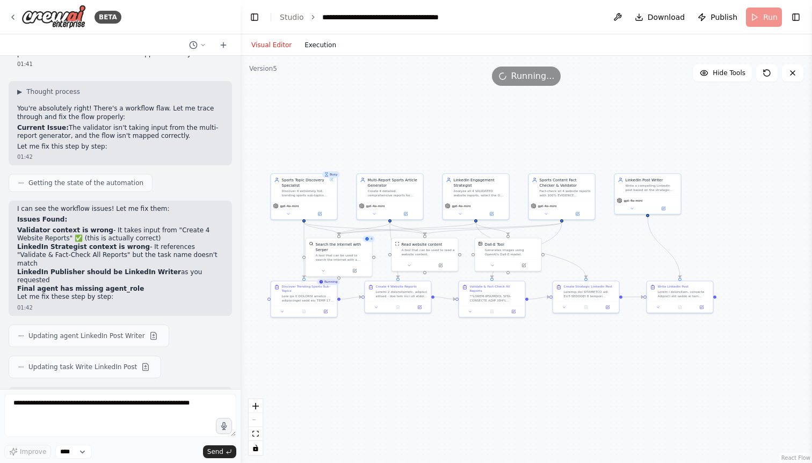
click at [302, 45] on button "Execution" at bounding box center [320, 45] width 45 height 13
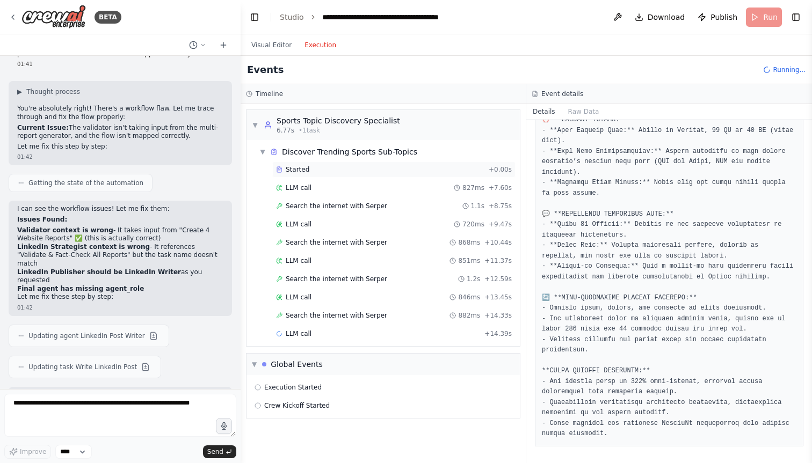
click at [311, 173] on div "Started" at bounding box center [380, 169] width 208 height 9
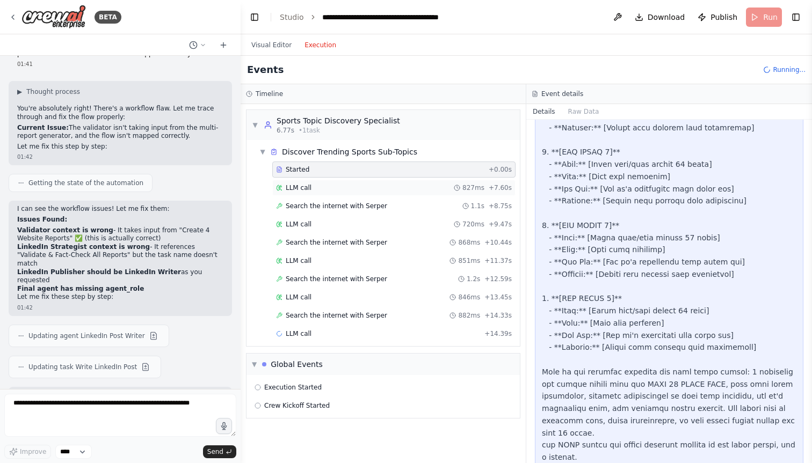
click at [316, 186] on div "LLM call 827ms + 7.60s" at bounding box center [394, 188] width 236 height 9
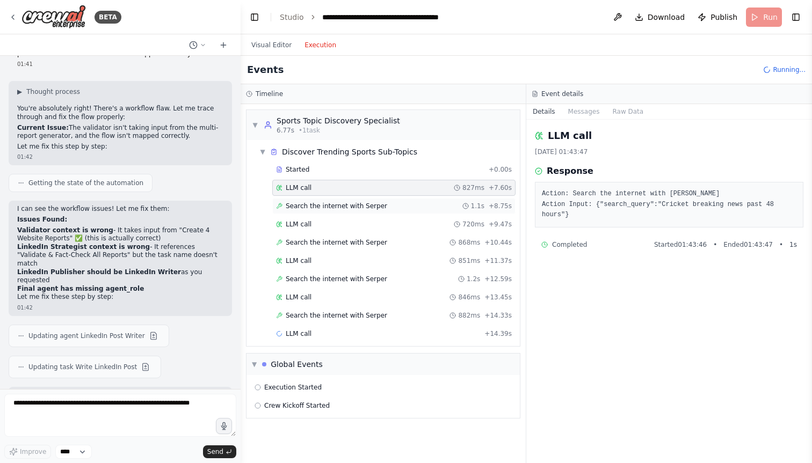
click at [331, 204] on span "Search the internet with Serper" at bounding box center [336, 206] width 101 height 9
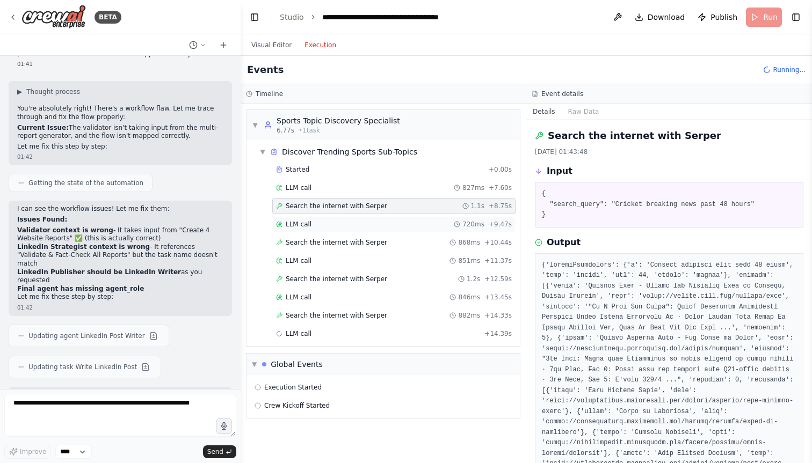
click at [331, 221] on div "LLM call 720ms + 9.47s" at bounding box center [394, 224] width 236 height 9
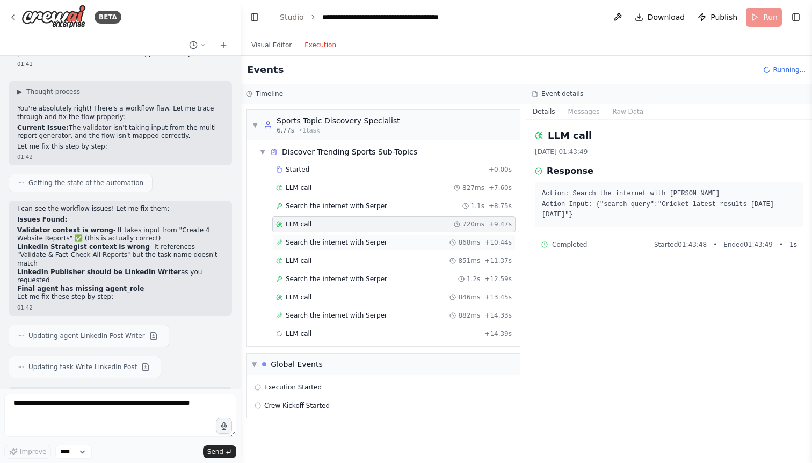
click at [332, 239] on span "Search the internet with Serper" at bounding box center [336, 242] width 101 height 9
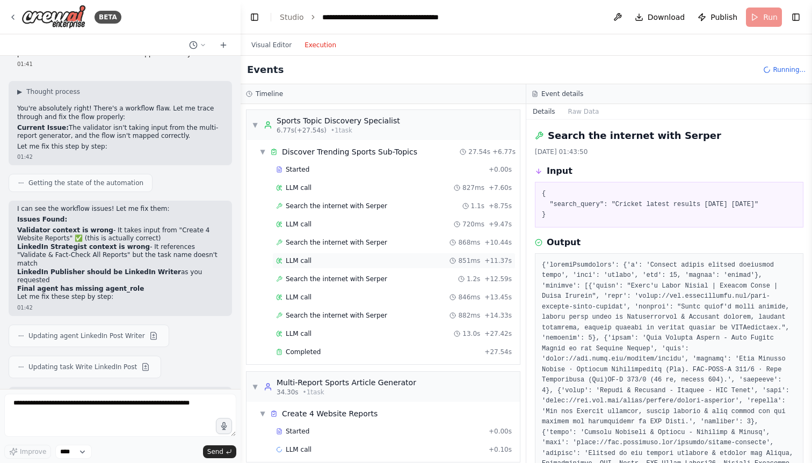
click at [337, 258] on div "LLM call 851ms + 11.37s" at bounding box center [394, 261] width 236 height 9
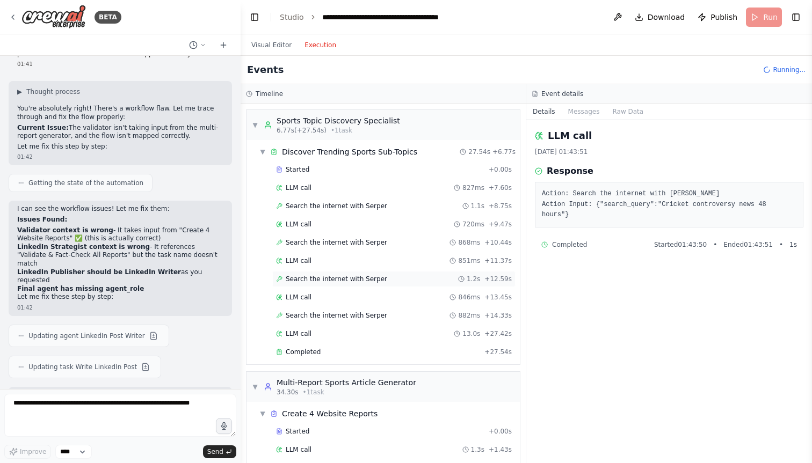
click at [346, 272] on div "Search the internet with Serper 1.2s + 12.59s" at bounding box center [393, 279] width 243 height 16
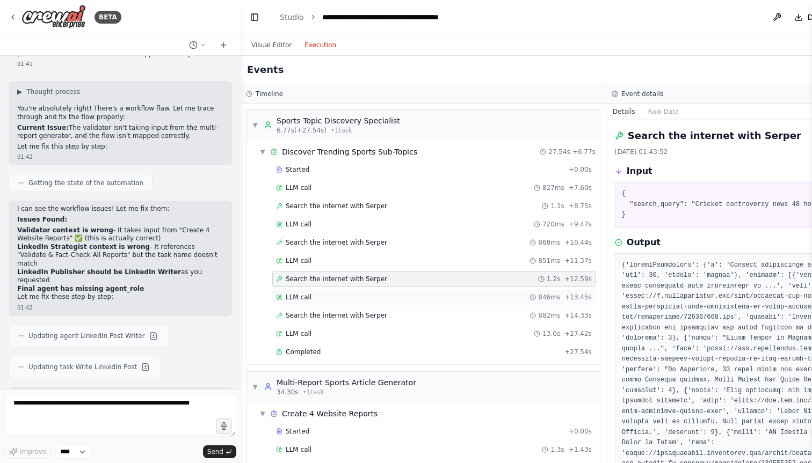
click at [338, 291] on div "LLM call 846ms + 13.45s" at bounding box center [433, 297] width 323 height 16
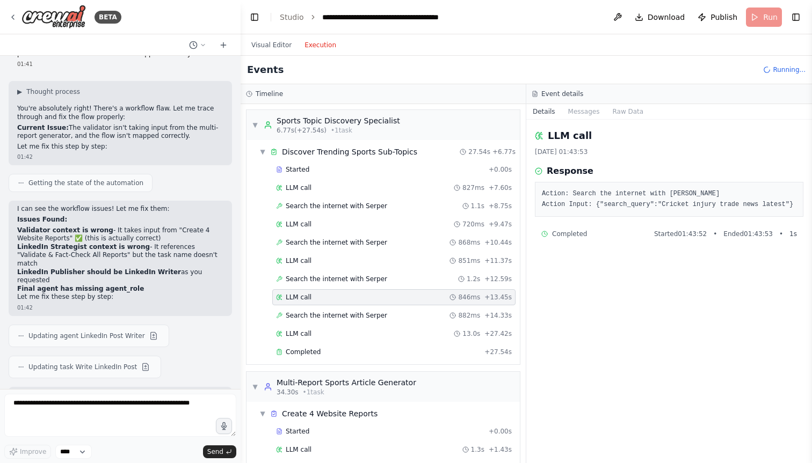
click at [341, 304] on div "LLM call 846ms + 13.45s" at bounding box center [393, 297] width 243 height 16
click at [329, 313] on span "Search the internet with Serper" at bounding box center [336, 315] width 101 height 9
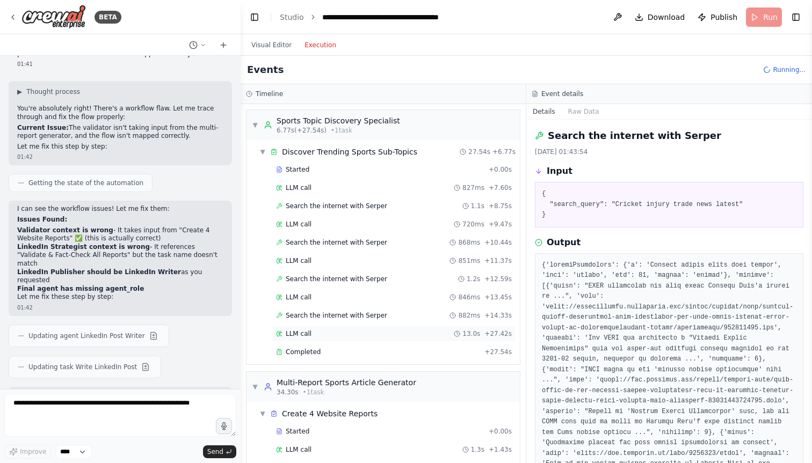
click at [322, 332] on div "LLM call 13.0s + 27.42s" at bounding box center [394, 334] width 236 height 9
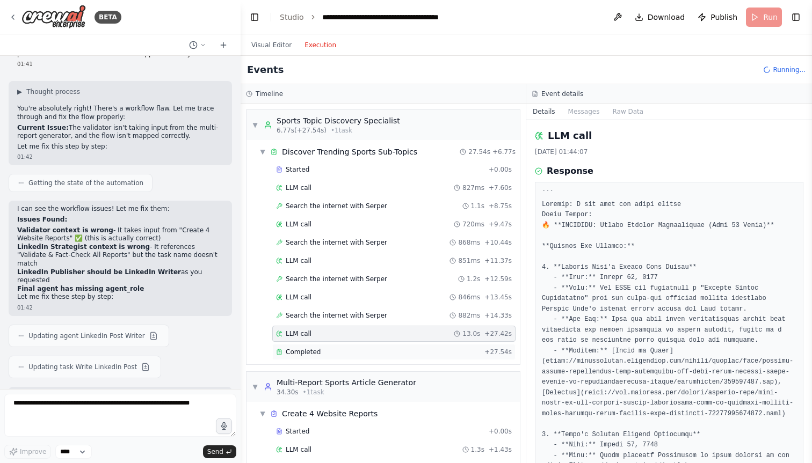
click at [317, 349] on span "Completed" at bounding box center [303, 352] width 35 height 9
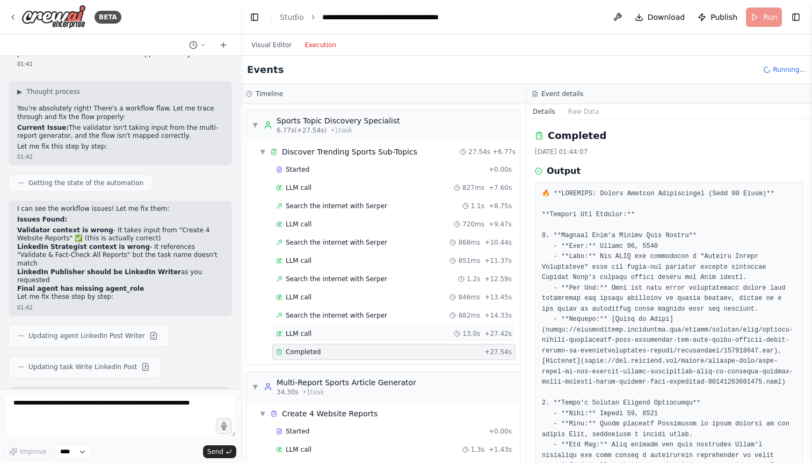
click at [320, 337] on div "LLM call 13.0s + 27.42s" at bounding box center [394, 334] width 236 height 9
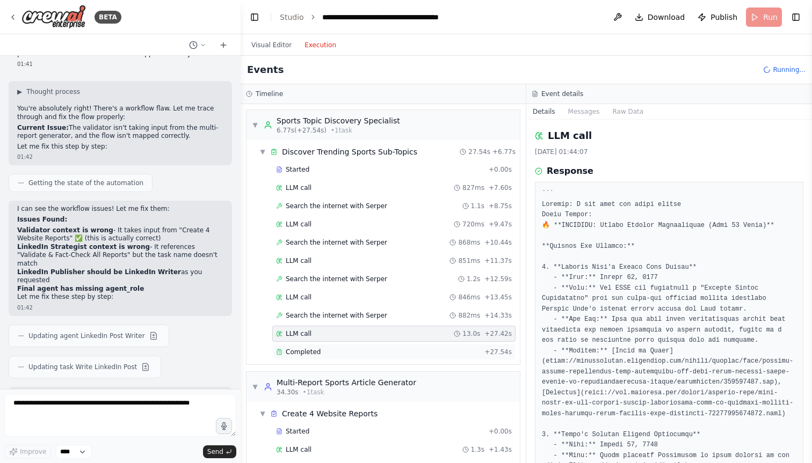
click at [332, 347] on div "Completed + 27.54s" at bounding box center [393, 352] width 243 height 16
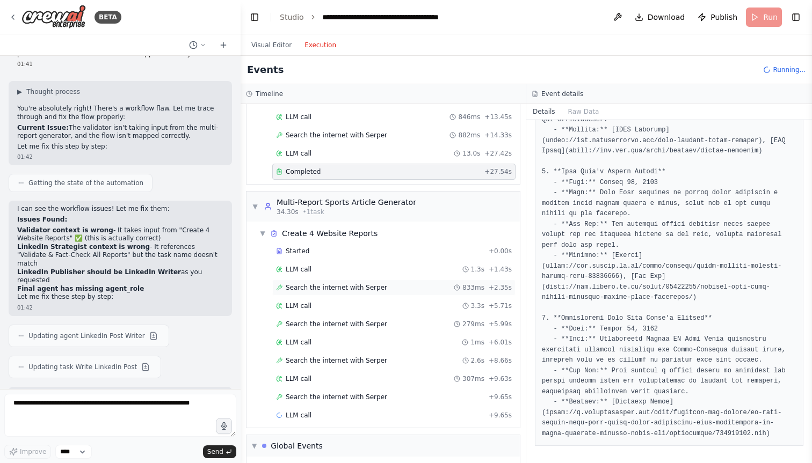
scroll to position [229, 0]
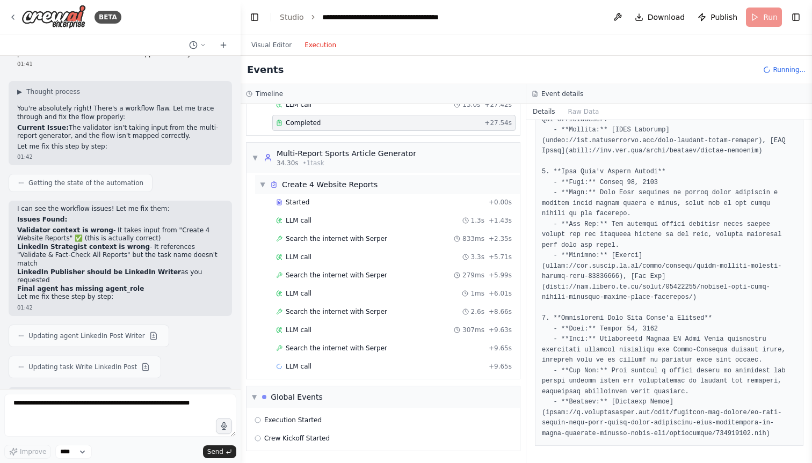
click at [338, 193] on div "▼ Create 4 Website Reports" at bounding box center [387, 184] width 265 height 19
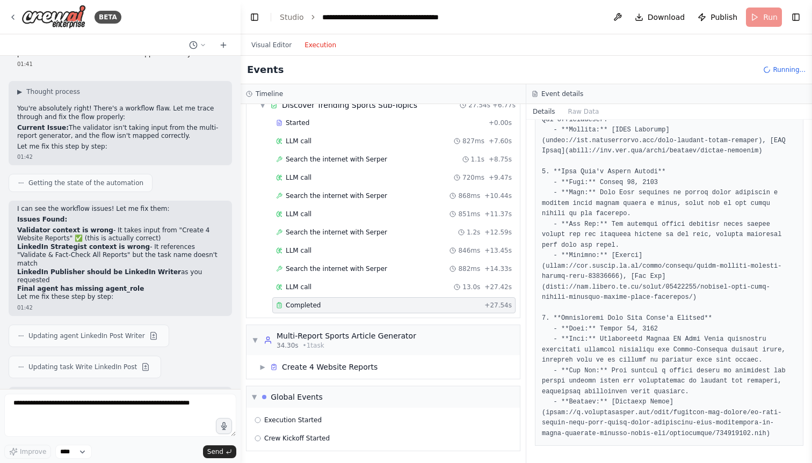
click at [324, 304] on div "Completed" at bounding box center [378, 305] width 204 height 9
click at [369, 356] on div "▶ Create 4 Website Reports" at bounding box center [382, 367] width 273 height 24
click at [349, 367] on div "Create 4 Website Reports" at bounding box center [330, 367] width 96 height 11
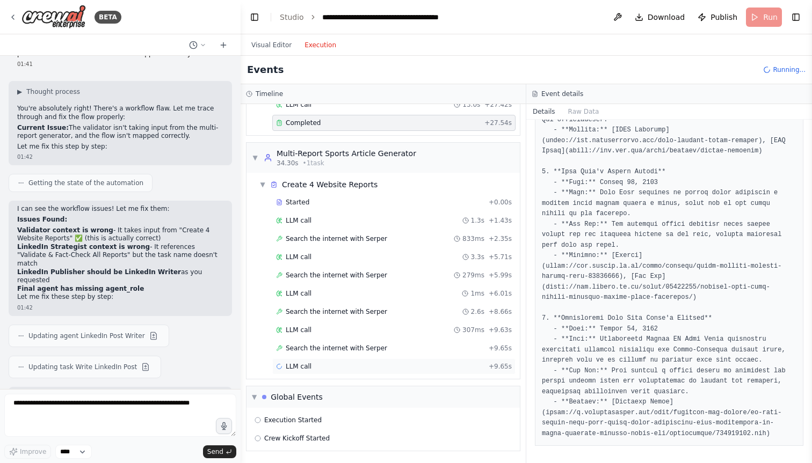
click at [349, 360] on div "LLM call + 9.65s" at bounding box center [393, 367] width 243 height 16
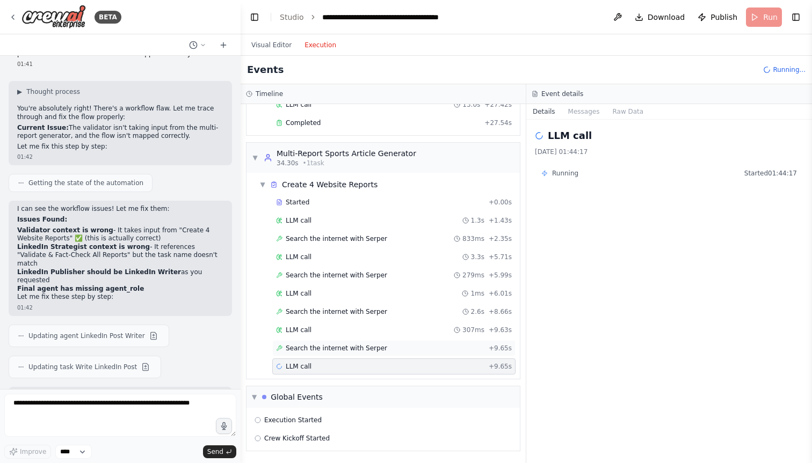
click at [352, 353] on div "Search the internet with Serper + 9.65s" at bounding box center [393, 348] width 243 height 16
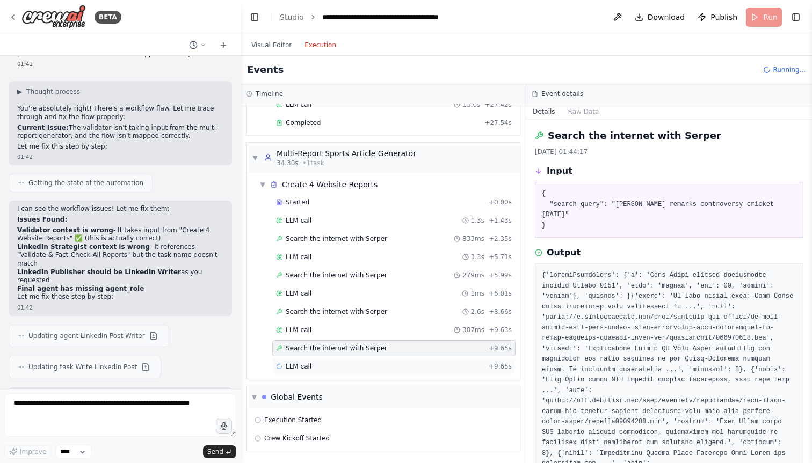
click at [356, 363] on div "LLM call + 9.65s" at bounding box center [394, 366] width 236 height 9
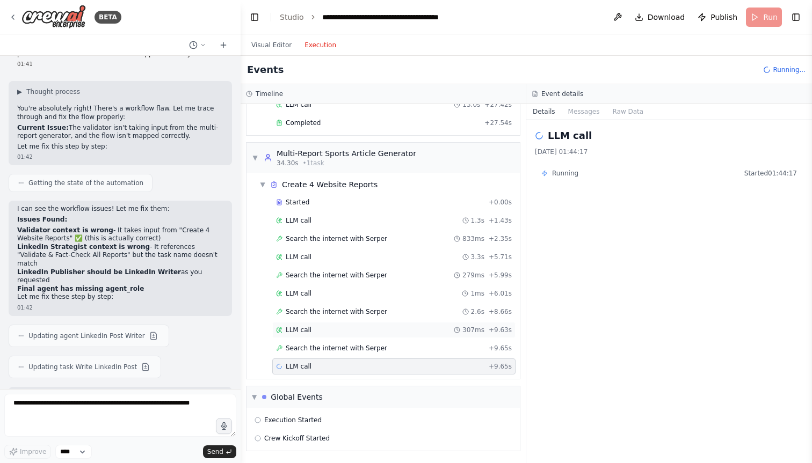
click at [356, 323] on div "LLM call 307ms + 9.63s" at bounding box center [393, 330] width 243 height 16
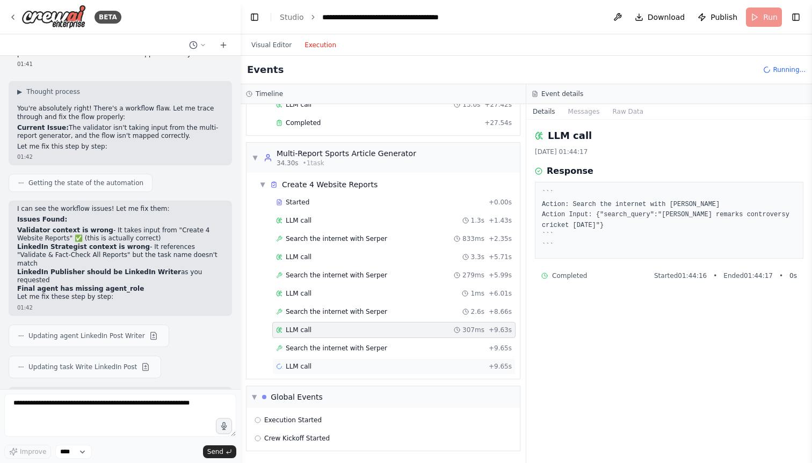
click at [351, 361] on div "LLM call + 9.65s" at bounding box center [393, 367] width 243 height 16
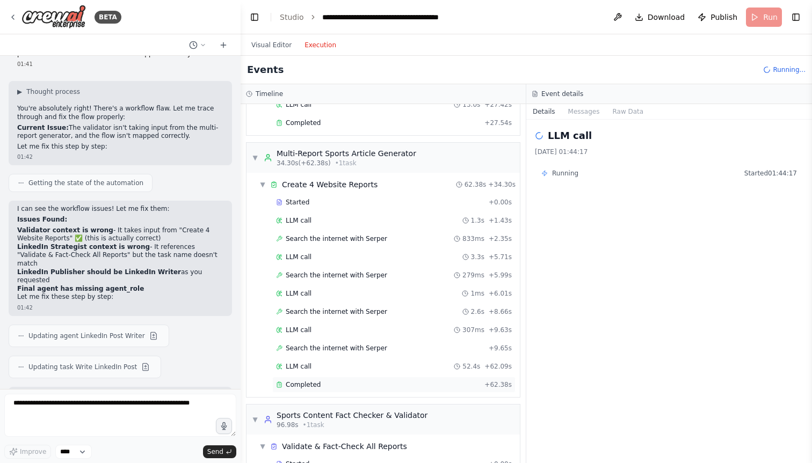
click at [343, 385] on div "Completed" at bounding box center [378, 385] width 204 height 9
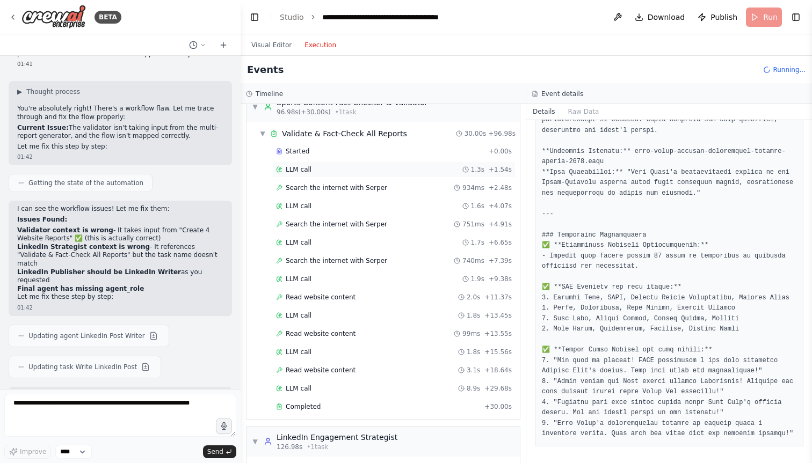
scroll to position [592, 0]
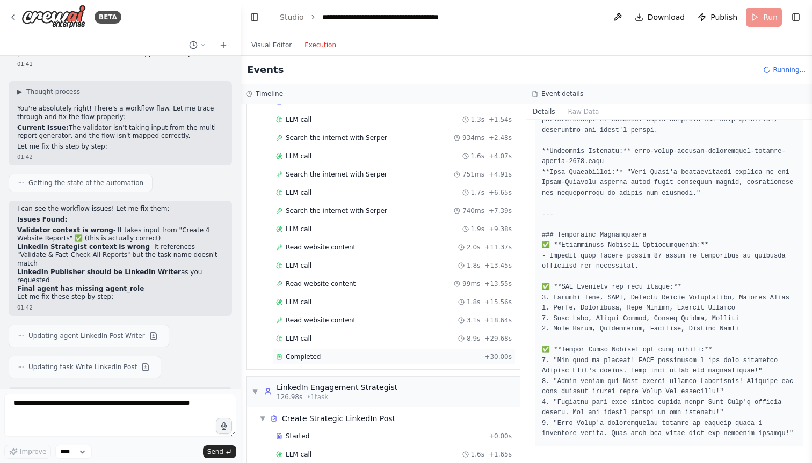
click at [337, 359] on div "Completed" at bounding box center [378, 357] width 204 height 9
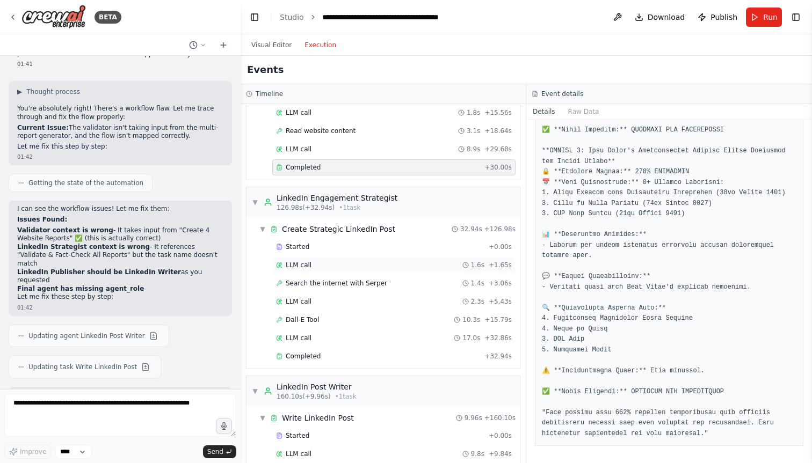
scroll to position [814, 0]
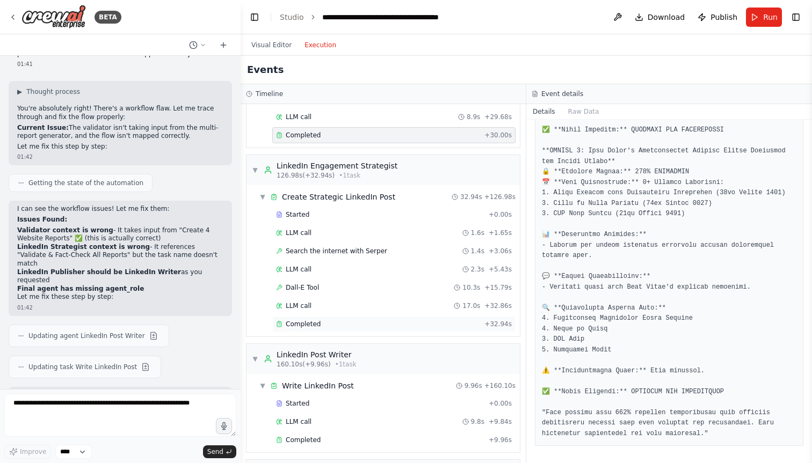
click at [354, 324] on div "Completed" at bounding box center [378, 324] width 204 height 9
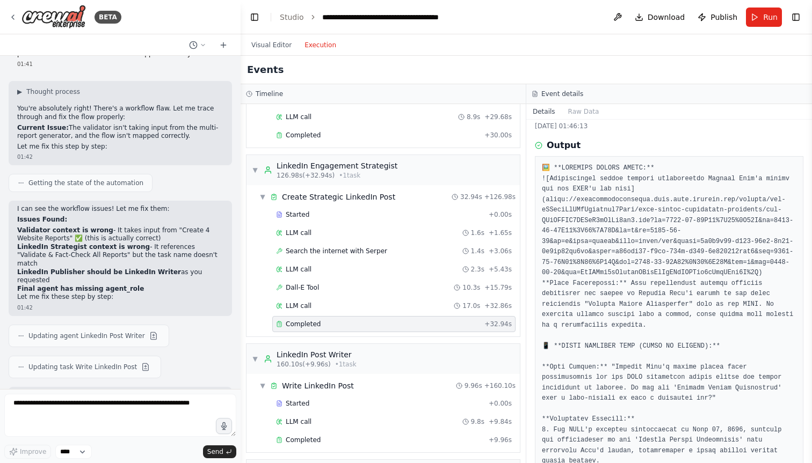
scroll to position [0, 0]
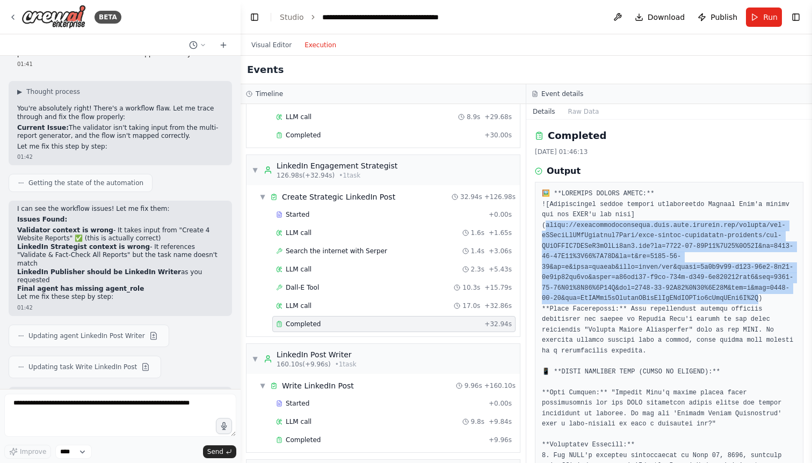
drag, startPoint x: 545, startPoint y: 225, endPoint x: 759, endPoint y: 298, distance: 226.3
copy pre "ttps://oaidalleapiprodscus.blob.core.windows.net/private/org-hZRtglLxBYvAvvtxhc…"
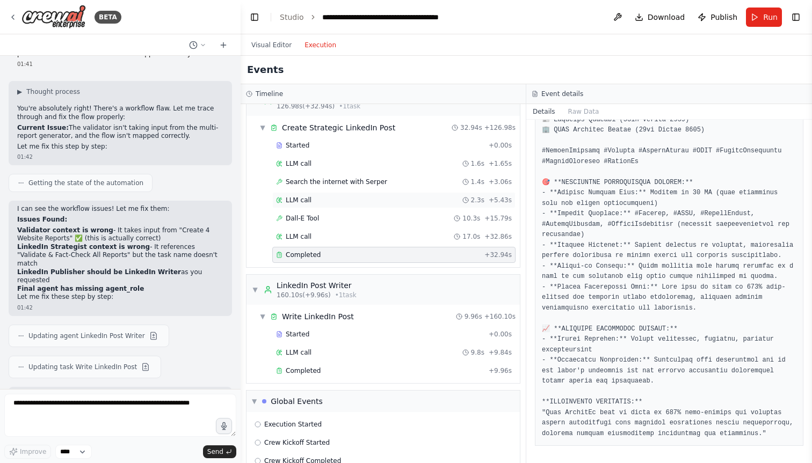
scroll to position [918, 0]
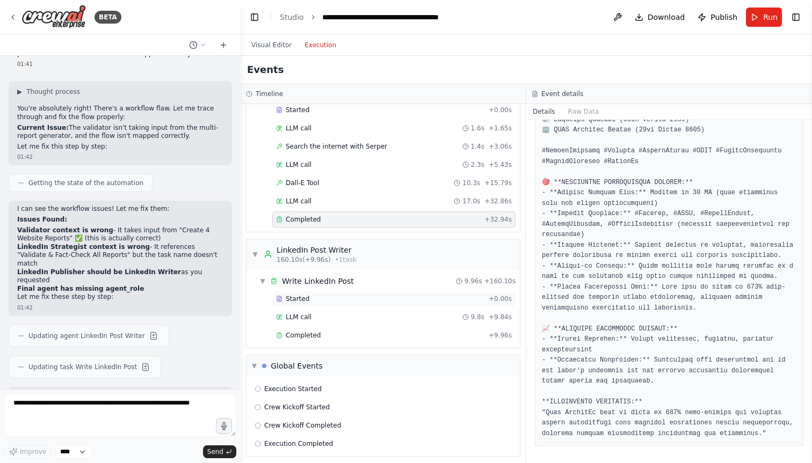
click at [335, 295] on div "Started" at bounding box center [380, 299] width 208 height 9
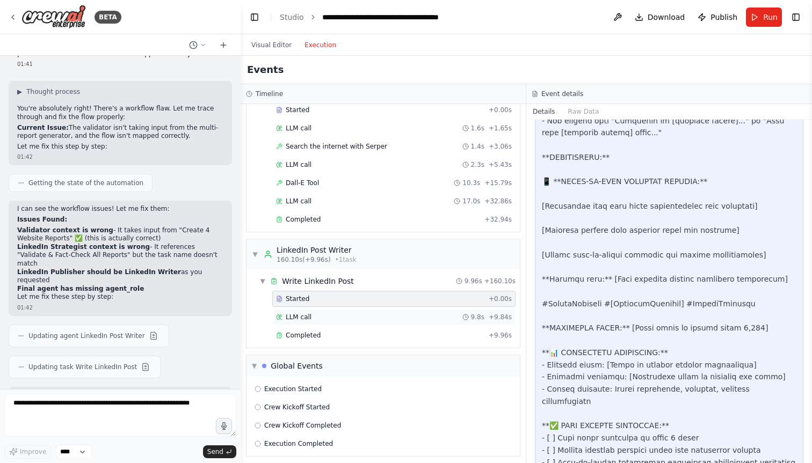
click at [337, 311] on div "LLM call 9.8s + 9.84s" at bounding box center [393, 317] width 243 height 16
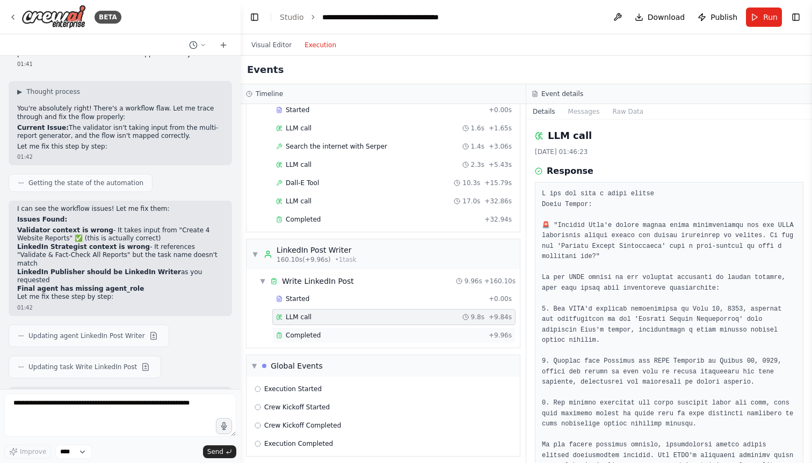
click at [342, 332] on div "Completed" at bounding box center [380, 335] width 208 height 9
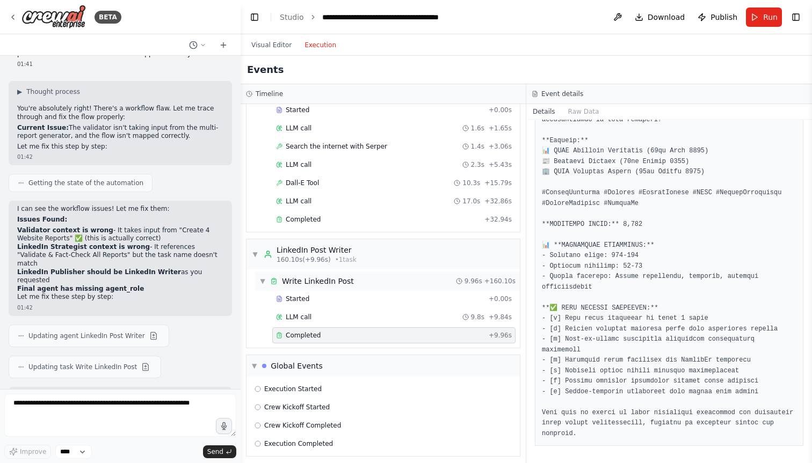
scroll to position [924, 0]
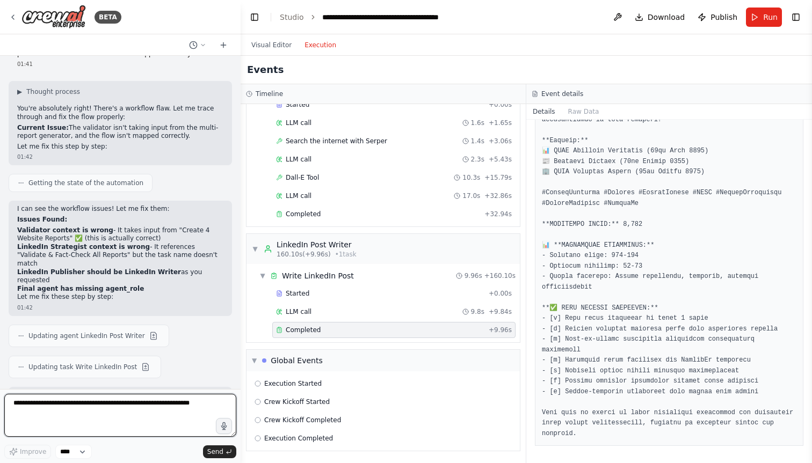
click at [111, 404] on textarea at bounding box center [120, 415] width 232 height 43
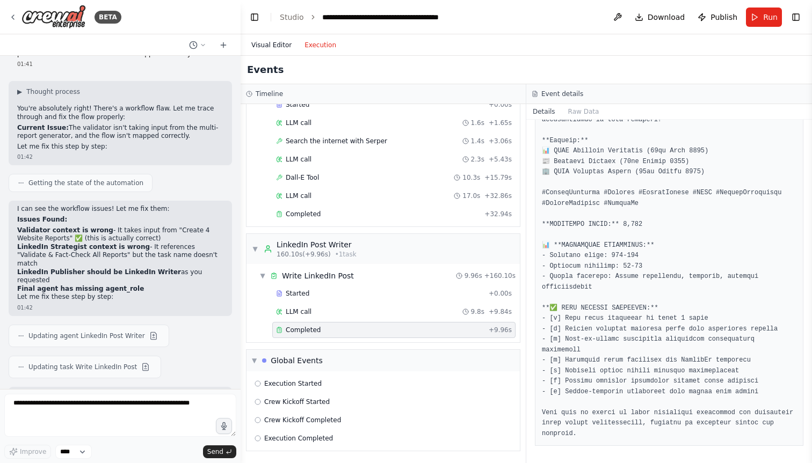
click at [274, 48] on button "Visual Editor" at bounding box center [271, 45] width 53 height 13
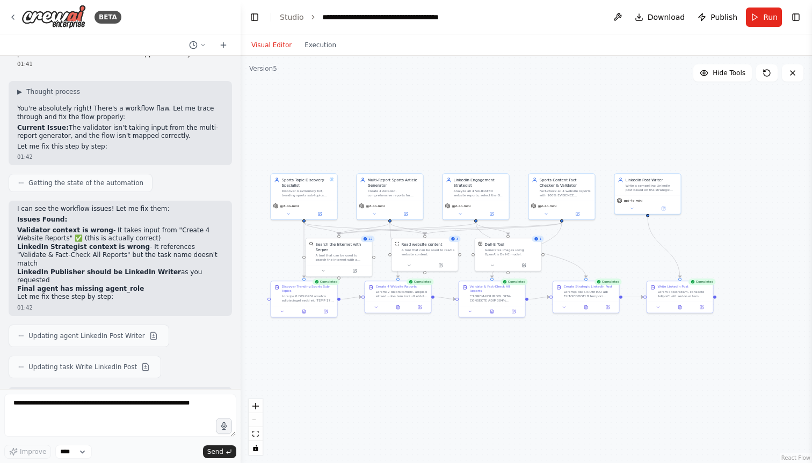
click at [359, 16] on div "**********" at bounding box center [397, 17] width 151 height 11
click at [340, 17] on div "**********" at bounding box center [397, 17] width 151 height 11
click at [346, 16] on div "**********" at bounding box center [383, 17] width 122 height 11
drag, startPoint x: 346, startPoint y: 16, endPoint x: 442, endPoint y: 14, distance: 96.1
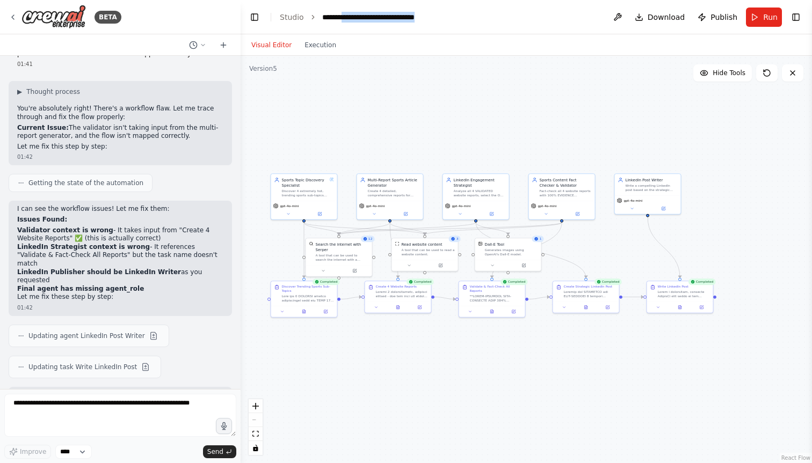
click at [442, 14] on header "**********" at bounding box center [525, 17] width 571 height 34
click at [323, 19] on div "**********" at bounding box center [362, 17] width 81 height 11
click at [450, 20] on header "**********" at bounding box center [525, 17] width 571 height 34
click at [440, 122] on div ".deletable-edge-delete-btn { width: 20px; height: 20px; border: 0px solid #ffff…" at bounding box center [525, 259] width 571 height 407
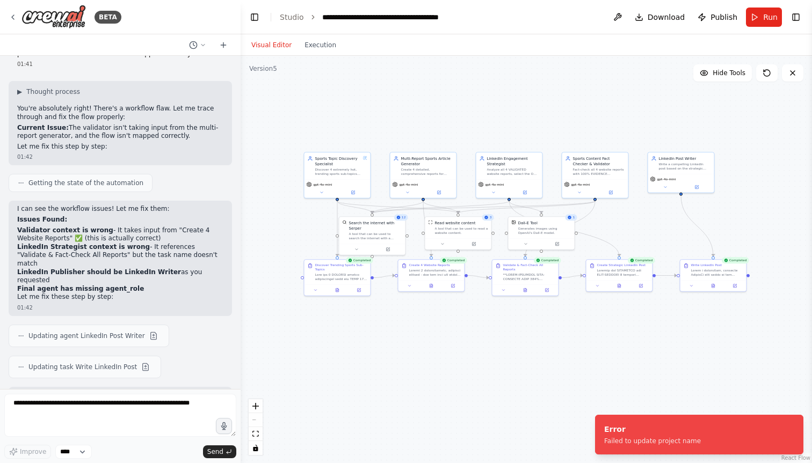
drag, startPoint x: 607, startPoint y: 108, endPoint x: 640, endPoint y: 86, distance: 39.5
click at [640, 86] on div ".deletable-edge-delete-btn { width: 20px; height: 20px; border: 0px solid #ffff…" at bounding box center [525, 259] width 571 height 407
click at [716, 14] on span "Publish" at bounding box center [723, 17] width 27 height 11
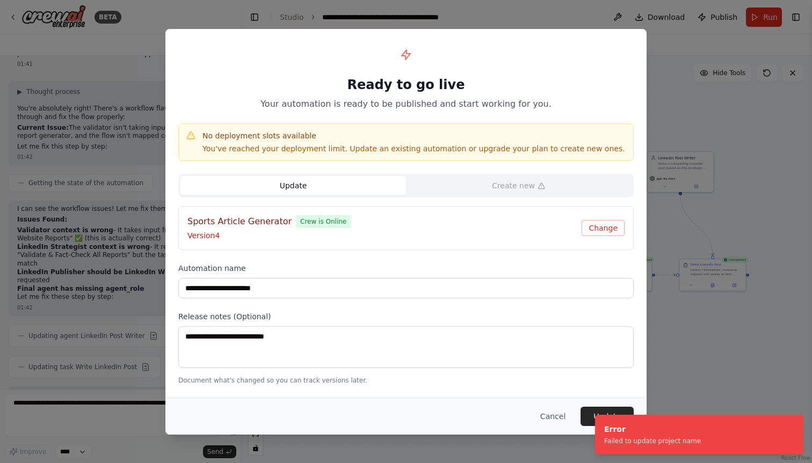
click at [588, 415] on ol "Error Failed to update project name" at bounding box center [698, 434] width 225 height 57
click at [794, 425] on icon "Notifications (F8)" at bounding box center [794, 424] width 4 height 4
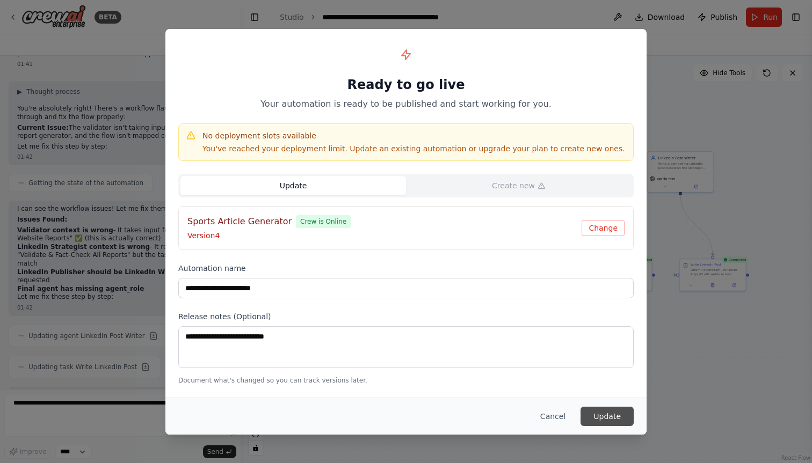
click at [620, 413] on button "Update" at bounding box center [606, 416] width 53 height 19
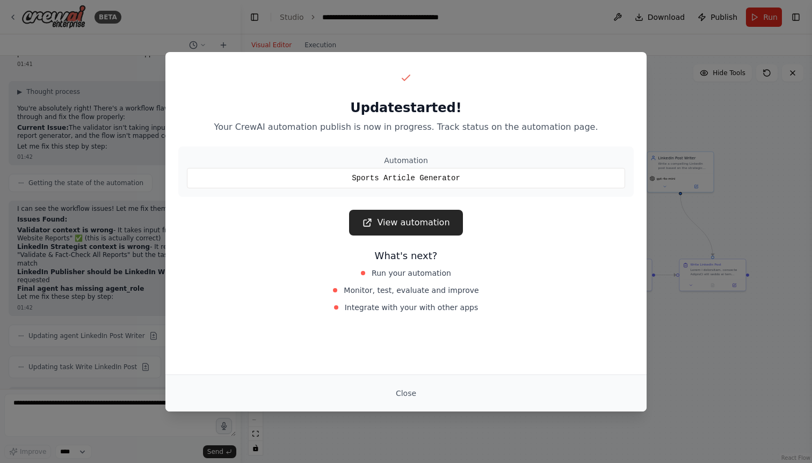
click at [411, 180] on div "Sports Article Generator" at bounding box center [406, 178] width 438 height 20
click at [440, 179] on div "Sports Article Generator" at bounding box center [406, 178] width 438 height 20
click at [412, 220] on link "View automation" at bounding box center [405, 223] width 113 height 26
click at [406, 390] on button "Close" at bounding box center [406, 393] width 38 height 19
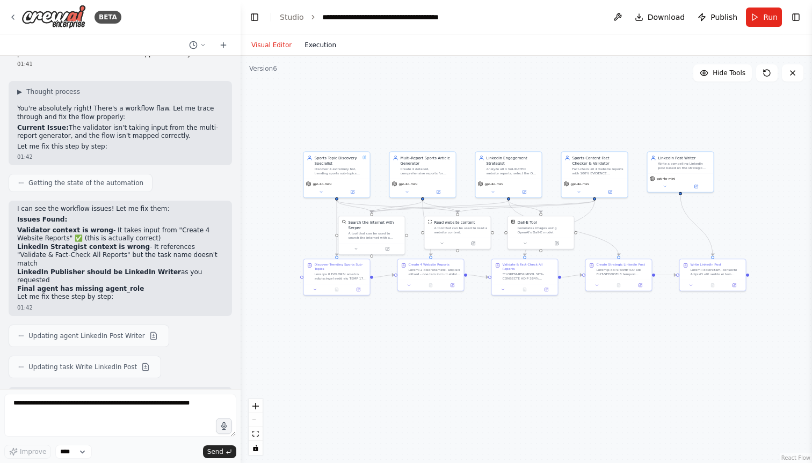
click at [322, 45] on button "Execution" at bounding box center [320, 45] width 45 height 13
click at [279, 47] on button "Visual Editor" at bounding box center [271, 45] width 53 height 13
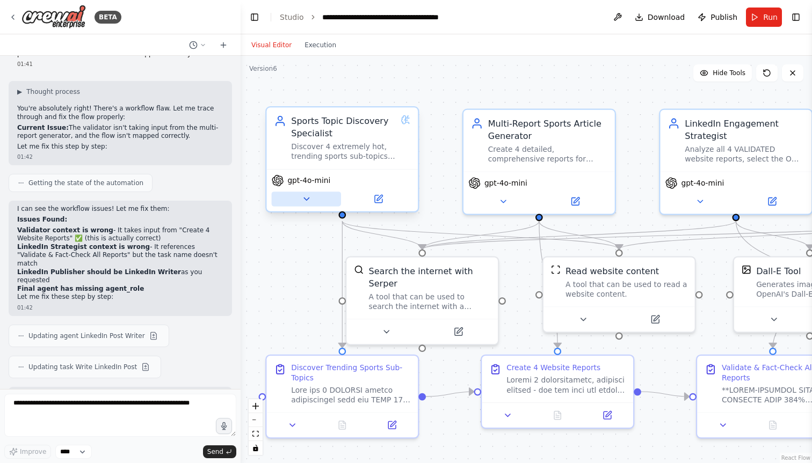
click at [303, 200] on icon at bounding box center [306, 199] width 10 height 10
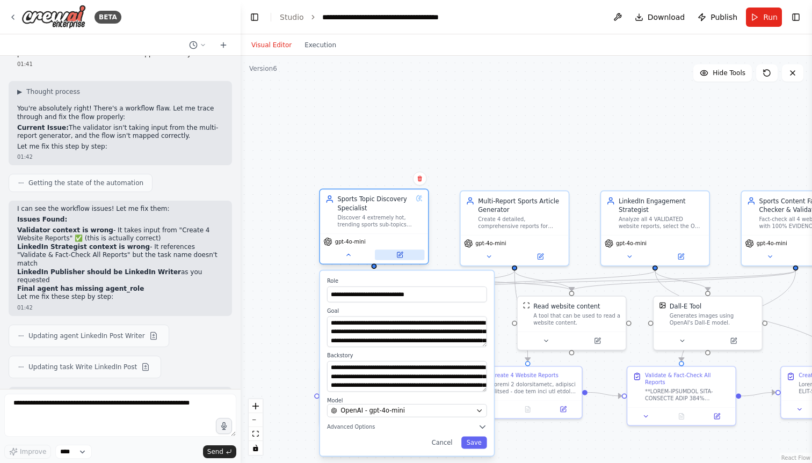
click at [404, 256] on button at bounding box center [399, 255] width 49 height 11
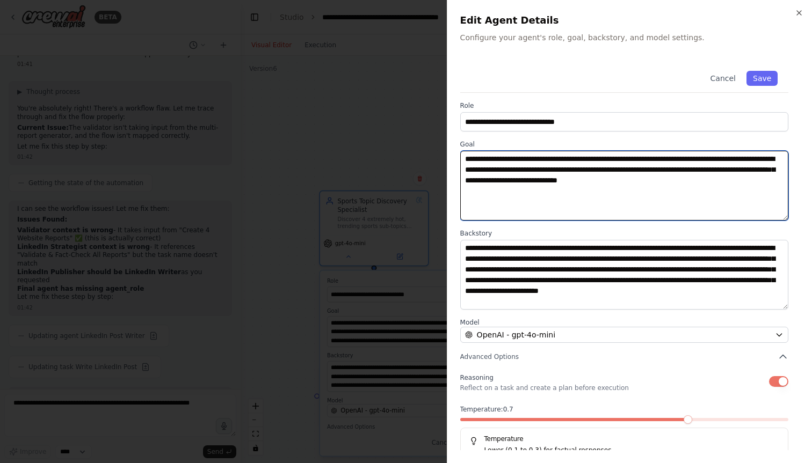
click at [546, 179] on textarea "**********" at bounding box center [624, 186] width 328 height 70
type textarea "**********"
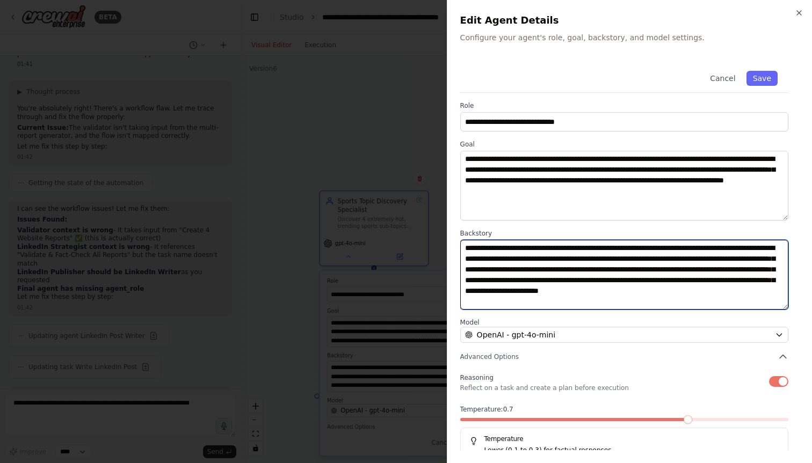
drag, startPoint x: 499, startPoint y: 247, endPoint x: 551, endPoint y: 247, distance: 52.1
click at [551, 247] on textarea "**********" at bounding box center [624, 275] width 328 height 70
click at [578, 258] on textarea "**********" at bounding box center [624, 275] width 328 height 70
click at [595, 269] on textarea "**********" at bounding box center [624, 275] width 328 height 70
click at [758, 281] on textarea "**********" at bounding box center [624, 275] width 328 height 70
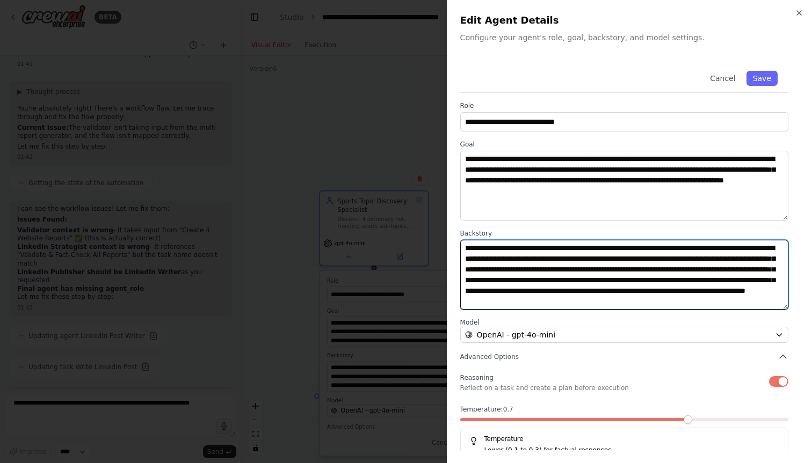
click at [650, 290] on textarea "**********" at bounding box center [624, 275] width 328 height 70
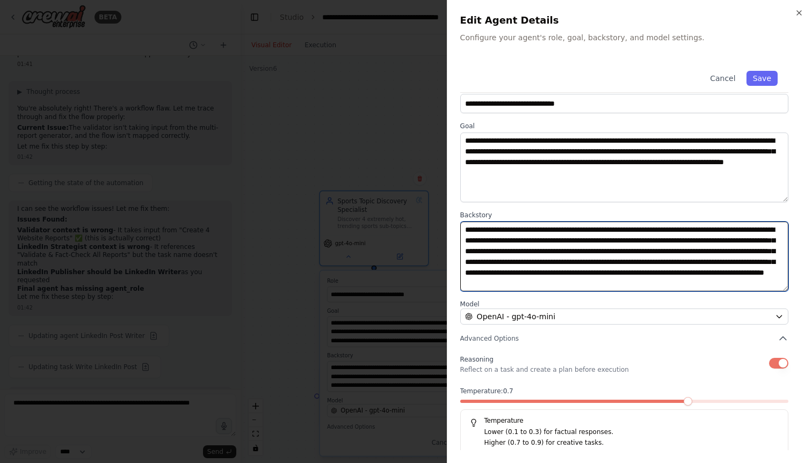
scroll to position [23, 0]
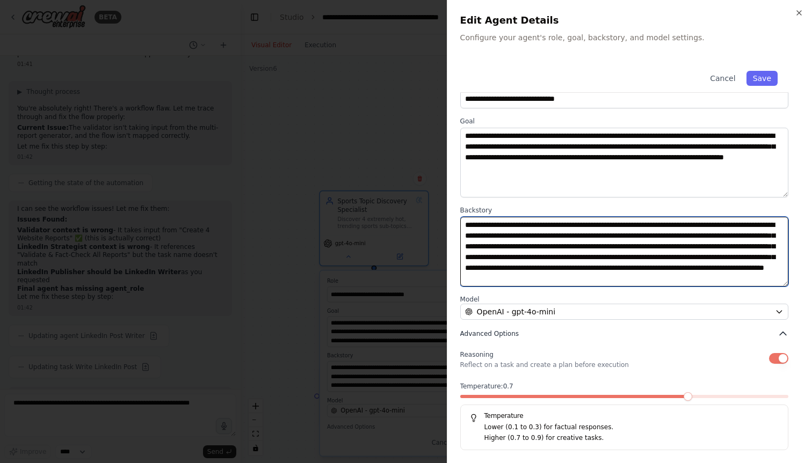
type textarea "**********"
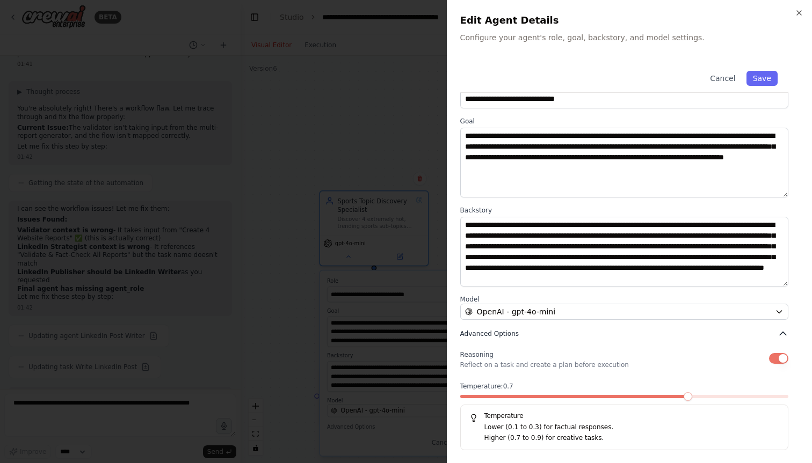
click at [692, 332] on button "Advanced Options" at bounding box center [624, 334] width 328 height 11
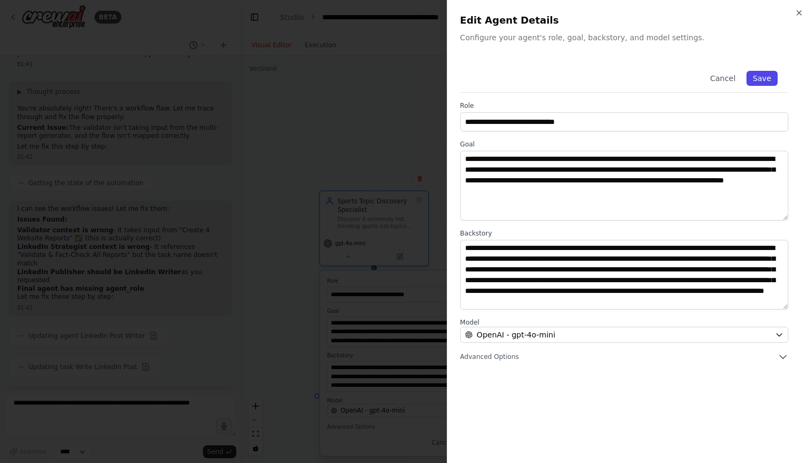
click at [756, 83] on button "Save" at bounding box center [761, 78] width 31 height 15
type textarea "**********"
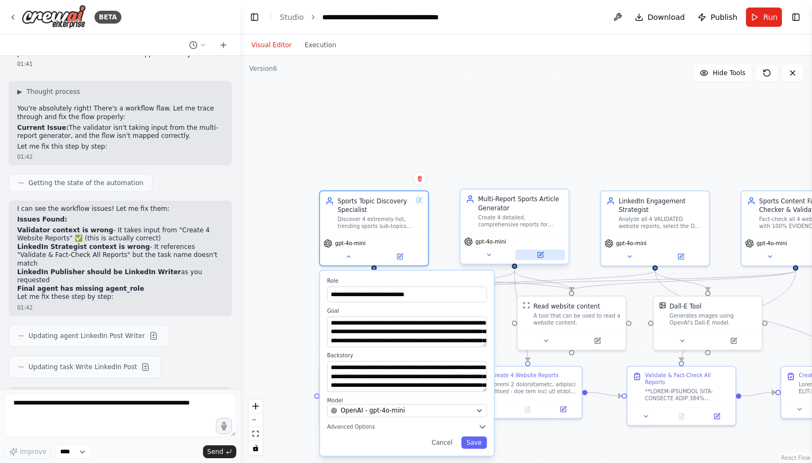
click at [539, 254] on icon at bounding box center [541, 254] width 4 height 4
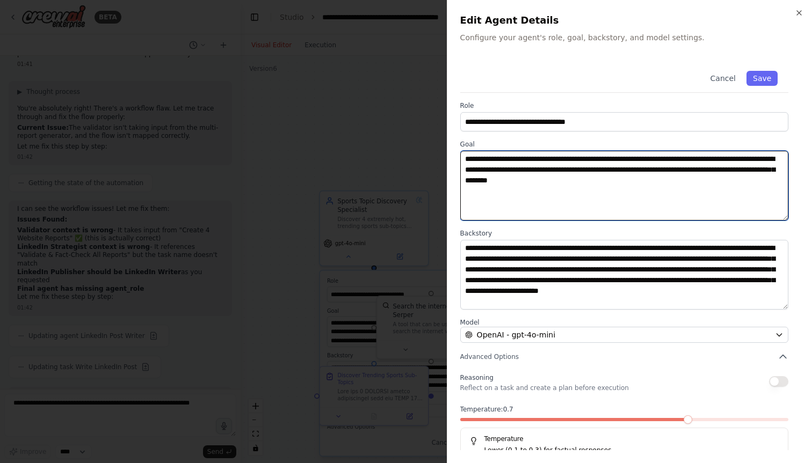
drag, startPoint x: 688, startPoint y: 159, endPoint x: 694, endPoint y: 159, distance: 5.9
click at [688, 159] on textarea "**********" at bounding box center [624, 186] width 328 height 70
click at [683, 183] on textarea "**********" at bounding box center [624, 186] width 328 height 70
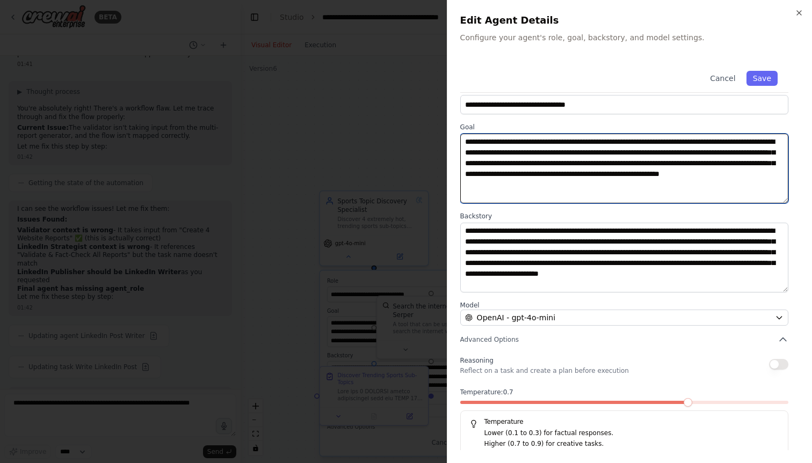
scroll to position [23, 0]
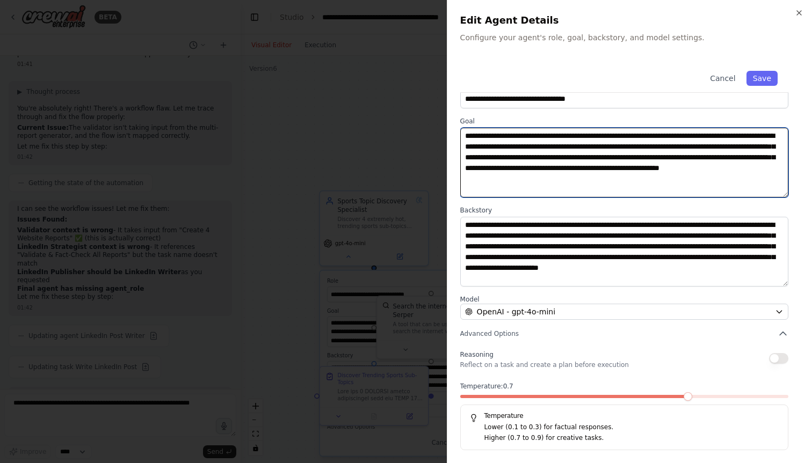
type textarea "**********"
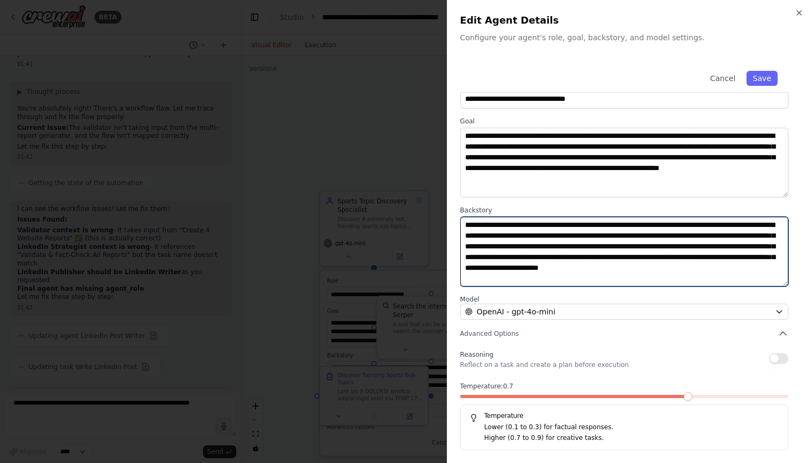
click at [610, 222] on textarea "**********" at bounding box center [624, 252] width 328 height 70
click at [635, 236] on textarea "**********" at bounding box center [624, 252] width 328 height 70
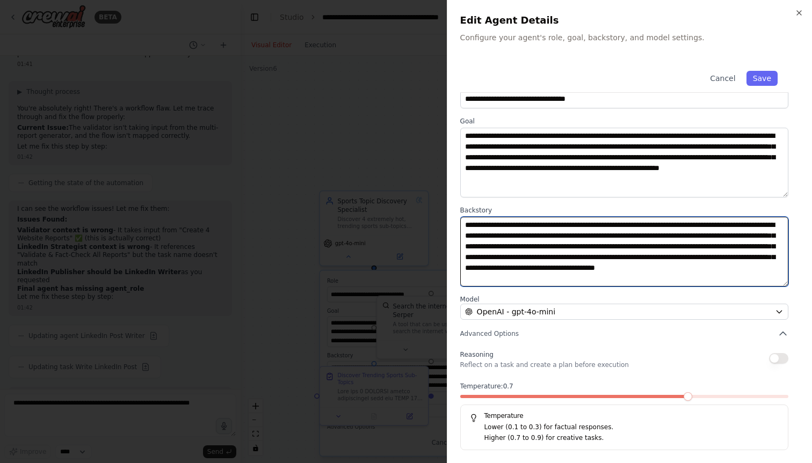
click at [683, 246] on textarea "**********" at bounding box center [624, 252] width 328 height 70
click at [541, 247] on textarea "**********" at bounding box center [624, 252] width 328 height 70
click at [599, 257] on textarea "**********" at bounding box center [624, 252] width 328 height 70
click at [723, 257] on textarea "**********" at bounding box center [624, 252] width 328 height 70
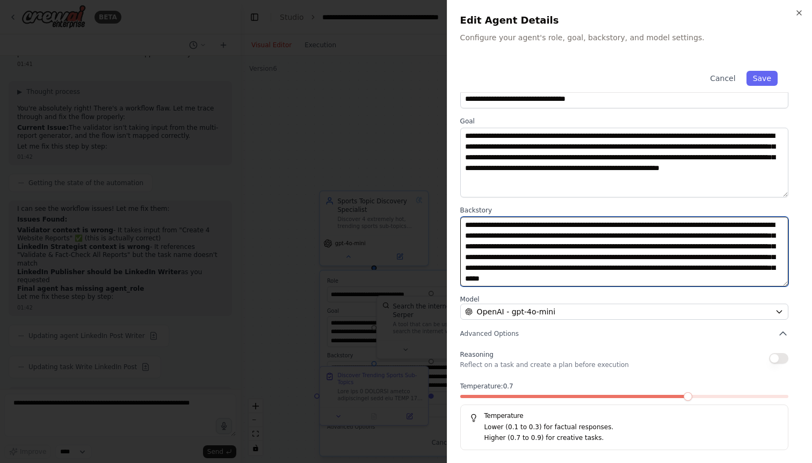
scroll to position [11, 0]
click at [679, 279] on textarea "**********" at bounding box center [624, 252] width 328 height 70
type textarea "**********"
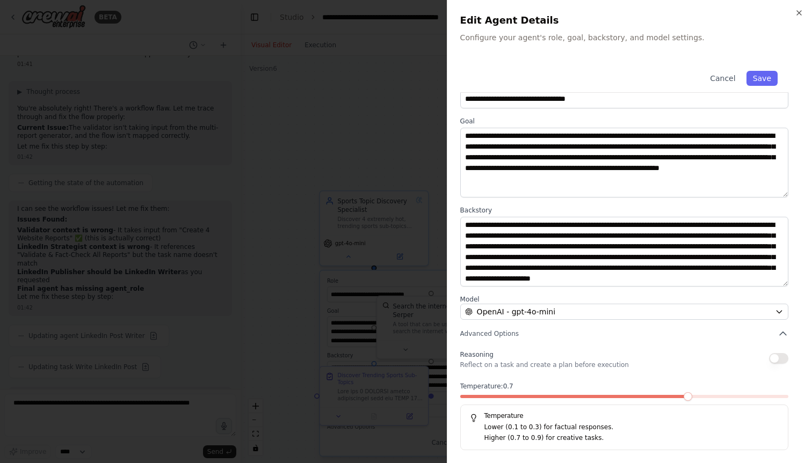
click at [776, 355] on button "button" at bounding box center [778, 358] width 19 height 11
click at [759, 74] on button "Save" at bounding box center [761, 78] width 31 height 15
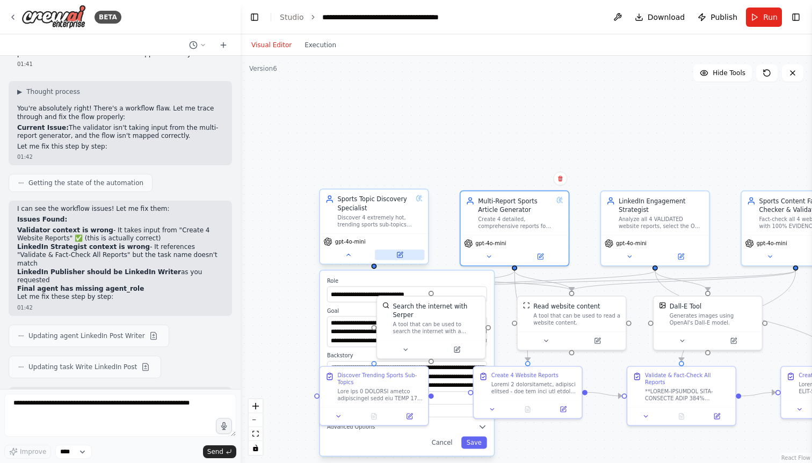
click at [397, 254] on icon at bounding box center [399, 254] width 5 height 5
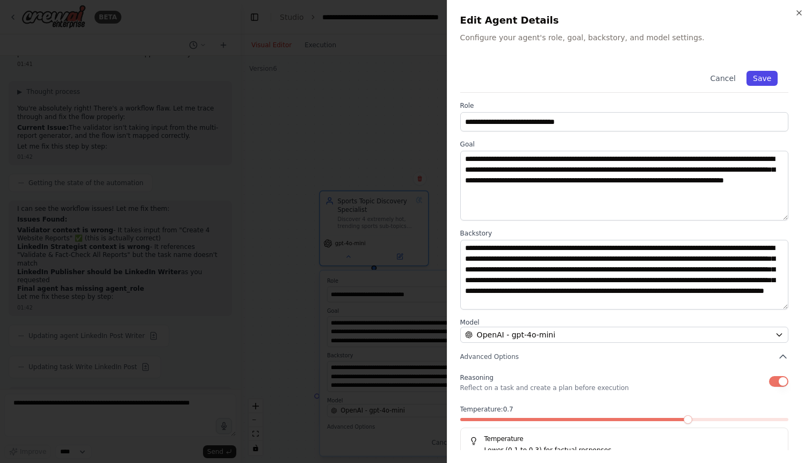
click at [764, 74] on button "Save" at bounding box center [761, 78] width 31 height 15
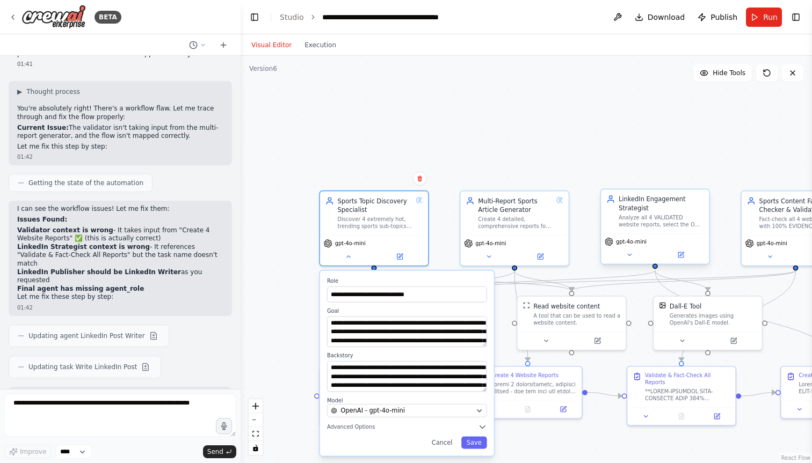
click at [688, 260] on div "gpt-4o-mini" at bounding box center [655, 249] width 108 height 30
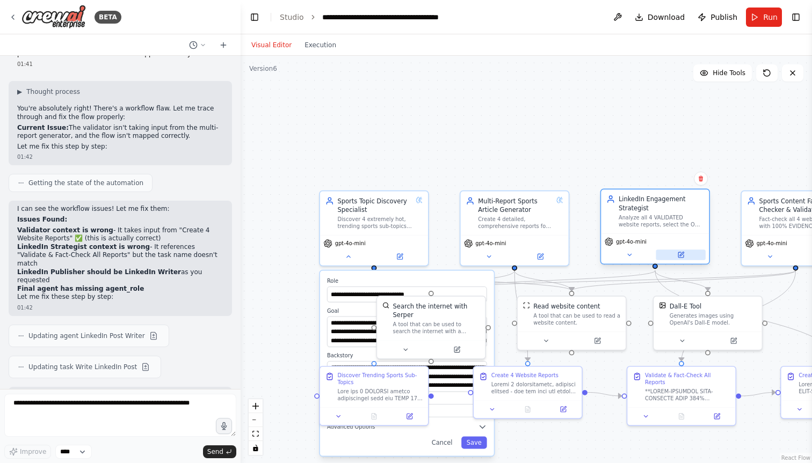
click at [688, 255] on button at bounding box center [679, 255] width 49 height 11
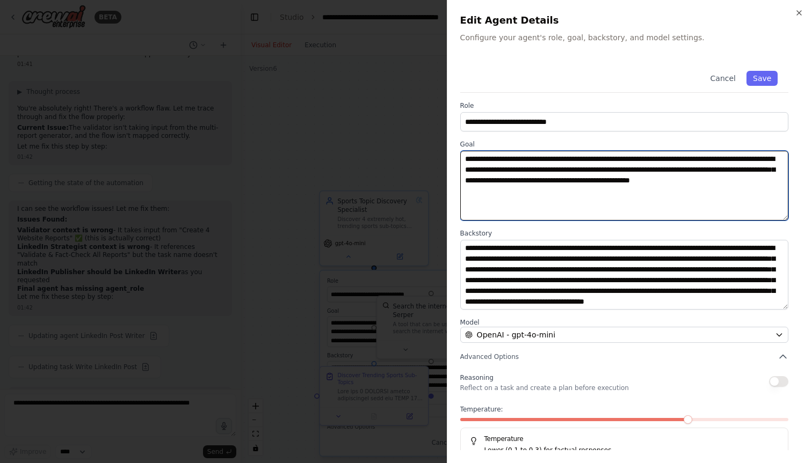
click at [584, 163] on textarea "**********" at bounding box center [624, 186] width 328 height 70
click at [665, 170] on textarea "**********" at bounding box center [624, 186] width 328 height 70
click at [621, 198] on textarea "**********" at bounding box center [624, 186] width 328 height 70
drag, startPoint x: 483, startPoint y: 180, endPoint x: 556, endPoint y: 178, distance: 73.6
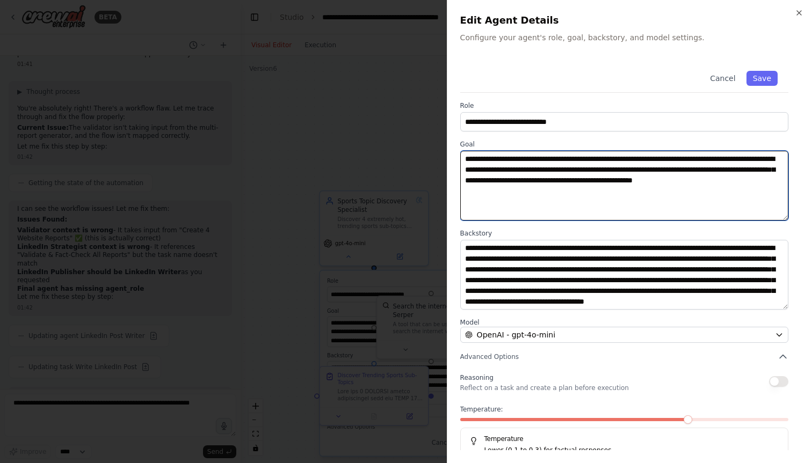
click at [556, 178] on textarea "**********" at bounding box center [624, 186] width 328 height 70
click at [518, 181] on textarea "**********" at bounding box center [624, 186] width 328 height 70
click at [505, 180] on textarea "**********" at bounding box center [624, 186] width 328 height 70
click at [520, 181] on textarea "**********" at bounding box center [624, 186] width 328 height 70
click at [626, 180] on textarea "**********" at bounding box center [624, 186] width 328 height 70
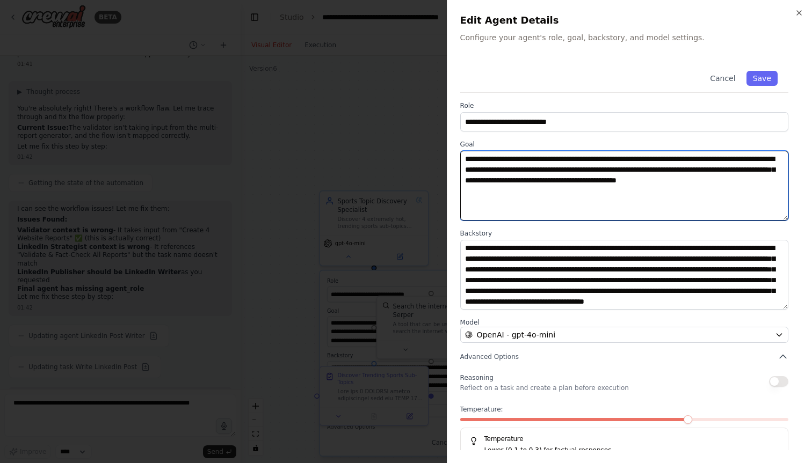
click at [626, 180] on textarea "**********" at bounding box center [624, 186] width 328 height 70
click at [566, 194] on textarea "**********" at bounding box center [624, 186] width 328 height 70
click at [607, 192] on textarea "**********" at bounding box center [624, 186] width 328 height 70
click at [694, 187] on textarea "**********" at bounding box center [624, 186] width 328 height 70
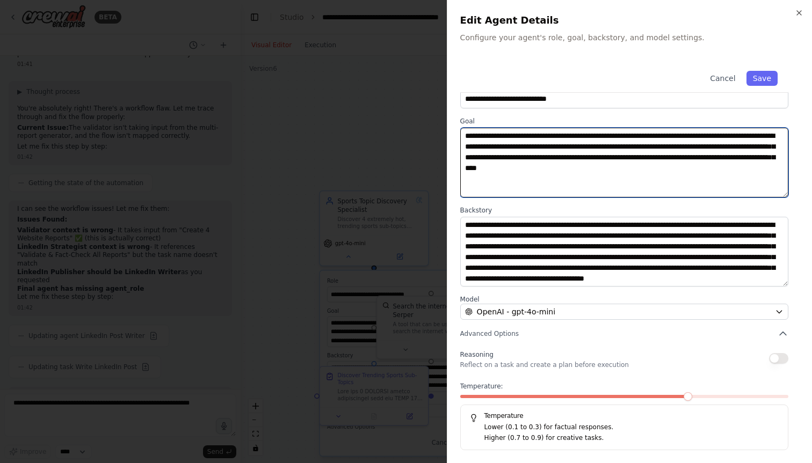
type textarea "**********"
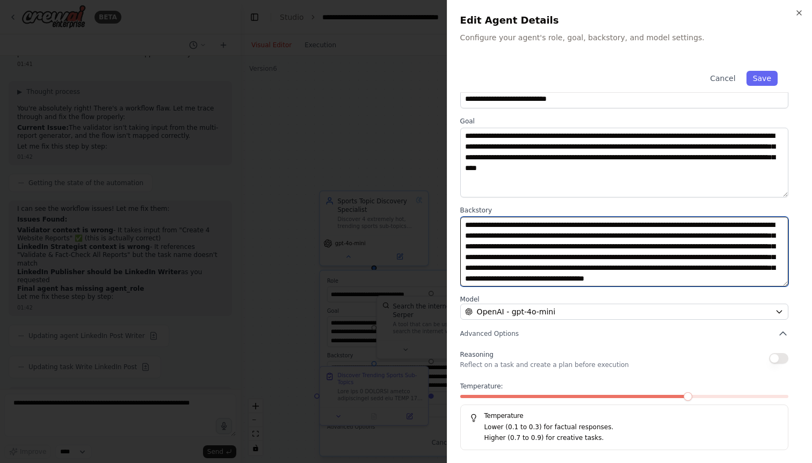
click at [613, 257] on textarea "**********" at bounding box center [624, 252] width 328 height 70
drag, startPoint x: 613, startPoint y: 257, endPoint x: 671, endPoint y: 258, distance: 58.0
click at [671, 258] on textarea "**********" at bounding box center [624, 252] width 328 height 70
click at [644, 255] on textarea "**********" at bounding box center [624, 252] width 328 height 70
click at [705, 267] on textarea "**********" at bounding box center [624, 252] width 328 height 70
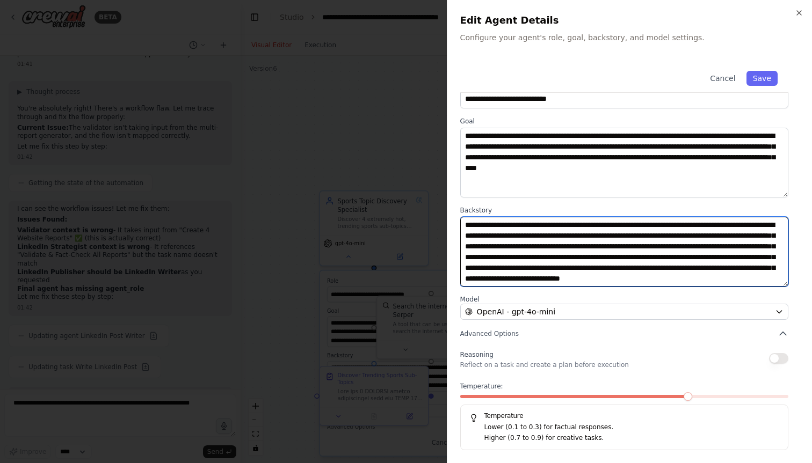
drag, startPoint x: 579, startPoint y: 266, endPoint x: 659, endPoint y: 266, distance: 80.0
click at [659, 266] on textarea "**********" at bounding box center [624, 252] width 328 height 70
click at [716, 277] on textarea "**********" at bounding box center [624, 252] width 328 height 70
type textarea "**********"
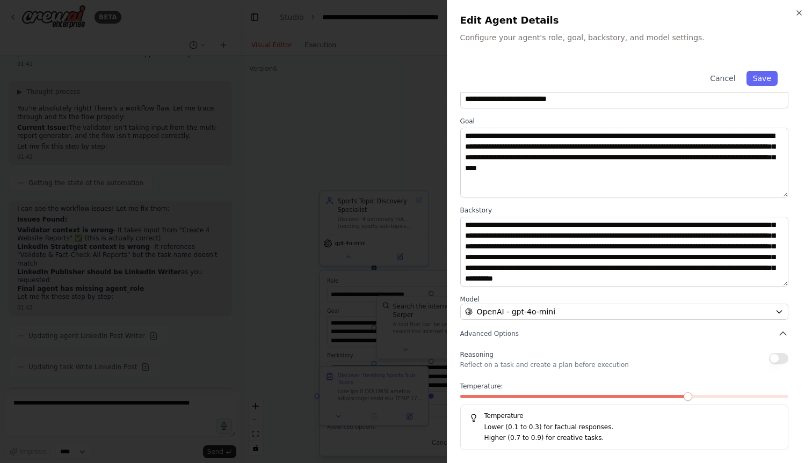
click at [779, 353] on button "button" at bounding box center [778, 358] width 19 height 11
click at [760, 72] on button "Save" at bounding box center [761, 78] width 31 height 15
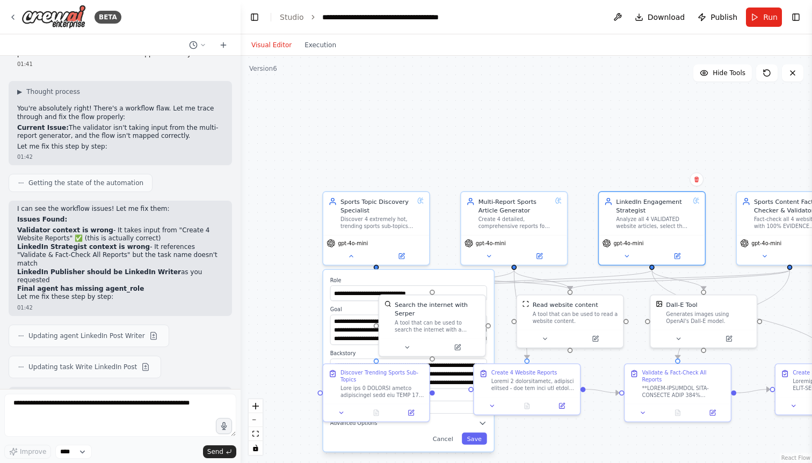
drag, startPoint x: 582, startPoint y: 157, endPoint x: 514, endPoint y: 157, distance: 68.2
click at [514, 157] on div ".deletable-edge-delete-btn { width: 20px; height: 20px; border: 0px solid #ffff…" at bounding box center [525, 259] width 571 height 407
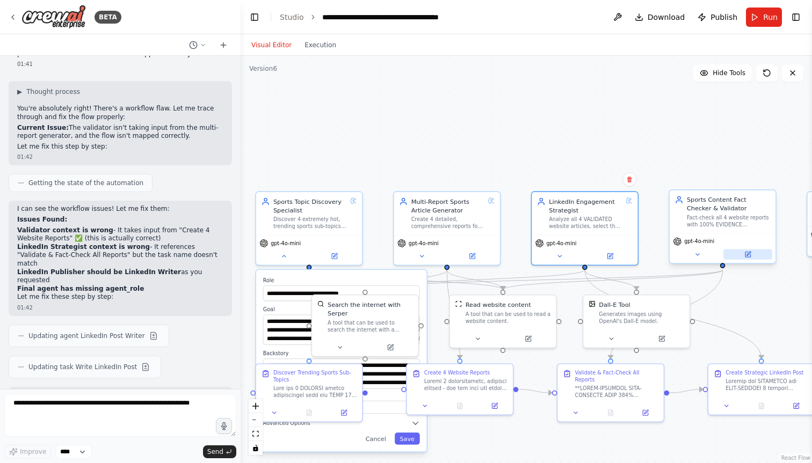
click at [750, 254] on icon at bounding box center [747, 254] width 7 height 7
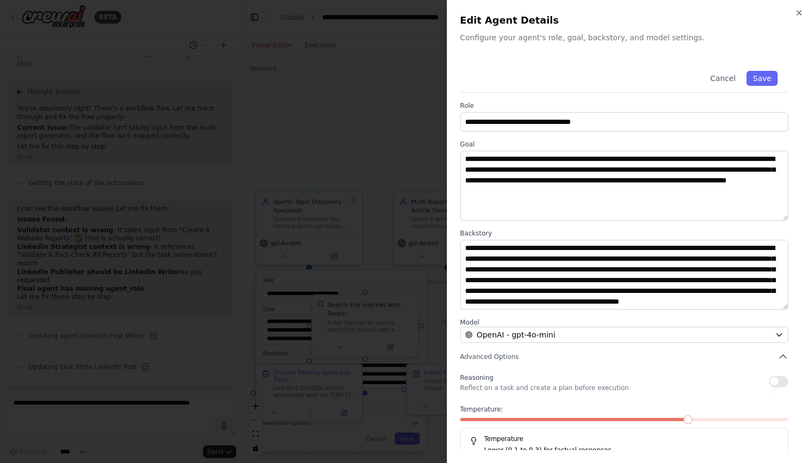
click at [721, 69] on div "Cancel Save" at bounding box center [624, 76] width 328 height 33
click at [718, 82] on button "Cancel" at bounding box center [722, 78] width 38 height 15
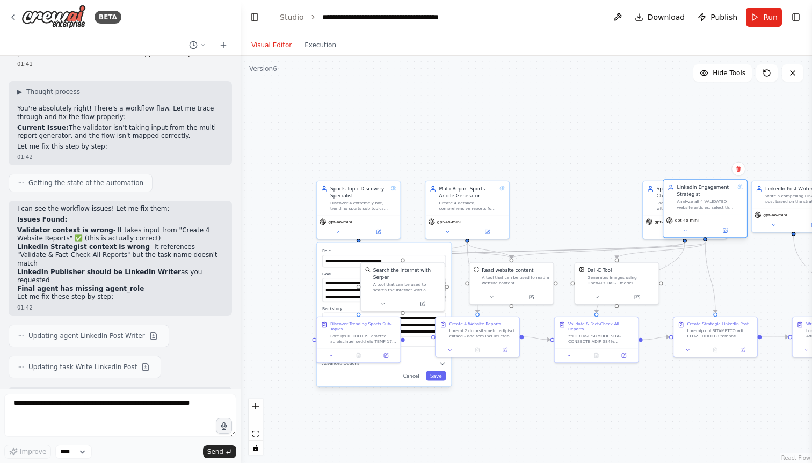
drag, startPoint x: 581, startPoint y: 198, endPoint x: 708, endPoint y: 197, distance: 127.2
click at [708, 197] on div "LinkedIn Engagement Strategist Analyze all 4 VALIDATED website articles, select…" at bounding box center [706, 197] width 58 height 26
drag, startPoint x: 646, startPoint y: 197, endPoint x: 556, endPoint y: 194, distance: 90.2
click at [556, 194] on div "Sports Content Fact Checker & Validator Fact-check all 4 website reports with 1…" at bounding box center [597, 197] width 84 height 34
click at [691, 198] on div "LinkedIn Engagement Strategist Analyze all 4 VALIDATED website articles, select…" at bounding box center [706, 197] width 58 height 26
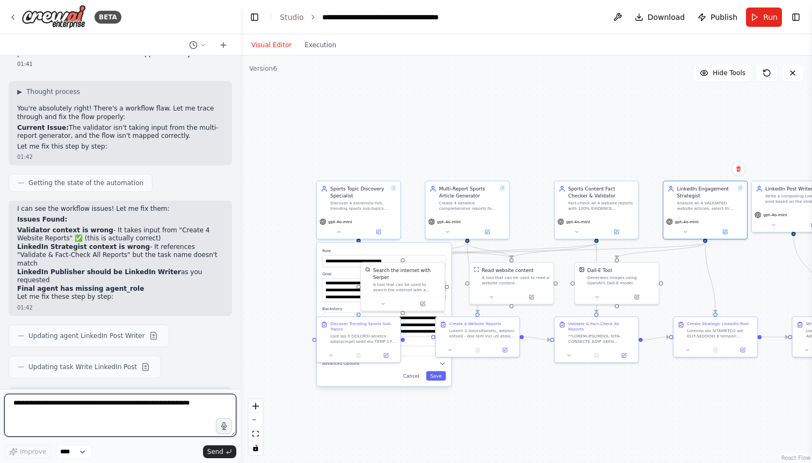
click at [107, 406] on textarea at bounding box center [120, 415] width 232 height 43
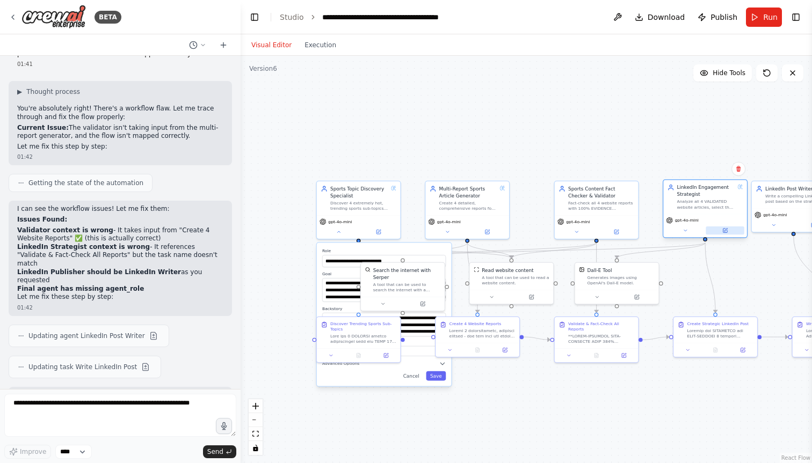
click at [722, 228] on icon at bounding box center [724, 230] width 5 height 5
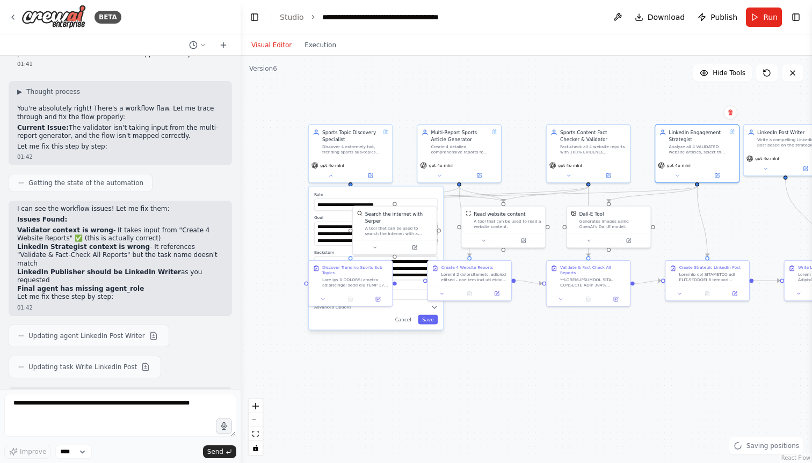
drag, startPoint x: 631, startPoint y: 143, endPoint x: 622, endPoint y: 87, distance: 56.6
click at [622, 87] on div ".deletable-edge-delete-btn { width: 20px; height: 20px; border: 0px solid #ffff…" at bounding box center [525, 259] width 571 height 407
drag, startPoint x: 603, startPoint y: 221, endPoint x: 636, endPoint y: 220, distance: 32.8
click at [636, 221] on div "Generates images using OpenAI's Dall-E model." at bounding box center [645, 223] width 67 height 11
drag, startPoint x: 519, startPoint y: 222, endPoint x: 544, endPoint y: 223, distance: 24.7
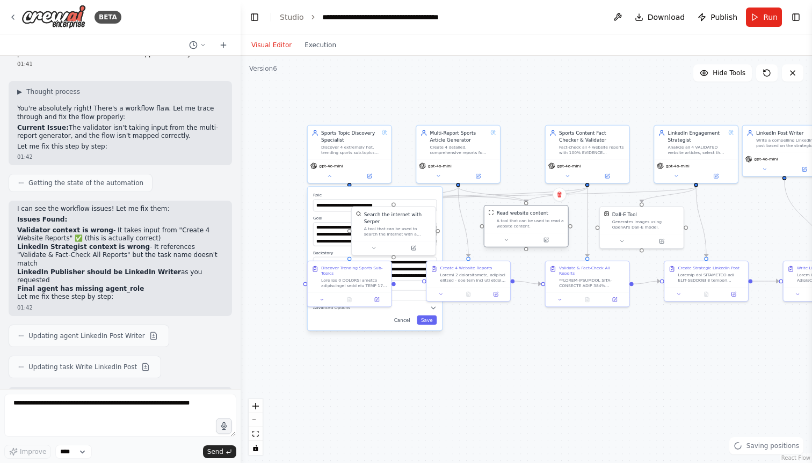
click at [544, 223] on div "A tool that can be used to read a website content." at bounding box center [530, 223] width 67 height 11
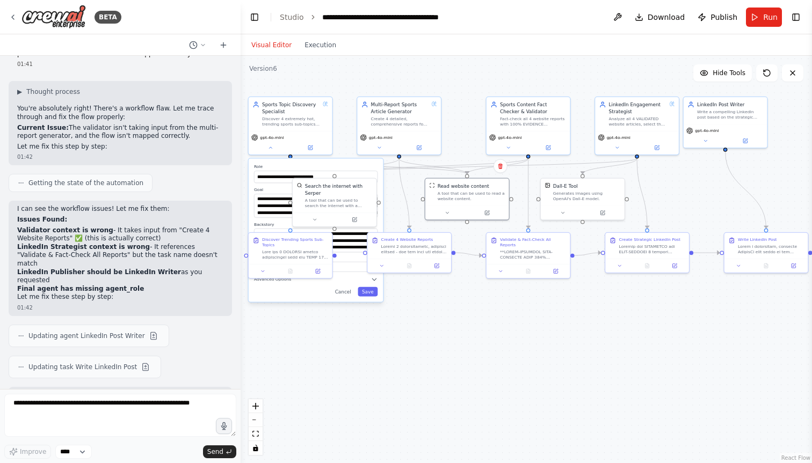
drag, startPoint x: 732, startPoint y: 210, endPoint x: 673, endPoint y: 181, distance: 65.8
click at [673, 181] on div ".deletable-edge-delete-btn { width: 20px; height: 20px; border: 0px solid #ffff…" at bounding box center [525, 259] width 571 height 407
drag, startPoint x: 710, startPoint y: 116, endPoint x: 730, endPoint y: 116, distance: 19.9
click at [731, 116] on div "Write a compelling LinkedIn post based on the strategic LinkedIn analysis. Take…" at bounding box center [750, 112] width 66 height 11
drag, startPoint x: 629, startPoint y: 118, endPoint x: 635, endPoint y: 119, distance: 5.9
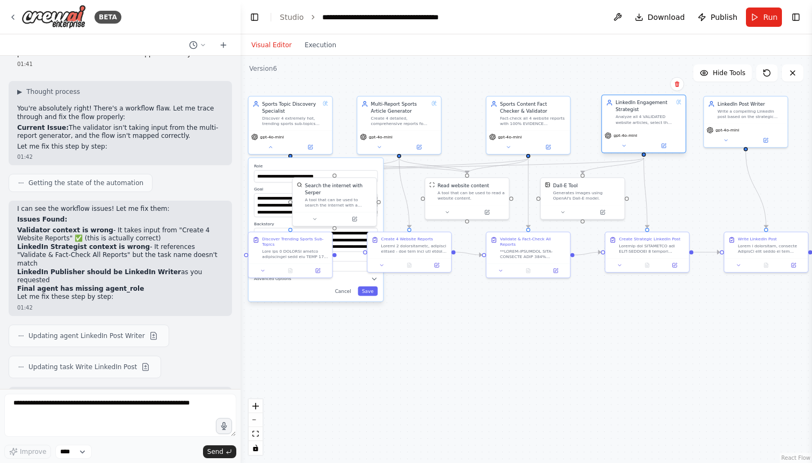
click at [635, 119] on div "Analyze all 4 VALIDATED website articles, select the ONE topic with highest Lin…" at bounding box center [644, 119] width 58 height 11
click at [539, 165] on icon "Edge from 49266555-13c1-40ea-b07c-a534196f1476 to a34e6281-85b0-43d6-9018-3e916…" at bounding box center [488, 166] width 309 height 16
click at [344, 290] on button "Cancel" at bounding box center [343, 292] width 24 height 10
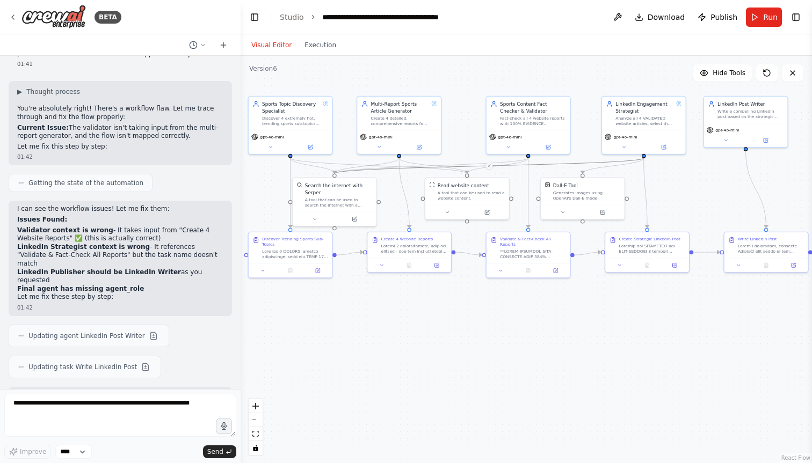
drag, startPoint x: 536, startPoint y: 164, endPoint x: 550, endPoint y: 162, distance: 13.5
click at [550, 162] on icon "Edge from 49266555-13c1-40ea-b07c-a534196f1476 to a34e6281-85b0-43d6-9018-3e916…" at bounding box center [488, 166] width 309 height 16
click at [472, 186] on div "Read website content" at bounding box center [463, 184] width 52 height 7
drag, startPoint x: 467, startPoint y: 174, endPoint x: 641, endPoint y: 154, distance: 175.6
click at [575, 154] on div "Sports Topic Discovery Specialist Discover 4 extremely hot, trending sports sub…" at bounding box center [394, 191] width 361 height 258
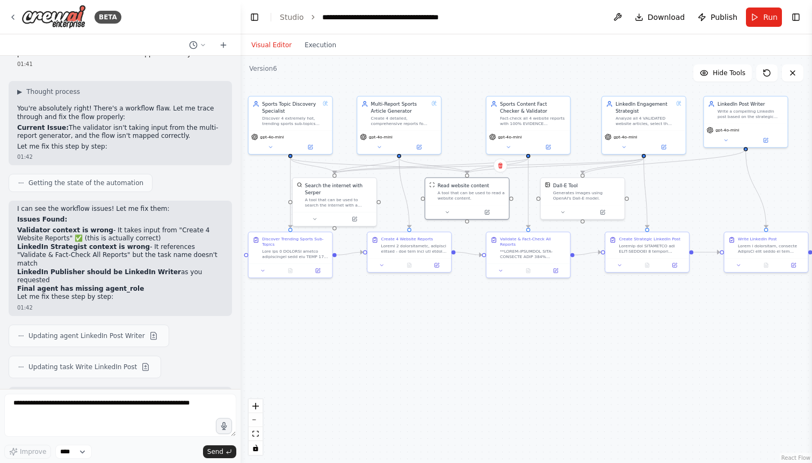
drag, startPoint x: 582, startPoint y: 175, endPoint x: 748, endPoint y: 151, distance: 168.2
click at [575, 151] on div ".deletable-edge-delete-btn { width: 20px; height: 20px; border: 0px solid #ffff…" at bounding box center [394, 191] width 361 height 258
click at [543, 146] on button at bounding box center [548, 146] width 39 height 8
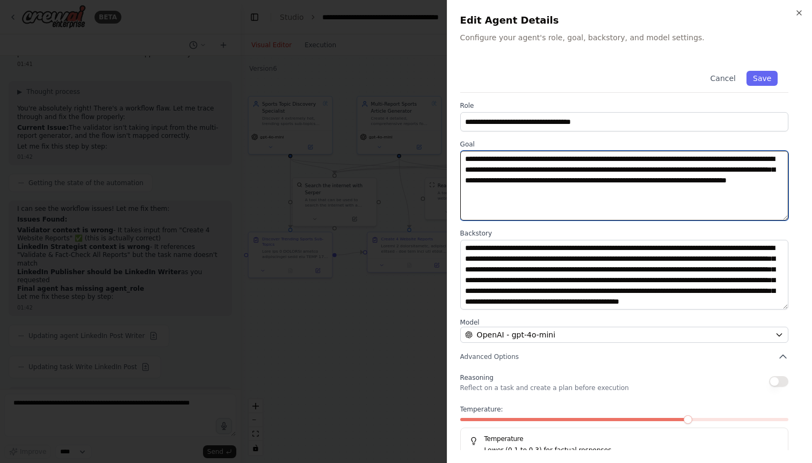
click at [701, 183] on textarea "**********" at bounding box center [624, 186] width 328 height 70
click at [724, 192] on textarea "**********" at bounding box center [624, 186] width 328 height 70
drag, startPoint x: 527, startPoint y: 203, endPoint x: 616, endPoint y: 203, distance: 89.1
click at [616, 203] on textarea "**********" at bounding box center [624, 186] width 328 height 70
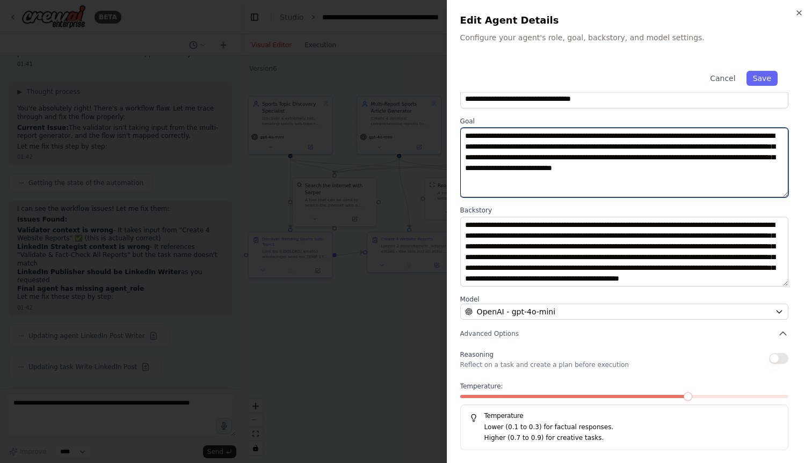
scroll to position [21, 0]
type textarea "**********"
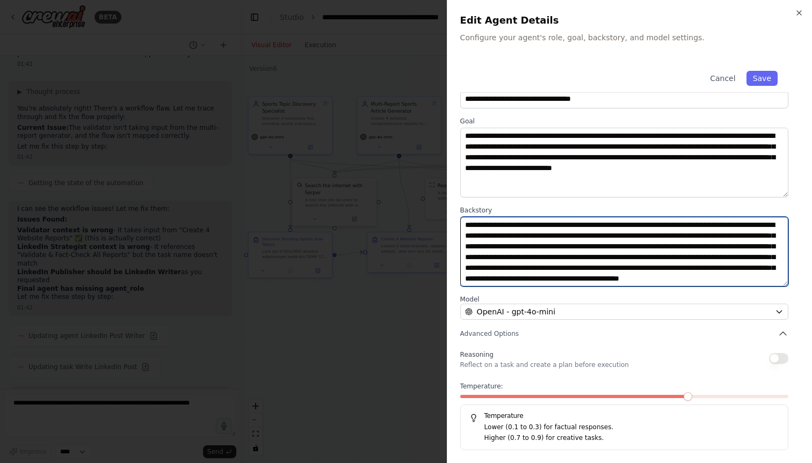
click at [515, 279] on textarea "**********" at bounding box center [624, 252] width 328 height 70
type textarea "**********"
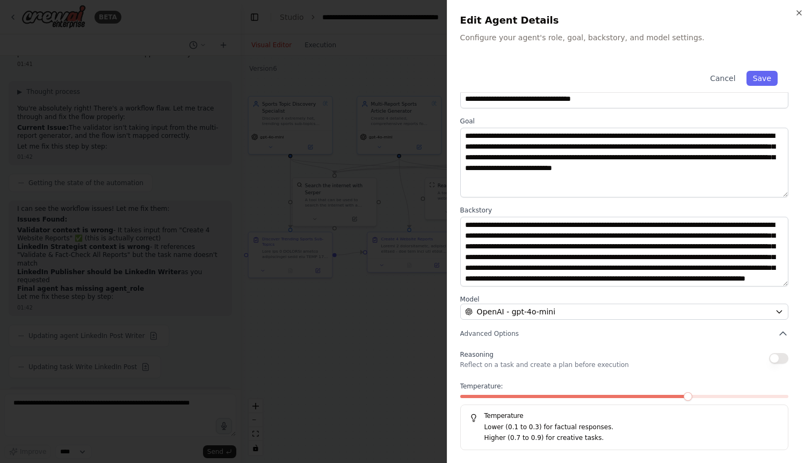
click at [777, 356] on button "button" at bounding box center [778, 358] width 19 height 11
click at [763, 76] on button "Save" at bounding box center [761, 78] width 31 height 15
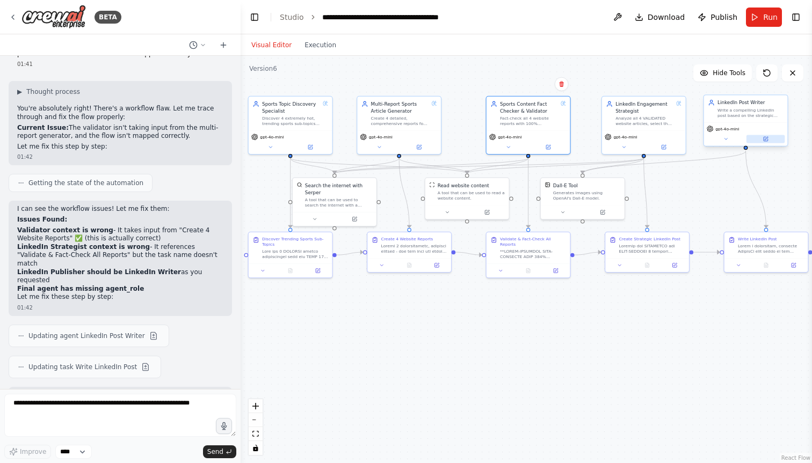
click at [763, 137] on icon at bounding box center [765, 138] width 5 height 5
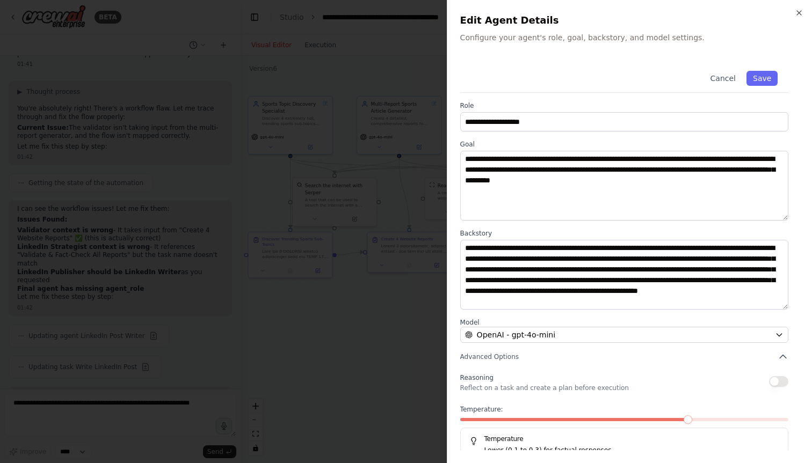
scroll to position [23, 0]
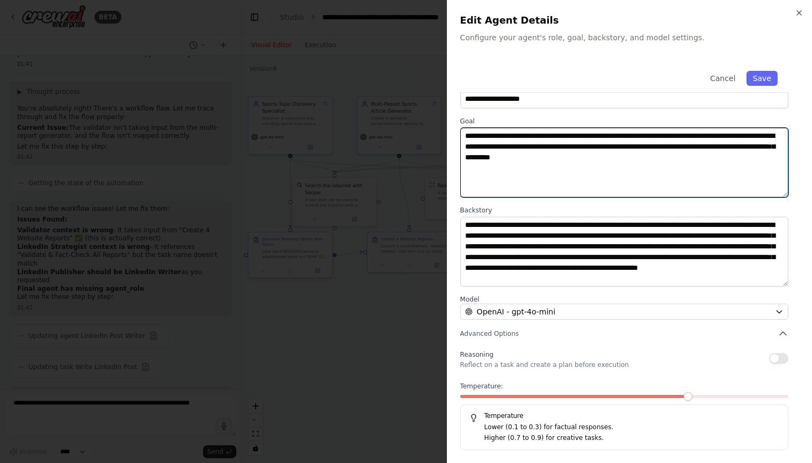
click at [689, 159] on textarea "**********" at bounding box center [624, 163] width 328 height 70
click at [669, 159] on textarea "**********" at bounding box center [624, 163] width 328 height 70
click at [696, 156] on textarea "**********" at bounding box center [624, 163] width 328 height 70
click at [765, 158] on textarea "**********" at bounding box center [624, 163] width 328 height 70
click at [756, 157] on textarea "**********" at bounding box center [624, 163] width 328 height 70
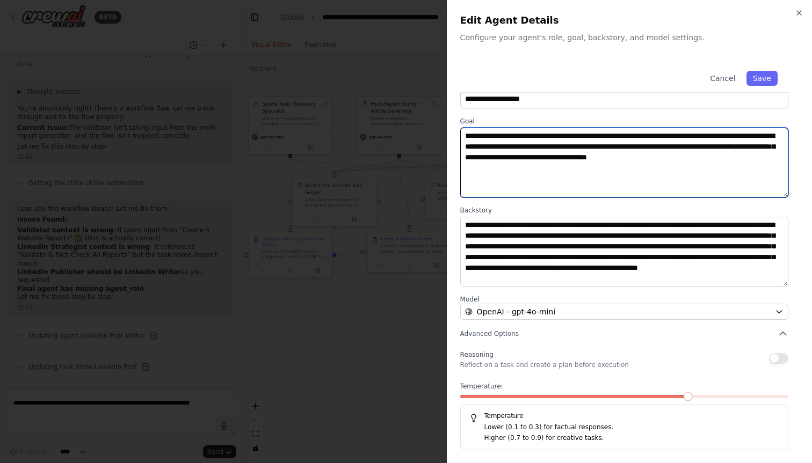
click at [741, 157] on textarea "**********" at bounding box center [624, 163] width 328 height 70
click at [783, 154] on textarea "**********" at bounding box center [624, 163] width 328 height 70
click at [771, 156] on textarea "**********" at bounding box center [624, 163] width 328 height 70
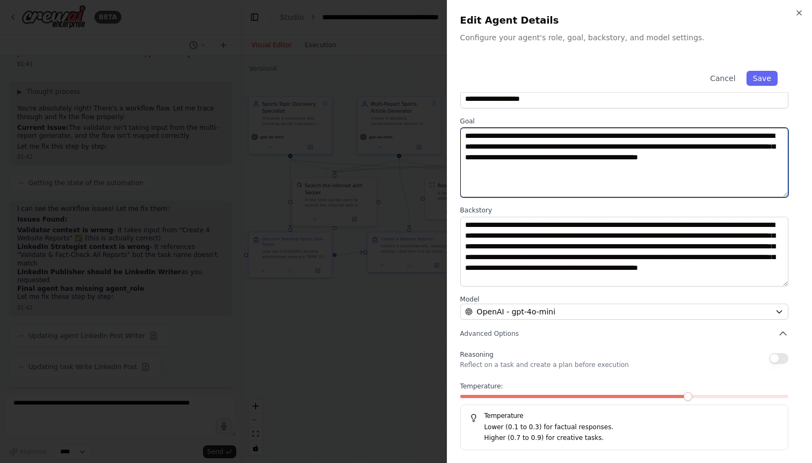
type textarea "**********"
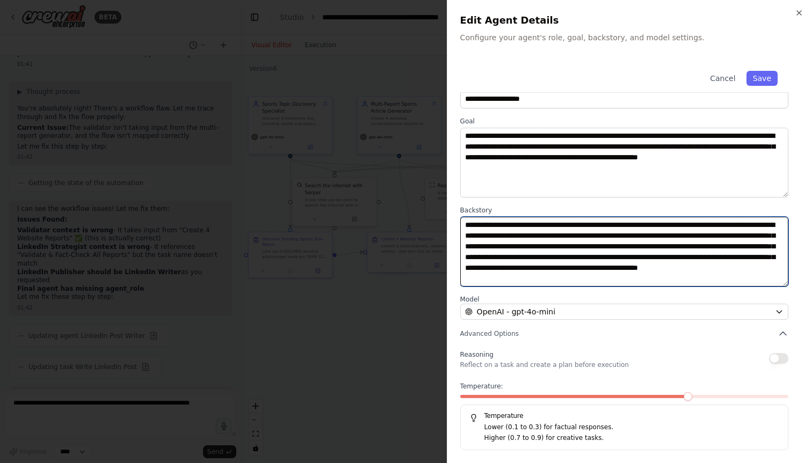
click at [651, 245] on textarea "**********" at bounding box center [624, 252] width 328 height 70
click at [710, 256] on textarea "**********" at bounding box center [624, 252] width 328 height 70
click at [694, 273] on textarea "**********" at bounding box center [624, 252] width 328 height 70
click at [763, 257] on textarea "**********" at bounding box center [624, 252] width 328 height 70
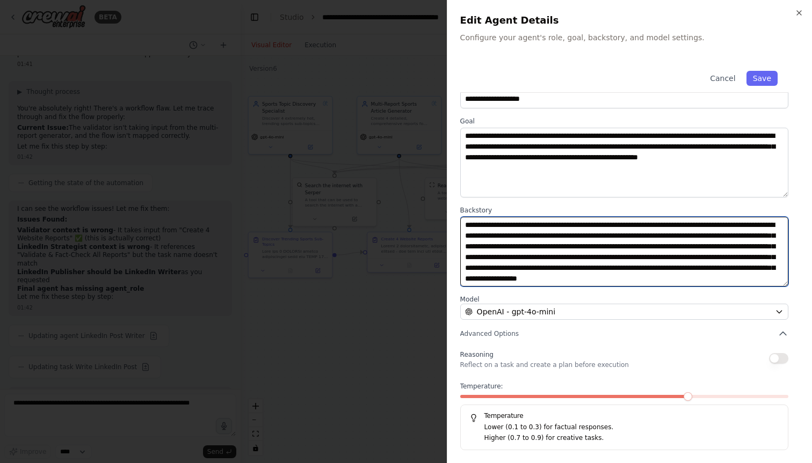
type textarea "**********"
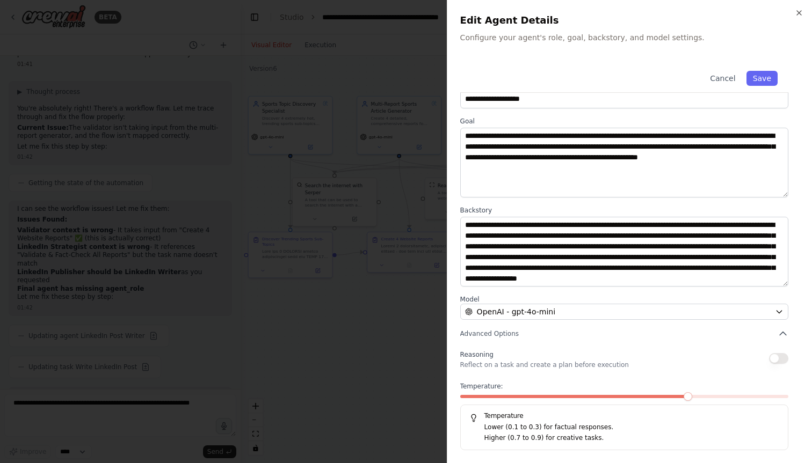
click at [774, 358] on button "button" at bounding box center [778, 358] width 19 height 11
click at [763, 74] on button "Save" at bounding box center [761, 78] width 31 height 15
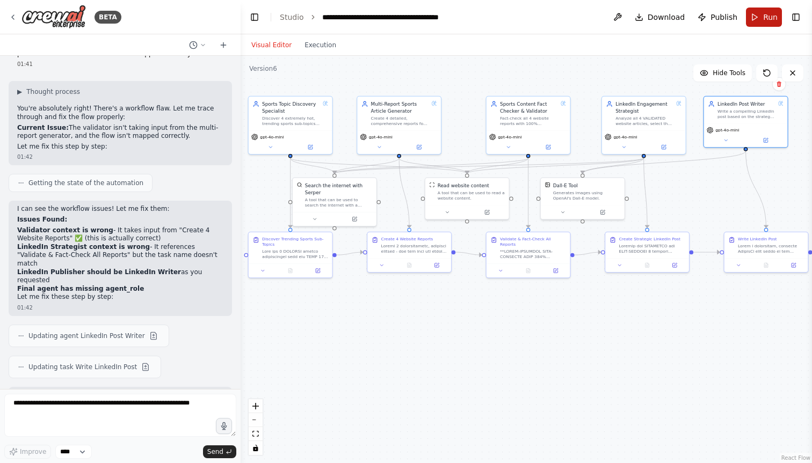
click at [760, 21] on button "Run" at bounding box center [764, 17] width 36 height 19
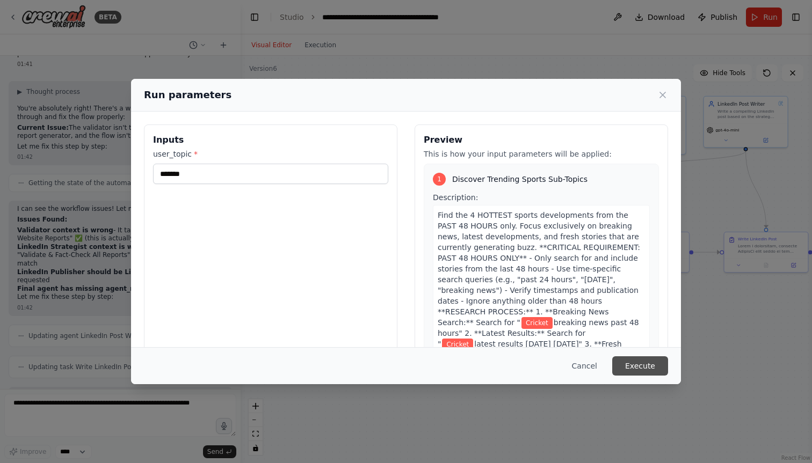
click at [641, 364] on button "Execute" at bounding box center [640, 365] width 56 height 19
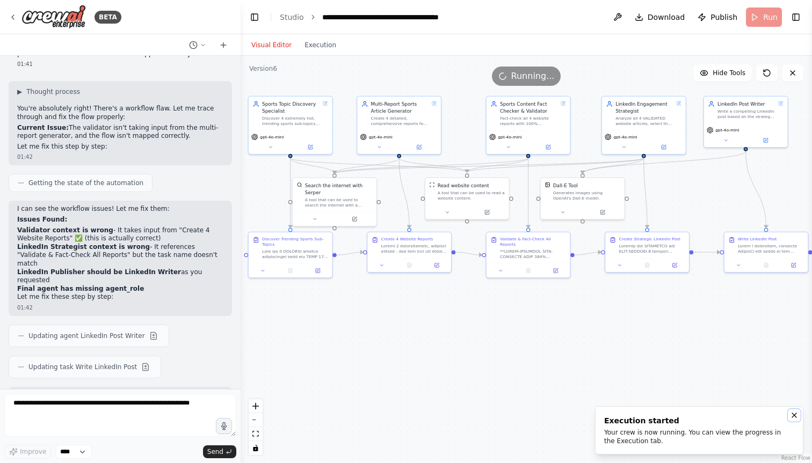
click at [789, 418] on button "Notifications (F8)" at bounding box center [793, 415] width 13 height 13
click at [322, 46] on button "Execution" at bounding box center [320, 45] width 45 height 13
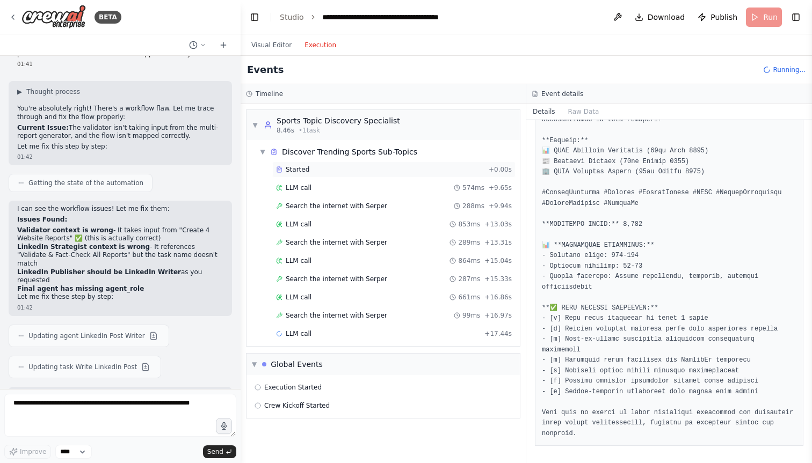
click at [318, 173] on div "Started" at bounding box center [380, 169] width 208 height 9
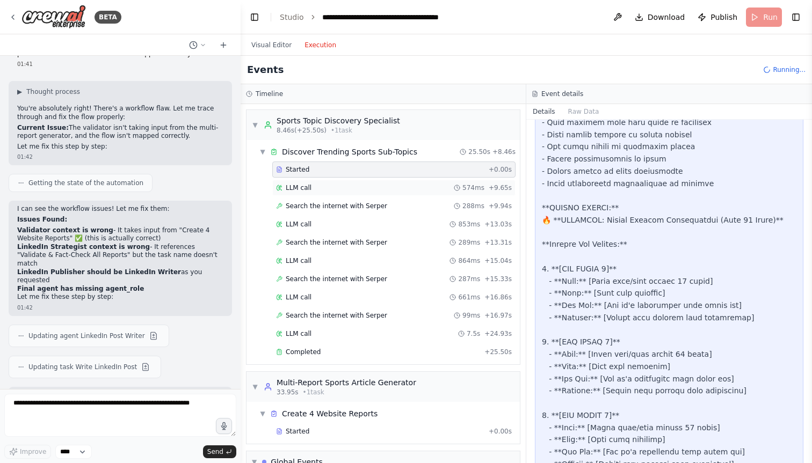
click at [320, 189] on div "LLM call 574ms + 9.65s" at bounding box center [394, 188] width 236 height 9
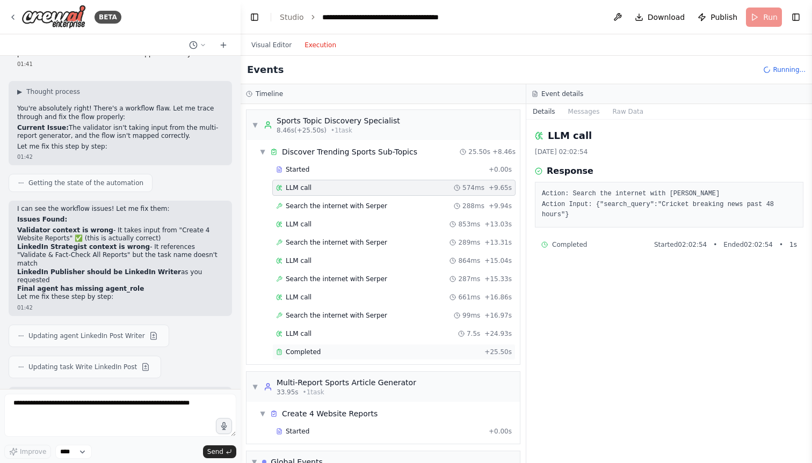
click at [314, 345] on div "Completed + 25.50s" at bounding box center [393, 352] width 243 height 16
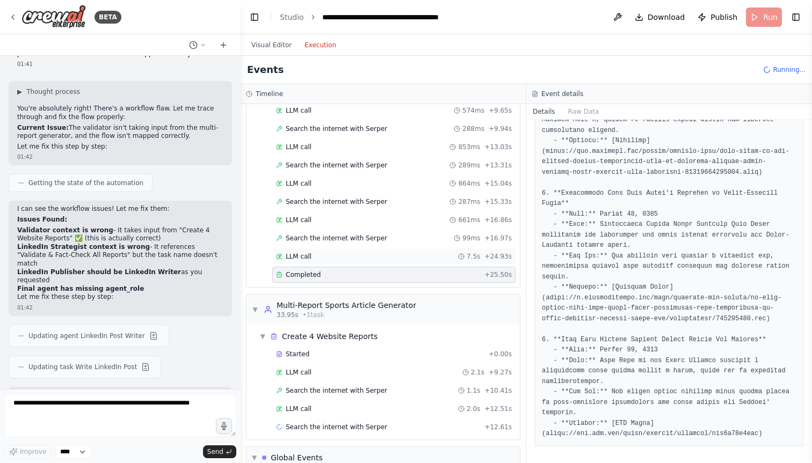
scroll to position [138, 0]
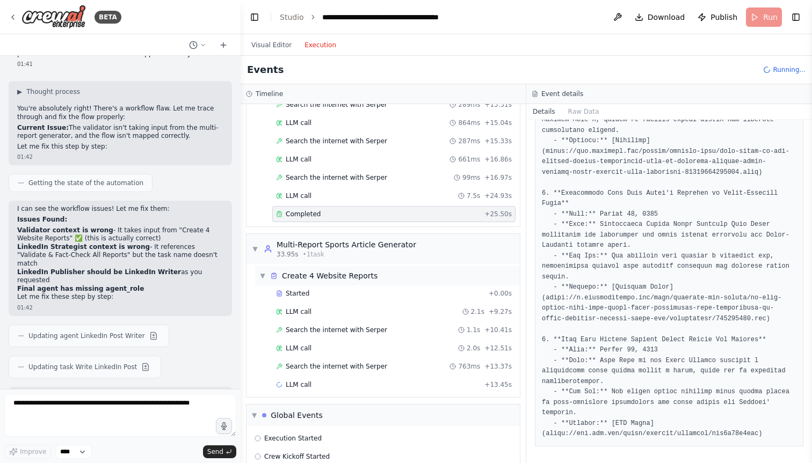
click at [363, 276] on div "Create 4 Website Reports" at bounding box center [330, 276] width 96 height 11
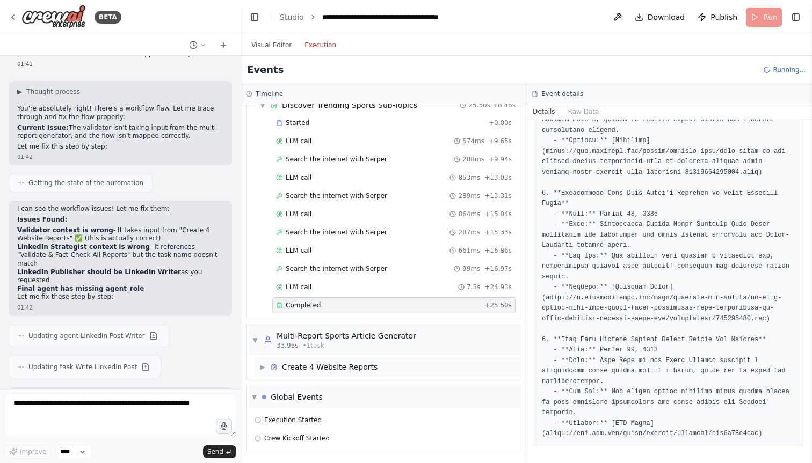
click at [317, 361] on div "▶ Create 4 Website Reports" at bounding box center [387, 367] width 265 height 19
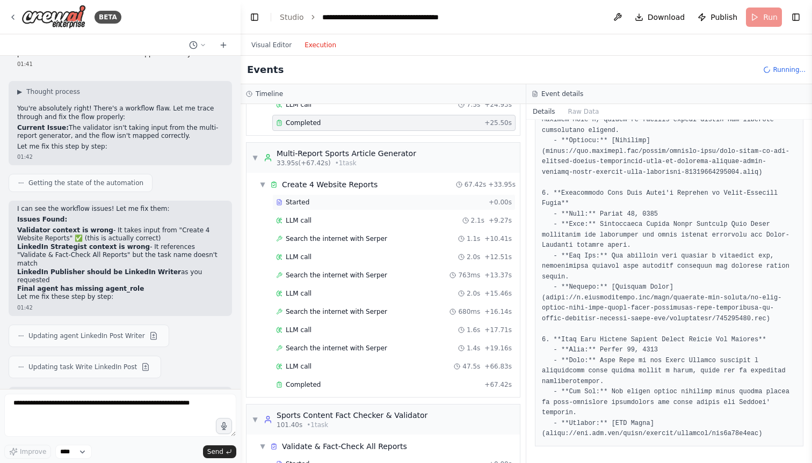
scroll to position [327, 0]
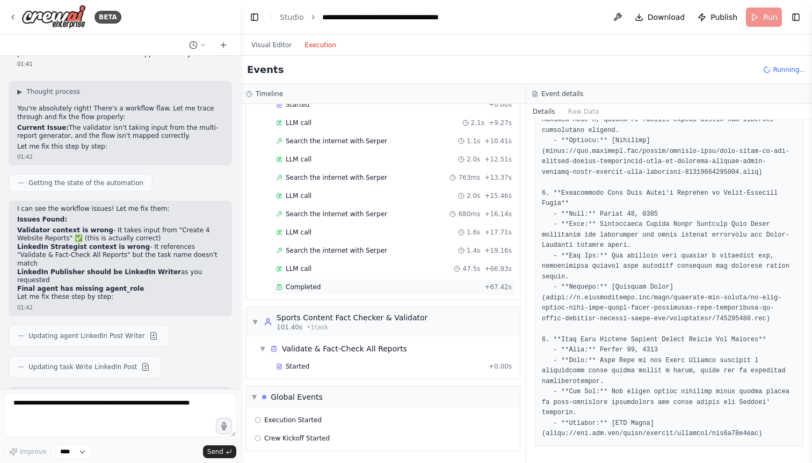
click at [340, 289] on div "Completed" at bounding box center [378, 287] width 204 height 9
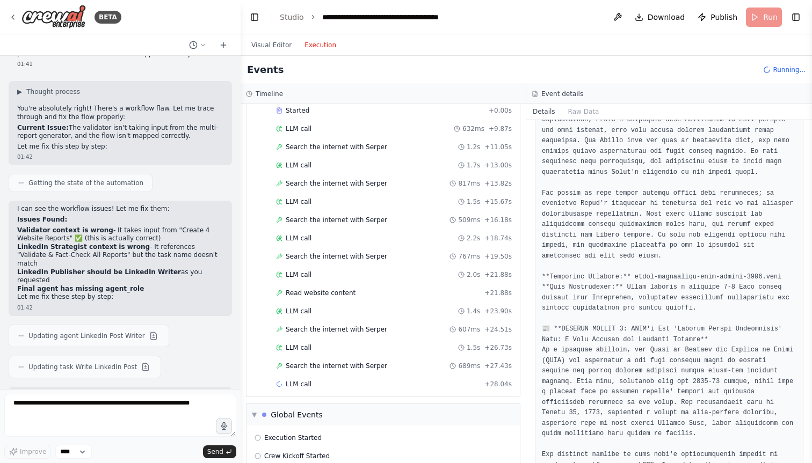
scroll to position [601, 0]
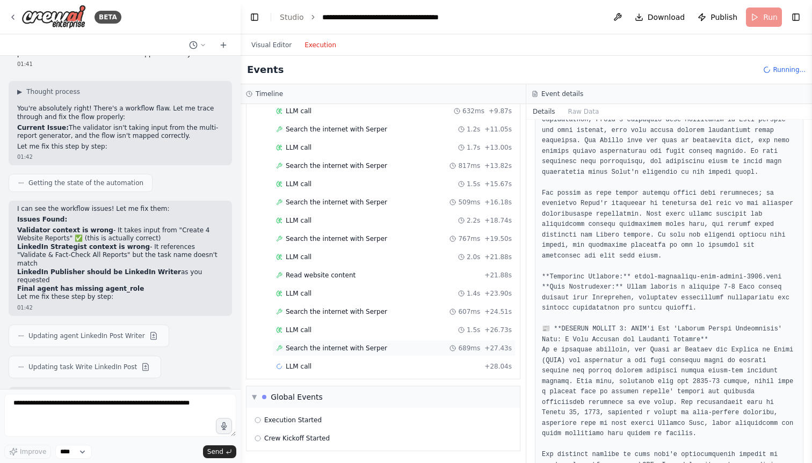
click at [361, 348] on span "Search the internet with Serper" at bounding box center [336, 348] width 101 height 9
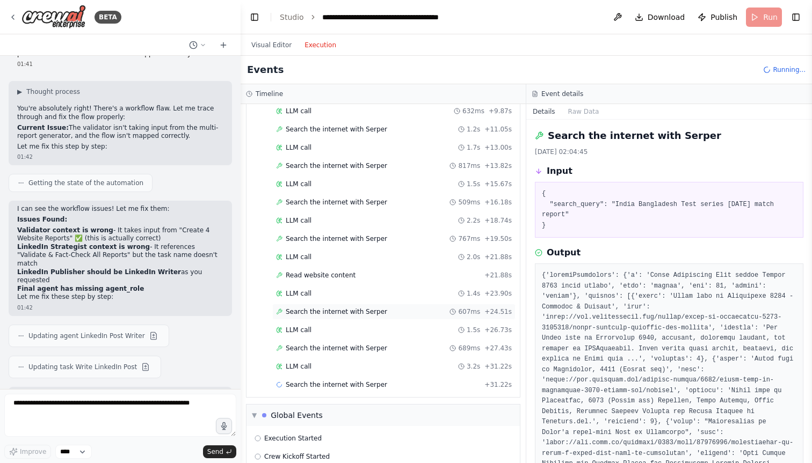
click at [354, 313] on span "Search the internet with Serper" at bounding box center [336, 312] width 101 height 9
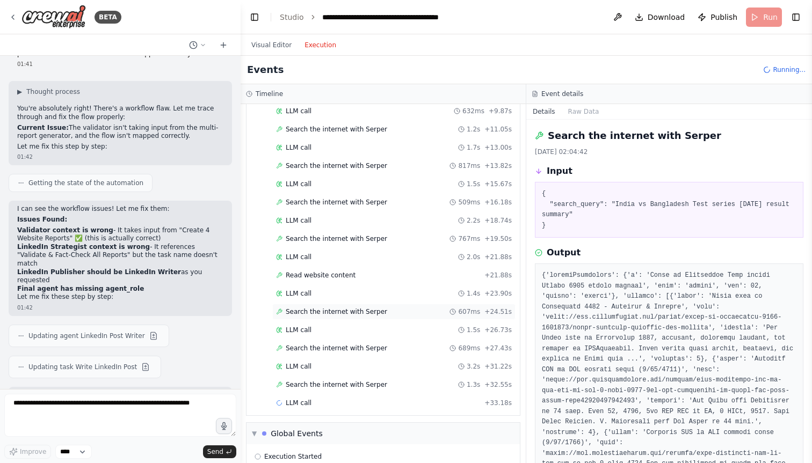
scroll to position [637, 0]
click at [341, 239] on span "Read website content" at bounding box center [321, 239] width 70 height 9
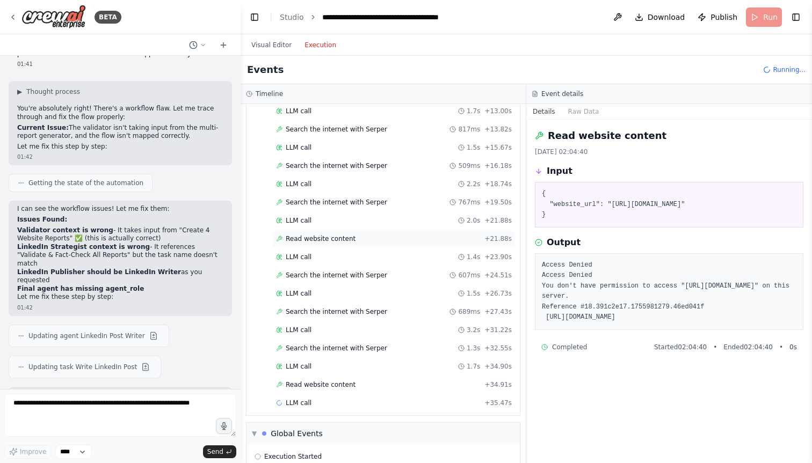
scroll to position [674, 0]
click at [323, 349] on span "Read website content" at bounding box center [321, 348] width 70 height 9
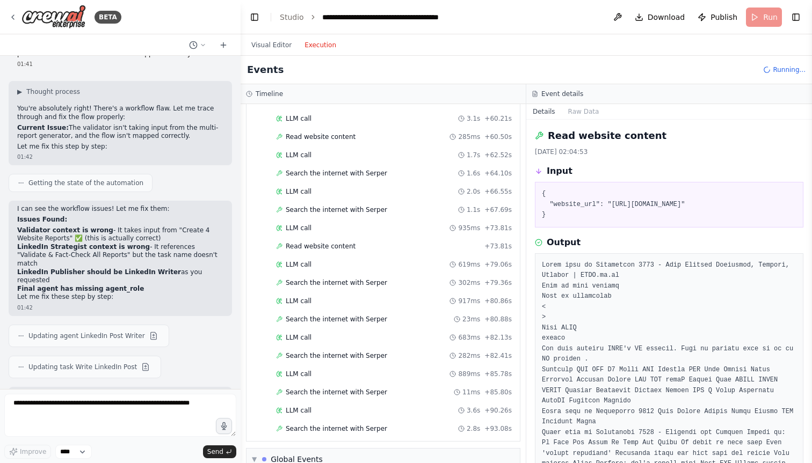
scroll to position [1258, 0]
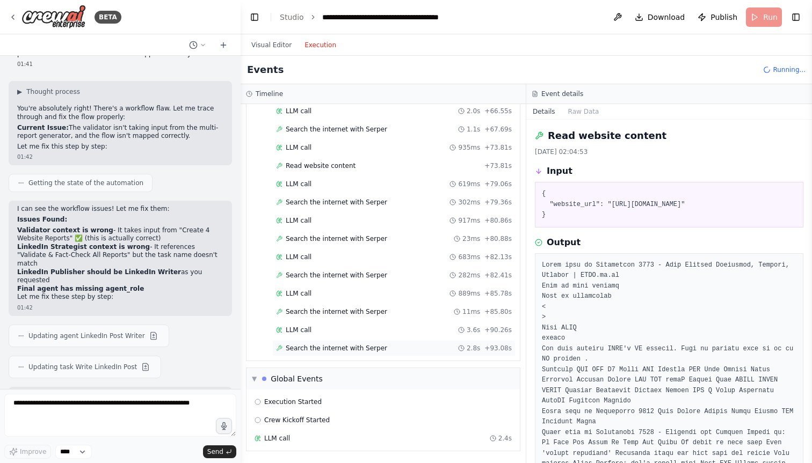
click at [340, 346] on span "Search the internet with Serper" at bounding box center [336, 348] width 101 height 9
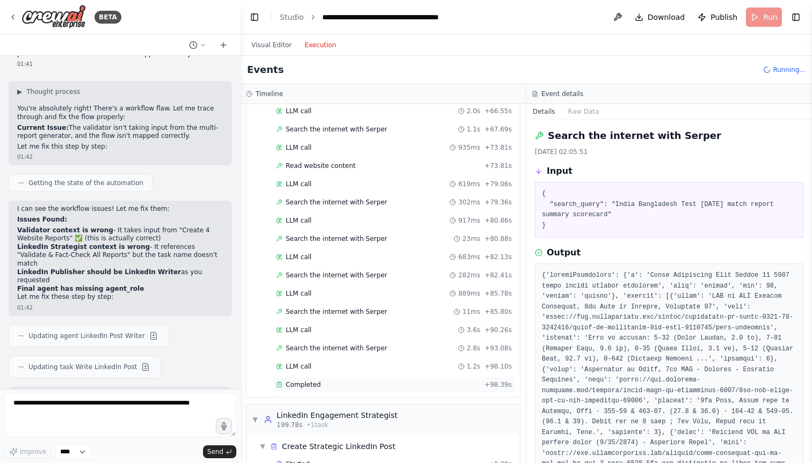
click at [353, 386] on div "Completed" at bounding box center [378, 385] width 204 height 9
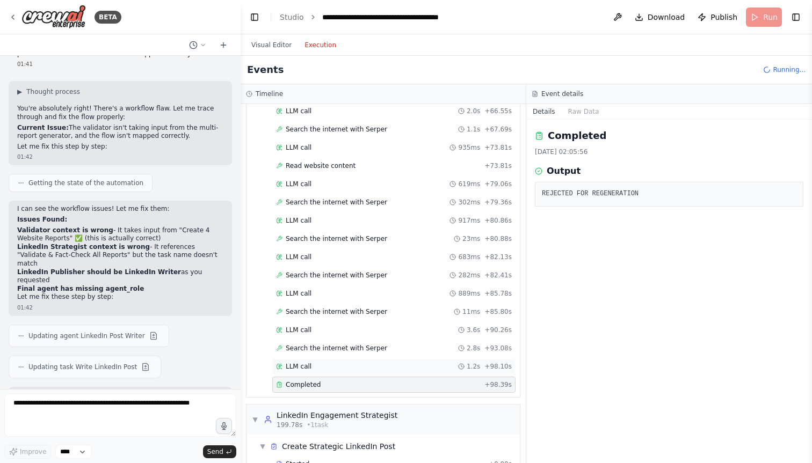
click at [342, 370] on div "LLM call 1.2s + 98.10s" at bounding box center [394, 366] width 236 height 9
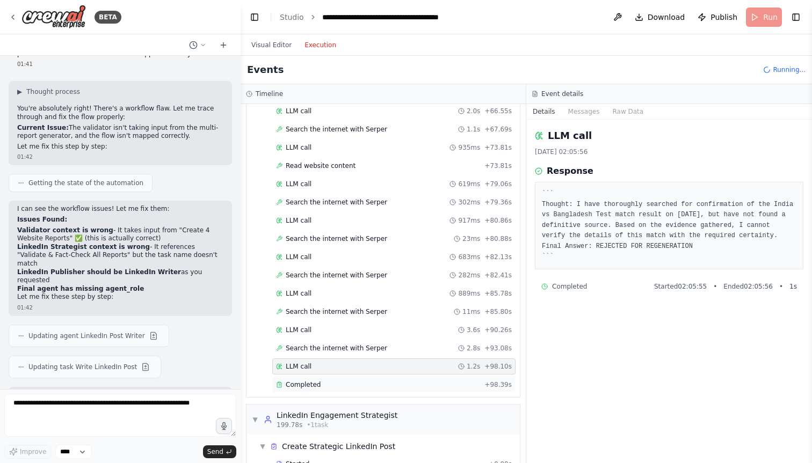
click at [337, 382] on div "Completed" at bounding box center [378, 385] width 204 height 9
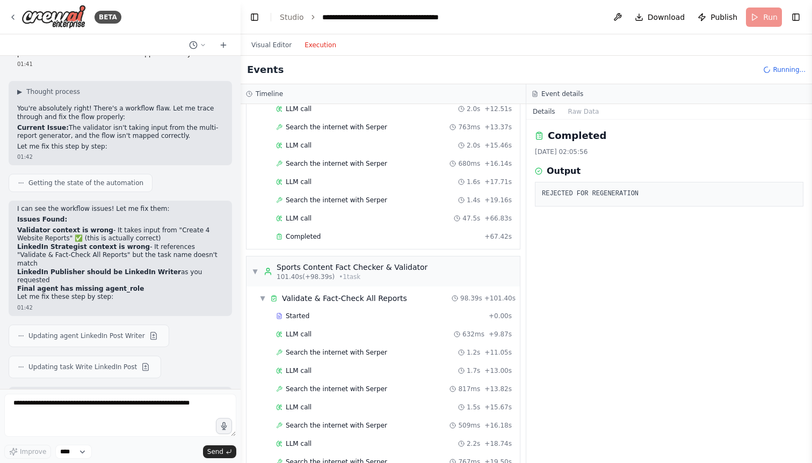
scroll to position [431, 0]
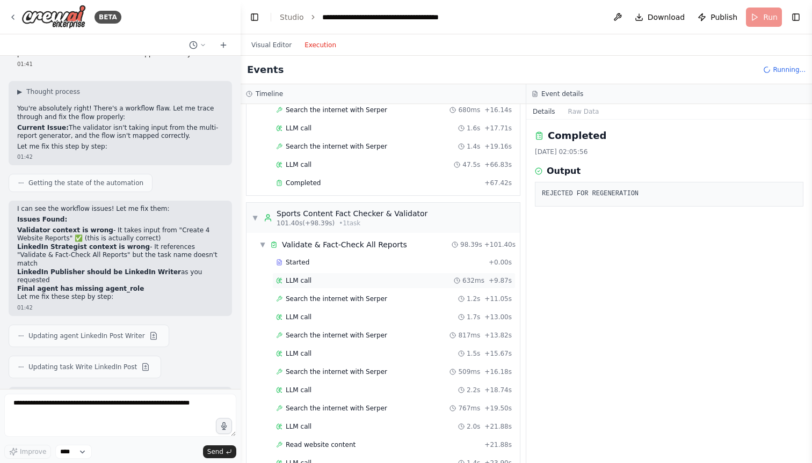
click at [341, 276] on div "LLM call 632ms + 9.87s" at bounding box center [394, 280] width 236 height 9
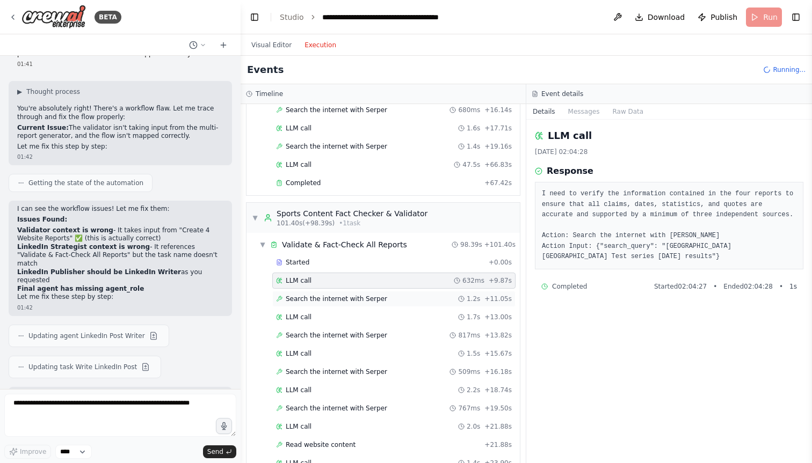
click at [339, 296] on span "Search the internet with Serper" at bounding box center [336, 299] width 101 height 9
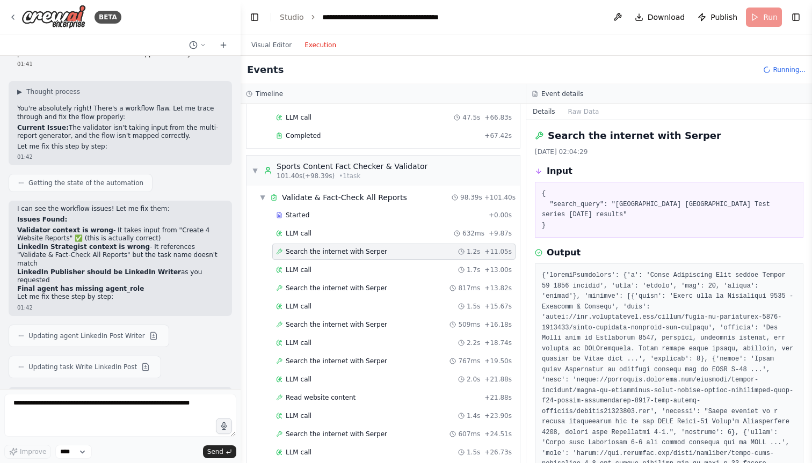
scroll to position [504, 0]
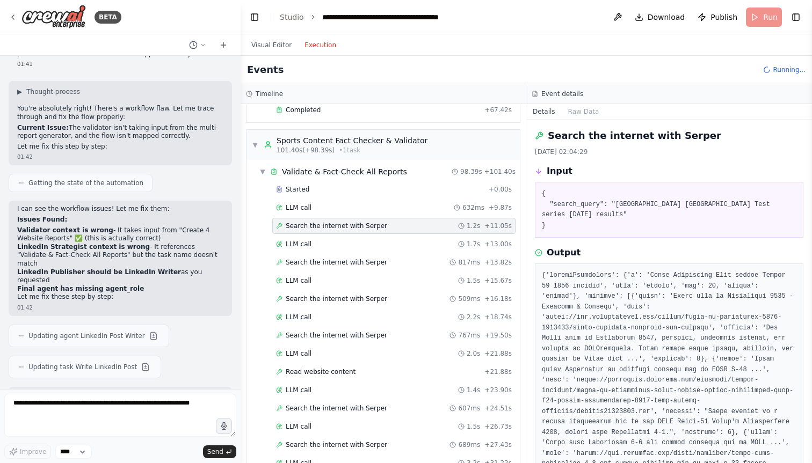
click at [339, 296] on span "Search the internet with Serper" at bounding box center [336, 299] width 101 height 9
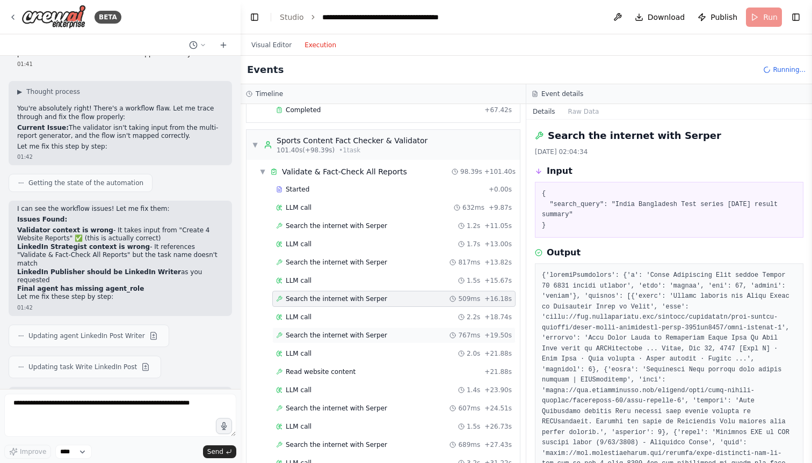
click at [335, 329] on div "Search the internet with Serper 767ms + 19.50s" at bounding box center [393, 335] width 243 height 16
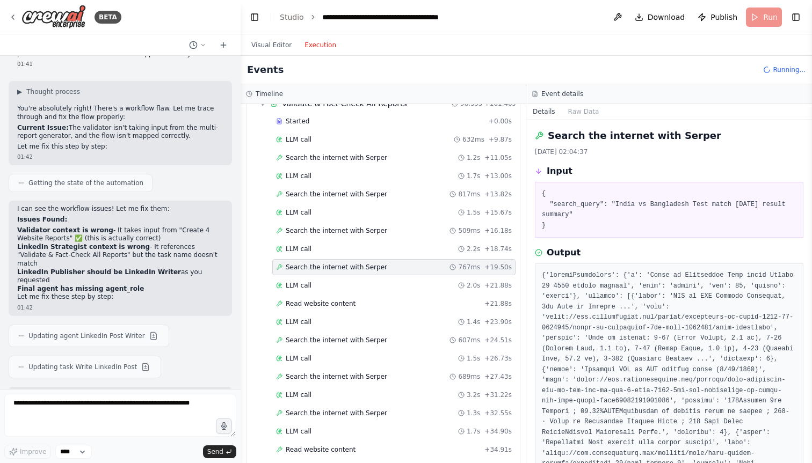
scroll to position [585, 0]
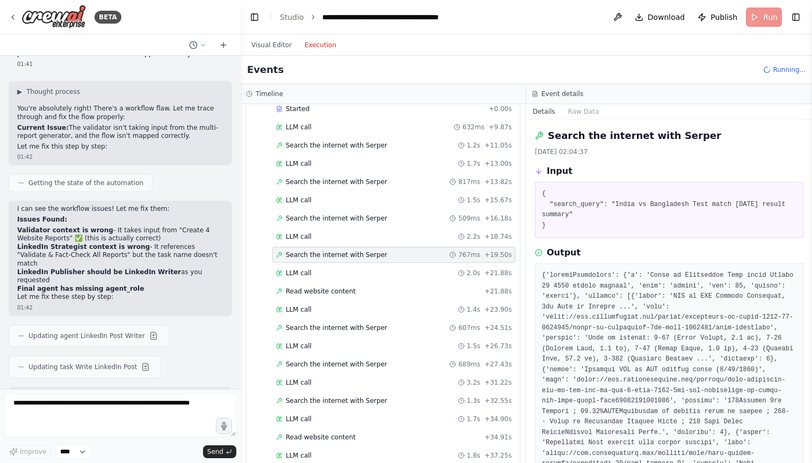
click at [335, 329] on span "Search the internet with Serper" at bounding box center [336, 328] width 101 height 9
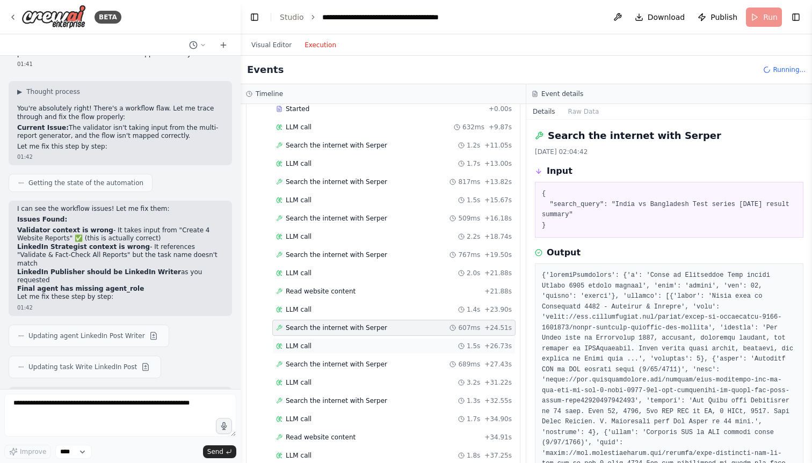
click at [327, 353] on div "LLM call 1.5s + 26.73s" at bounding box center [393, 346] width 243 height 16
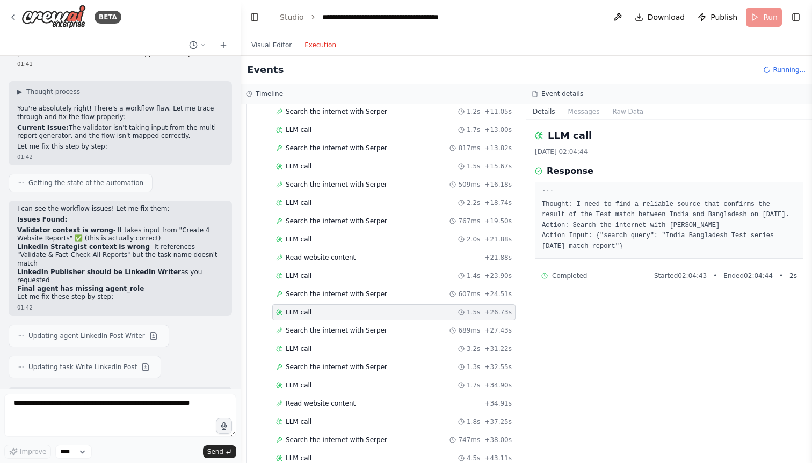
click at [327, 353] on div "LLM call 3.2s + 31.22s" at bounding box center [393, 349] width 243 height 16
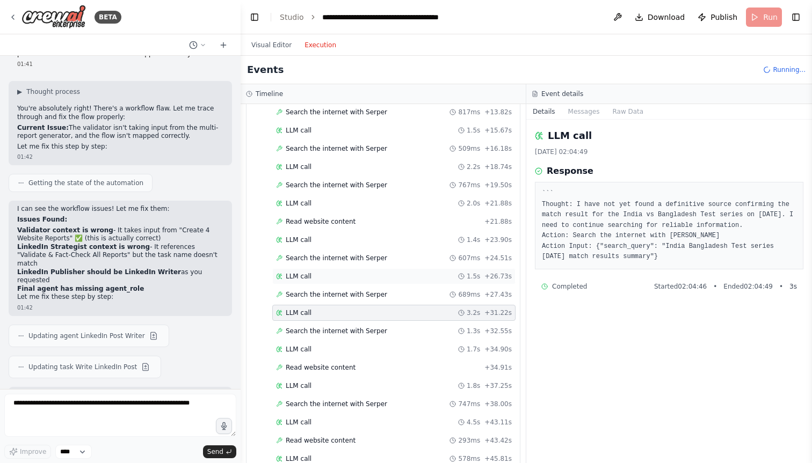
scroll to position [660, 0]
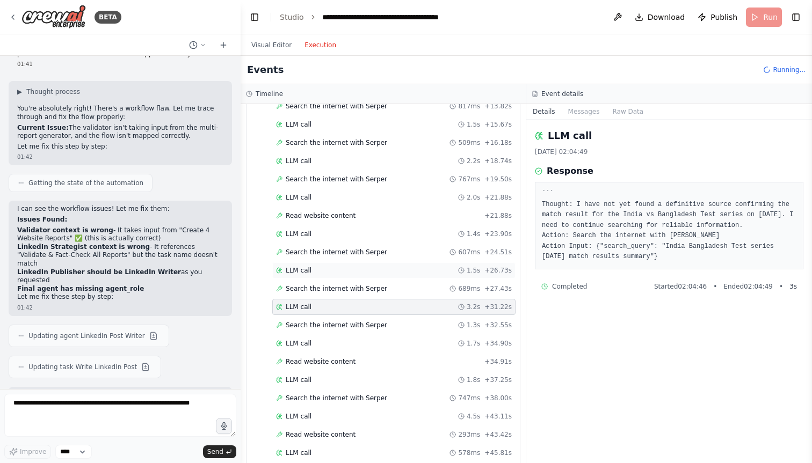
click at [327, 354] on div "Read website content + 34.91s" at bounding box center [393, 362] width 243 height 16
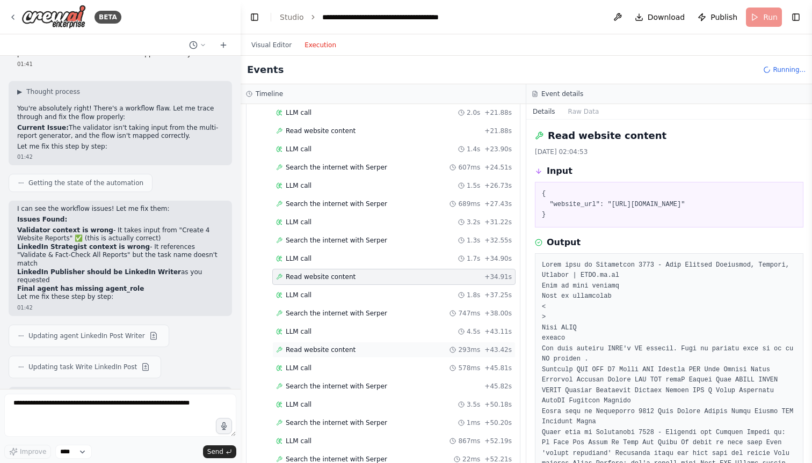
click at [327, 354] on span "Read website content" at bounding box center [321, 350] width 70 height 9
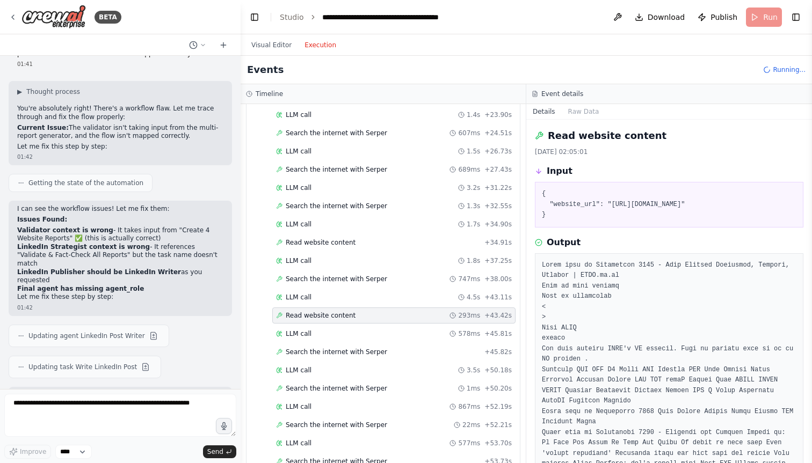
scroll to position [786, 0]
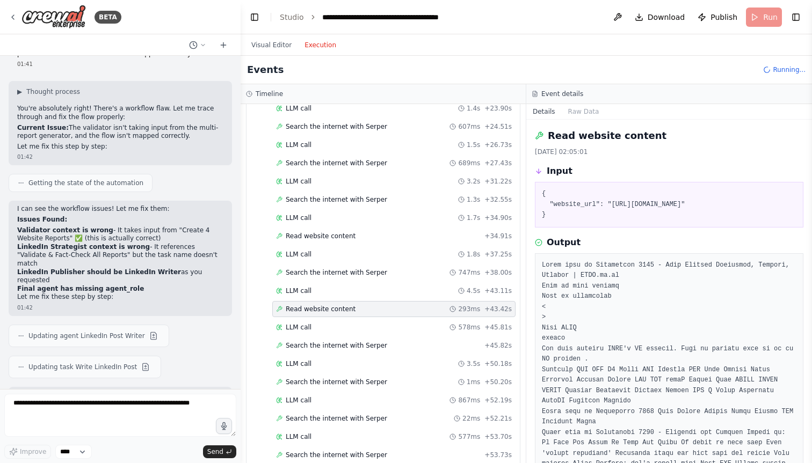
click at [327, 354] on div "Started + 0.00s LLM call 632ms + 9.87s Search the internet with Serper 1.2s + 1…" at bounding box center [387, 383] width 265 height 967
click at [327, 344] on span "Search the internet with Serper" at bounding box center [336, 345] width 101 height 9
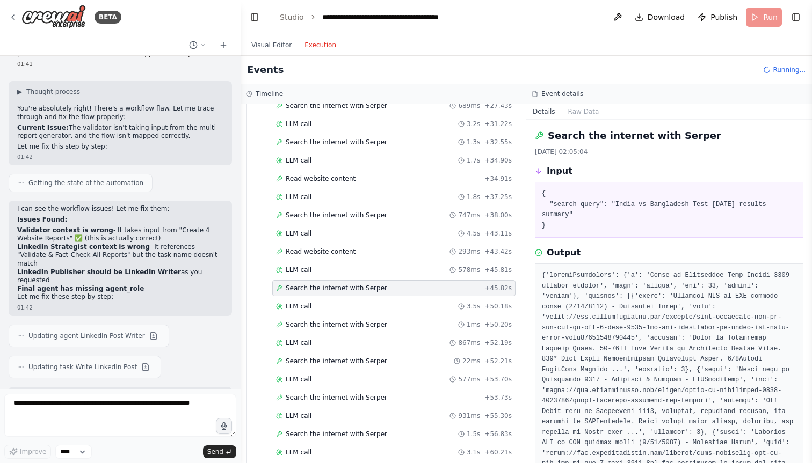
scroll to position [854, 0]
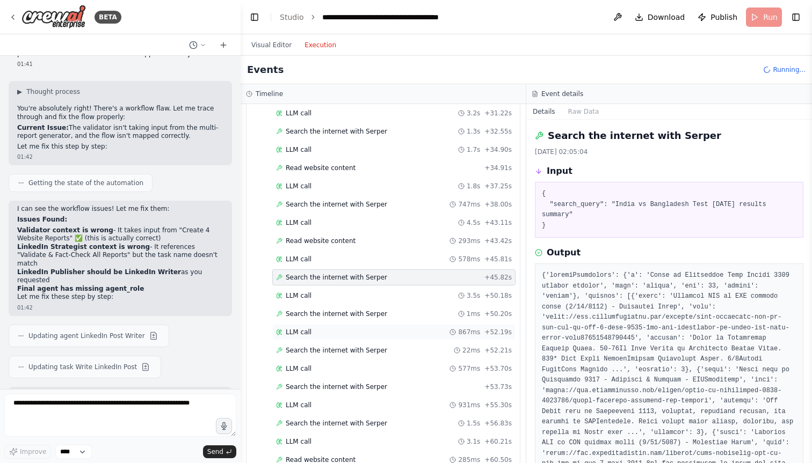
click at [326, 335] on div "LLM call 867ms + 52.19s" at bounding box center [394, 332] width 236 height 9
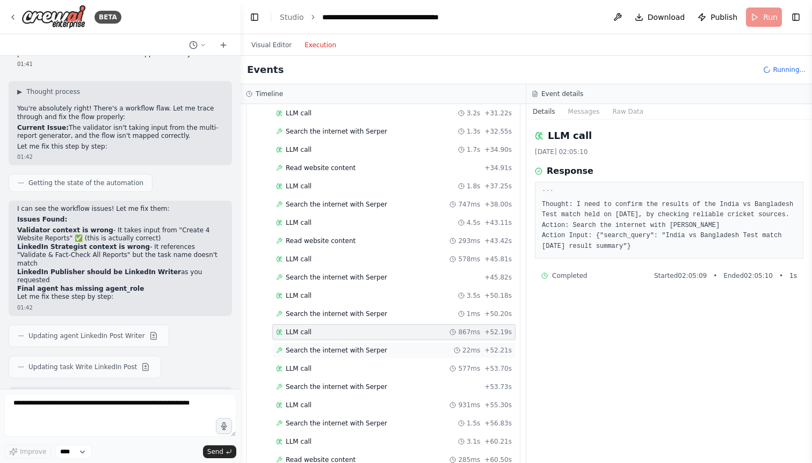
click at [321, 352] on span "Search the internet with Serper" at bounding box center [336, 350] width 101 height 9
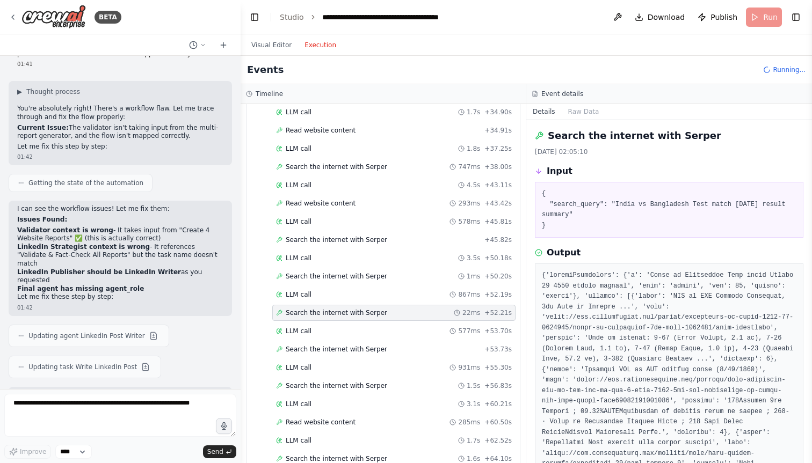
scroll to position [994, 0]
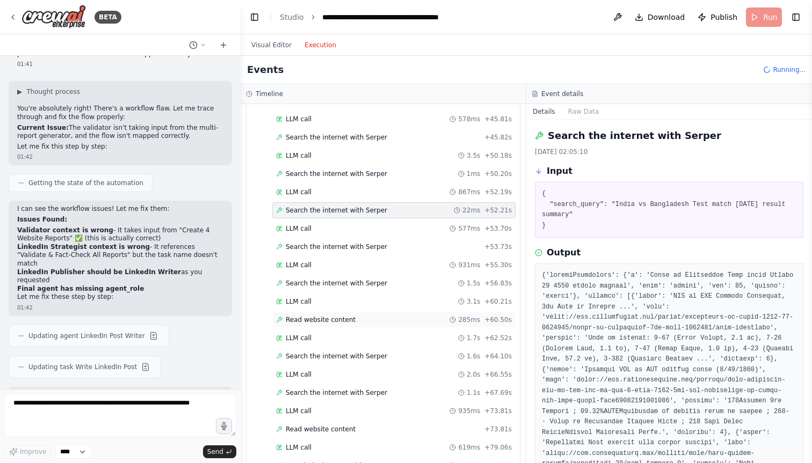
click at [319, 322] on span "Read website content" at bounding box center [321, 320] width 70 height 9
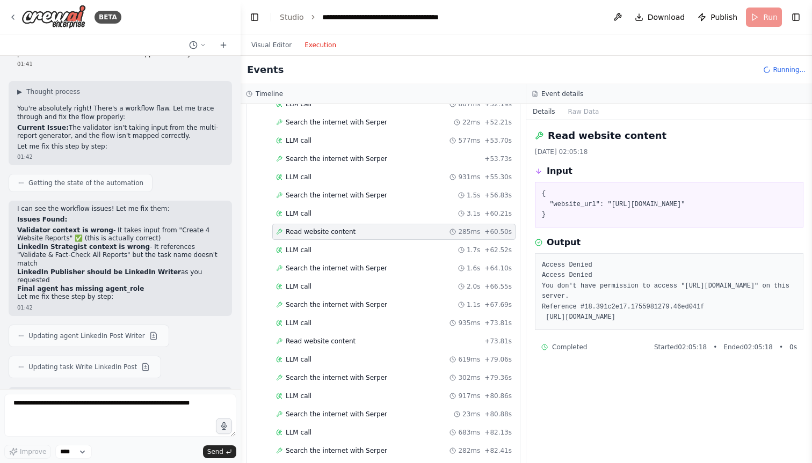
scroll to position [1097, 0]
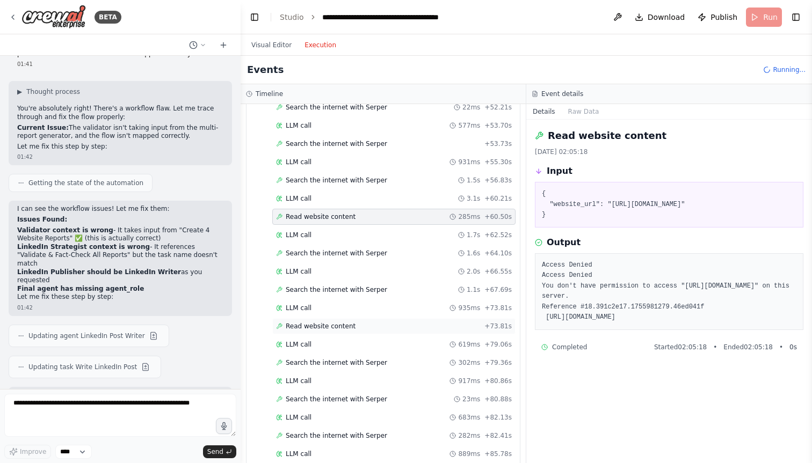
click at [315, 330] on span "Read website content" at bounding box center [321, 326] width 70 height 9
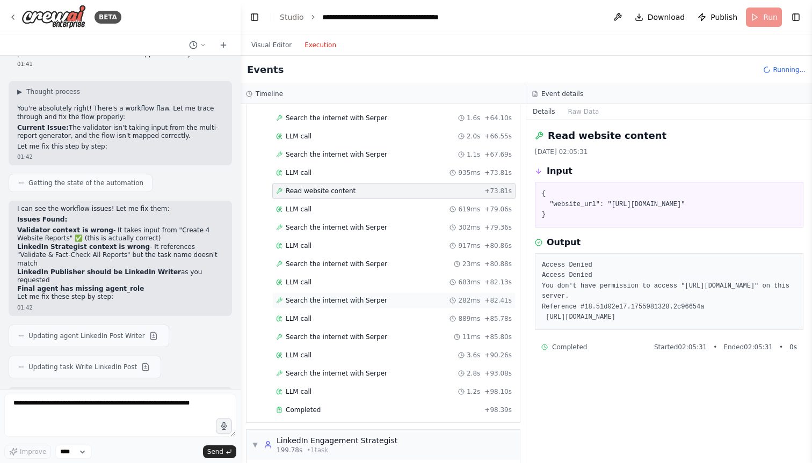
click at [314, 303] on span "Search the internet with Serper" at bounding box center [336, 300] width 101 height 9
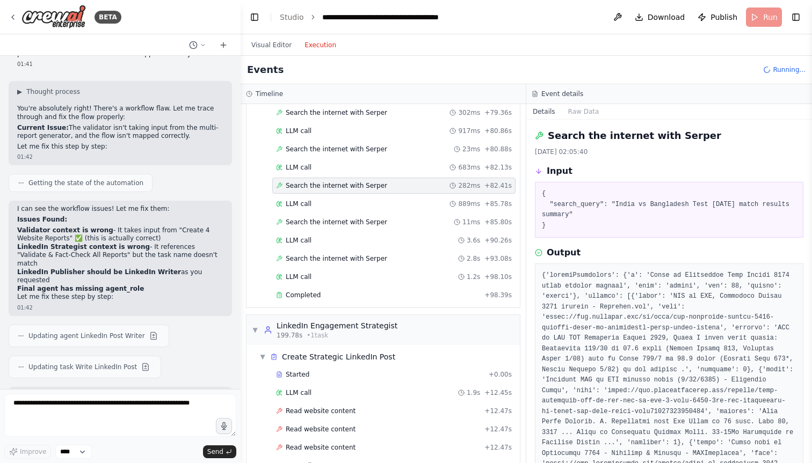
scroll to position [1395, 0]
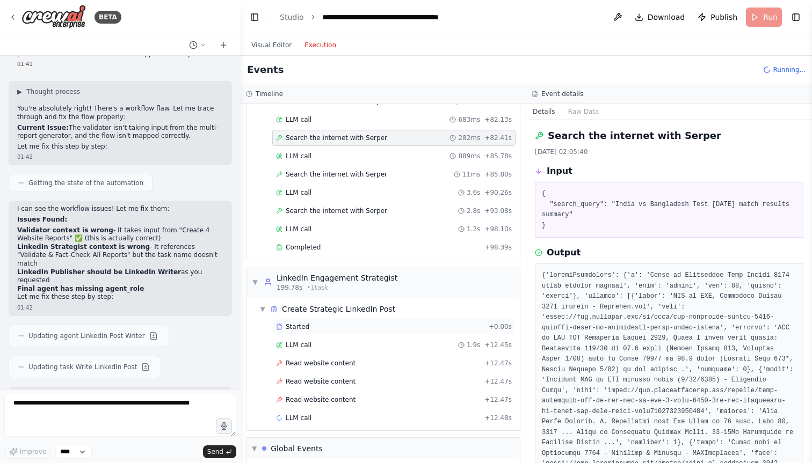
click at [333, 331] on div "Started" at bounding box center [380, 327] width 208 height 9
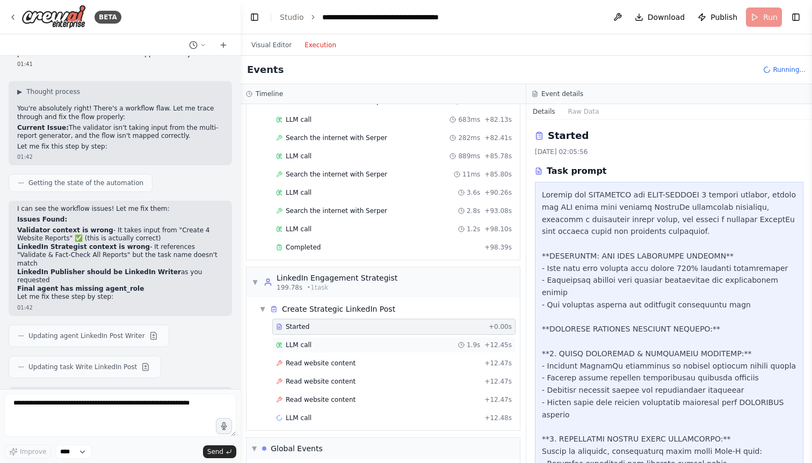
click at [343, 344] on div "LLM call 1.9s + 12.45s" at bounding box center [394, 345] width 236 height 9
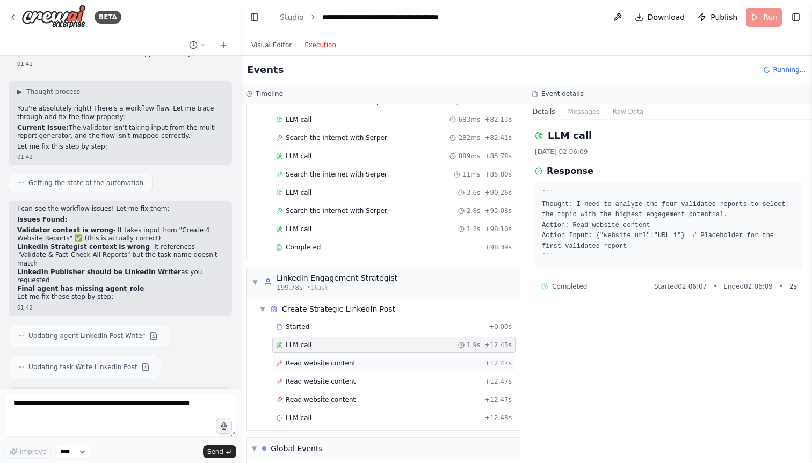
click at [345, 358] on div "Read website content + 12.47s" at bounding box center [393, 363] width 243 height 16
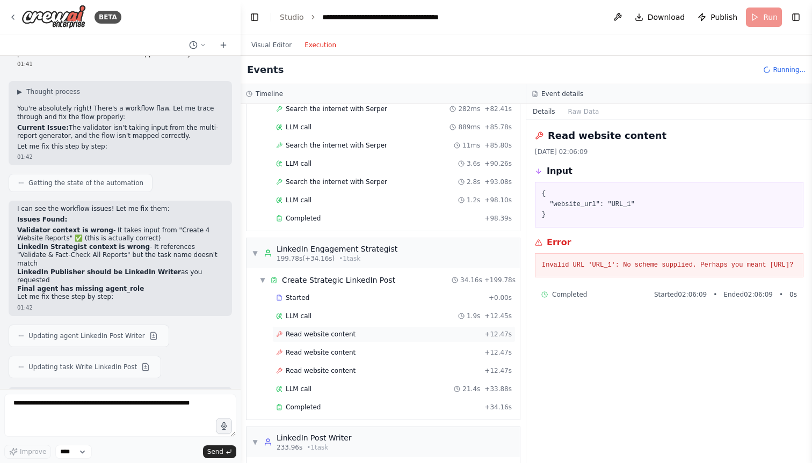
scroll to position [1434, 0]
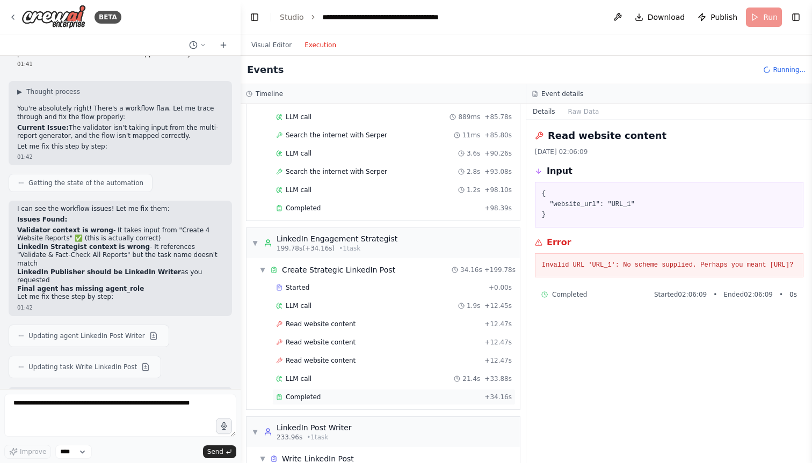
click at [319, 395] on div "Completed" at bounding box center [378, 397] width 204 height 9
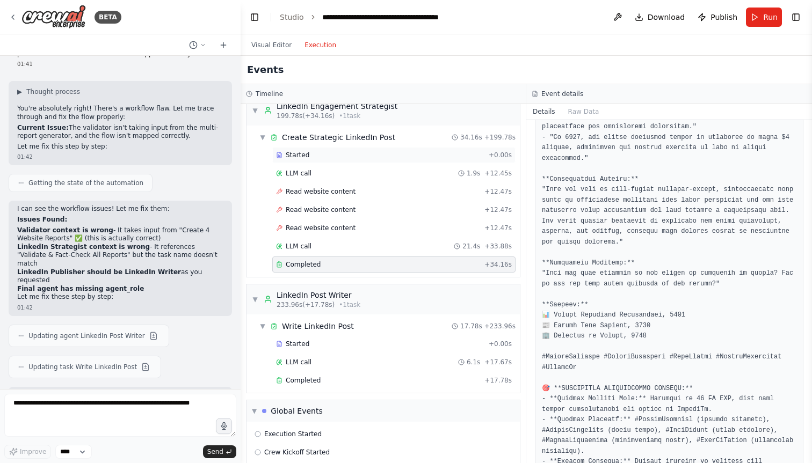
scroll to position [1636, 0]
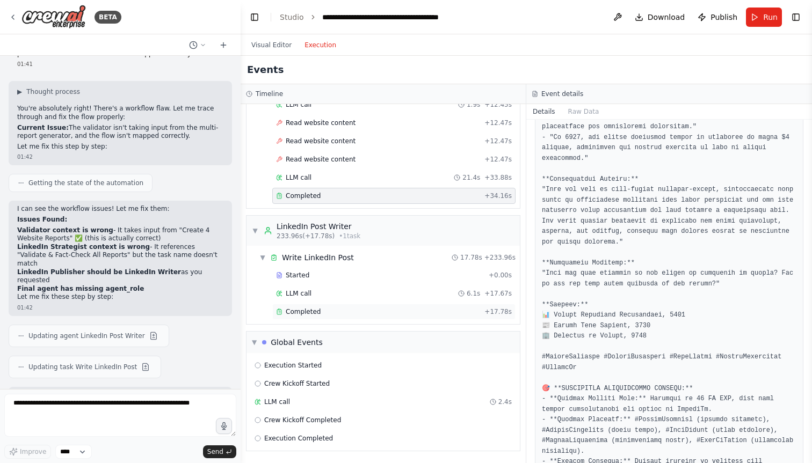
click at [338, 311] on div "Completed" at bounding box center [378, 312] width 204 height 9
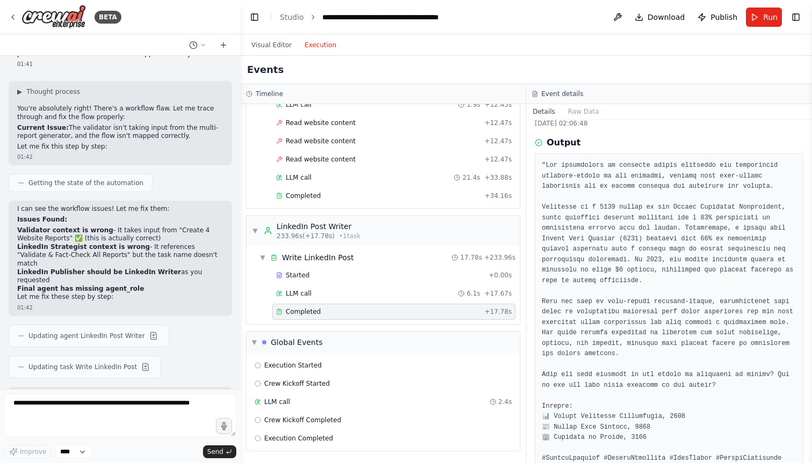
scroll to position [127, 0]
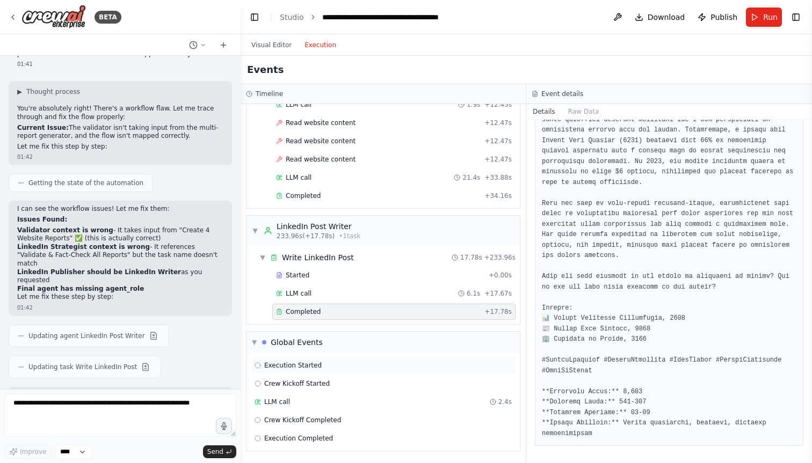
click at [307, 367] on span "Execution Started" at bounding box center [292, 365] width 57 height 9
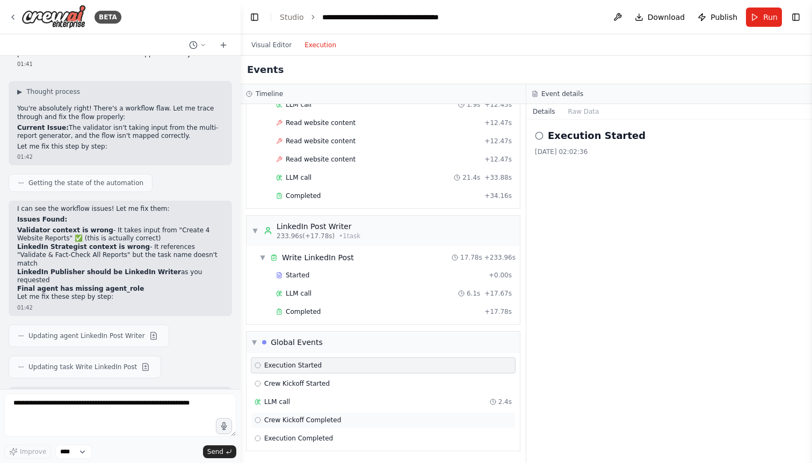
click at [311, 417] on span "Crew Kickoff Completed" at bounding box center [302, 420] width 77 height 9
click at [312, 436] on span "Execution Completed" at bounding box center [298, 438] width 69 height 9
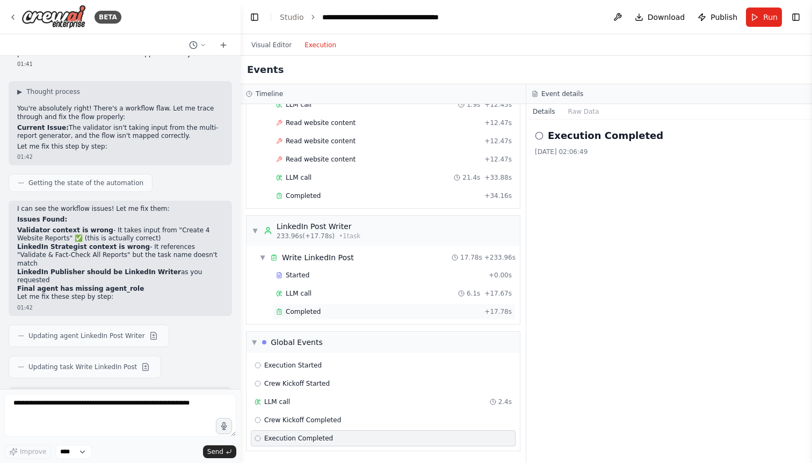
click at [315, 318] on div "Completed + 17.78s" at bounding box center [393, 312] width 243 height 16
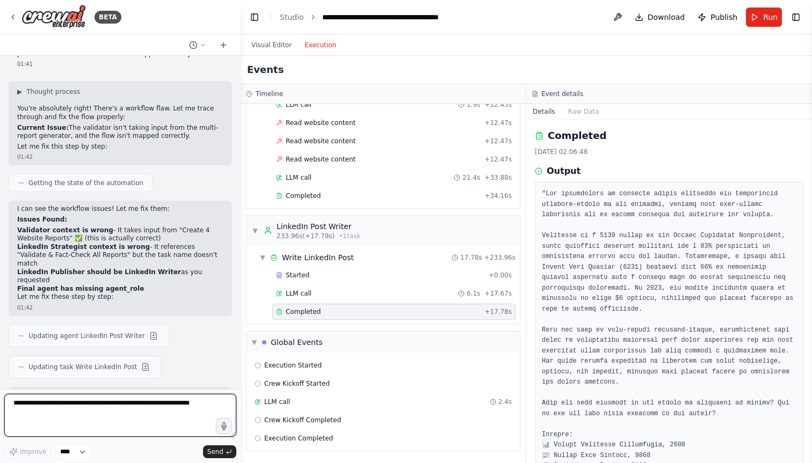
click at [150, 406] on textarea at bounding box center [120, 415] width 232 height 43
type textarea "**********"
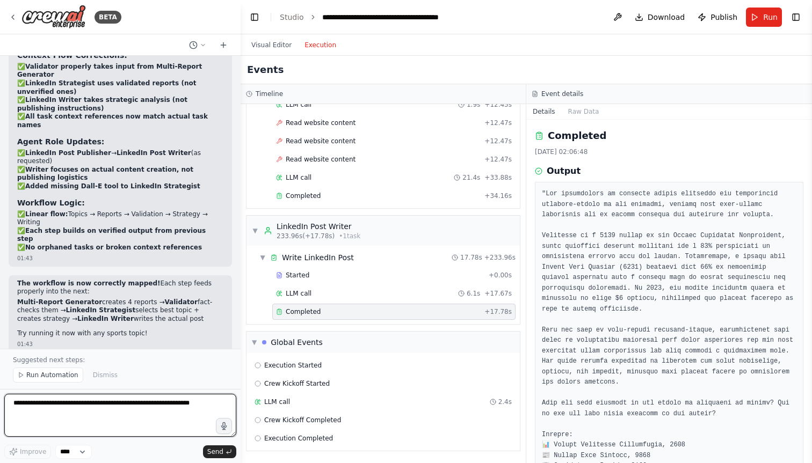
scroll to position [22393, 0]
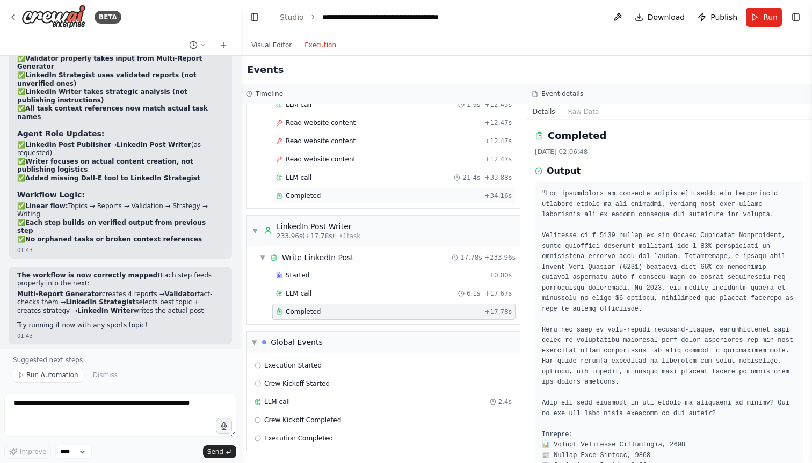
click at [322, 198] on div "Completed" at bounding box center [378, 196] width 204 height 9
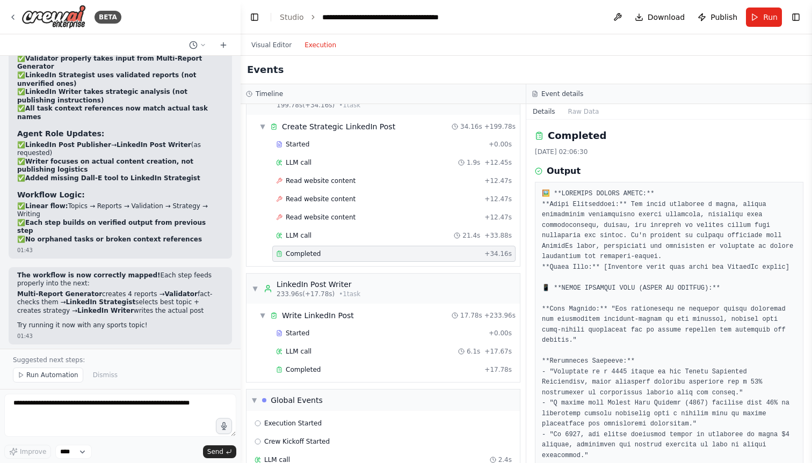
scroll to position [1523, 0]
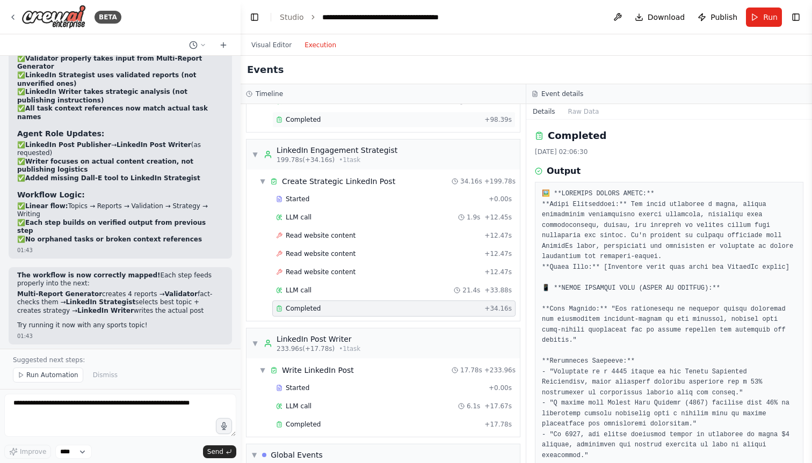
click at [320, 124] on div "Completed + 98.39s" at bounding box center [393, 120] width 243 height 16
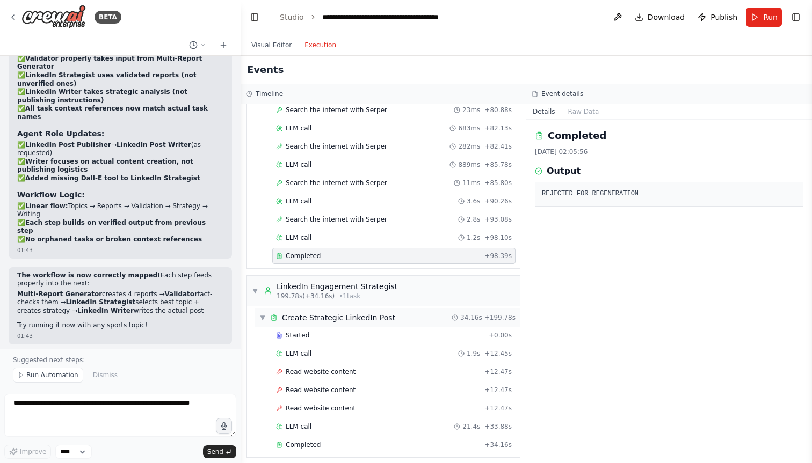
scroll to position [1379, 0]
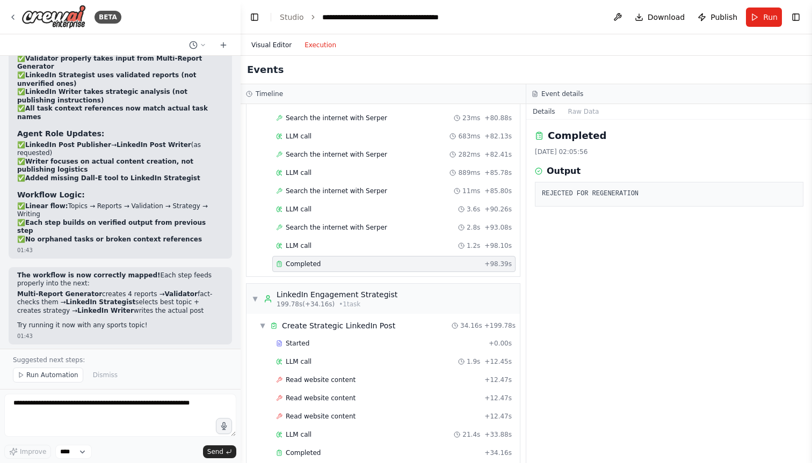
click at [270, 48] on button "Visual Editor" at bounding box center [271, 45] width 53 height 13
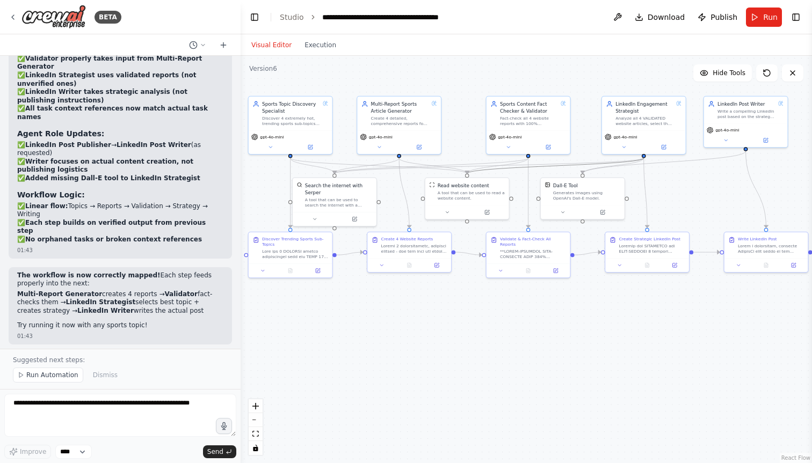
click at [503, 168] on icon "Edge from 49266555-13c1-40ea-b07c-a534196f1476 to 19c6ed10-fb73-47eb-9c83-550e3…" at bounding box center [555, 166] width 177 height 16
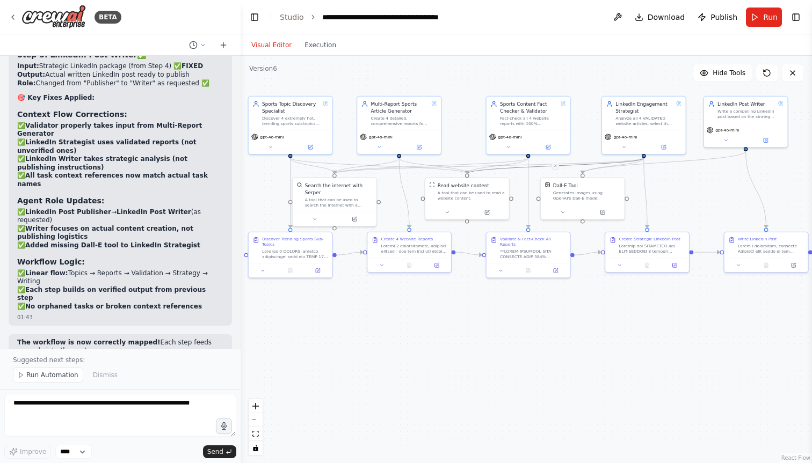
scroll to position [22393, 0]
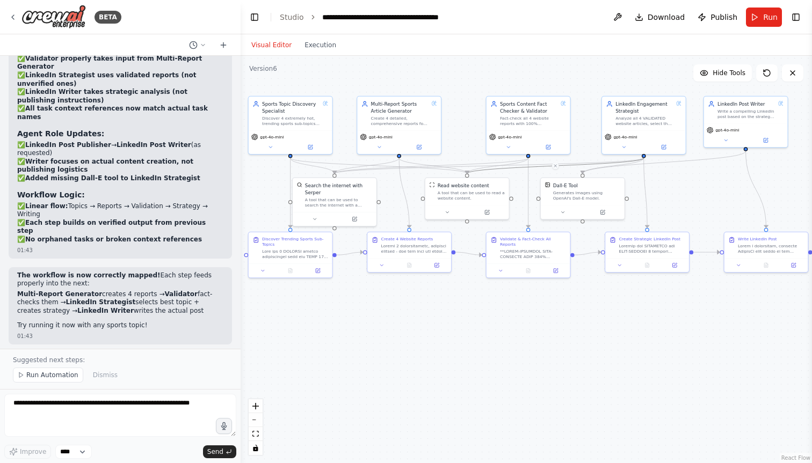
drag, startPoint x: 17, startPoint y: 242, endPoint x: 155, endPoint y: 263, distance: 139.5
copy div "5. LinkedIn Post Writer Input: Strategic package from Step 4 Output: Final Link…"
click at [98, 359] on p "Suggested next steps:" at bounding box center [120, 360] width 215 height 9
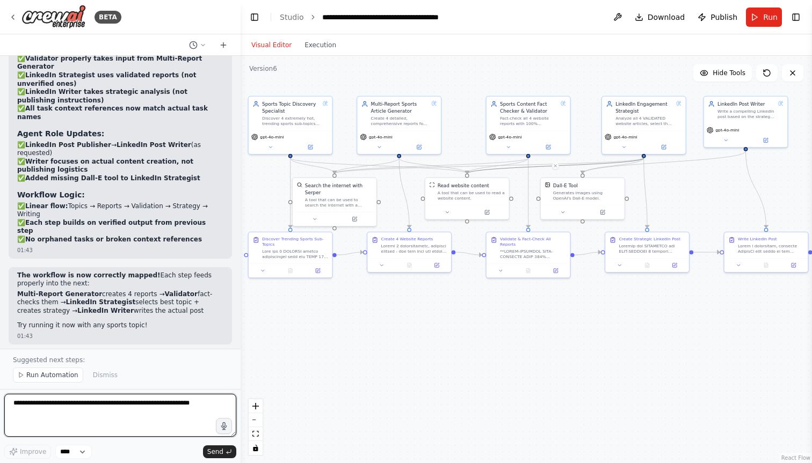
click at [62, 398] on textarea at bounding box center [120, 415] width 232 height 43
paste textarea "**********"
type textarea "**********"
click at [131, 409] on textarea "**********" at bounding box center [120, 415] width 232 height 43
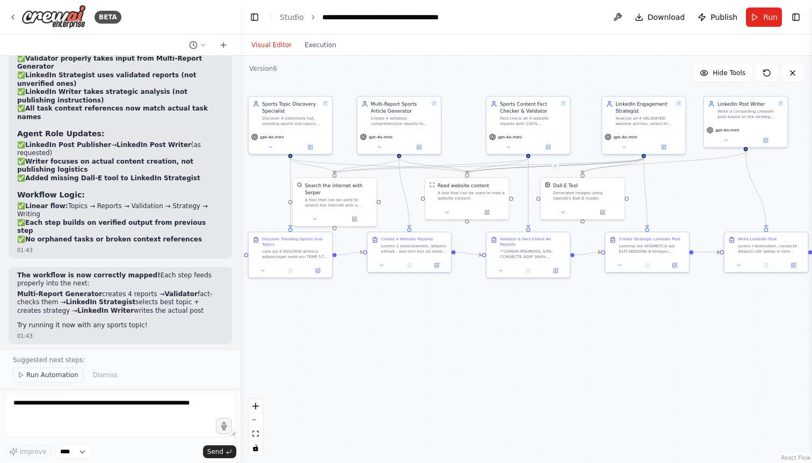
click at [74, 371] on span "Run Automation" at bounding box center [52, 375] width 52 height 9
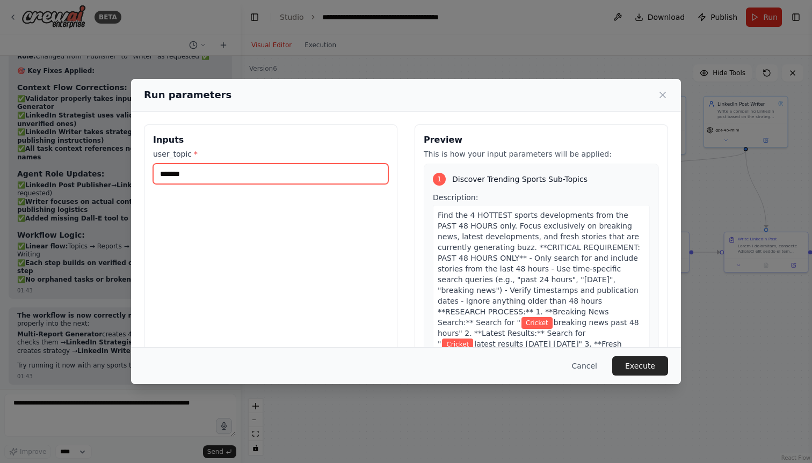
drag, startPoint x: 193, startPoint y: 178, endPoint x: 157, endPoint y: 177, distance: 36.5
click at [157, 177] on input "*******" at bounding box center [270, 174] width 235 height 20
type input "**********"
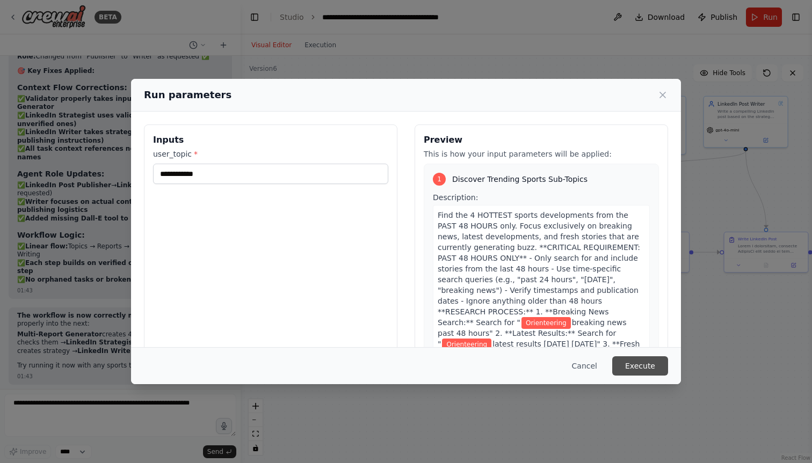
click at [651, 360] on button "Execute" at bounding box center [640, 365] width 56 height 19
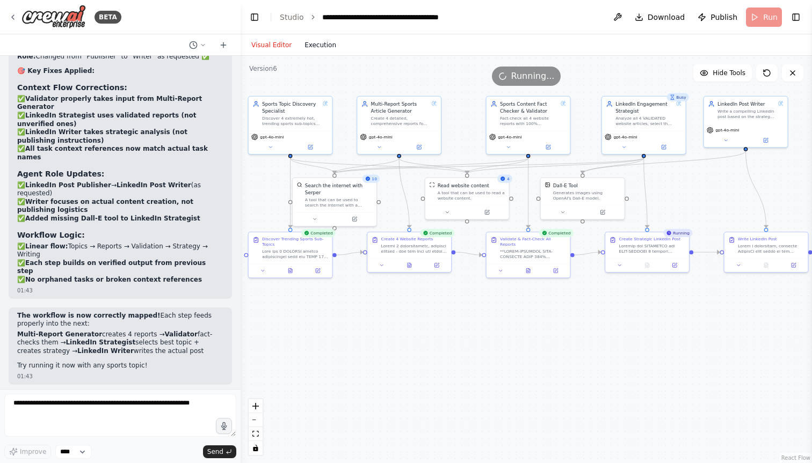
click at [314, 43] on button "Execution" at bounding box center [320, 45] width 45 height 13
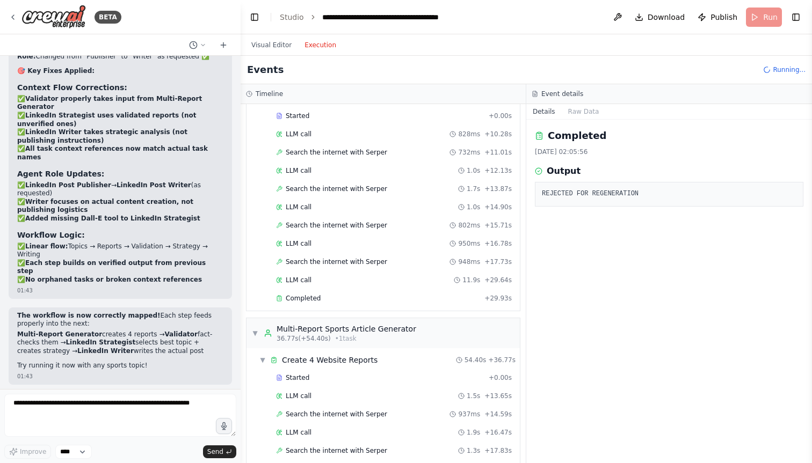
scroll to position [0, 0]
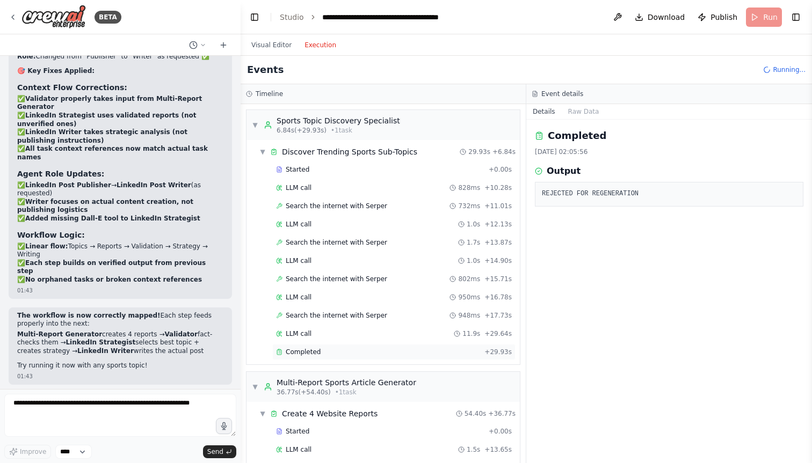
click at [333, 359] on div "Completed + 29.93s" at bounding box center [393, 352] width 243 height 16
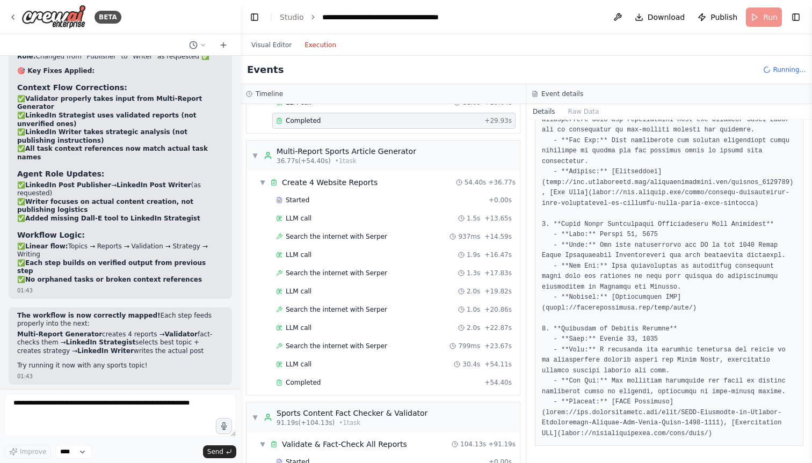
scroll to position [234, 0]
click at [329, 375] on div "Completed + 54.40s" at bounding box center [393, 381] width 243 height 16
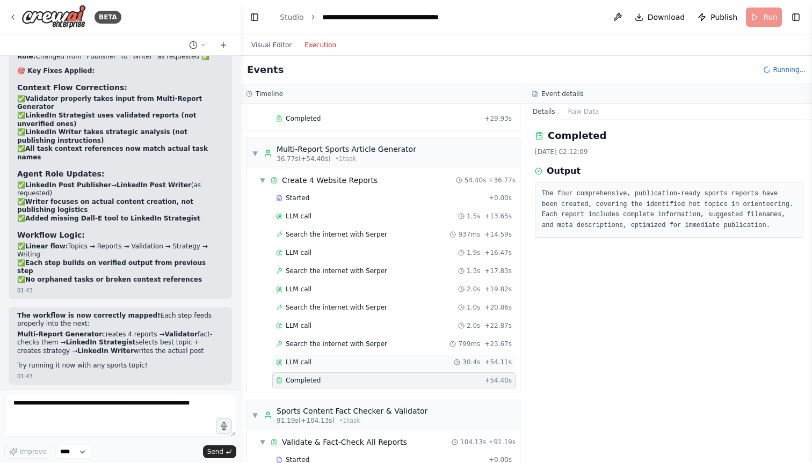
click at [338, 360] on div "LLM call 30.4s + 54.11s" at bounding box center [394, 362] width 236 height 9
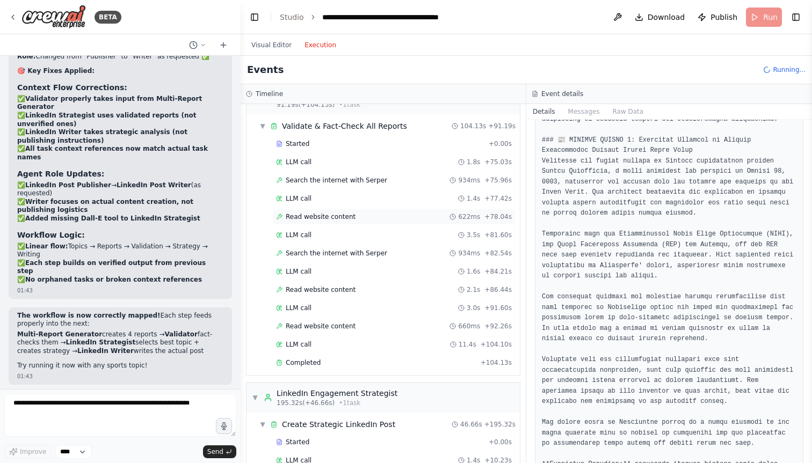
scroll to position [587, 0]
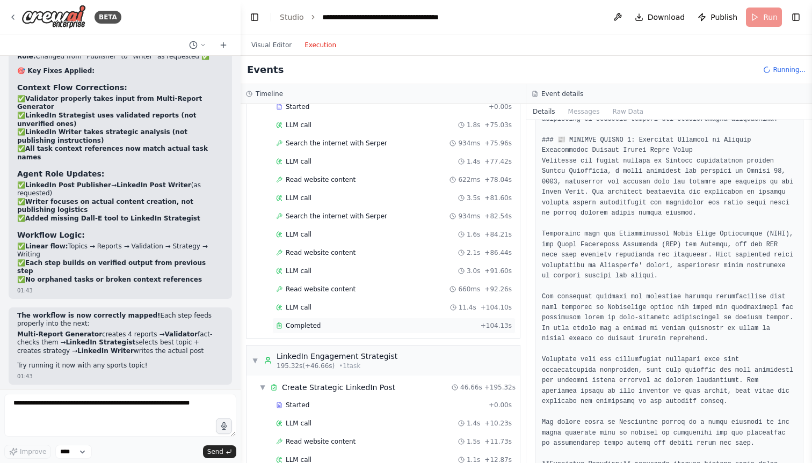
click at [329, 326] on div "Completed" at bounding box center [376, 326] width 200 height 9
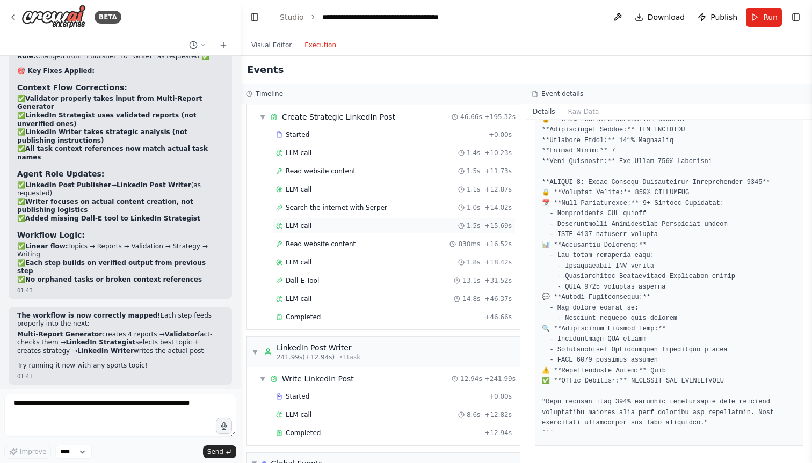
scroll to position [955, 0]
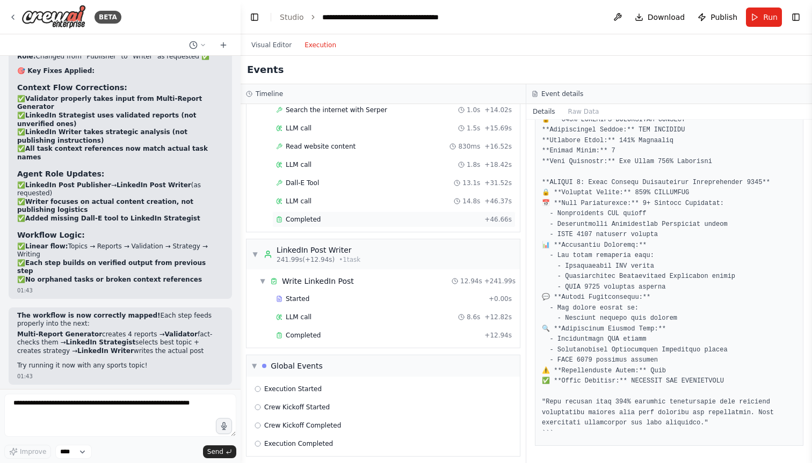
click at [332, 223] on div "Completed" at bounding box center [378, 219] width 204 height 9
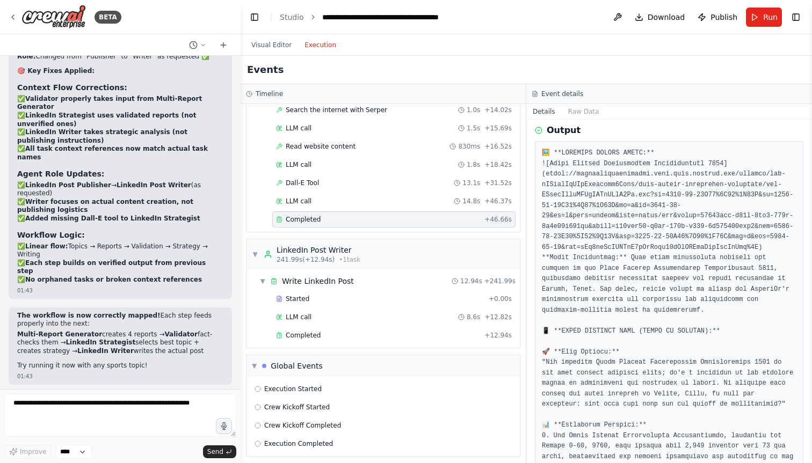
scroll to position [12, 0]
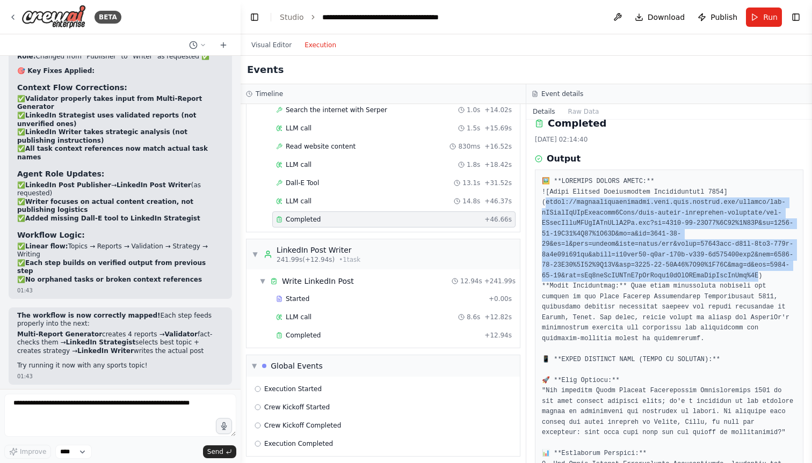
drag, startPoint x: 545, startPoint y: 202, endPoint x: 757, endPoint y: 271, distance: 222.9
copy pre "ttps://oaidalleapiprodscus.blob.core.windows.net/private/org-hZRtglLxBYvAvvtxhc…"
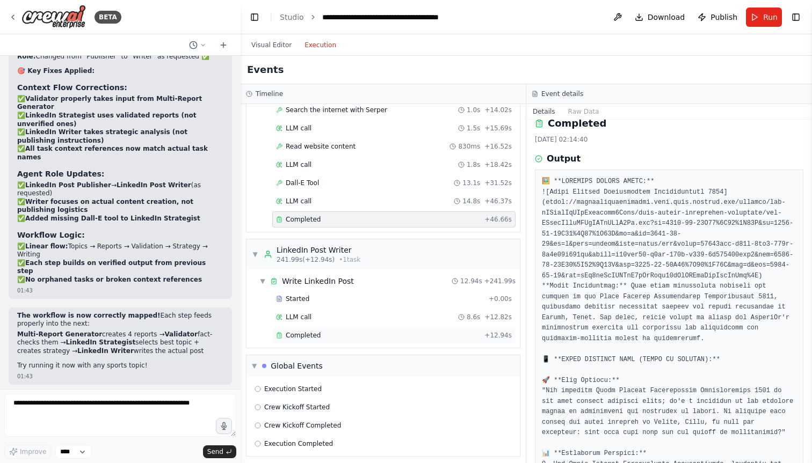
click at [325, 334] on div "Completed" at bounding box center [378, 335] width 204 height 9
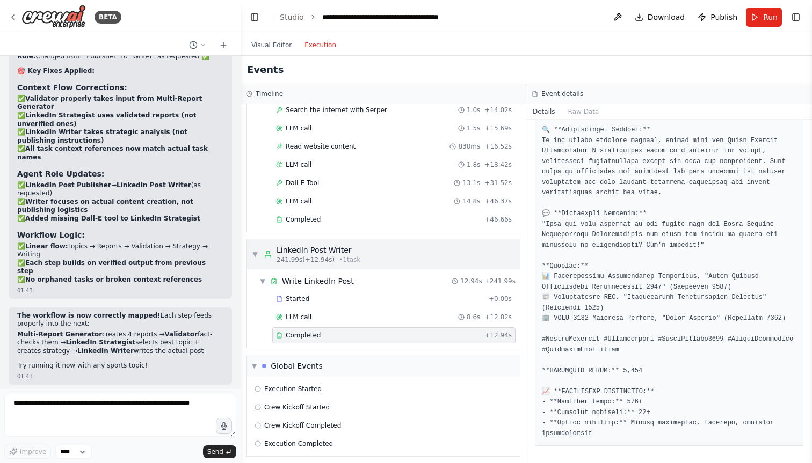
scroll to position [960, 0]
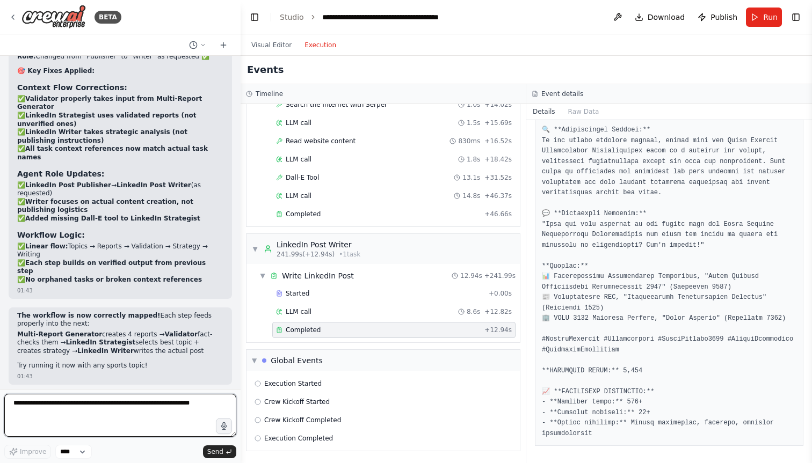
click at [127, 402] on textarea at bounding box center [120, 415] width 232 height 43
drag, startPoint x: 70, startPoint y: 405, endPoint x: 150, endPoint y: 405, distance: 79.4
click at [150, 405] on textarea "**********" at bounding box center [120, 415] width 232 height 43
drag, startPoint x: 15, startPoint y: 405, endPoint x: 228, endPoint y: 406, distance: 213.1
click at [228, 406] on textarea "**********" at bounding box center [120, 415] width 232 height 43
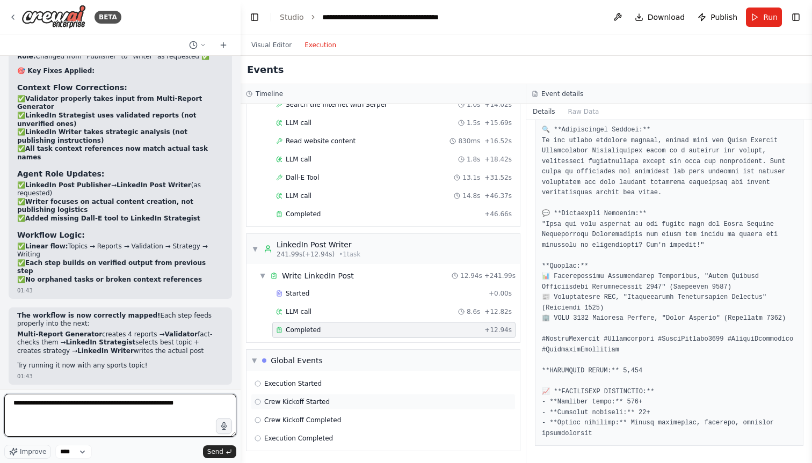
drag, startPoint x: 169, startPoint y: 401, endPoint x: 268, endPoint y: 401, distance: 99.3
click at [268, 401] on div "BETA Let's build a Sports content generator for linkedin. to store the content …" at bounding box center [406, 231] width 812 height 463
click at [21, 405] on textarea "**********" at bounding box center [120, 415] width 232 height 43
click at [110, 404] on textarea "**********" at bounding box center [120, 415] width 232 height 43
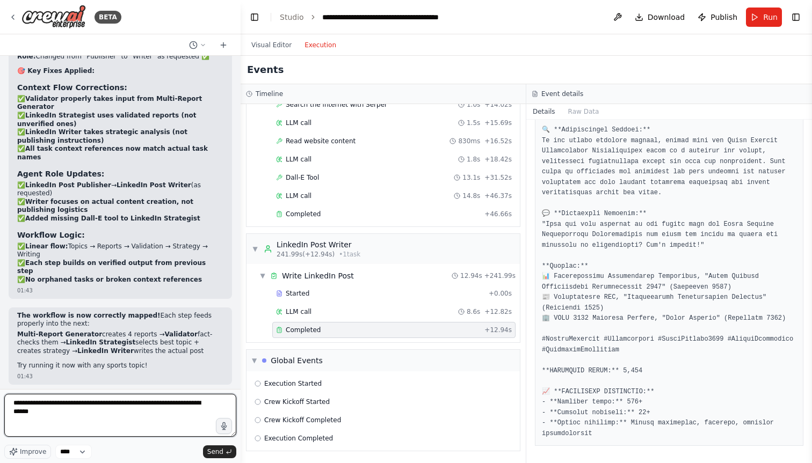
click at [111, 404] on textarea "**********" at bounding box center [120, 415] width 232 height 43
click at [79, 413] on textarea "**********" at bounding box center [120, 415] width 232 height 43
click at [21, 413] on textarea "**********" at bounding box center [120, 415] width 232 height 43
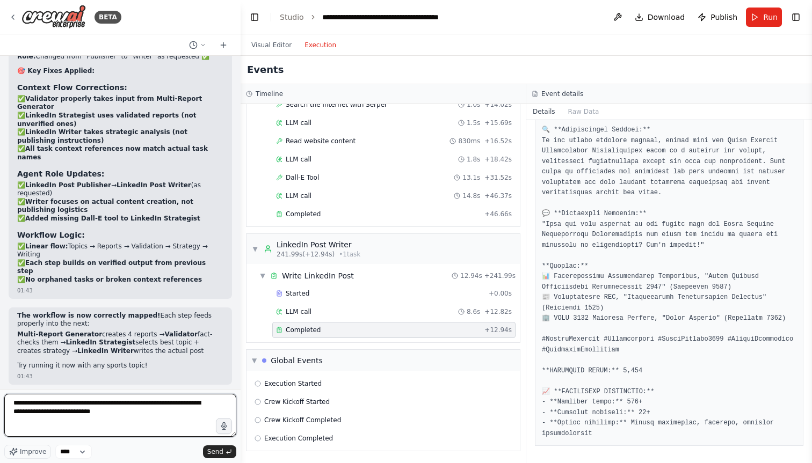
click at [138, 413] on textarea "**********" at bounding box center [120, 415] width 232 height 43
type textarea "**********"
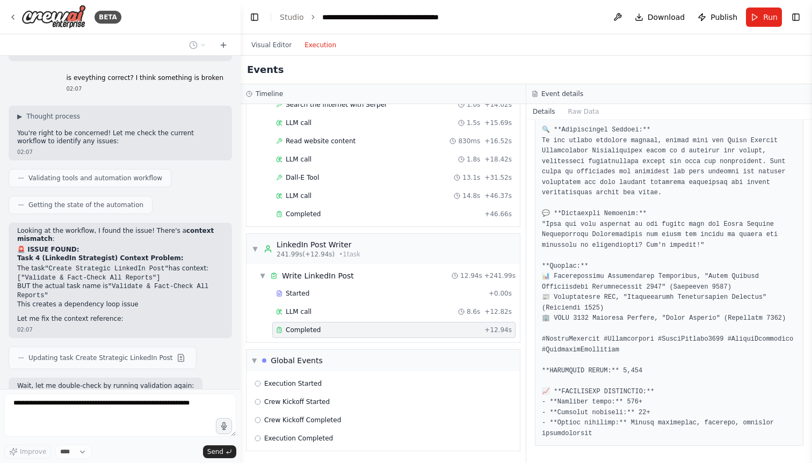
scroll to position [22680, 0]
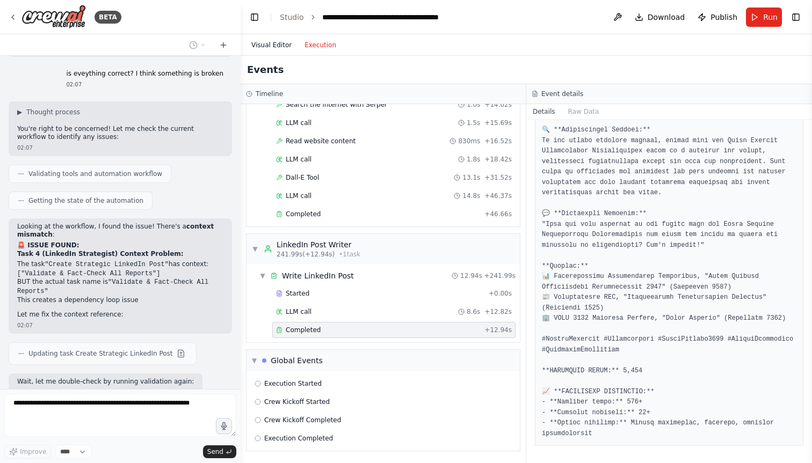
click at [266, 42] on button "Visual Editor" at bounding box center [271, 45] width 53 height 13
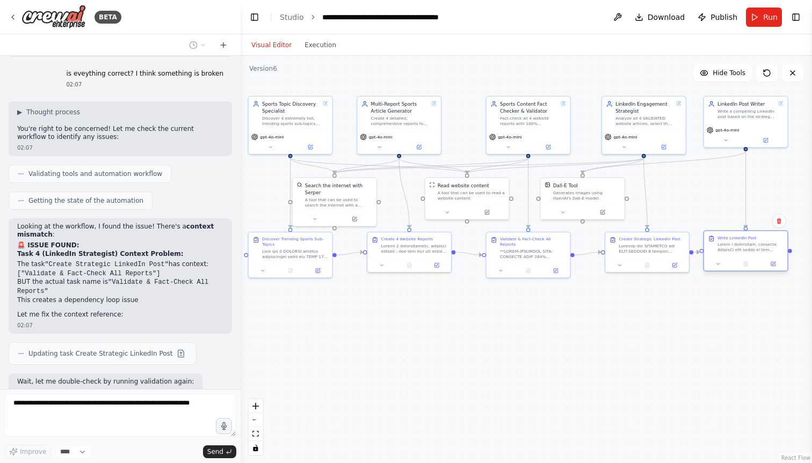
click at [747, 262] on div at bounding box center [746, 264] width 84 height 14
click at [755, 259] on div at bounding box center [752, 264] width 84 height 14
click at [673, 259] on div at bounding box center [644, 264] width 84 height 14
click at [680, 296] on div ".deletable-edge-delete-btn { width: 20px; height: 20px; border: 0px solid #ffff…" at bounding box center [525, 259] width 571 height 407
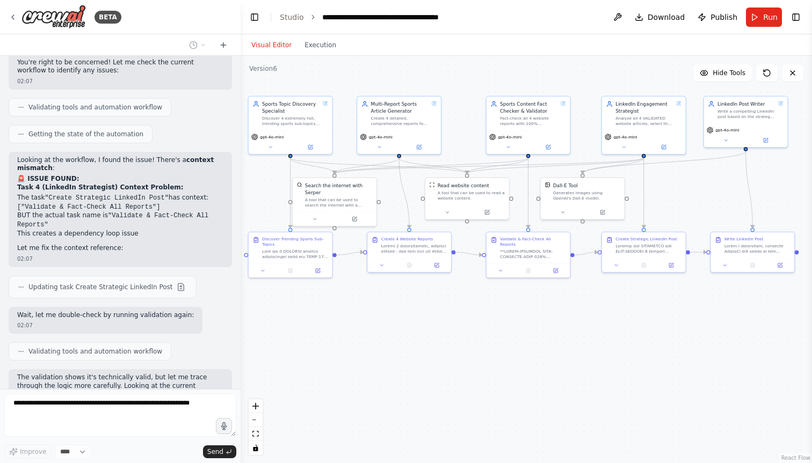
scroll to position [22746, 0]
click at [652, 17] on span "Download" at bounding box center [666, 17] width 38 height 11
click at [659, 18] on span "Download" at bounding box center [666, 17] width 38 height 11
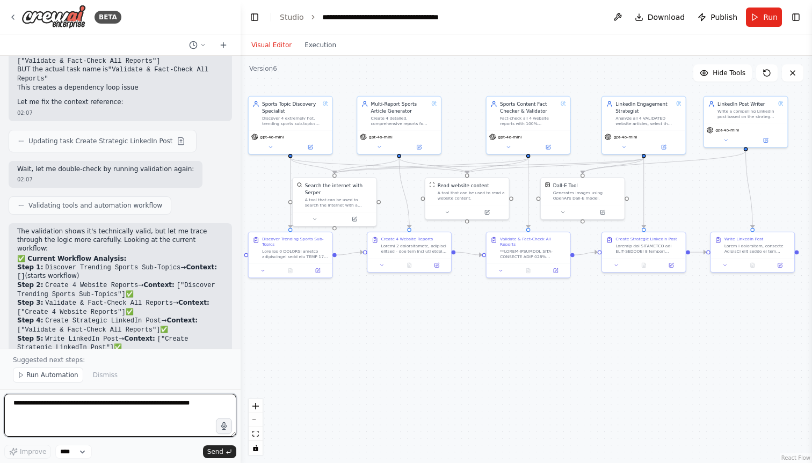
scroll to position [22933, 0]
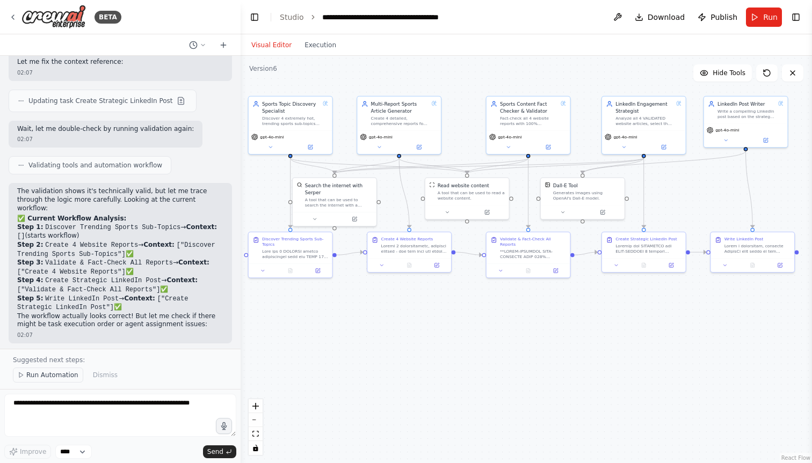
click at [66, 374] on span "Run Automation" at bounding box center [52, 375] width 52 height 9
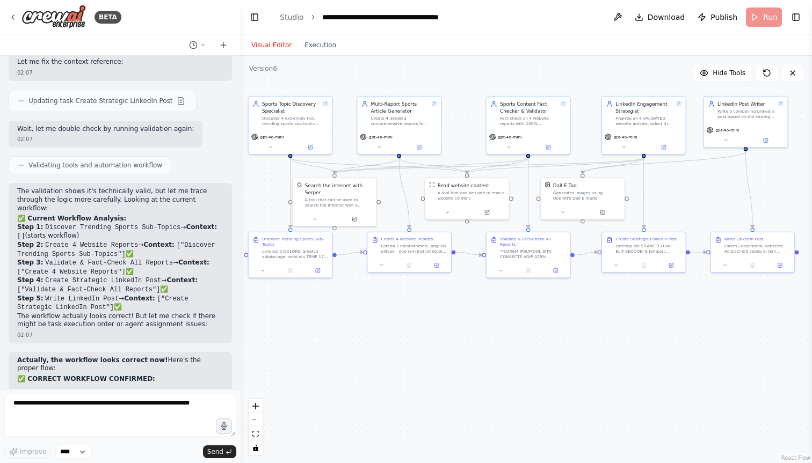
scroll to position [22893, 0]
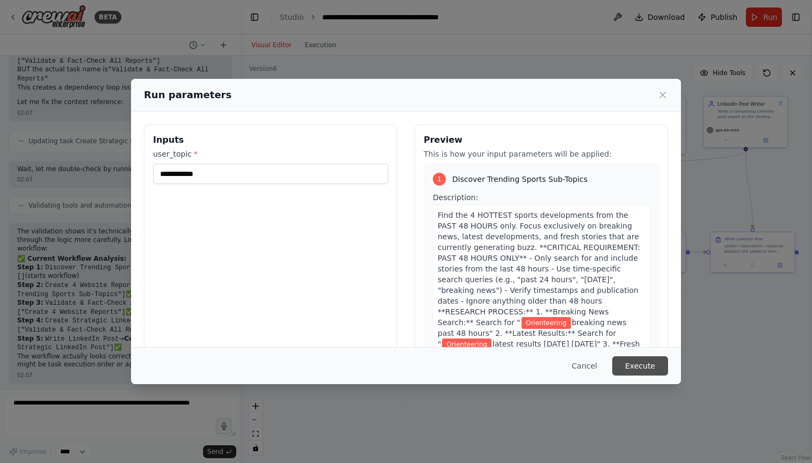
click at [648, 366] on button "Execute" at bounding box center [640, 365] width 56 height 19
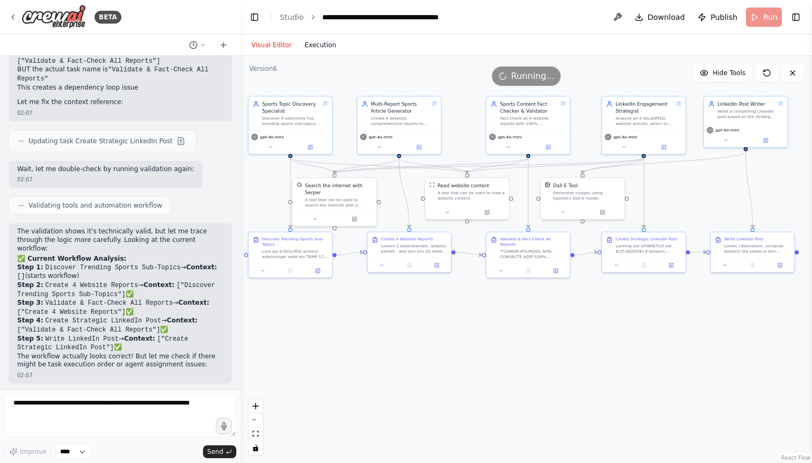
click at [310, 42] on button "Execution" at bounding box center [320, 45] width 45 height 13
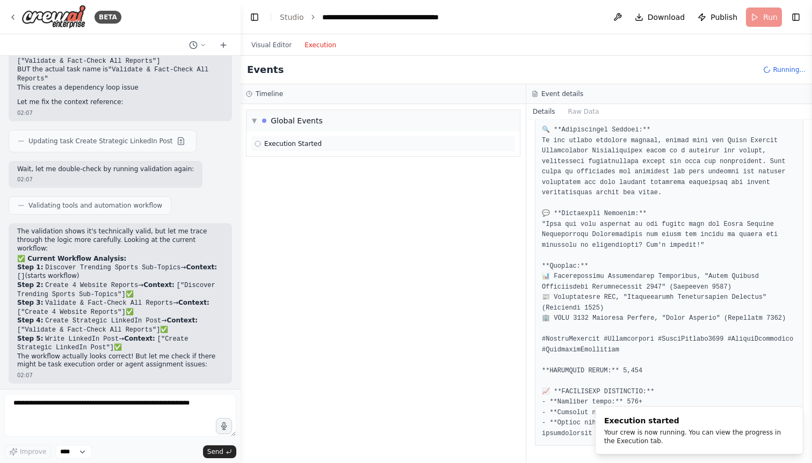
click at [317, 138] on div "Execution Started" at bounding box center [383, 144] width 265 height 16
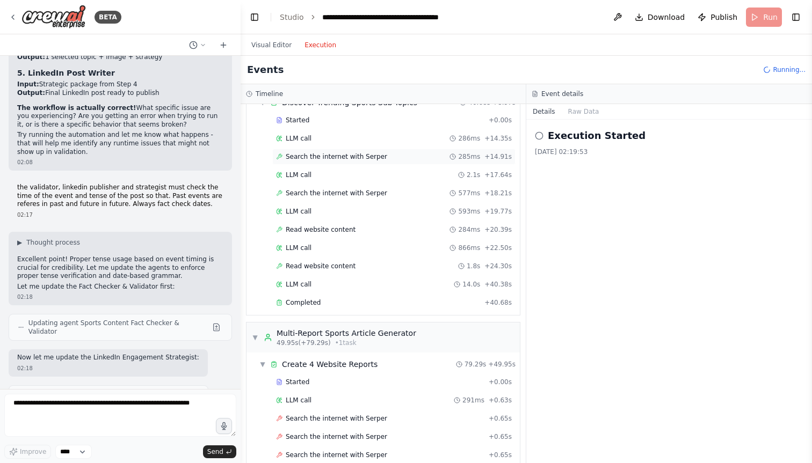
scroll to position [58, 0]
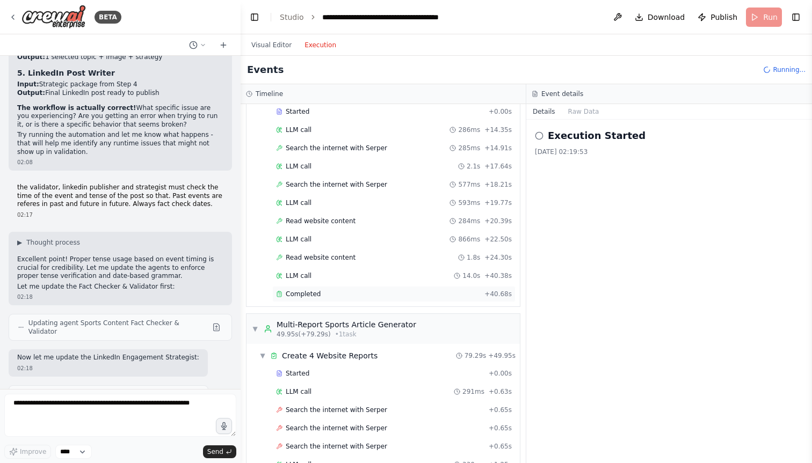
click at [325, 291] on div "Completed" at bounding box center [378, 294] width 204 height 9
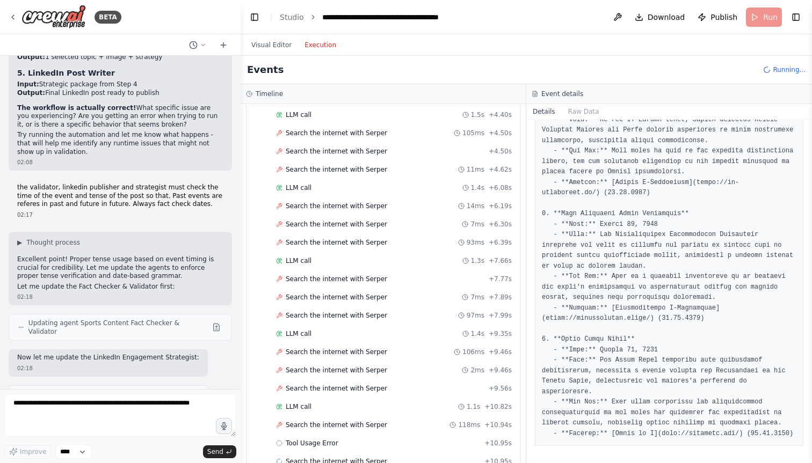
scroll to position [559, 0]
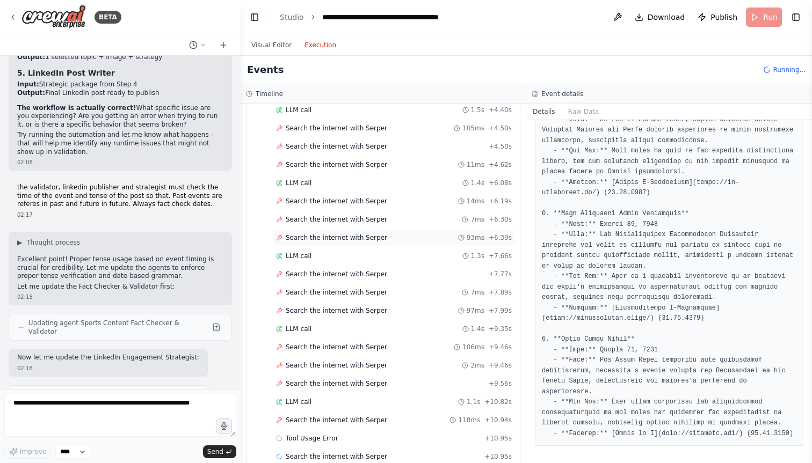
click at [345, 243] on div "Search the internet with Serper 93ms + 6.39s" at bounding box center [393, 238] width 243 height 16
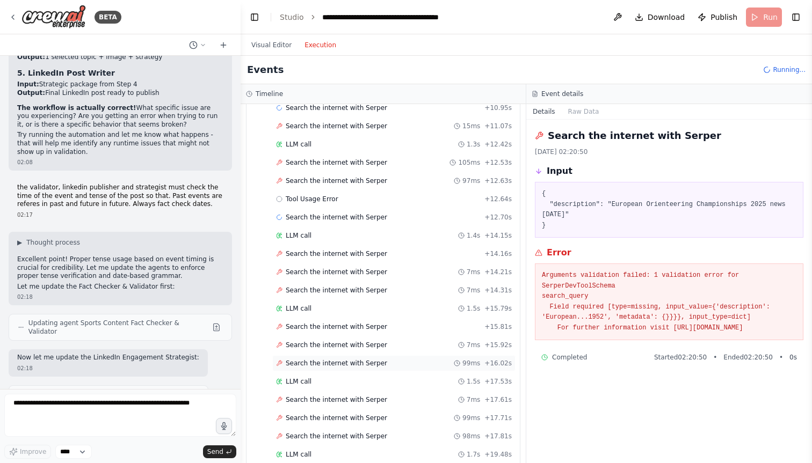
scroll to position [893, 0]
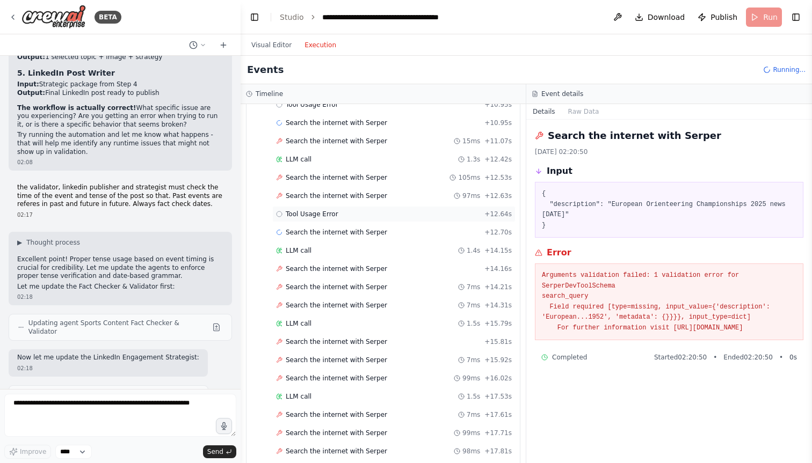
click at [336, 214] on span "Tool Usage Error" at bounding box center [312, 214] width 53 height 9
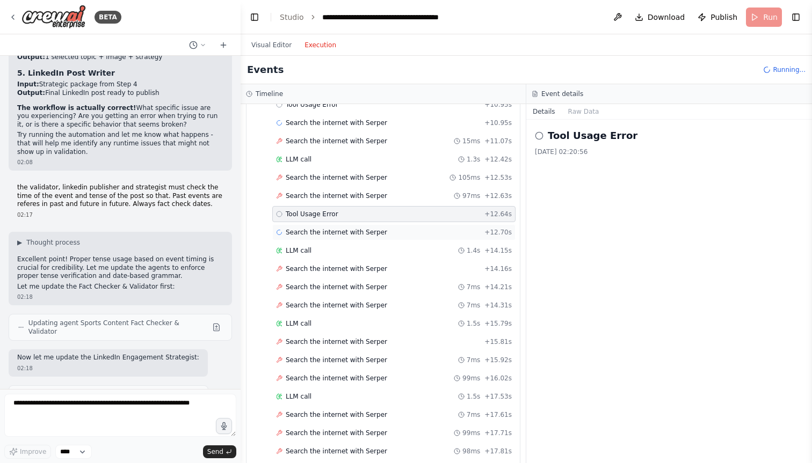
click at [335, 231] on span "Search the internet with Serper" at bounding box center [336, 232] width 101 height 9
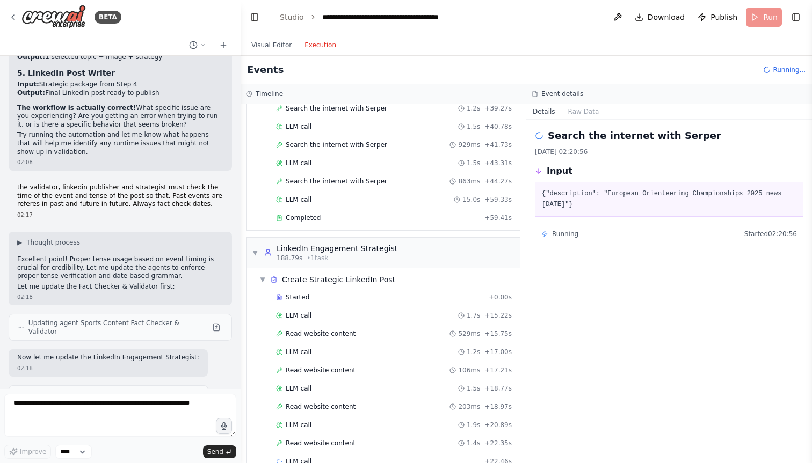
scroll to position [2368, 0]
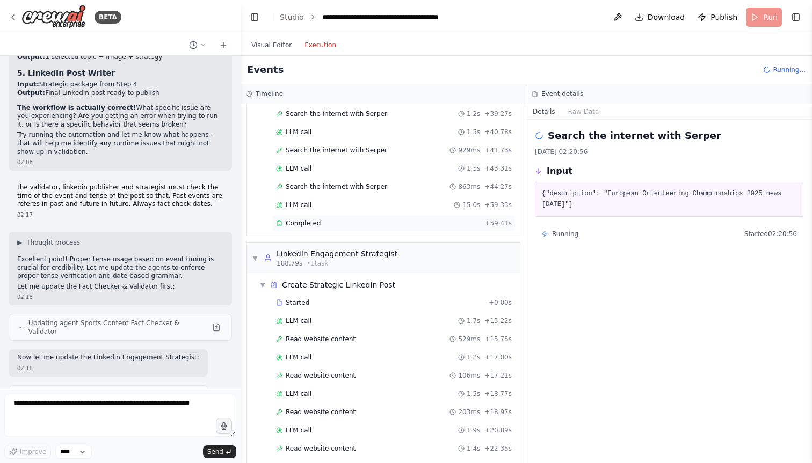
click at [336, 229] on div "Completed + 59.41s" at bounding box center [393, 223] width 243 height 16
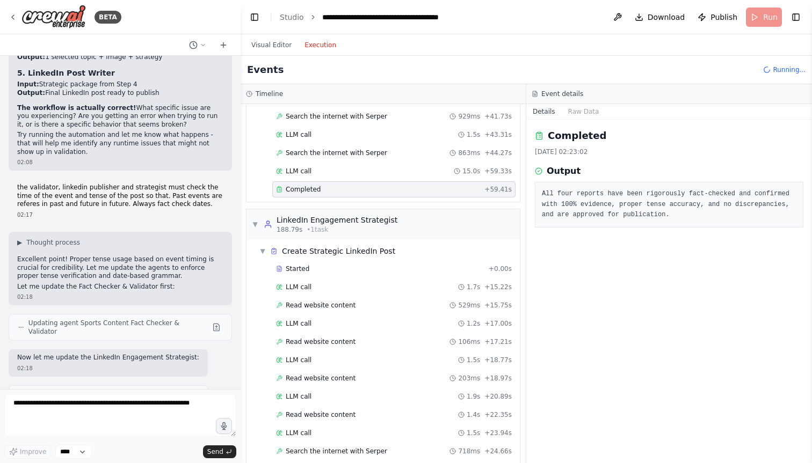
scroll to position [2393, 0]
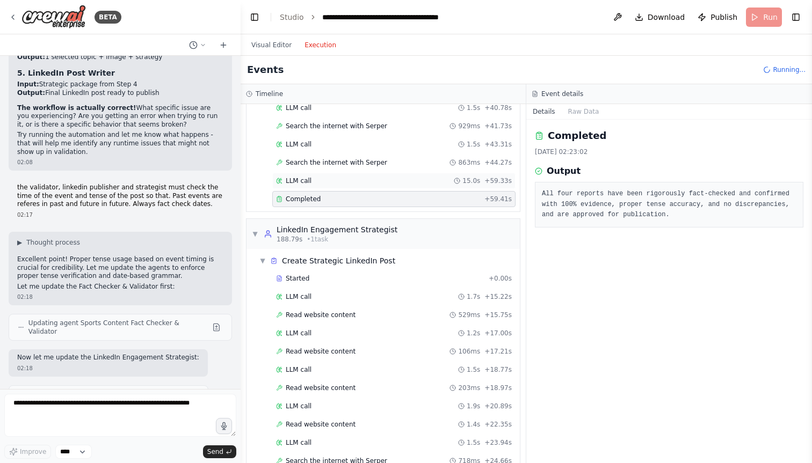
click at [356, 184] on div "LLM call 15.0s + 59.33s" at bounding box center [394, 181] width 236 height 9
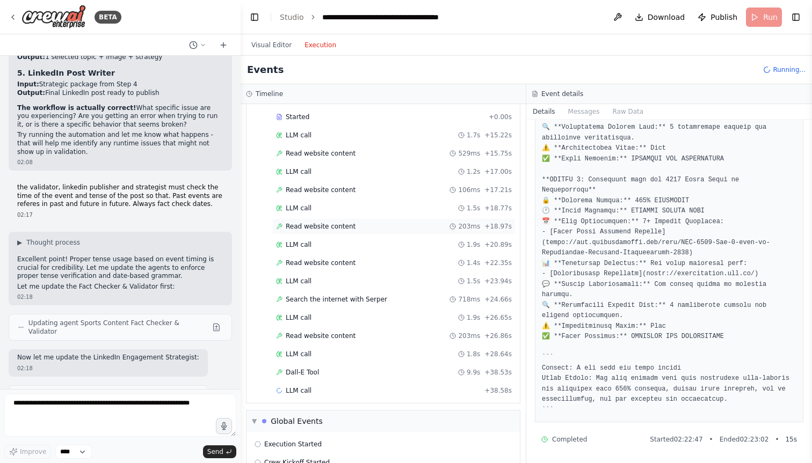
scroll to position [2597, 0]
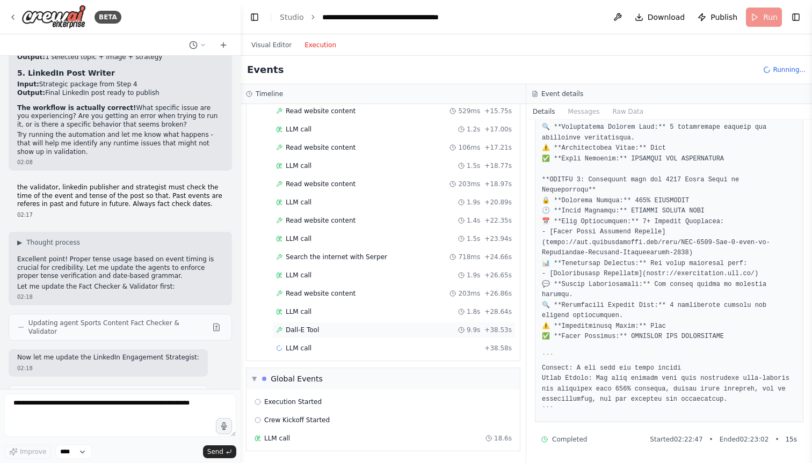
click at [356, 330] on div "Dall-E Tool 9.9s + 38.53s" at bounding box center [394, 330] width 236 height 9
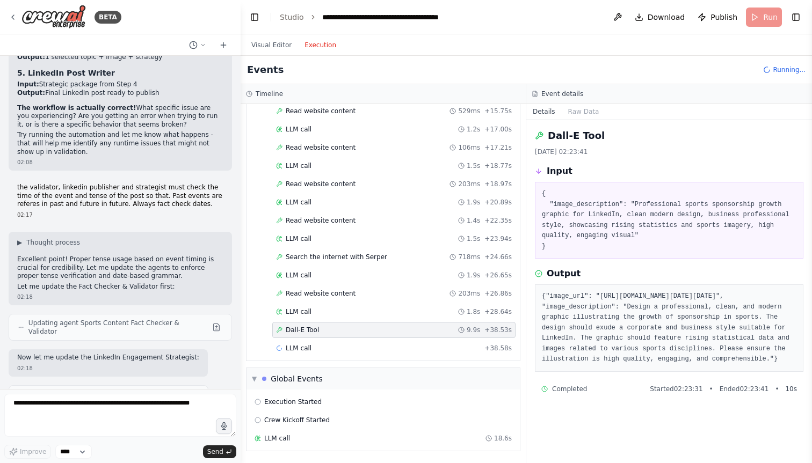
scroll to position [33, 0]
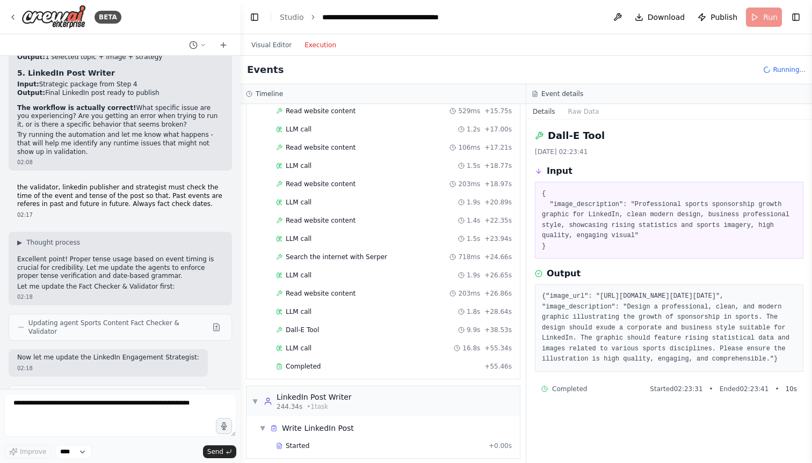
drag, startPoint x: 546, startPoint y: 273, endPoint x: 773, endPoint y: 344, distance: 237.7
click at [773, 344] on pre "{"image_url": "https://oaidalleapiprodscus.blob.core.windows.net/private/org-hZ…" at bounding box center [669, 328] width 254 height 74
copy pre "https://oaidalleapiprodscus.blob.core.windows.net/private/org-hZRtglLxBYvAvvtxh…"
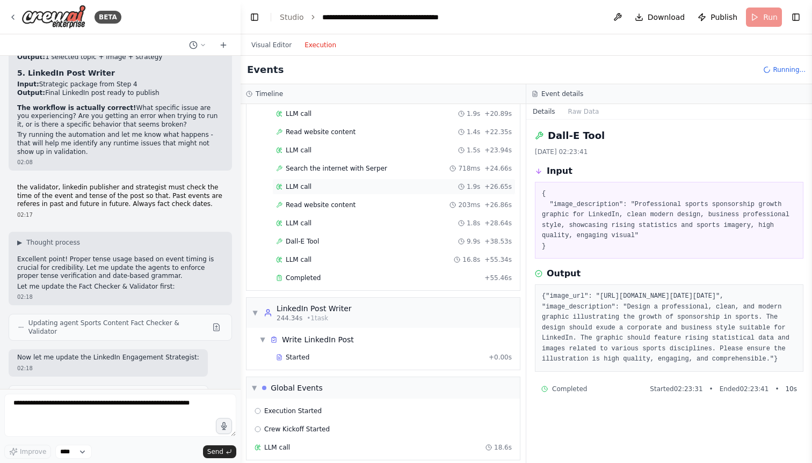
scroll to position [2694, 0]
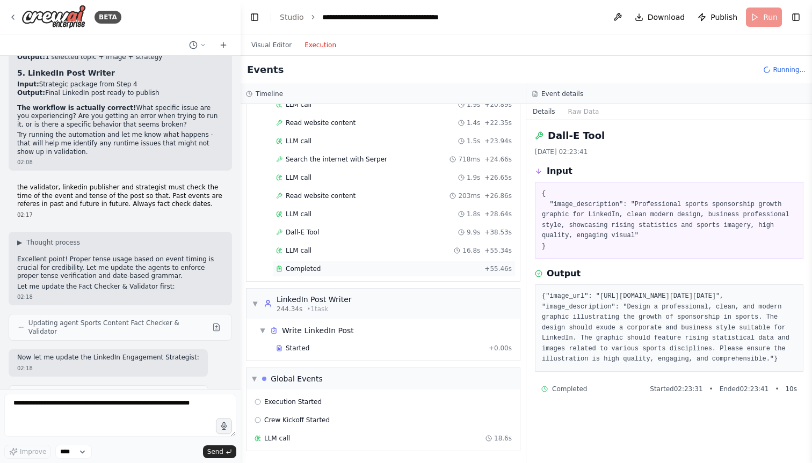
click at [359, 270] on div "Completed" at bounding box center [378, 269] width 204 height 9
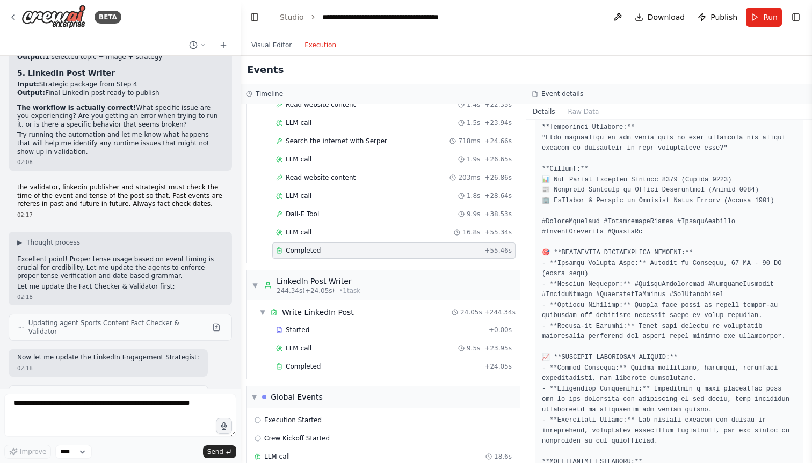
scroll to position [2767, 0]
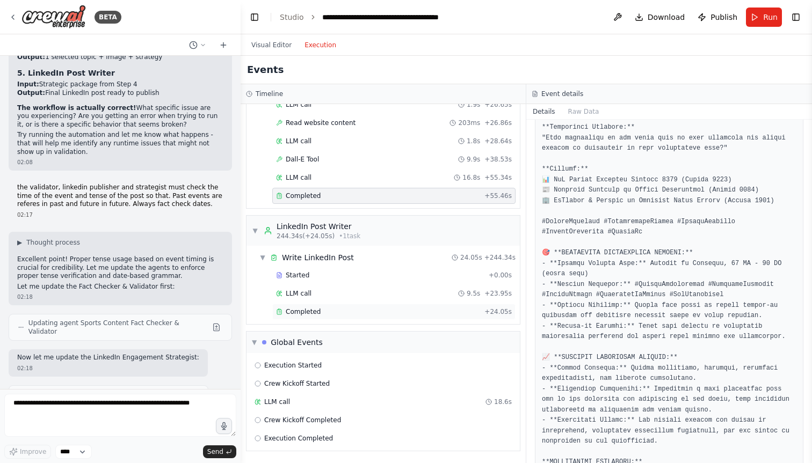
click at [352, 310] on div "Completed" at bounding box center [378, 312] width 204 height 9
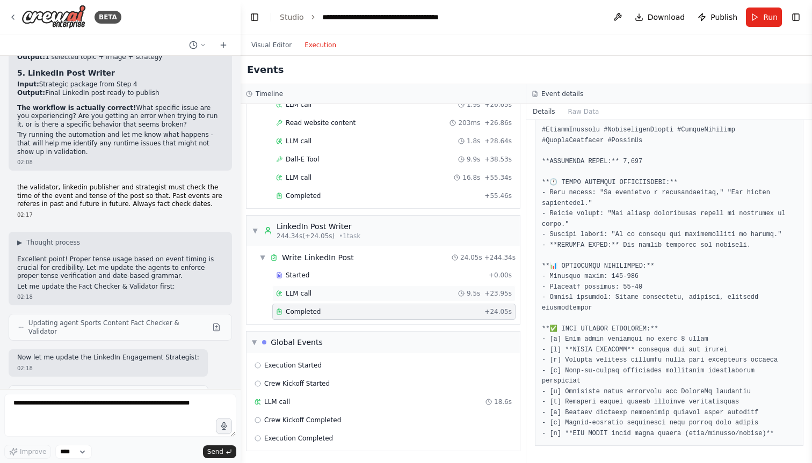
click at [399, 293] on div "LLM call 9.5s + 23.95s" at bounding box center [394, 293] width 236 height 9
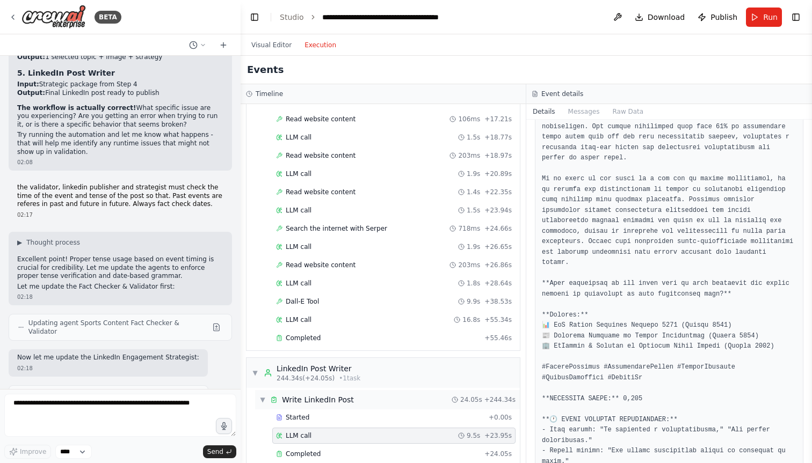
scroll to position [2615, 0]
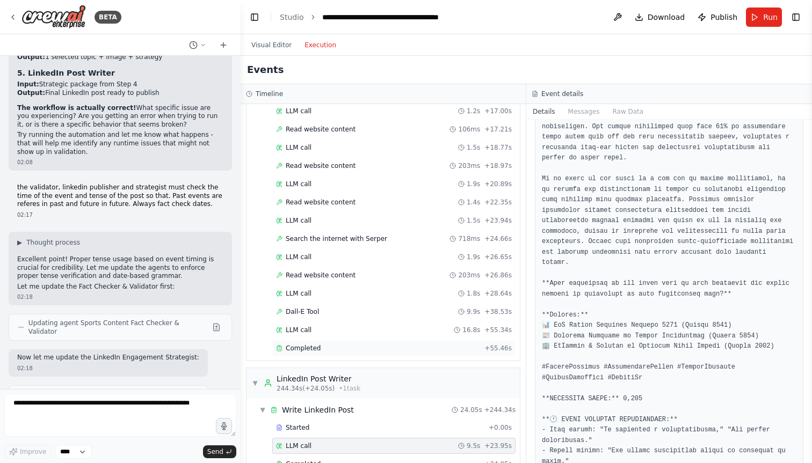
click at [389, 347] on div "Completed" at bounding box center [378, 348] width 204 height 9
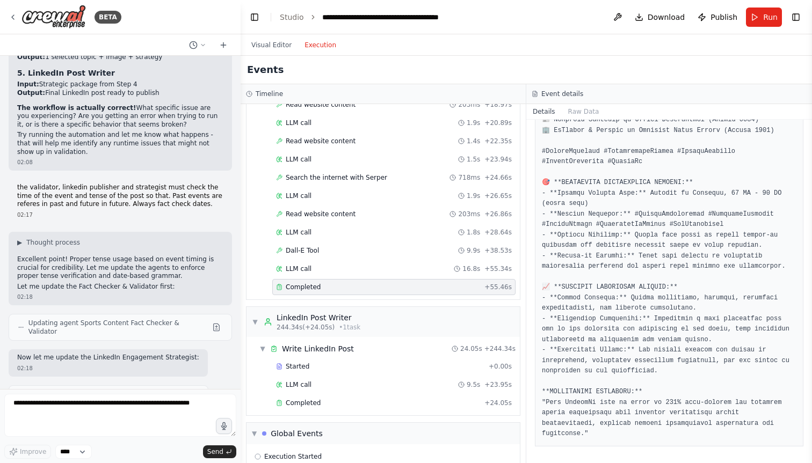
scroll to position [2702, 0]
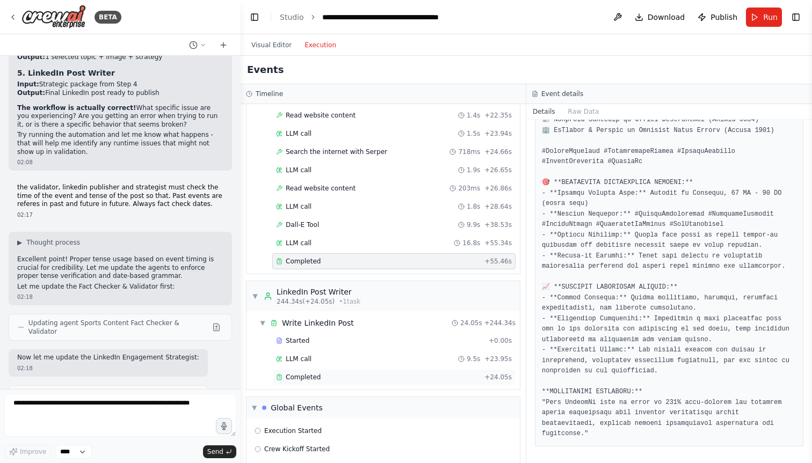
click at [334, 379] on div "Completed" at bounding box center [378, 377] width 204 height 9
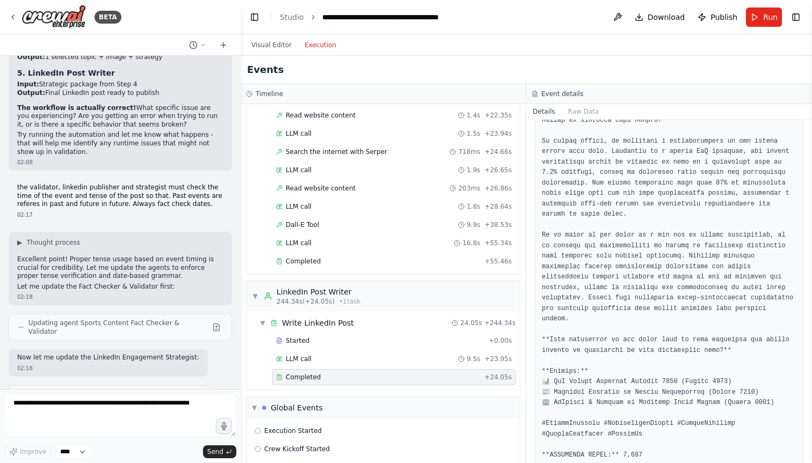
scroll to position [143, 0]
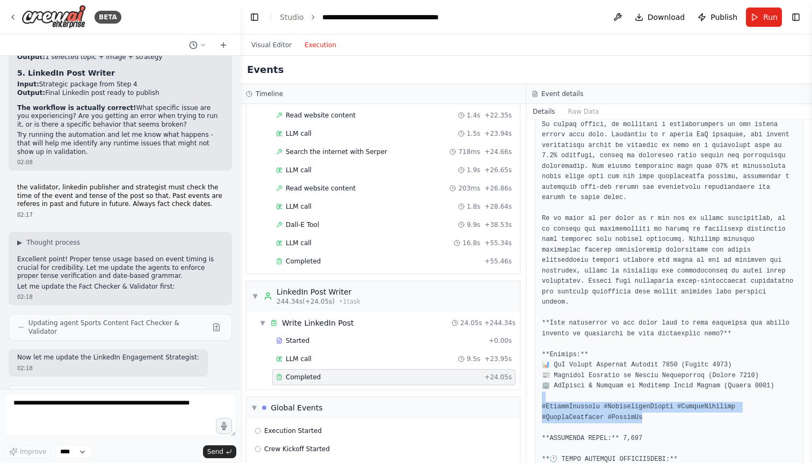
drag, startPoint x: 647, startPoint y: 417, endPoint x: 614, endPoint y: 401, distance: 36.7
click at [614, 401] on pre at bounding box center [669, 381] width 254 height 670
click at [644, 421] on pre at bounding box center [669, 381] width 254 height 670
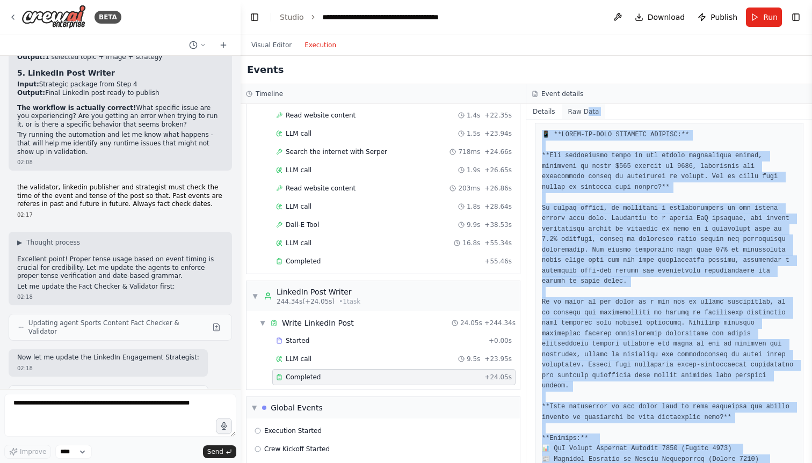
scroll to position [0, 0]
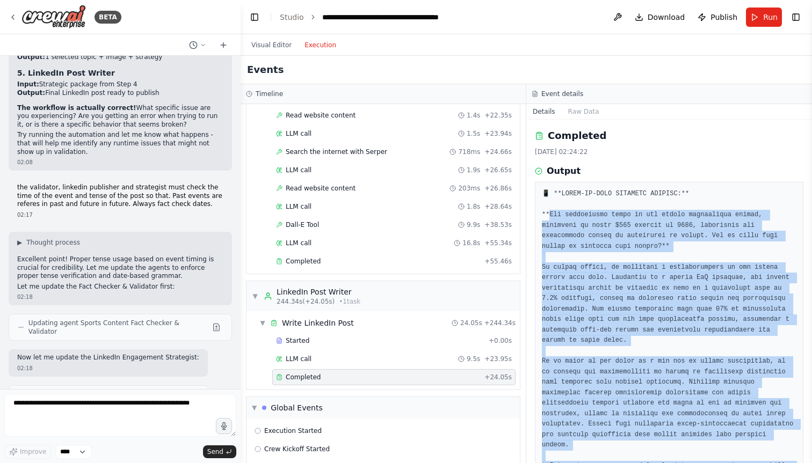
drag, startPoint x: 644, startPoint y: 417, endPoint x: 550, endPoint y: 216, distance: 221.4
copy pre "he anticipated surge in the sports sponsorship market, projected to reach $115 …"
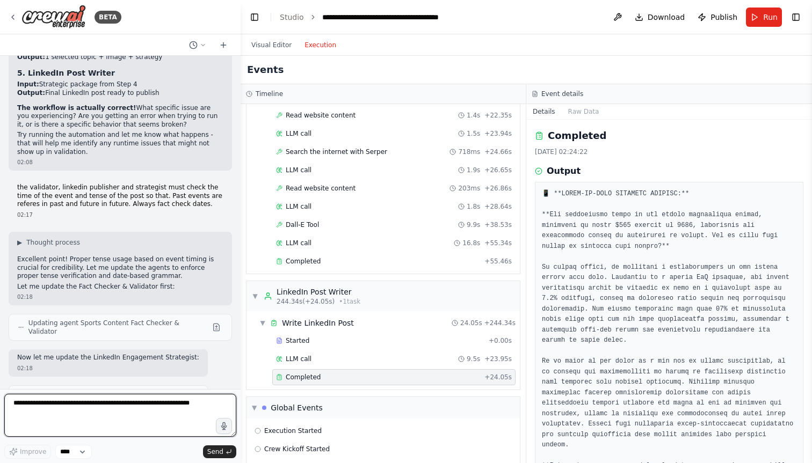
click at [146, 409] on textarea at bounding box center [120, 415] width 232 height 43
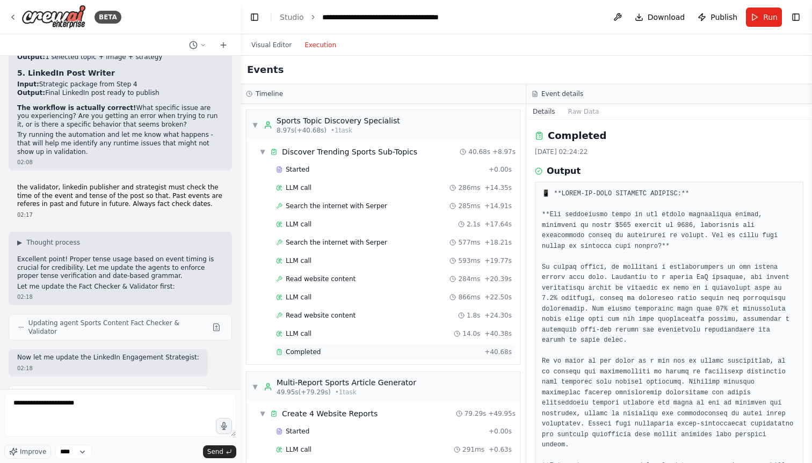
click at [345, 355] on div "Completed" at bounding box center [378, 352] width 204 height 9
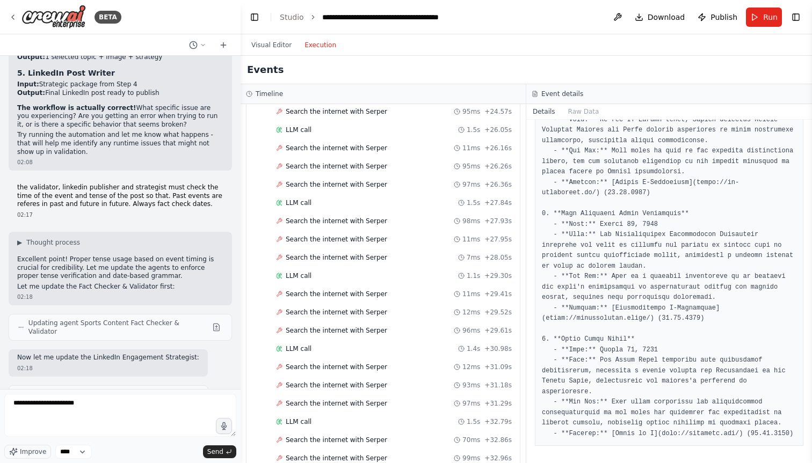
scroll to position [1589, 0]
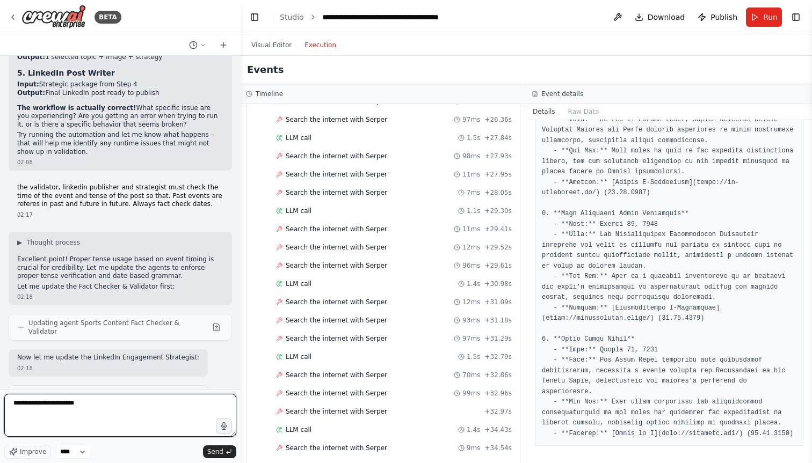
click at [96, 406] on textarea "**********" at bounding box center [120, 415] width 232 height 43
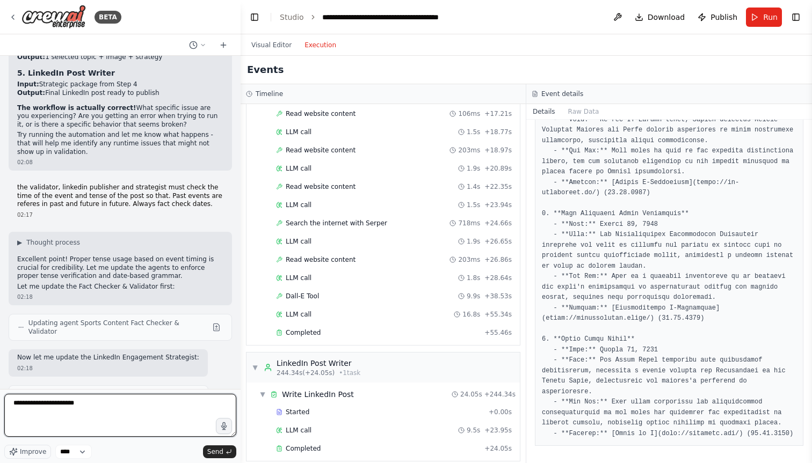
scroll to position [2767, 0]
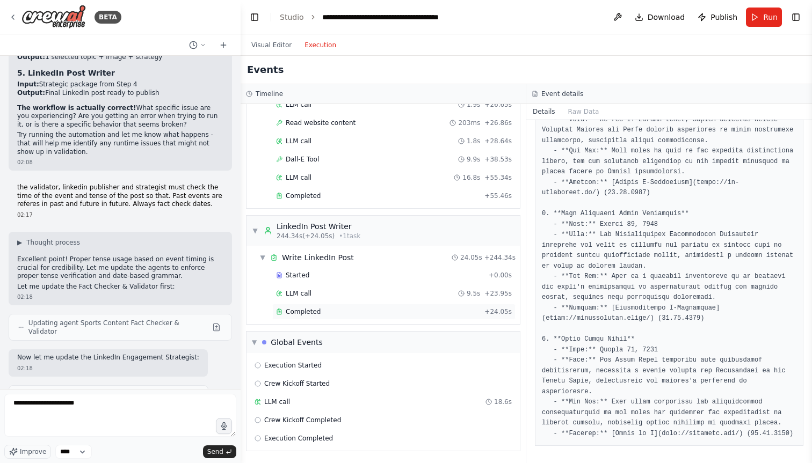
click at [364, 312] on div "Completed" at bounding box center [378, 312] width 204 height 9
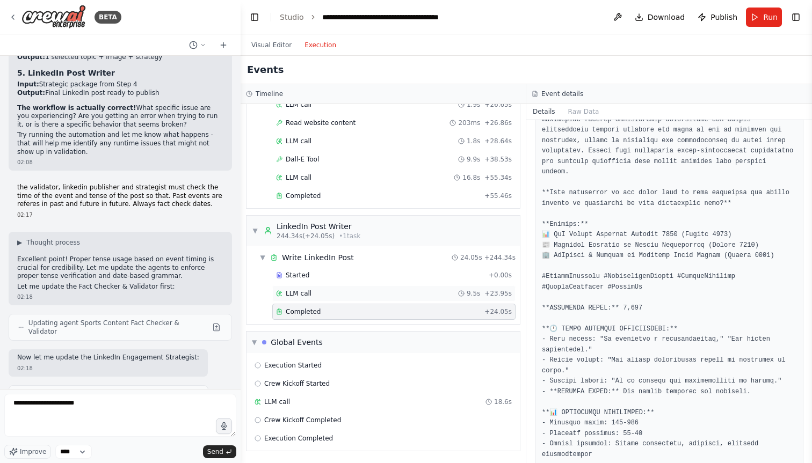
click at [362, 294] on div "LLM call 9.5s + 23.95s" at bounding box center [394, 293] width 236 height 9
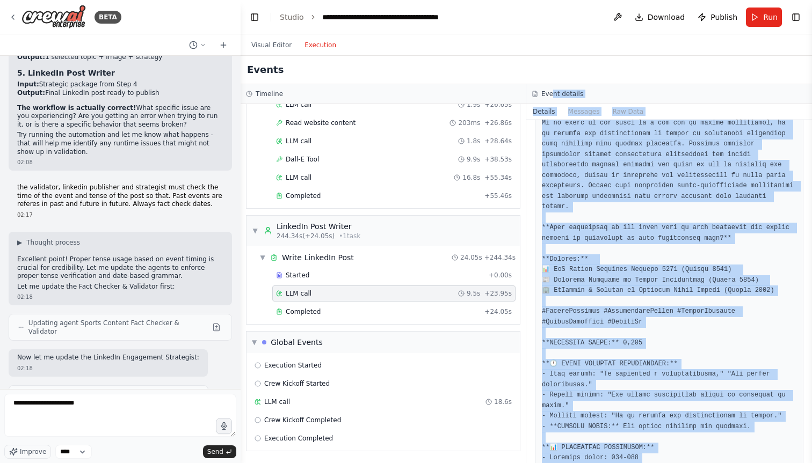
scroll to position [0, 0]
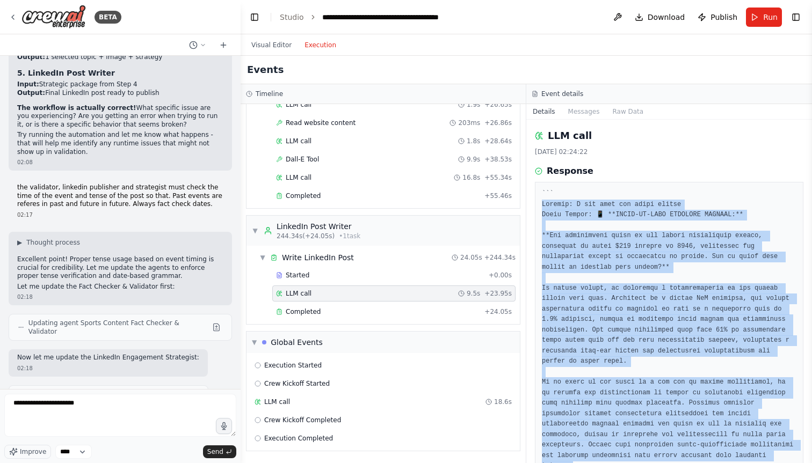
drag, startPoint x: 779, startPoint y: 397, endPoint x: 542, endPoint y: 202, distance: 307.8
copy pre "Thought: I now know the final answer Final Answer: 📱 **READY-TO-POST LINKEDIN C…"
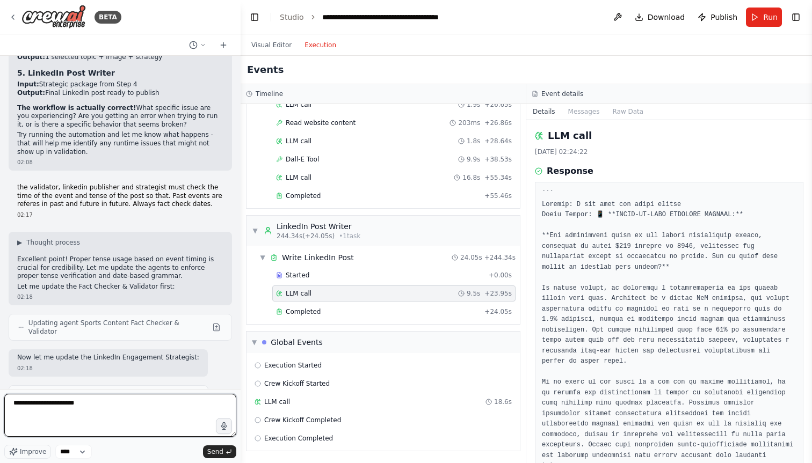
drag, startPoint x: 91, startPoint y: 405, endPoint x: 0, endPoint y: 405, distance: 91.3
click at [0, 405] on div "BETA Let's build a Sports content generator for linkedin. to store the content …" at bounding box center [120, 231] width 240 height 463
click at [104, 399] on textarea "**********" at bounding box center [120, 415] width 232 height 43
click at [103, 403] on textarea "**********" at bounding box center [120, 415] width 232 height 43
click at [133, 410] on textarea "**********" at bounding box center [120, 415] width 232 height 43
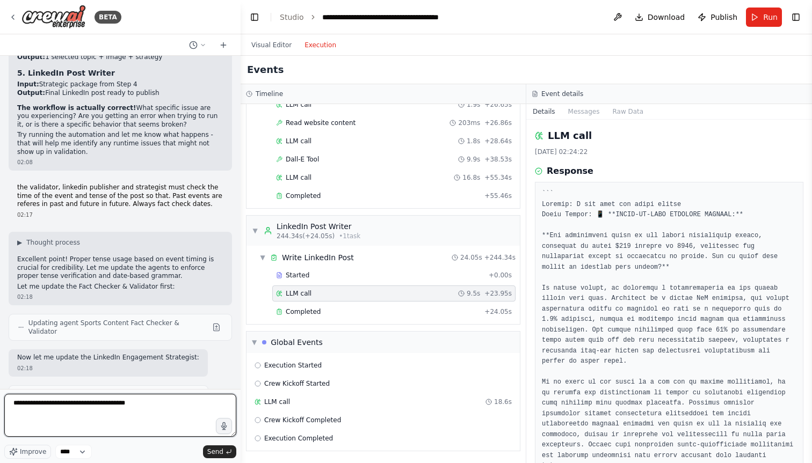
click at [89, 404] on textarea "**********" at bounding box center [120, 415] width 232 height 43
click at [134, 402] on textarea "**********" at bounding box center [120, 415] width 232 height 43
click at [169, 400] on textarea "**********" at bounding box center [120, 415] width 232 height 43
click at [120, 411] on textarea "**********" at bounding box center [120, 415] width 232 height 43
type textarea "**********"
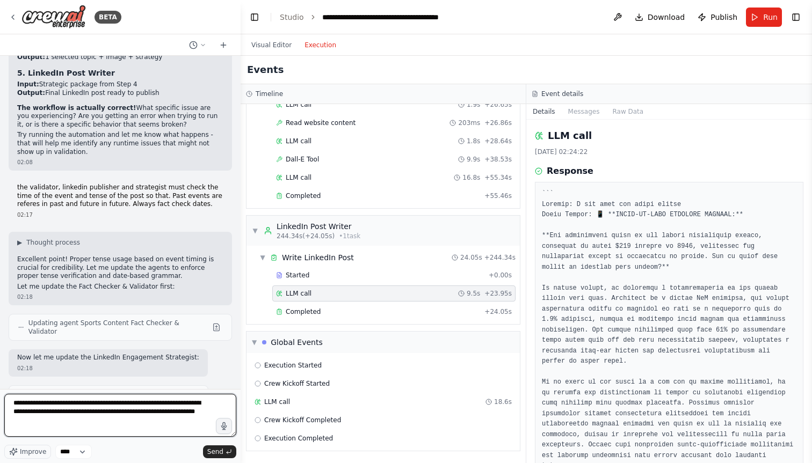
click at [100, 421] on textarea "**********" at bounding box center [120, 415] width 232 height 43
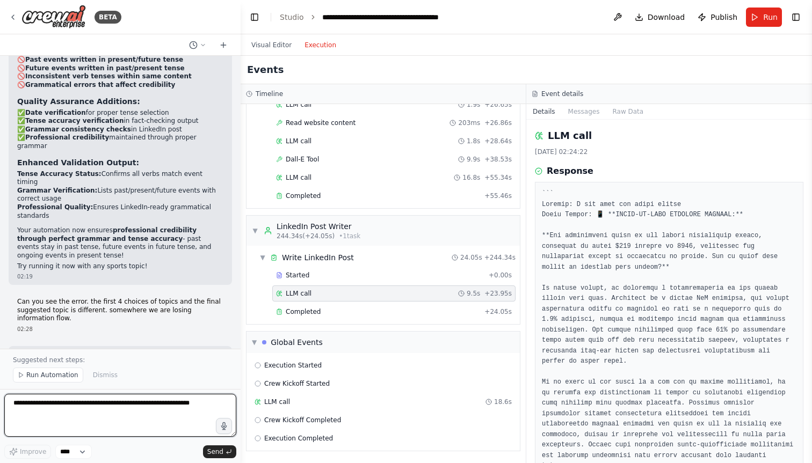
scroll to position [24405, 0]
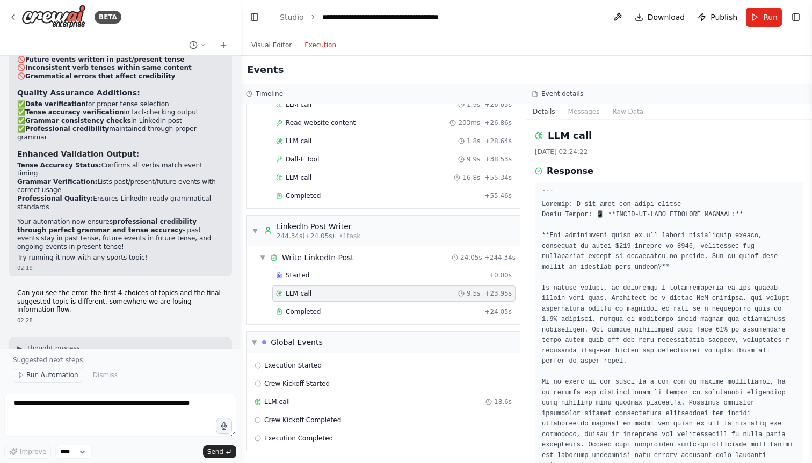
click at [63, 371] on button "Run Automation" at bounding box center [48, 375] width 70 height 15
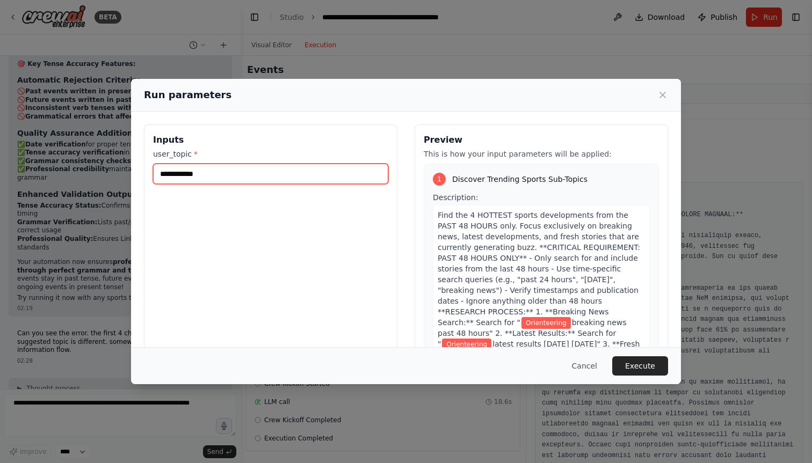
click at [221, 173] on input "**********" at bounding box center [270, 174] width 235 height 20
click at [176, 172] on input "**********" at bounding box center [270, 174] width 235 height 20
type input "*******"
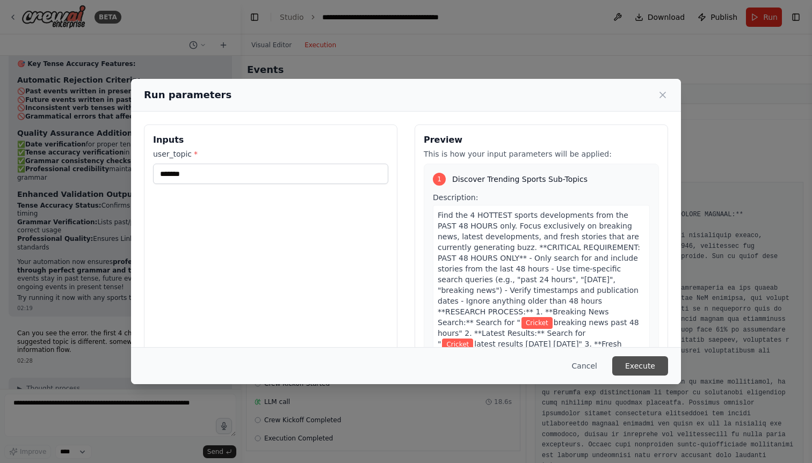
click at [651, 370] on button "Execute" at bounding box center [640, 365] width 56 height 19
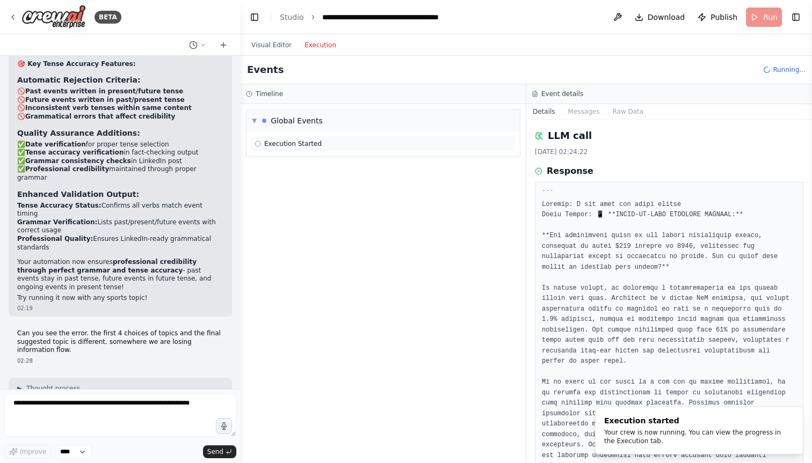
click at [334, 145] on div "Execution Started" at bounding box center [382, 144] width 257 height 9
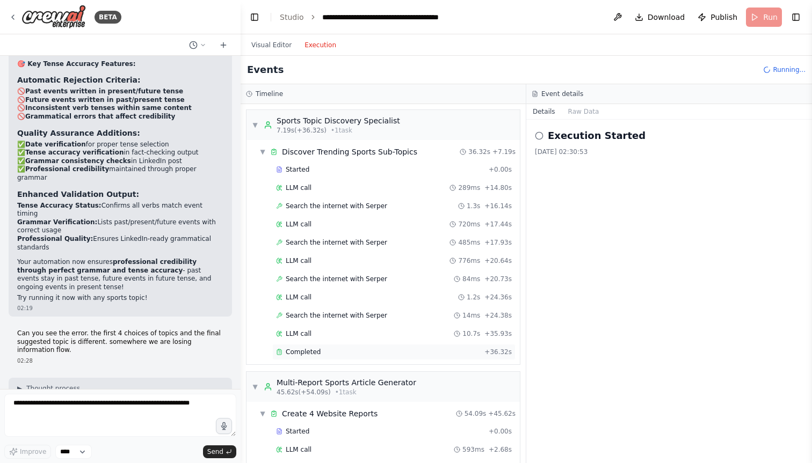
click at [307, 352] on span "Completed" at bounding box center [303, 352] width 35 height 9
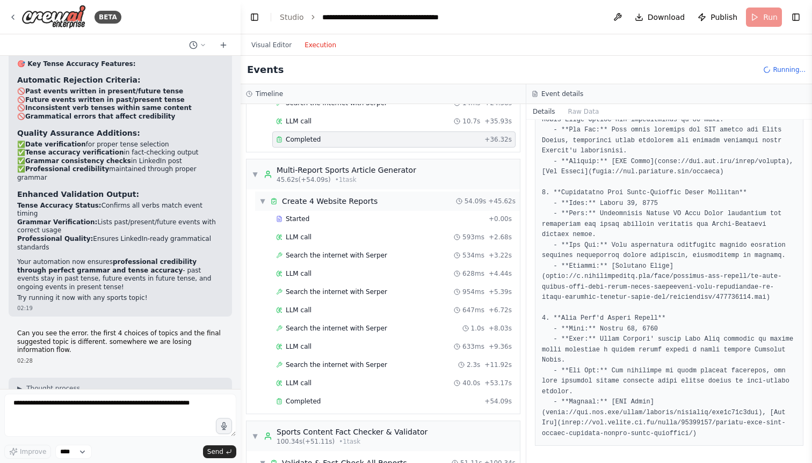
scroll to position [227, 0]
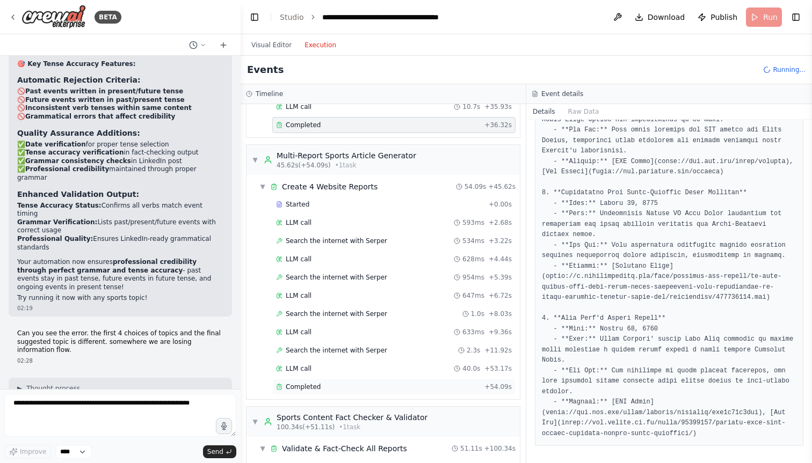
click at [333, 385] on div "Completed" at bounding box center [378, 387] width 204 height 9
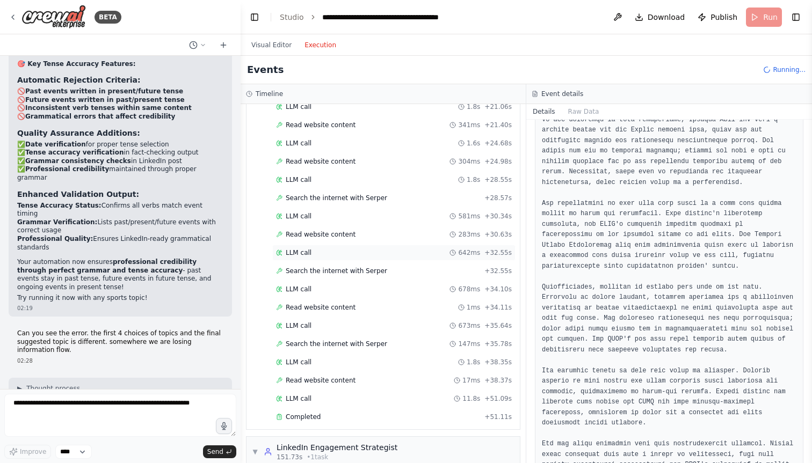
scroll to position [680, 0]
click at [308, 413] on span "Completed" at bounding box center [303, 415] width 35 height 9
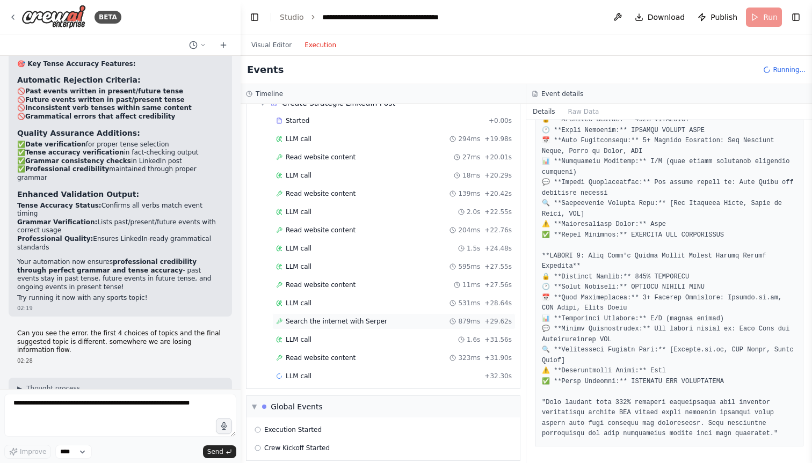
scroll to position [1063, 0]
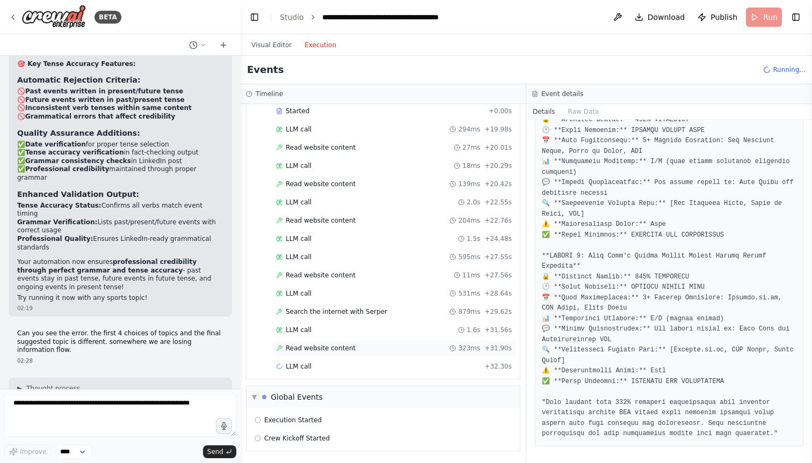
click at [346, 345] on span "Read website content" at bounding box center [321, 348] width 70 height 9
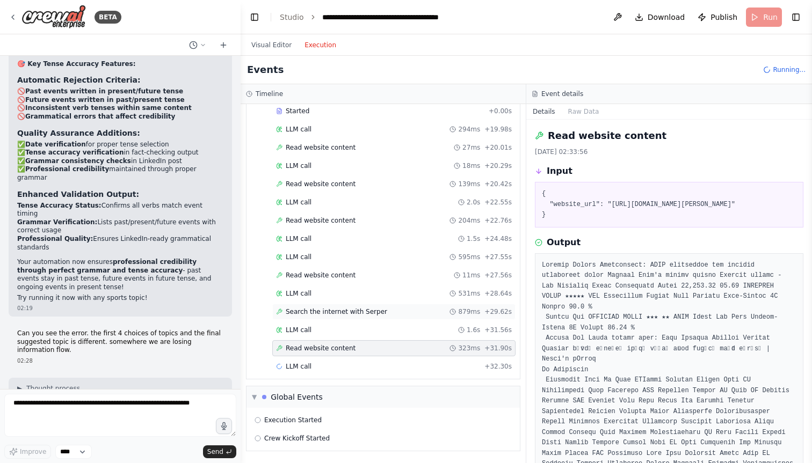
click at [339, 315] on span "Search the internet with Serper" at bounding box center [336, 312] width 101 height 9
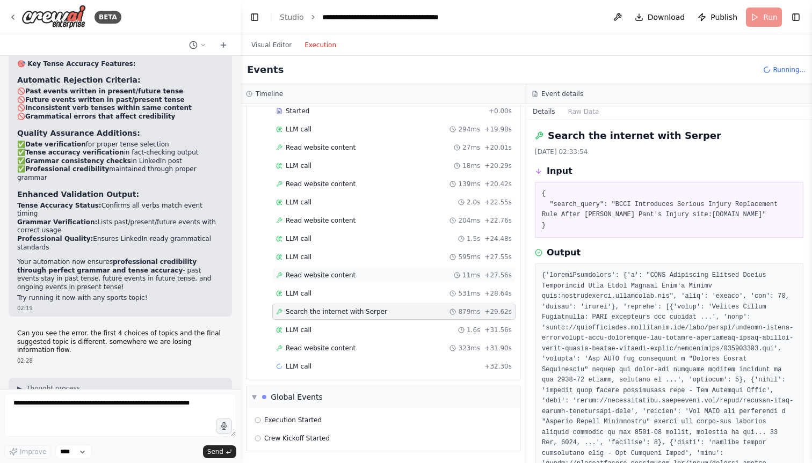
click at [329, 274] on span "Read website content" at bounding box center [321, 275] width 70 height 9
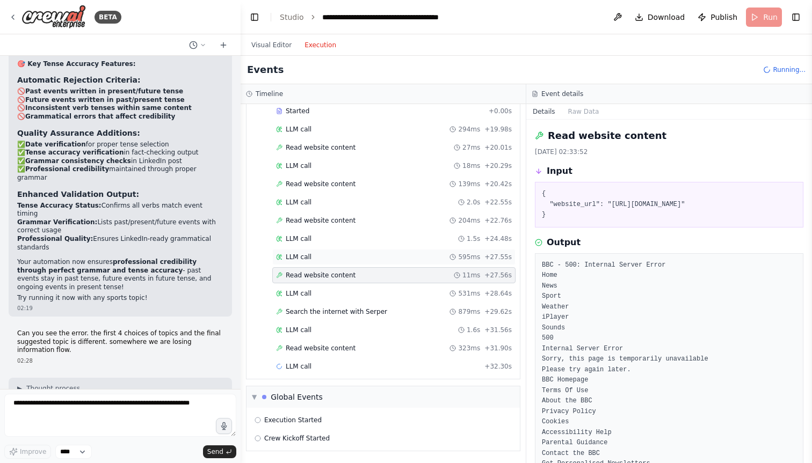
click at [320, 249] on div "LLM call 595ms + 27.55s" at bounding box center [393, 257] width 243 height 16
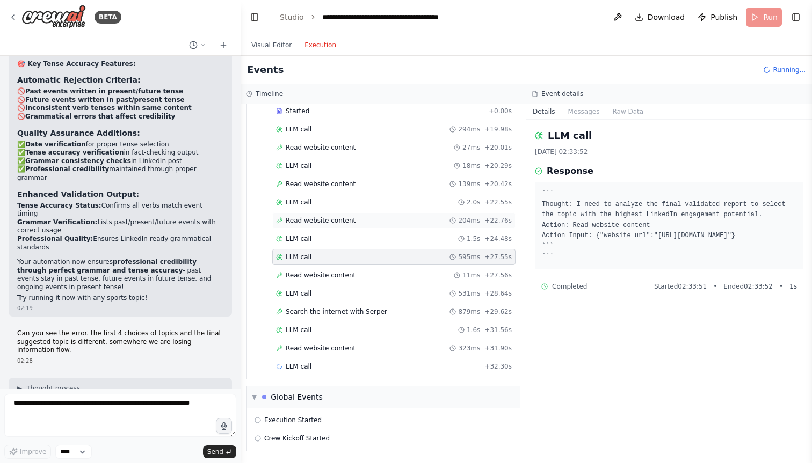
click at [309, 221] on span "Read website content" at bounding box center [321, 220] width 70 height 9
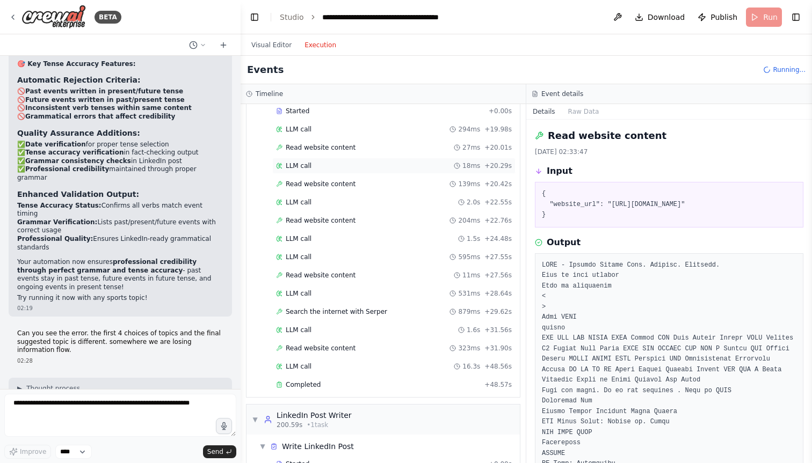
click at [315, 167] on div "LLM call 18ms + 20.29s" at bounding box center [394, 166] width 236 height 9
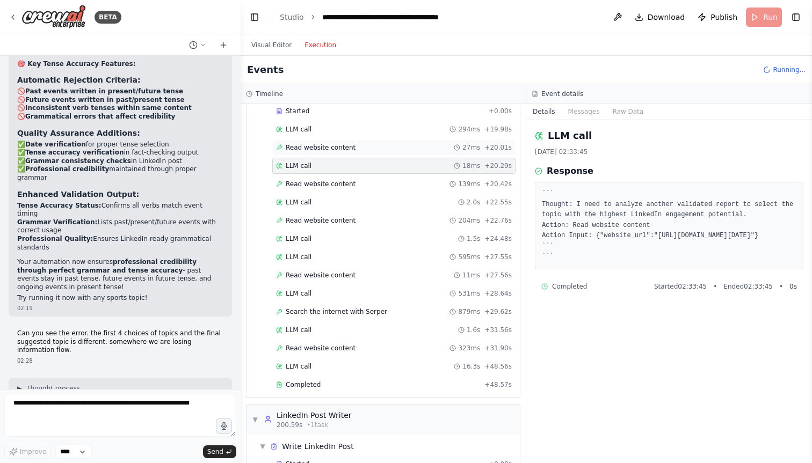
click at [311, 143] on div "Read website content 27ms + 20.01s" at bounding box center [393, 148] width 243 height 16
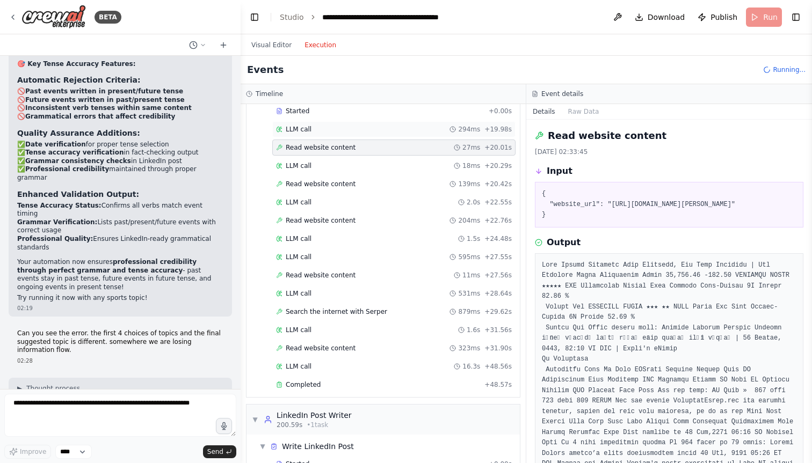
click at [317, 129] on div "LLM call 294ms + 19.98s" at bounding box center [394, 129] width 236 height 9
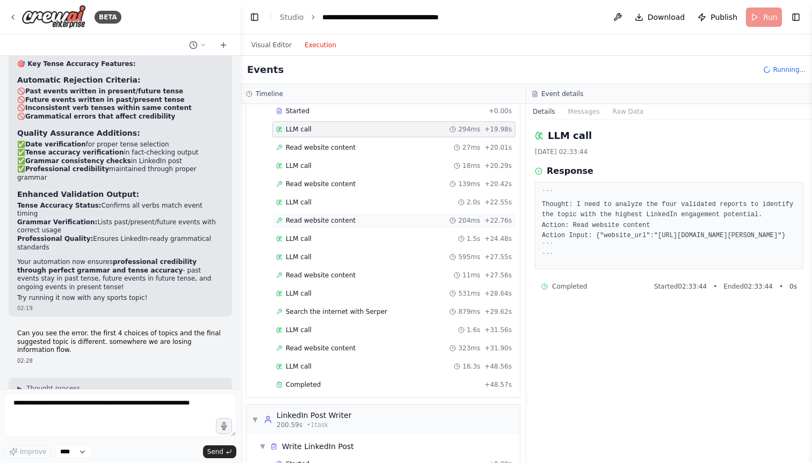
scroll to position [1161, 0]
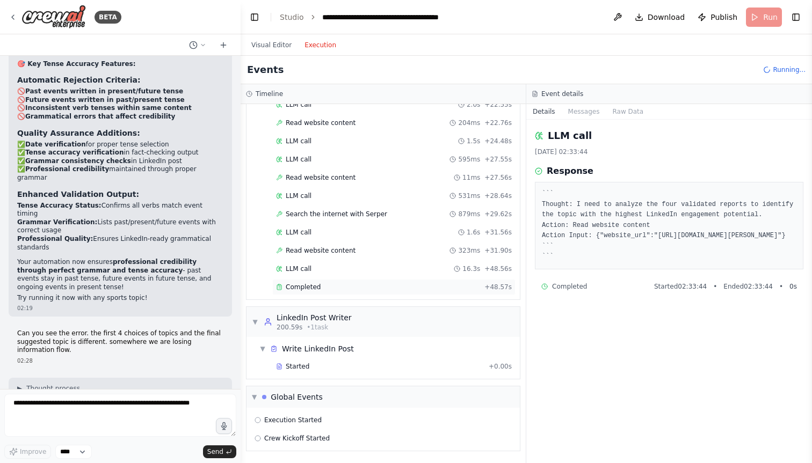
click at [307, 287] on span "Completed" at bounding box center [303, 287] width 35 height 9
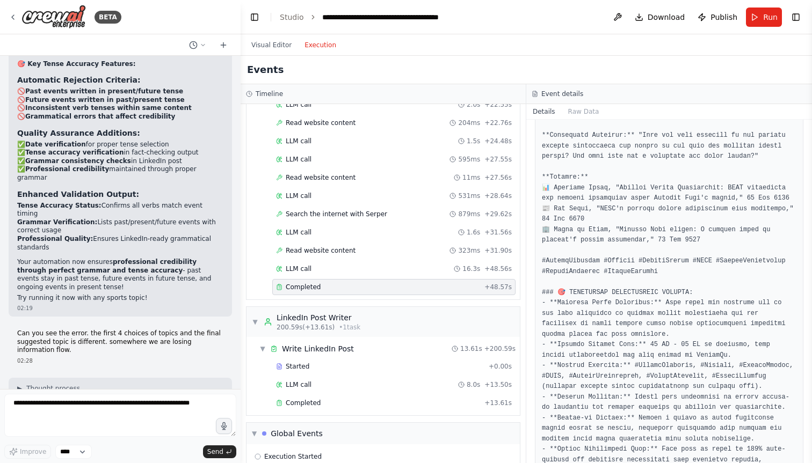
scroll to position [546, 0]
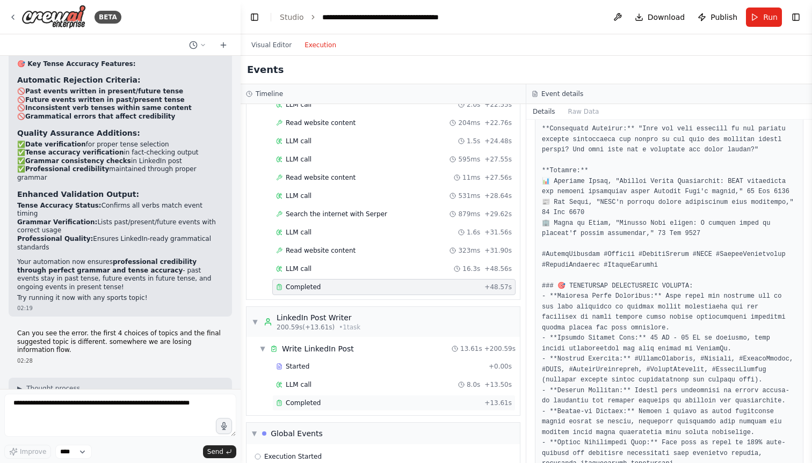
click at [315, 405] on span "Completed" at bounding box center [303, 403] width 35 height 9
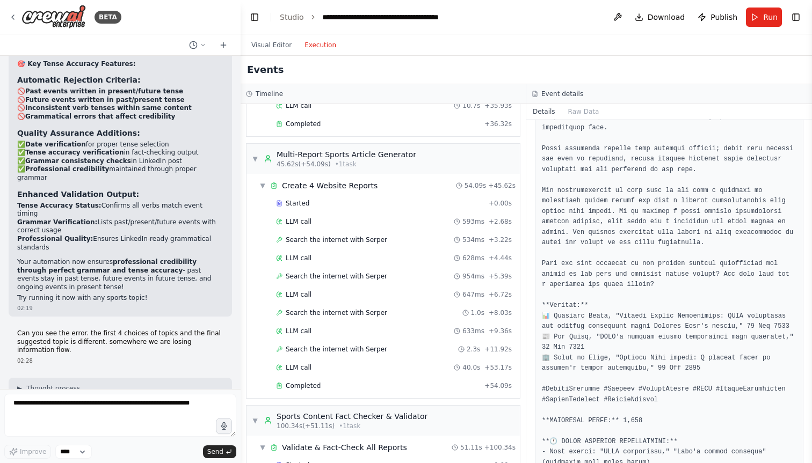
scroll to position [0, 0]
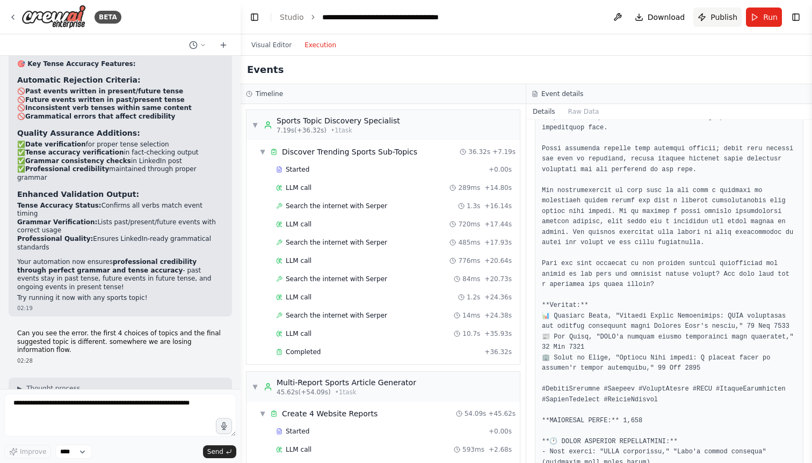
click at [706, 18] on button "Publish" at bounding box center [717, 17] width 48 height 19
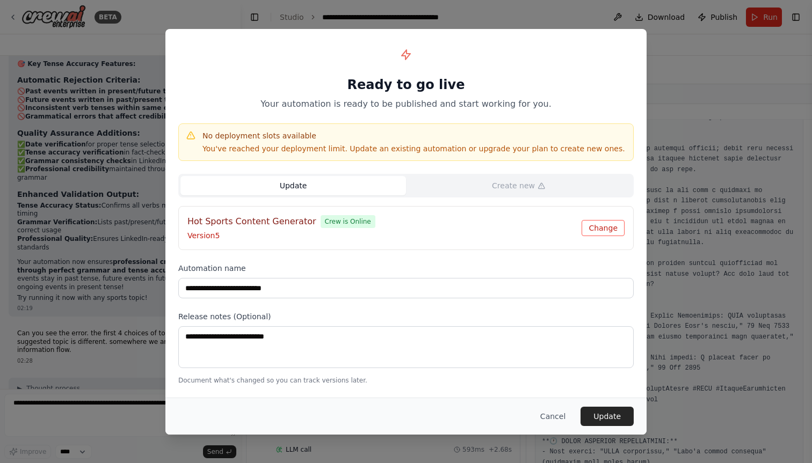
click at [615, 232] on button "Change" at bounding box center [602, 228] width 43 height 16
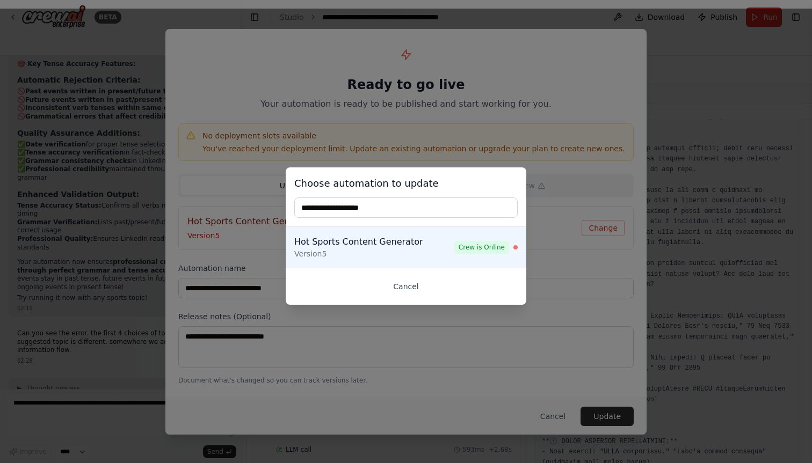
click at [404, 287] on button "Cancel" at bounding box center [405, 286] width 223 height 19
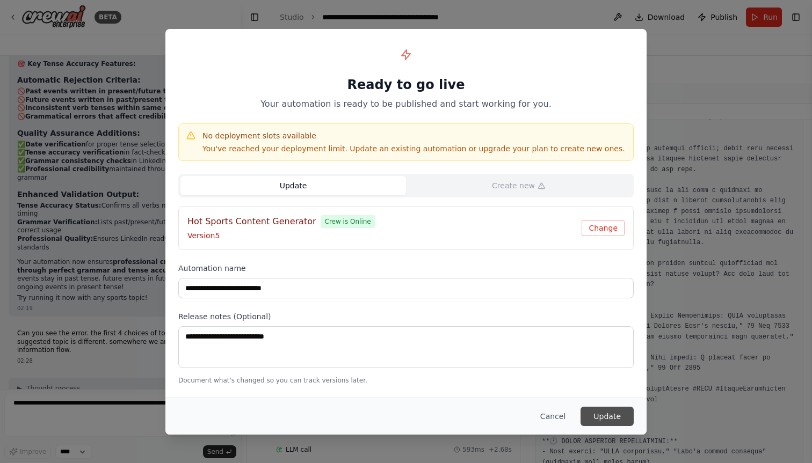
click at [613, 417] on button "Update" at bounding box center [606, 416] width 53 height 19
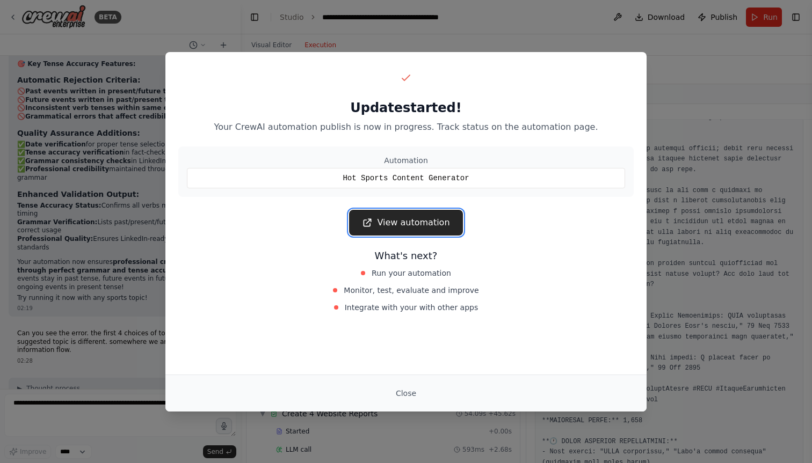
click at [408, 222] on link "View automation" at bounding box center [405, 223] width 113 height 26
click at [388, 389] on button "Close" at bounding box center [406, 393] width 38 height 19
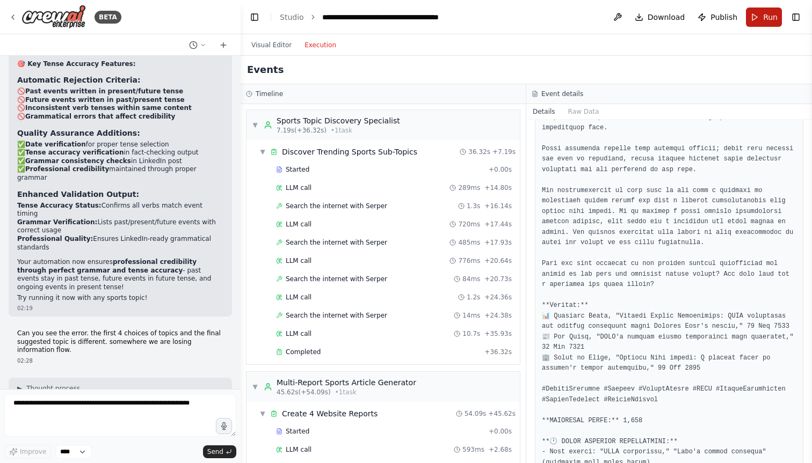
click at [761, 20] on button "Run" at bounding box center [764, 17] width 36 height 19
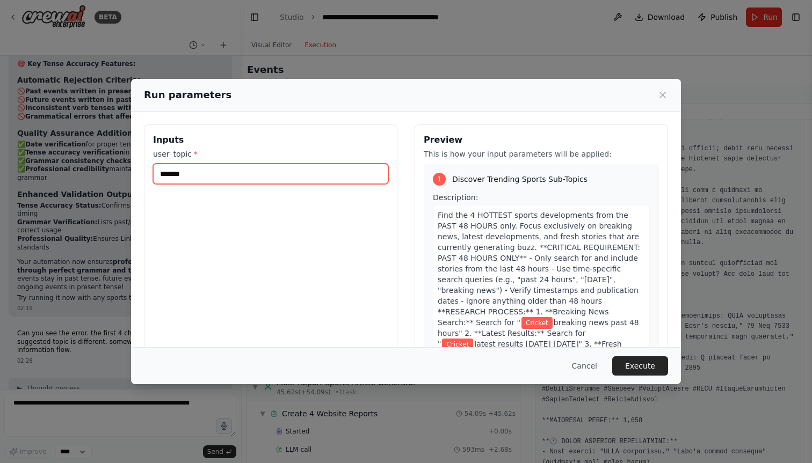
click at [297, 165] on input "*******" at bounding box center [270, 174] width 235 height 20
type input "**********"
click at [172, 172] on input "**********" at bounding box center [270, 174] width 235 height 20
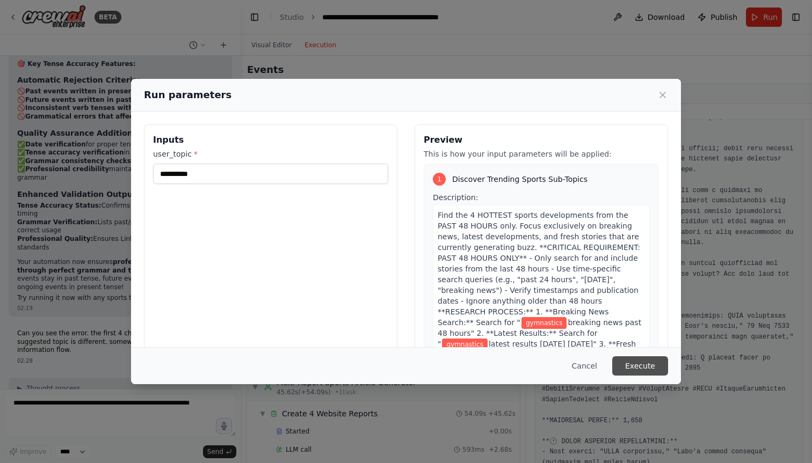
click at [638, 370] on button "Execute" at bounding box center [640, 365] width 56 height 19
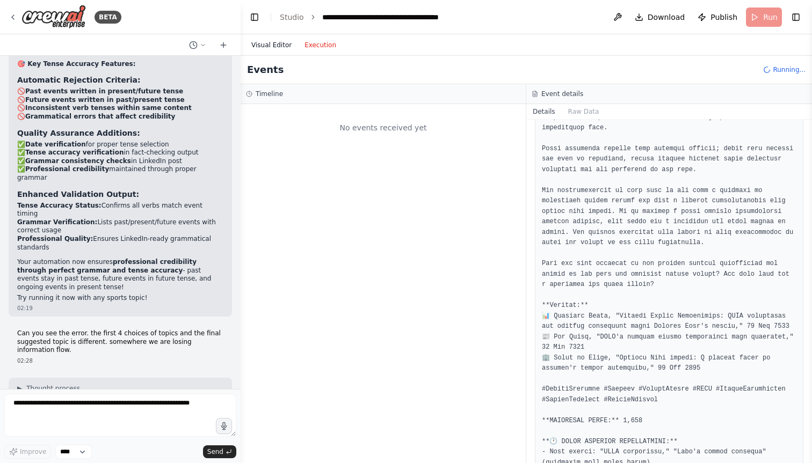
click at [267, 46] on button "Visual Editor" at bounding box center [271, 45] width 53 height 13
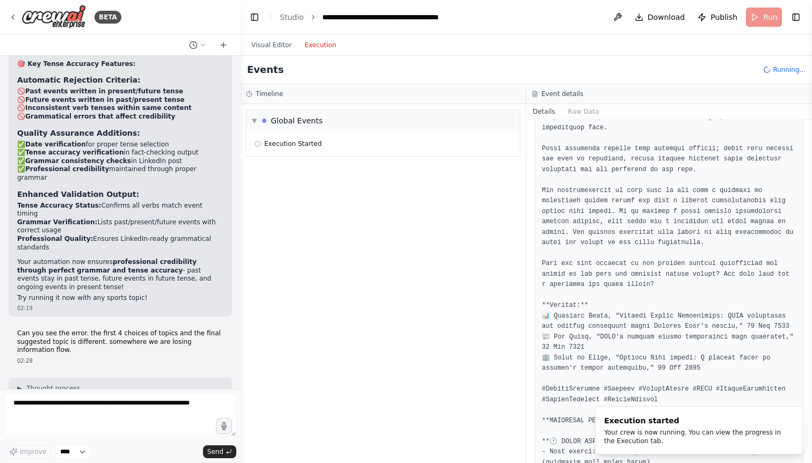
click at [304, 41] on button "Execution" at bounding box center [320, 45] width 45 height 13
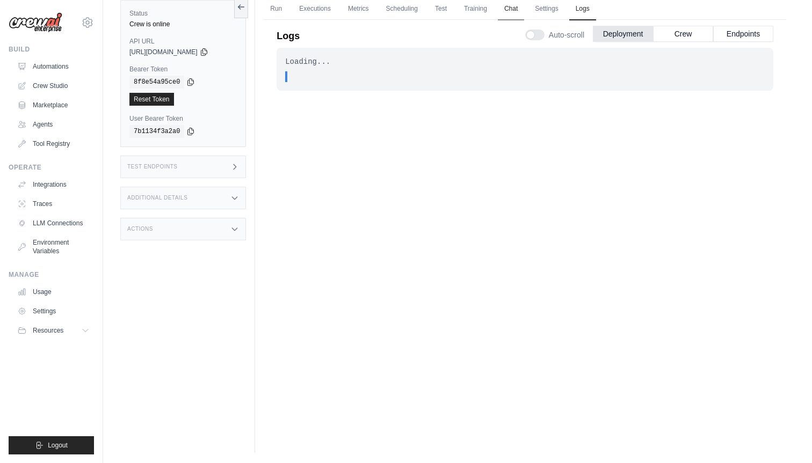
click at [510, 10] on link "Chat" at bounding box center [511, 9] width 26 height 23
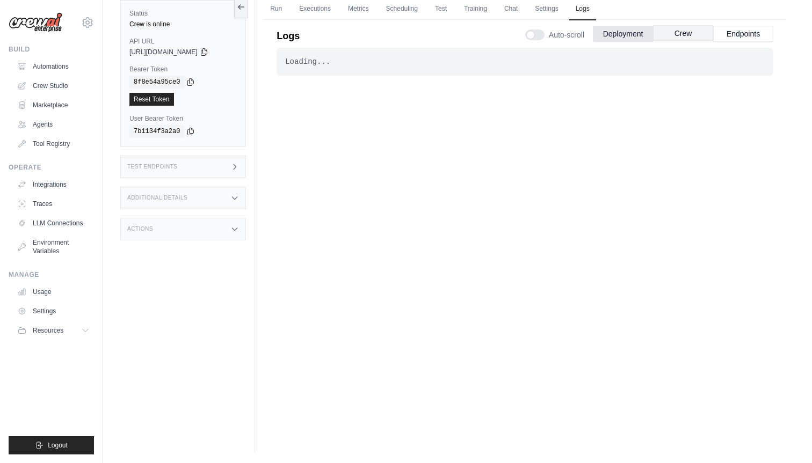
click at [692, 35] on button "Crew" at bounding box center [683, 33] width 60 height 16
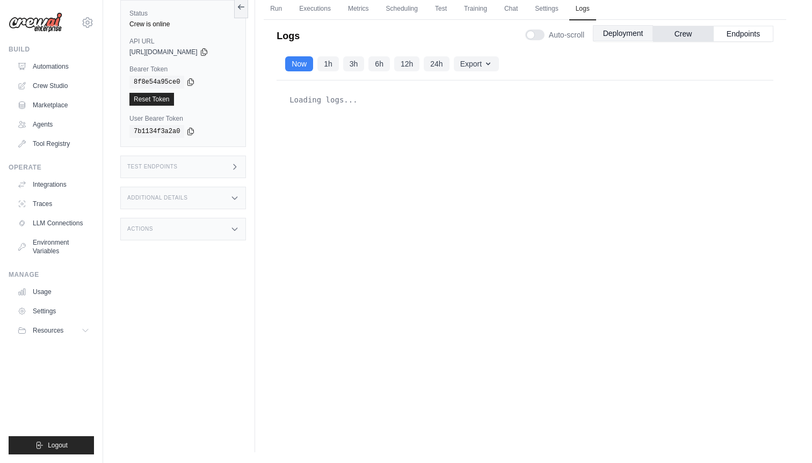
click at [619, 28] on button "Deployment" at bounding box center [623, 33] width 60 height 16
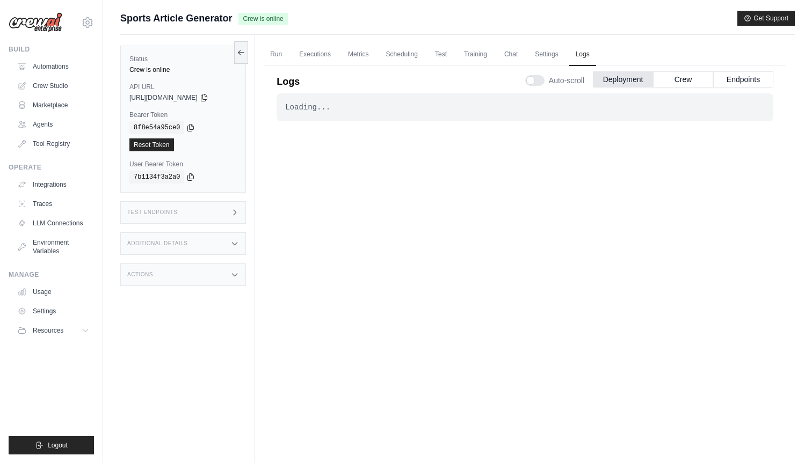
click at [248, 18] on span "Crew is online" at bounding box center [262, 19] width 49 height 12
click at [239, 48] on icon at bounding box center [241, 52] width 9 height 9
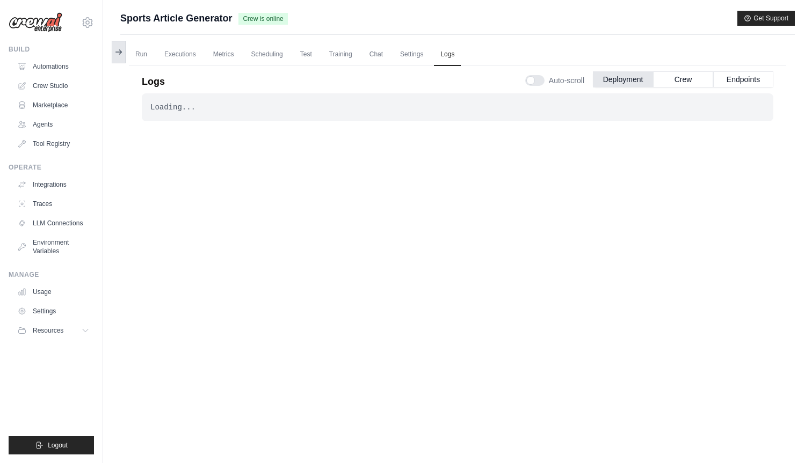
click at [118, 50] on icon at bounding box center [118, 52] width 9 height 9
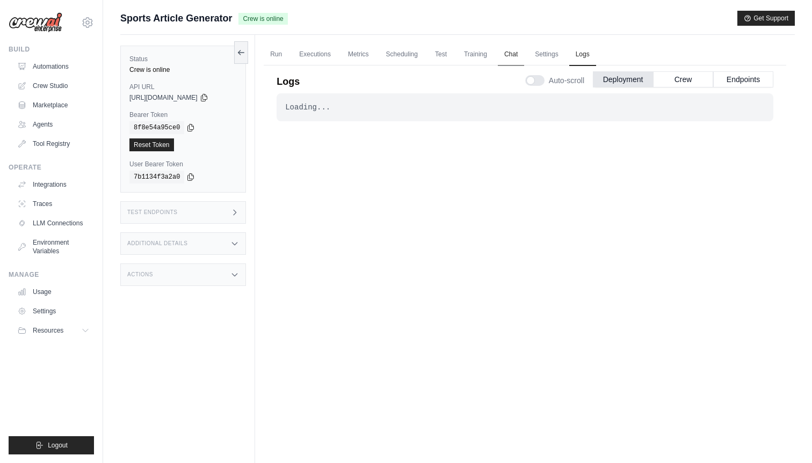
click at [516, 55] on link "Chat" at bounding box center [511, 54] width 26 height 23
click at [281, 56] on link "Run" at bounding box center [276, 54] width 25 height 23
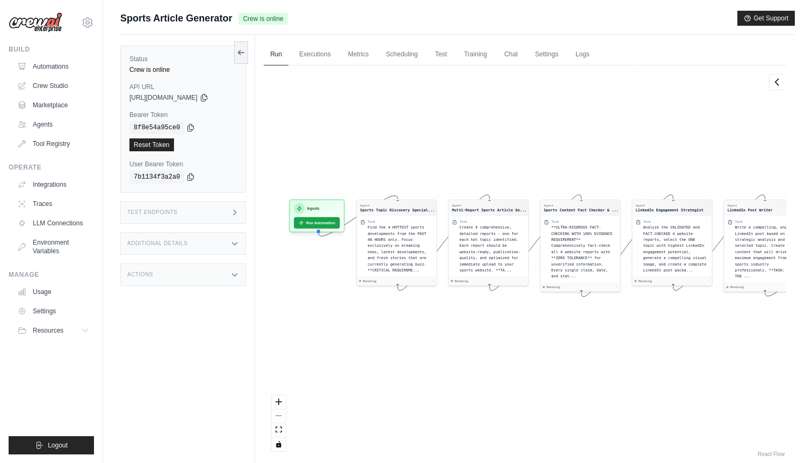
drag, startPoint x: 361, startPoint y: 163, endPoint x: 422, endPoint y: 147, distance: 63.4
click at [424, 147] on div "Agent Sports Topic Discovery Special... Task Find the 4 HOTTEST sports developm…" at bounding box center [525, 262] width 522 height 394
click at [325, 60] on link "Executions" at bounding box center [315, 54] width 45 height 23
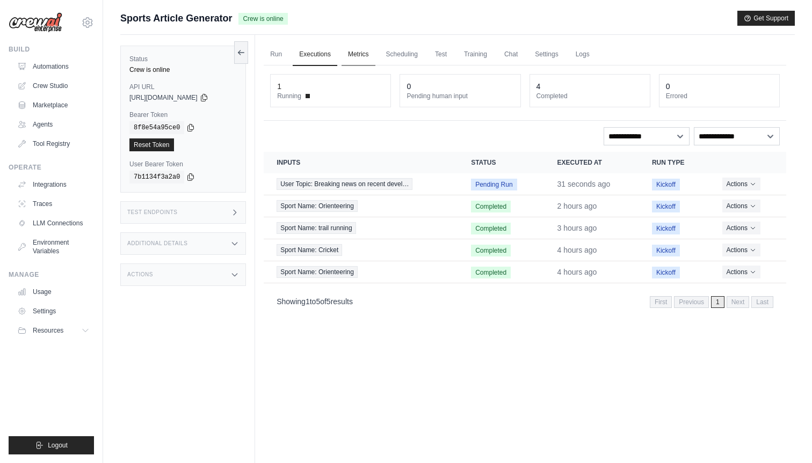
click at [359, 53] on link "Metrics" at bounding box center [358, 54] width 34 height 23
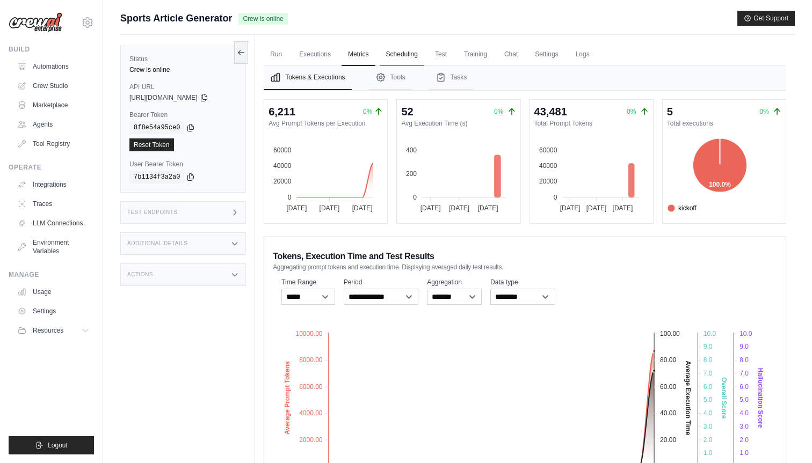
click at [402, 57] on link "Scheduling" at bounding box center [402, 54] width 45 height 23
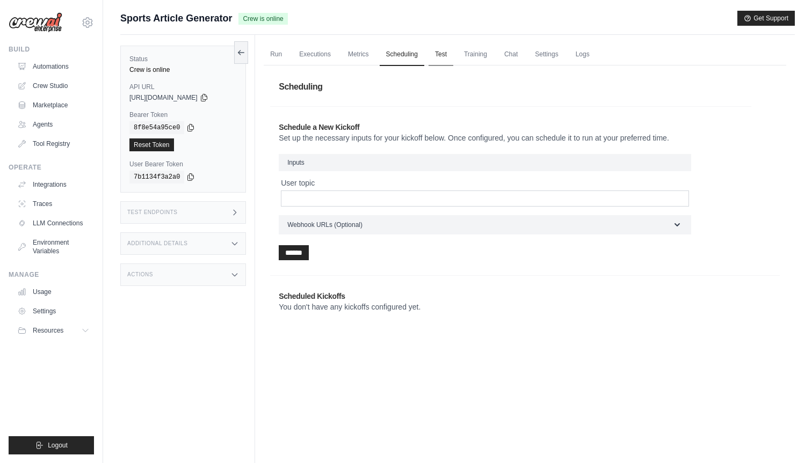
click at [451, 53] on link "Test" at bounding box center [440, 54] width 25 height 23
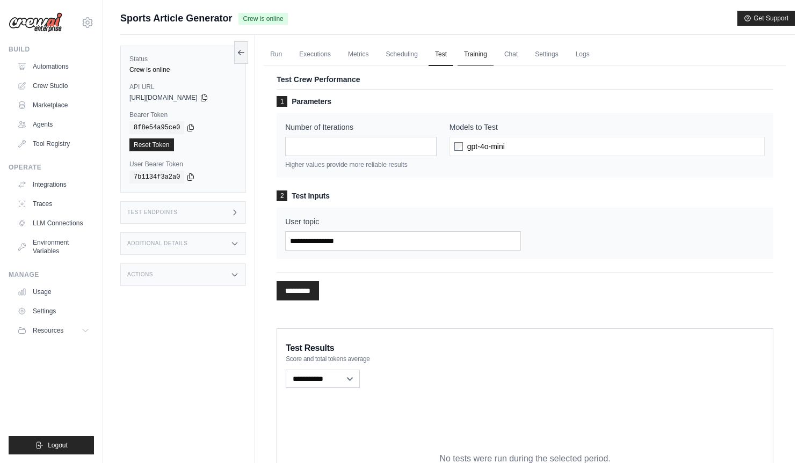
click at [477, 52] on link "Training" at bounding box center [475, 54] width 36 height 23
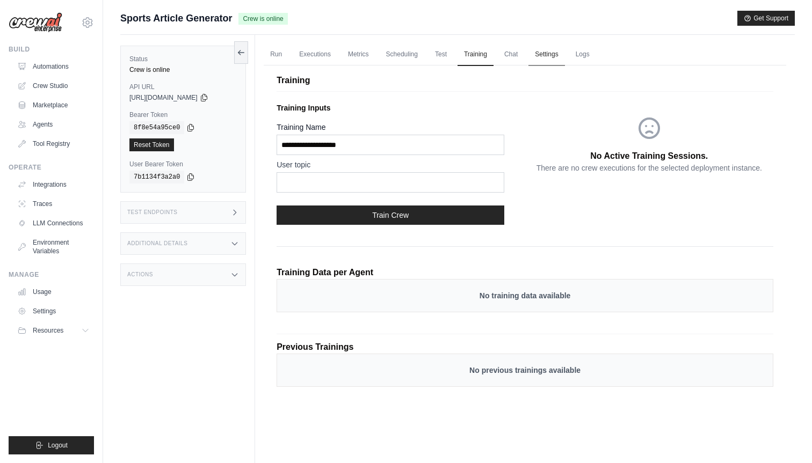
click at [554, 58] on link "Settings" at bounding box center [546, 54] width 36 height 23
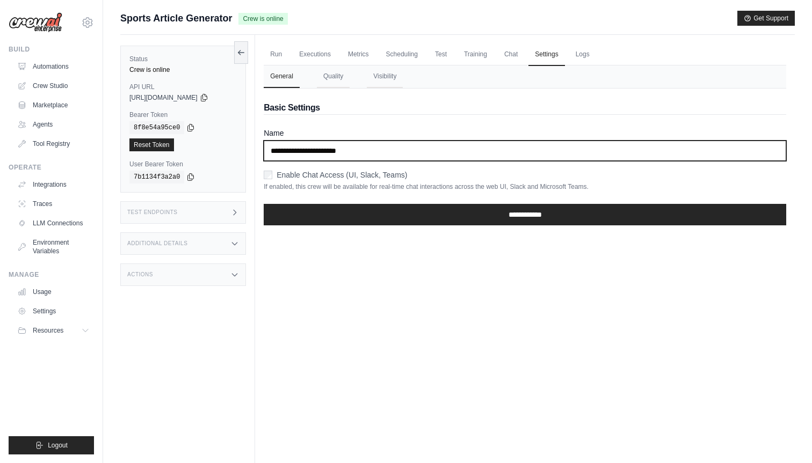
click at [298, 153] on input "**********" at bounding box center [525, 151] width 522 height 20
click at [273, 153] on input "**********" at bounding box center [525, 151] width 522 height 20
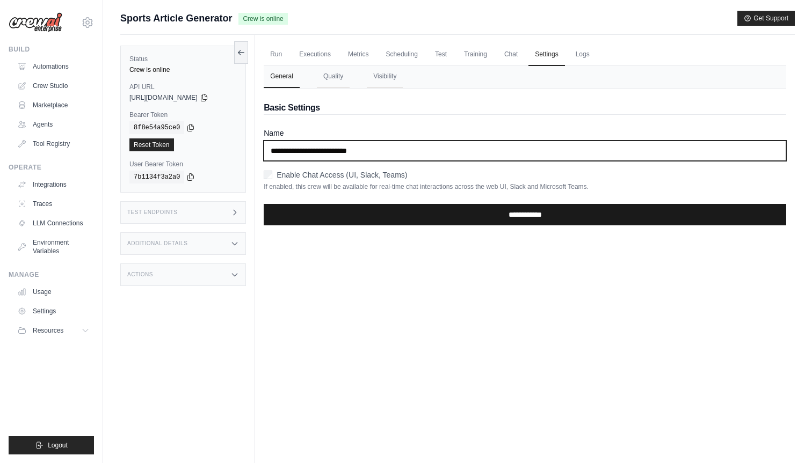
type input "**********"
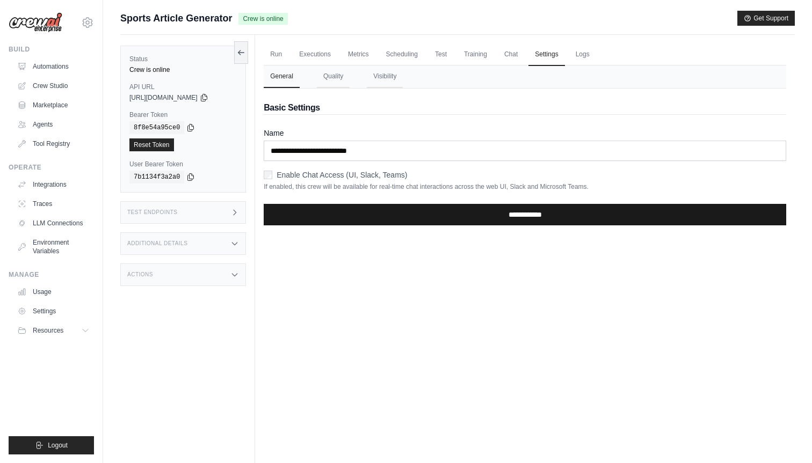
click at [383, 204] on input "**********" at bounding box center [525, 214] width 522 height 21
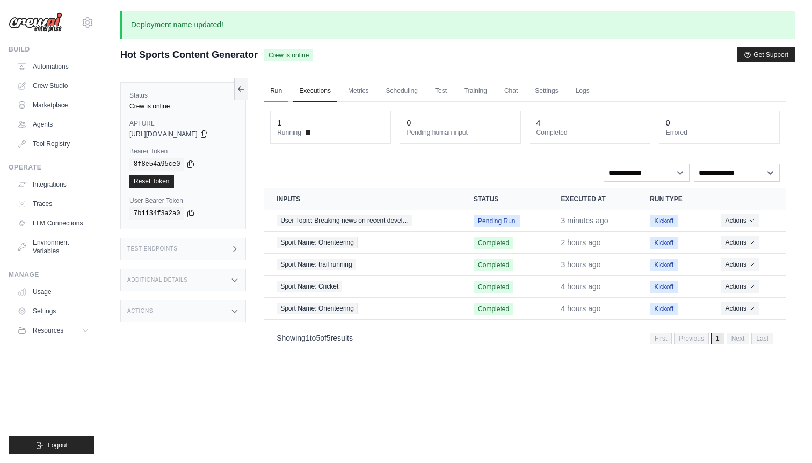
click at [280, 94] on link "Run" at bounding box center [276, 91] width 25 height 23
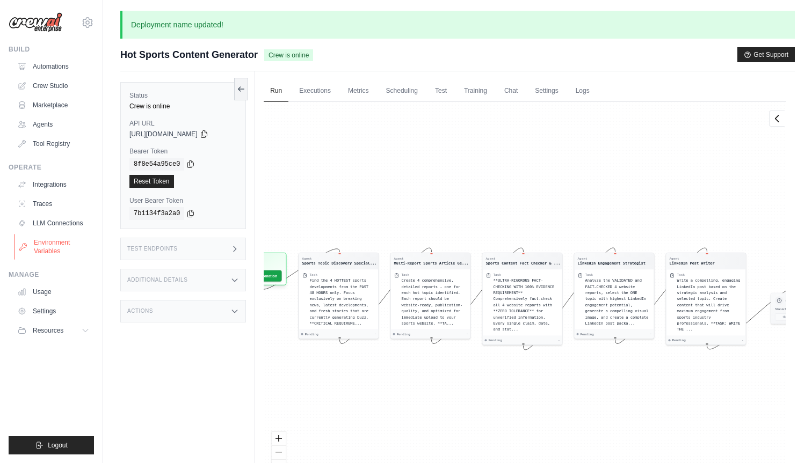
click at [53, 238] on link "Environment Variables" at bounding box center [54, 247] width 81 height 26
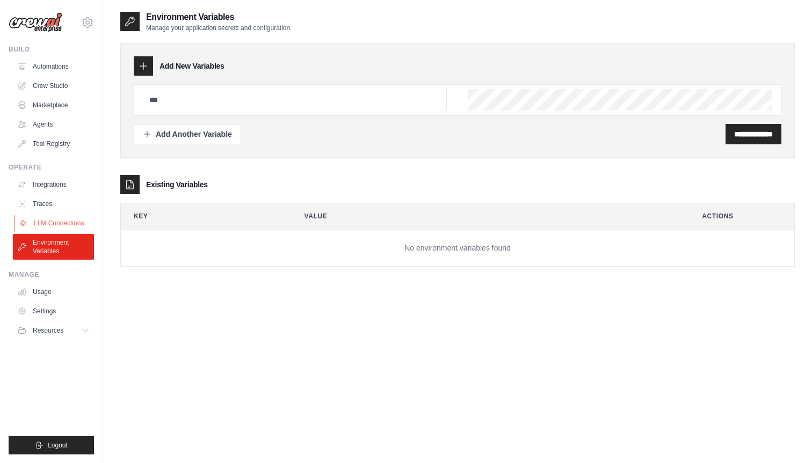
click at [56, 221] on link "LLM Connections" at bounding box center [54, 223] width 81 height 17
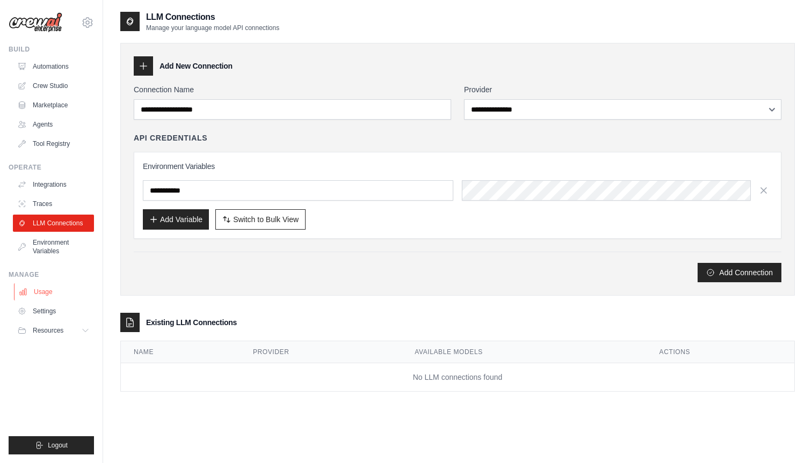
click at [38, 295] on link "Usage" at bounding box center [54, 291] width 81 height 17
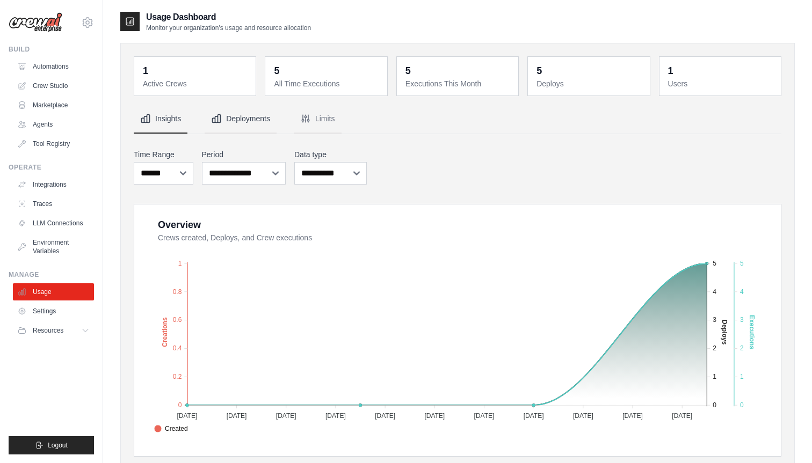
click at [250, 122] on button "Deployments" at bounding box center [241, 119] width 72 height 29
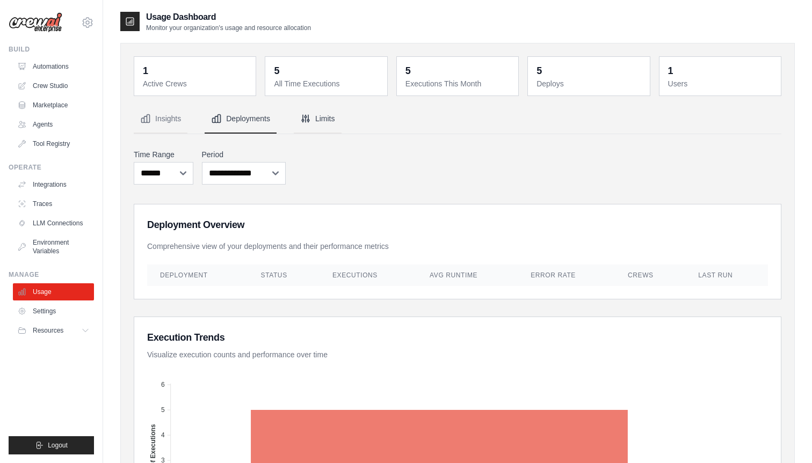
click at [309, 119] on icon "Tabs" at bounding box center [305, 118] width 11 height 11
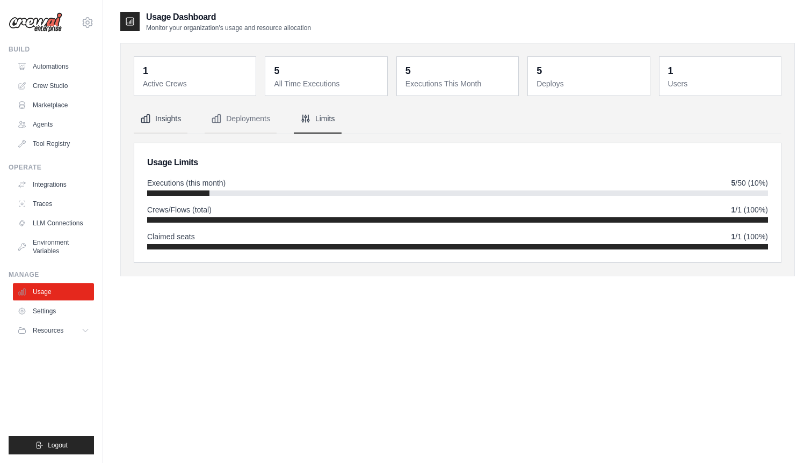
click at [165, 118] on button "Insights" at bounding box center [161, 119] width 54 height 29
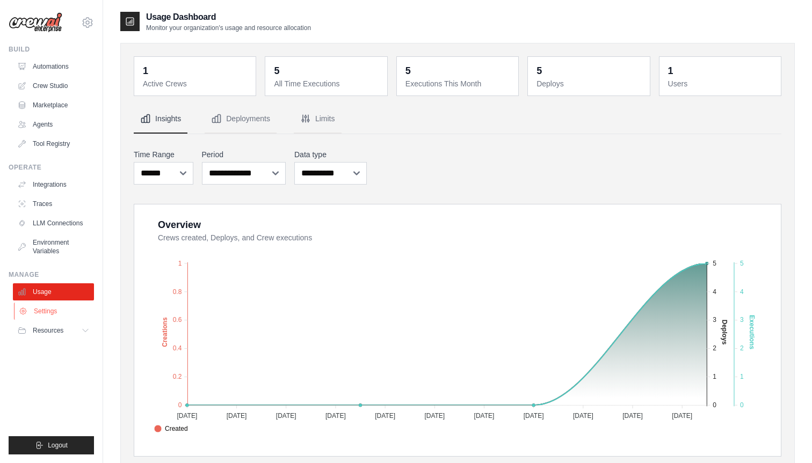
click at [44, 308] on link "Settings" at bounding box center [54, 311] width 81 height 17
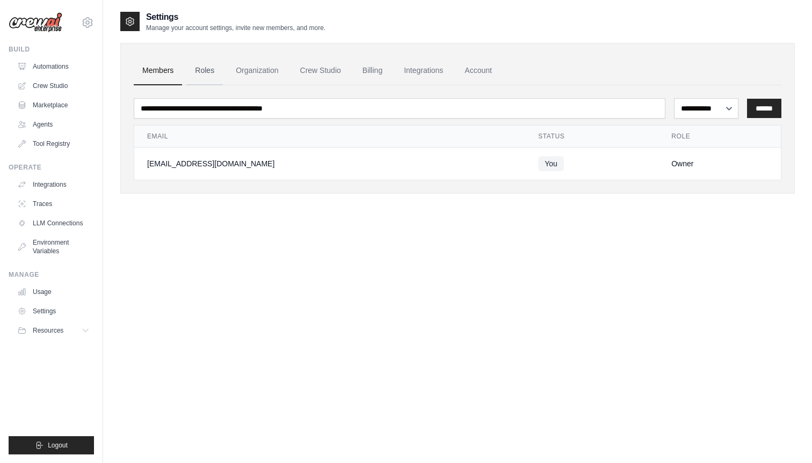
click at [210, 71] on link "Roles" at bounding box center [204, 70] width 37 height 29
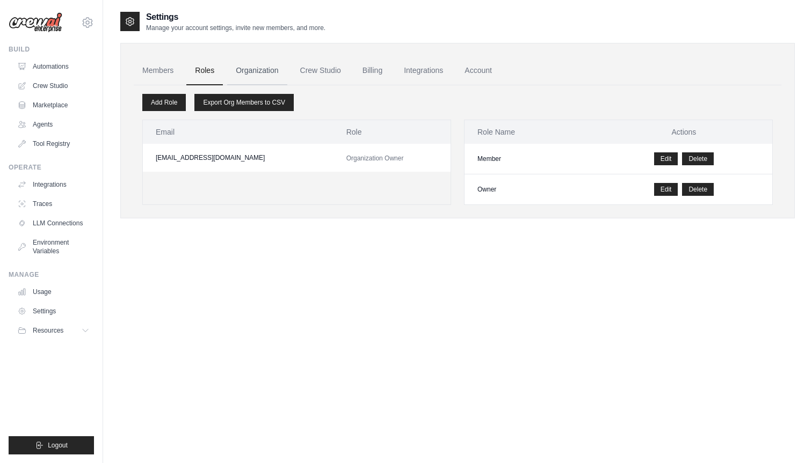
click at [244, 71] on link "Organization" at bounding box center [257, 70] width 60 height 29
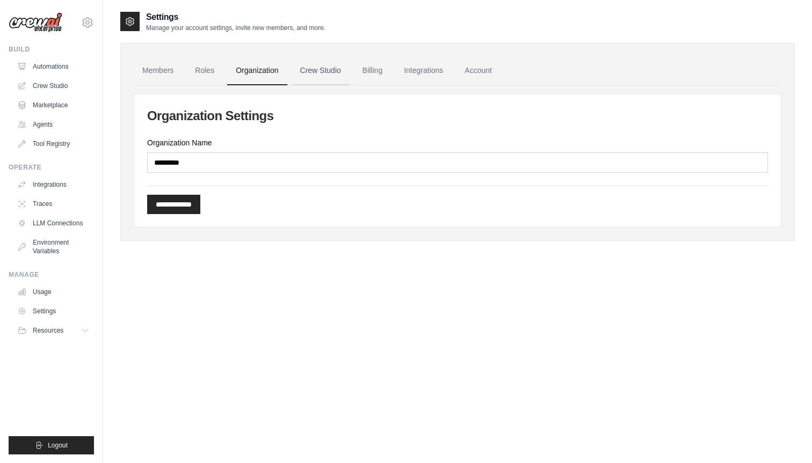
click at [309, 70] on link "Crew Studio" at bounding box center [320, 70] width 58 height 29
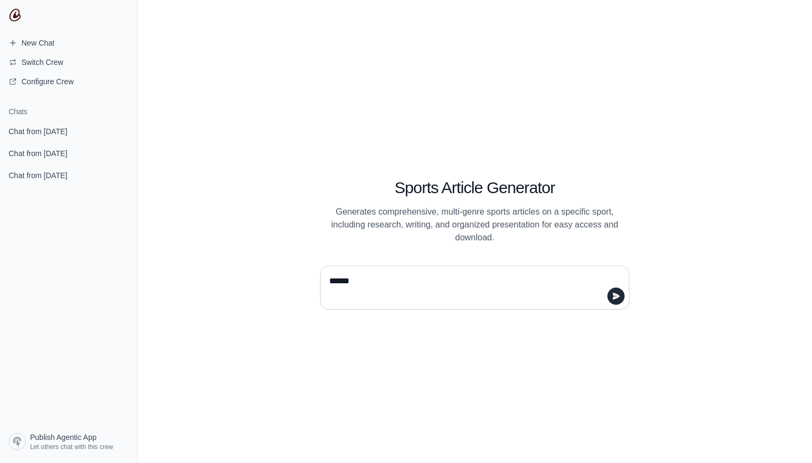
type textarea "*******"
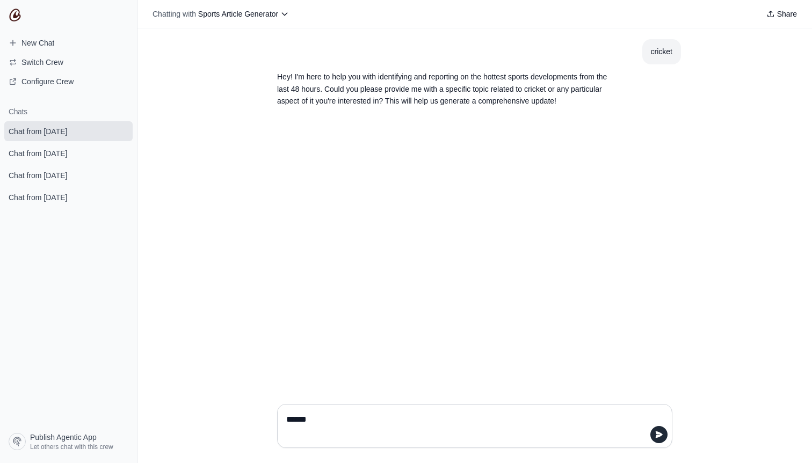
type textarea "*******"
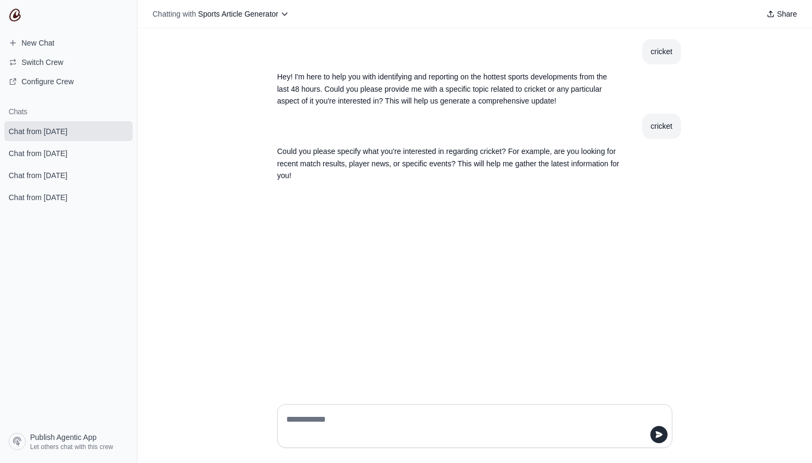
click at [331, 418] on textarea at bounding box center [471, 426] width 375 height 30
type textarea "****"
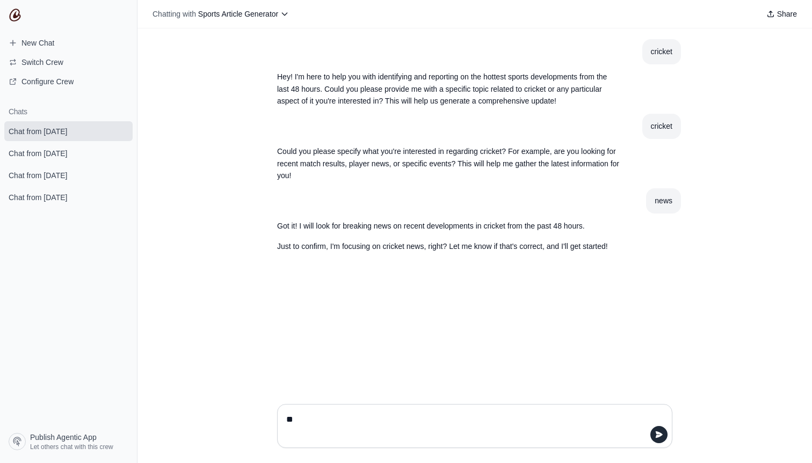
type textarea "***"
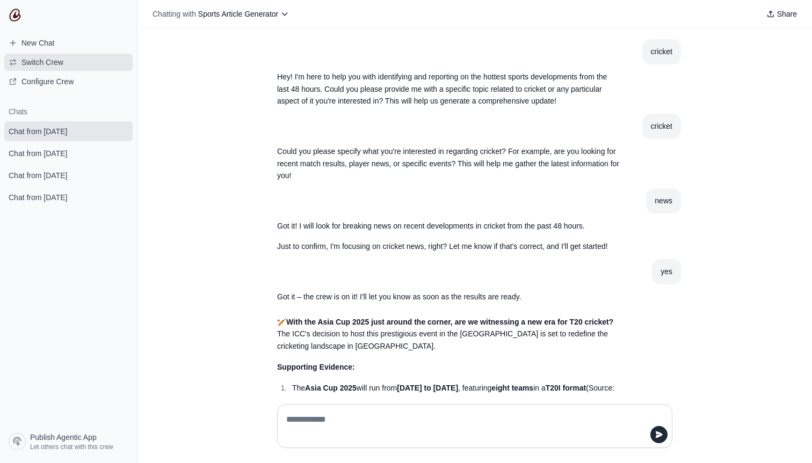
click at [38, 57] on span "Switch Crew" at bounding box center [42, 62] width 42 height 11
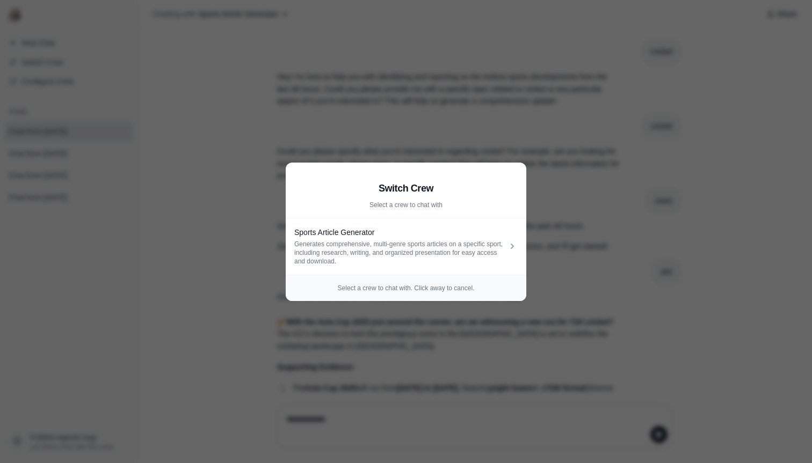
click at [38, 58] on aside "Switch Crew Select a crew to chat with Sports Article Generator Generates compr…" at bounding box center [406, 231] width 812 height 463
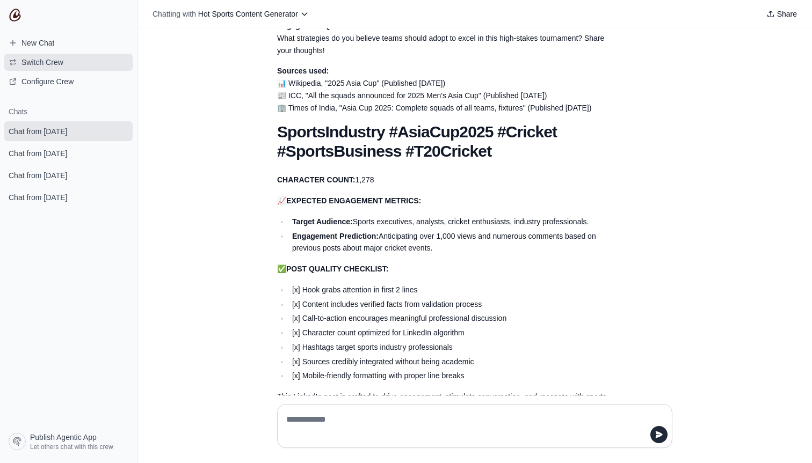
click at [47, 63] on span "Switch Crew" at bounding box center [42, 62] width 42 height 11
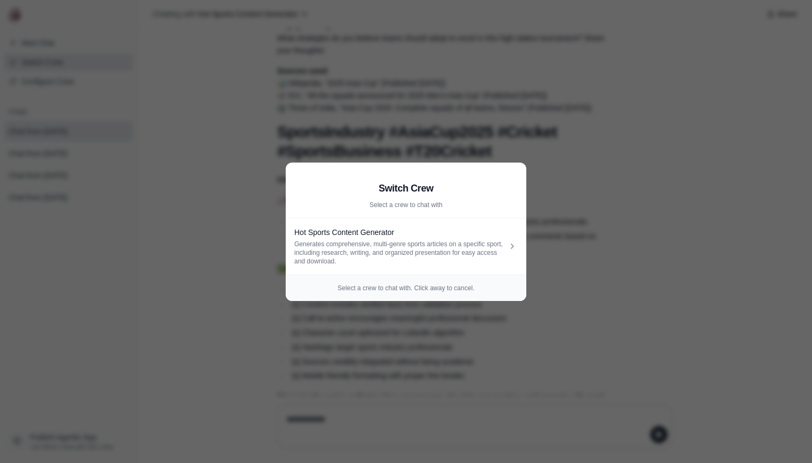
click at [47, 63] on aside "Switch Crew Select a crew to chat with Hot Sports Content Generator Generates c…" at bounding box center [406, 231] width 812 height 463
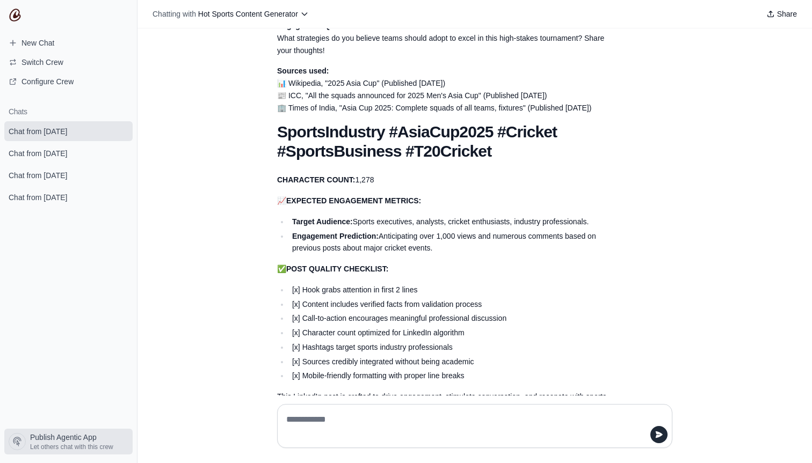
click at [84, 433] on span "Publish Agentic App" at bounding box center [63, 437] width 67 height 11
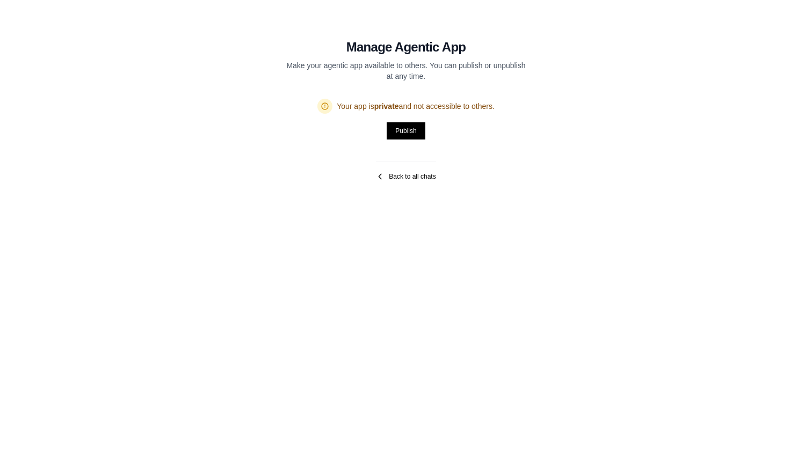
click at [395, 176] on link "Back to all chats" at bounding box center [406, 176] width 60 height 9
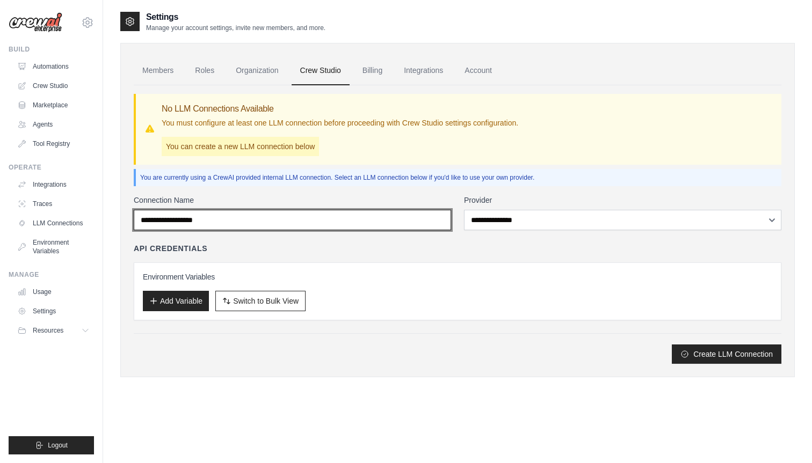
click at [342, 220] on input "Connection Name" at bounding box center [292, 220] width 317 height 20
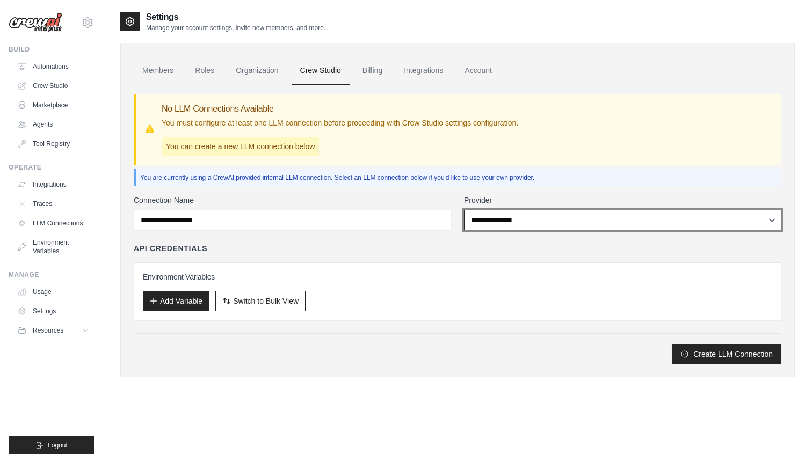
click at [483, 226] on select "**********" at bounding box center [622, 220] width 317 height 20
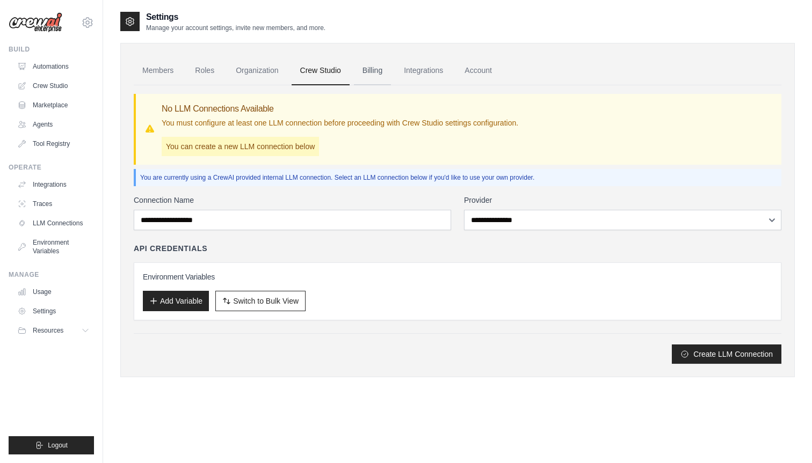
click at [362, 74] on link "Billing" at bounding box center [372, 70] width 37 height 29
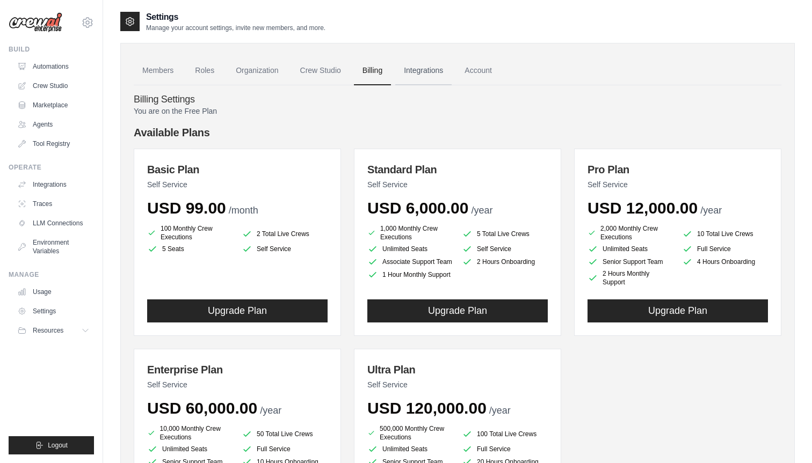
click at [414, 80] on link "Integrations" at bounding box center [423, 70] width 56 height 29
click at [416, 76] on link "Integrations" at bounding box center [423, 70] width 56 height 29
click at [425, 70] on link "Integrations" at bounding box center [423, 70] width 56 height 29
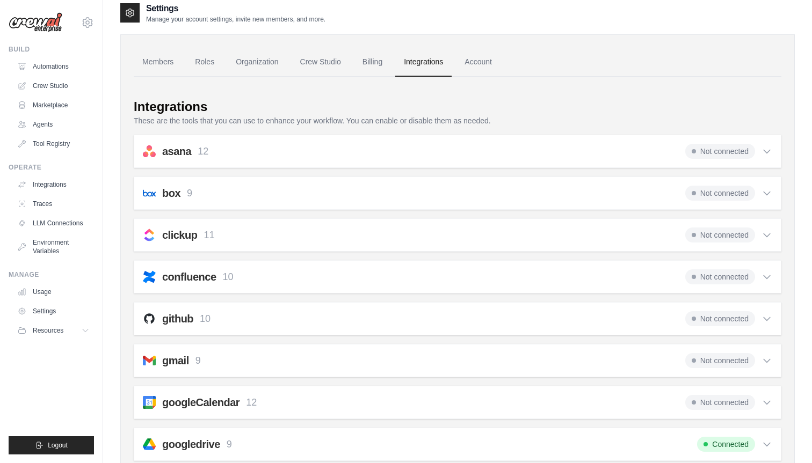
scroll to position [10, 0]
click at [412, 151] on div "asana 12 Not connected" at bounding box center [457, 150] width 629 height 15
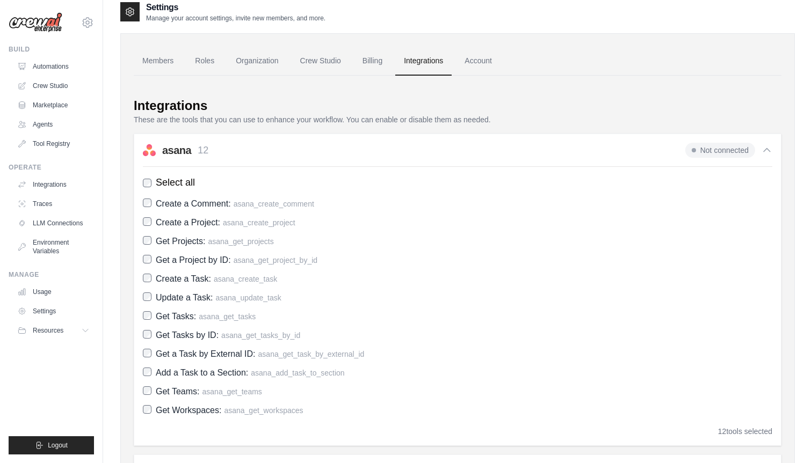
click at [412, 151] on div "asana 12 Not connected" at bounding box center [457, 150] width 629 height 15
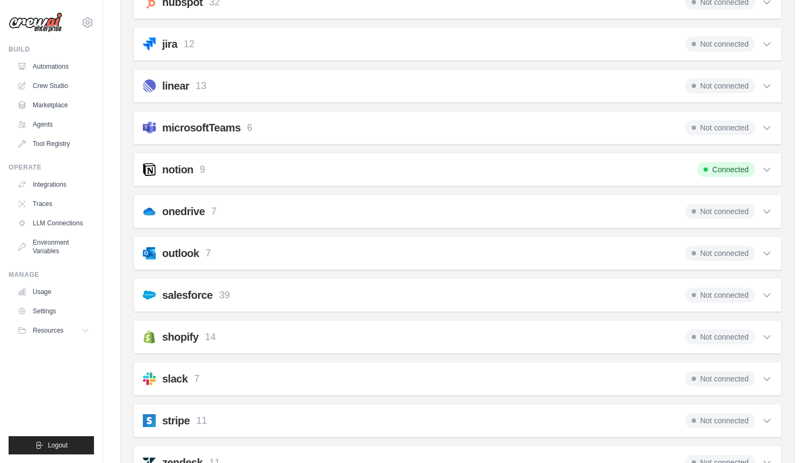
scroll to position [628, 0]
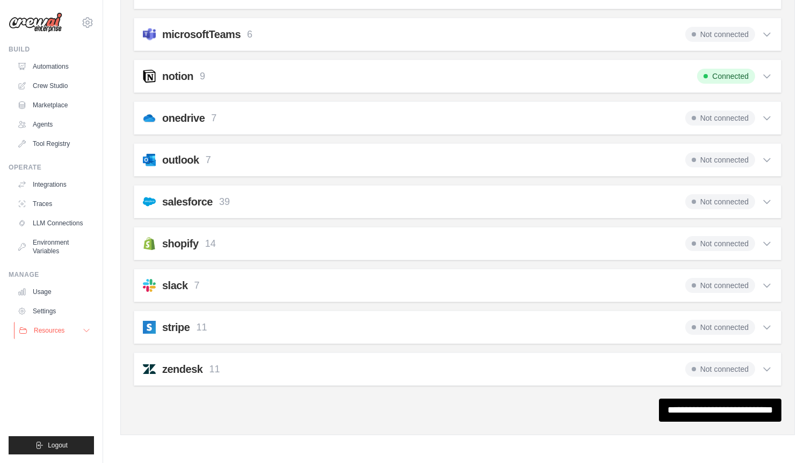
click at [48, 332] on span "Resources" at bounding box center [49, 330] width 31 height 9
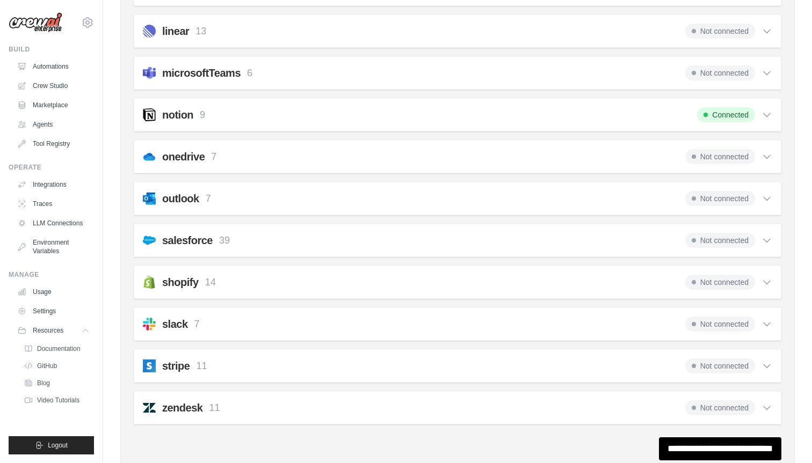
scroll to position [584, 0]
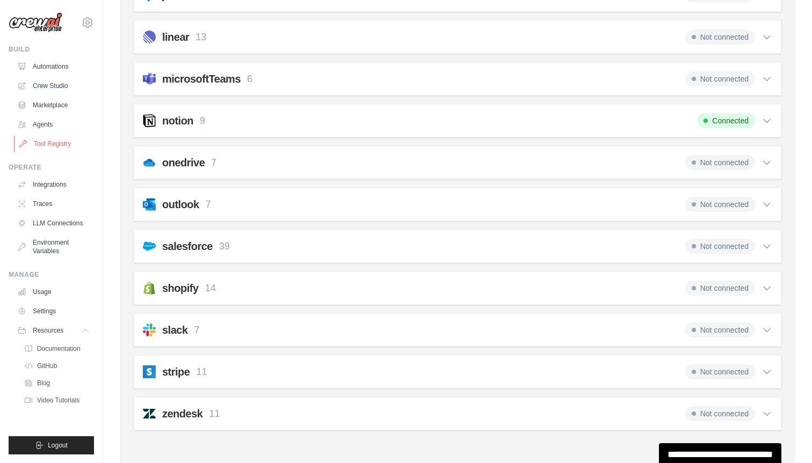
click at [56, 147] on link "Tool Registry" at bounding box center [54, 143] width 81 height 17
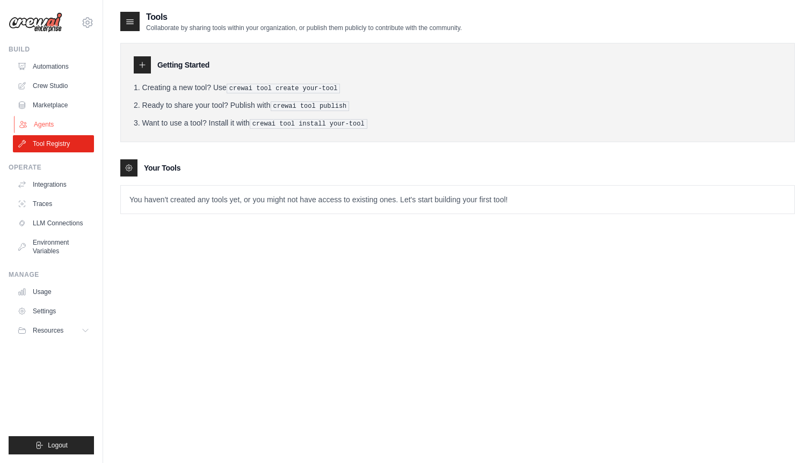
click at [66, 122] on link "Agents" at bounding box center [54, 124] width 81 height 17
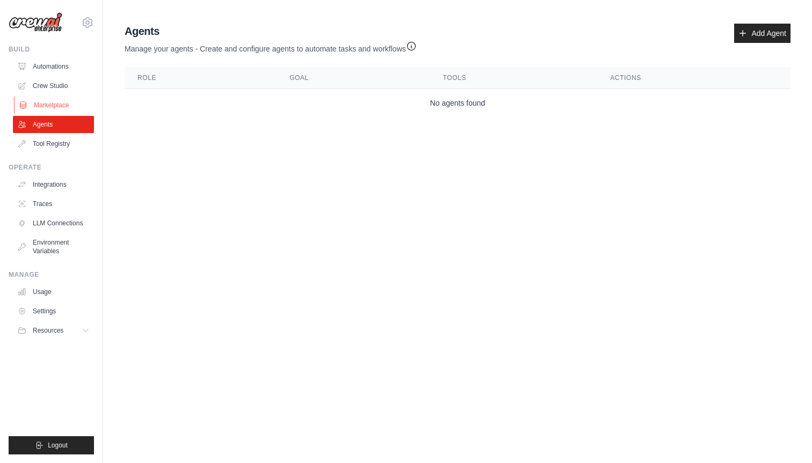
click at [68, 107] on link "Marketplace" at bounding box center [54, 105] width 81 height 17
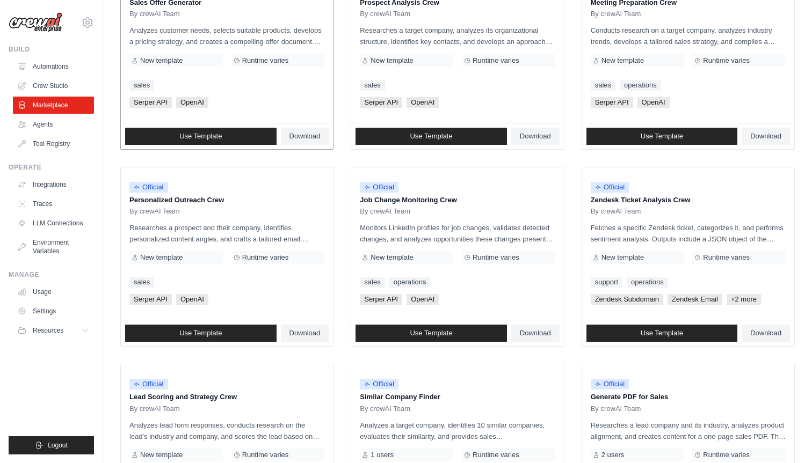
scroll to position [531, 0]
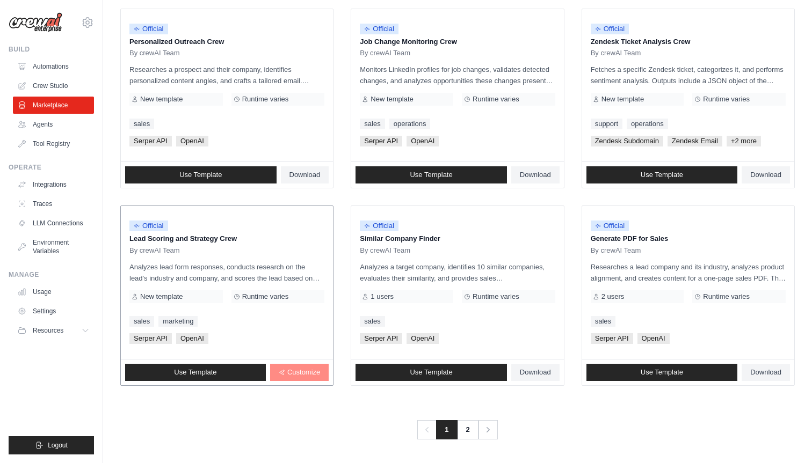
click at [304, 372] on span "Customize" at bounding box center [303, 372] width 33 height 9
click at [473, 431] on link "2" at bounding box center [468, 429] width 21 height 19
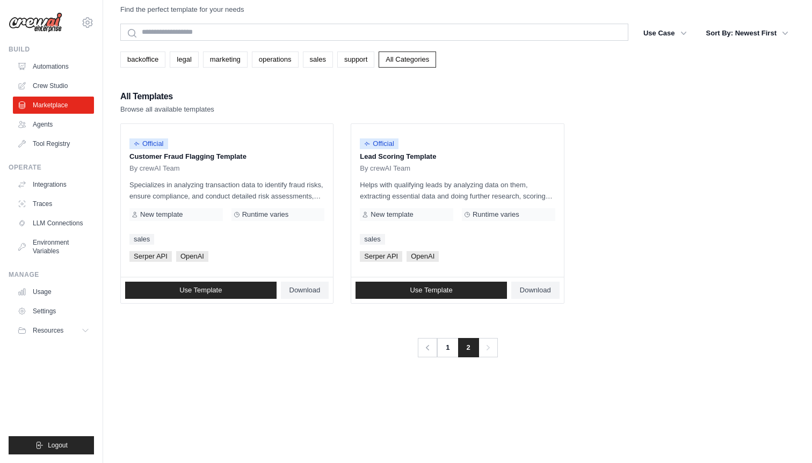
scroll to position [21, 0]
click at [194, 286] on span "Use Template" at bounding box center [200, 290] width 42 height 9
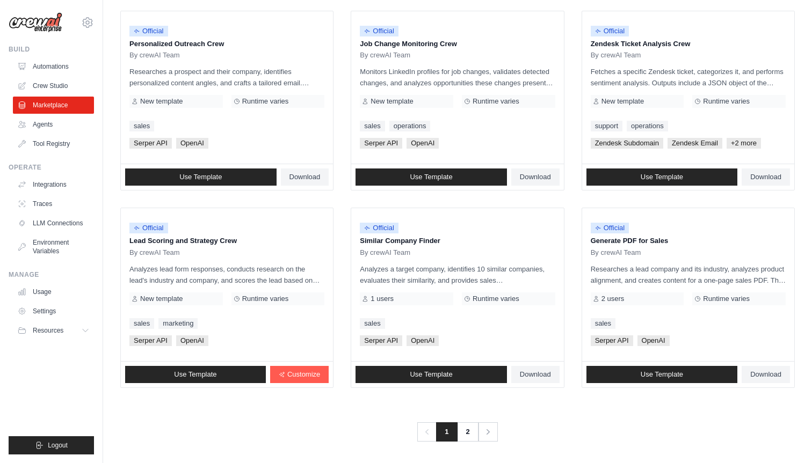
scroll to position [531, 0]
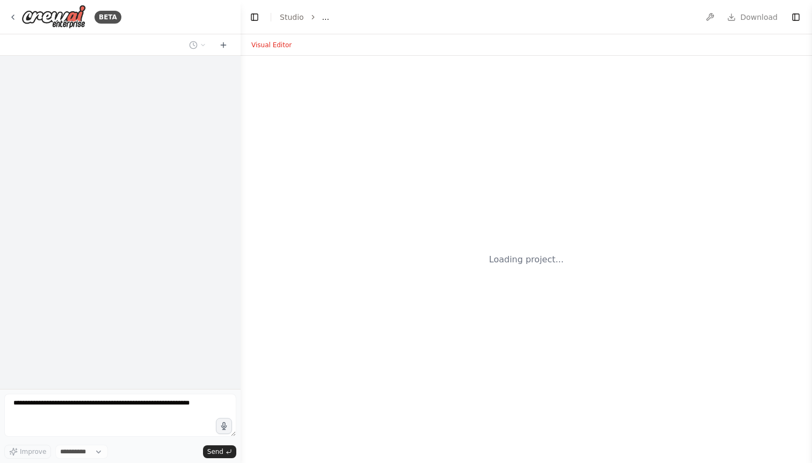
select select "****"
